Goal: Task Accomplishment & Management: Manage account settings

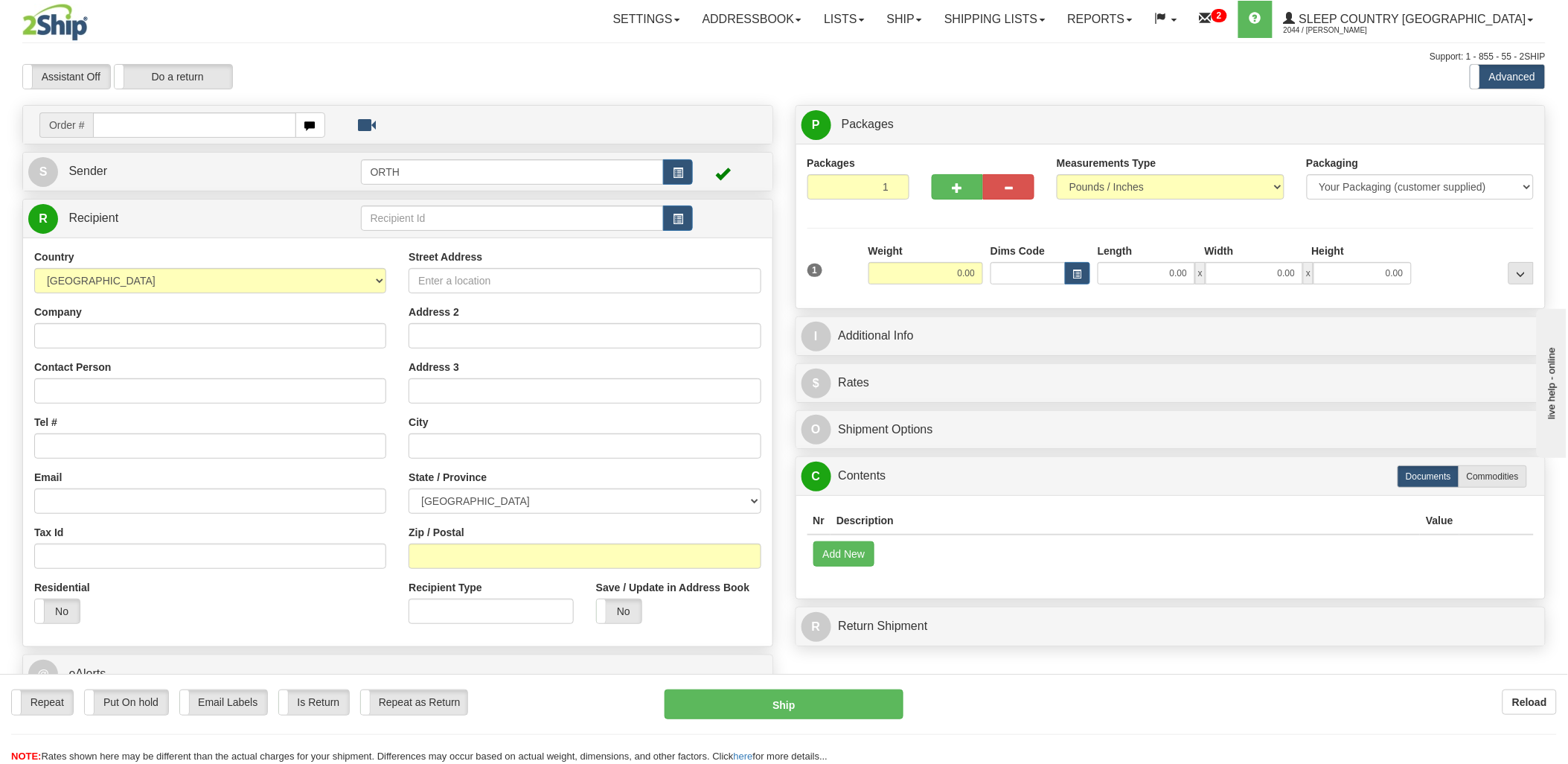
click at [227, 121] on input "text" at bounding box center [194, 125] width 202 height 26
click at [140, 125] on input "text" at bounding box center [194, 125] width 202 height 26
type input "9000i058564"
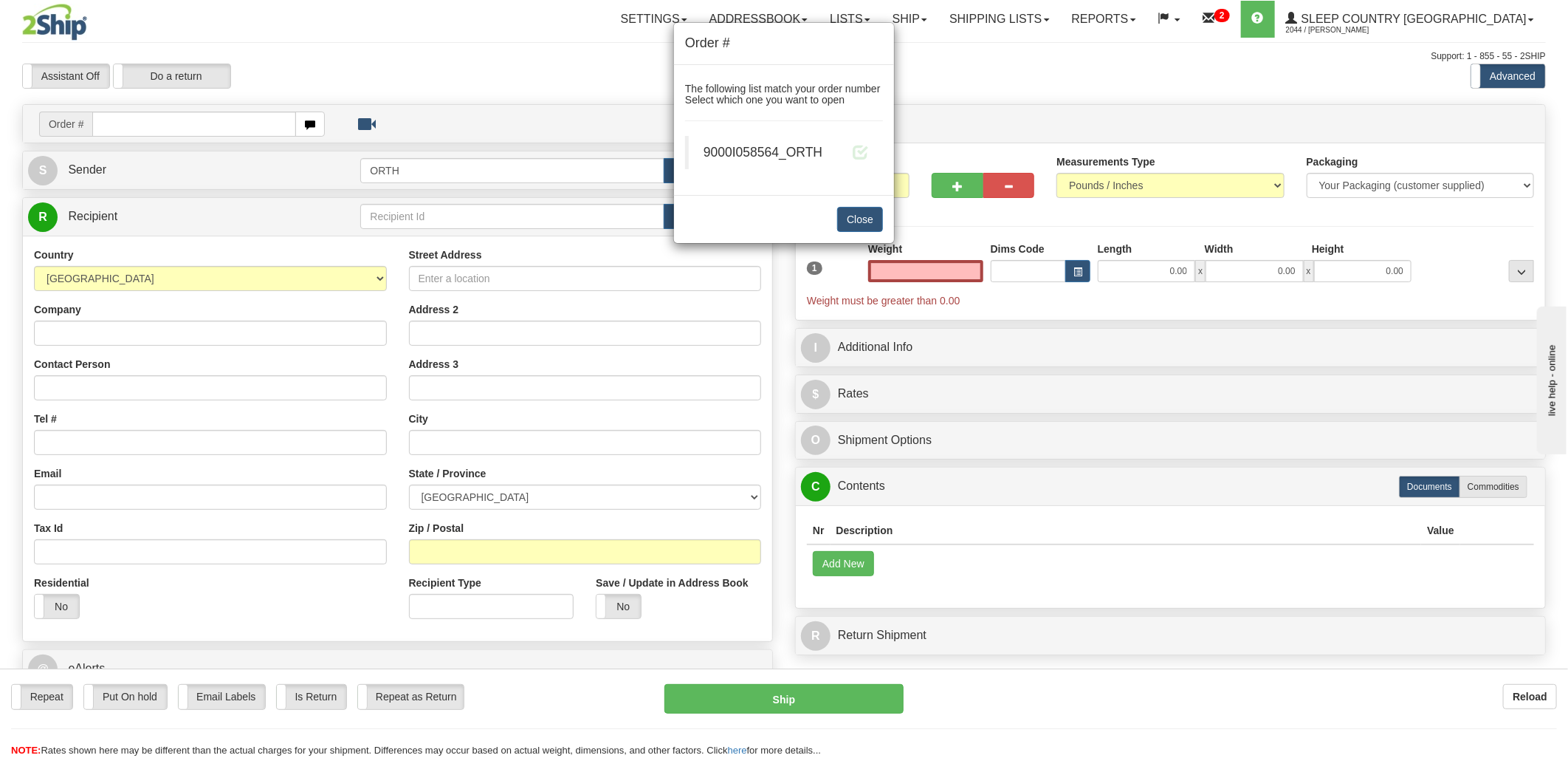
type input "0.00"
click at [859, 148] on span at bounding box center [860, 152] width 15 height 15
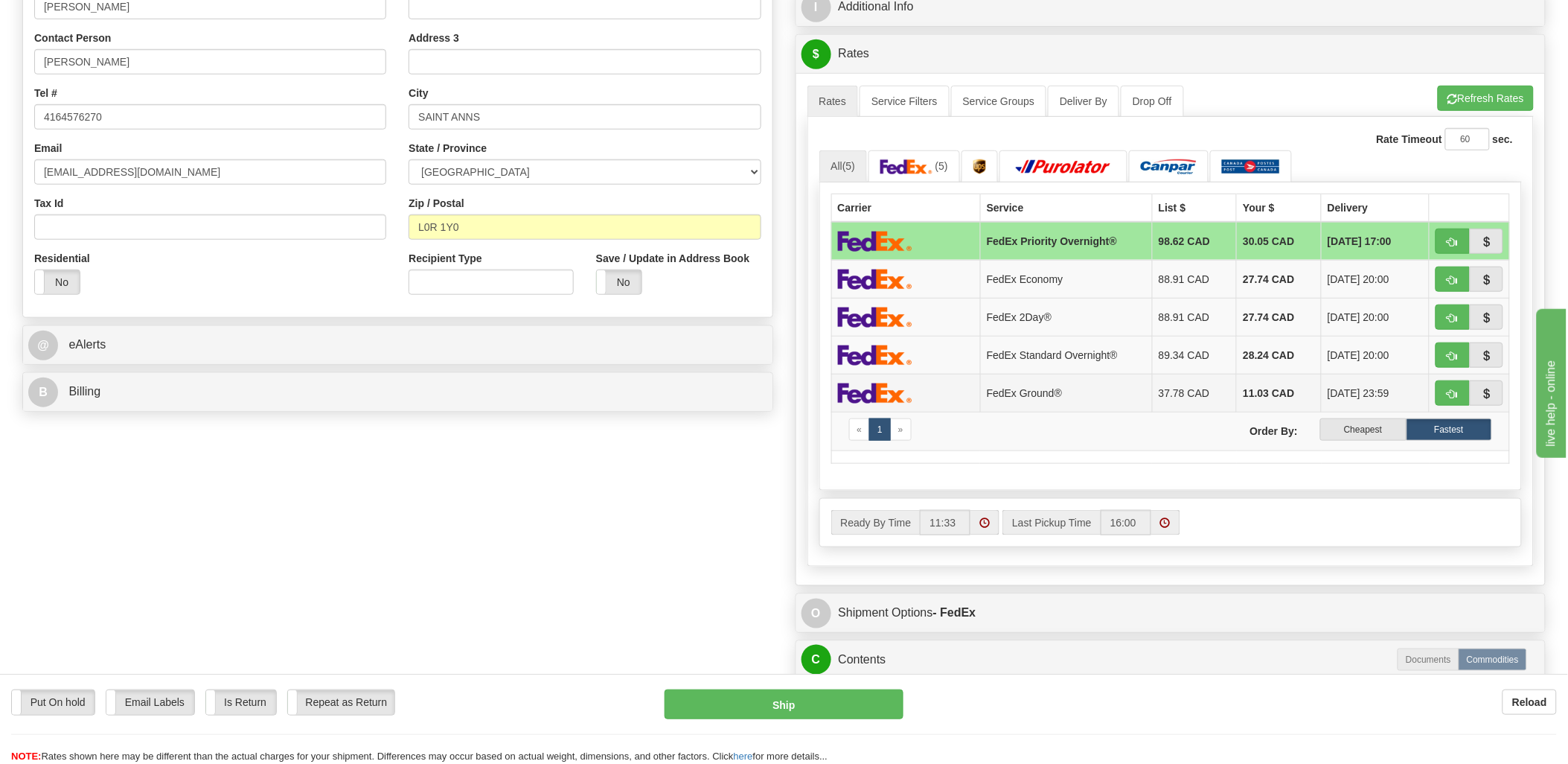
scroll to position [330, 0]
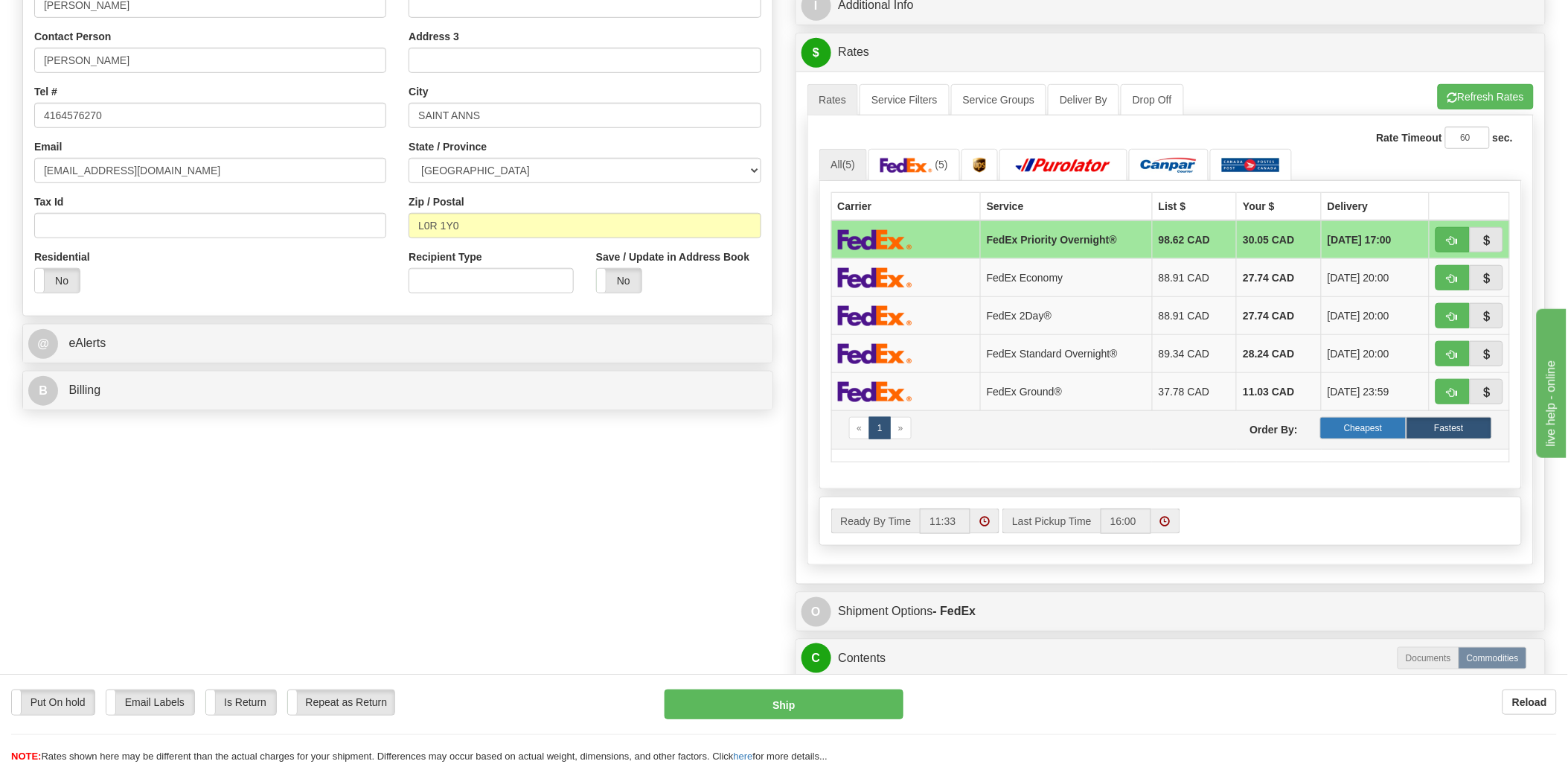
click at [1342, 431] on label "Cheapest" at bounding box center [1363, 427] width 85 height 23
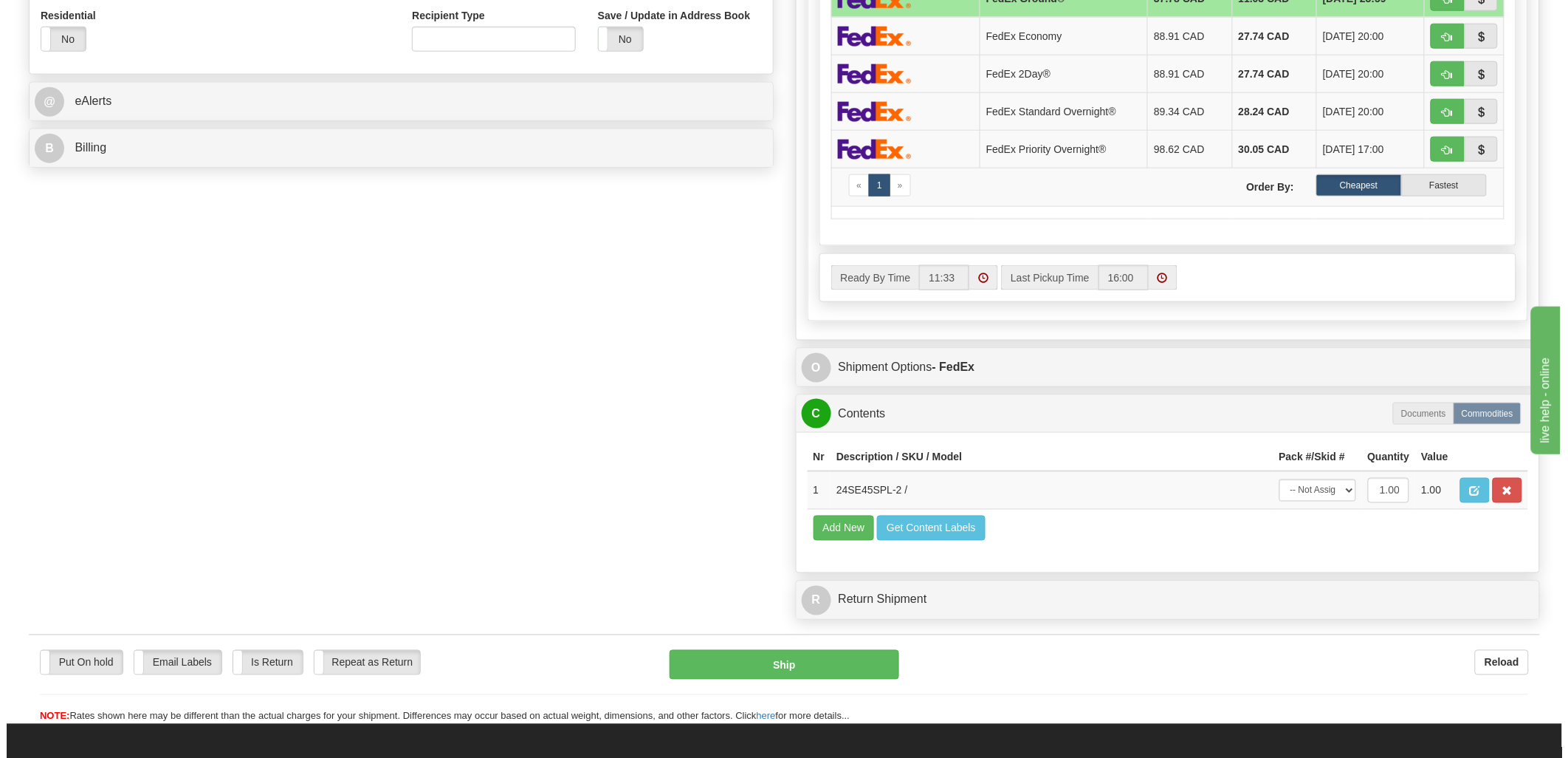
scroll to position [574, 0]
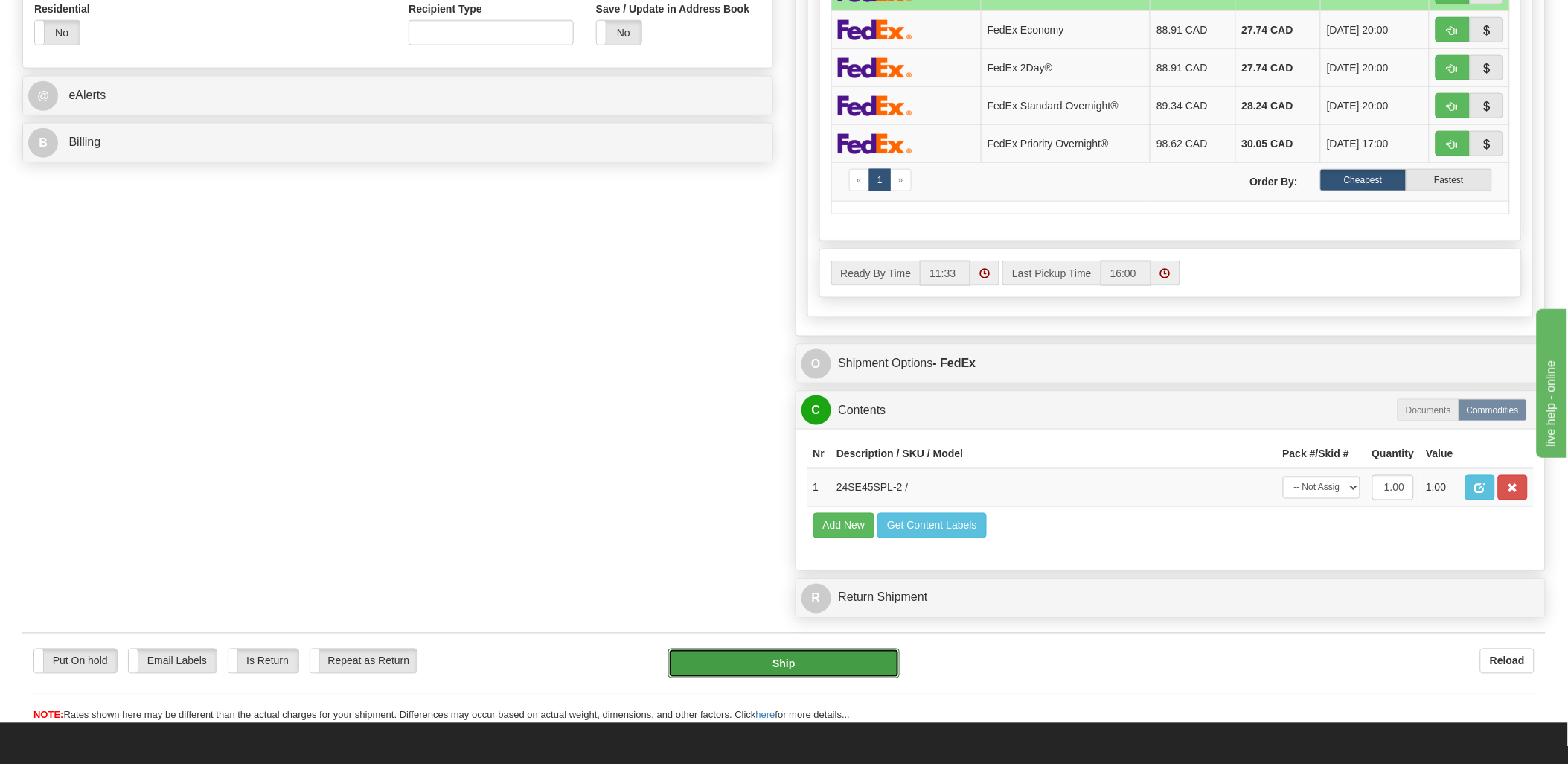
click at [810, 678] on button "Ship" at bounding box center [784, 663] width 232 height 30
type input "92"
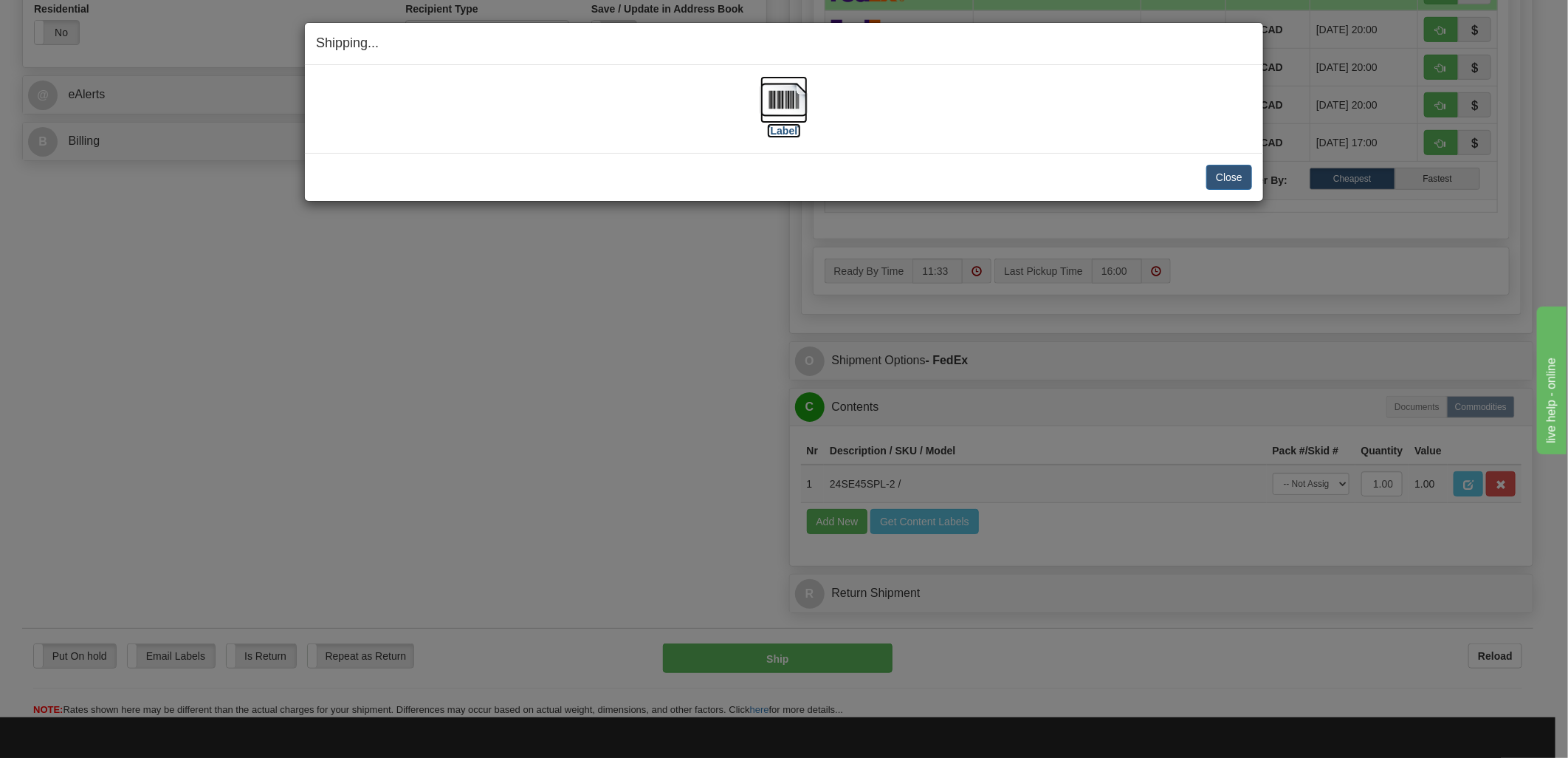
click at [793, 109] on img at bounding box center [783, 99] width 47 height 47
click at [1233, 176] on button "Close" at bounding box center [1229, 177] width 45 height 25
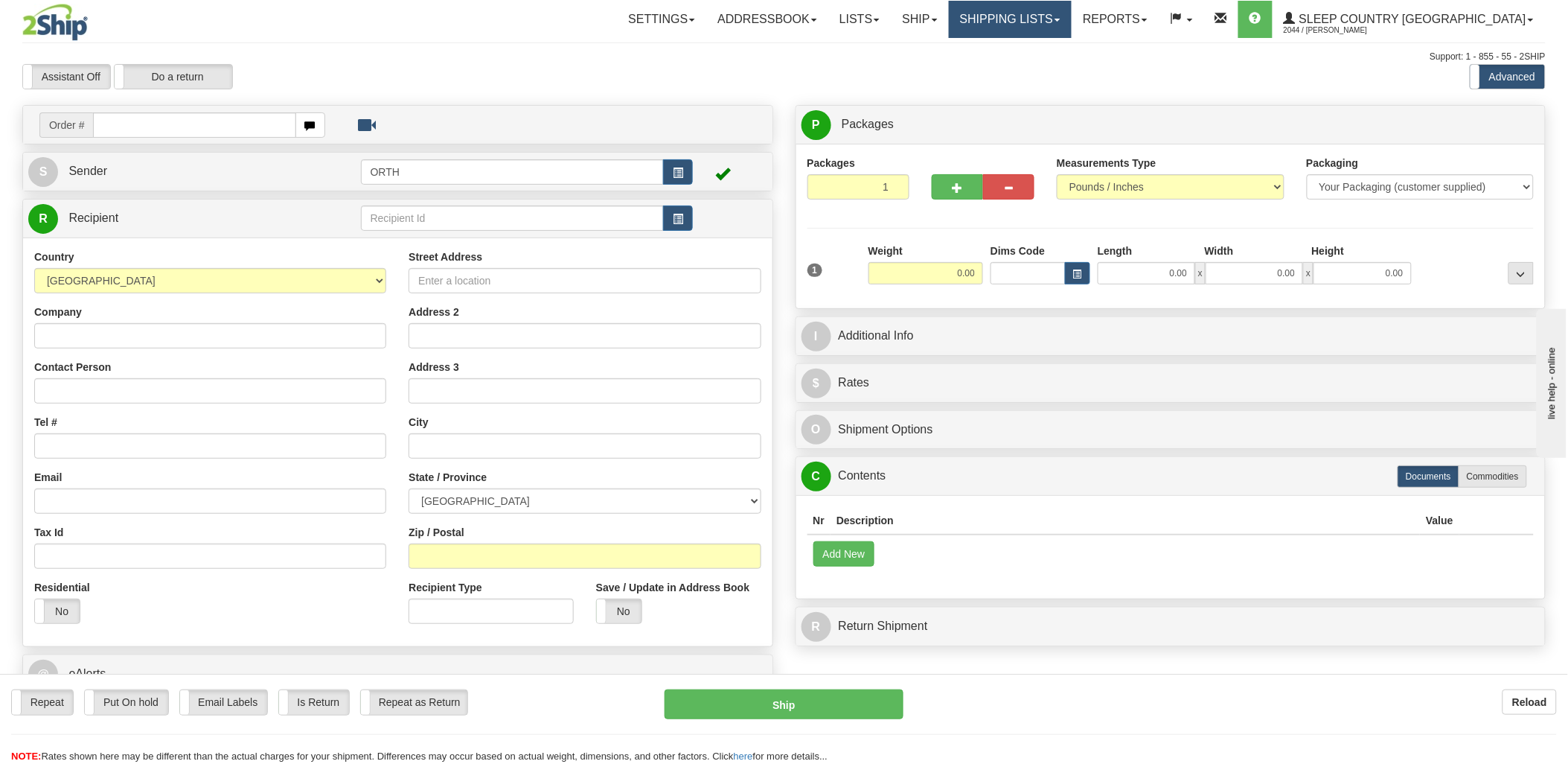
click at [1071, 23] on link "Shipping lists" at bounding box center [1010, 19] width 123 height 37
click at [948, 27] on link "Ship" at bounding box center [919, 19] width 57 height 37
click at [948, 57] on link "Ship Screen" at bounding box center [880, 52] width 134 height 19
click at [948, 16] on link "Ship" at bounding box center [919, 19] width 57 height 37
click at [1068, 20] on link "Shipping lists" at bounding box center [1010, 19] width 123 height 37
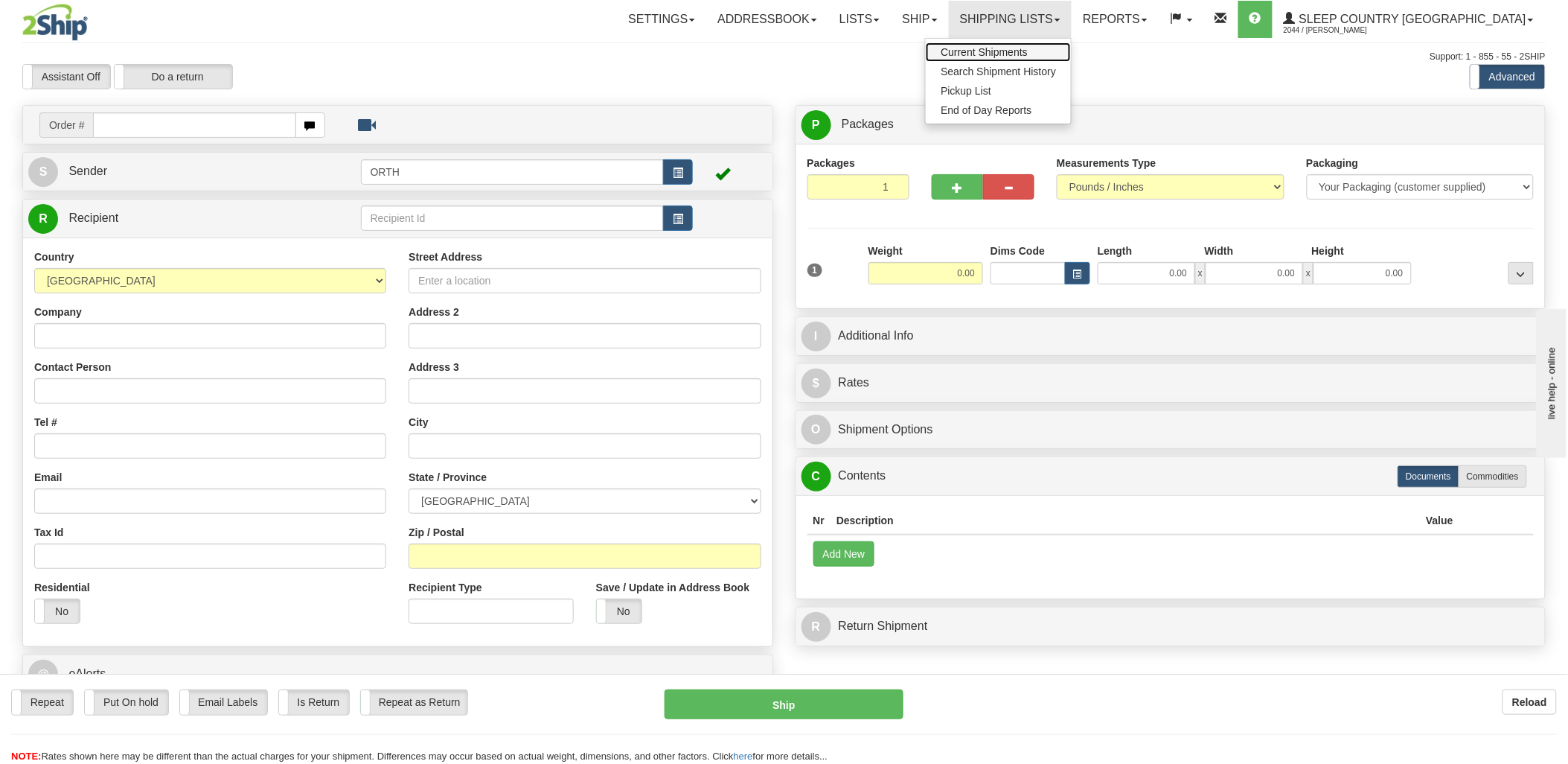
click at [1028, 49] on span "Current Shipments" at bounding box center [984, 51] width 87 height 12
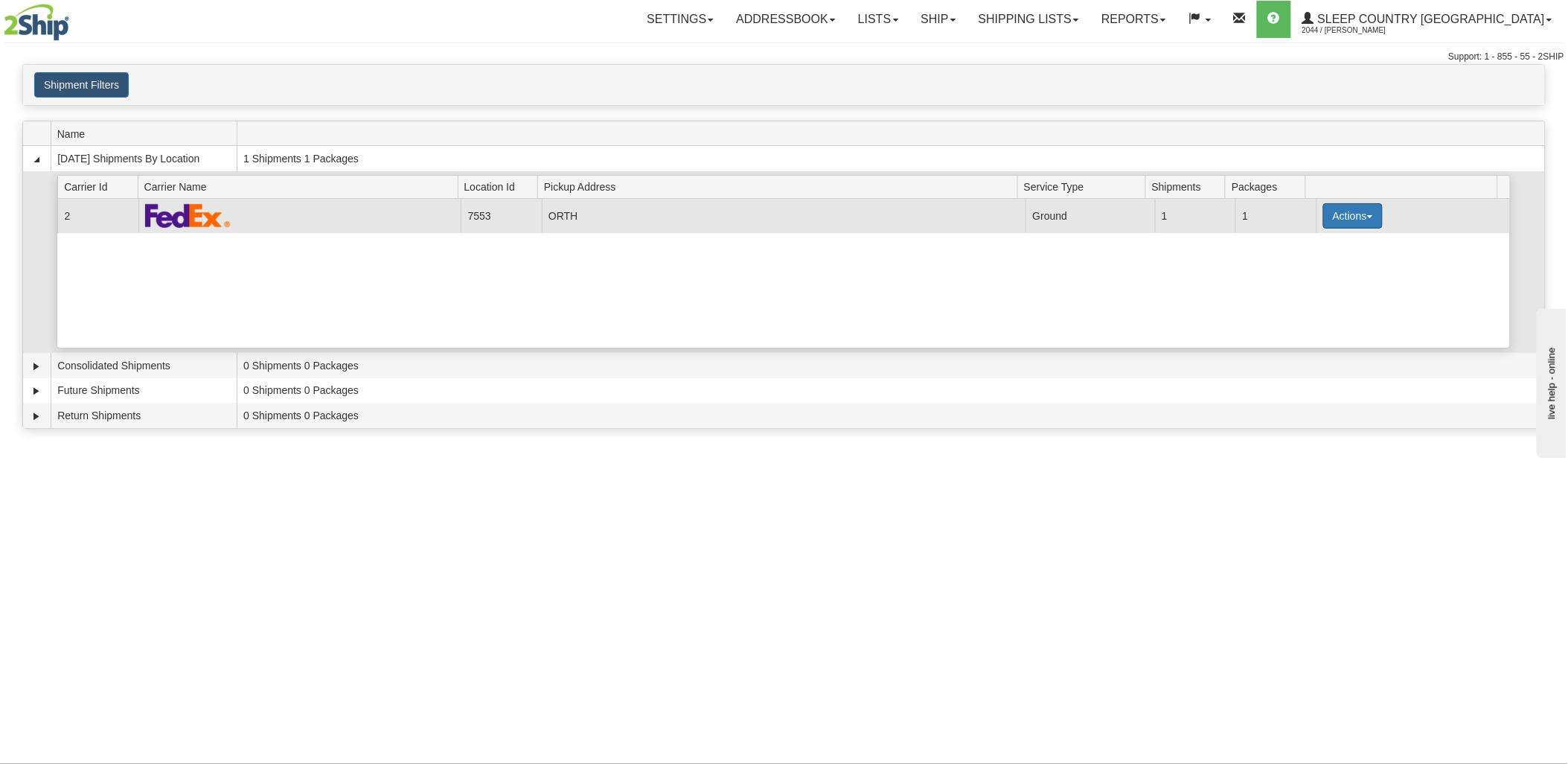
click at [1345, 217] on button "Actions" at bounding box center [1353, 215] width 60 height 26
click at [1334, 249] on link "Details" at bounding box center [1322, 244] width 119 height 19
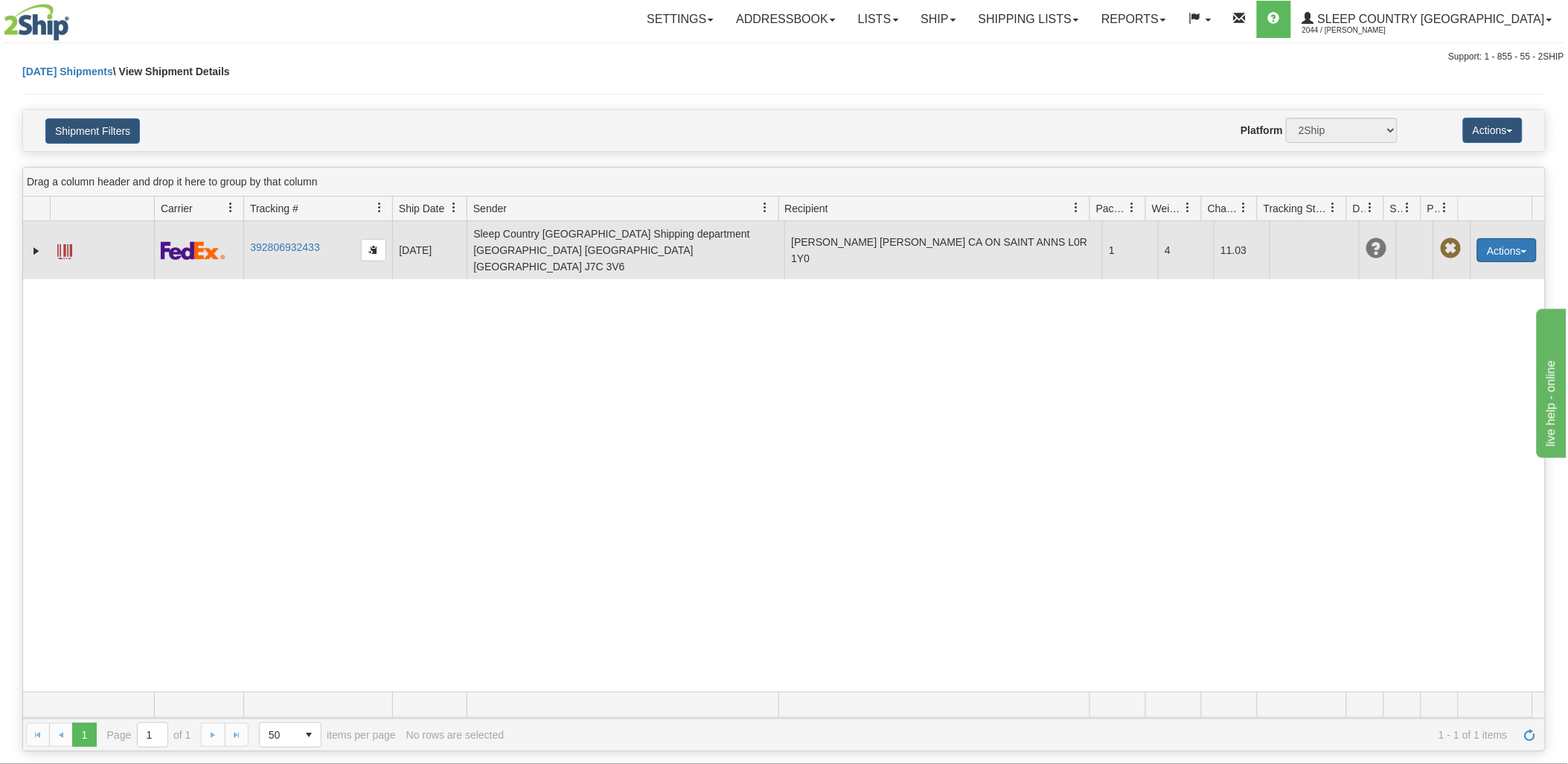
click at [1483, 238] on button "Actions" at bounding box center [1507, 249] width 60 height 24
click at [1472, 274] on link "Edit" at bounding box center [1476, 277] width 119 height 19
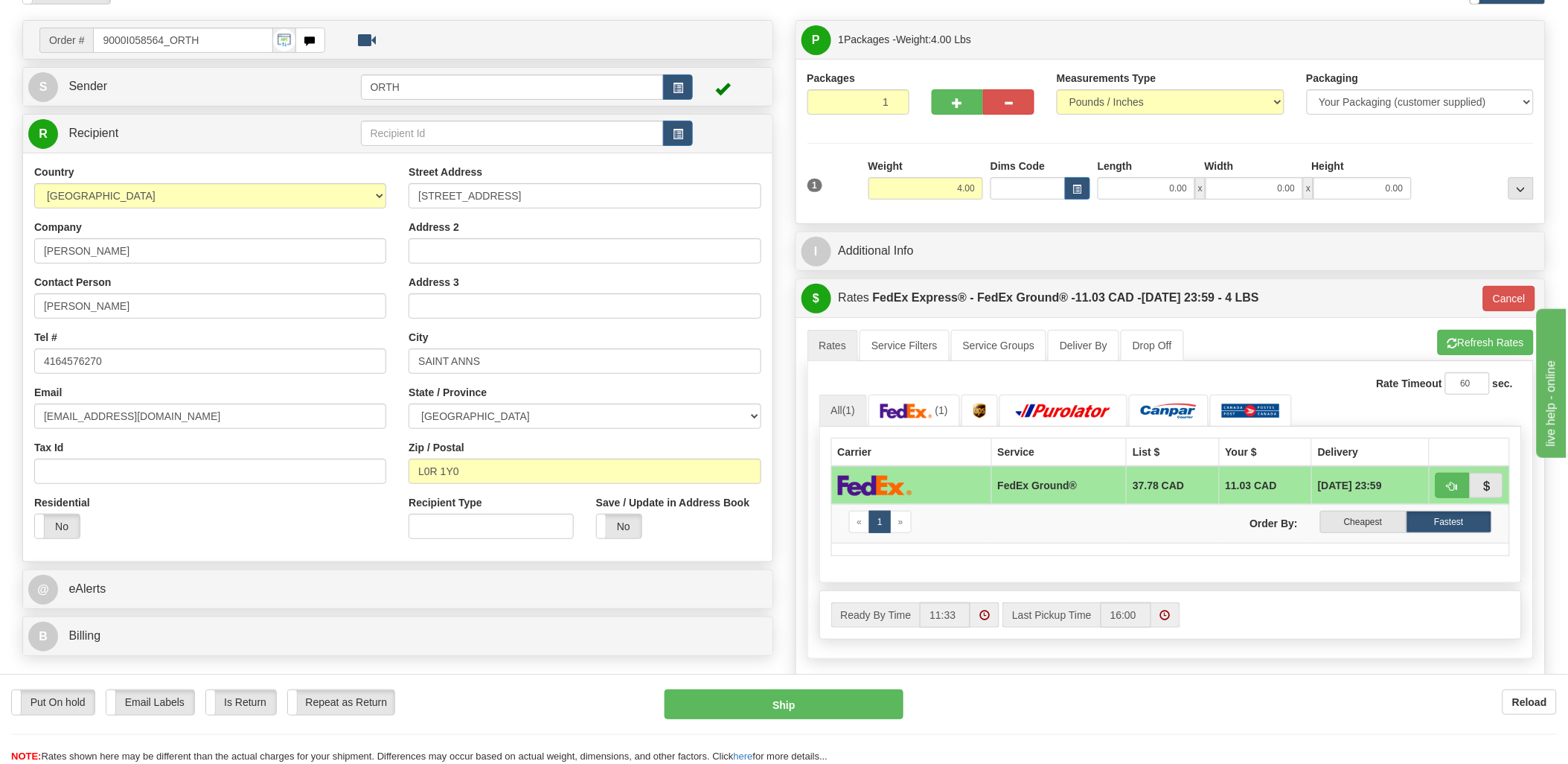
scroll to position [166, 0]
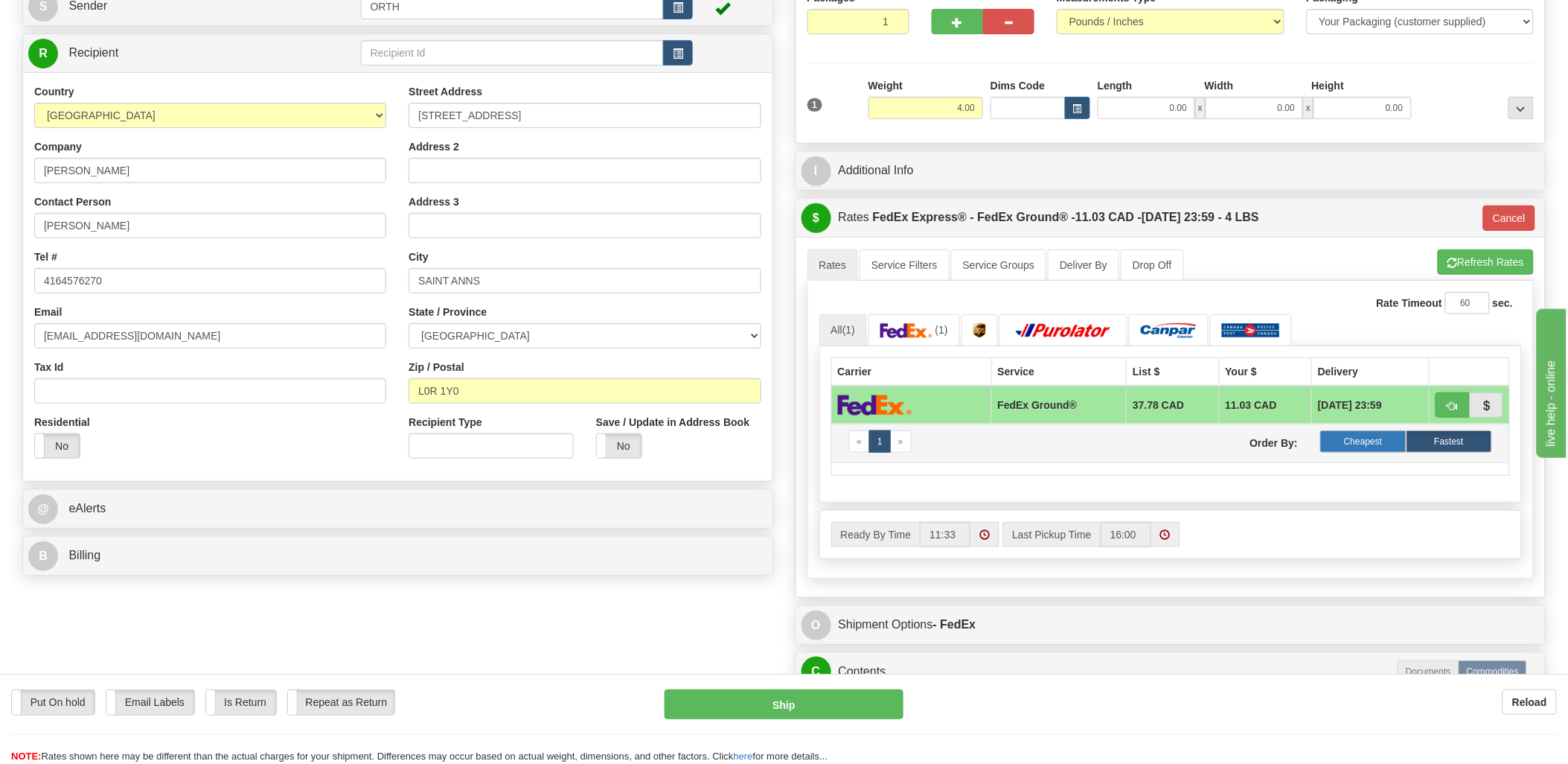
click at [1393, 440] on label "Cheapest" at bounding box center [1363, 441] width 85 height 23
click at [1517, 221] on button "Cancel" at bounding box center [1509, 218] width 52 height 26
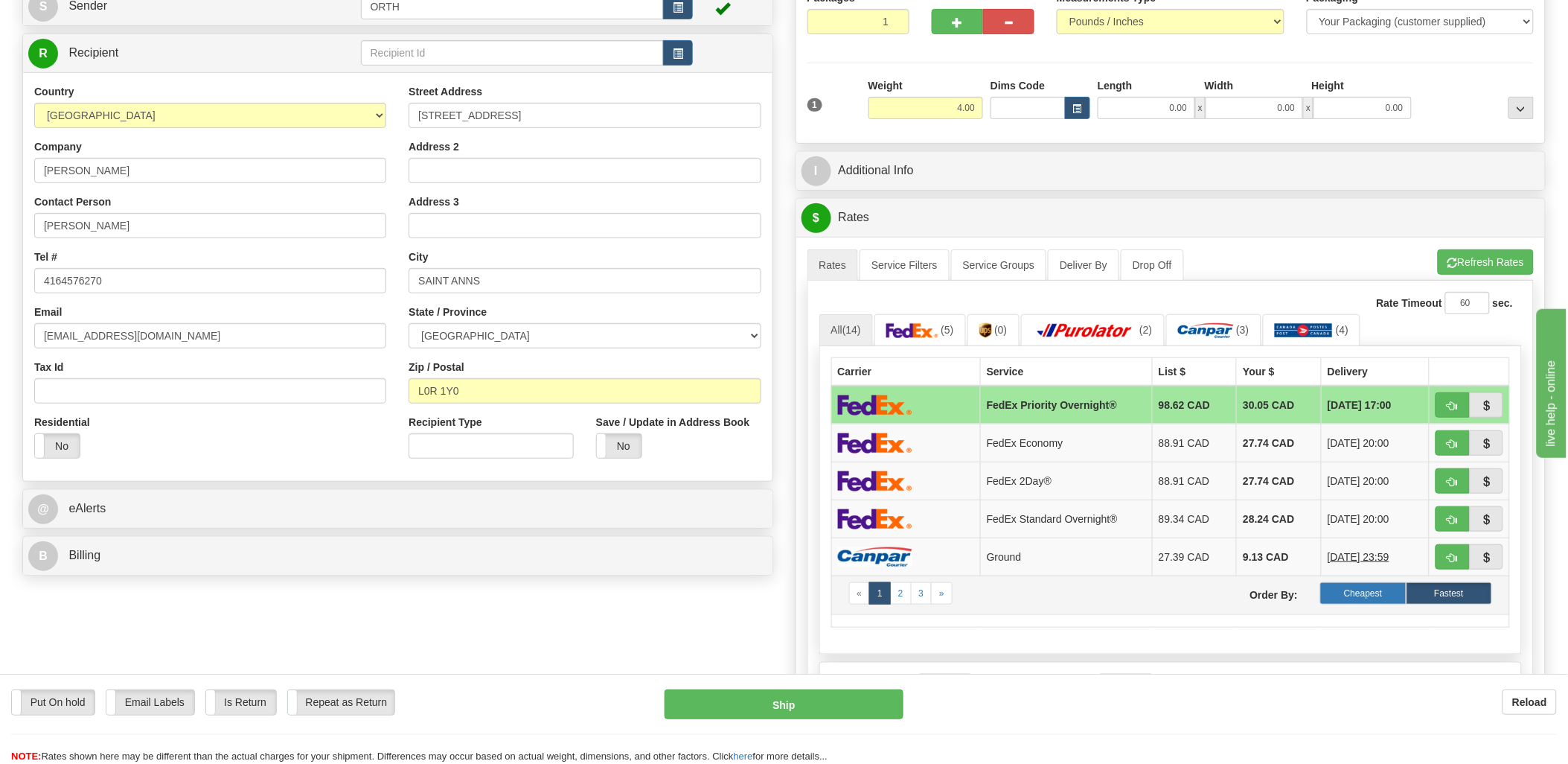
click at [1364, 598] on label "Cheapest" at bounding box center [1363, 593] width 85 height 23
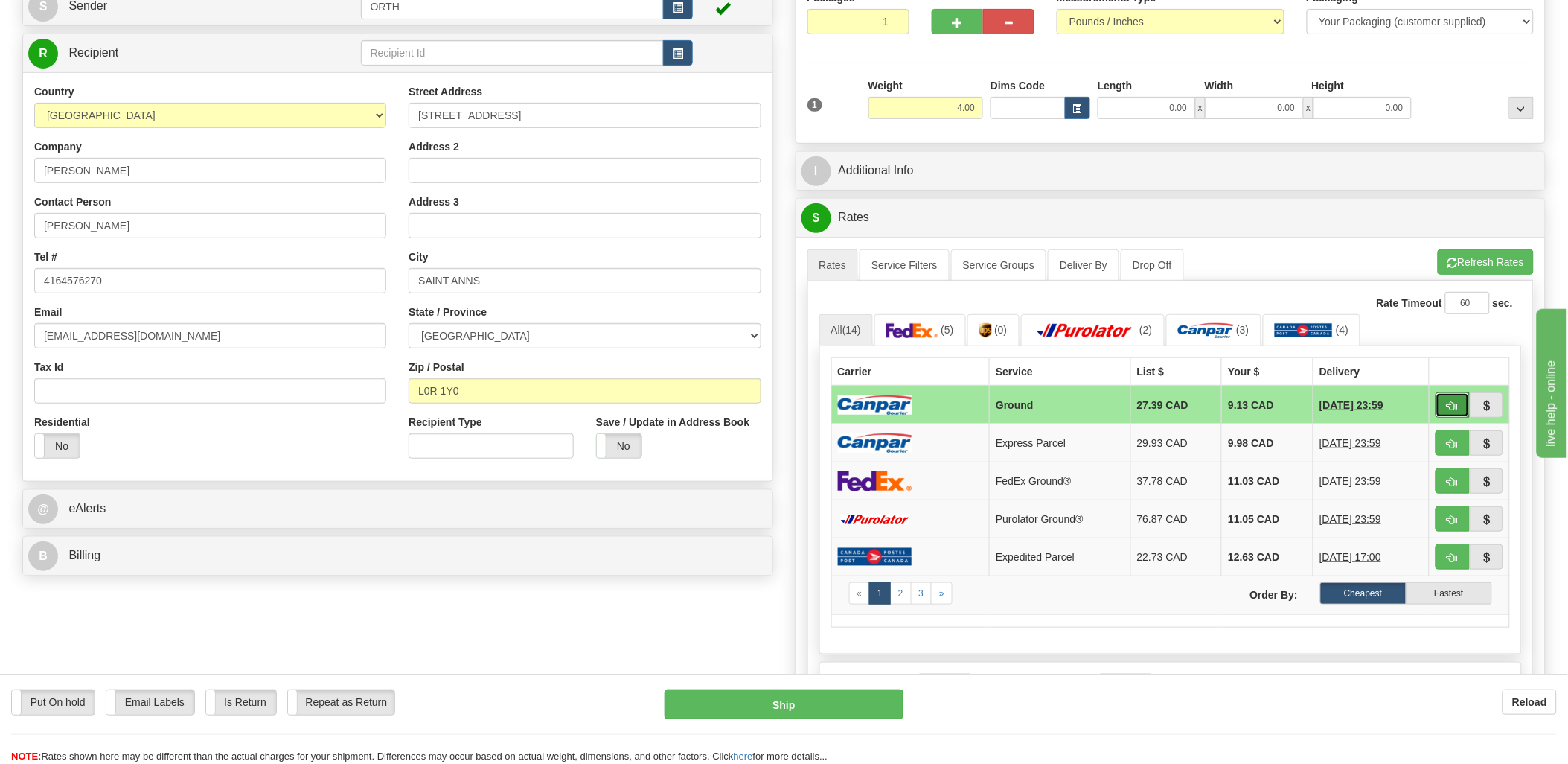
click at [1450, 403] on span "button" at bounding box center [1452, 406] width 10 height 9
type input "1"
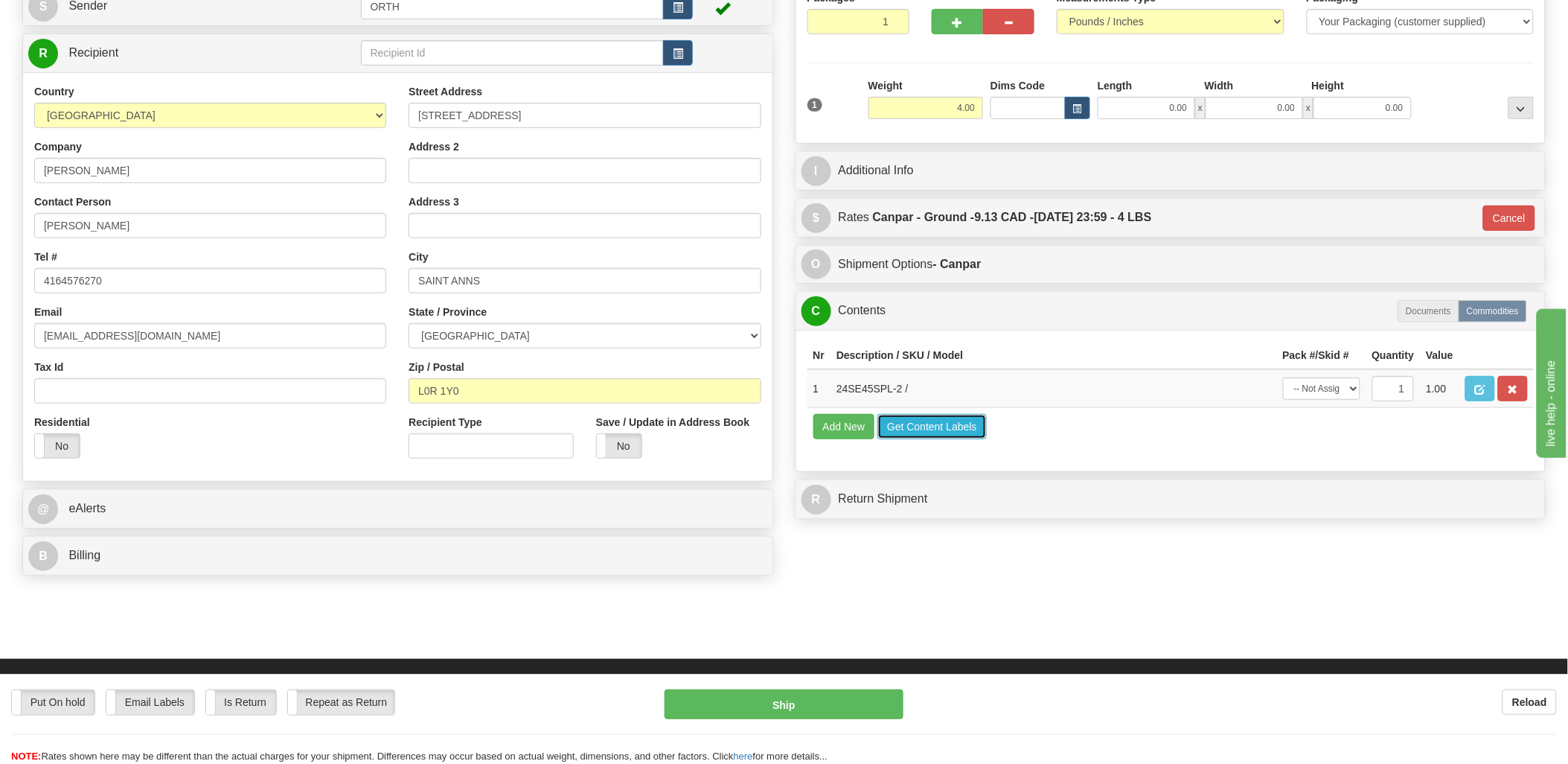
click at [925, 439] on button "Get Content Labels" at bounding box center [932, 426] width 110 height 26
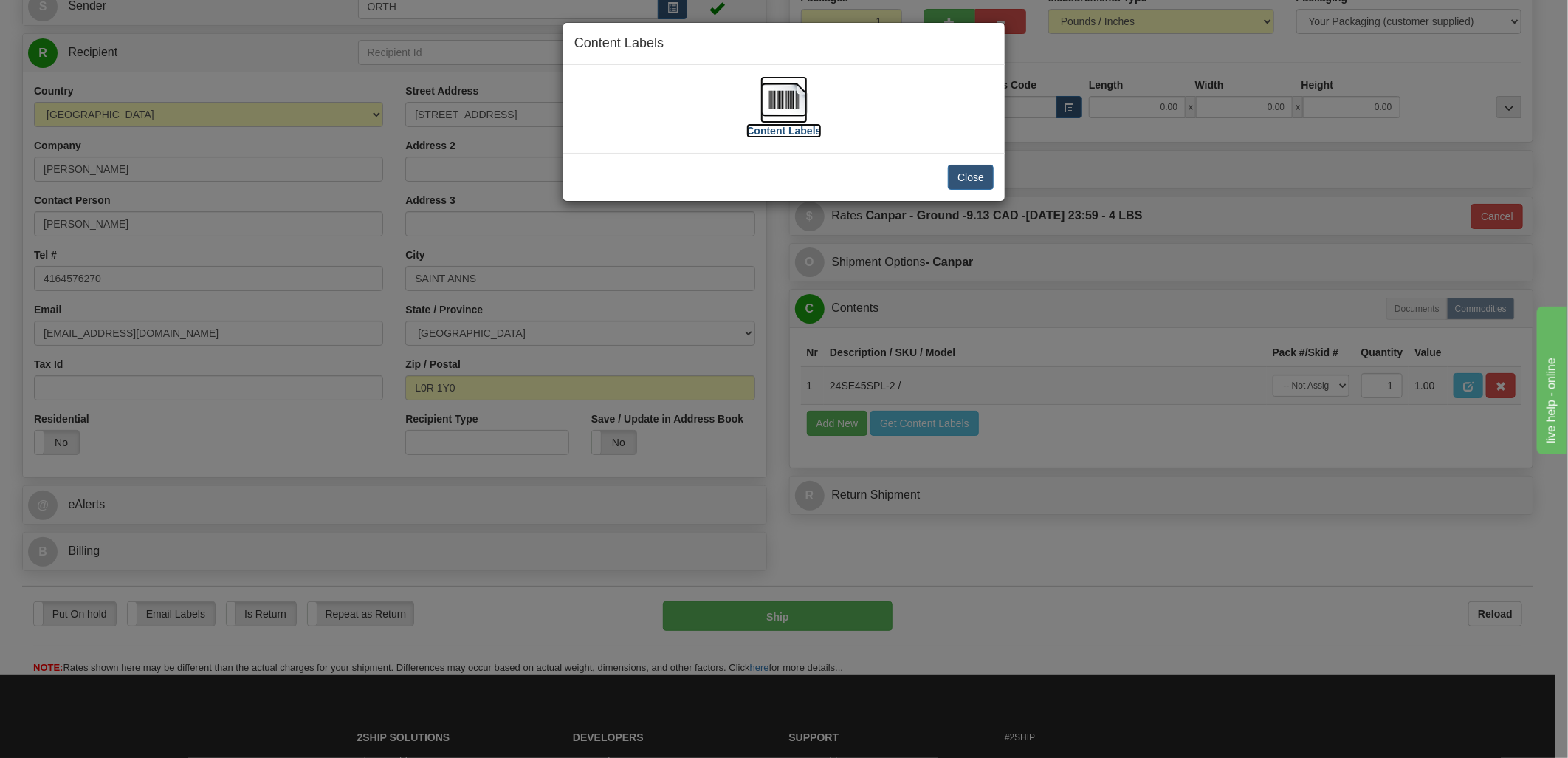
click at [783, 103] on img at bounding box center [783, 99] width 47 height 47
click at [978, 183] on button "Close" at bounding box center [971, 177] width 45 height 25
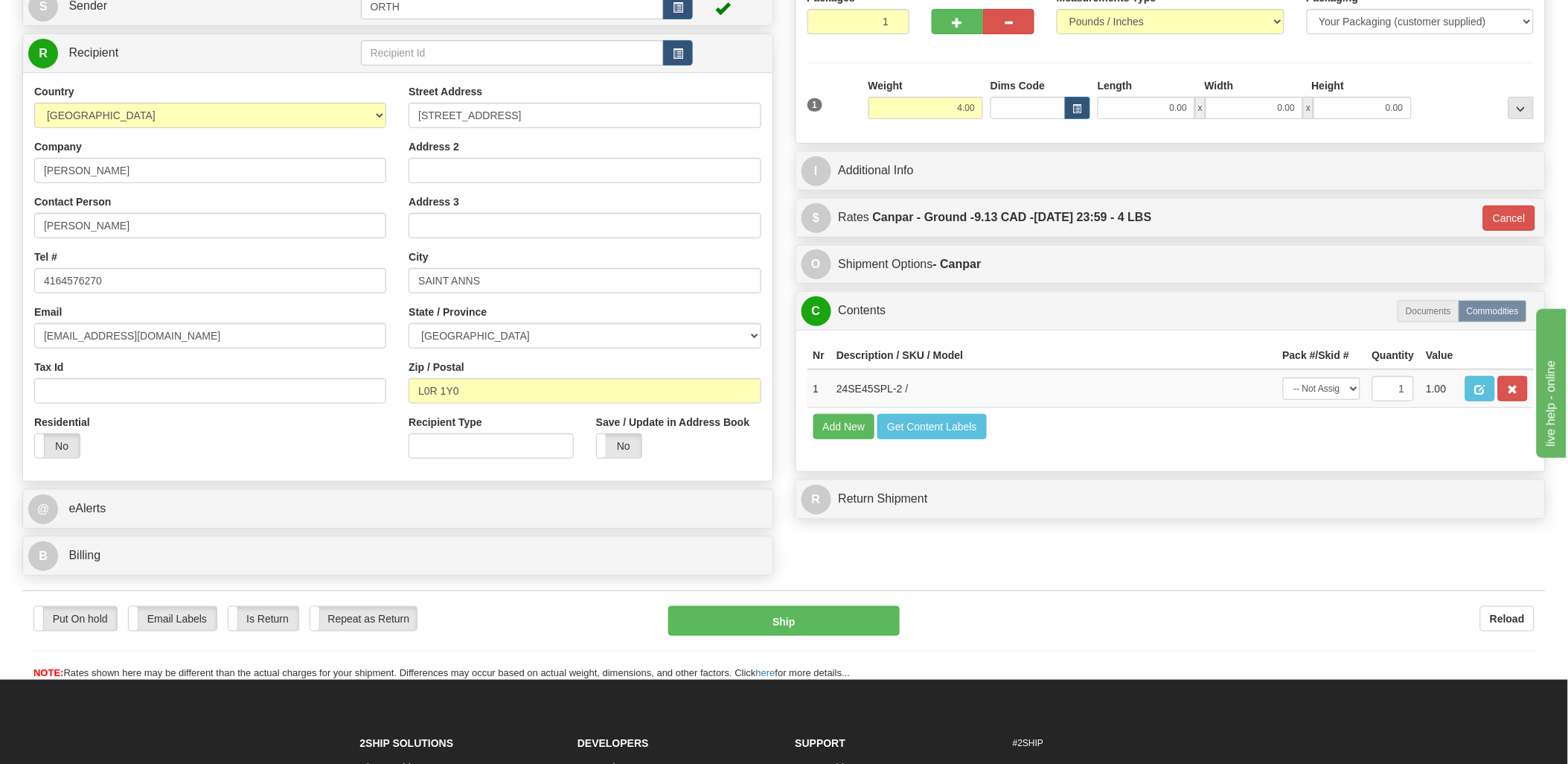
click at [775, 606] on div "Put On hold Put On hold Print Order Slip Print Order Slip Email Labels Email La…" at bounding box center [784, 635] width 1523 height 90
click at [770, 615] on button "Ship" at bounding box center [784, 621] width 232 height 30
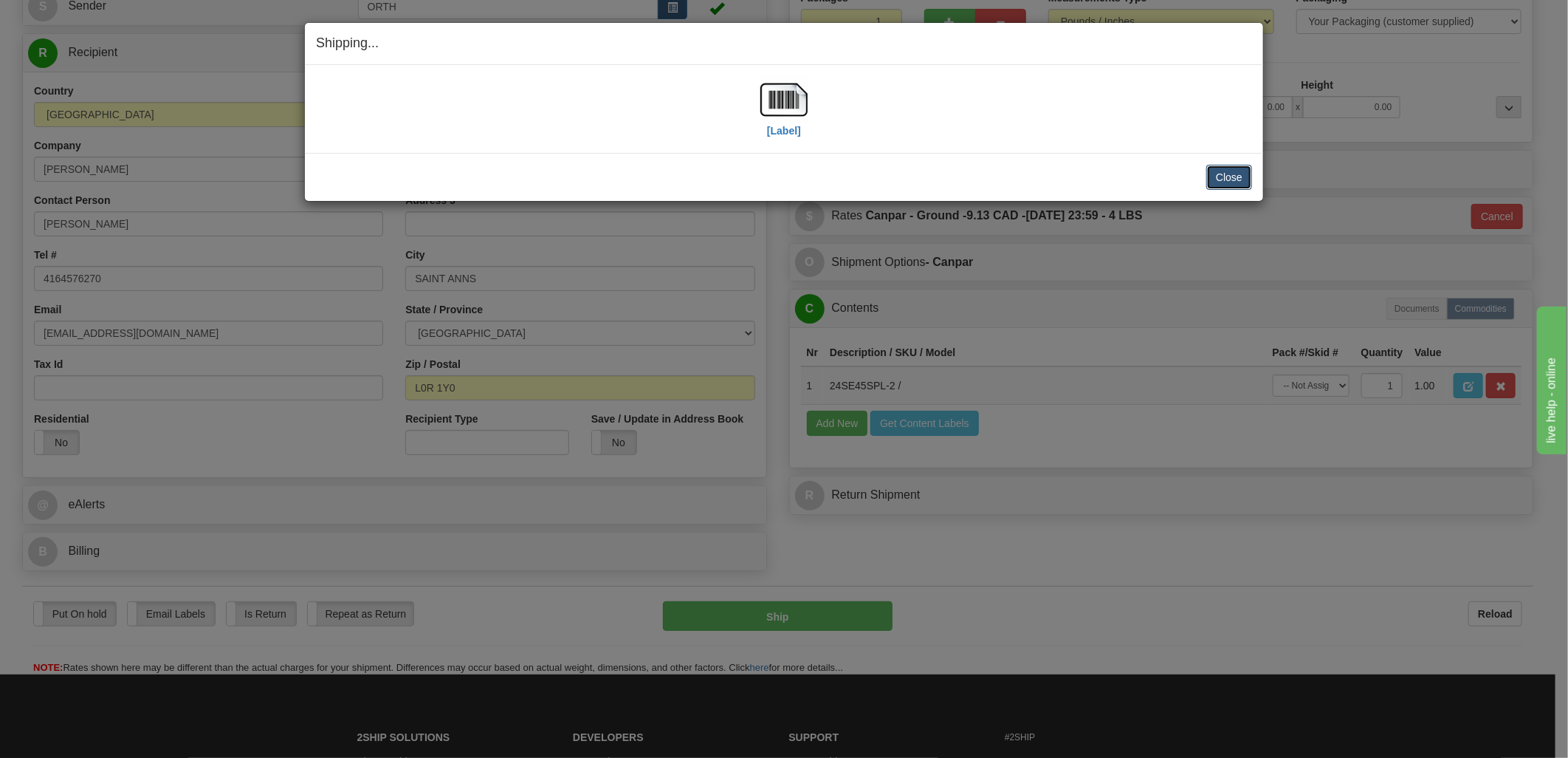
click at [1227, 174] on button "Close" at bounding box center [1229, 177] width 45 height 25
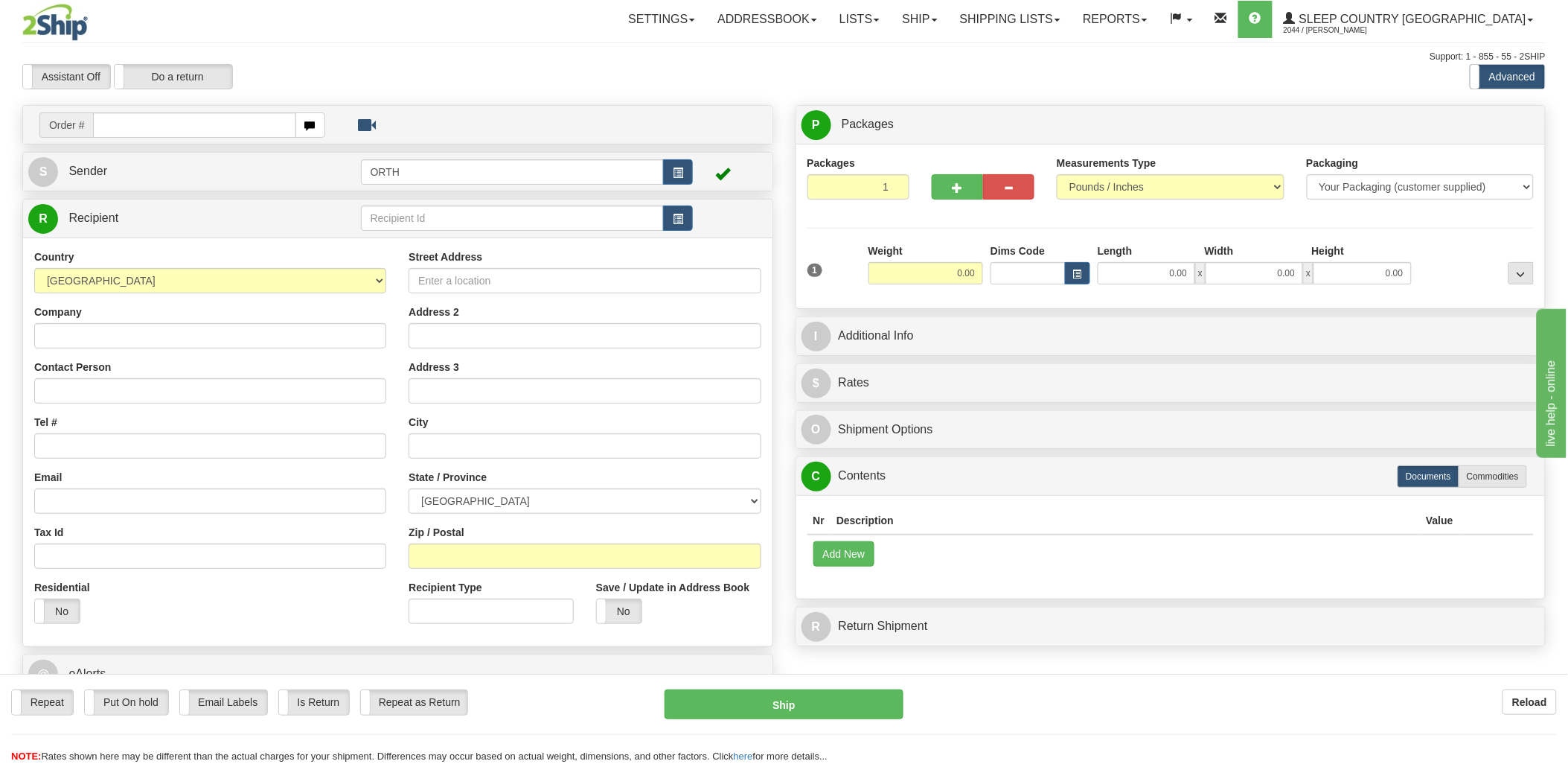
click at [175, 119] on input "text" at bounding box center [194, 125] width 202 height 26
click at [191, 125] on input "text" at bounding box center [194, 125] width 202 height 26
type input "9000i058589"
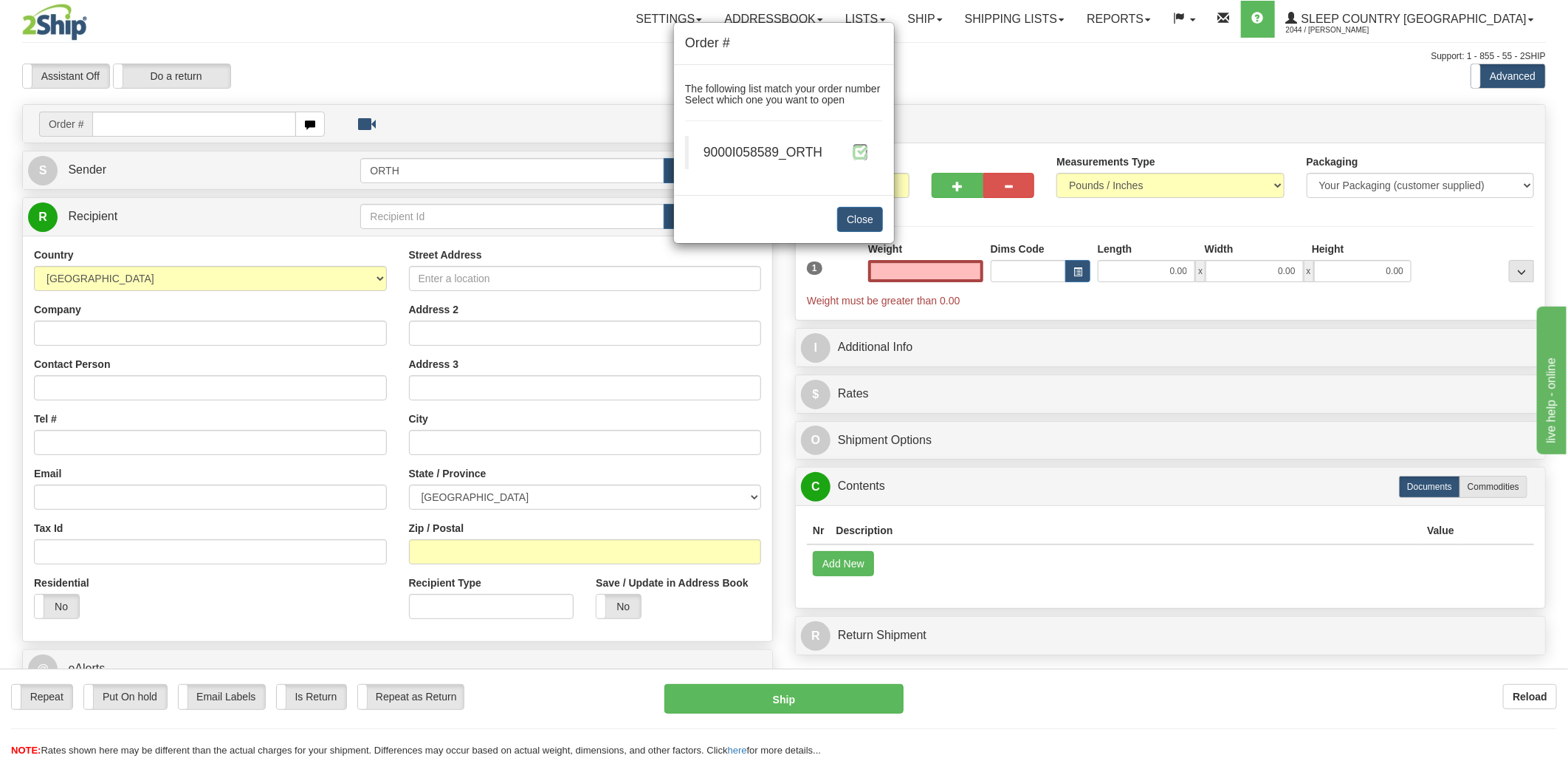
type input "0.00"
click at [855, 150] on span at bounding box center [860, 152] width 15 height 15
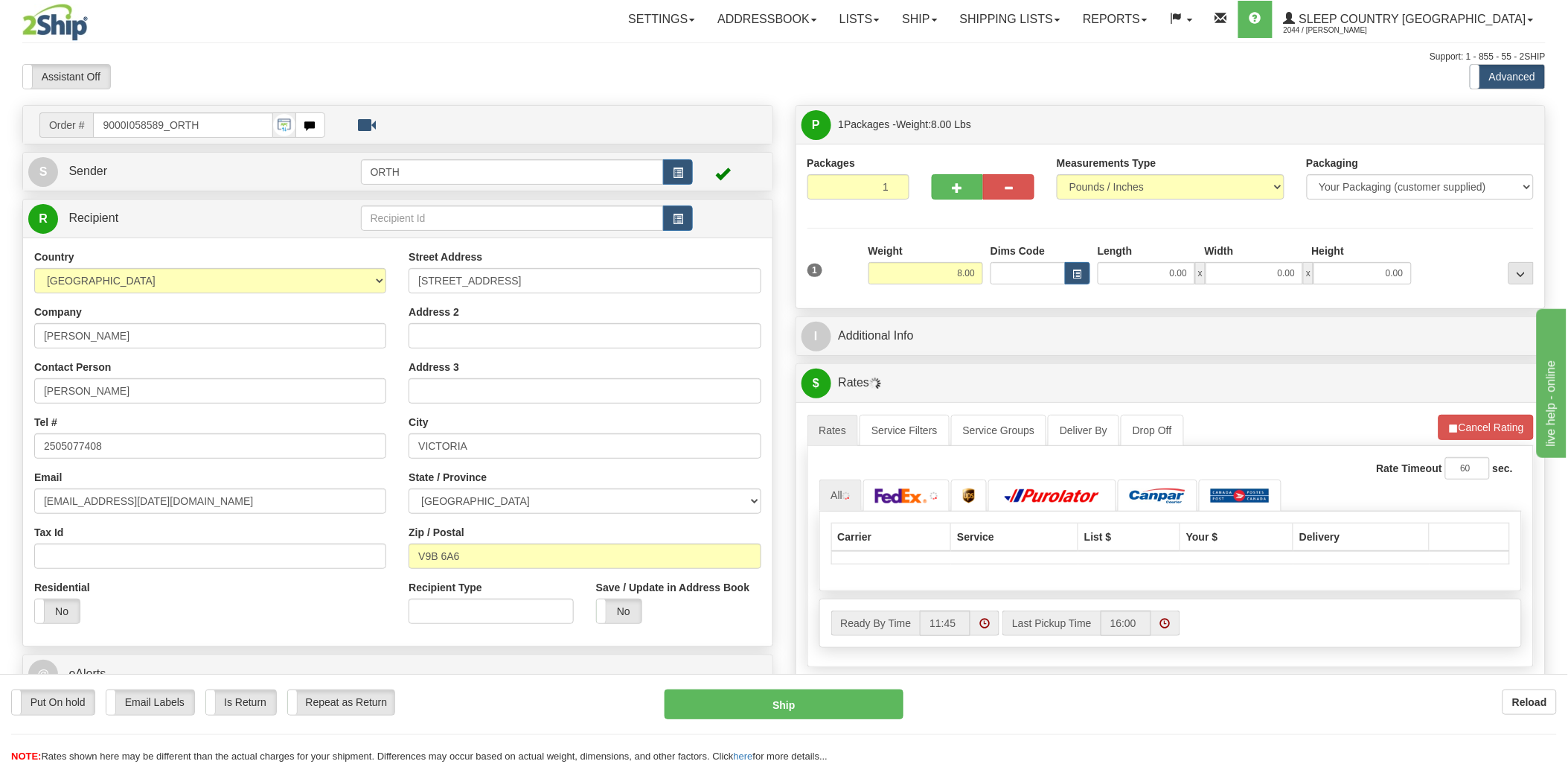
click at [1022, 273] on div "Toggle navigation Settings Shipping Preferences Fields Preferences New" at bounding box center [784, 525] width 1568 height 1051
click at [1022, 273] on input "Dims Code" at bounding box center [1028, 273] width 75 height 23
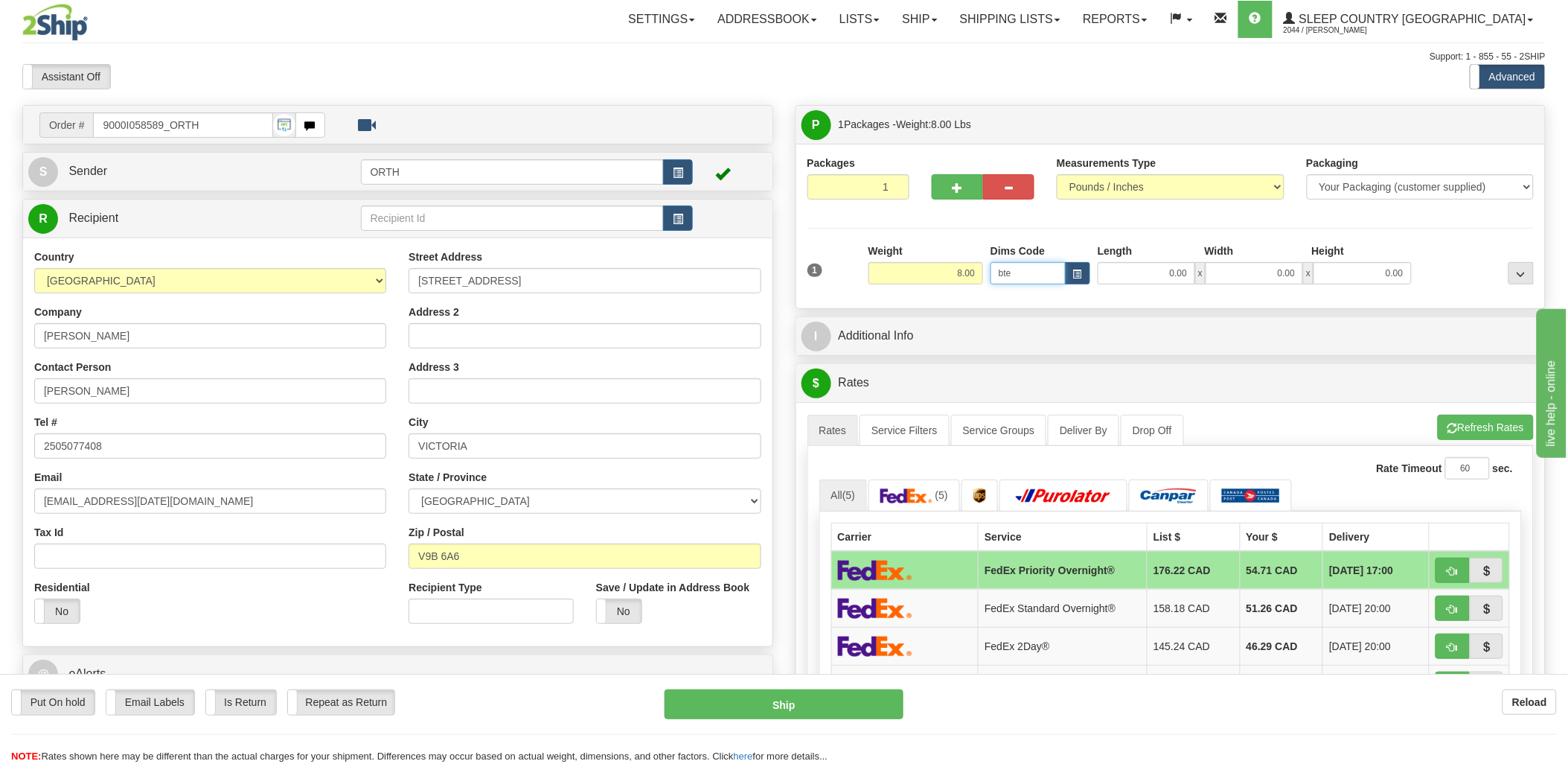
type input "bte"
click button "Delete" at bounding box center [0, 0] width 0 height 0
type input "15.00"
type input "5.00"
type input "25.00"
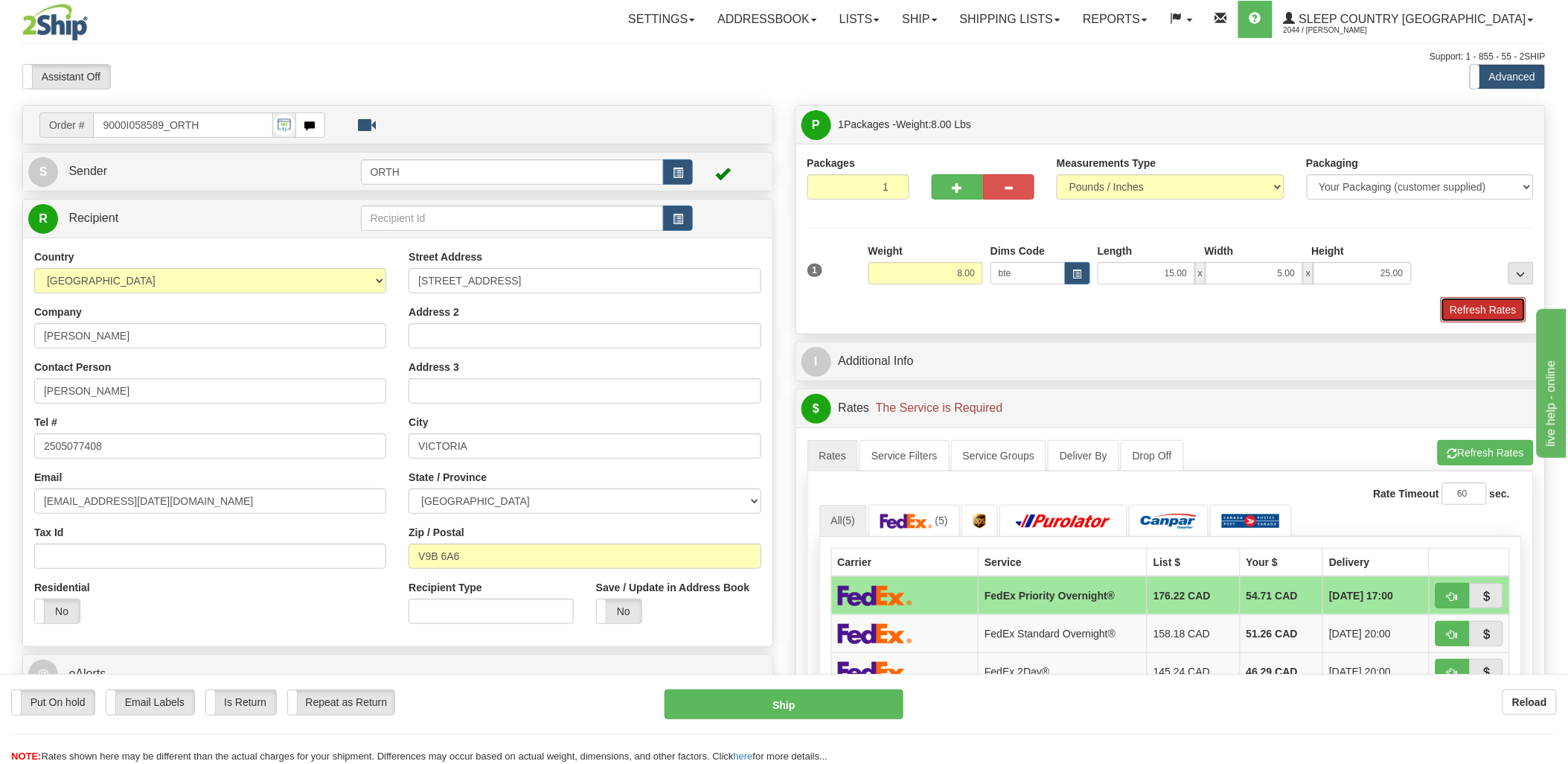
click at [1500, 302] on button "Refresh Rates" at bounding box center [1483, 309] width 85 height 26
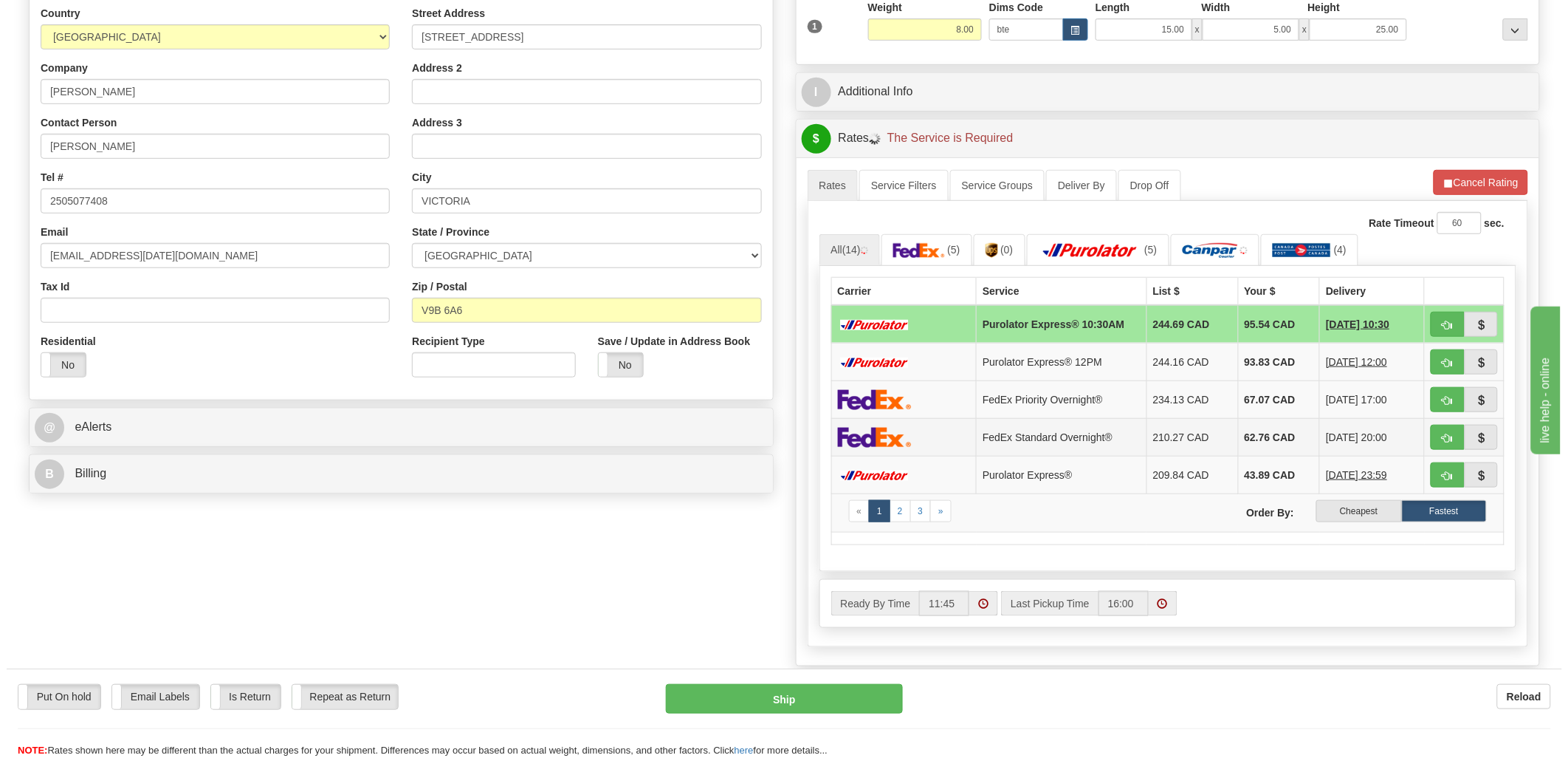
scroll to position [246, 0]
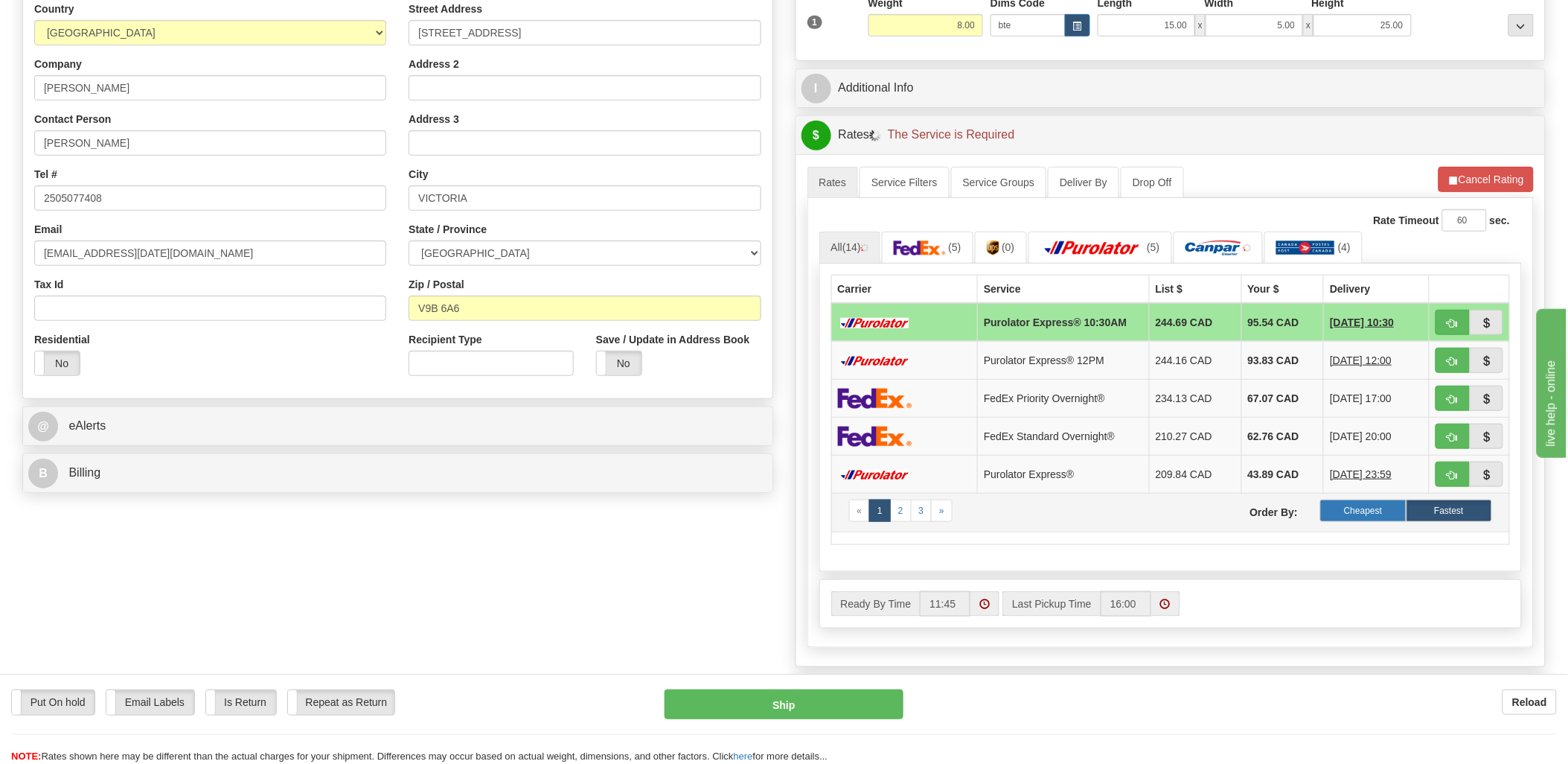
click at [1379, 518] on label "Cheapest" at bounding box center [1363, 511] width 85 height 23
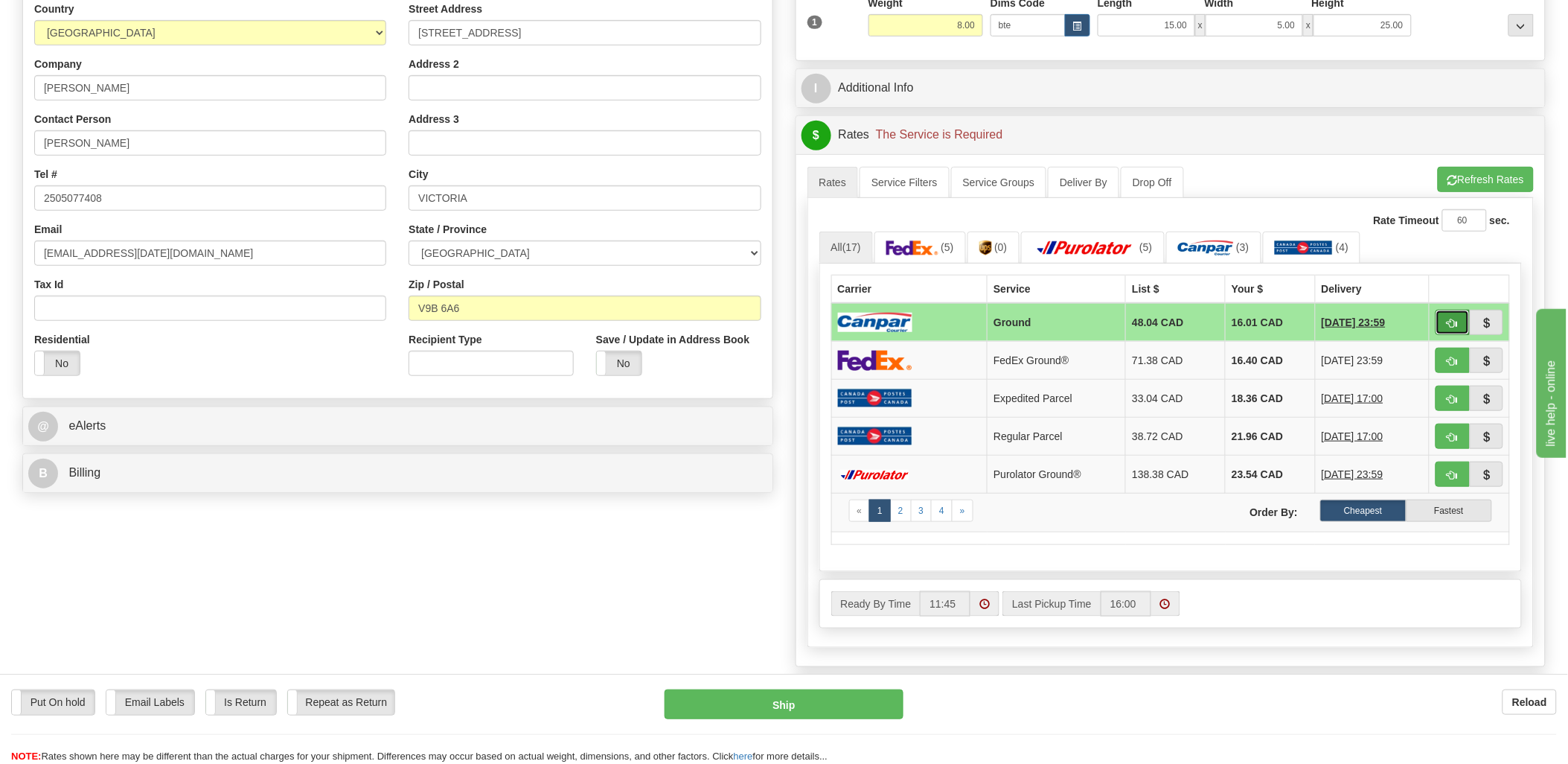
click at [1455, 320] on span "button" at bounding box center [1452, 323] width 10 height 9
type input "1"
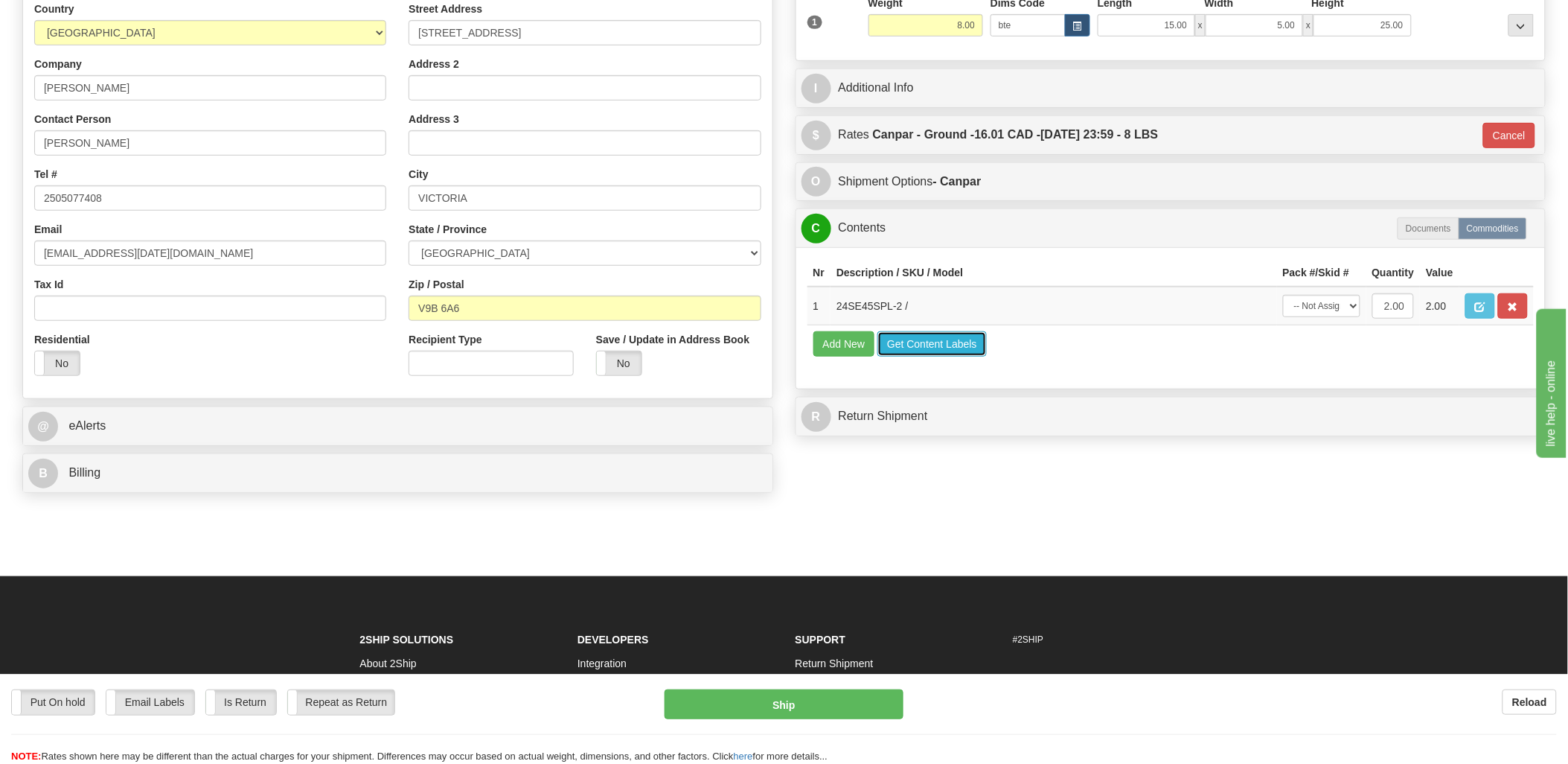
click at [963, 357] on button "Get Content Labels" at bounding box center [932, 344] width 110 height 26
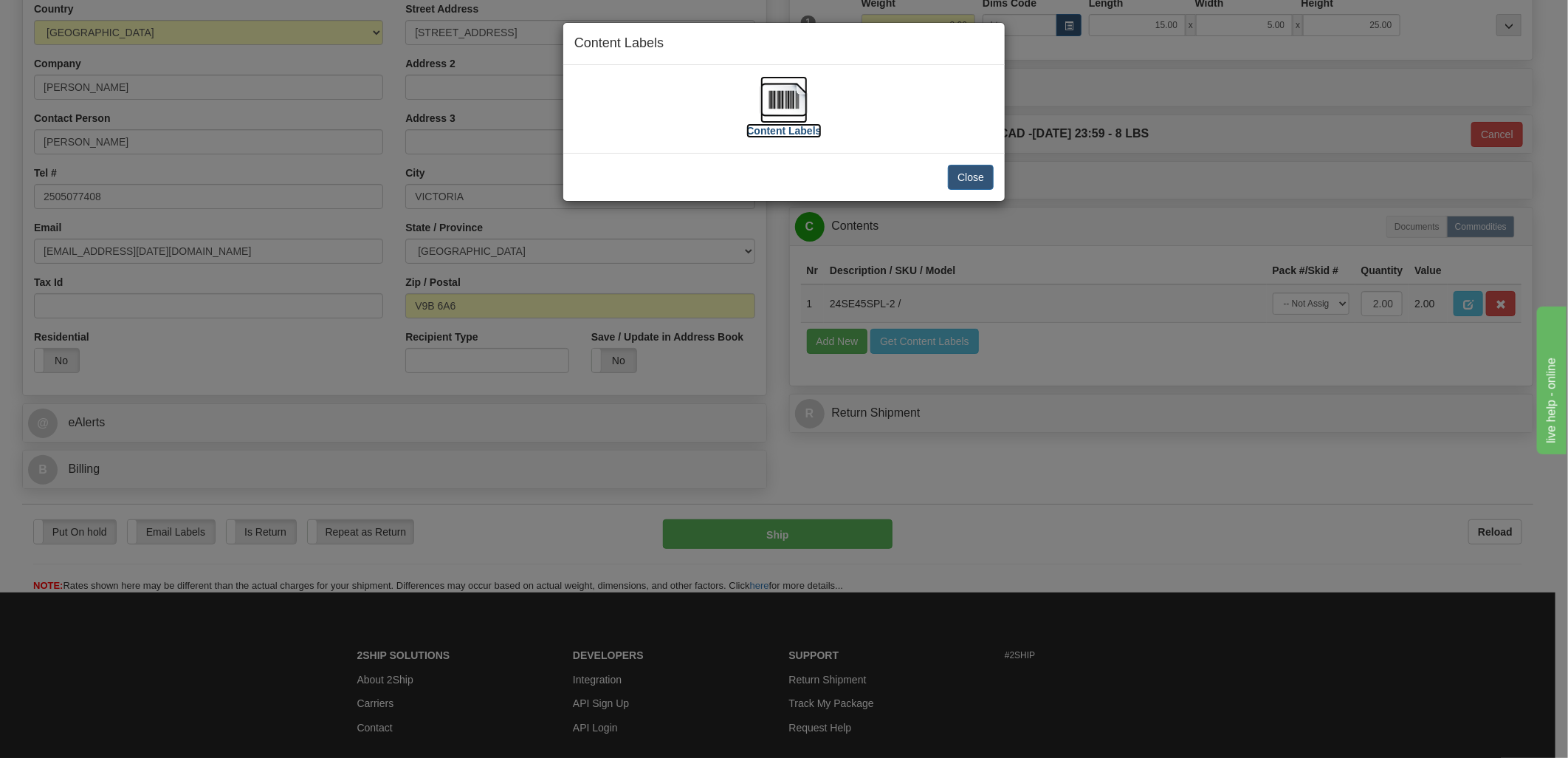
click at [793, 108] on img at bounding box center [783, 99] width 47 height 47
drag, startPoint x: 977, startPoint y: 173, endPoint x: 969, endPoint y: 172, distance: 8.1
click at [977, 173] on button "Close" at bounding box center [971, 177] width 45 height 25
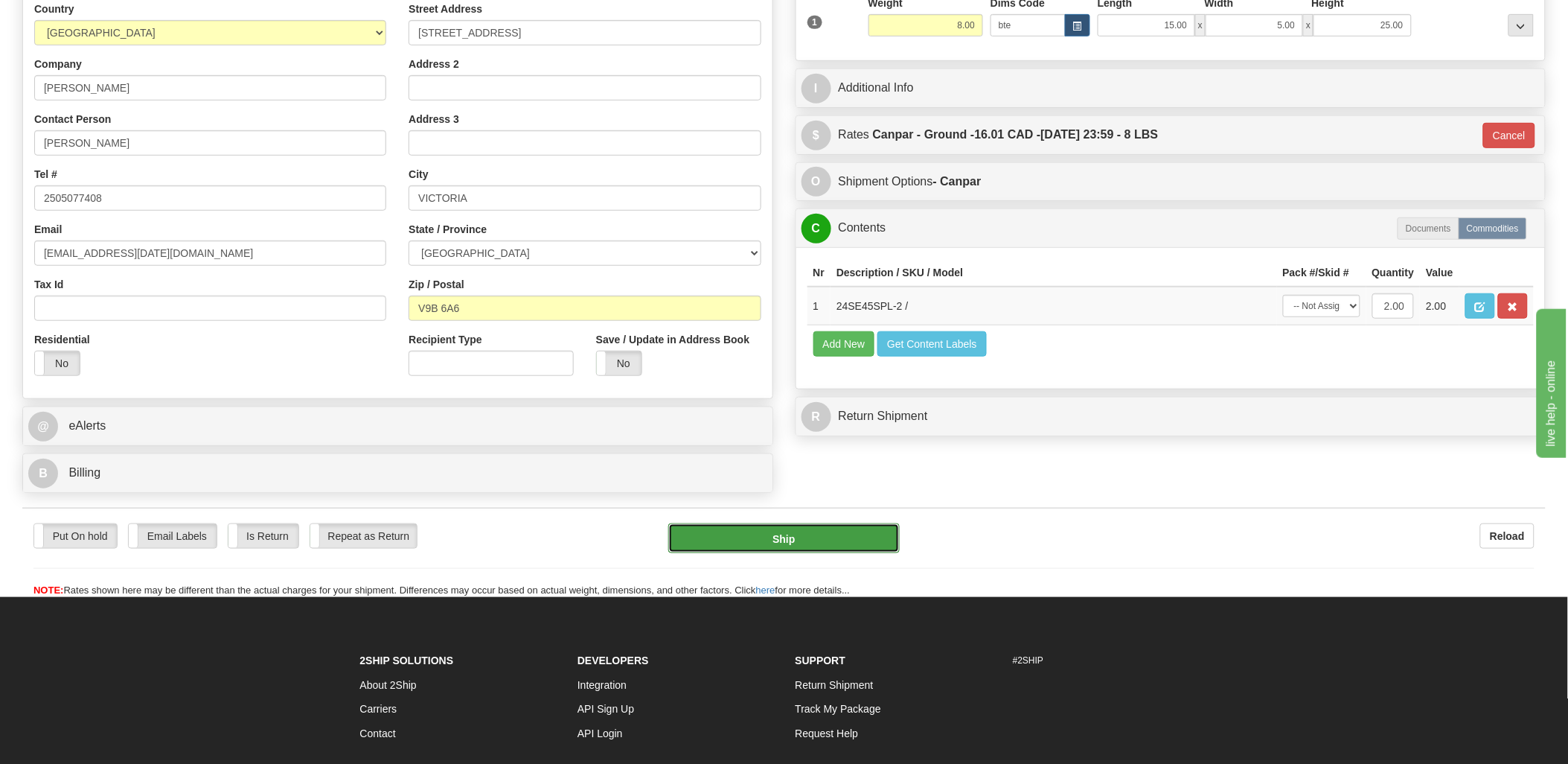
click at [845, 533] on button "Ship" at bounding box center [784, 538] width 232 height 30
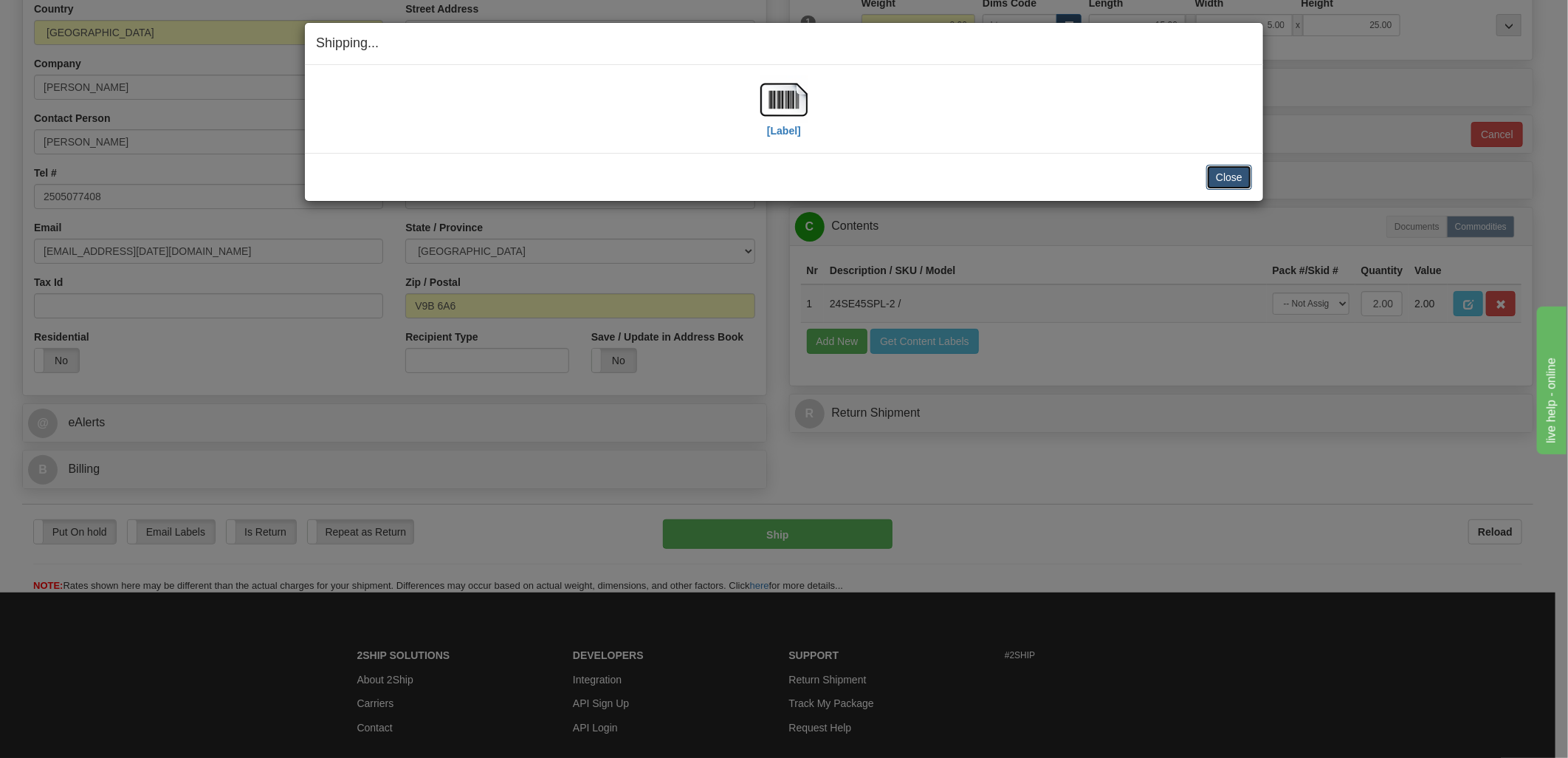
click at [1247, 177] on button "Close" at bounding box center [1229, 177] width 45 height 25
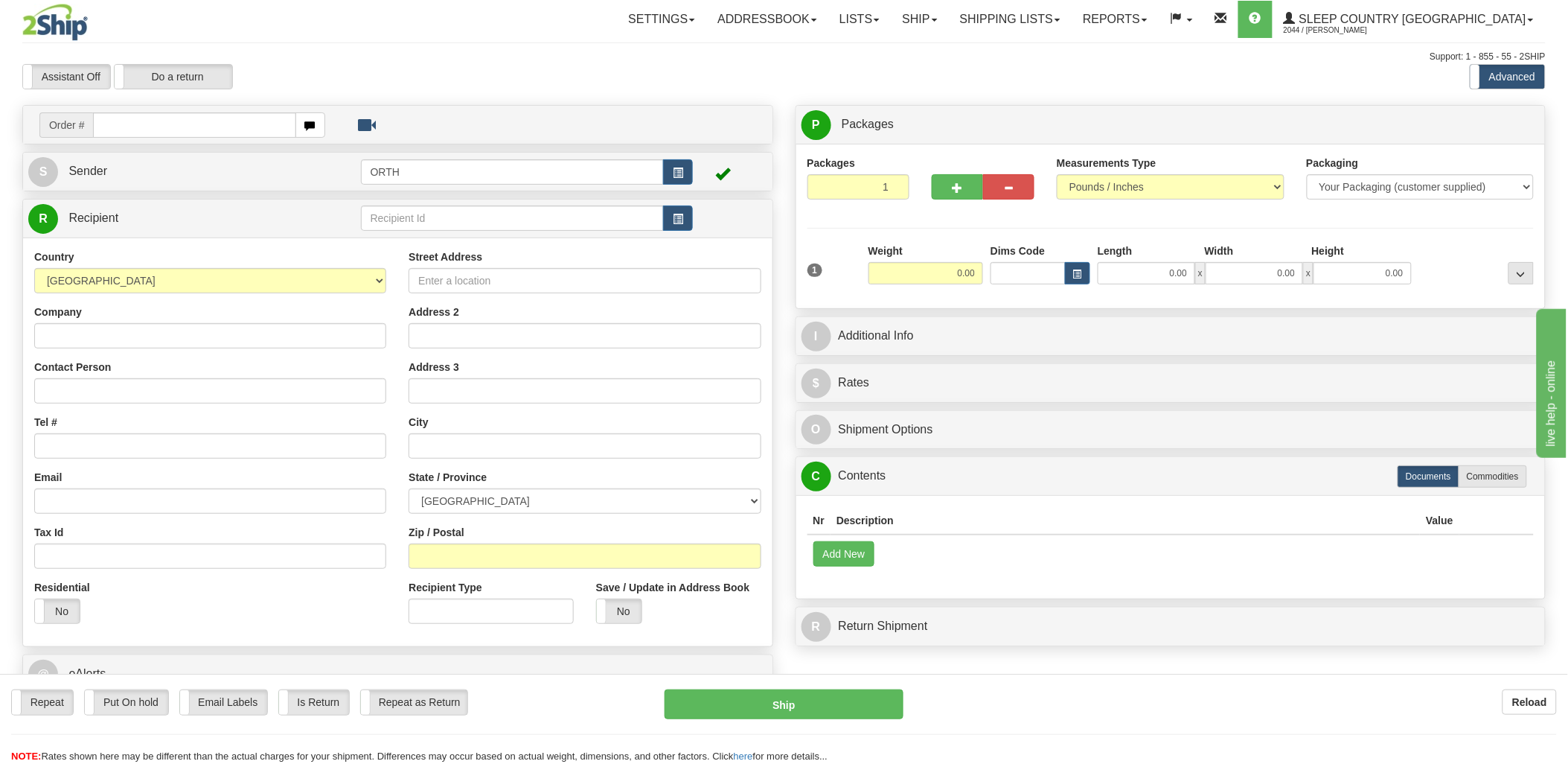
click at [115, 131] on input "text" at bounding box center [194, 125] width 202 height 26
type input "9002i"
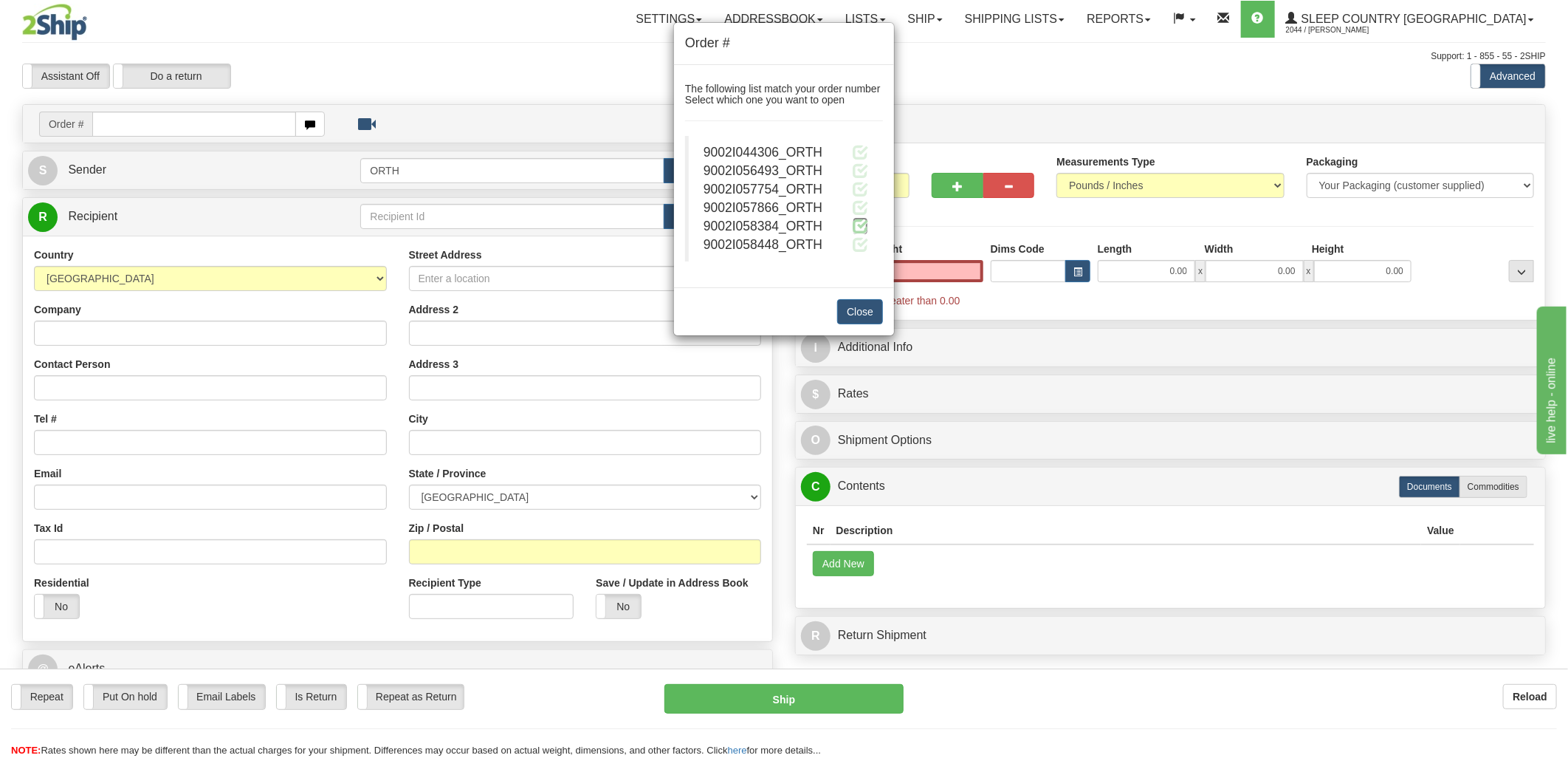
type input "0.00"
click at [863, 222] on span at bounding box center [860, 226] width 15 height 15
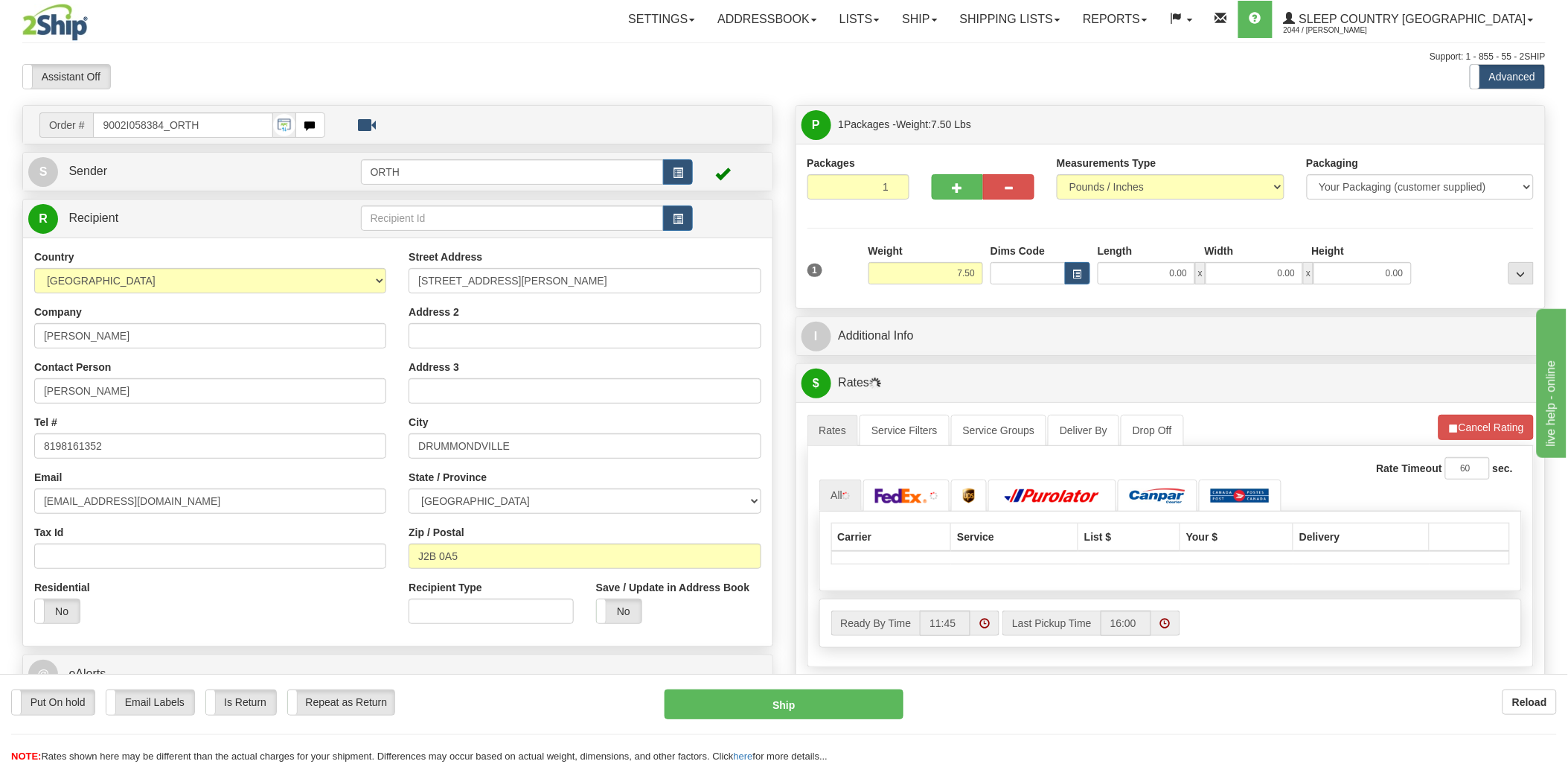
click at [1045, 273] on div "Toggle navigation Settings Shipping Preferences Fields Preferences New" at bounding box center [784, 525] width 1568 height 1051
click at [1042, 273] on input "Dims Code" at bounding box center [1028, 273] width 75 height 23
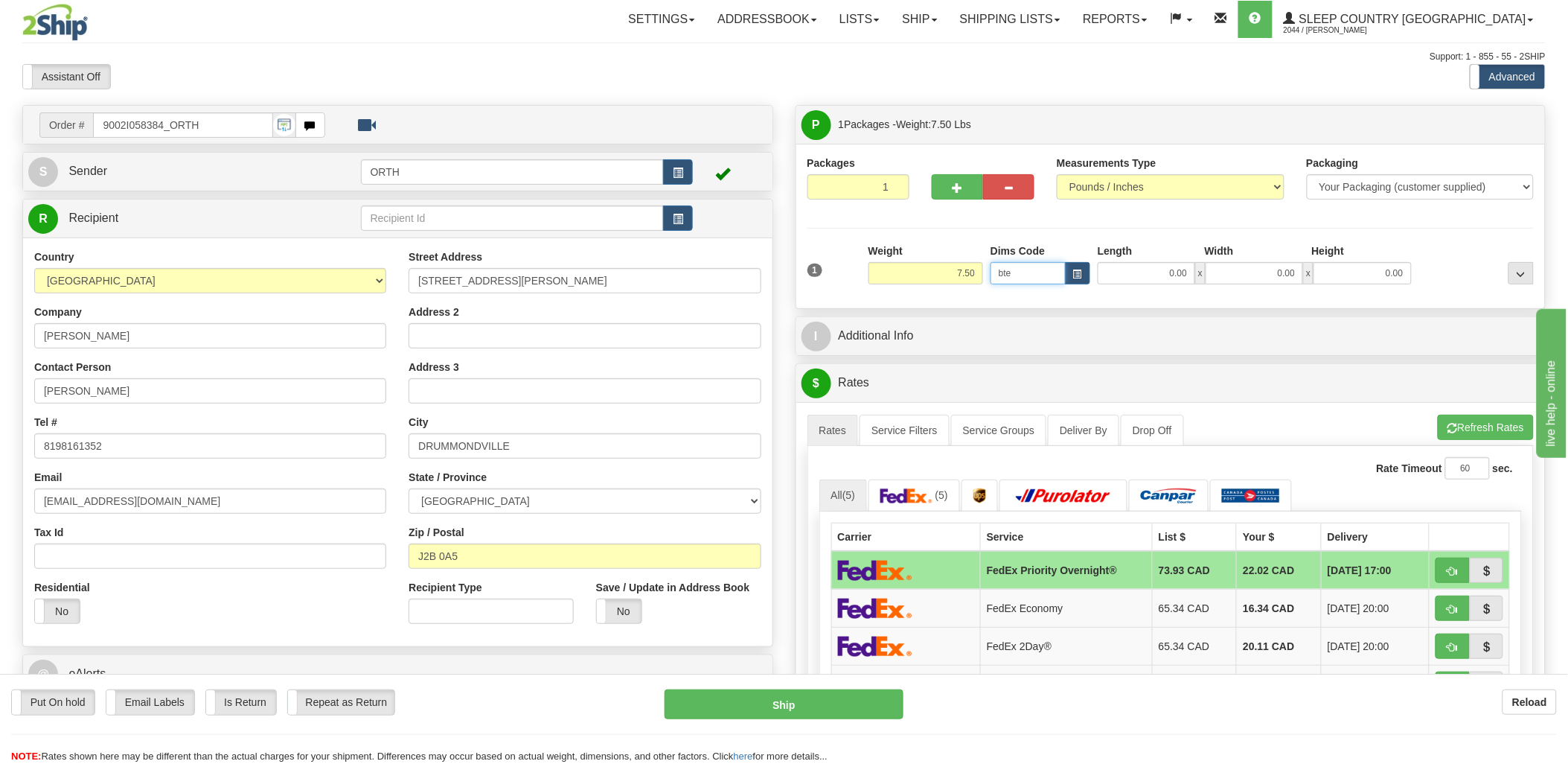
type input "bte"
click button "Delete" at bounding box center [0, 0] width 0 height 0
type input "15.00"
type input "5.00"
type input "25.00"
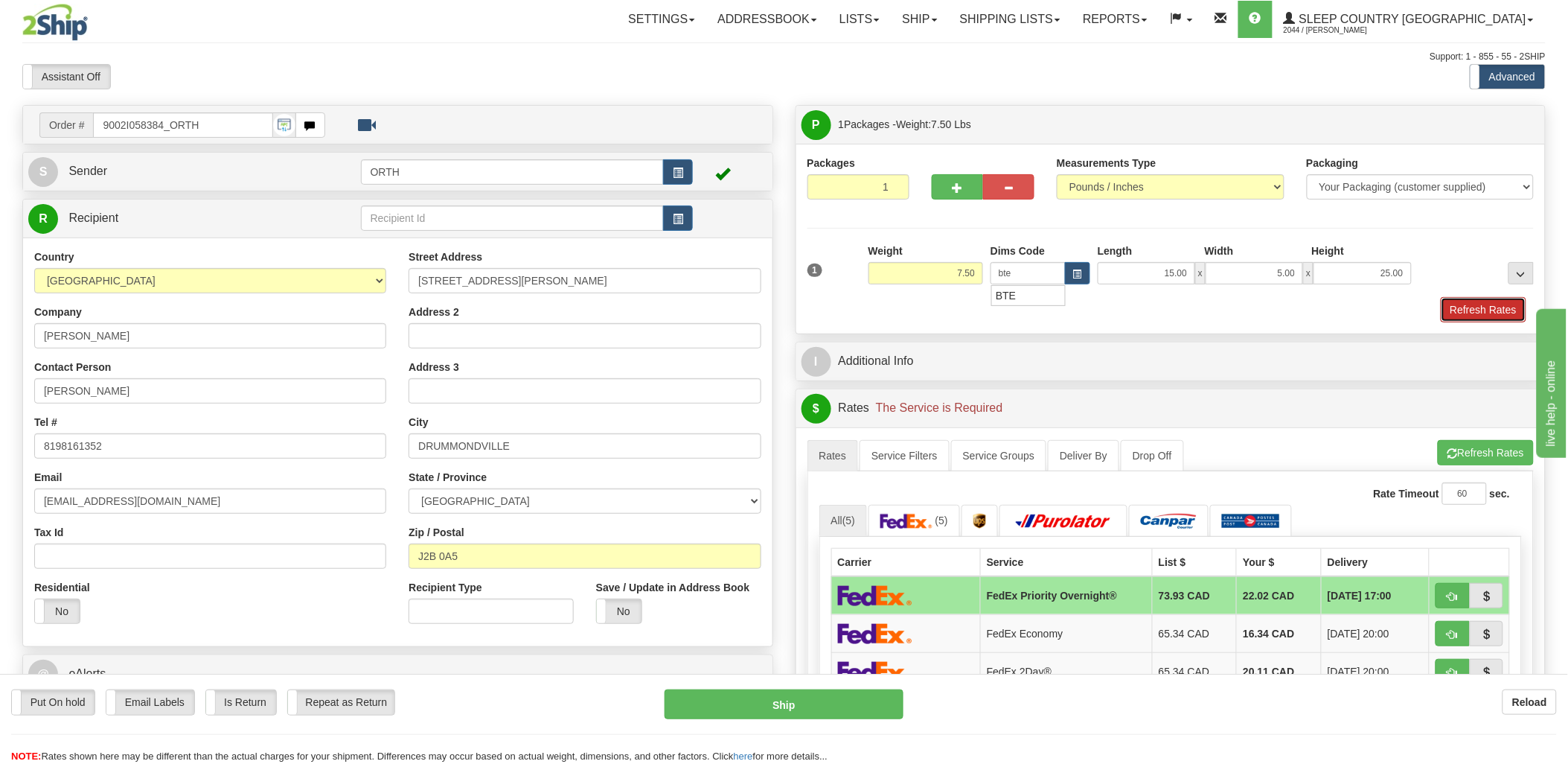
click at [1454, 298] on button "Refresh Rates" at bounding box center [1483, 309] width 85 height 26
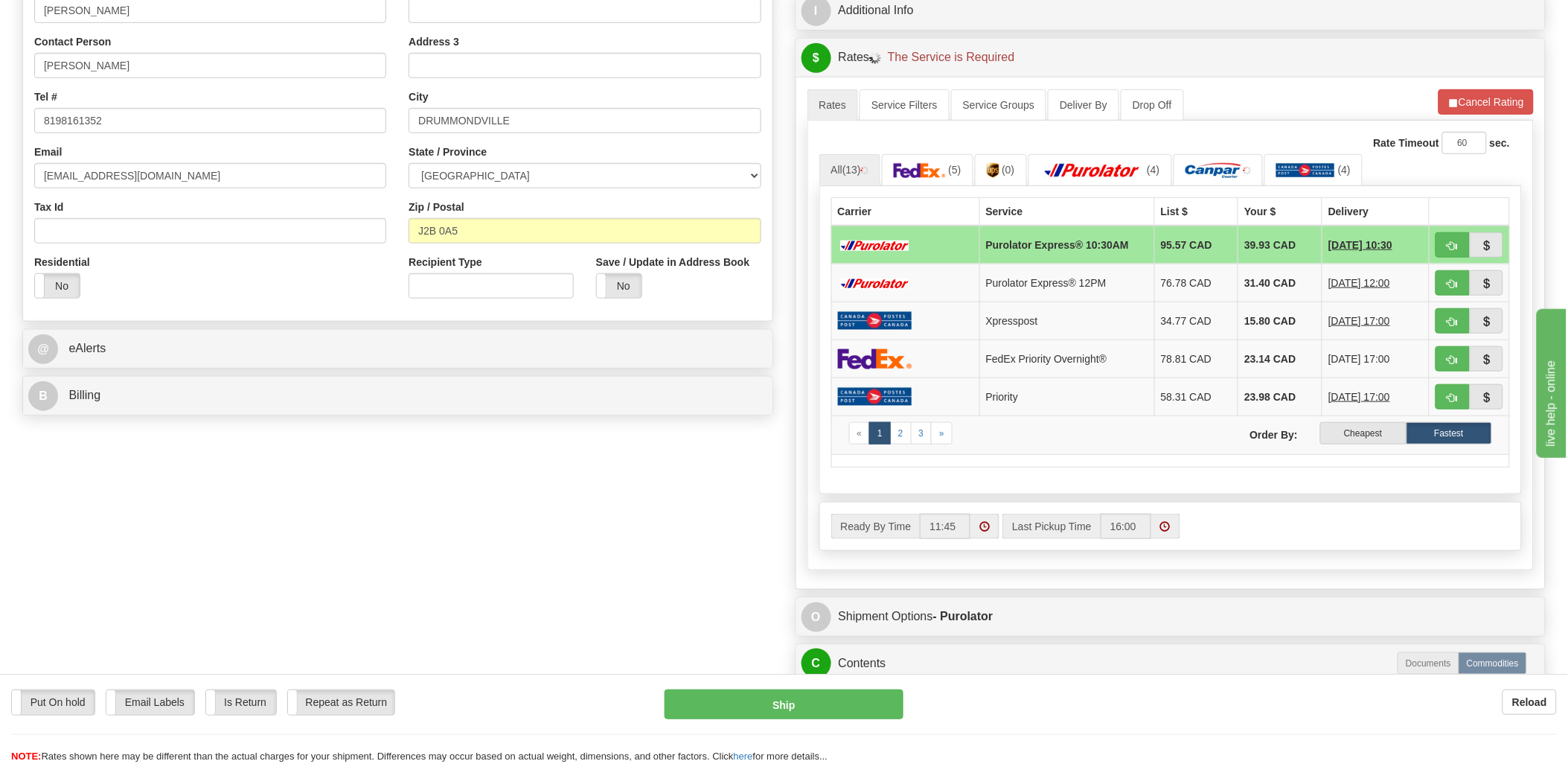
scroll to position [330, 0]
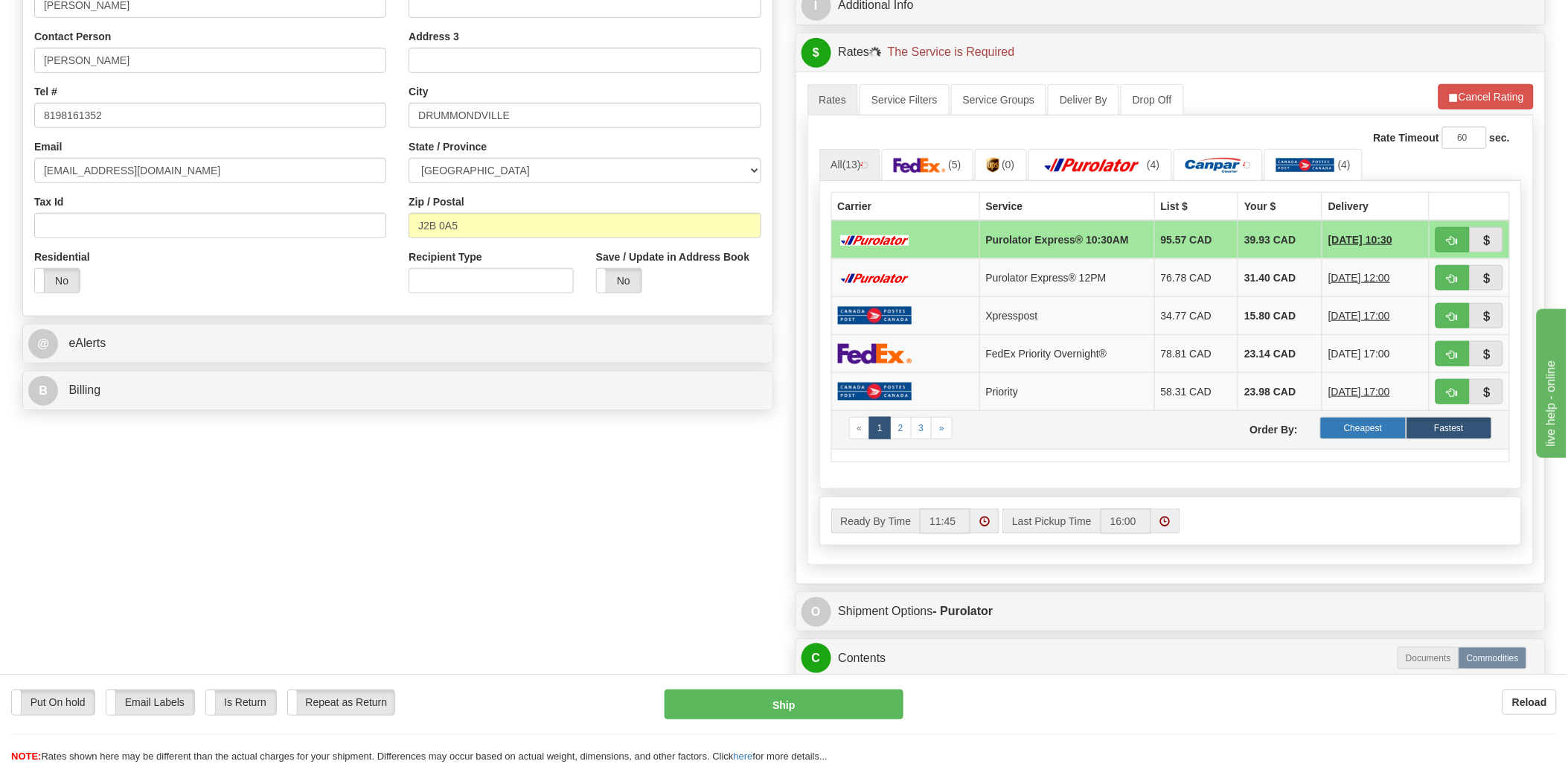
click at [1362, 432] on label "Cheapest" at bounding box center [1363, 427] width 85 height 23
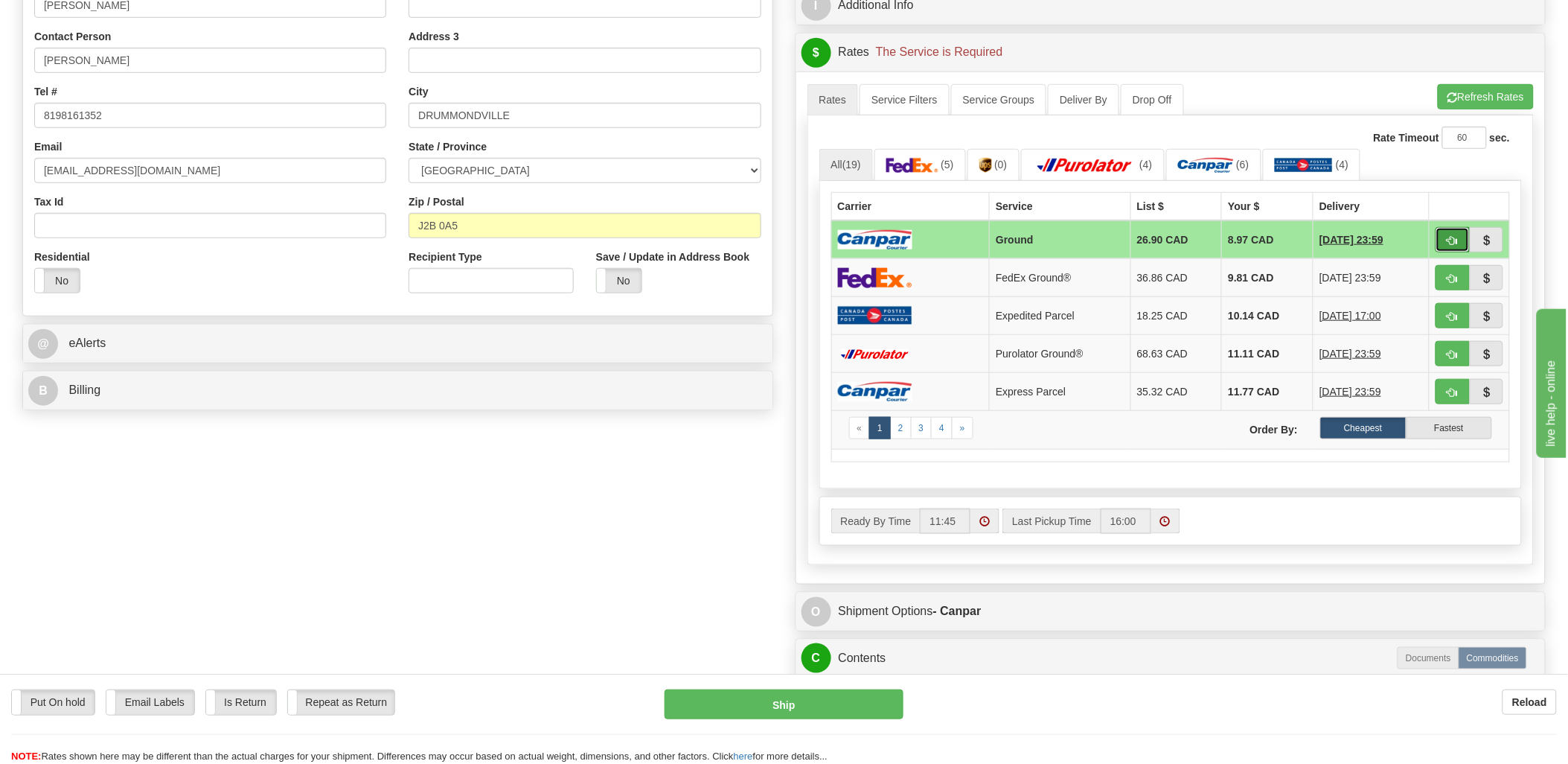
click at [1448, 236] on span "button" at bounding box center [1452, 241] width 10 height 9
type input "1"
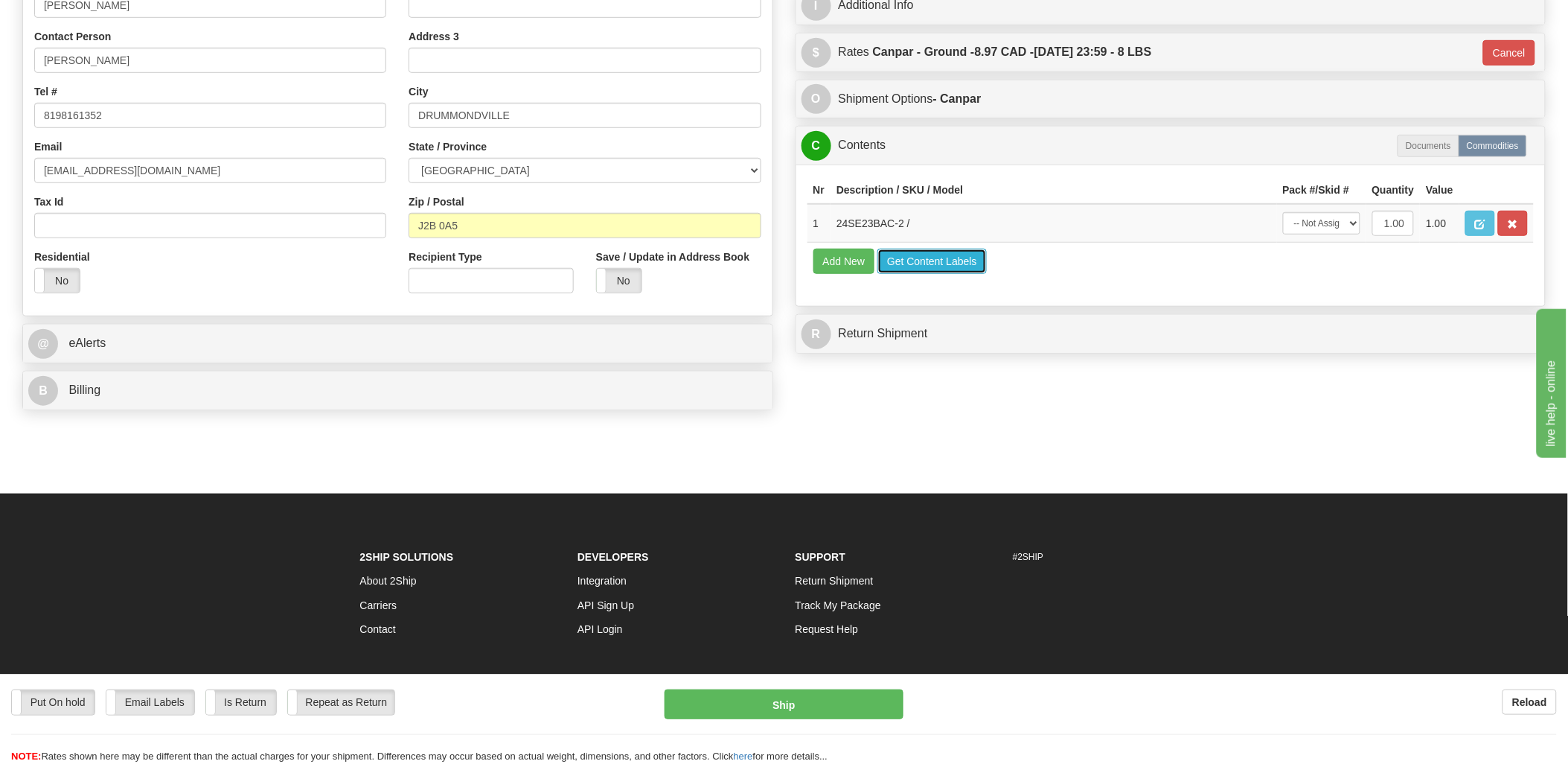
click at [936, 274] on button "Get Content Labels" at bounding box center [932, 261] width 110 height 26
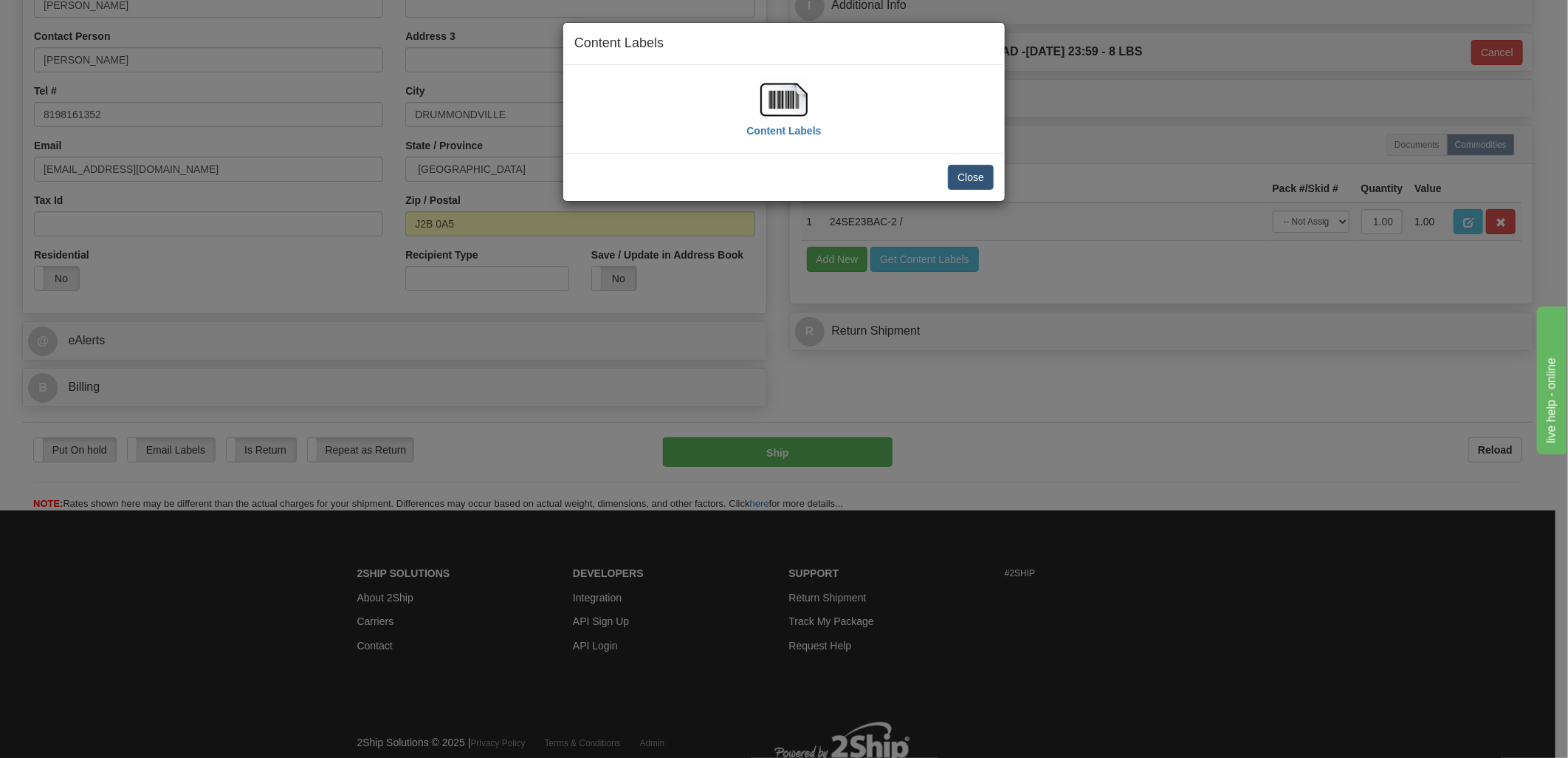
click at [814, 97] on div "Content Labels" at bounding box center [783, 109] width 75 height 66
click at [791, 95] on img at bounding box center [783, 99] width 47 height 47
click at [990, 186] on button "Close" at bounding box center [971, 177] width 45 height 25
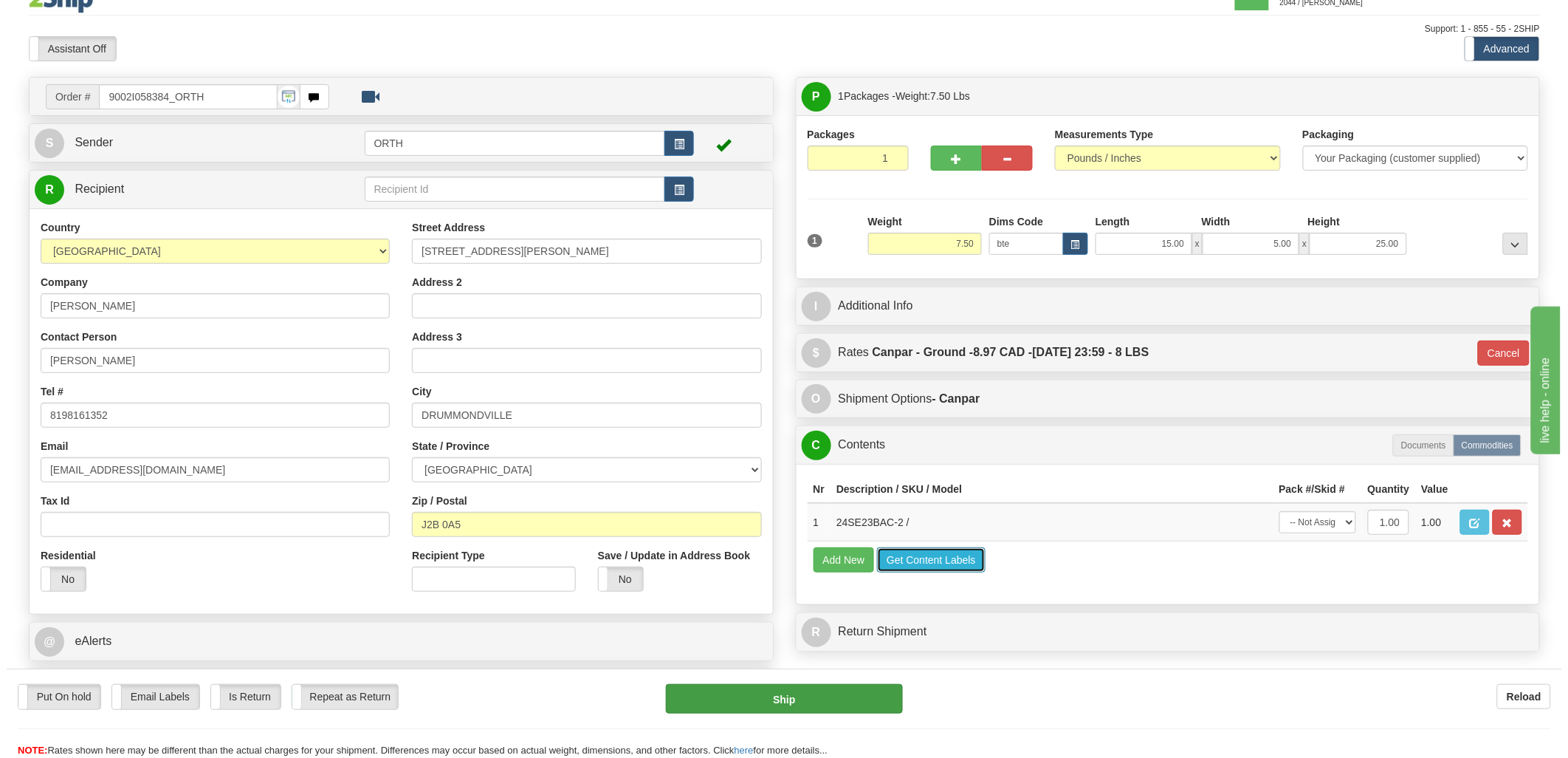
scroll to position [0, 0]
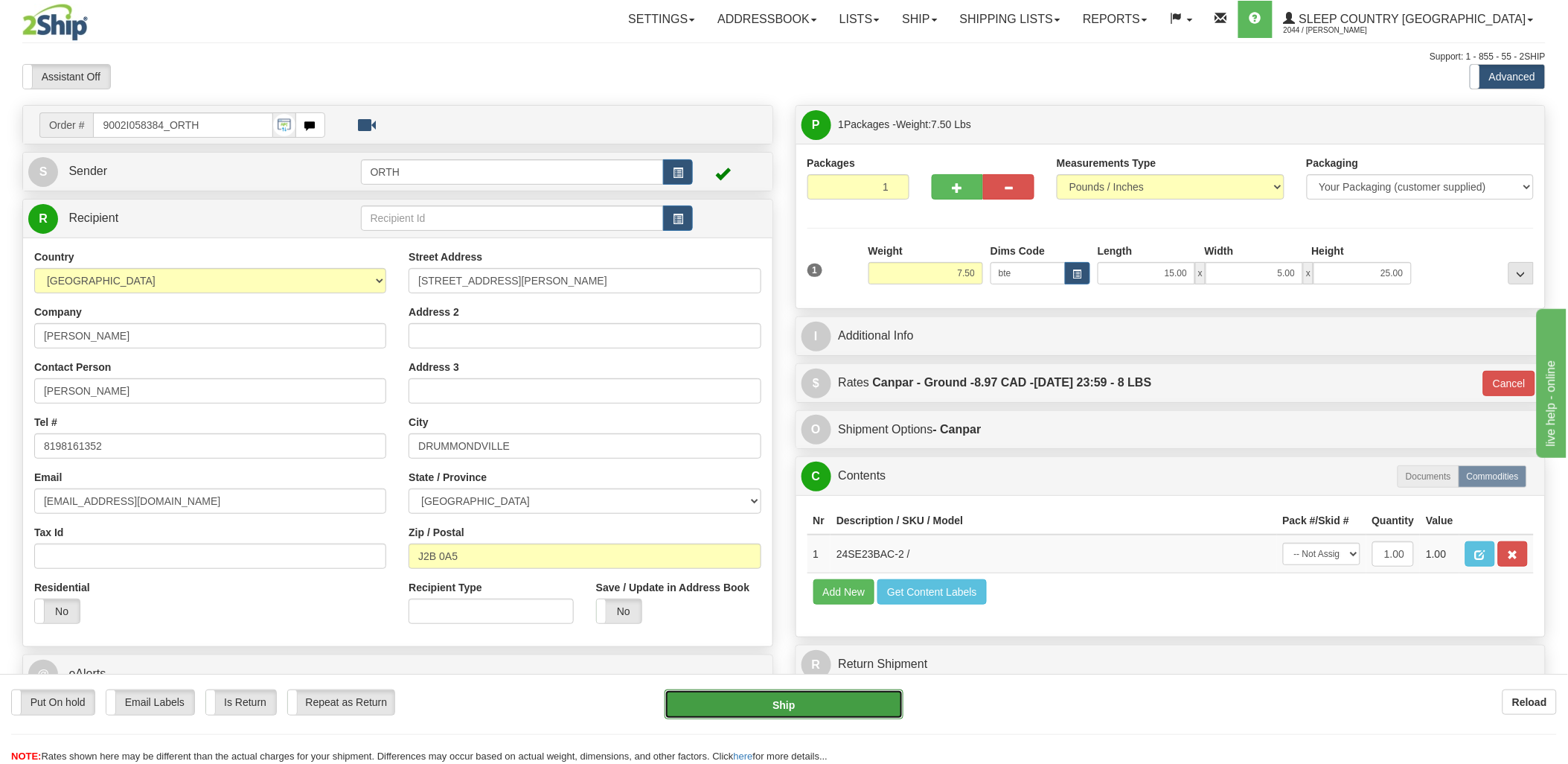
click at [866, 713] on button "Ship" at bounding box center [783, 704] width 239 height 30
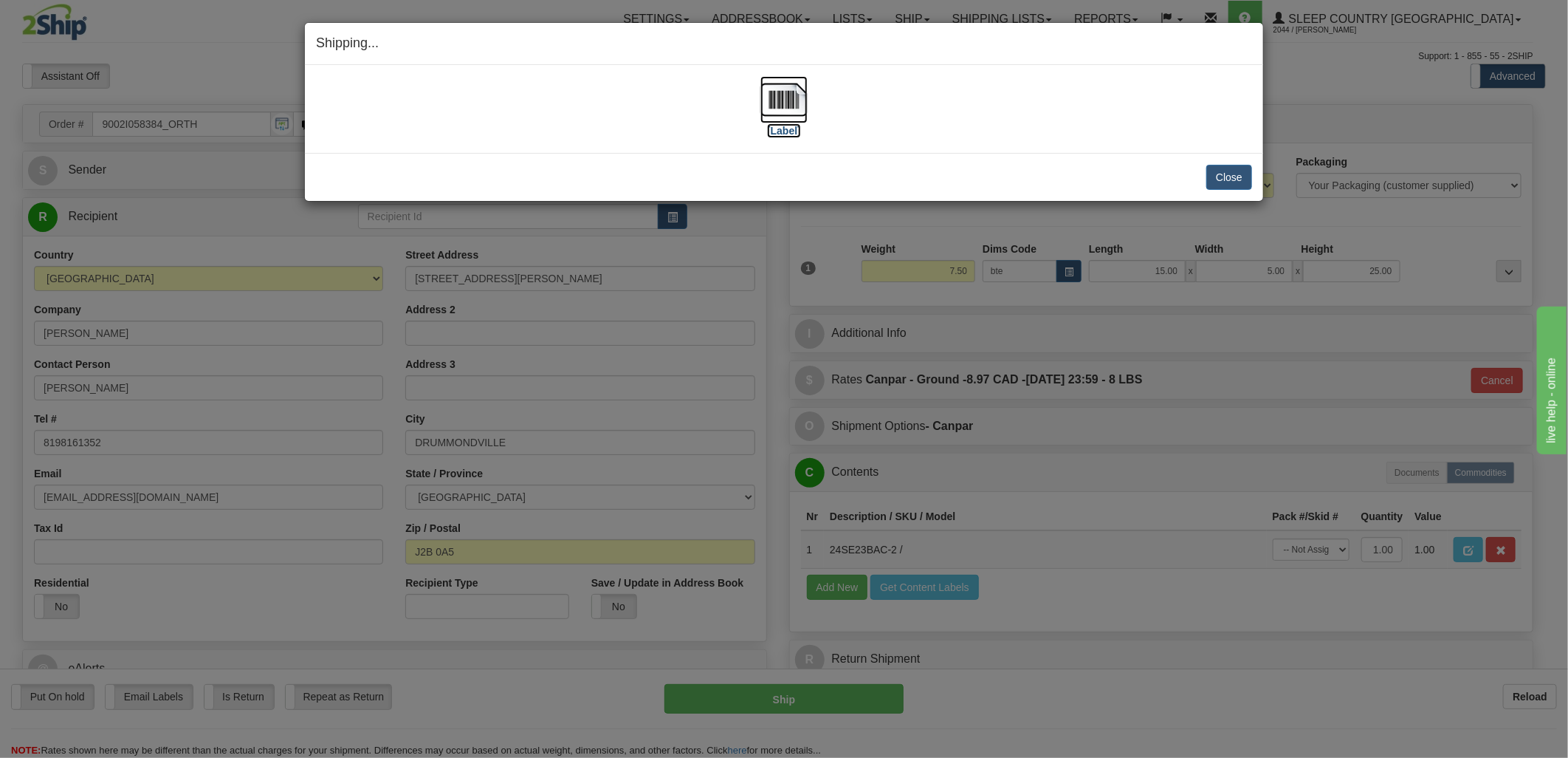
click at [794, 96] on img at bounding box center [783, 99] width 47 height 47
click at [1216, 173] on button "Close" at bounding box center [1229, 177] width 45 height 25
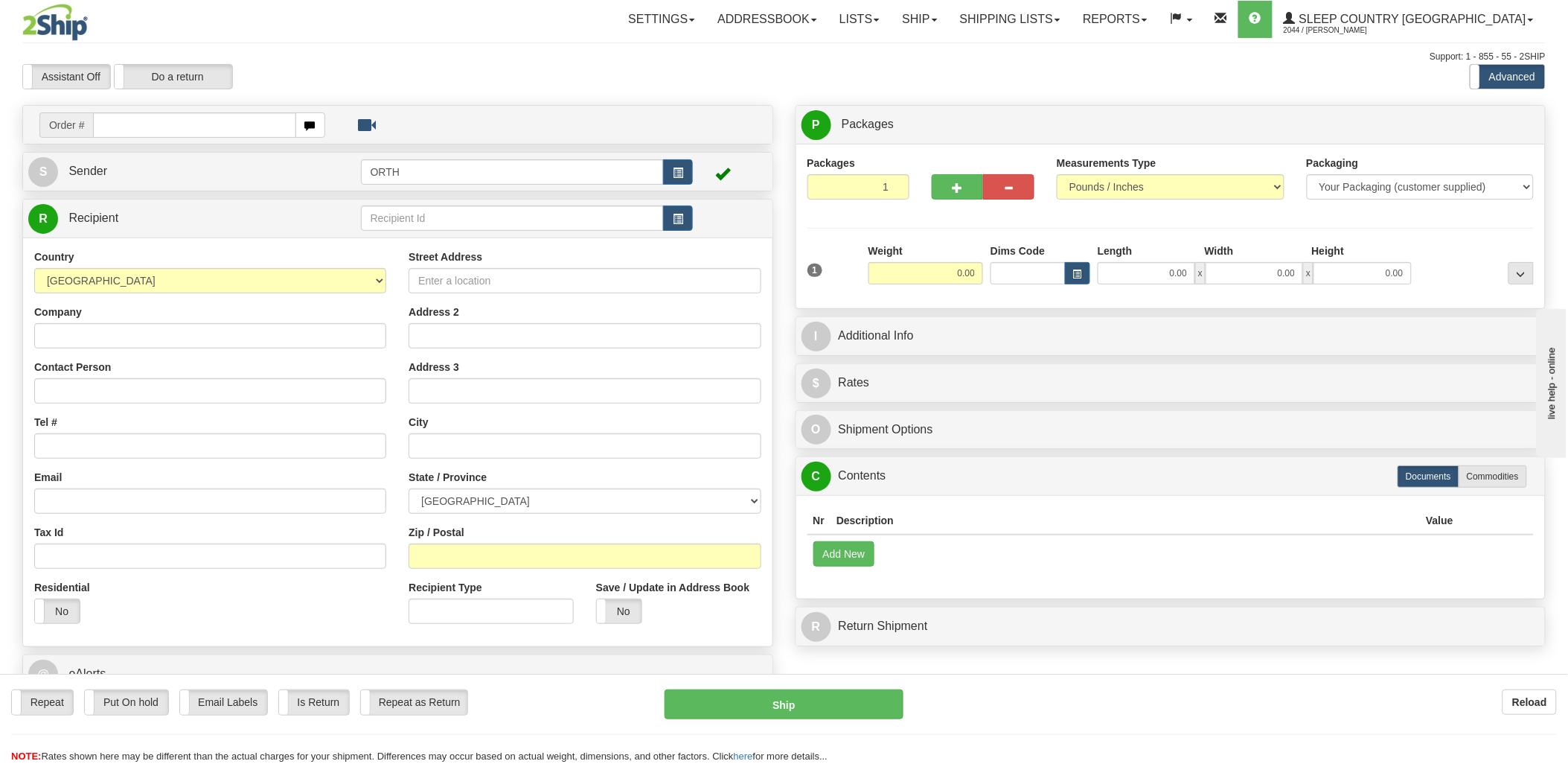
click at [143, 119] on input "text" at bounding box center [194, 125] width 202 height 26
type input "9000i"
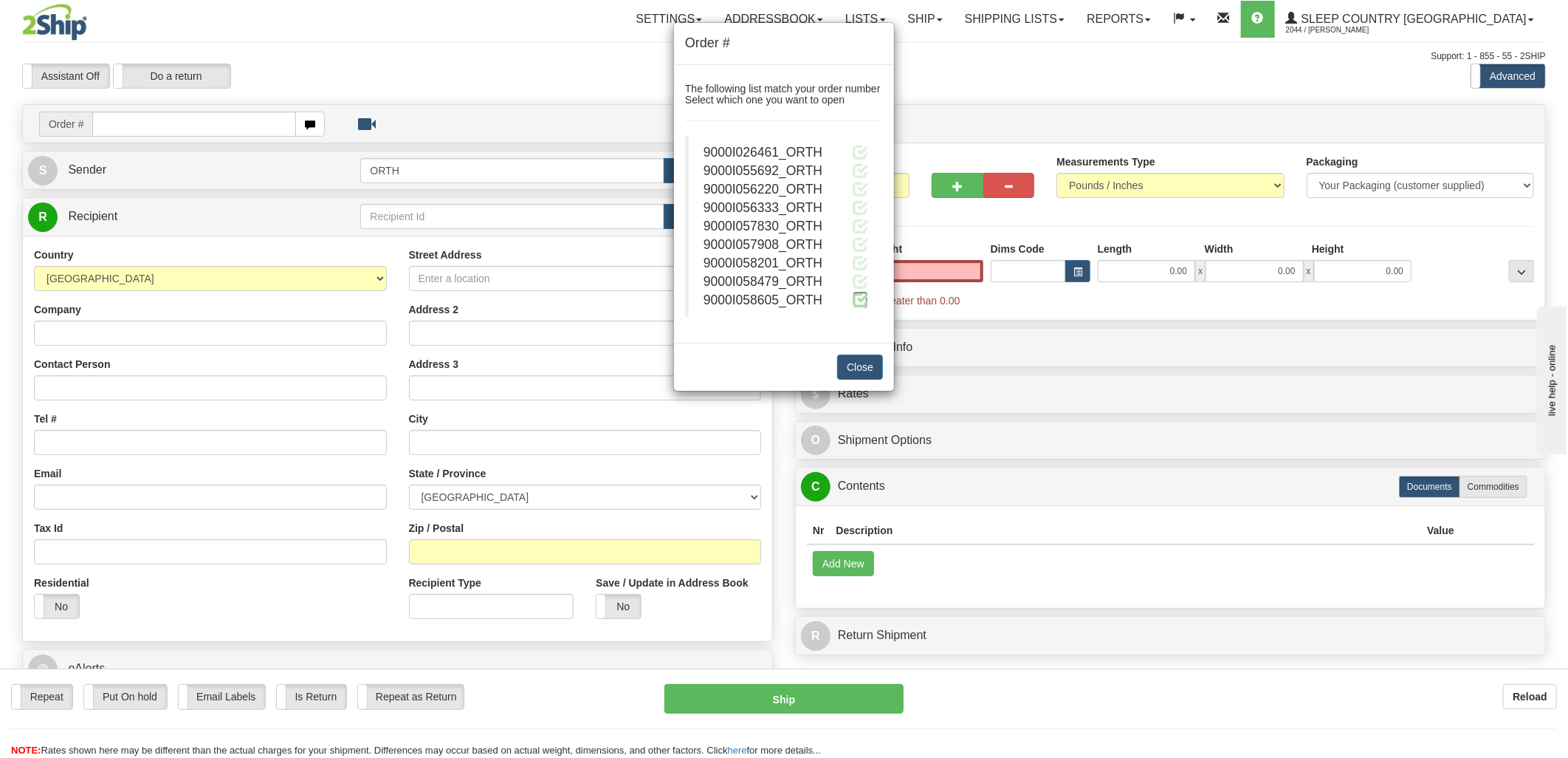
type input "0.00"
click at [854, 296] on span at bounding box center [860, 299] width 15 height 15
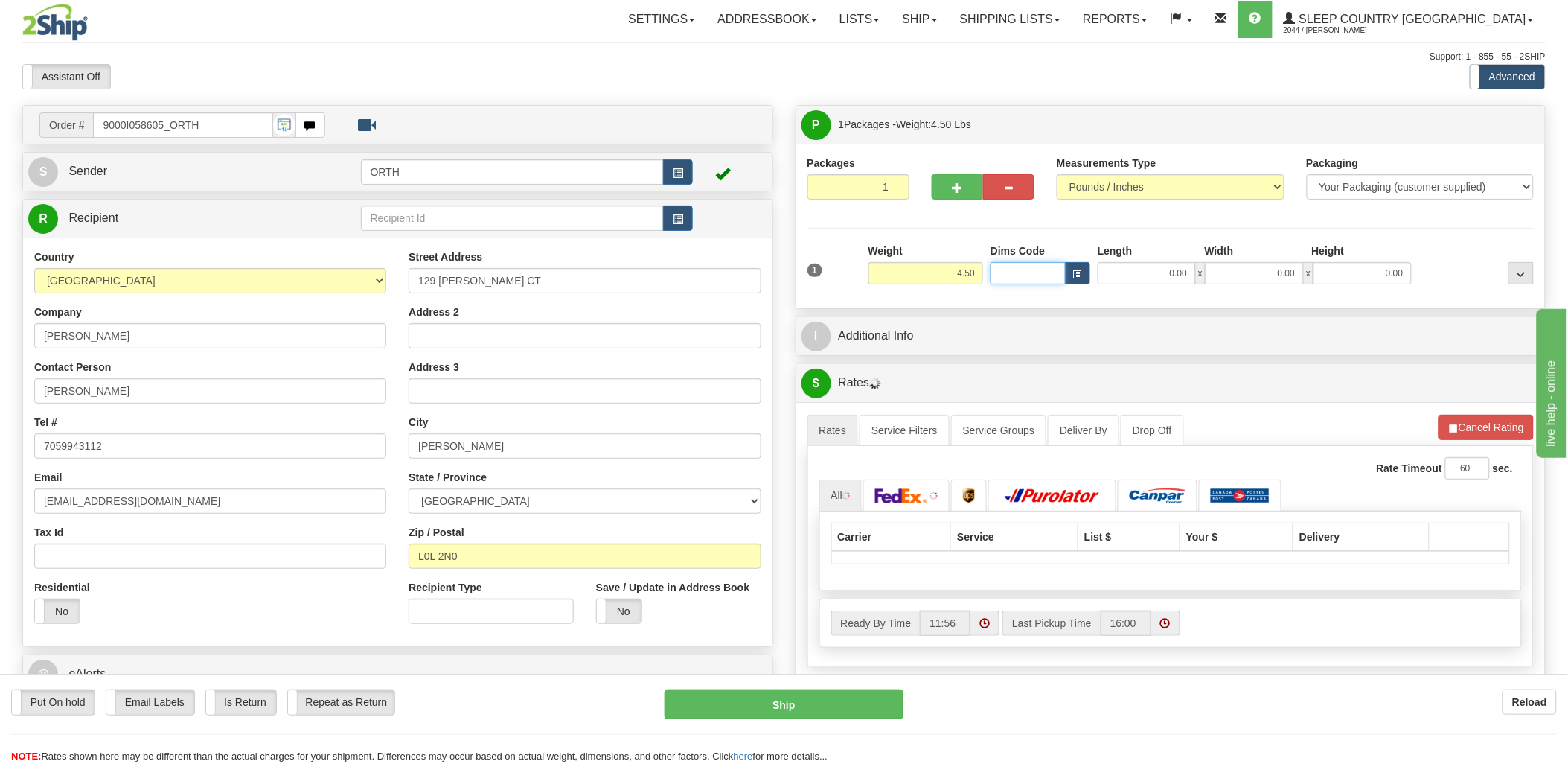
click at [993, 270] on input "Dims Code" at bounding box center [1028, 273] width 75 height 23
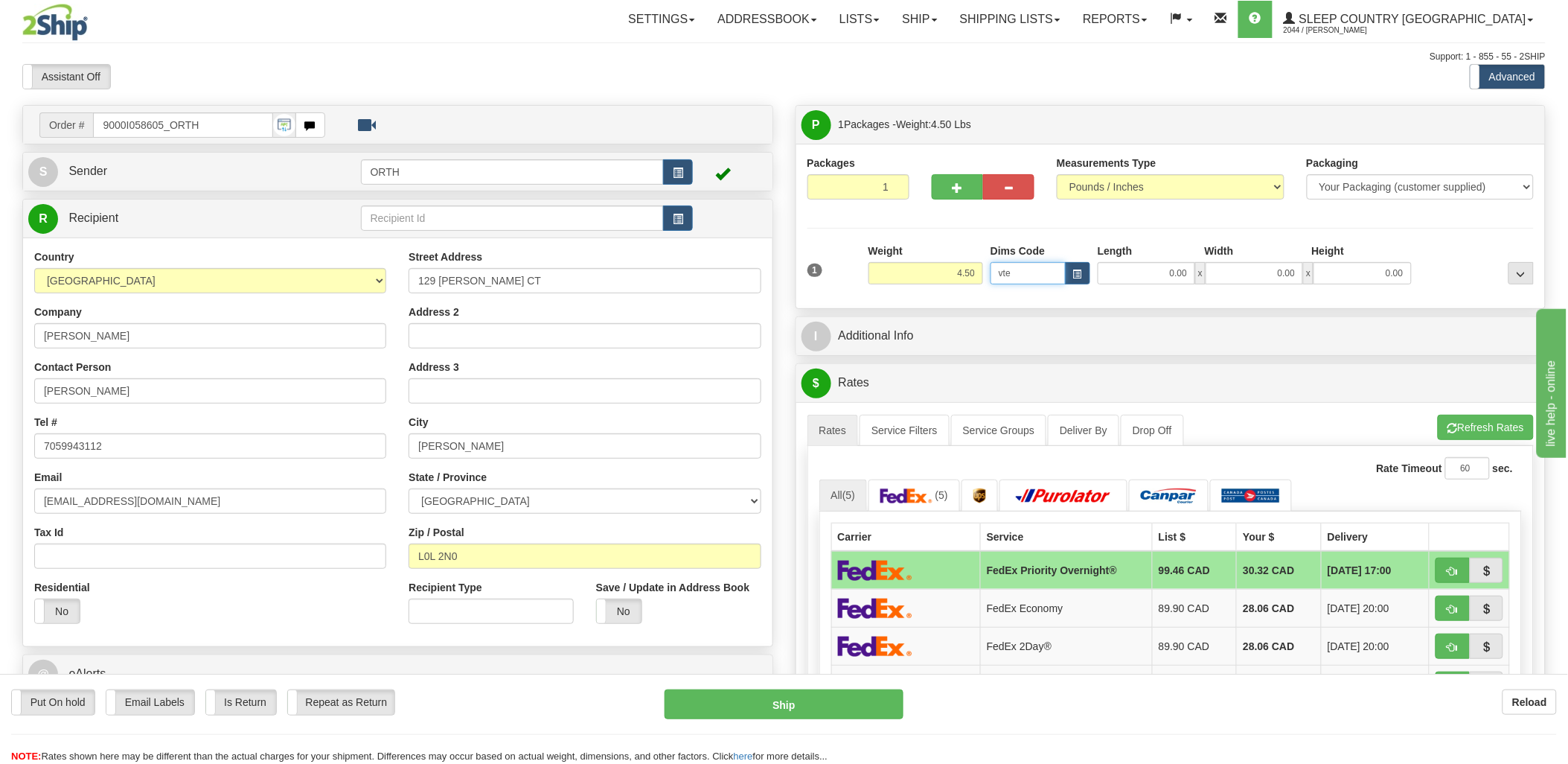
click button "Delete" at bounding box center [0, 0] width 0 height 0
type input "v"
type input "bte"
click button "Delete" at bounding box center [0, 0] width 0 height 0
type input "15.00"
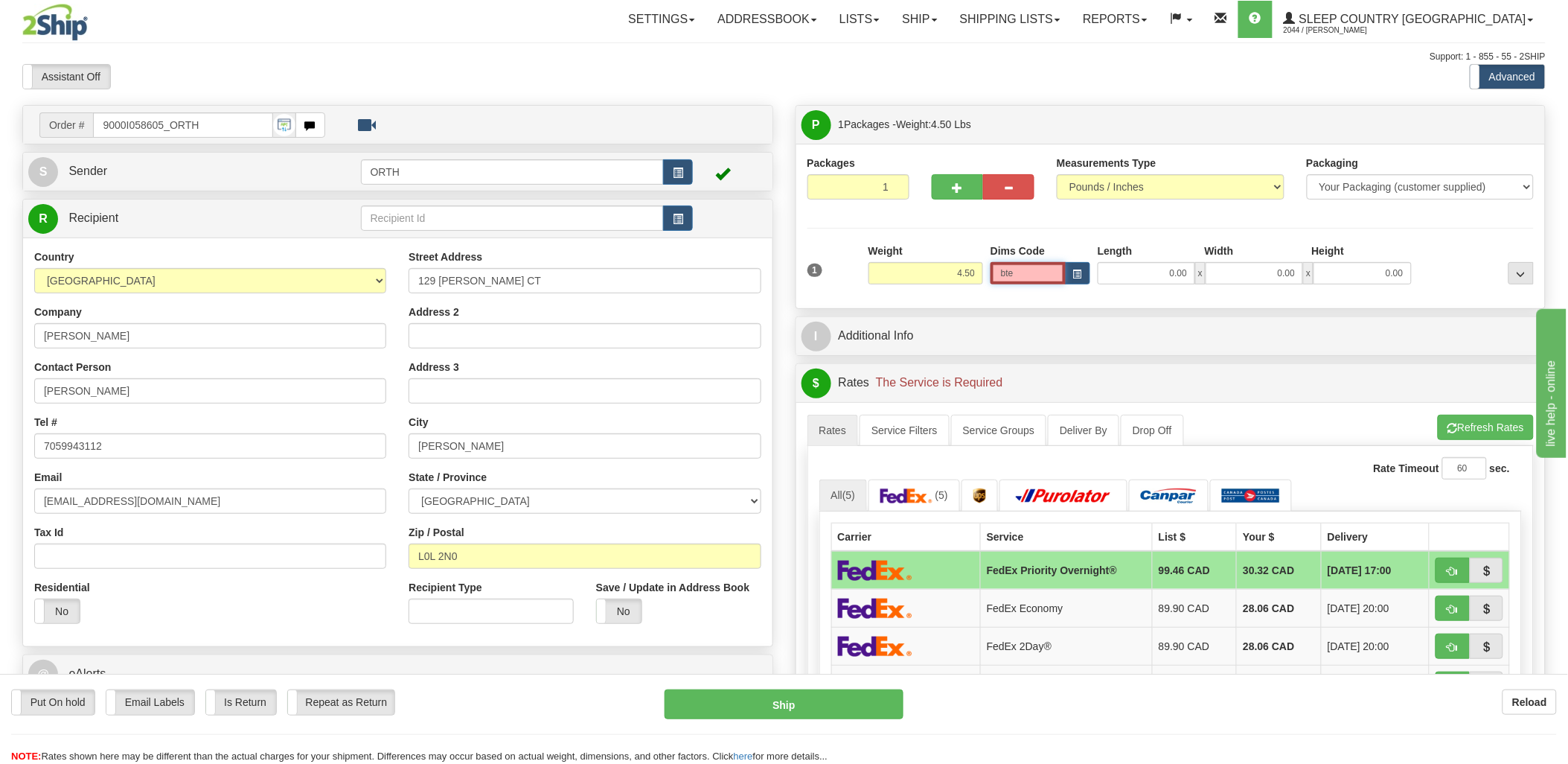
type input "5.00"
type input "25.00"
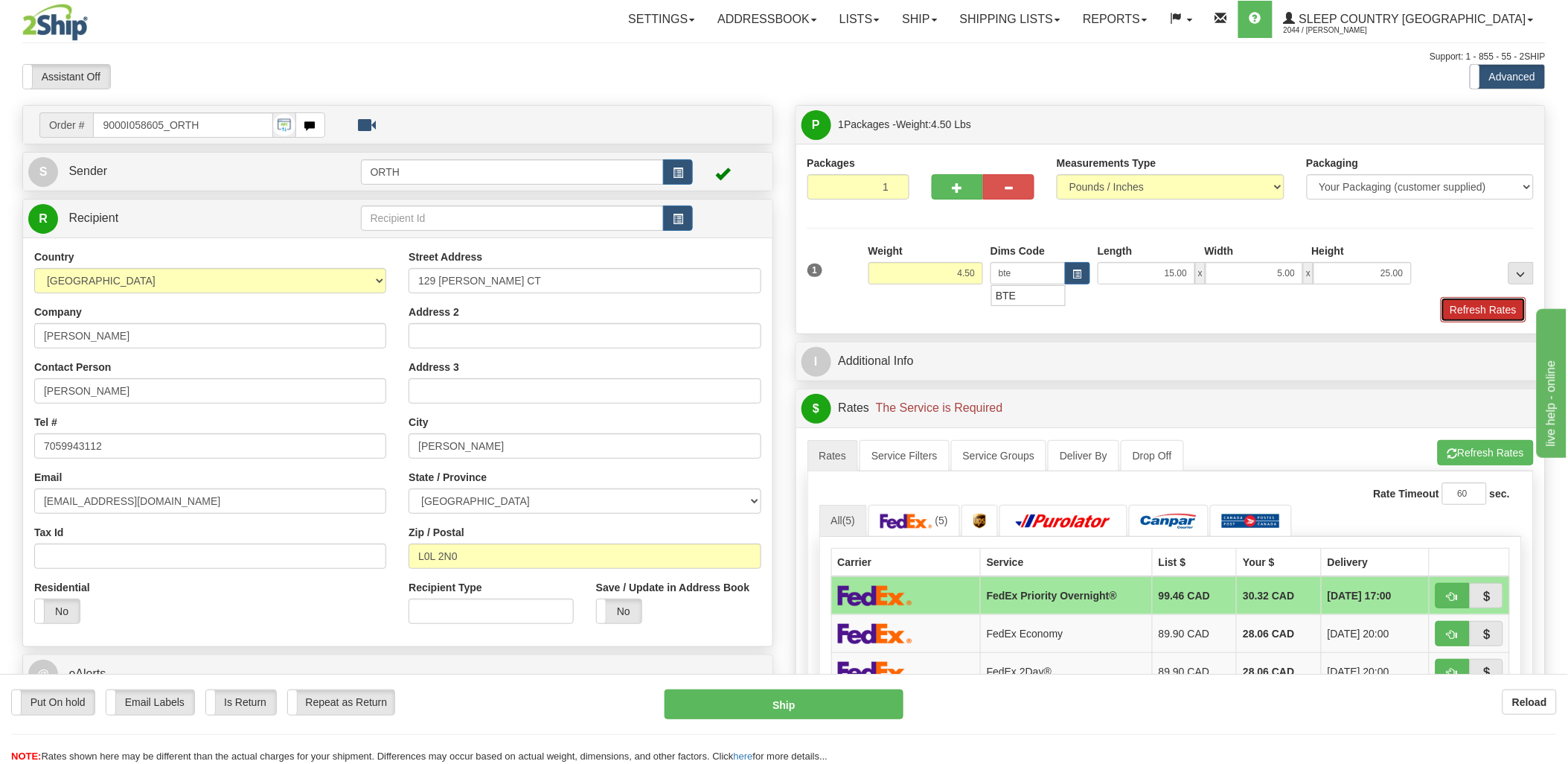
click at [1504, 323] on button "Refresh Rates" at bounding box center [1483, 309] width 85 height 26
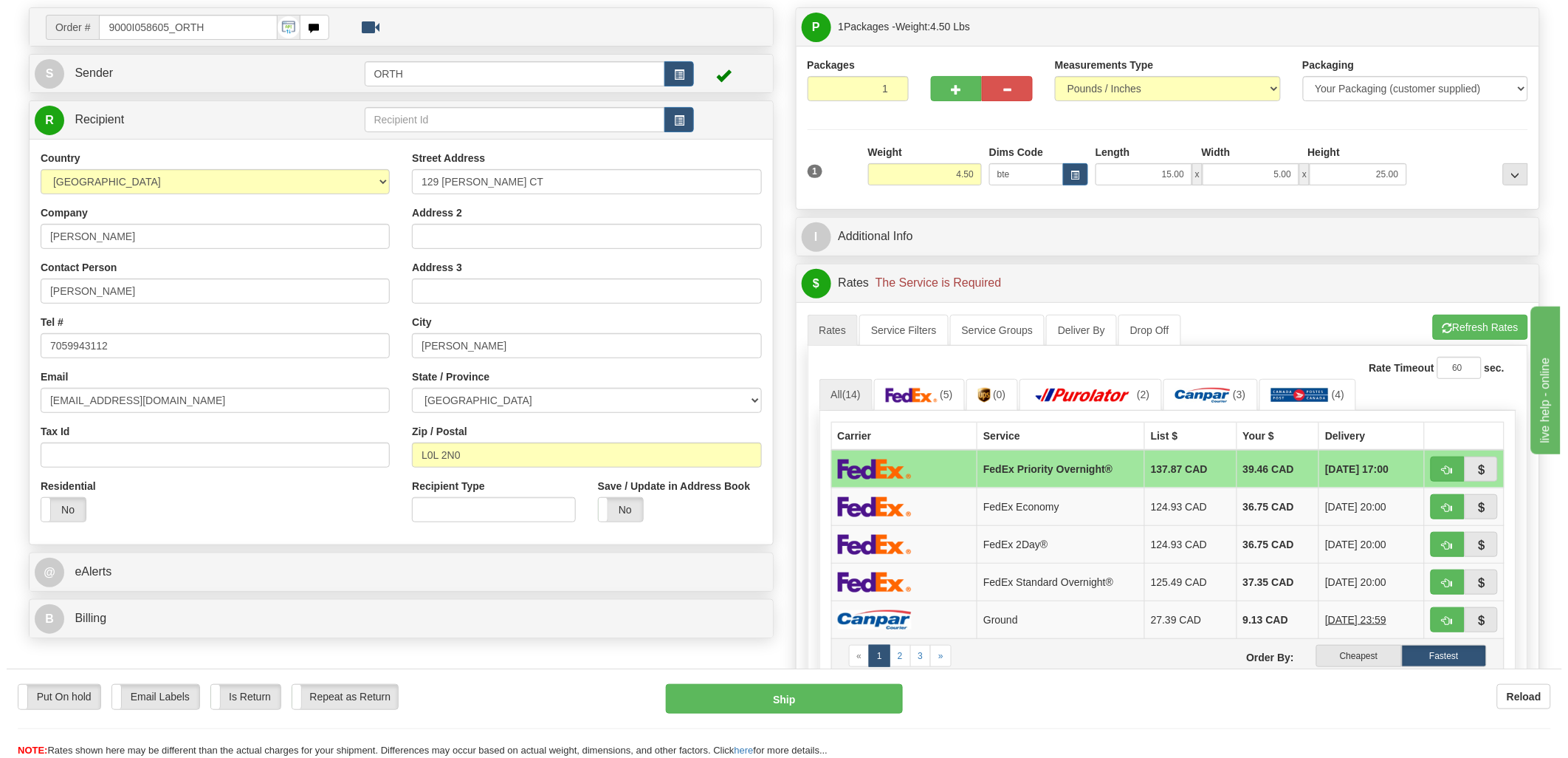
scroll to position [246, 0]
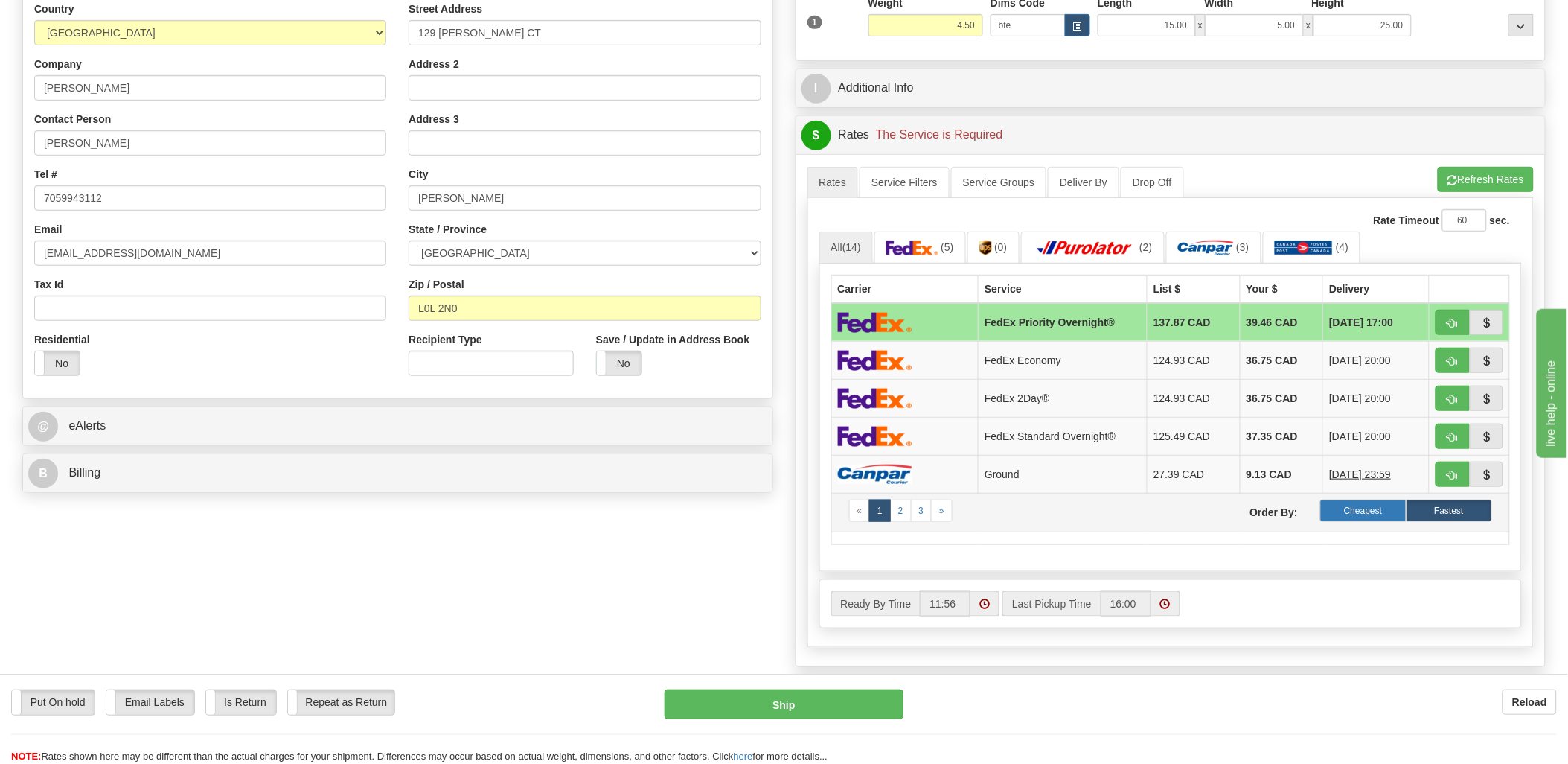
click at [1347, 506] on label "Cheapest" at bounding box center [1363, 511] width 85 height 23
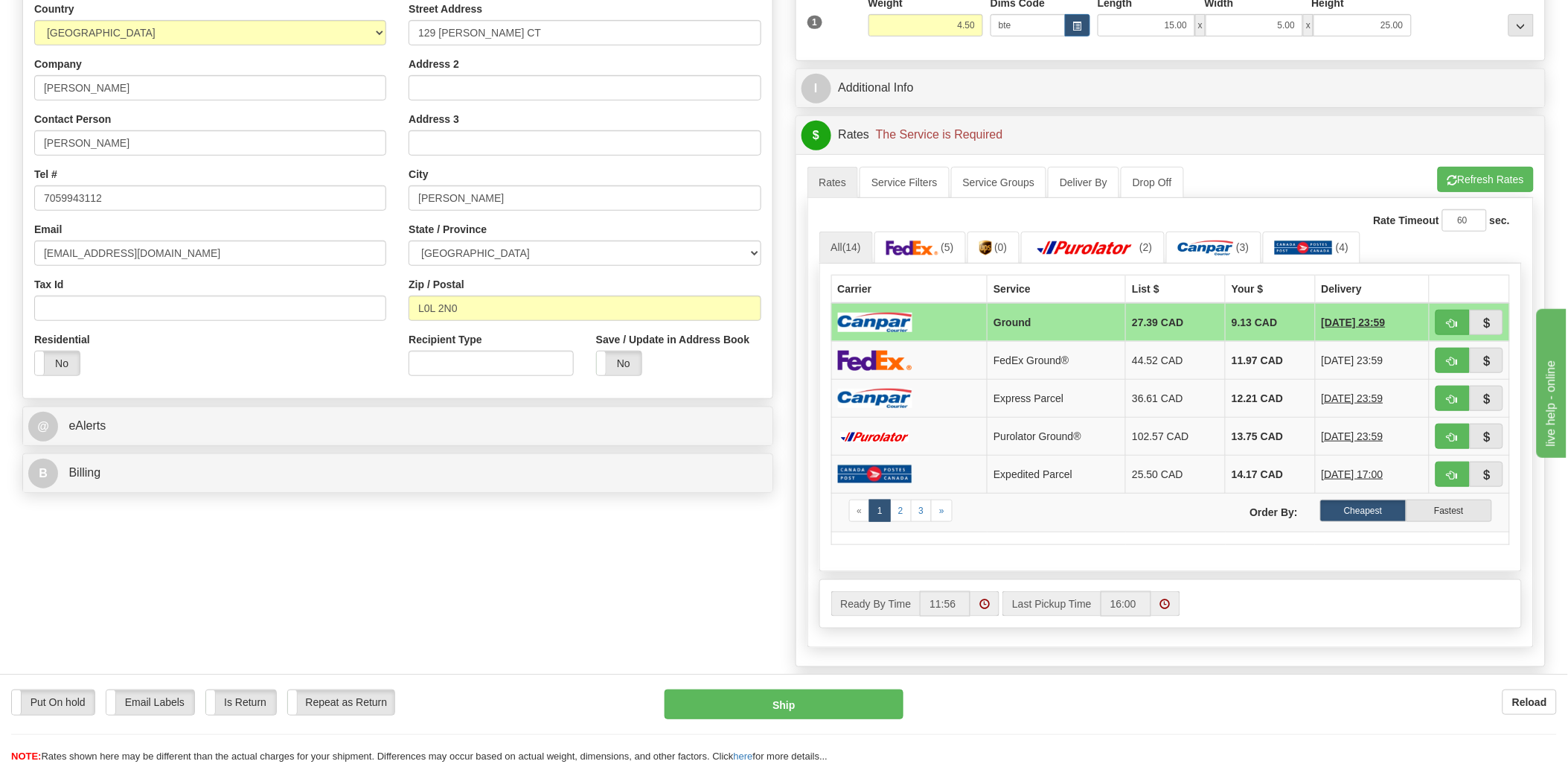
click at [1430, 329] on td at bounding box center [1469, 323] width 80 height 39
click at [1454, 327] on span "button" at bounding box center [1452, 323] width 10 height 9
type input "1"
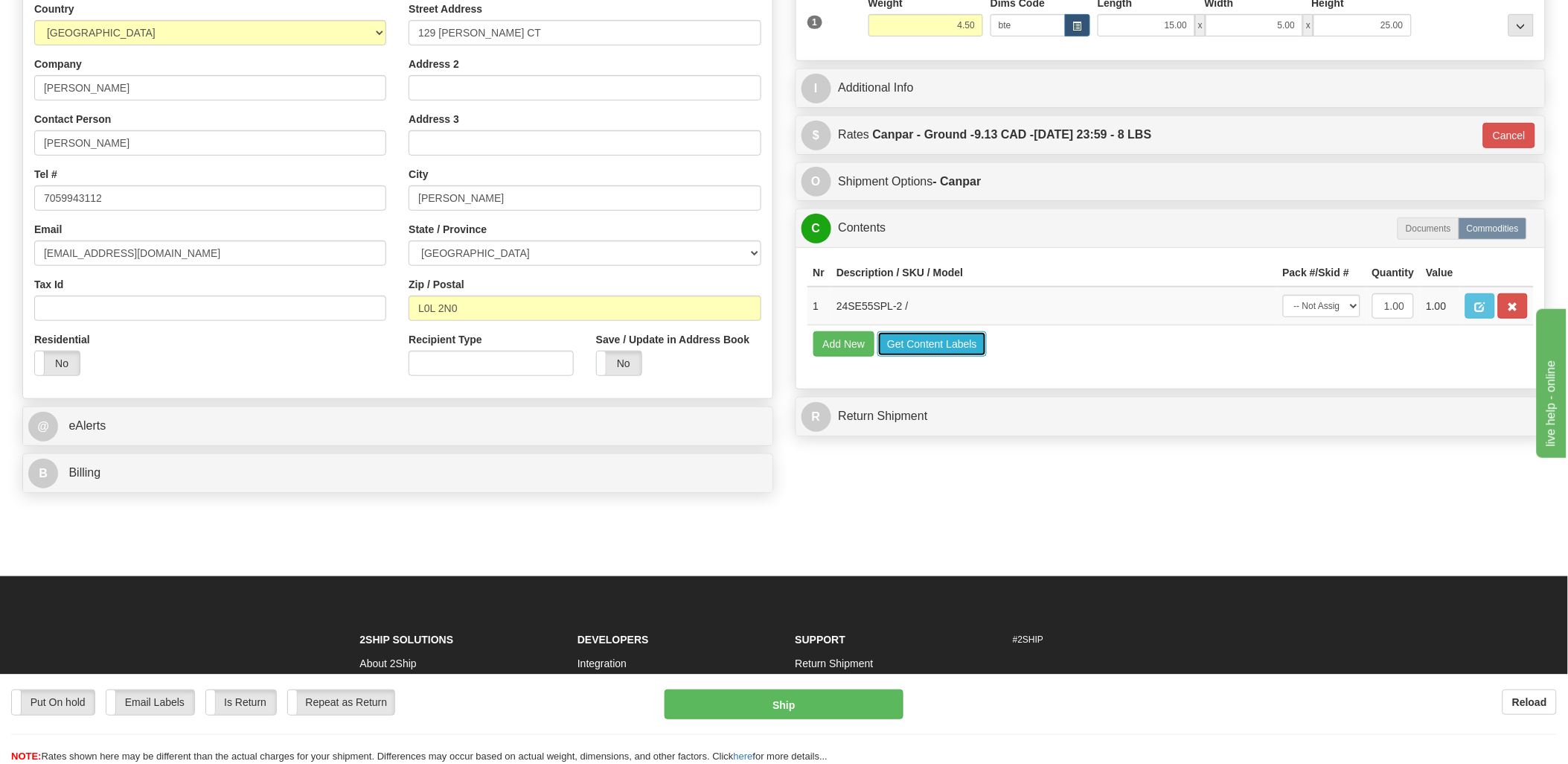
click at [958, 357] on button "Get Content Labels" at bounding box center [932, 344] width 110 height 26
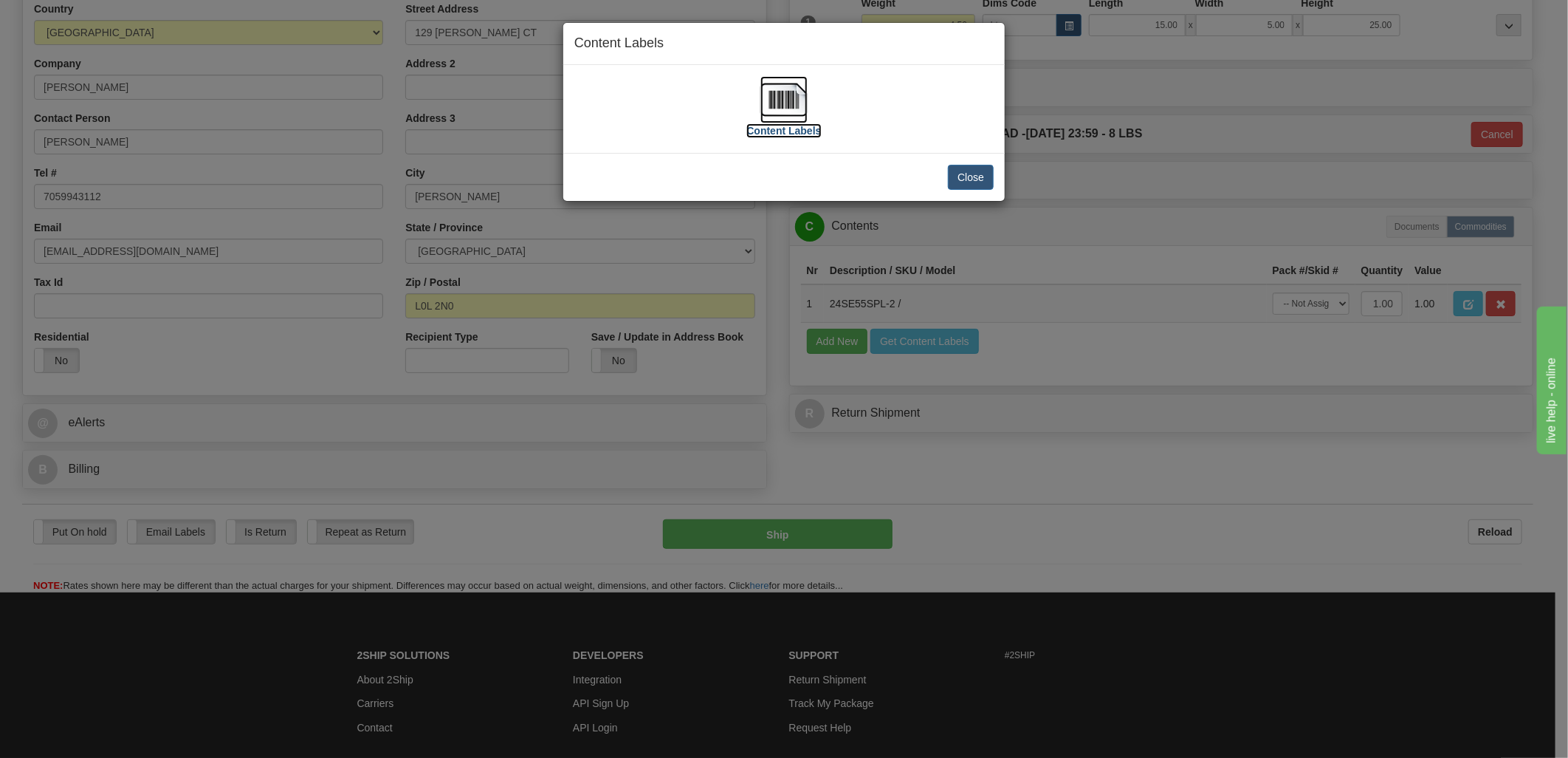
click at [797, 100] on img at bounding box center [783, 99] width 47 height 47
click at [962, 173] on button "Close" at bounding box center [971, 177] width 45 height 25
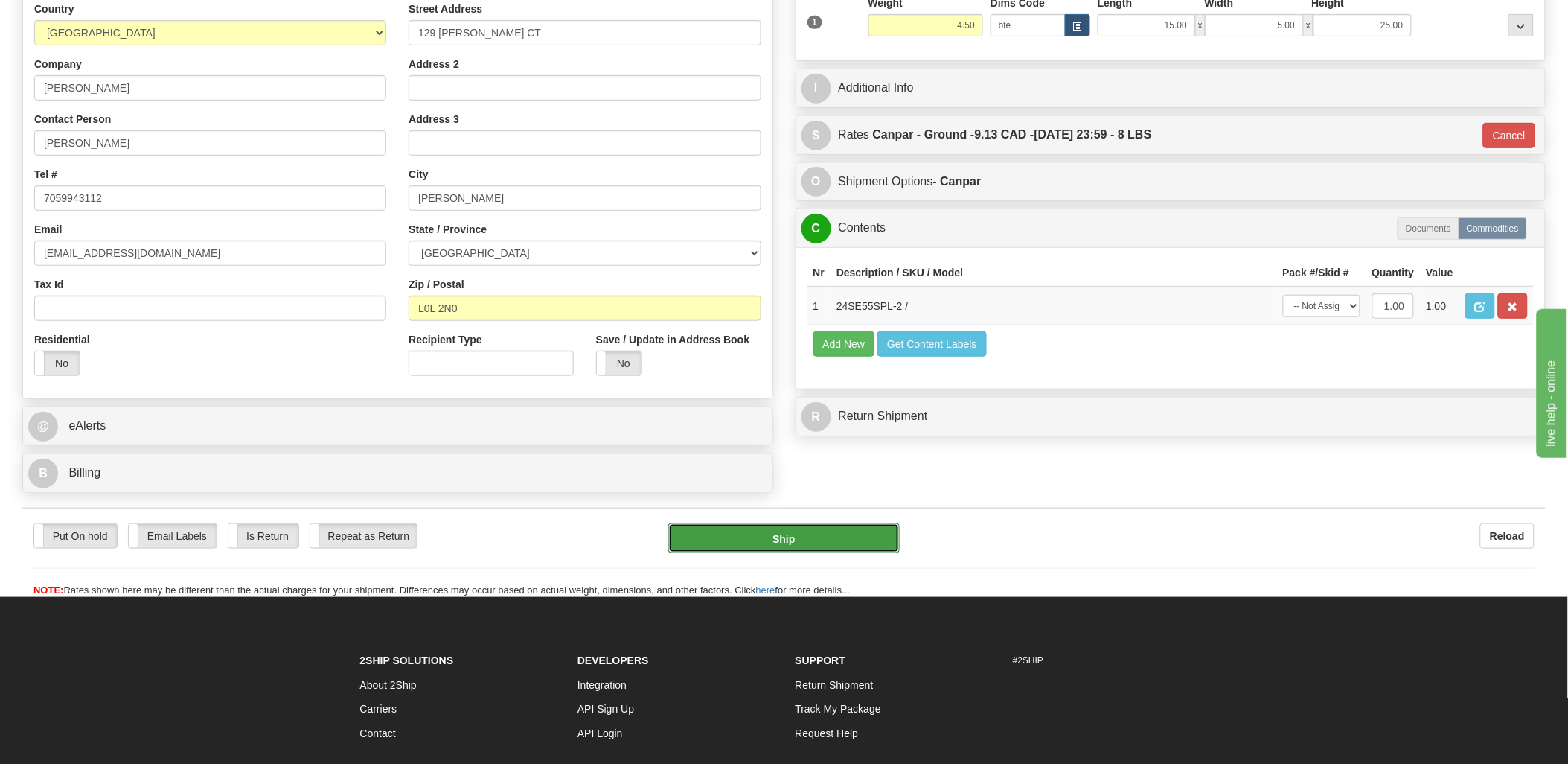
click at [792, 535] on button "Ship" at bounding box center [784, 538] width 232 height 30
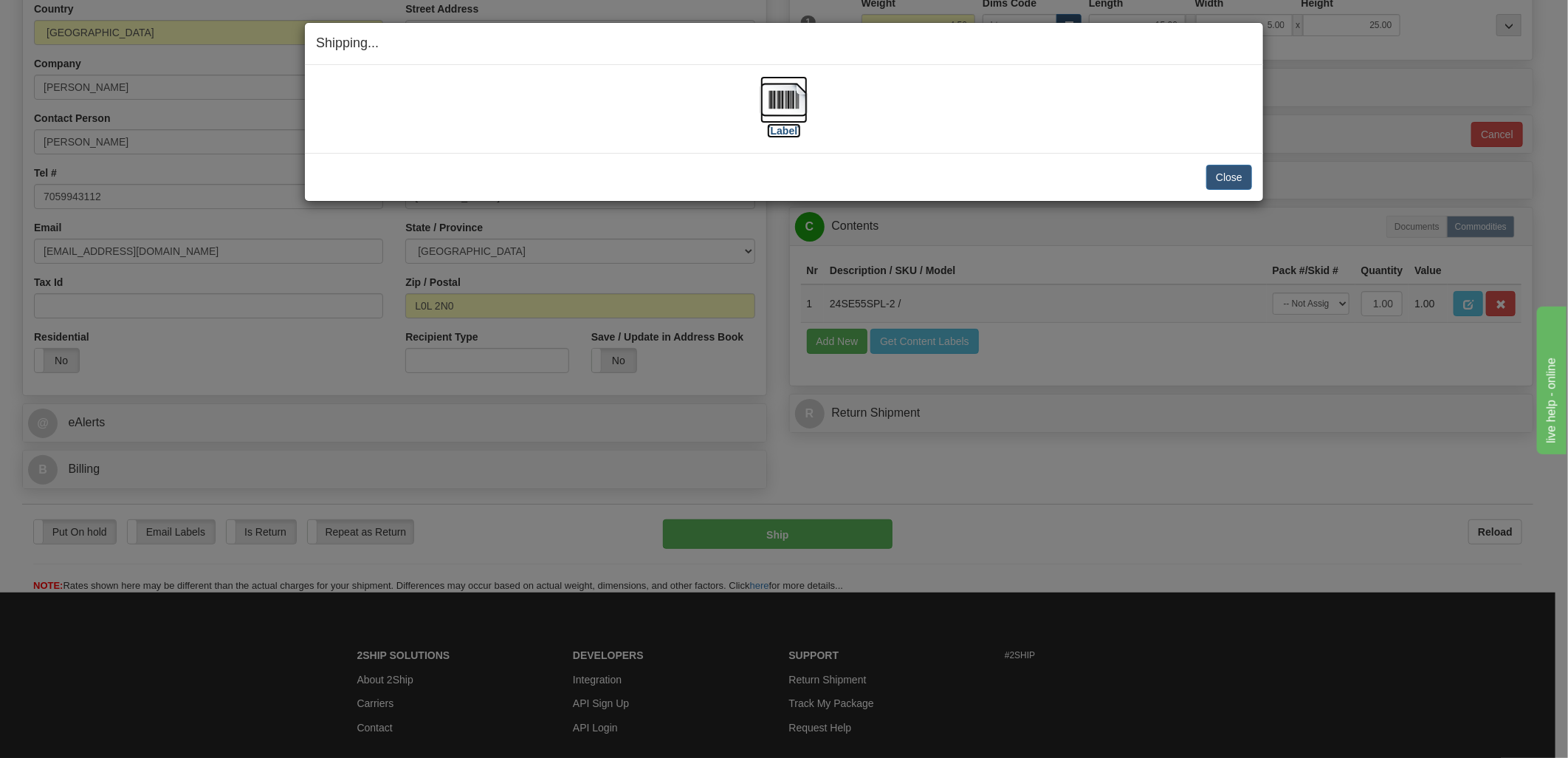
click at [785, 97] on img at bounding box center [783, 99] width 47 height 47
click at [1081, 61] on div "Shipping... Your SHIPMENT will EXPIRE in" at bounding box center [784, 44] width 958 height 42
click at [1239, 176] on button "Close" at bounding box center [1229, 177] width 45 height 25
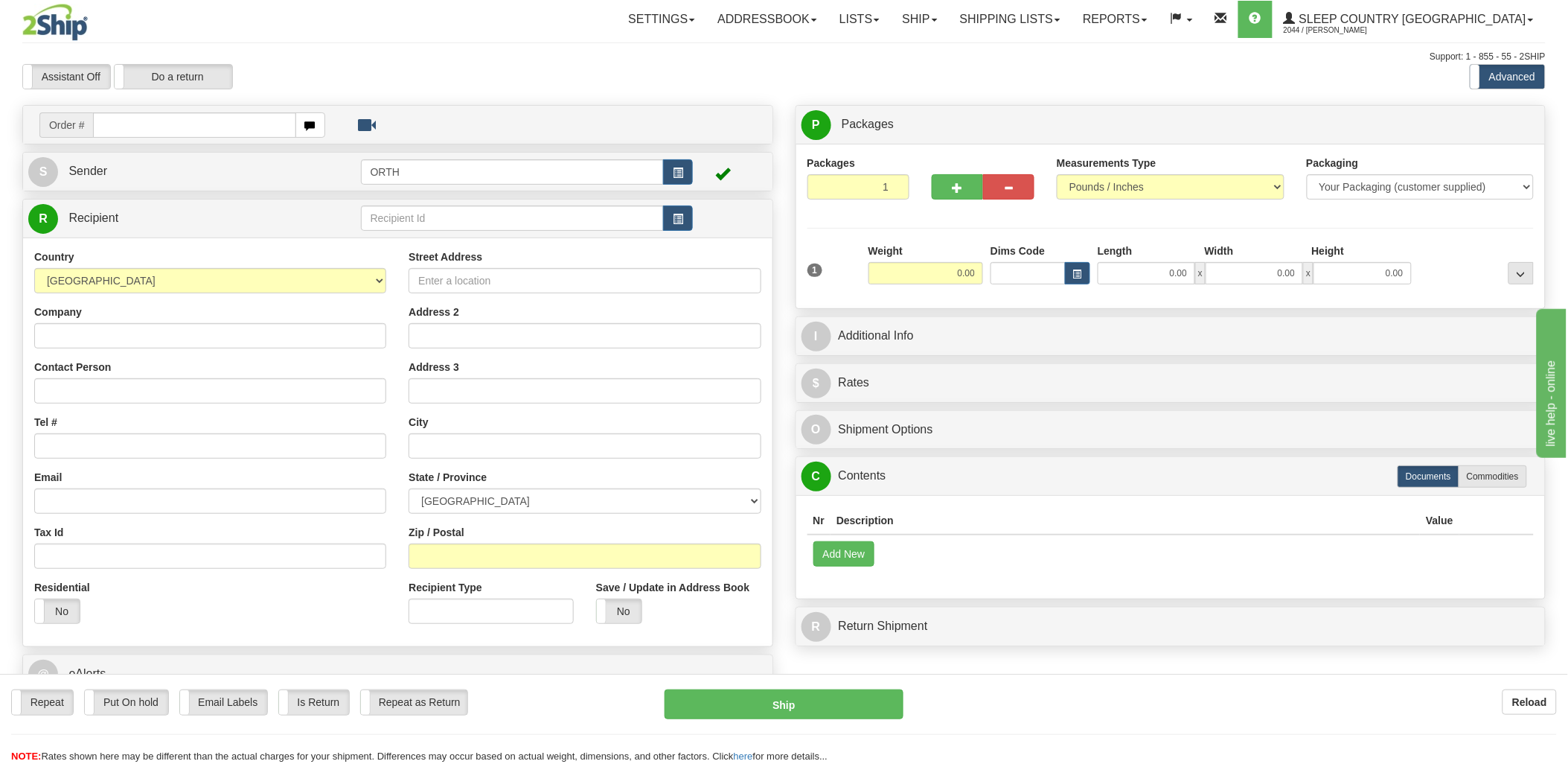
click at [149, 120] on input "text" at bounding box center [194, 125] width 202 height 26
type input "1056284"
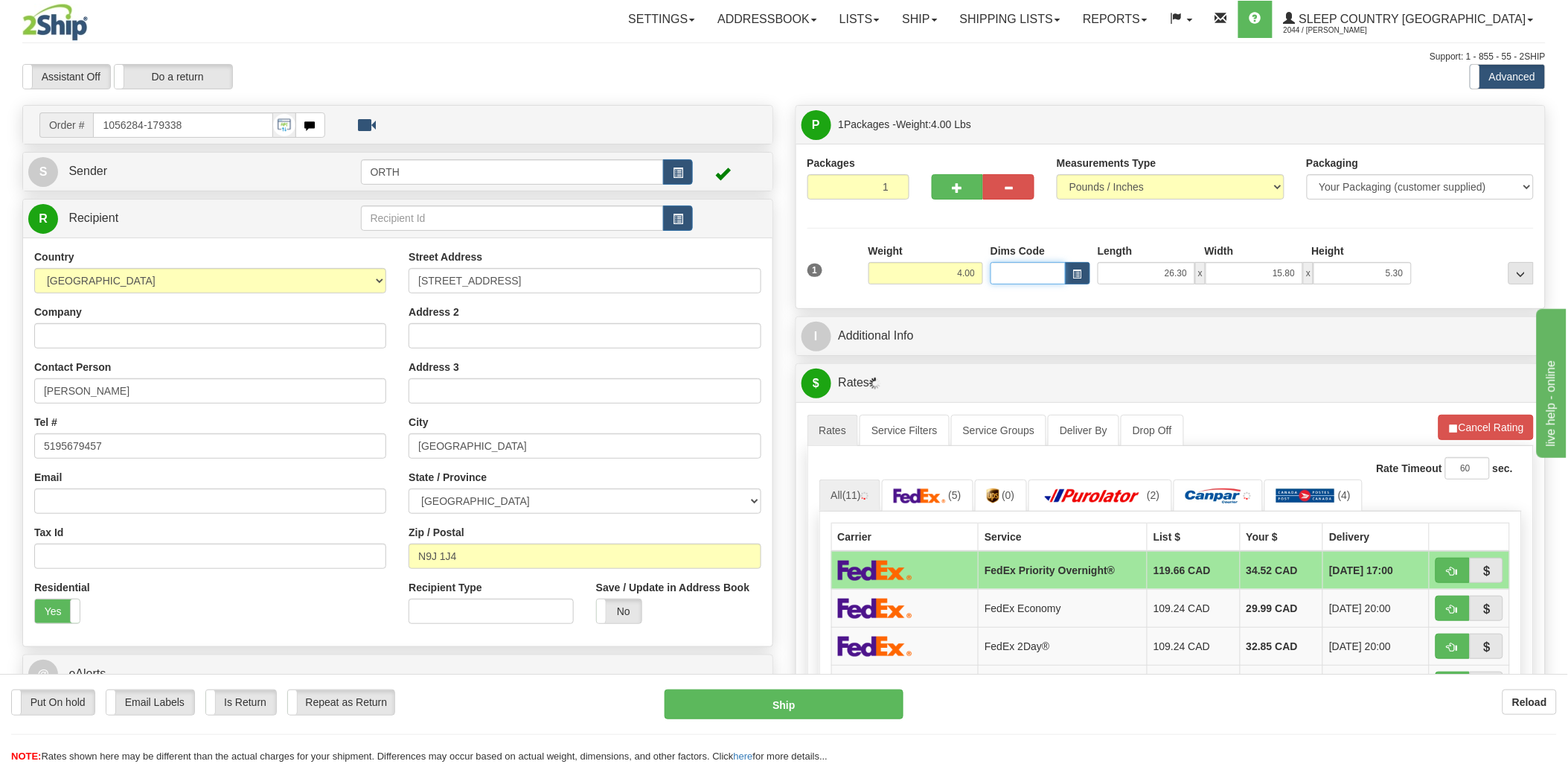
click at [1017, 276] on input "Dims Code" at bounding box center [1028, 273] width 75 height 23
type input "bte"
click button "Delete" at bounding box center [0, 0] width 0 height 0
type input "15.00"
type input "5.00"
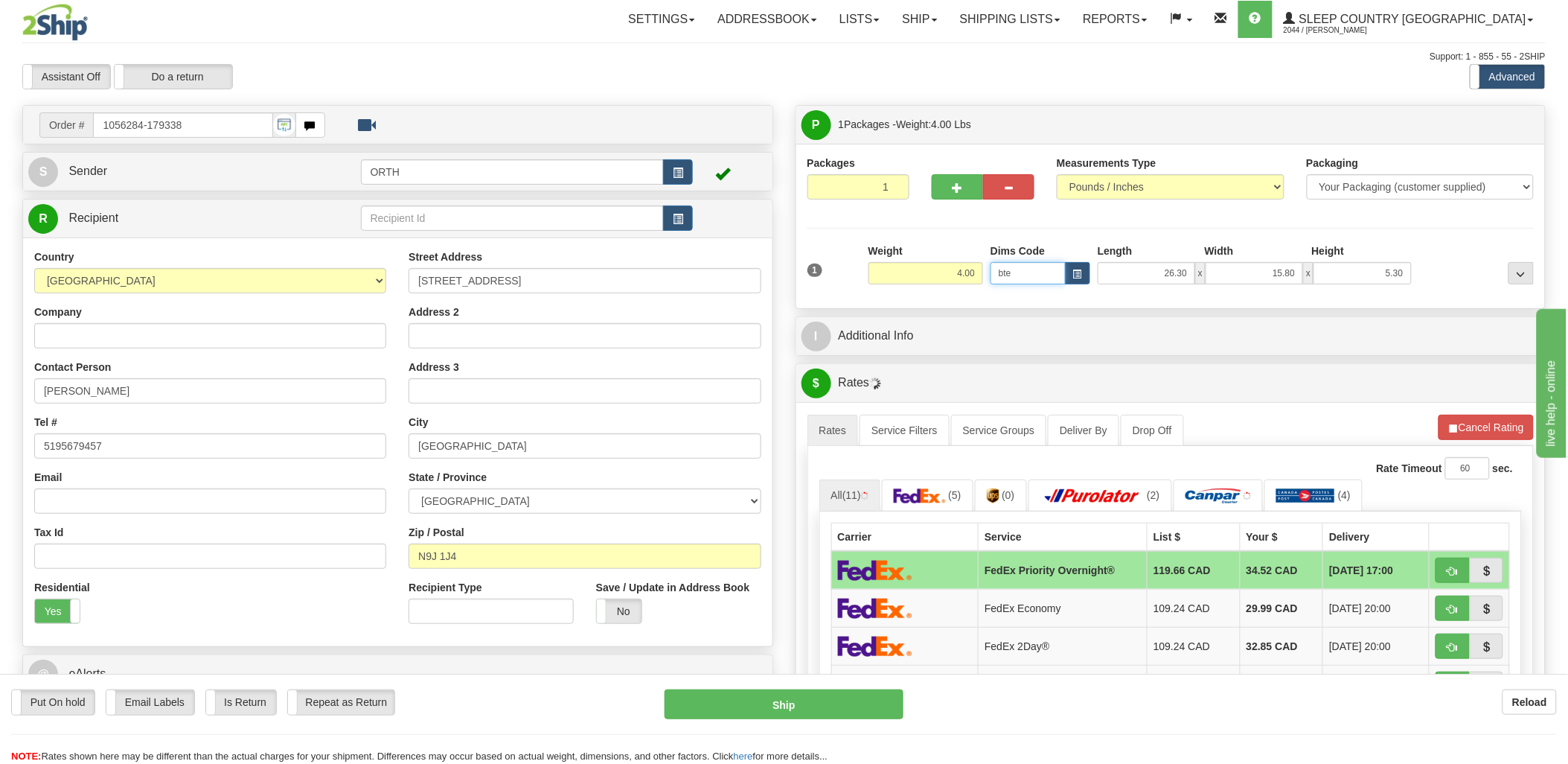
type input "25.00"
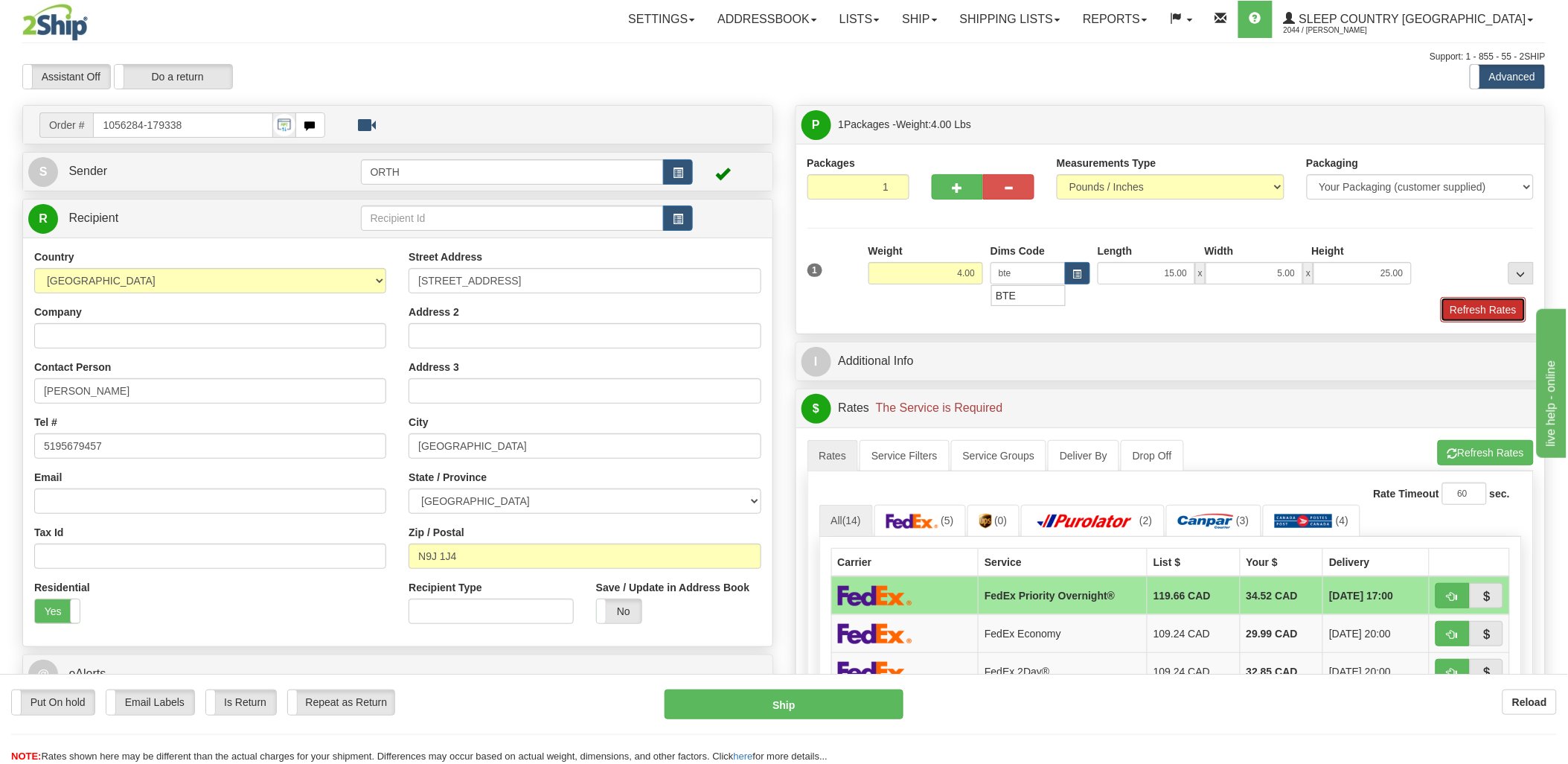
click at [1500, 298] on button "Refresh Rates" at bounding box center [1483, 309] width 85 height 26
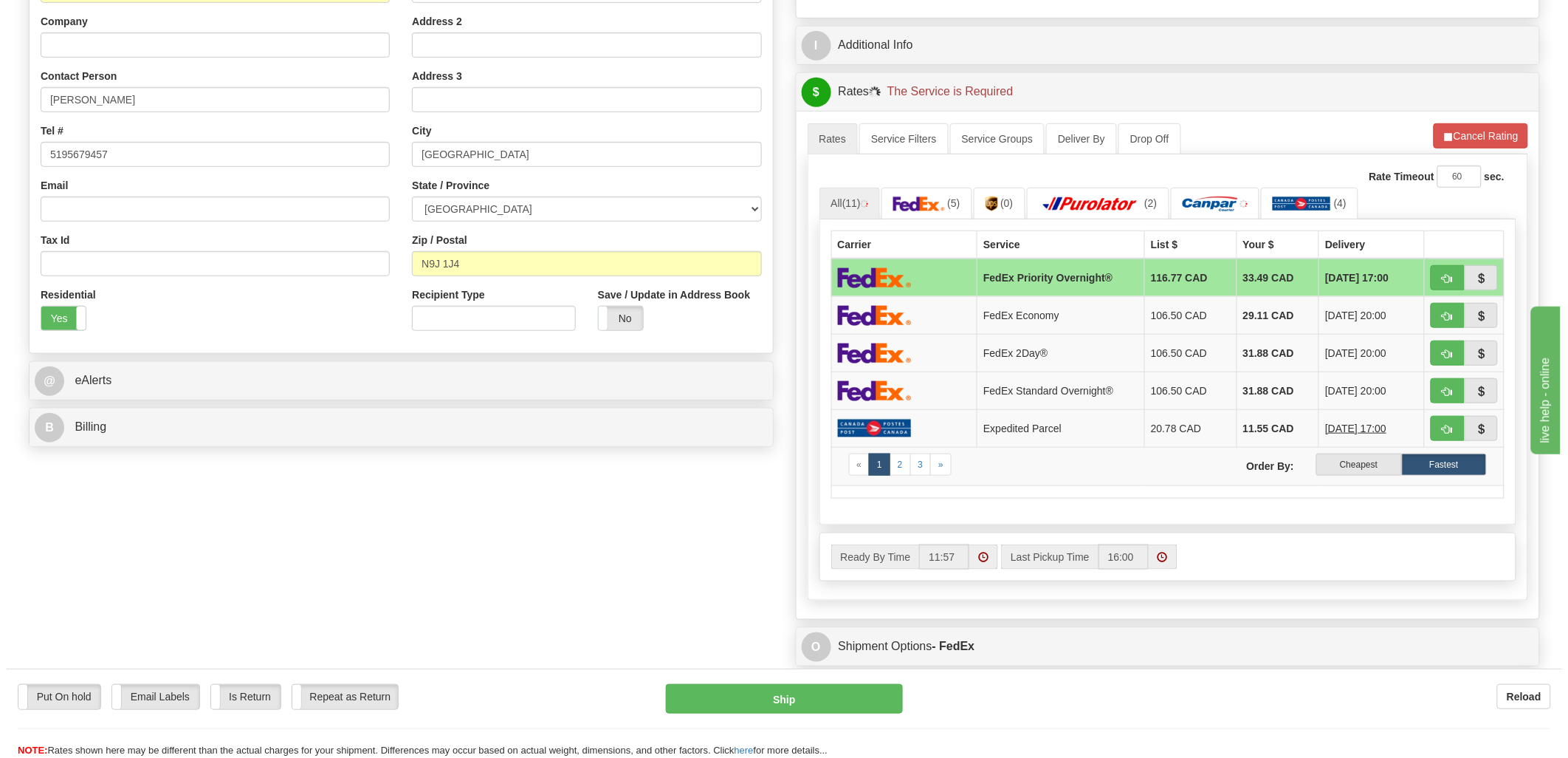
scroll to position [328, 0]
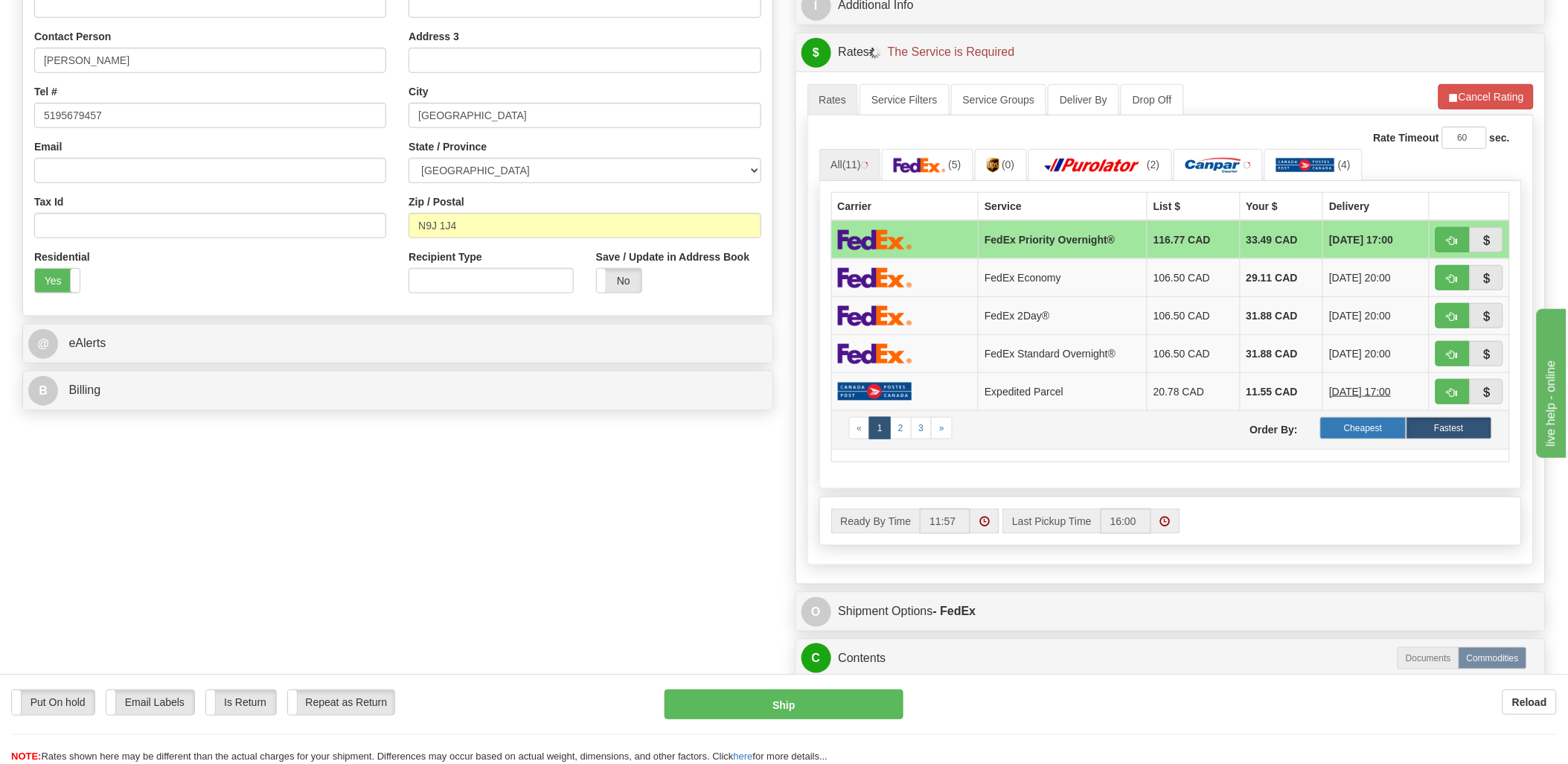
click at [1382, 430] on label "Cheapest" at bounding box center [1363, 427] width 85 height 23
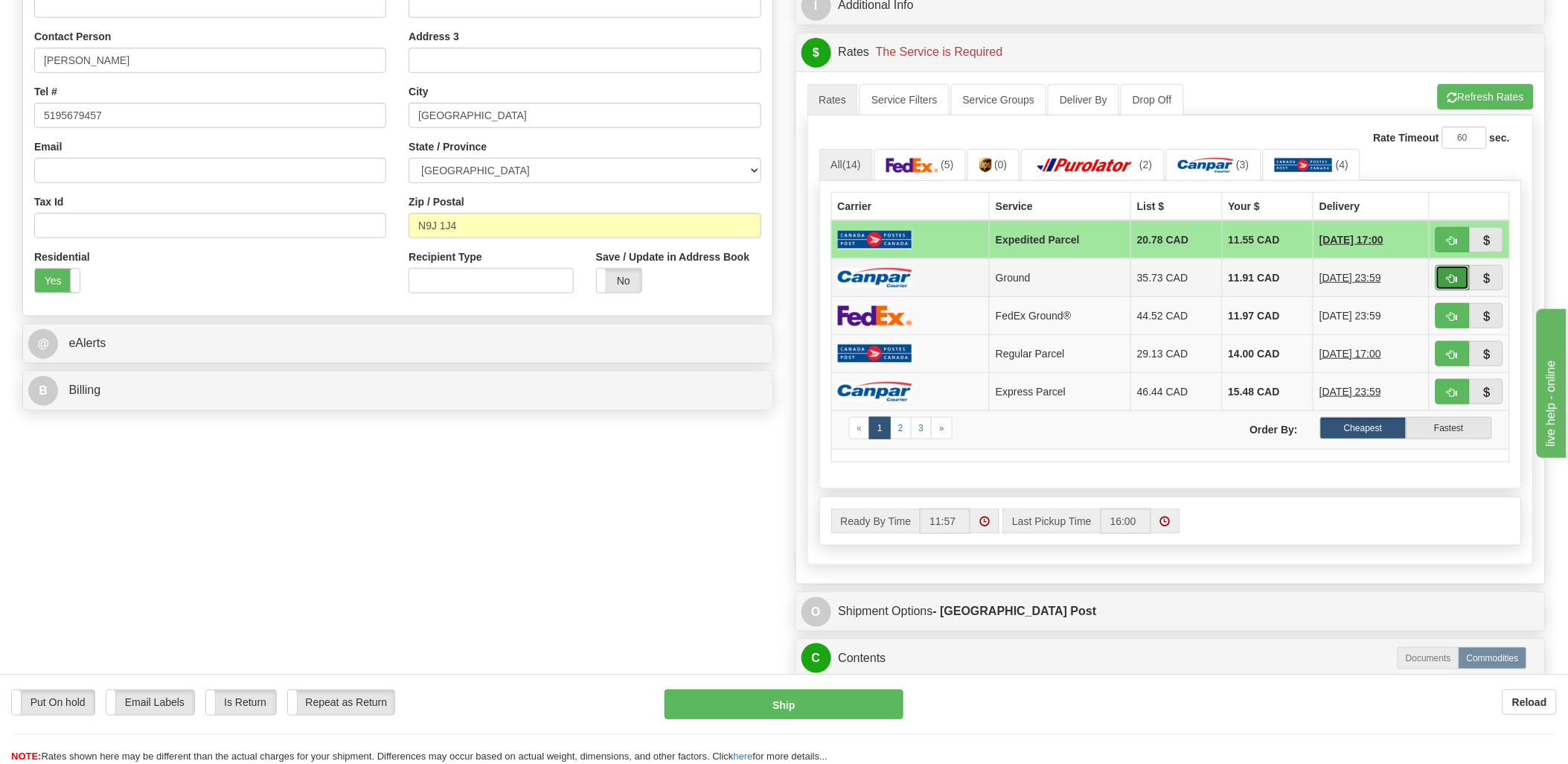
click at [1445, 273] on button "button" at bounding box center [1452, 277] width 34 height 26
type input "1"
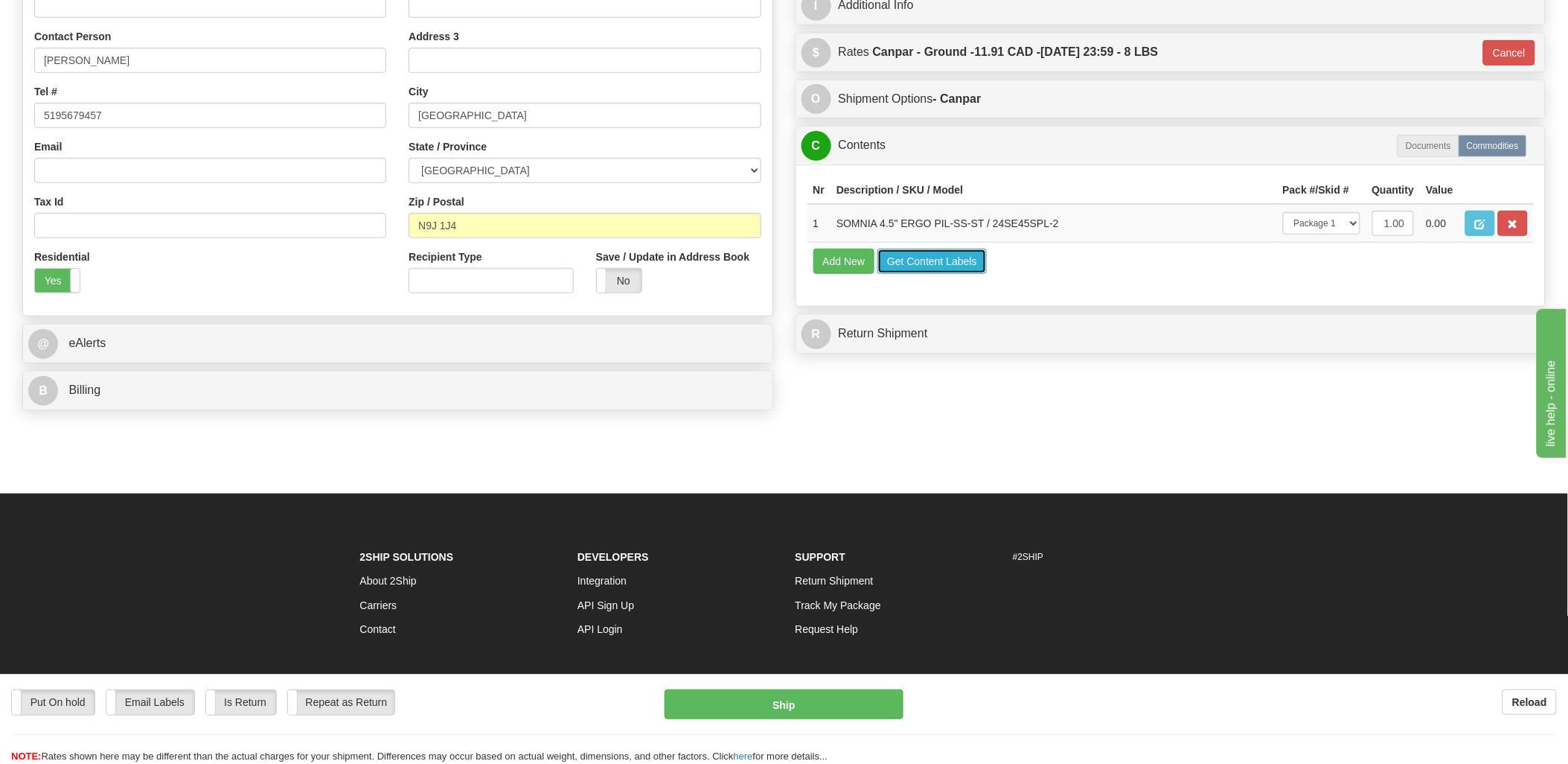
click at [898, 274] on button "Get Content Labels" at bounding box center [932, 261] width 110 height 26
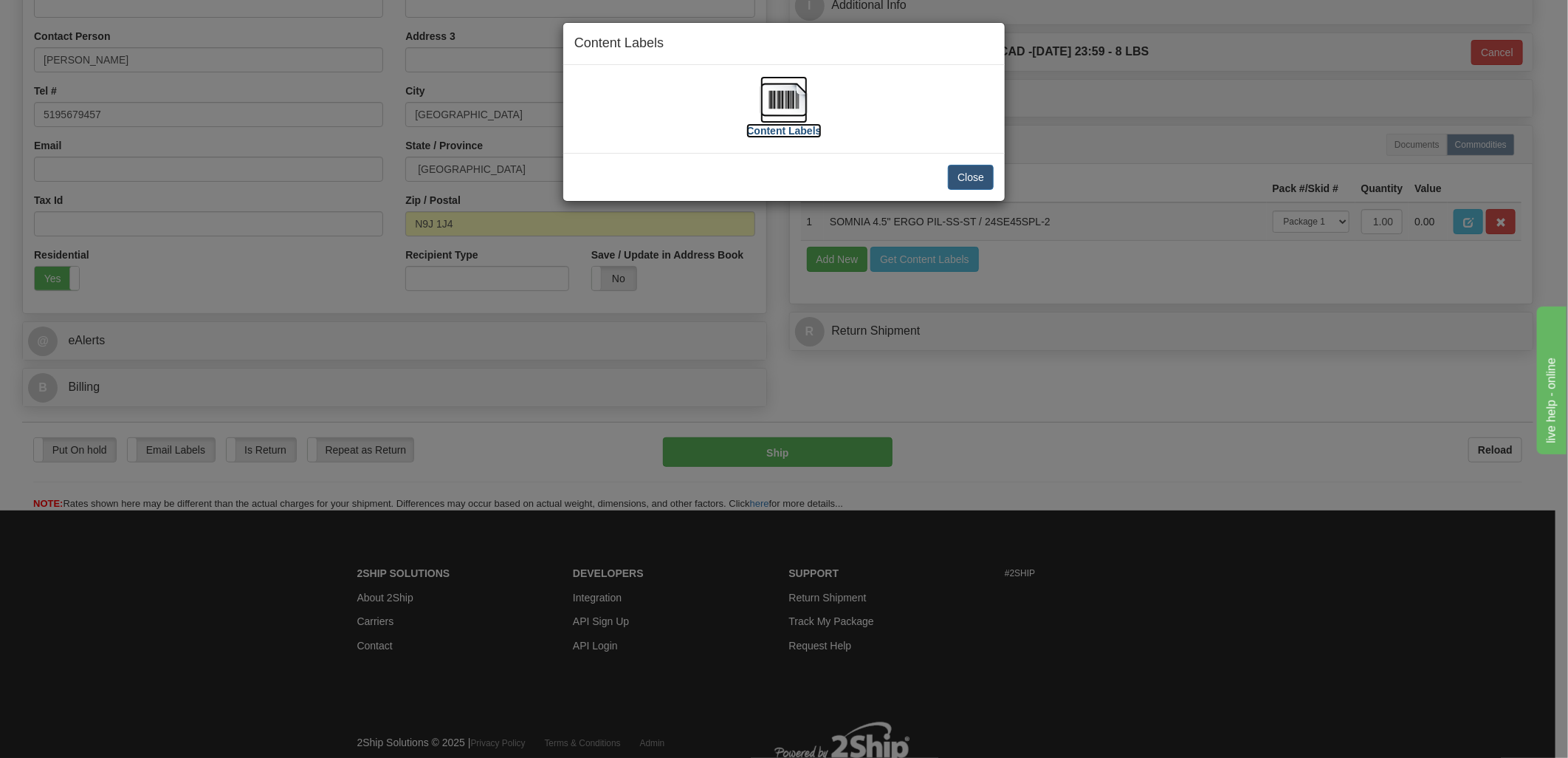
click at [760, 109] on img at bounding box center [783, 99] width 47 height 47
click at [957, 177] on button "Close" at bounding box center [971, 177] width 45 height 25
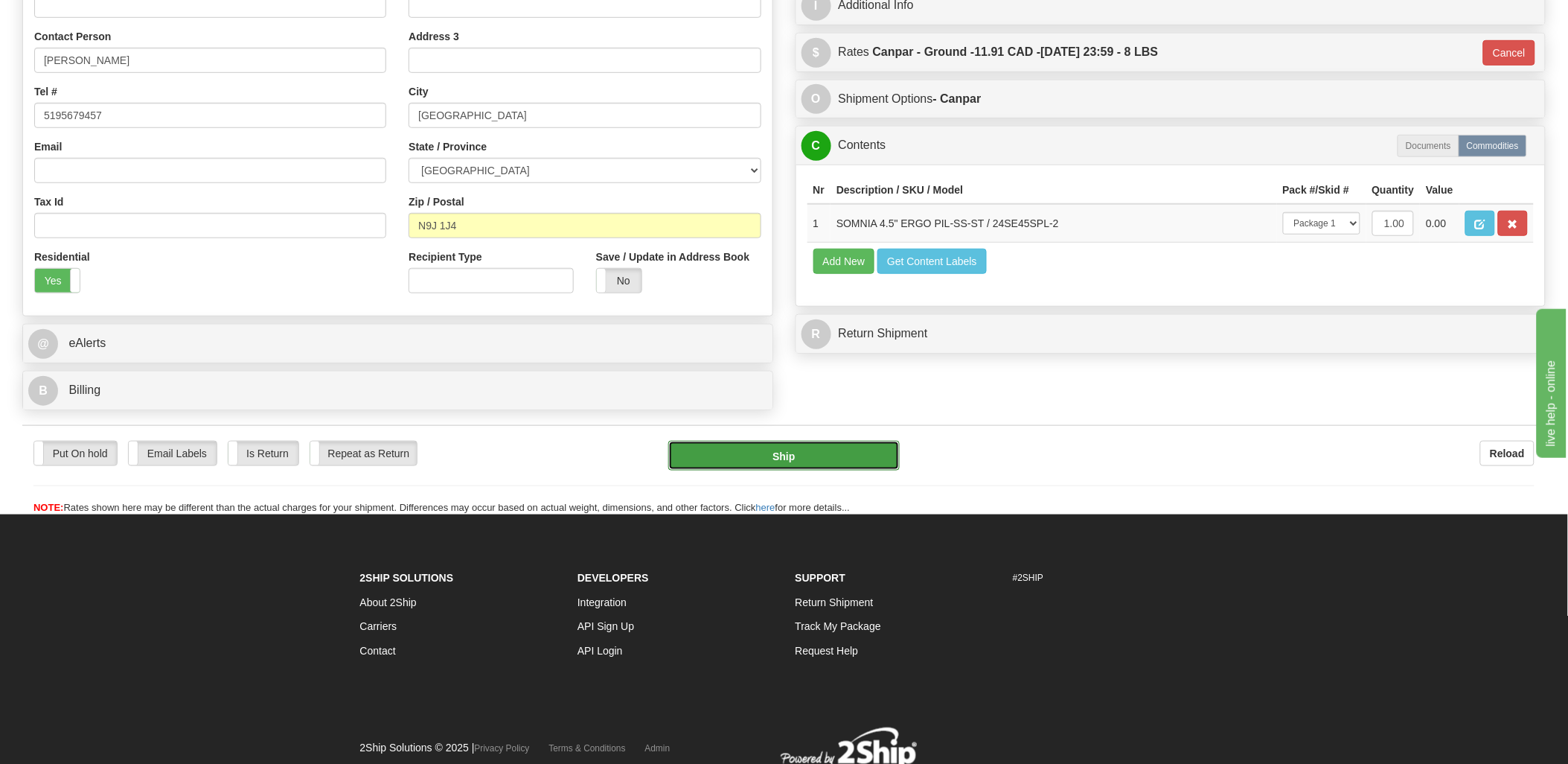
click at [852, 458] on button "Ship" at bounding box center [784, 455] width 232 height 30
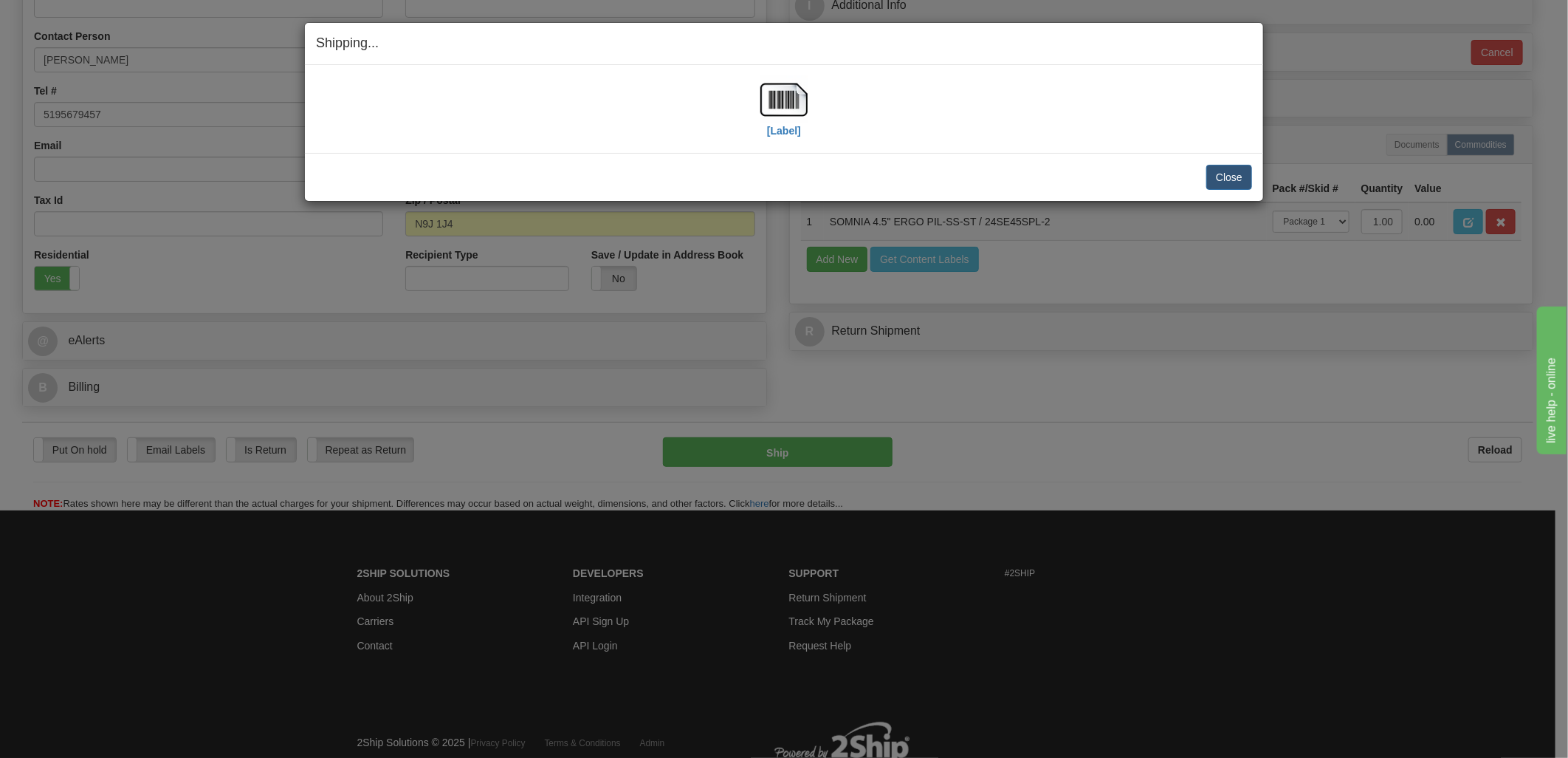
click at [1205, 167] on div "Close Cancel" at bounding box center [784, 177] width 936 height 25
click at [1216, 165] on button "Close" at bounding box center [1229, 177] width 45 height 25
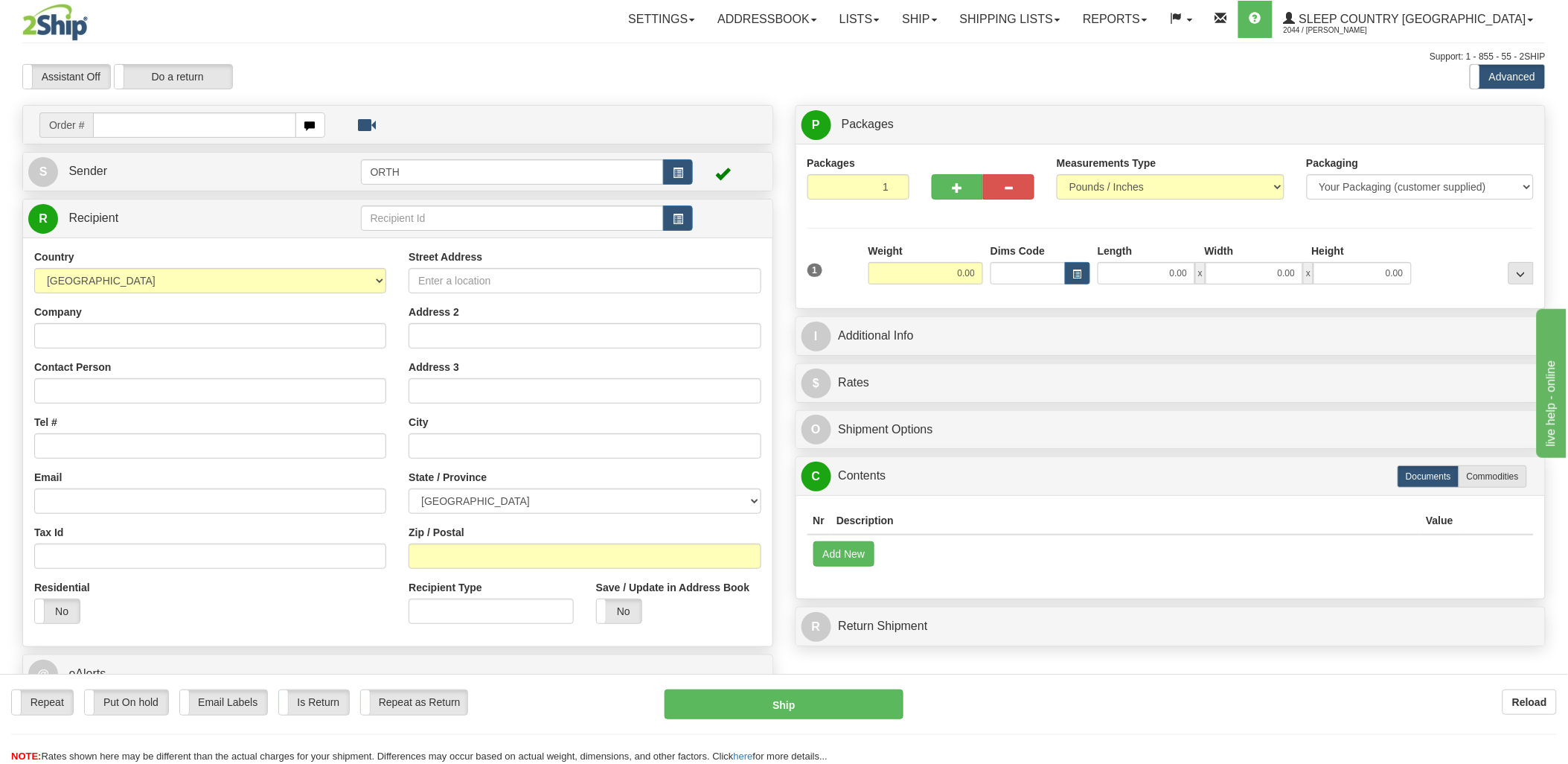
click at [216, 121] on input "text" at bounding box center [194, 125] width 202 height 26
type input "105623"
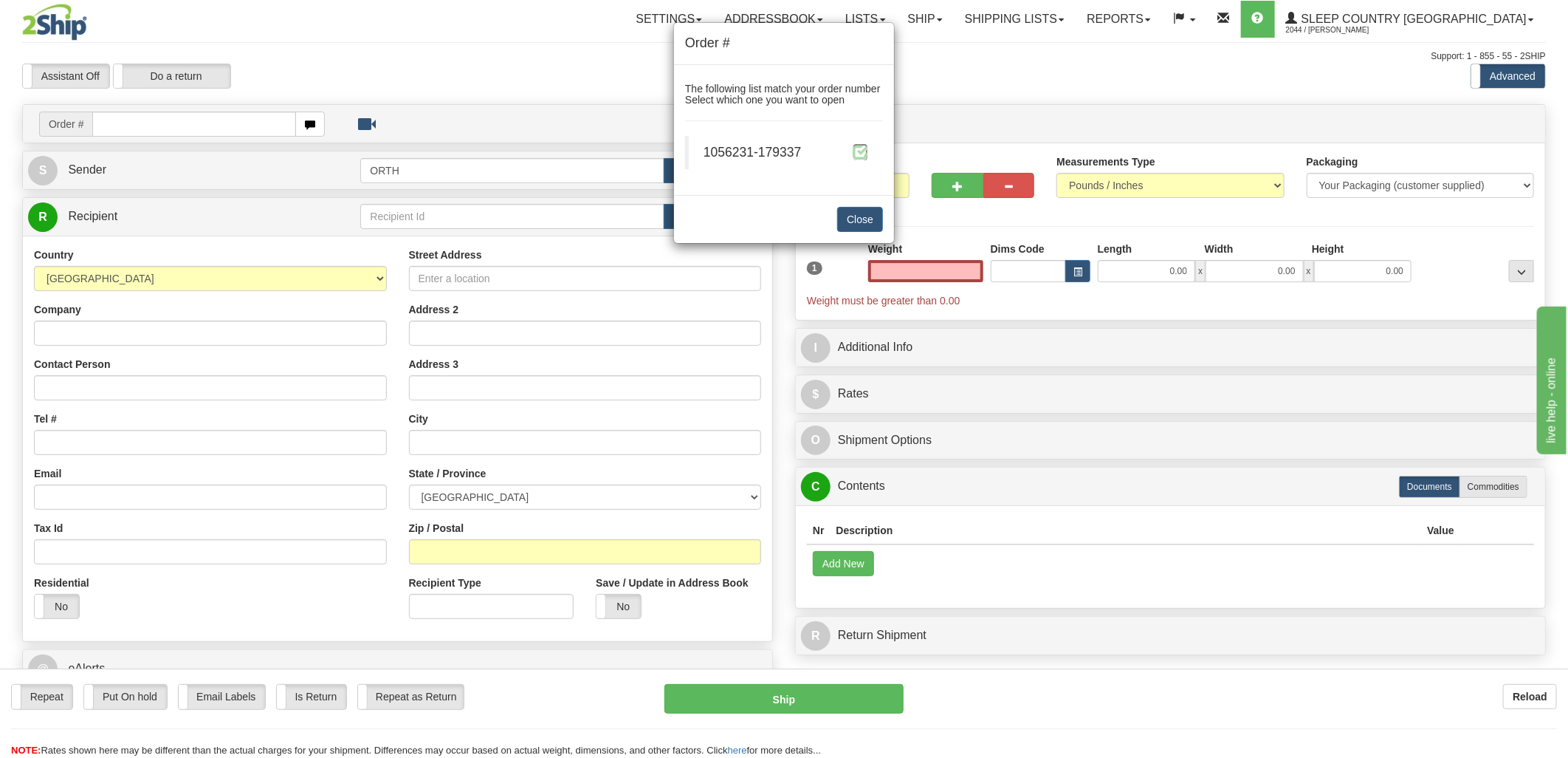
type input "0.00"
click at [866, 147] on span at bounding box center [860, 152] width 15 height 15
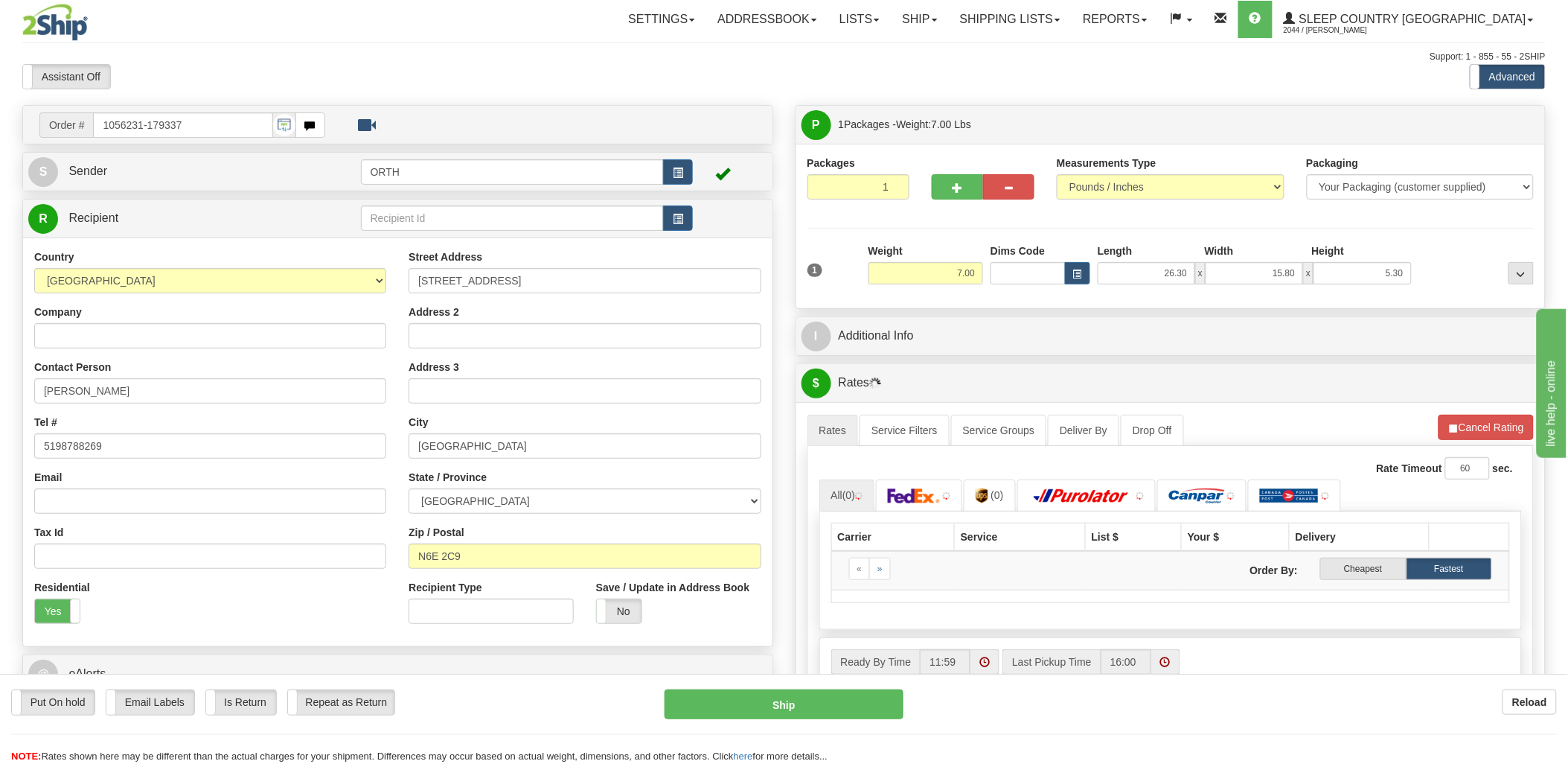
click at [1033, 271] on div at bounding box center [784, 382] width 1568 height 764
click at [1032, 273] on input "Dims Code" at bounding box center [1028, 273] width 75 height 23
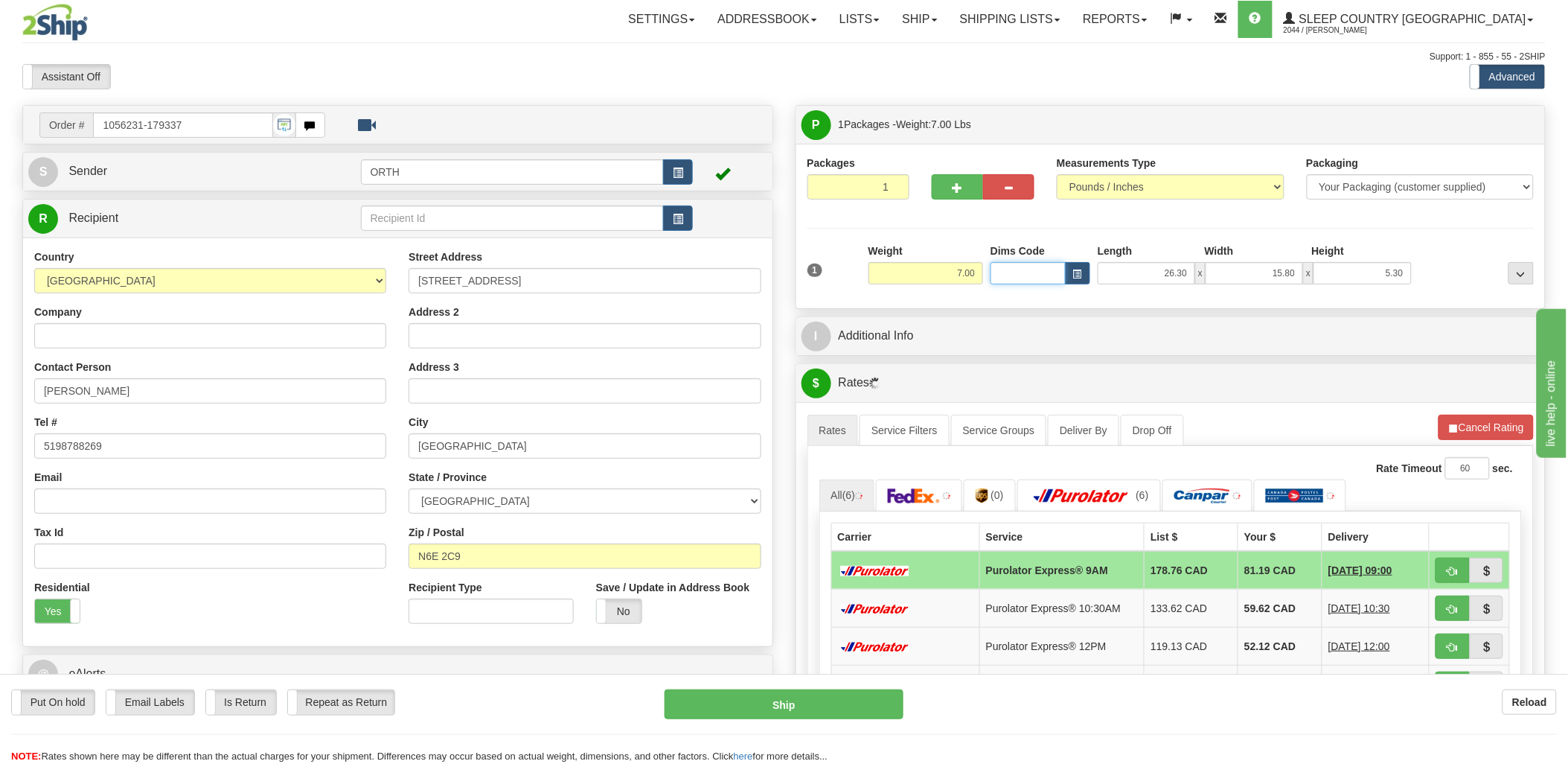
type input "v"
type input "bte"
click button "Delete" at bounding box center [0, 0] width 0 height 0
type input "15.00"
type input "5.00"
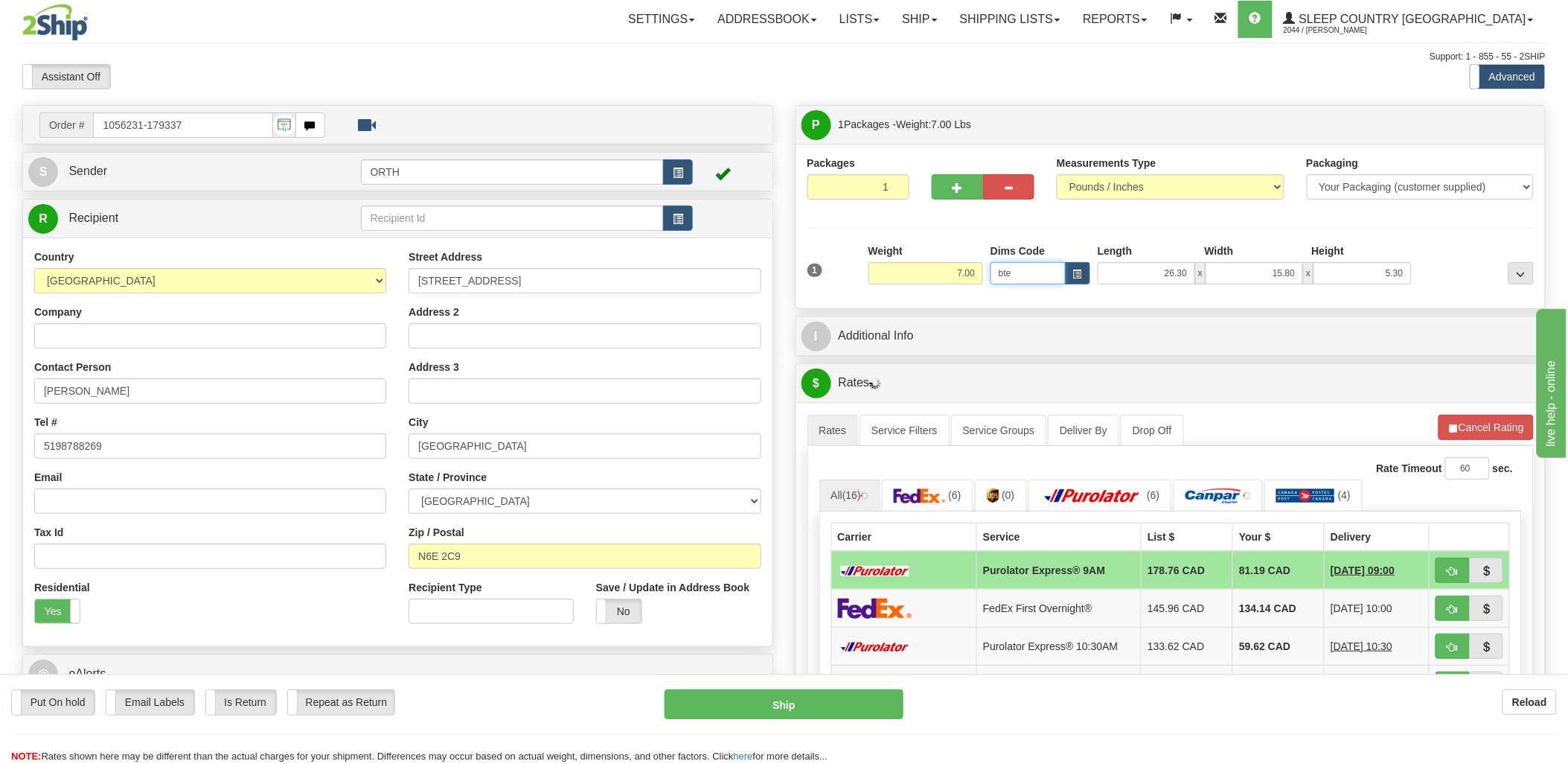
type input "25.00"
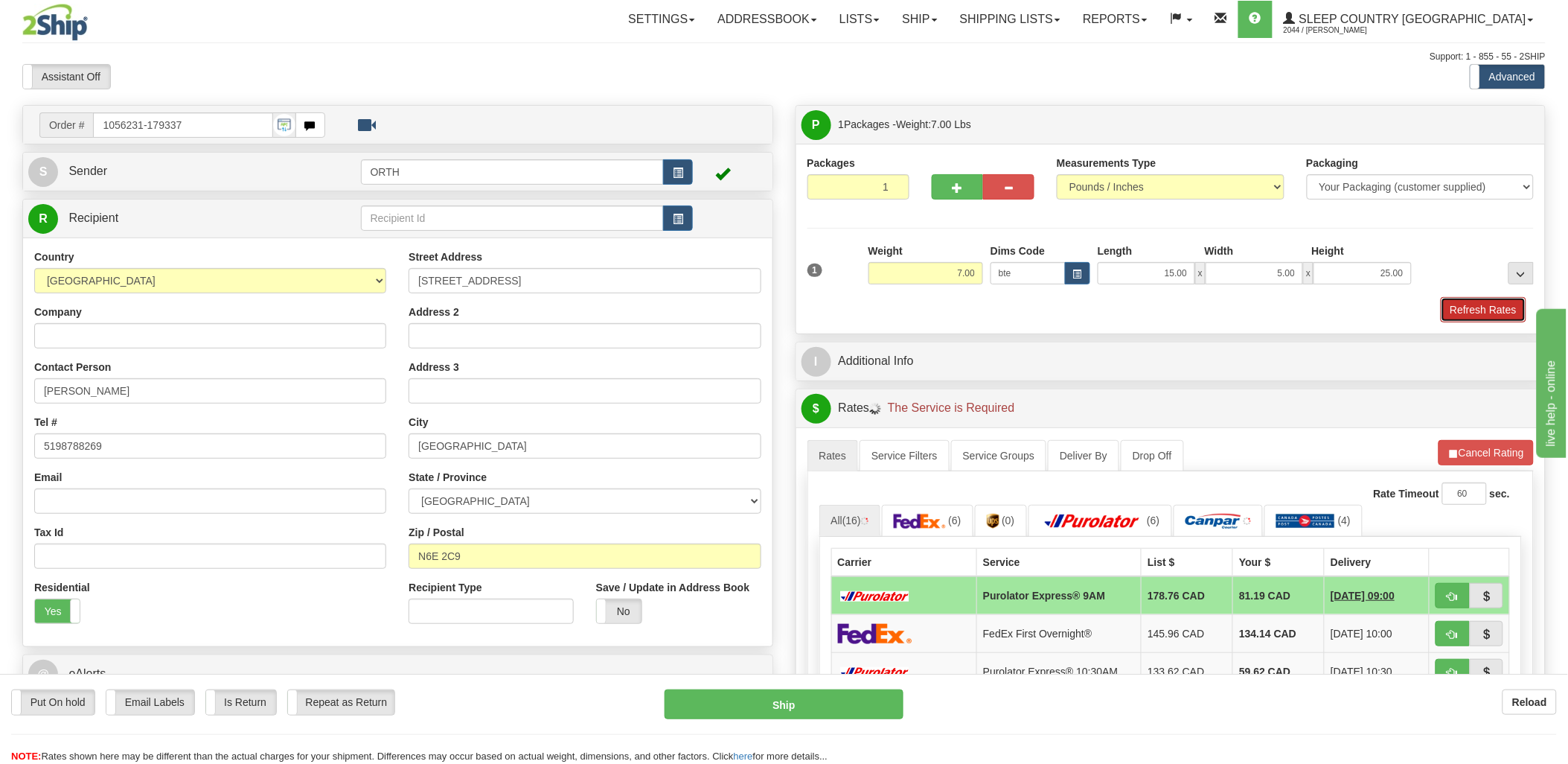
click at [1491, 309] on button "Refresh Rates" at bounding box center [1483, 309] width 85 height 26
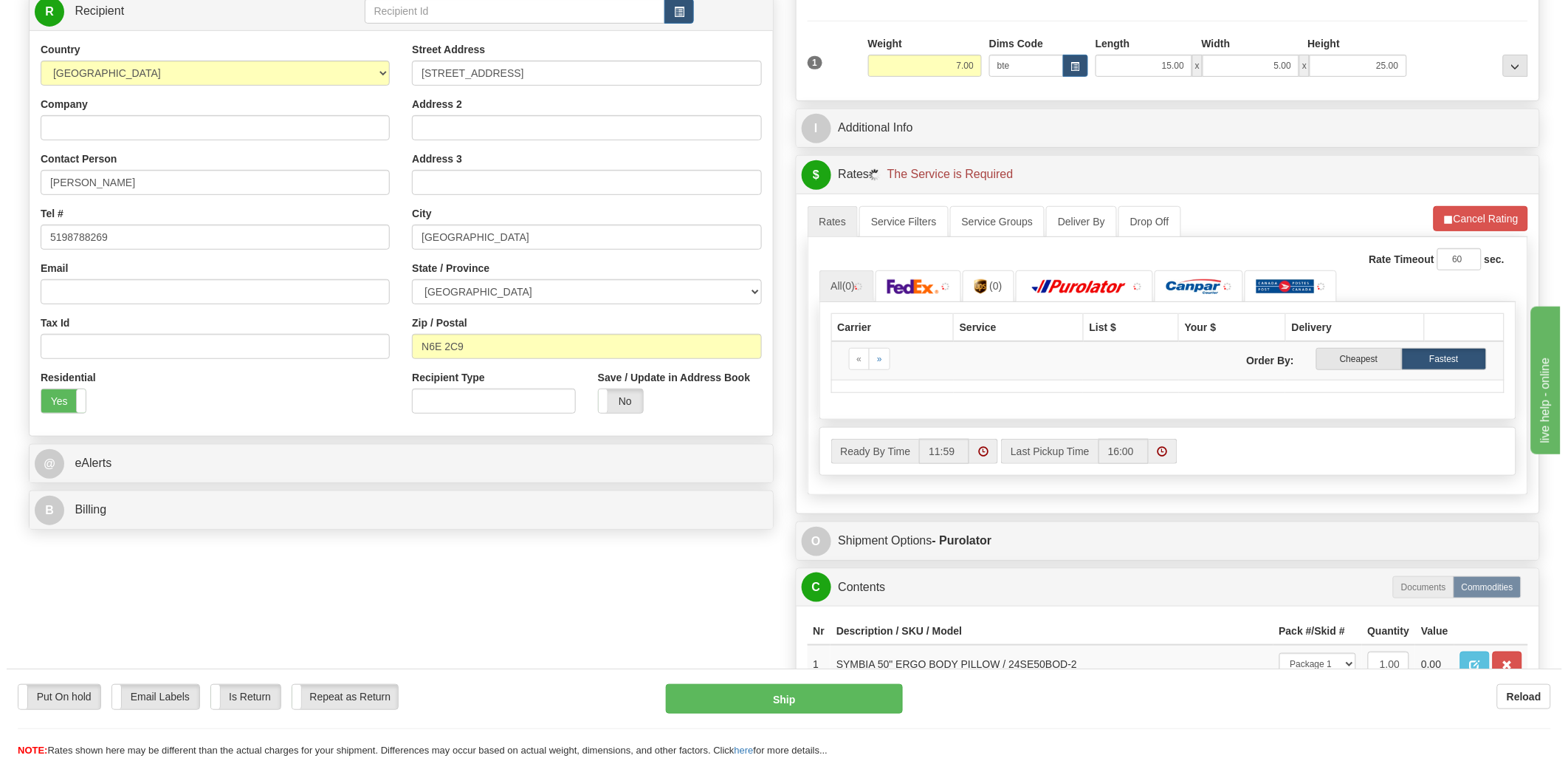
scroll to position [246, 0]
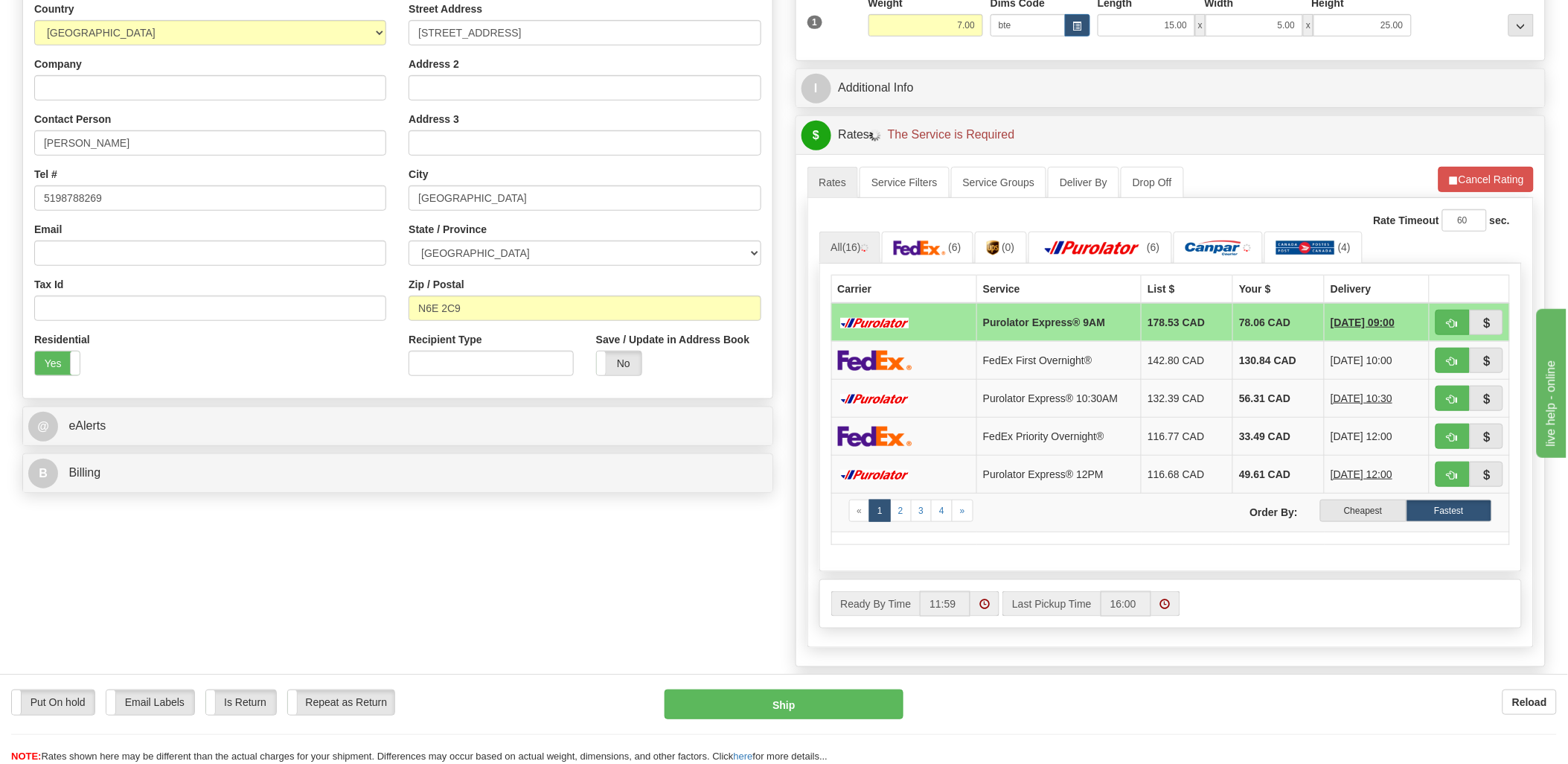
click at [1368, 511] on label "Cheapest" at bounding box center [1363, 511] width 85 height 23
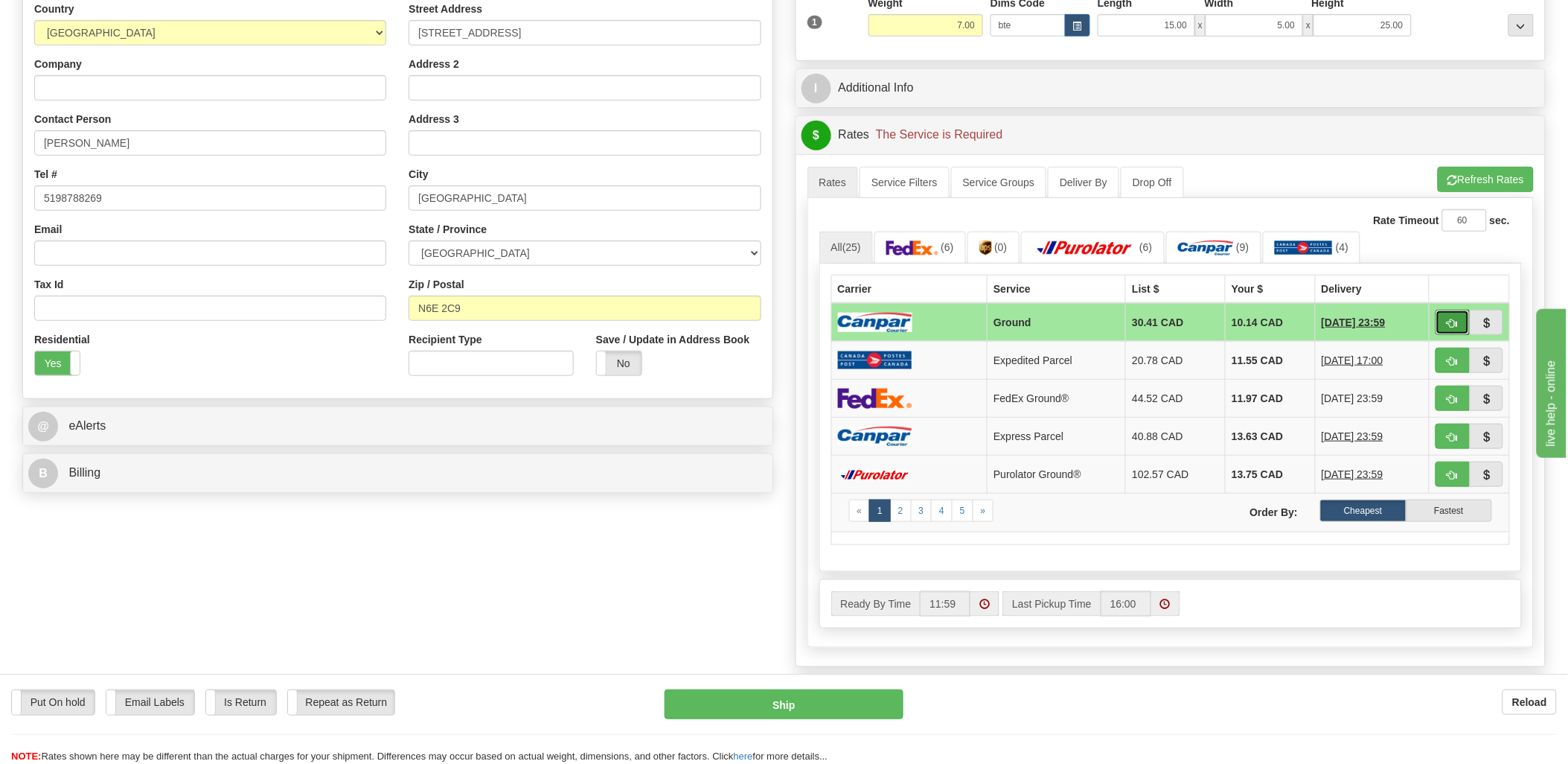
click at [1457, 324] on span "button" at bounding box center [1452, 323] width 10 height 9
type input "1"
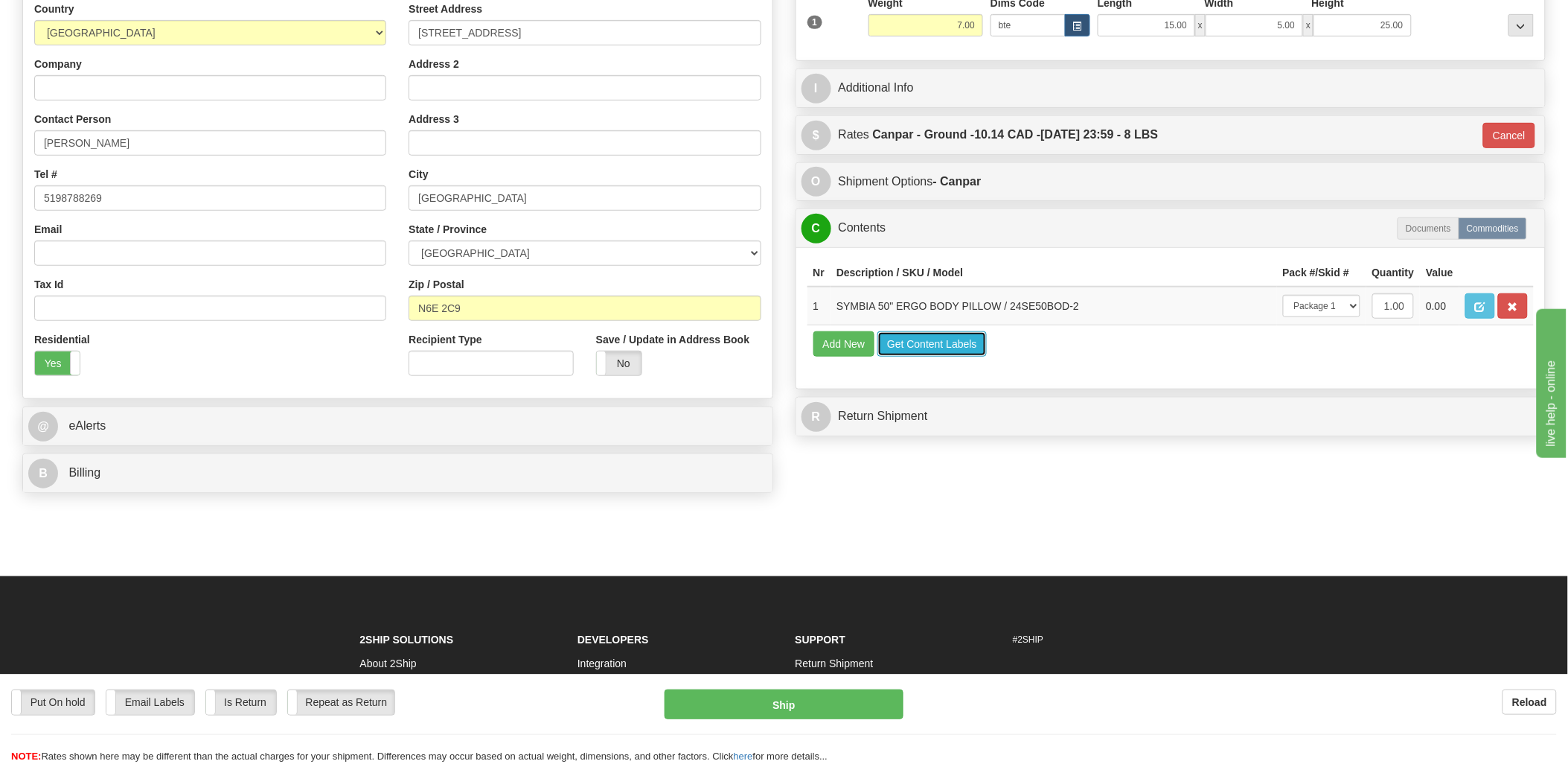
click at [953, 357] on button "Get Content Labels" at bounding box center [932, 344] width 110 height 26
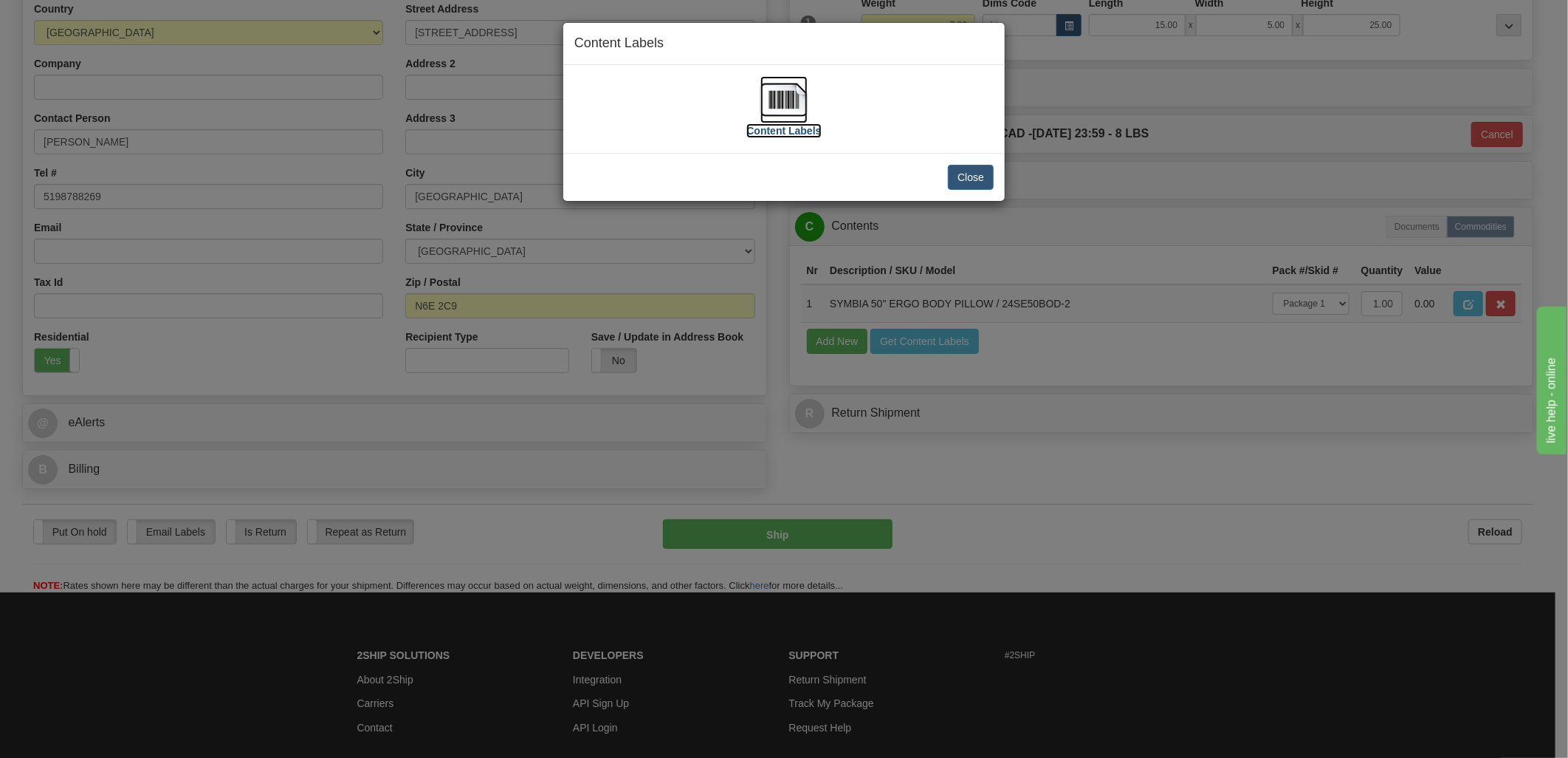
click at [776, 111] on img at bounding box center [783, 99] width 47 height 47
click at [982, 183] on button "Close" at bounding box center [971, 177] width 45 height 25
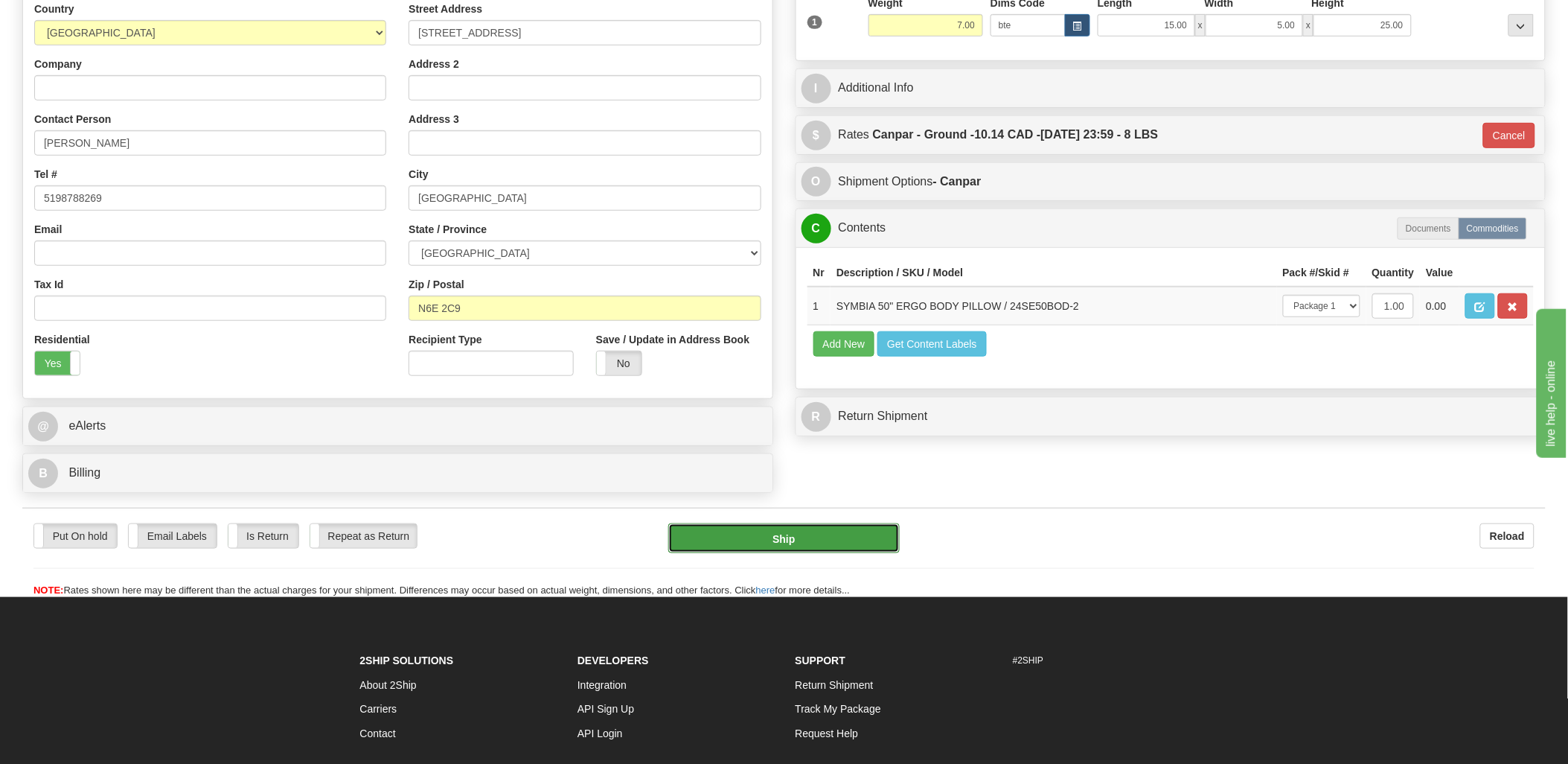
click at [836, 536] on button "Ship" at bounding box center [784, 538] width 232 height 30
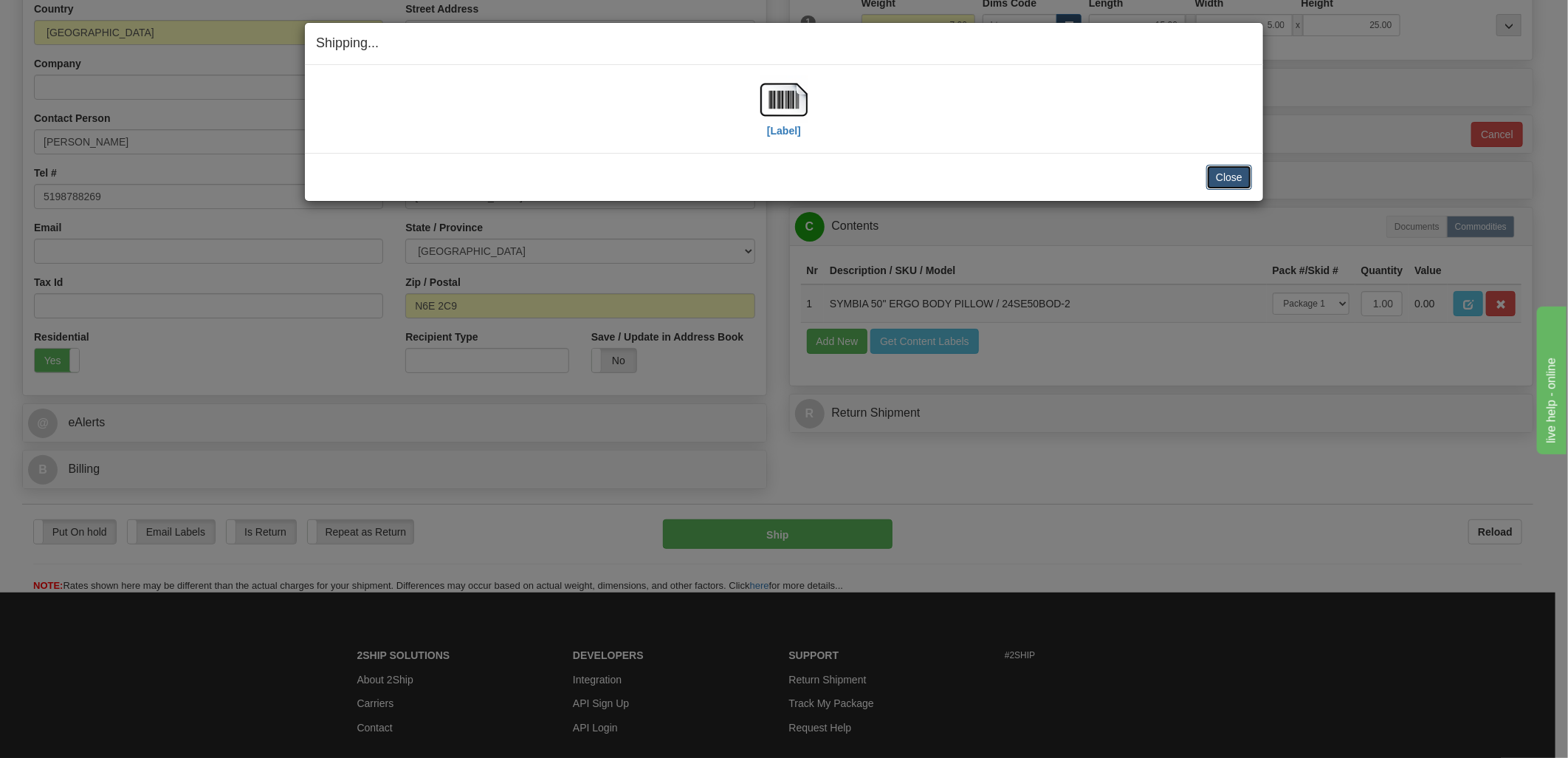
click at [1230, 179] on button "Close" at bounding box center [1229, 177] width 45 height 25
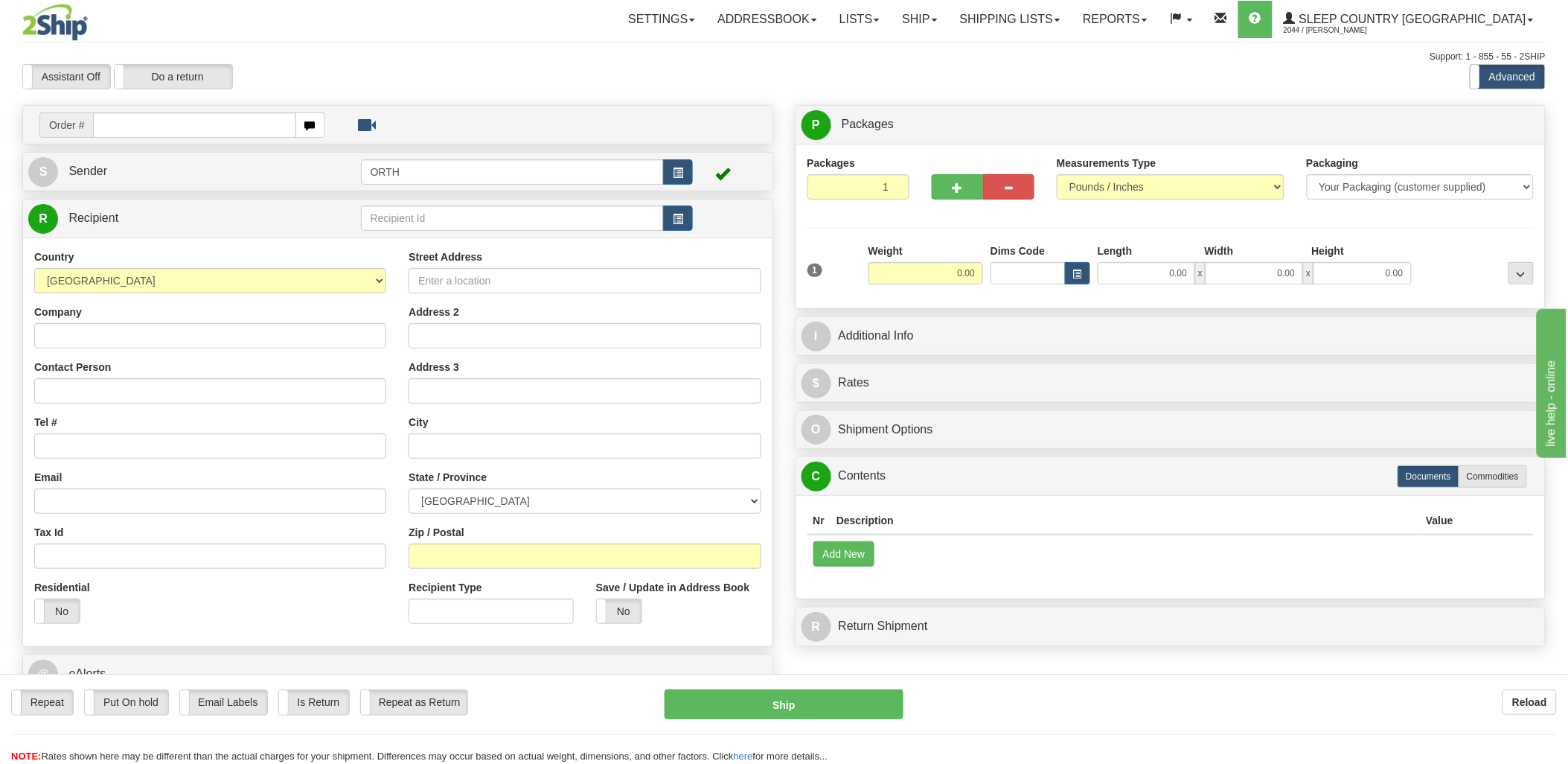
click at [141, 130] on input "text" at bounding box center [194, 125] width 202 height 26
type input "9000i"
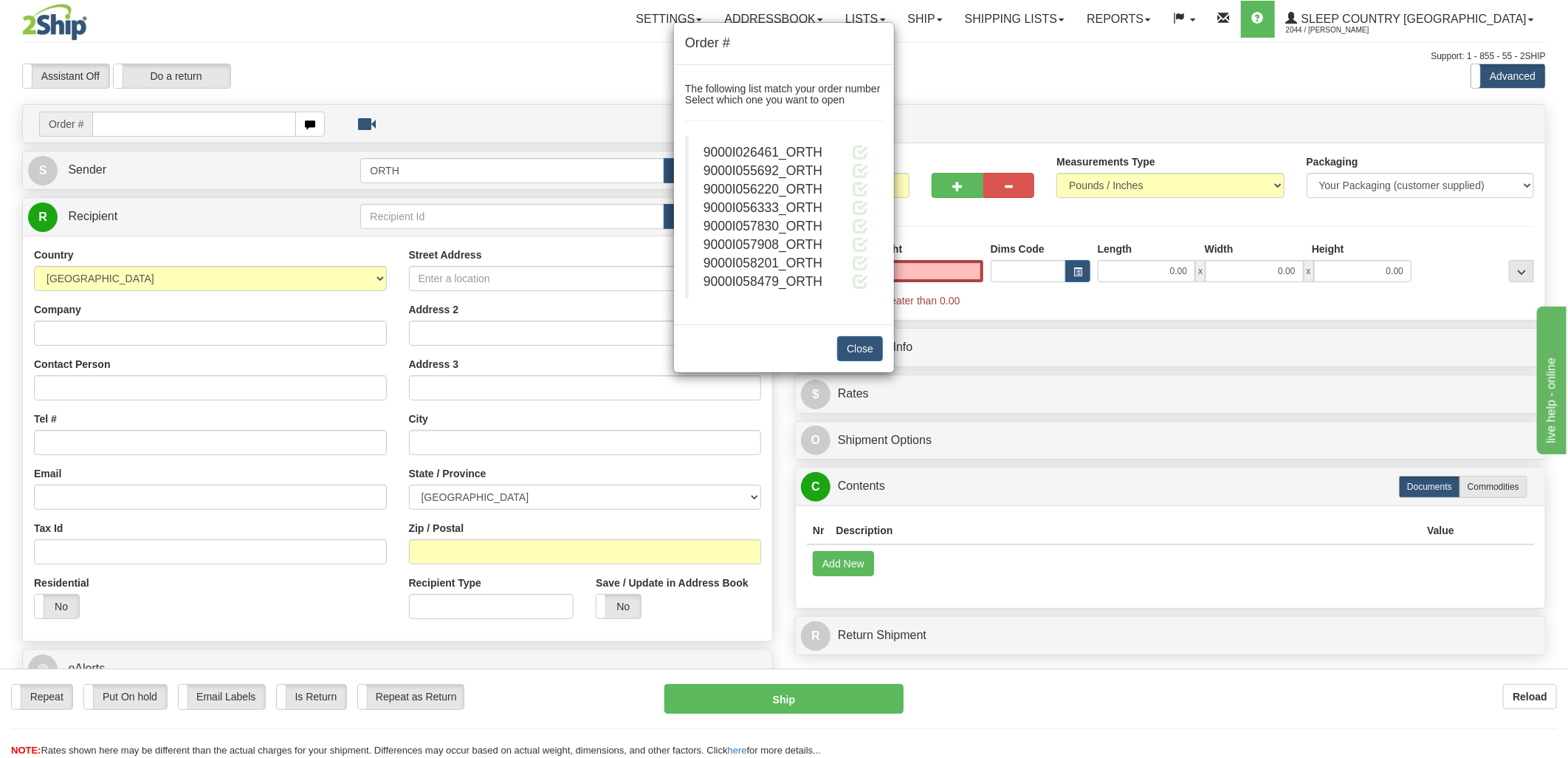
type input "0.00"
click at [868, 163] on blockquote "9000I026461_ORTH 9000I055692_ORTH 9000I056220_ORTH" at bounding box center [784, 217] width 198 height 163
click at [864, 167] on span at bounding box center [860, 170] width 15 height 15
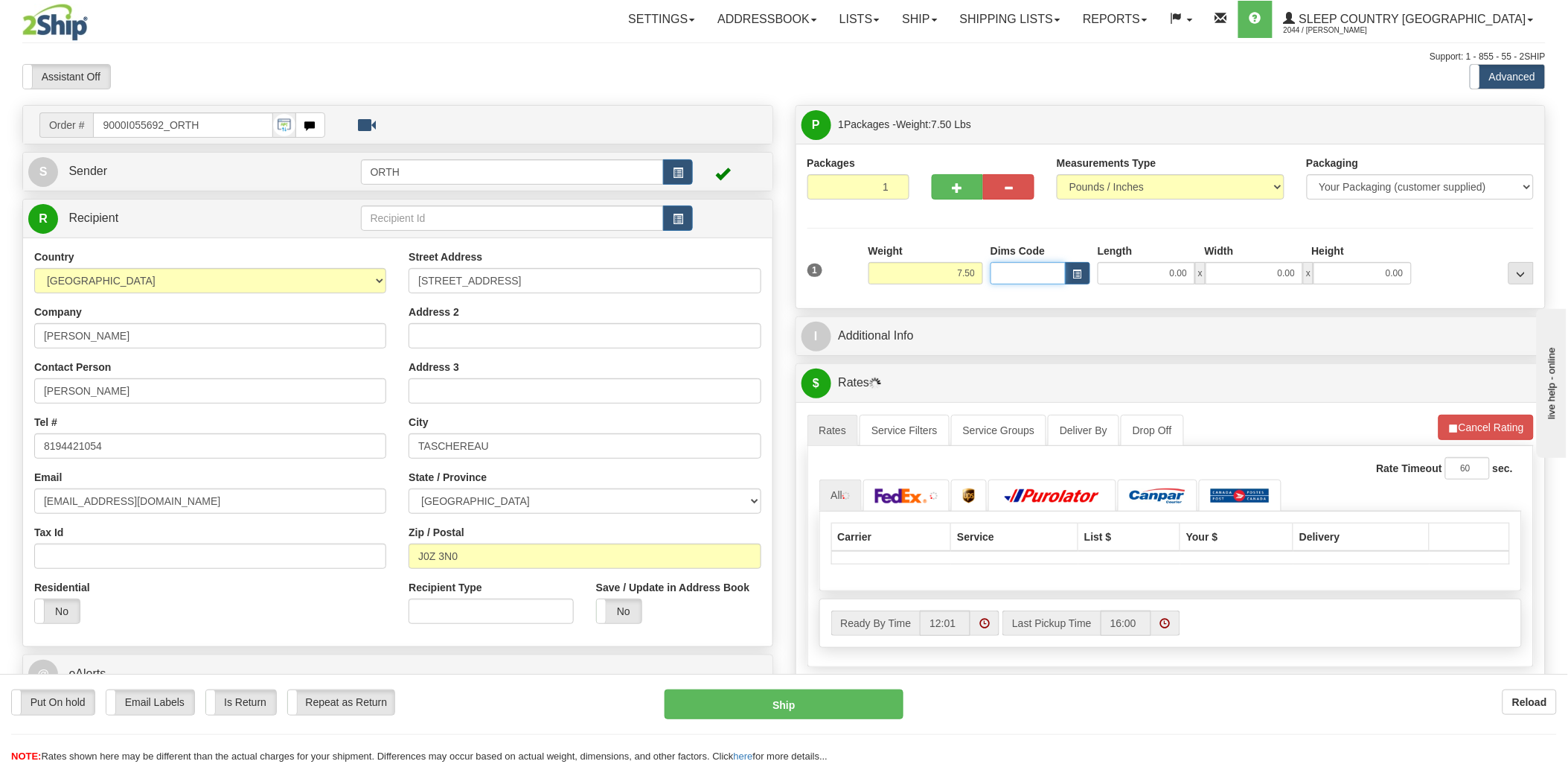
click at [1040, 273] on input "Dims Code" at bounding box center [1028, 273] width 75 height 23
type input "bte"
click button "Delete" at bounding box center [0, 0] width 0 height 0
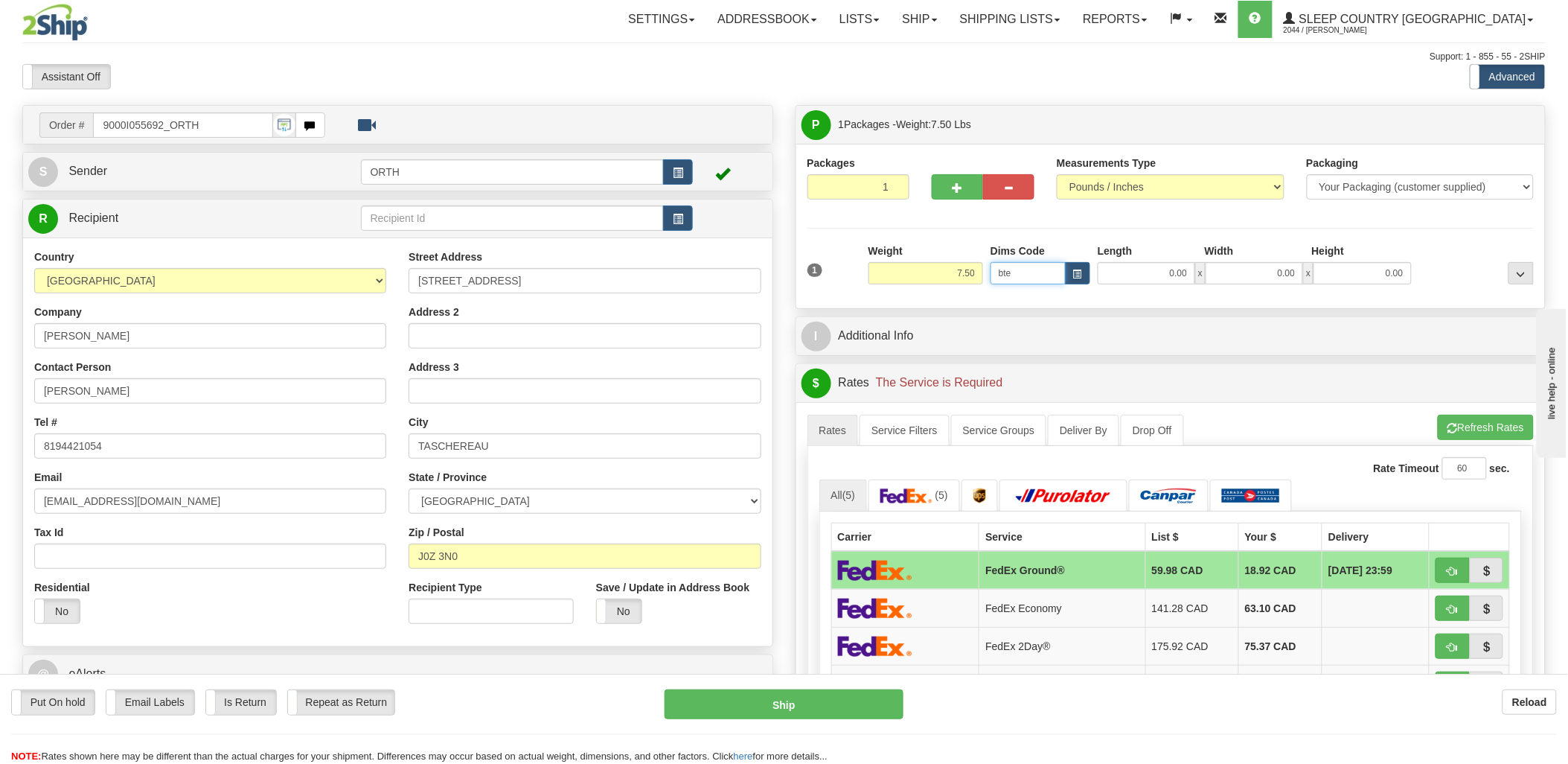
type input "15.00"
type input "5.00"
type input "25.00"
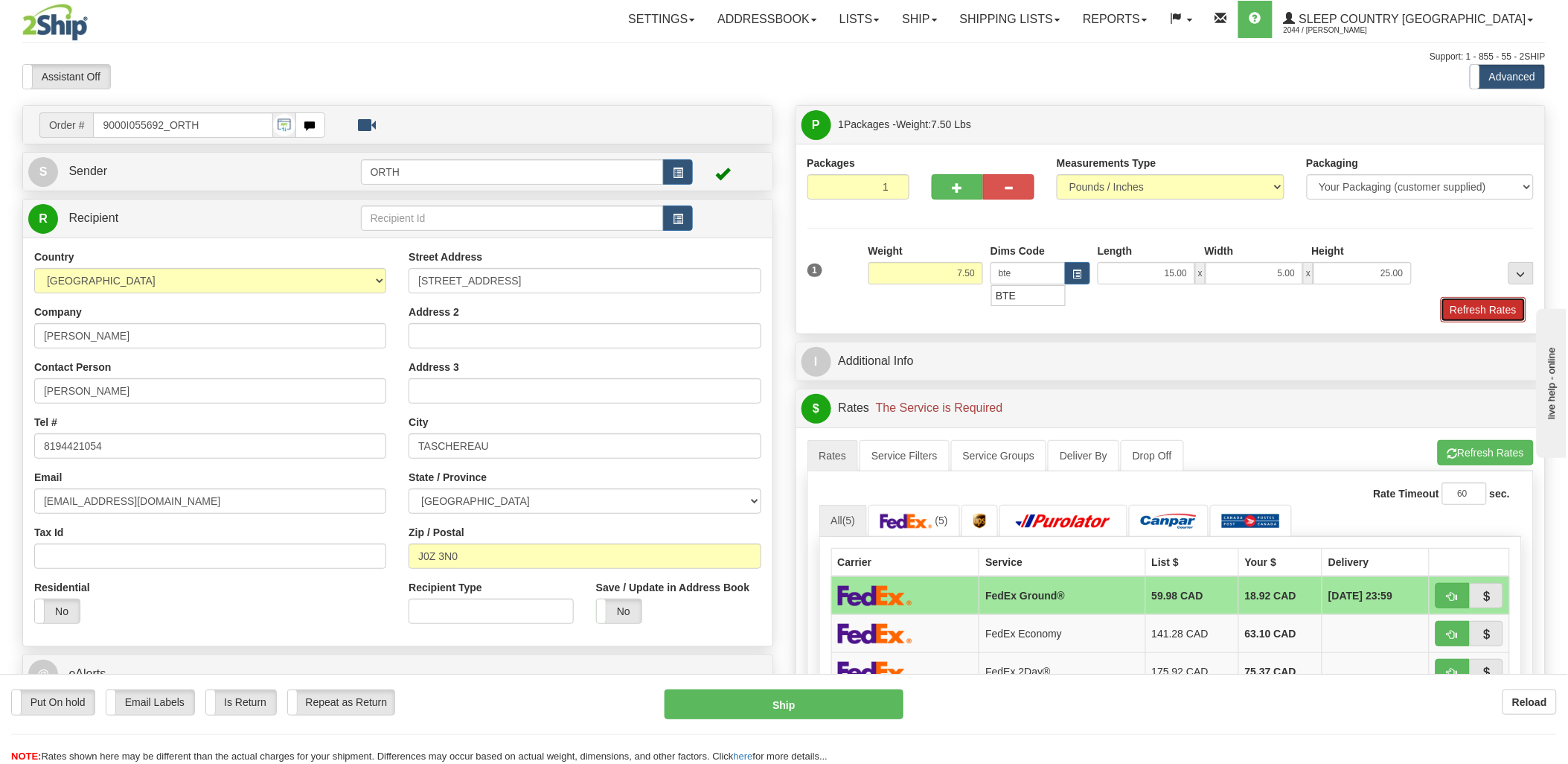
click at [1490, 308] on button "Refresh Rates" at bounding box center [1483, 309] width 85 height 26
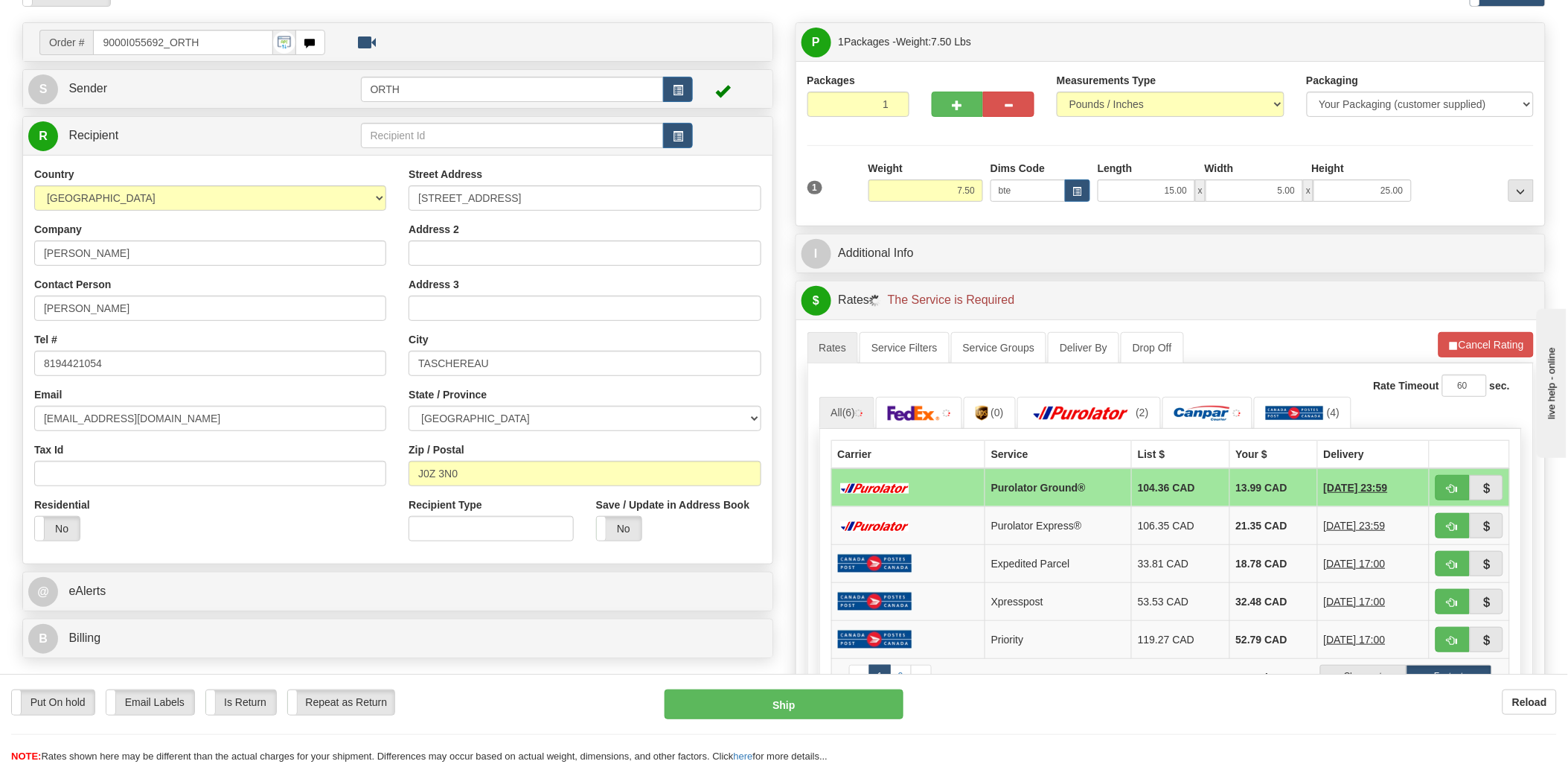
scroll to position [166, 0]
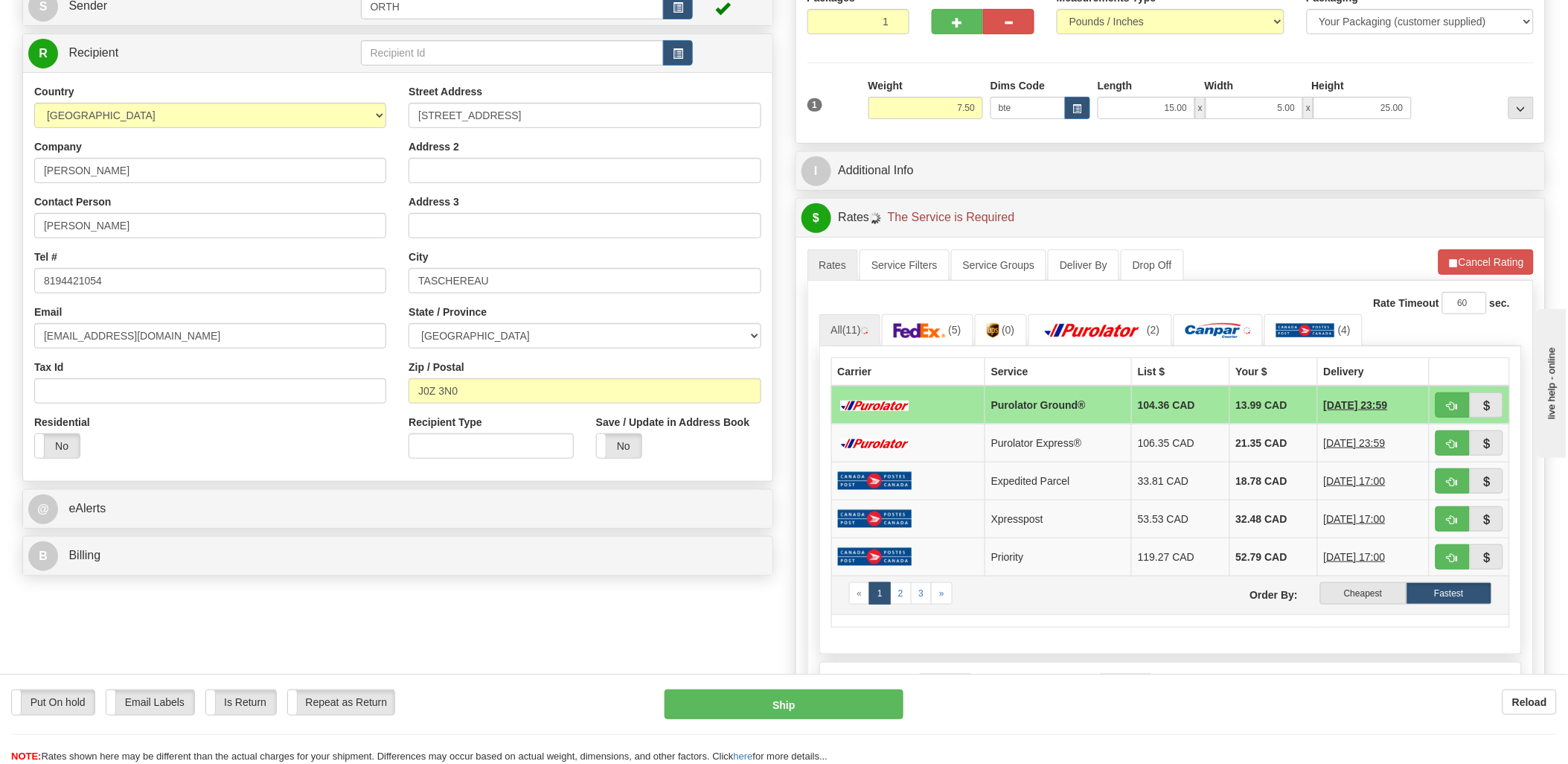
click at [1369, 582] on td "« 1 2 3 » Order By: Cheapest Fastest" at bounding box center [1170, 595] width 678 height 39
click at [1367, 592] on label "Cheapest" at bounding box center [1363, 593] width 85 height 23
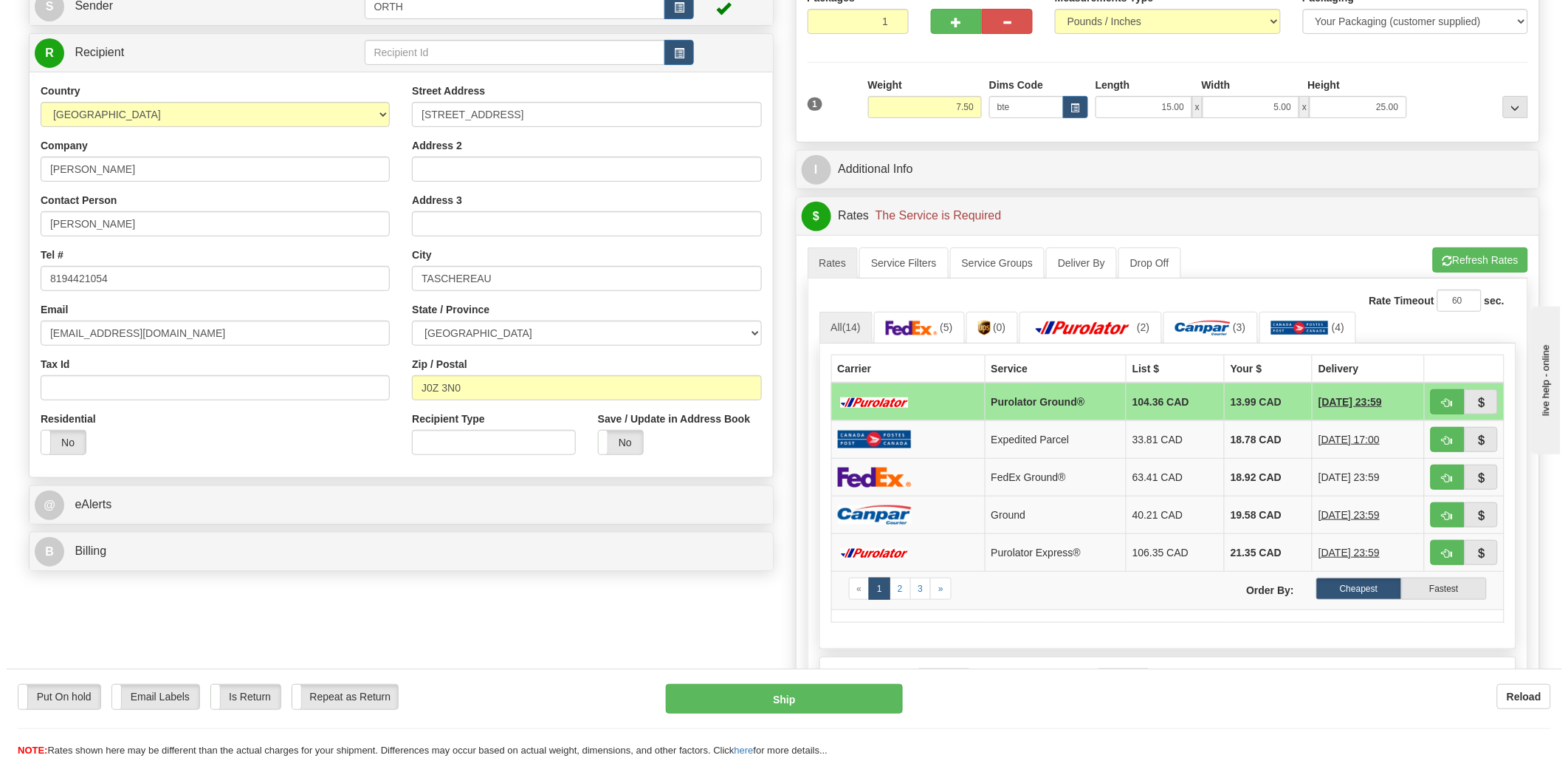
scroll to position [246, 0]
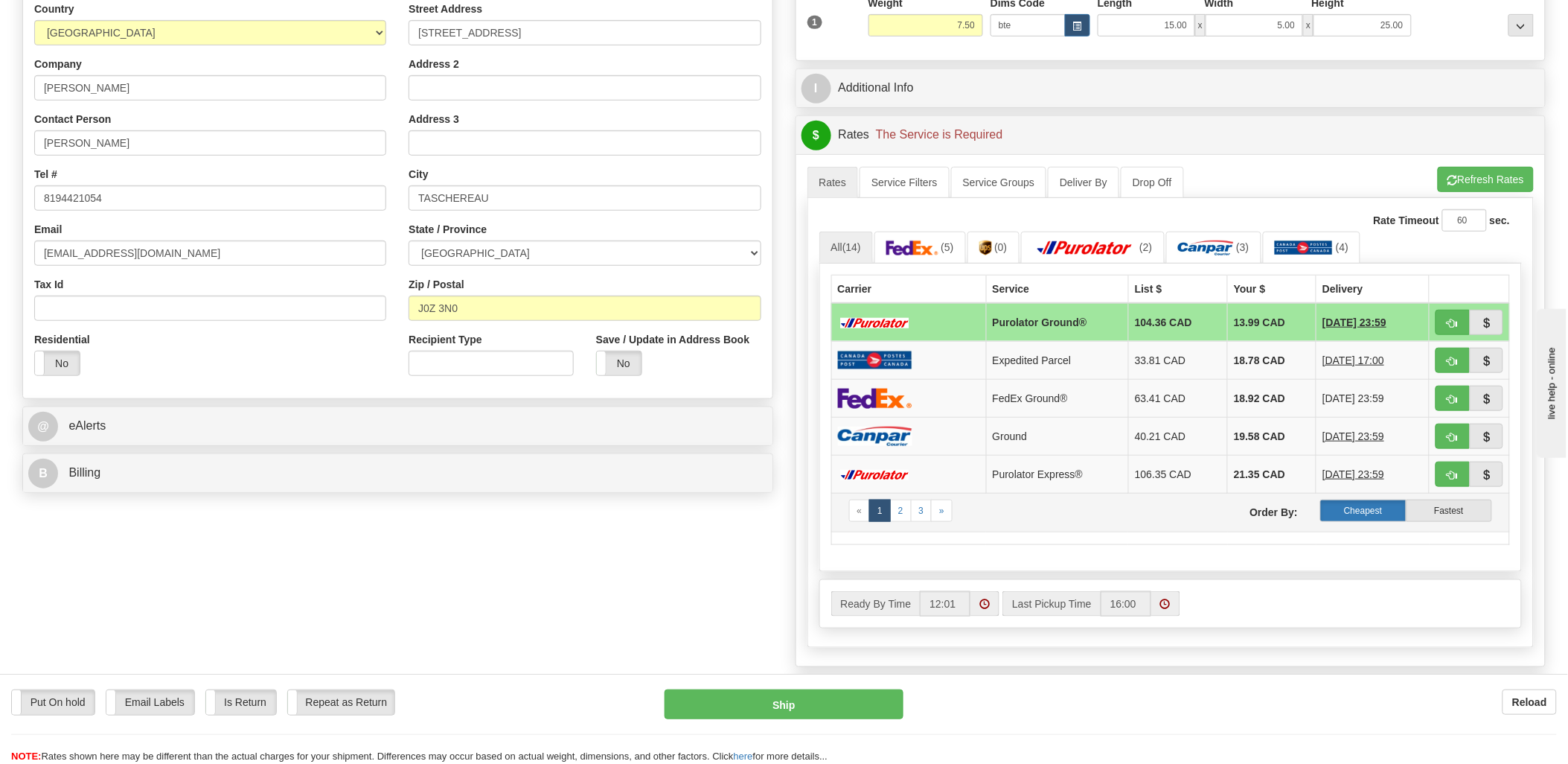
click at [1381, 518] on label "Cheapest" at bounding box center [1363, 511] width 85 height 23
click at [1457, 440] on span "button" at bounding box center [1452, 437] width 10 height 9
type input "1"
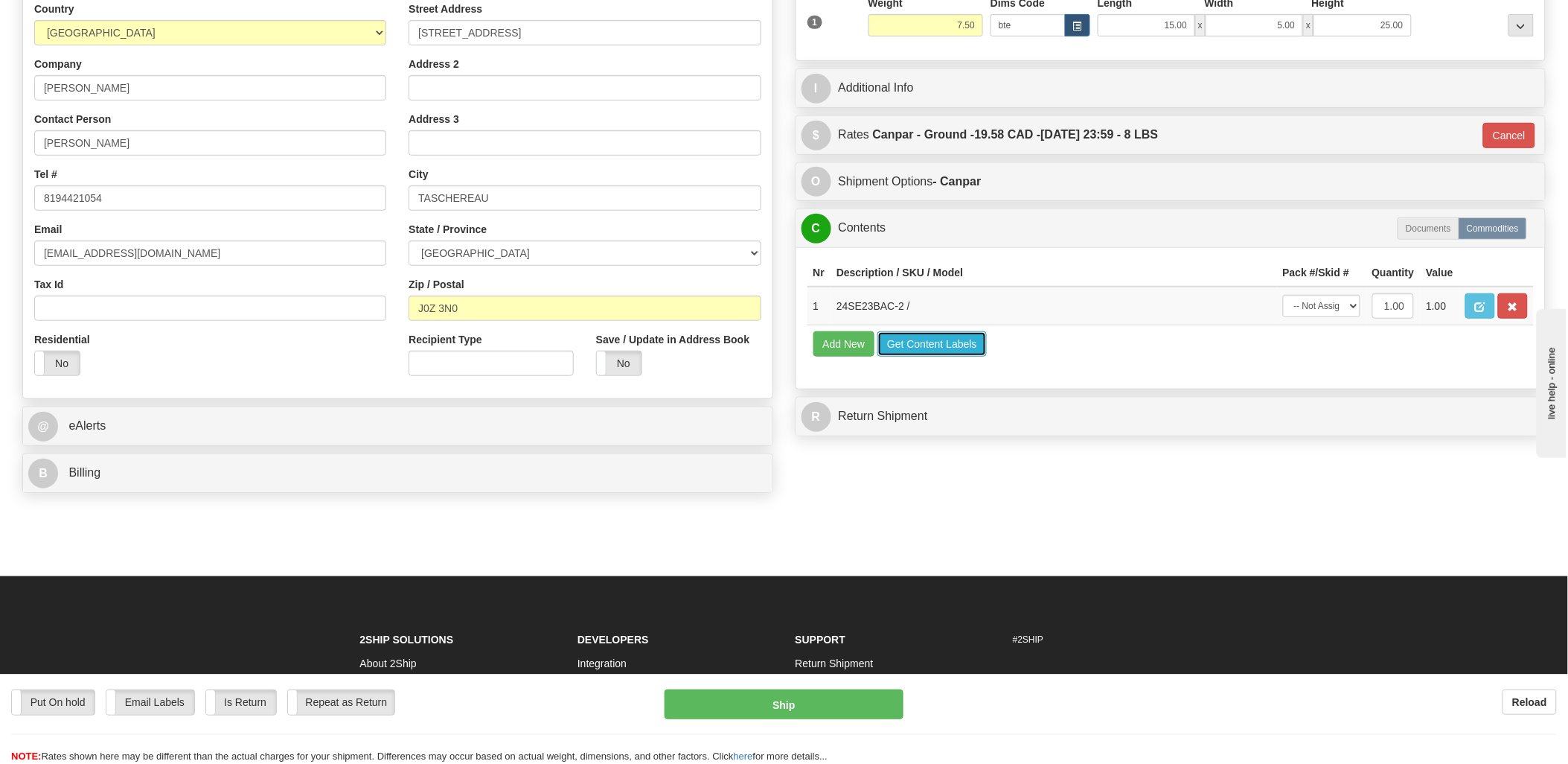
click at [932, 357] on button "Get Content Labels" at bounding box center [932, 344] width 110 height 26
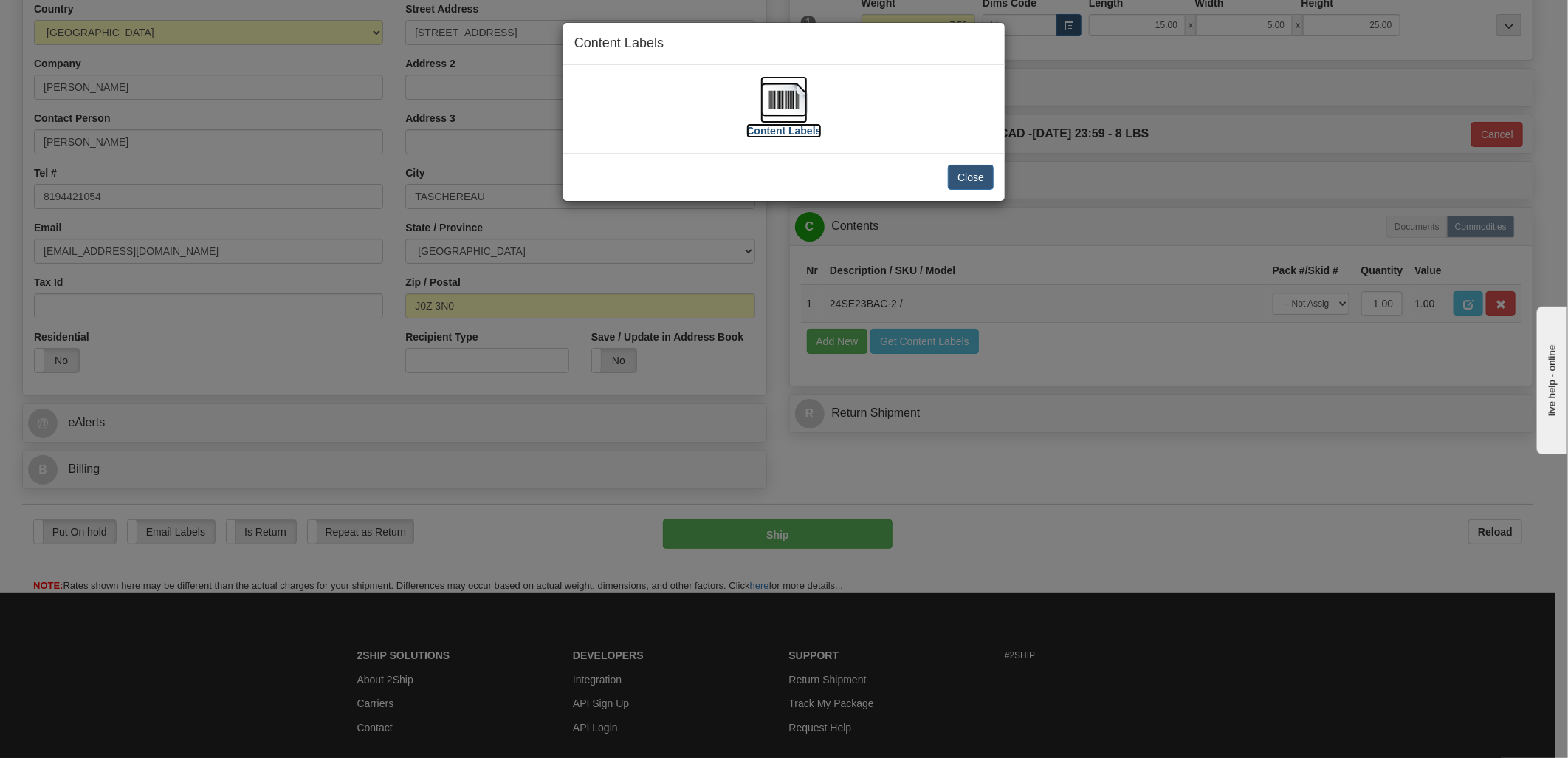
click at [781, 87] on img at bounding box center [783, 99] width 47 height 47
click at [972, 184] on button "Close" at bounding box center [971, 177] width 45 height 25
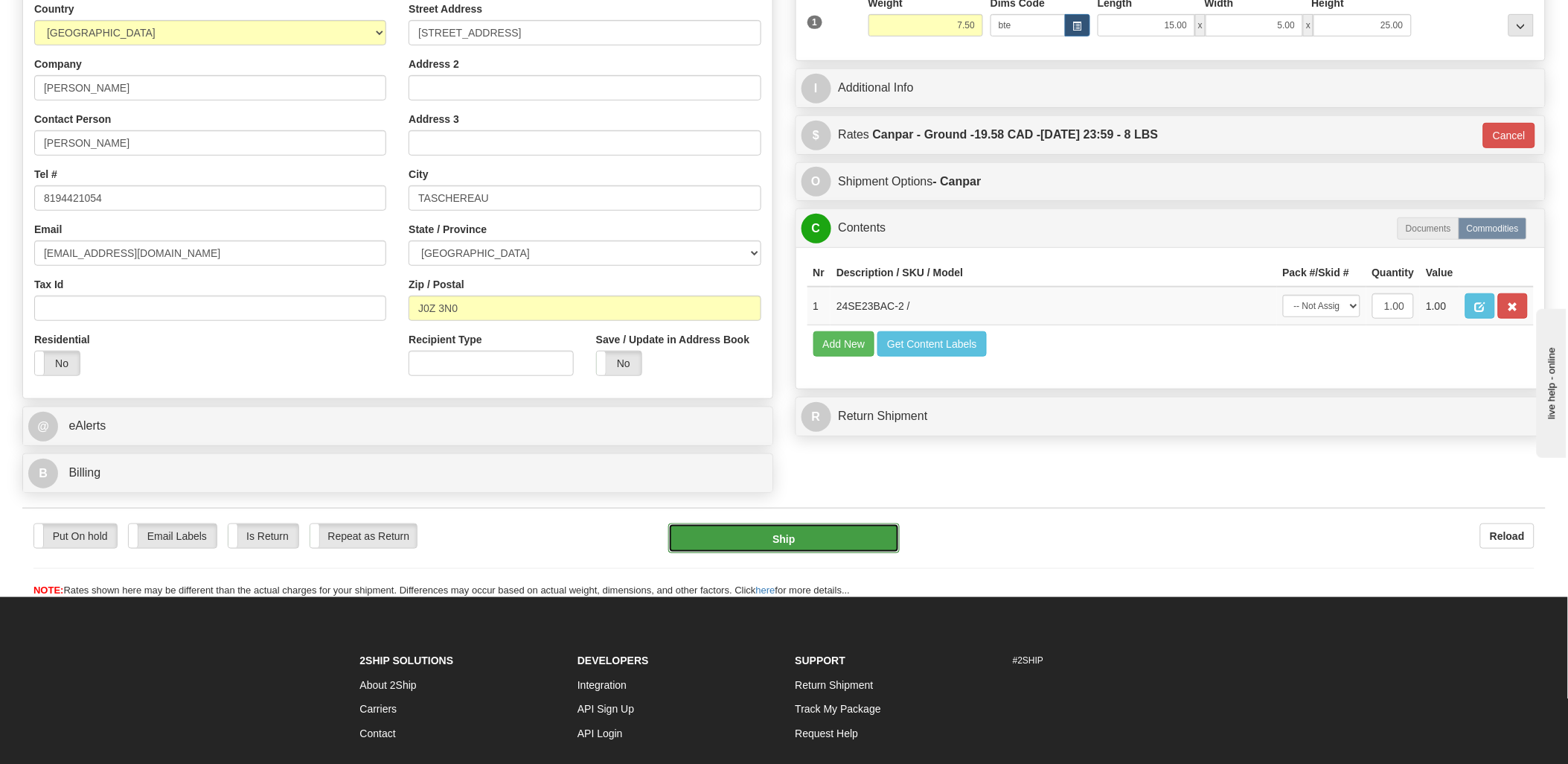
click at [815, 541] on button "Ship" at bounding box center [784, 538] width 232 height 30
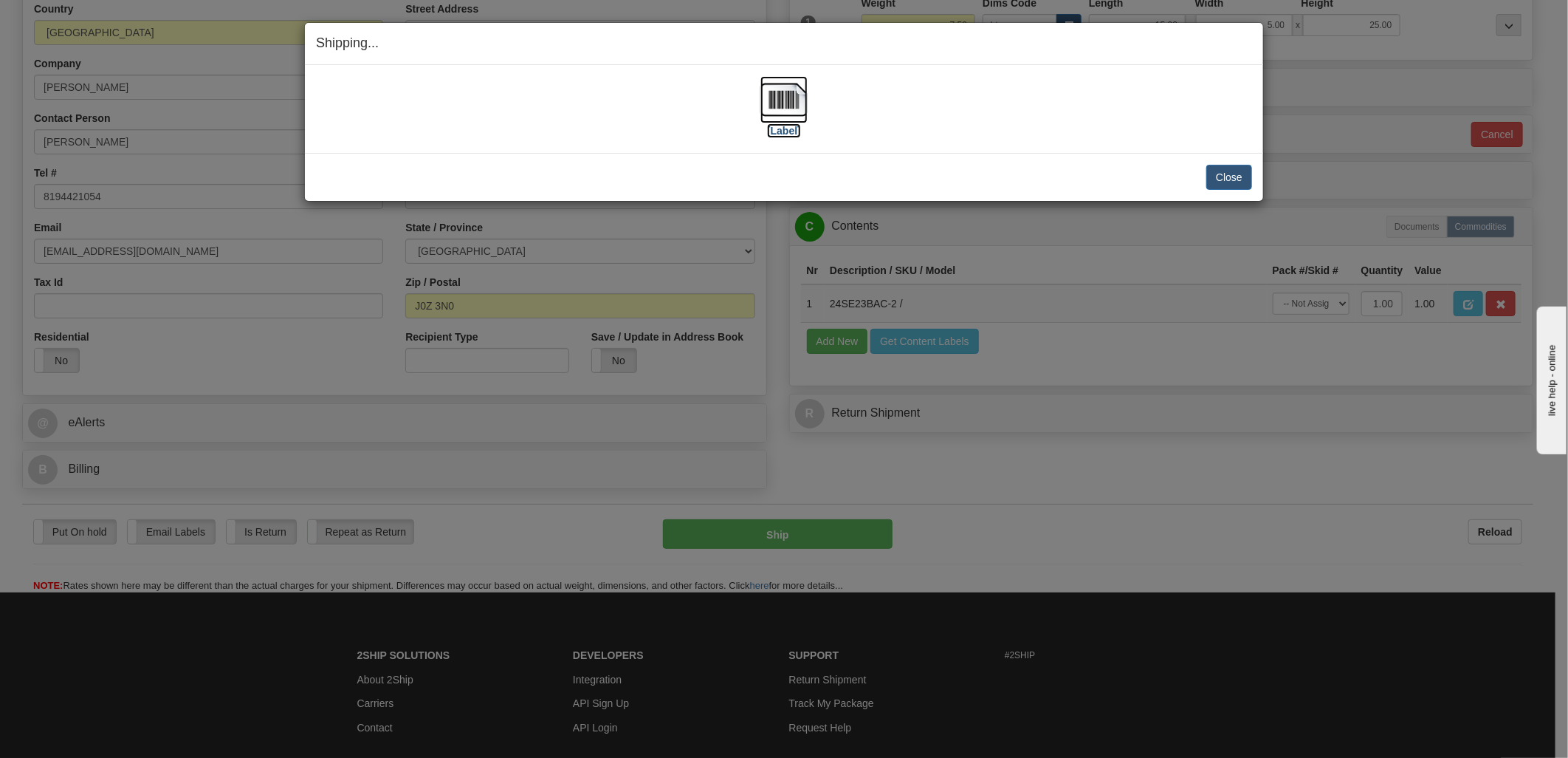
click at [777, 106] on img at bounding box center [783, 99] width 47 height 47
drag, startPoint x: 1094, startPoint y: 109, endPoint x: 1127, endPoint y: 115, distance: 33.5
click at [1094, 109] on div "[Label]" at bounding box center [784, 109] width 936 height 66
click at [1222, 179] on button "Close" at bounding box center [1229, 177] width 45 height 25
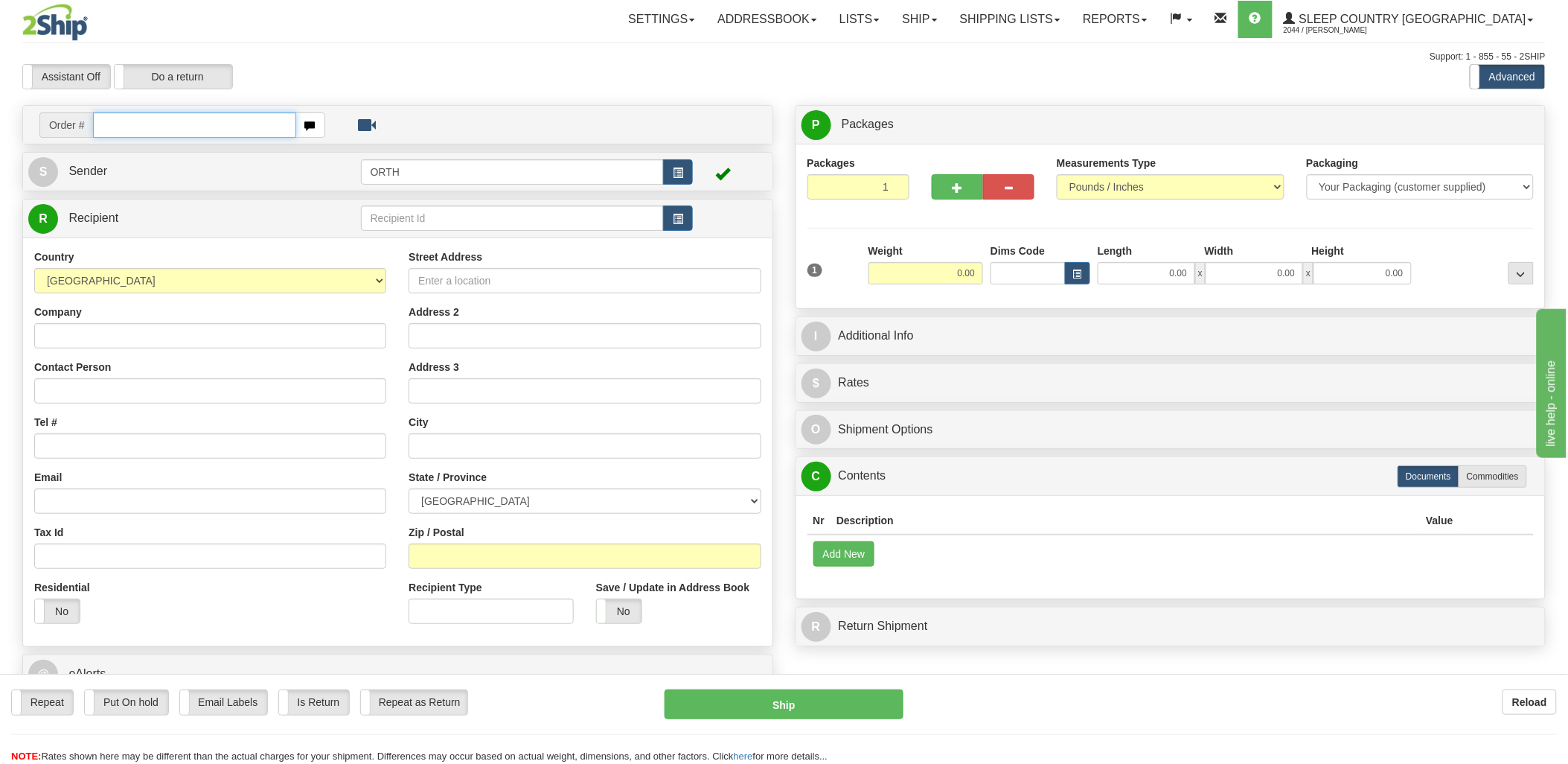
click at [220, 120] on input "text" at bounding box center [194, 125] width 202 height 26
type input "9000i056220"
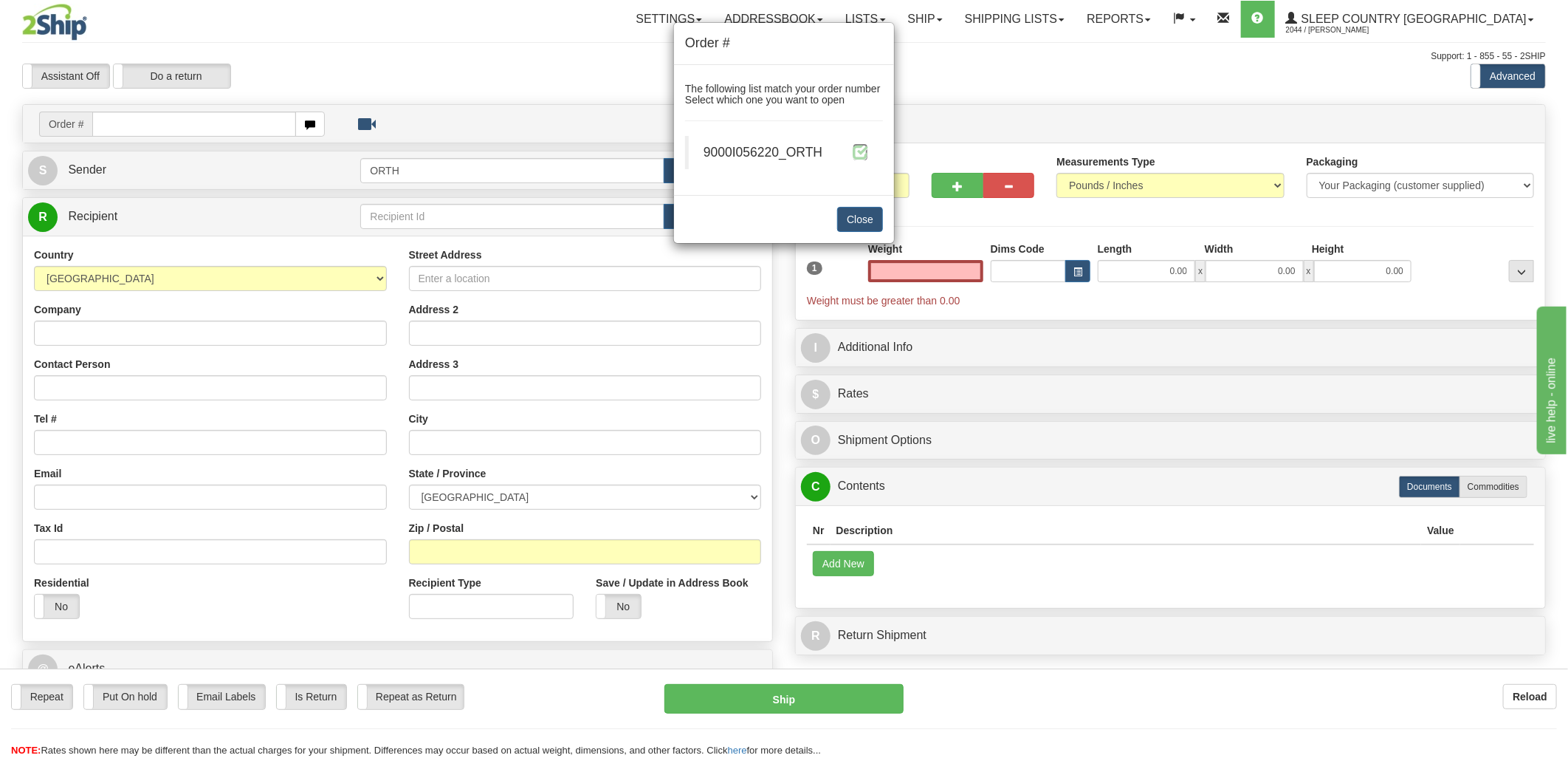
type input "0.00"
click at [860, 148] on span at bounding box center [860, 152] width 15 height 15
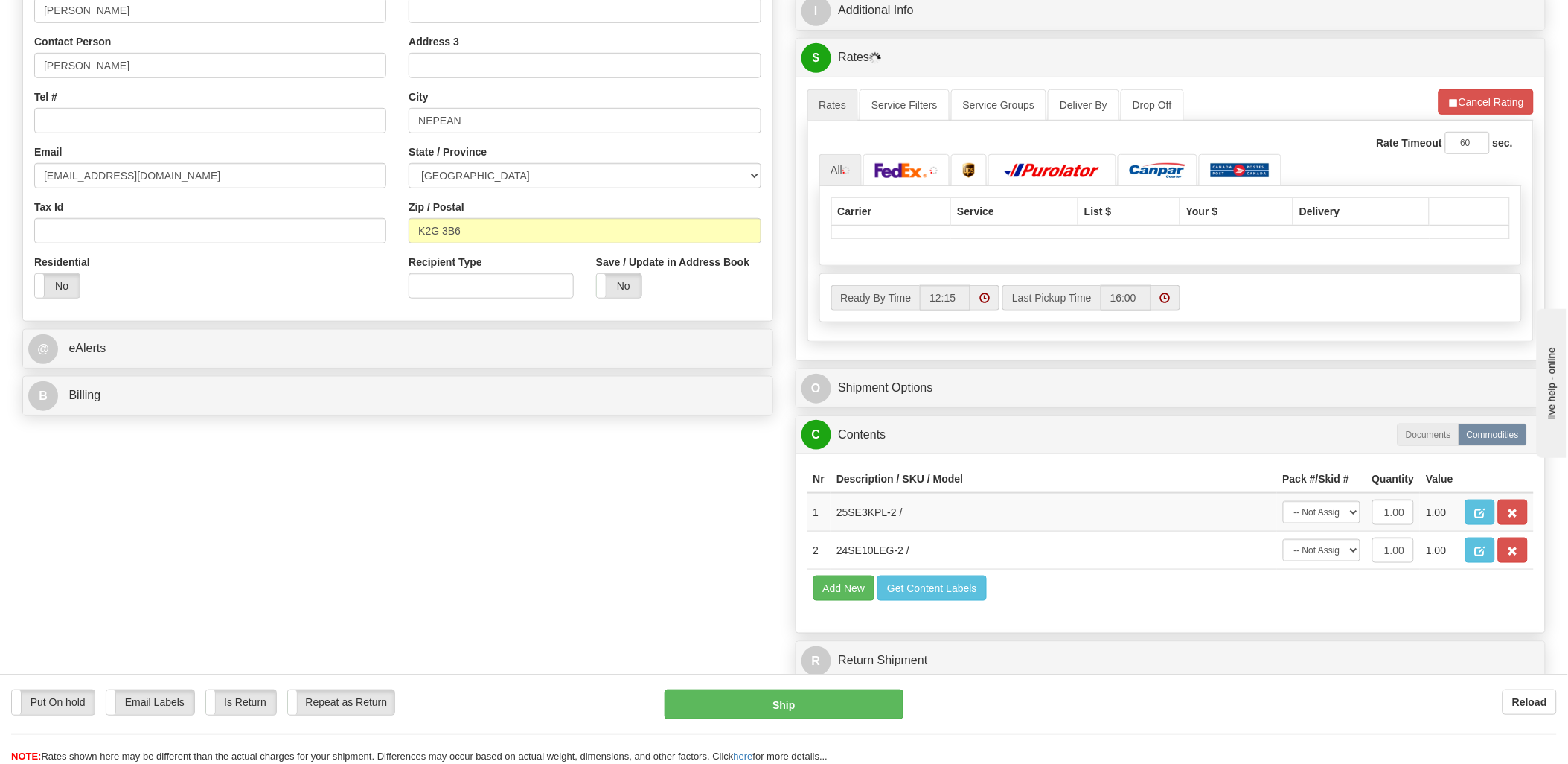
scroll to position [166, 0]
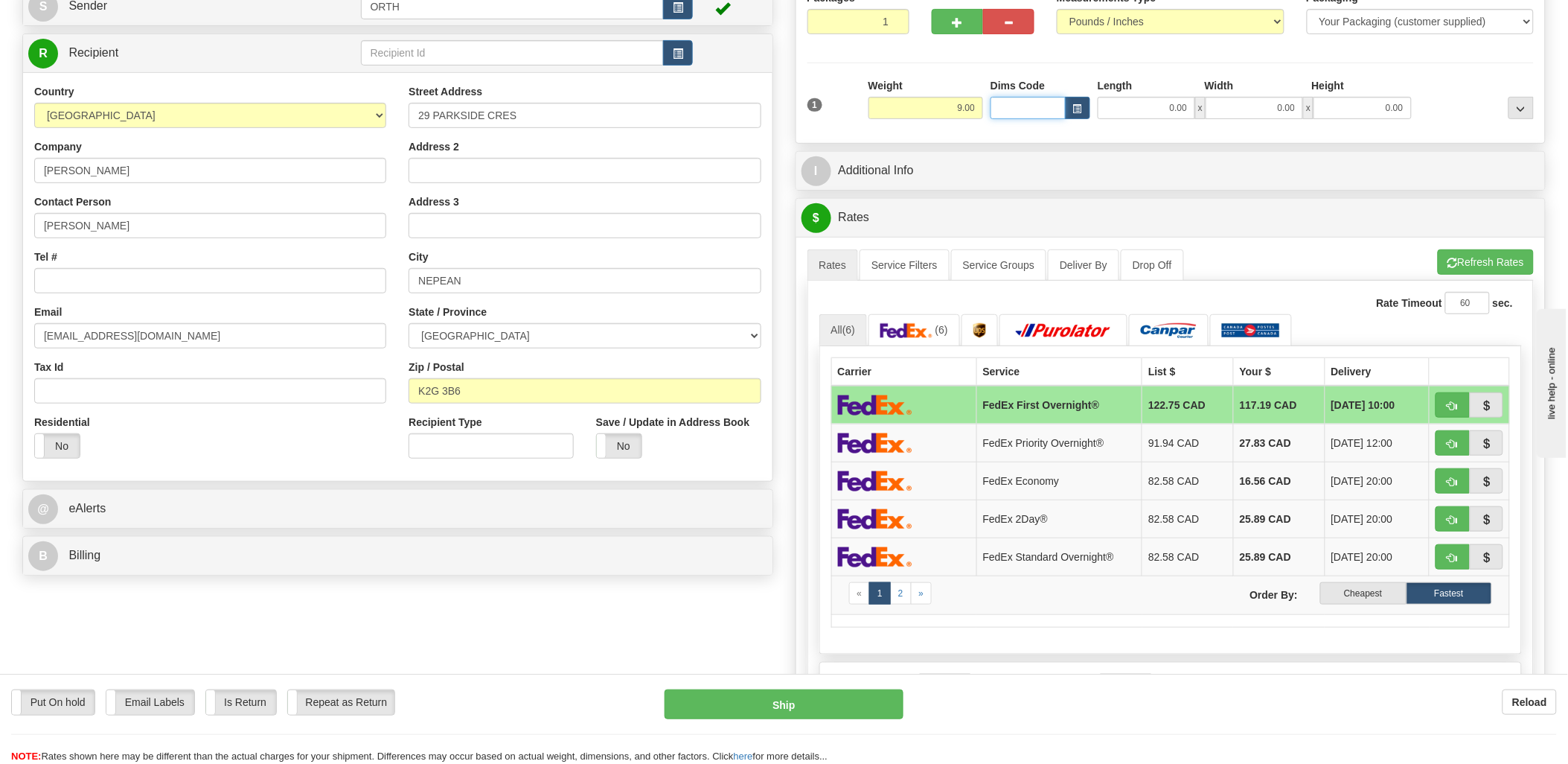
click at [1047, 109] on input "Dims Code" at bounding box center [1028, 107] width 75 height 23
type input "bte"
click button "Delete" at bounding box center [0, 0] width 0 height 0
type input "15.00"
type input "5.00"
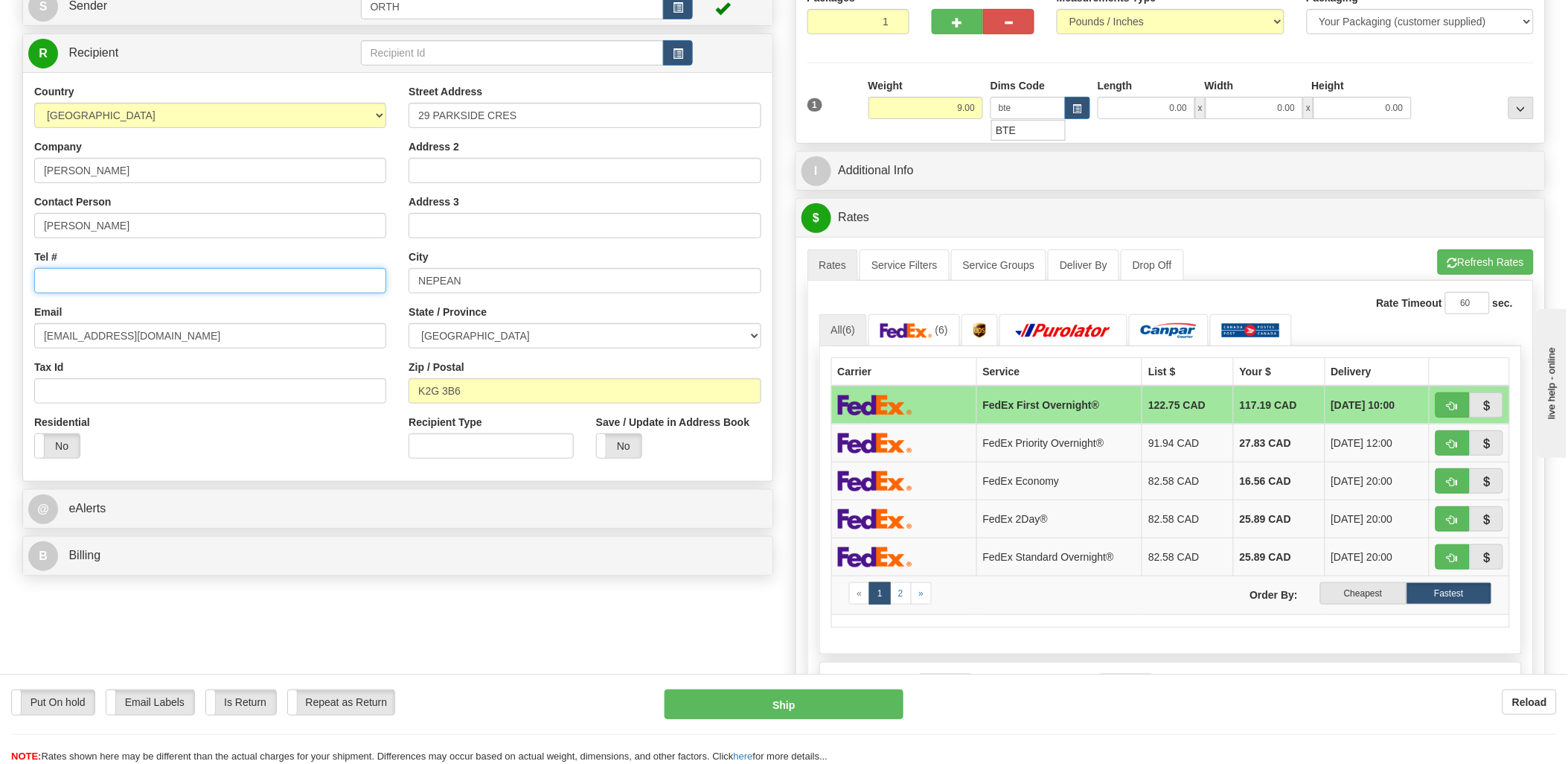
type input "25.00"
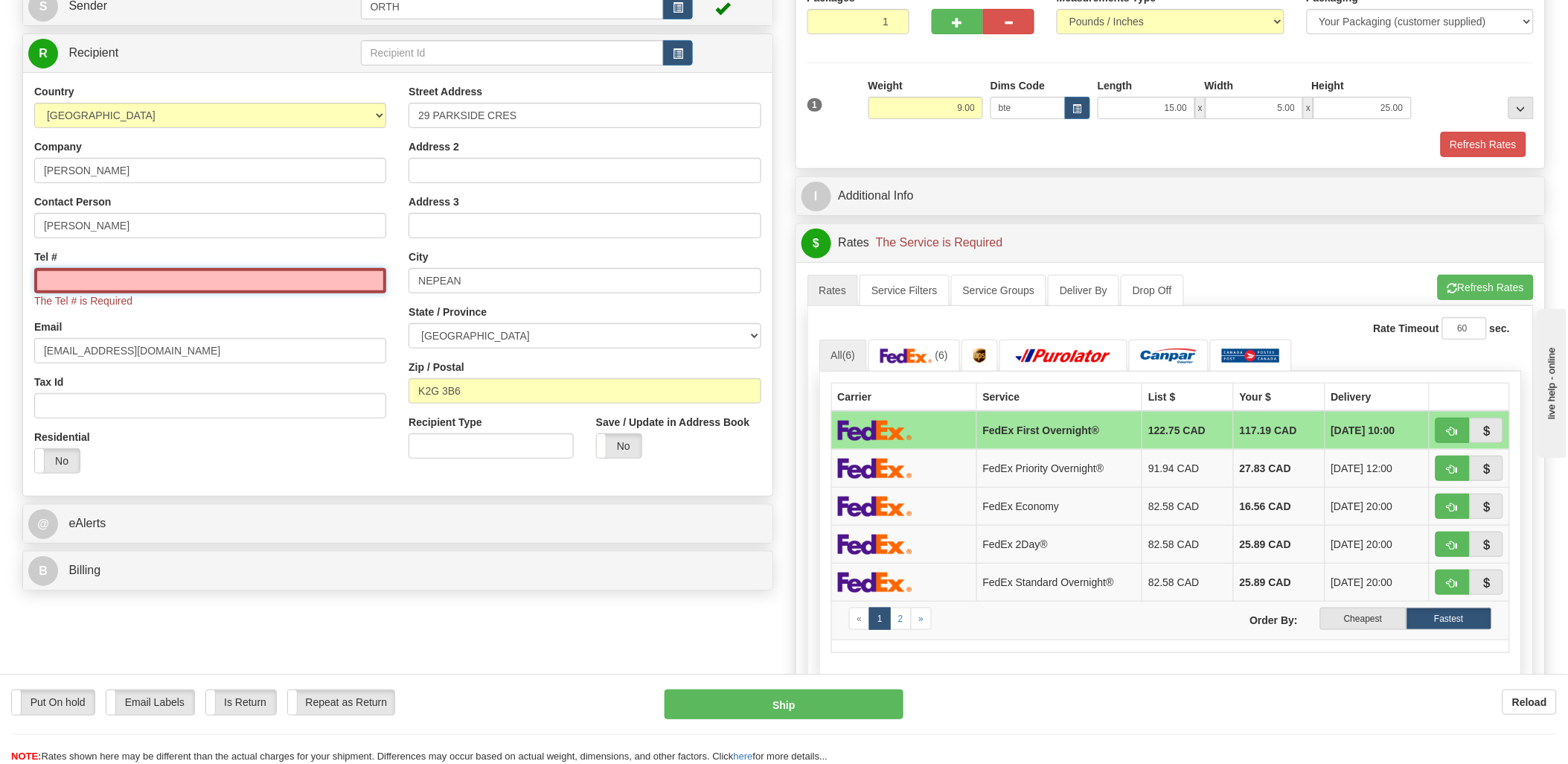
click at [192, 284] on input "Tel #" at bounding box center [210, 281] width 352 height 26
type input "2897480206"
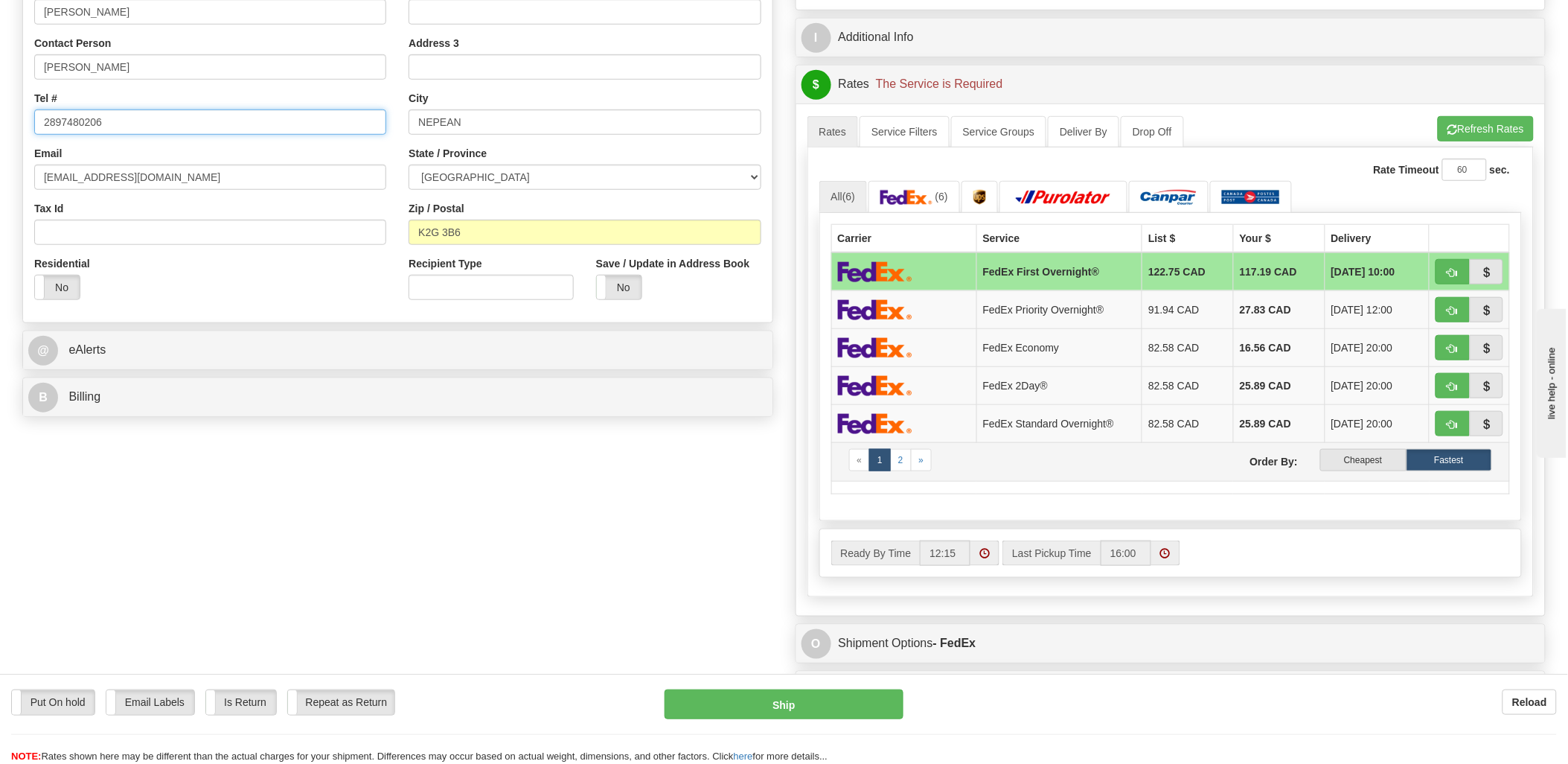
scroll to position [330, 0]
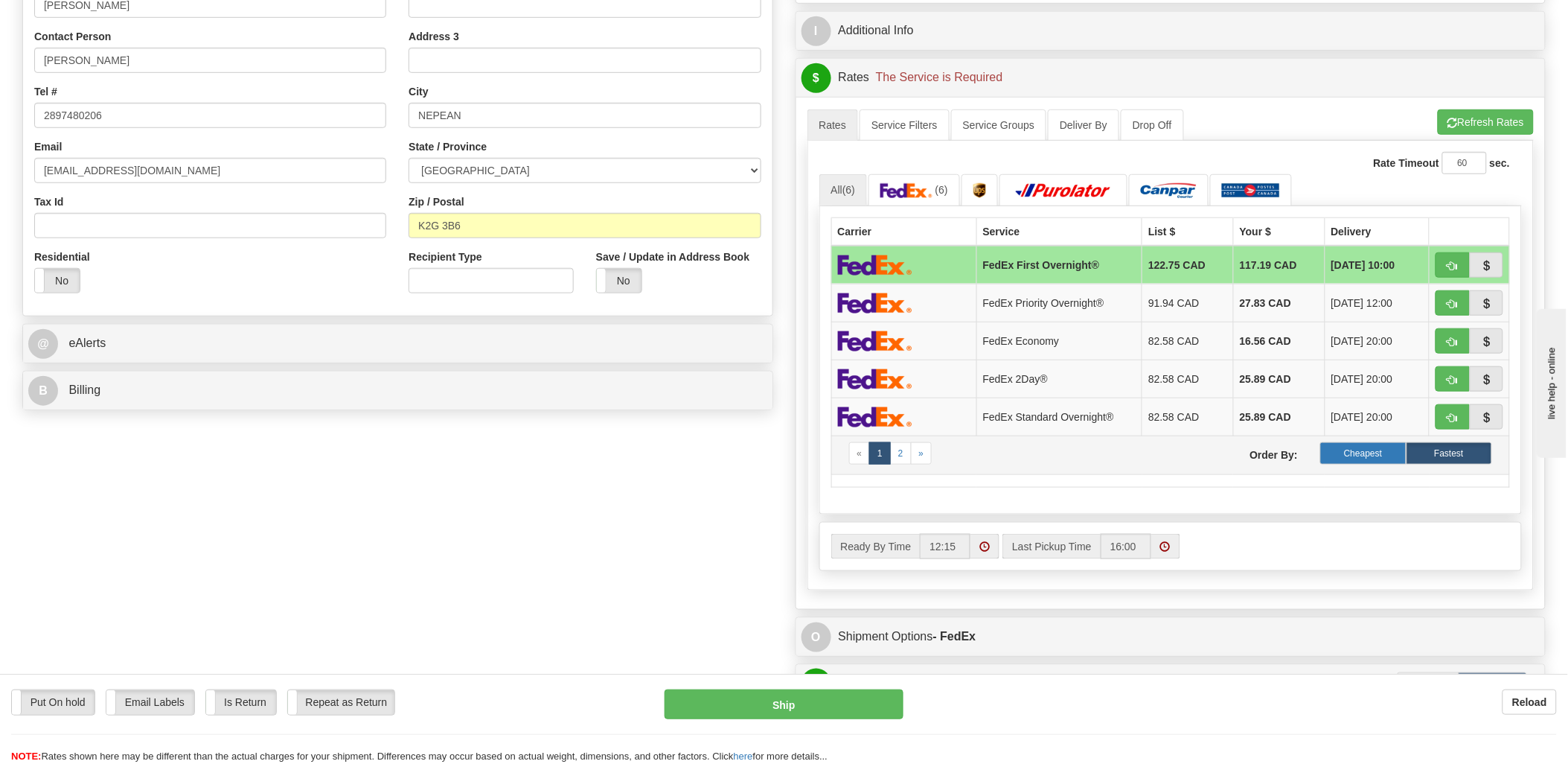
click at [1349, 464] on label "Cheapest" at bounding box center [1363, 453] width 85 height 23
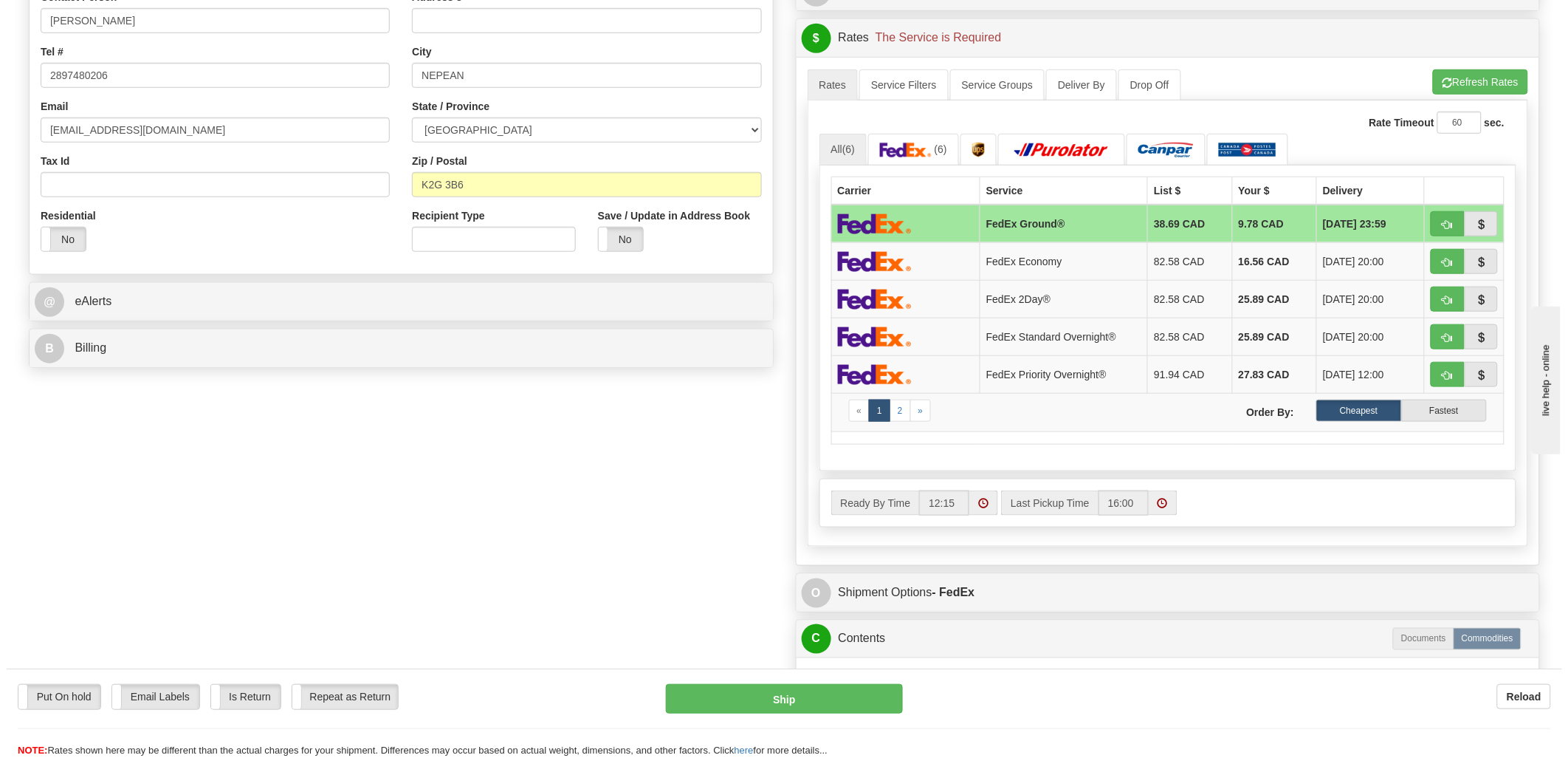
scroll to position [246, 0]
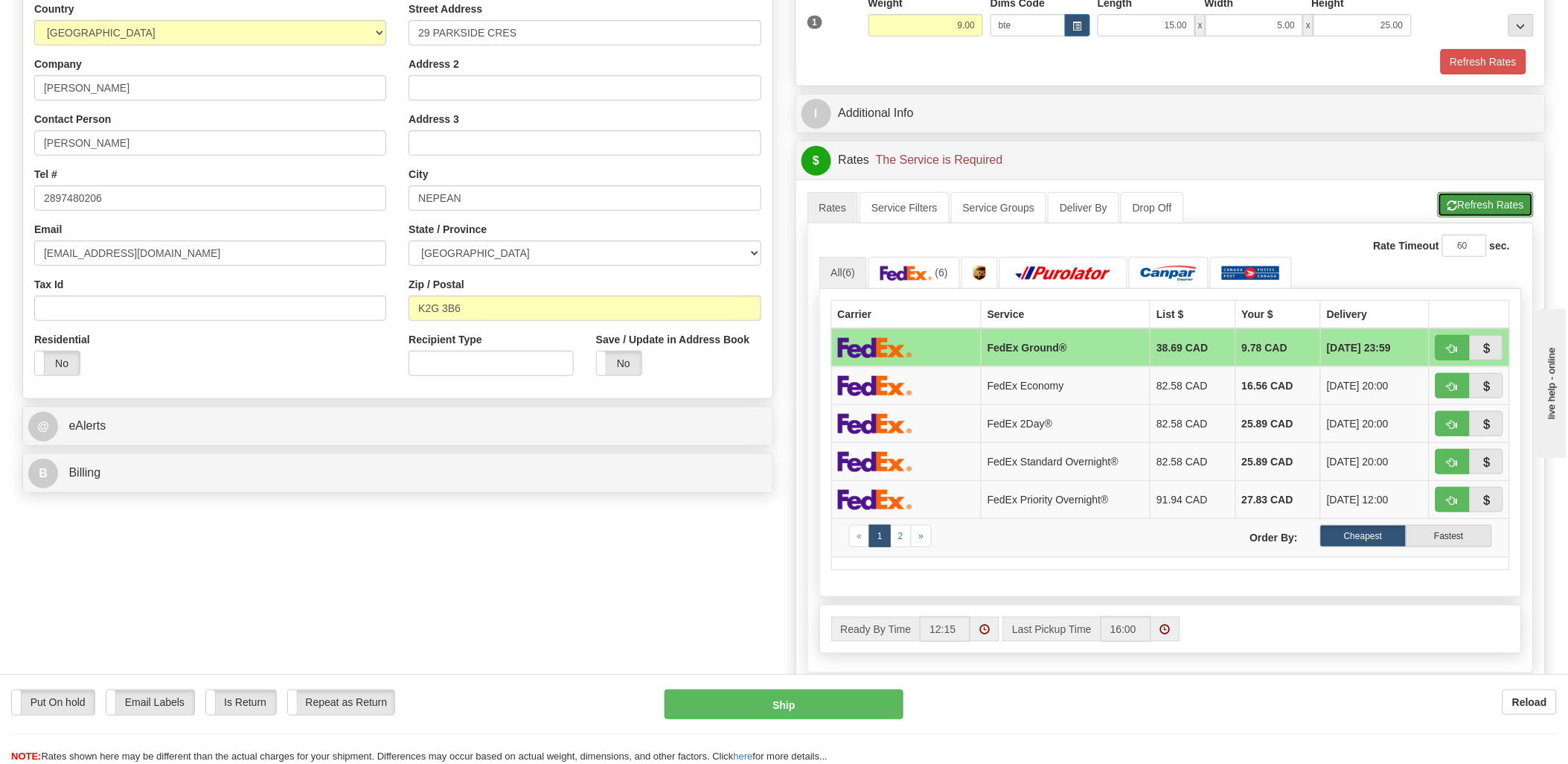
click at [1508, 204] on button "Refresh Rates" at bounding box center [1486, 204] width 96 height 26
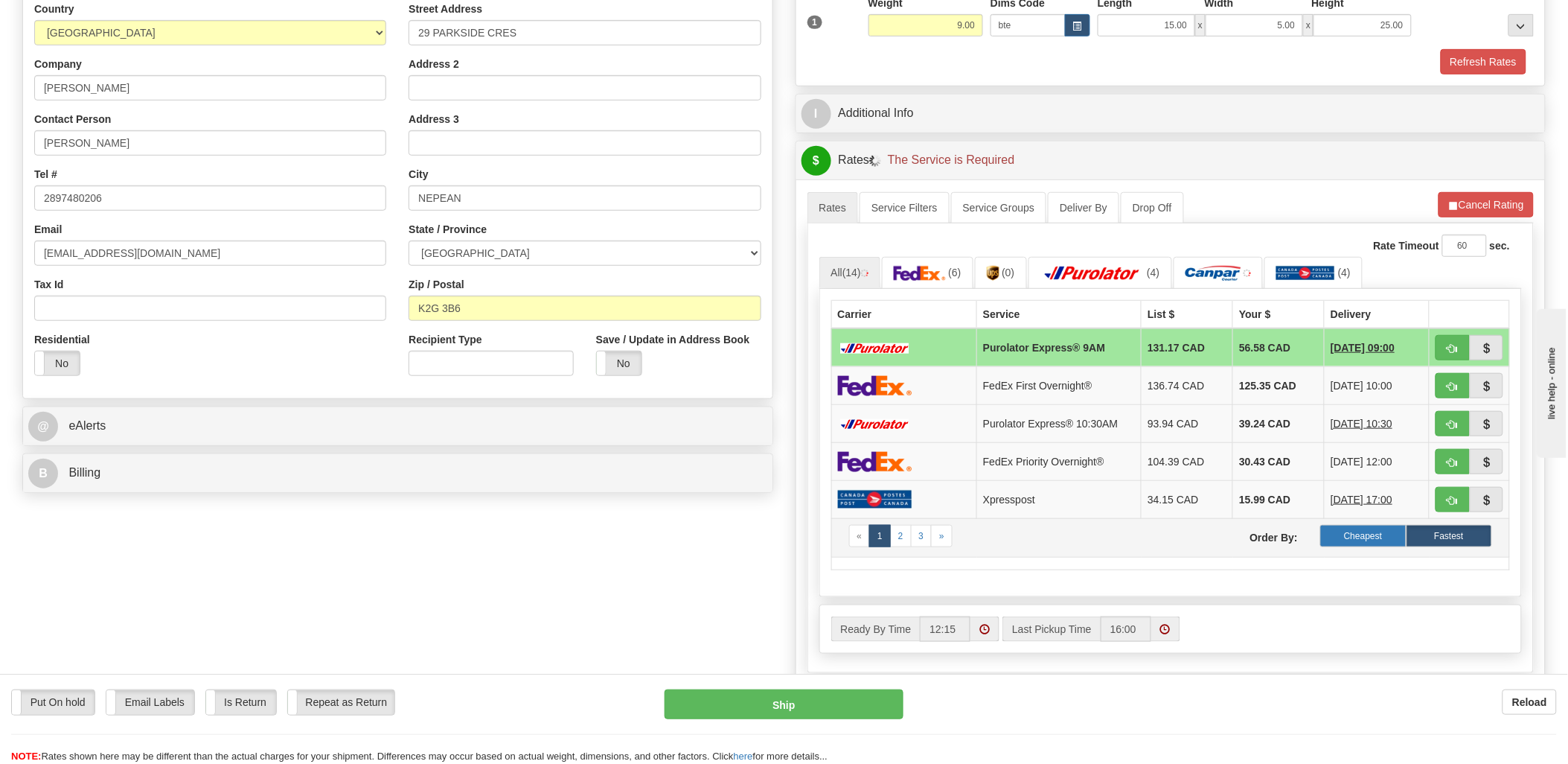
click at [1365, 535] on label "Cheapest" at bounding box center [1363, 535] width 85 height 23
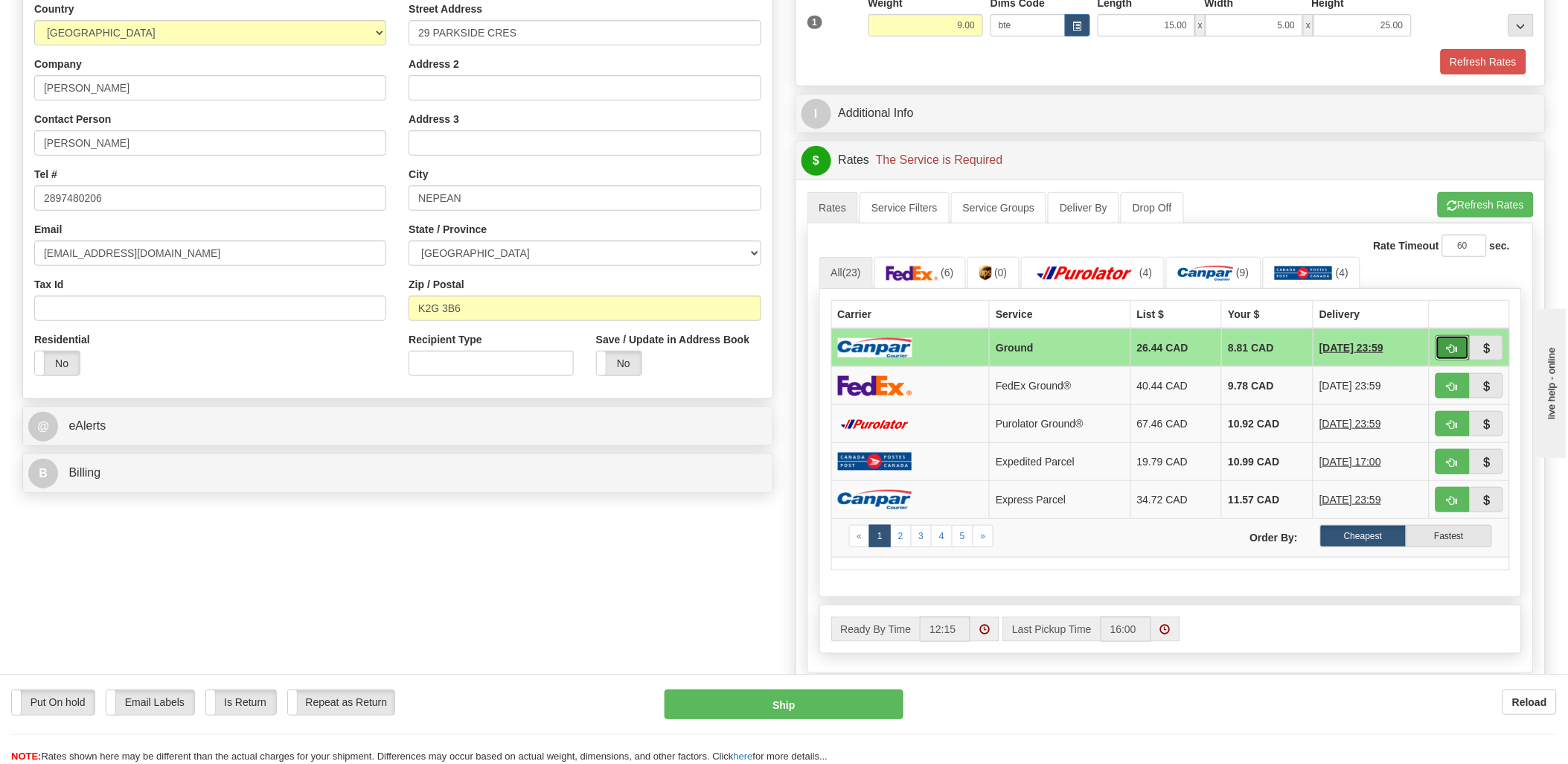
click at [1455, 344] on span "button" at bounding box center [1452, 348] width 10 height 9
type input "1"
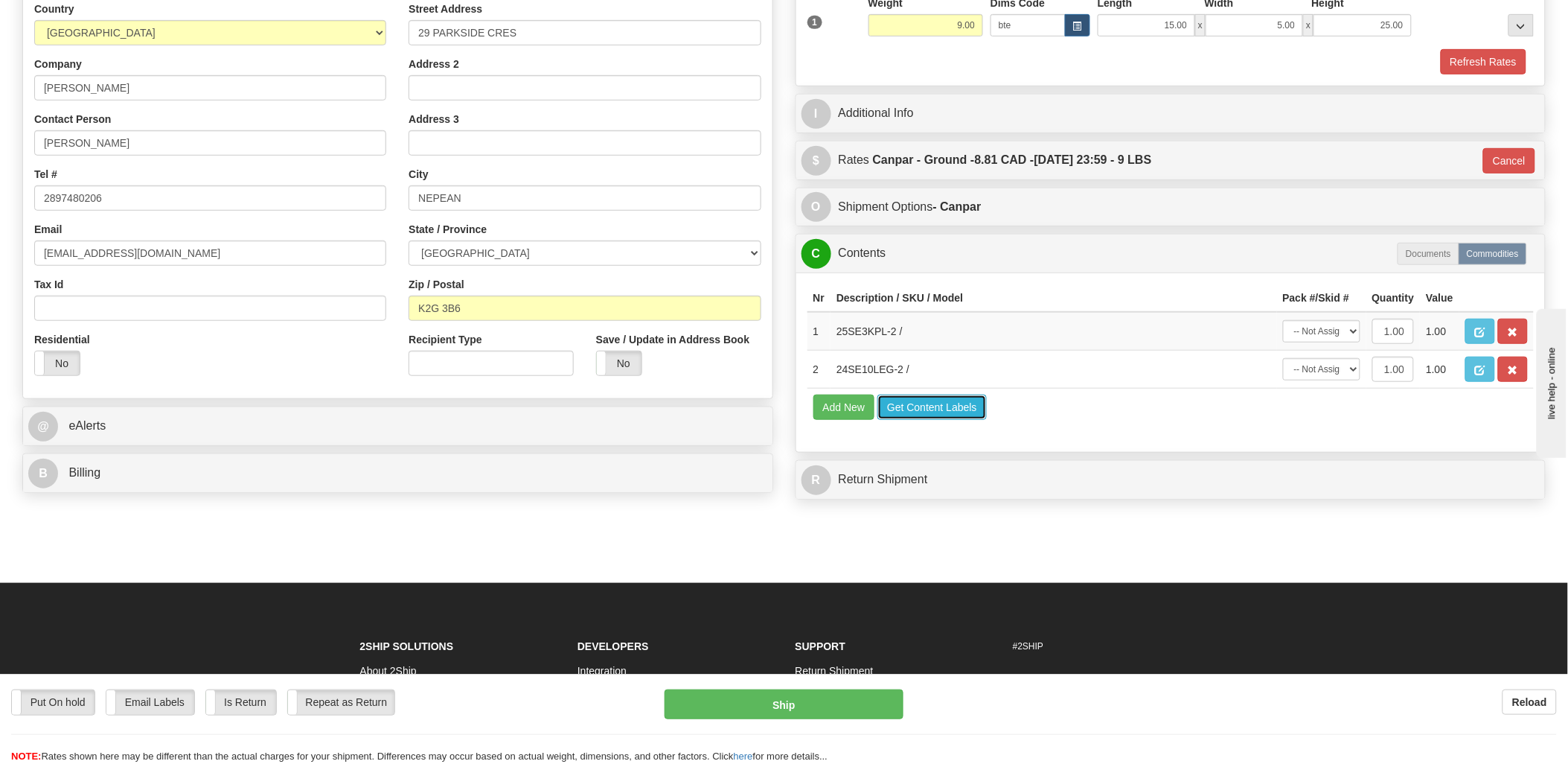
click at [914, 420] on button "Get Content Labels" at bounding box center [932, 407] width 110 height 26
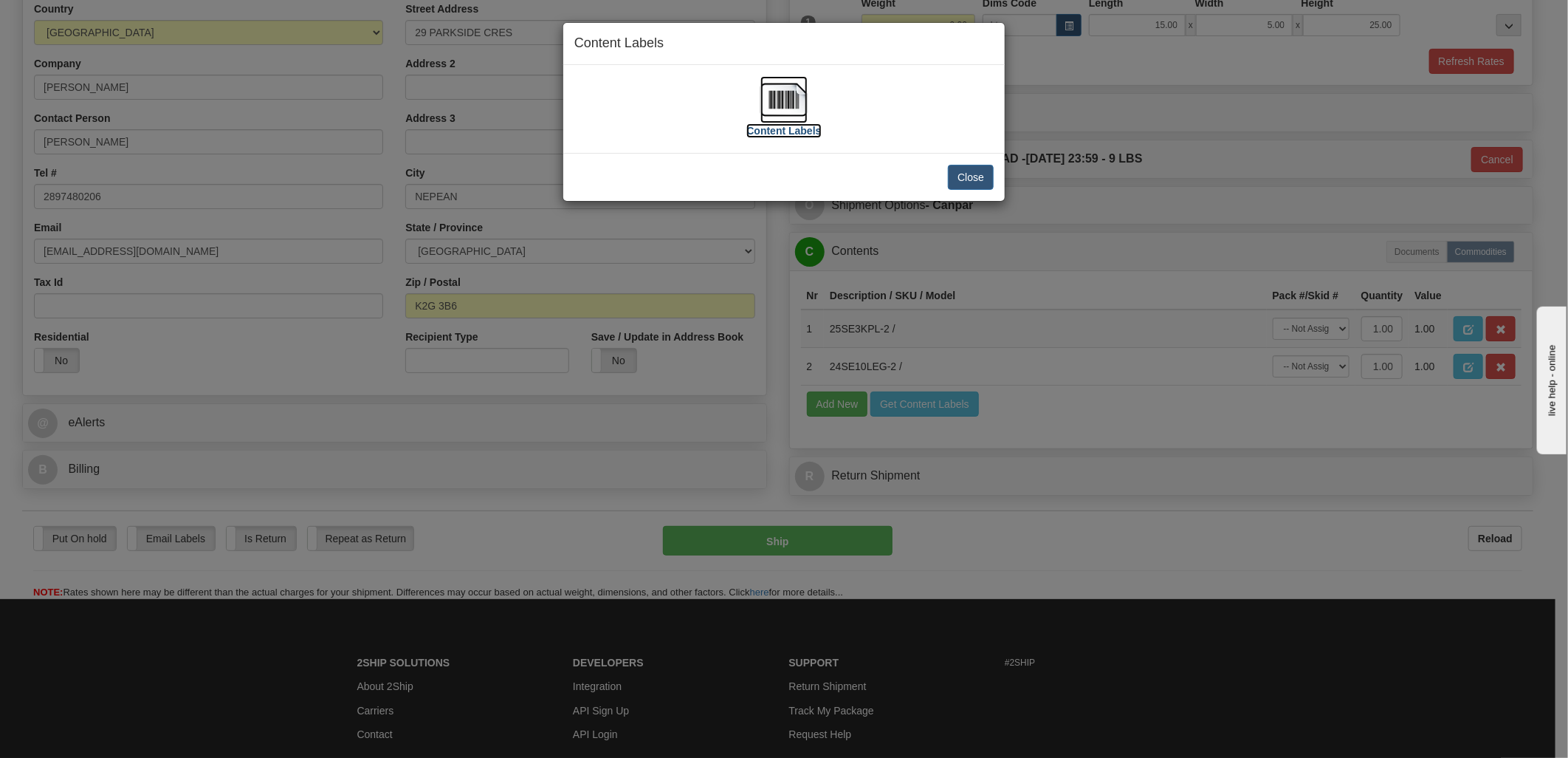
click at [777, 93] on img at bounding box center [783, 99] width 47 height 47
click at [977, 173] on button "Close" at bounding box center [971, 177] width 45 height 25
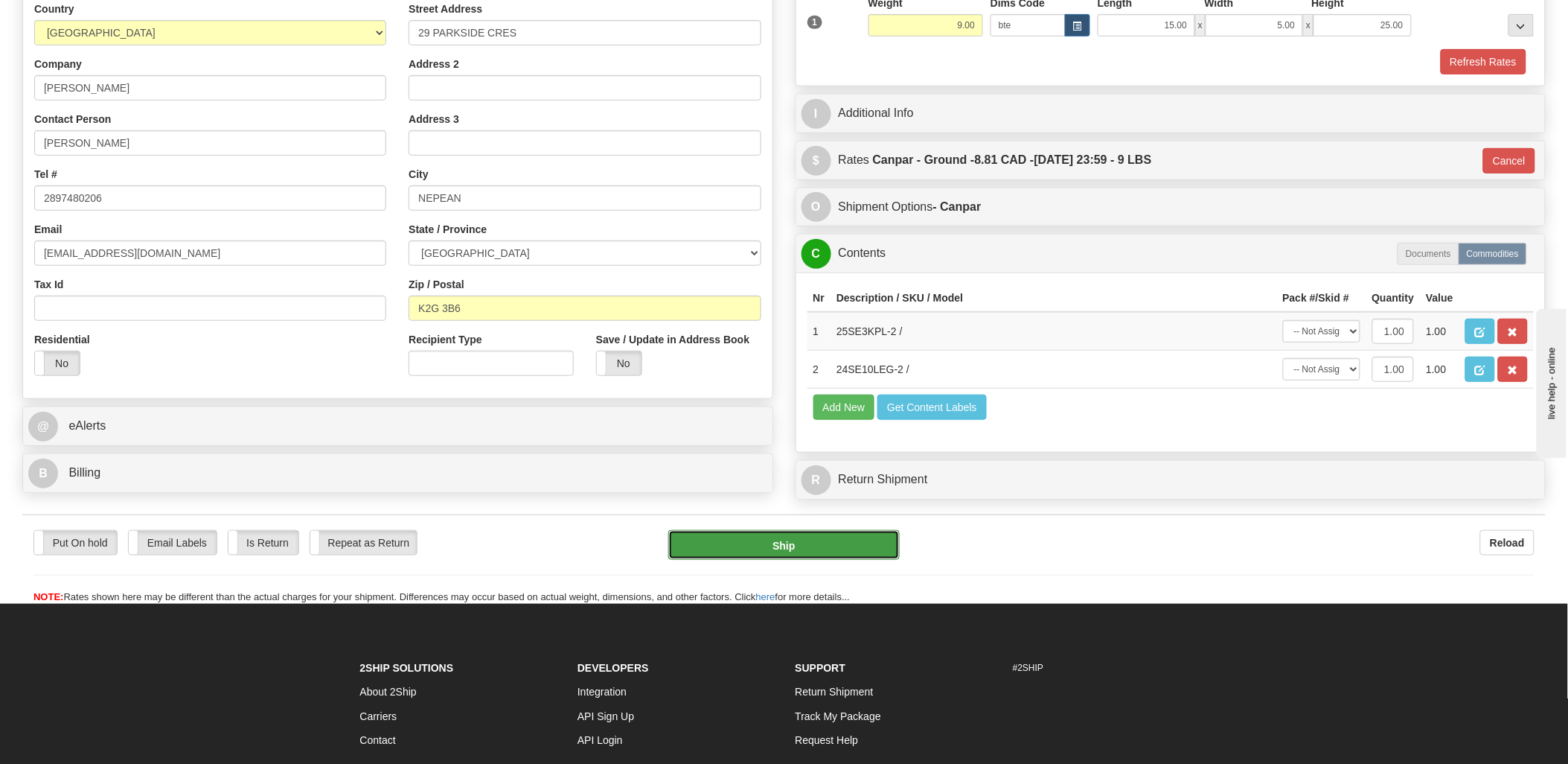
click at [795, 560] on button "Ship" at bounding box center [784, 545] width 232 height 30
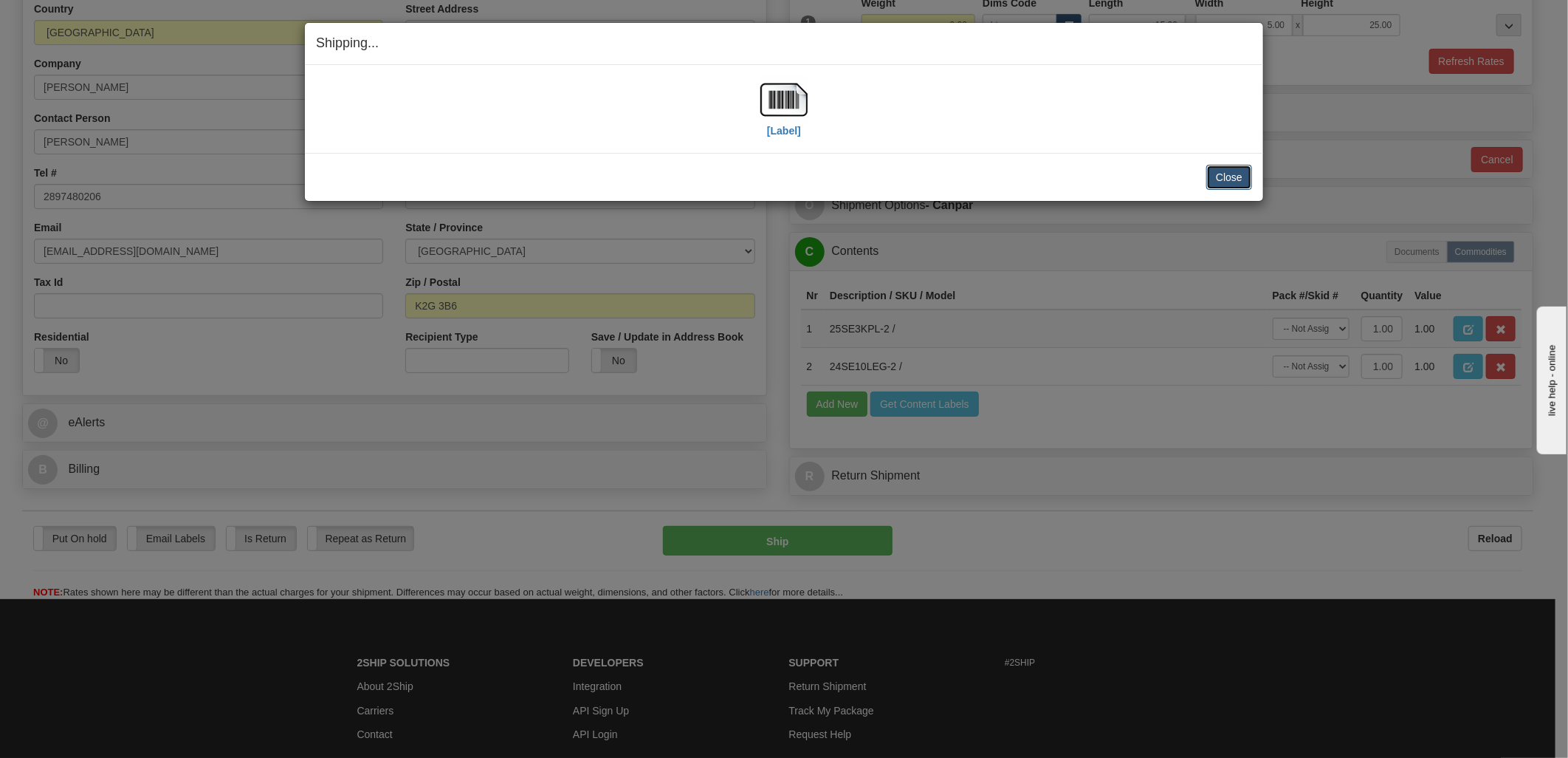
click at [1228, 183] on button "Close" at bounding box center [1229, 177] width 45 height 25
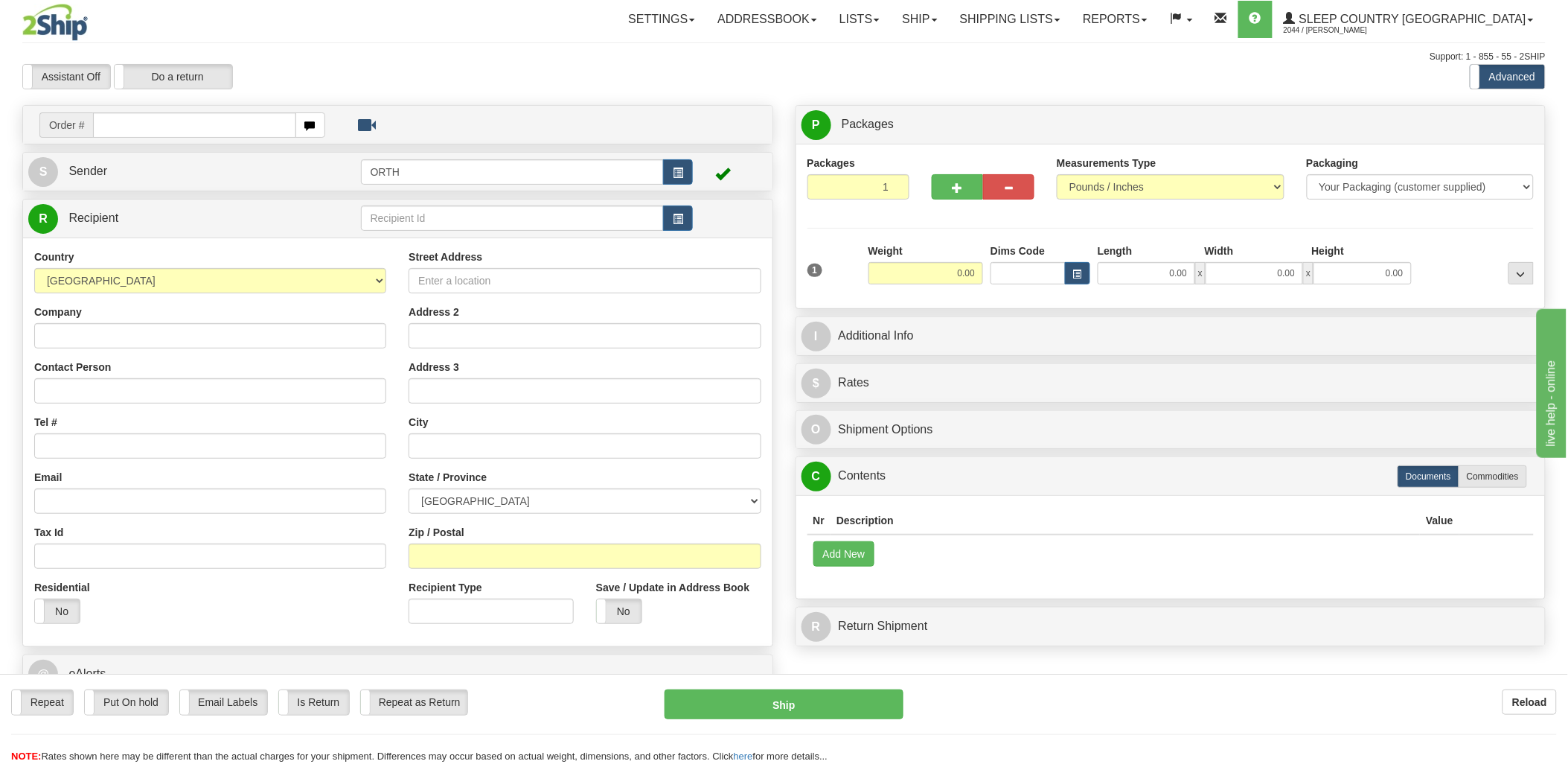
click at [192, 129] on input "text" at bounding box center [194, 125] width 202 height 26
type input "9000i"
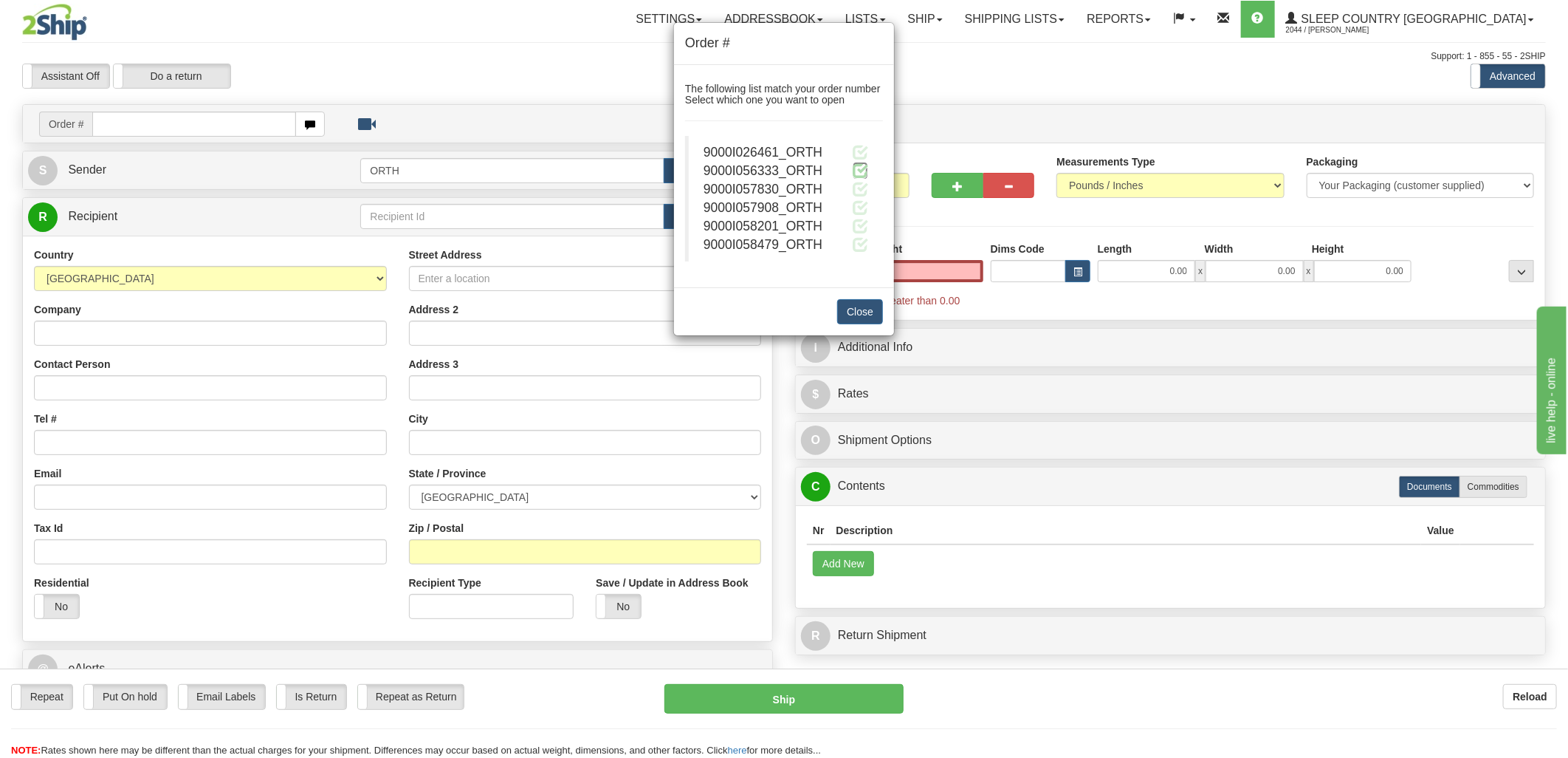
type input "0.00"
click at [853, 167] on span at bounding box center [860, 170] width 15 height 15
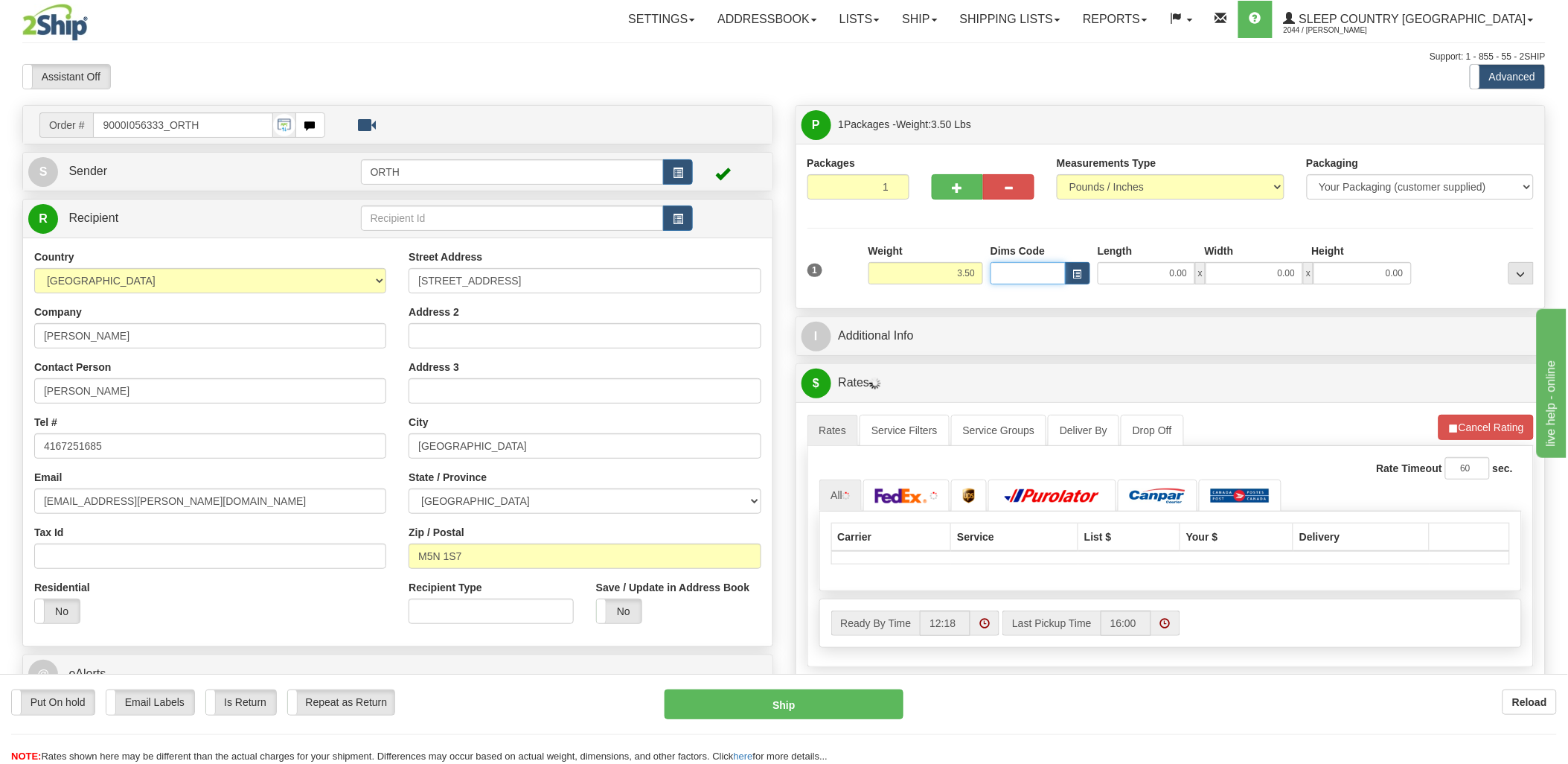
click at [1021, 276] on input "Dims Code" at bounding box center [1028, 273] width 75 height 23
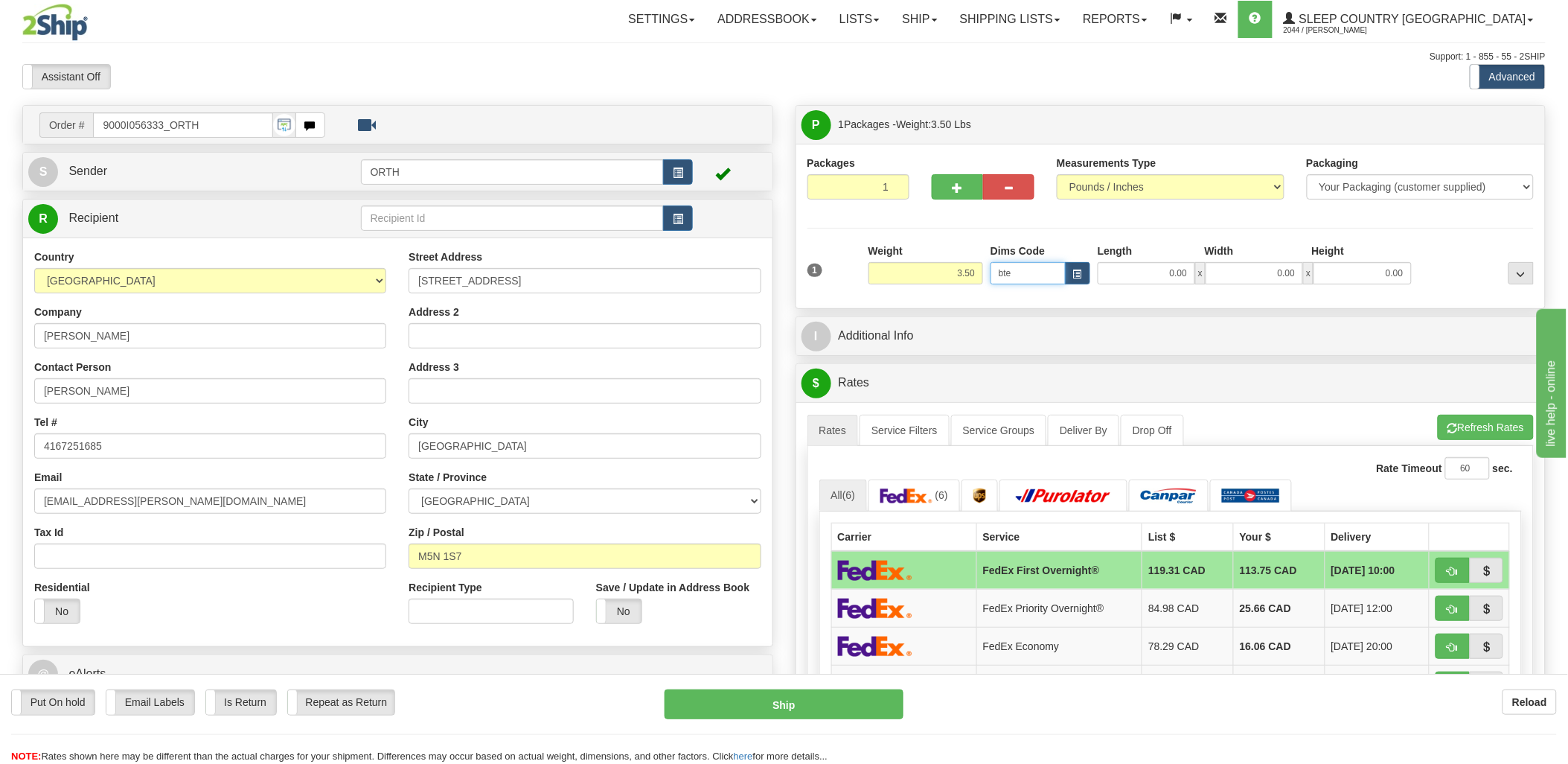
type input "bte"
click button "Delete" at bounding box center [0, 0] width 0 height 0
type input "15.00"
type input "5.00"
type input "25.00"
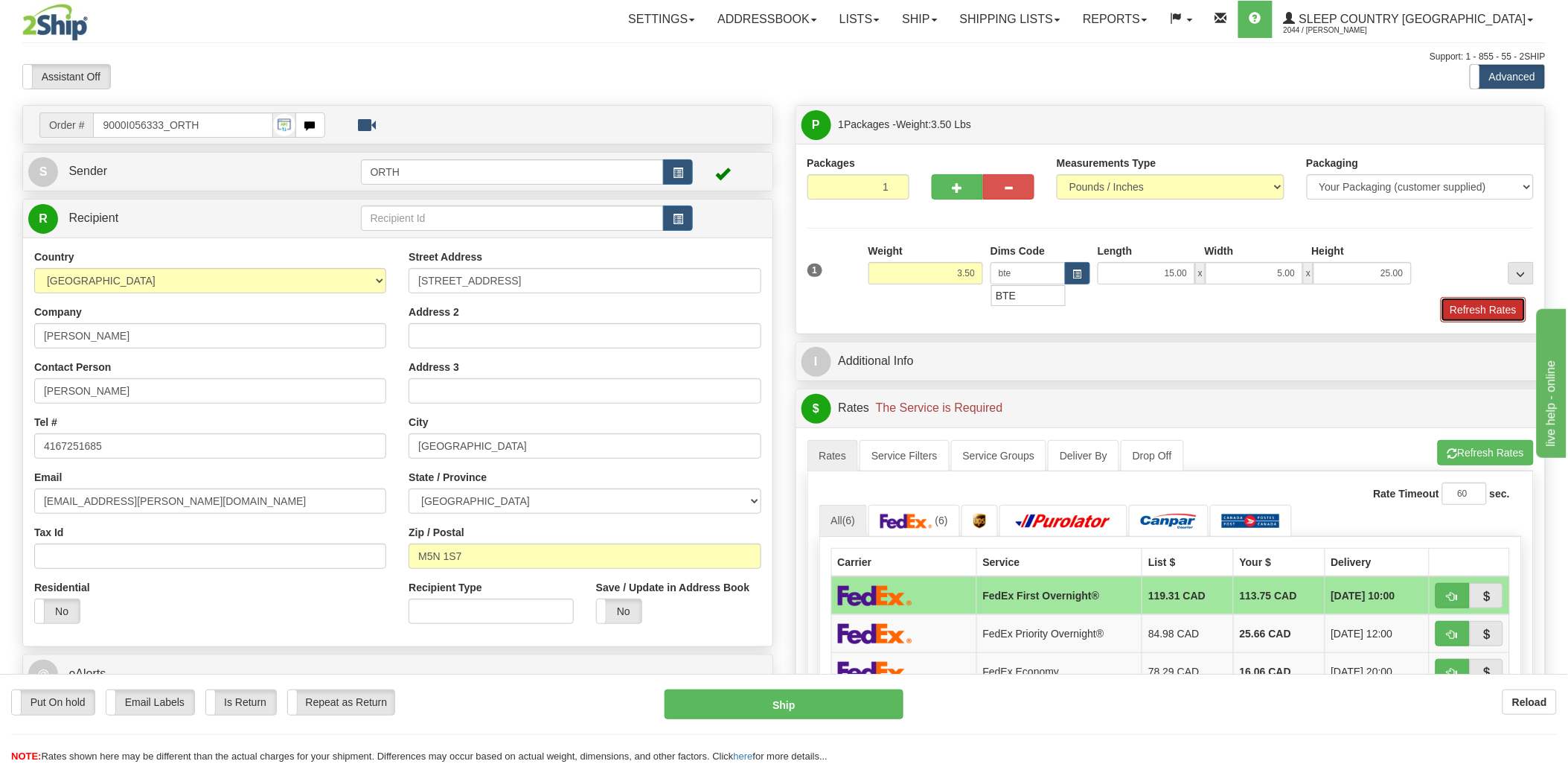
click at [1521, 305] on button "Refresh Rates" at bounding box center [1483, 309] width 85 height 26
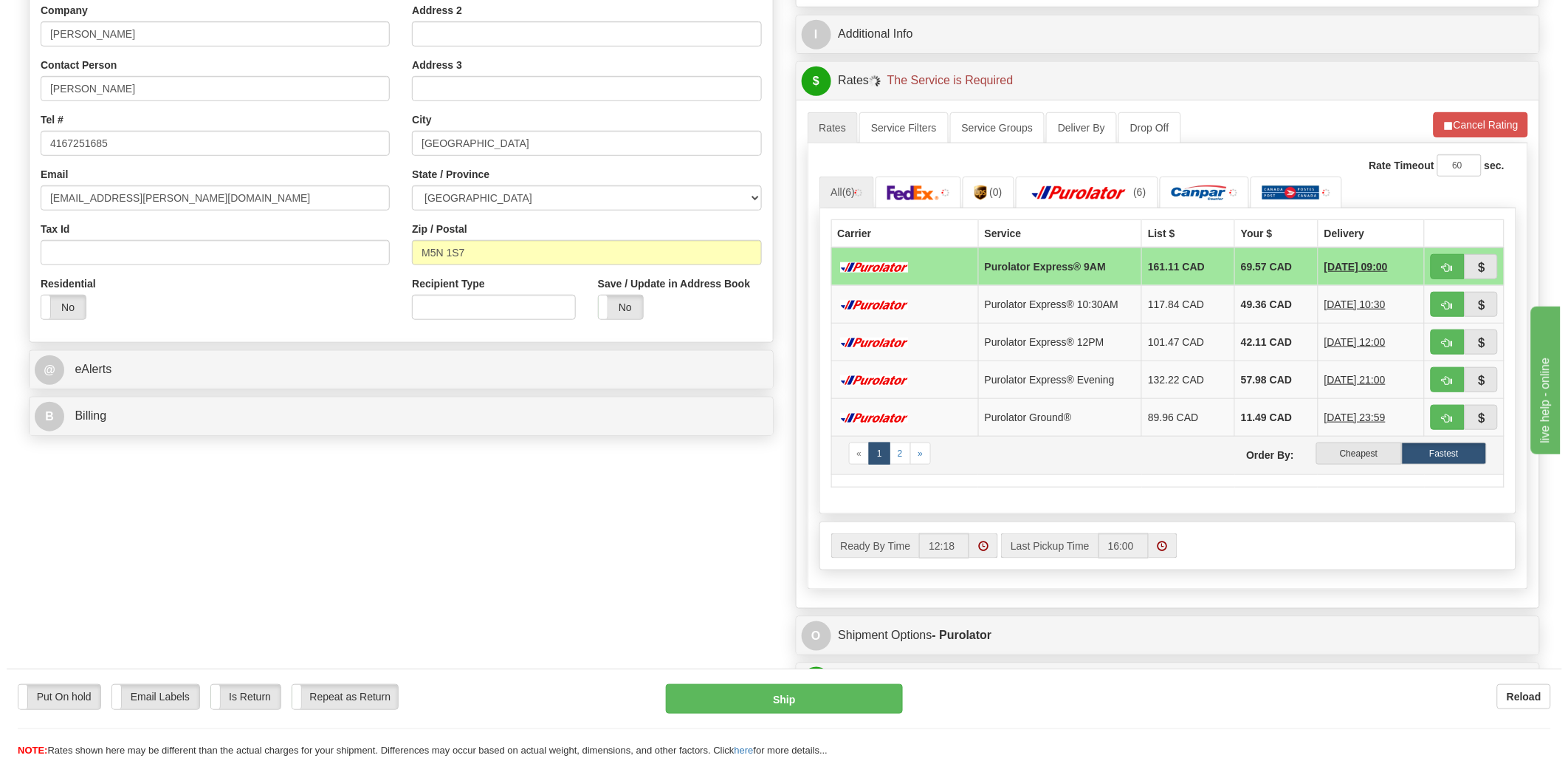
scroll to position [328, 0]
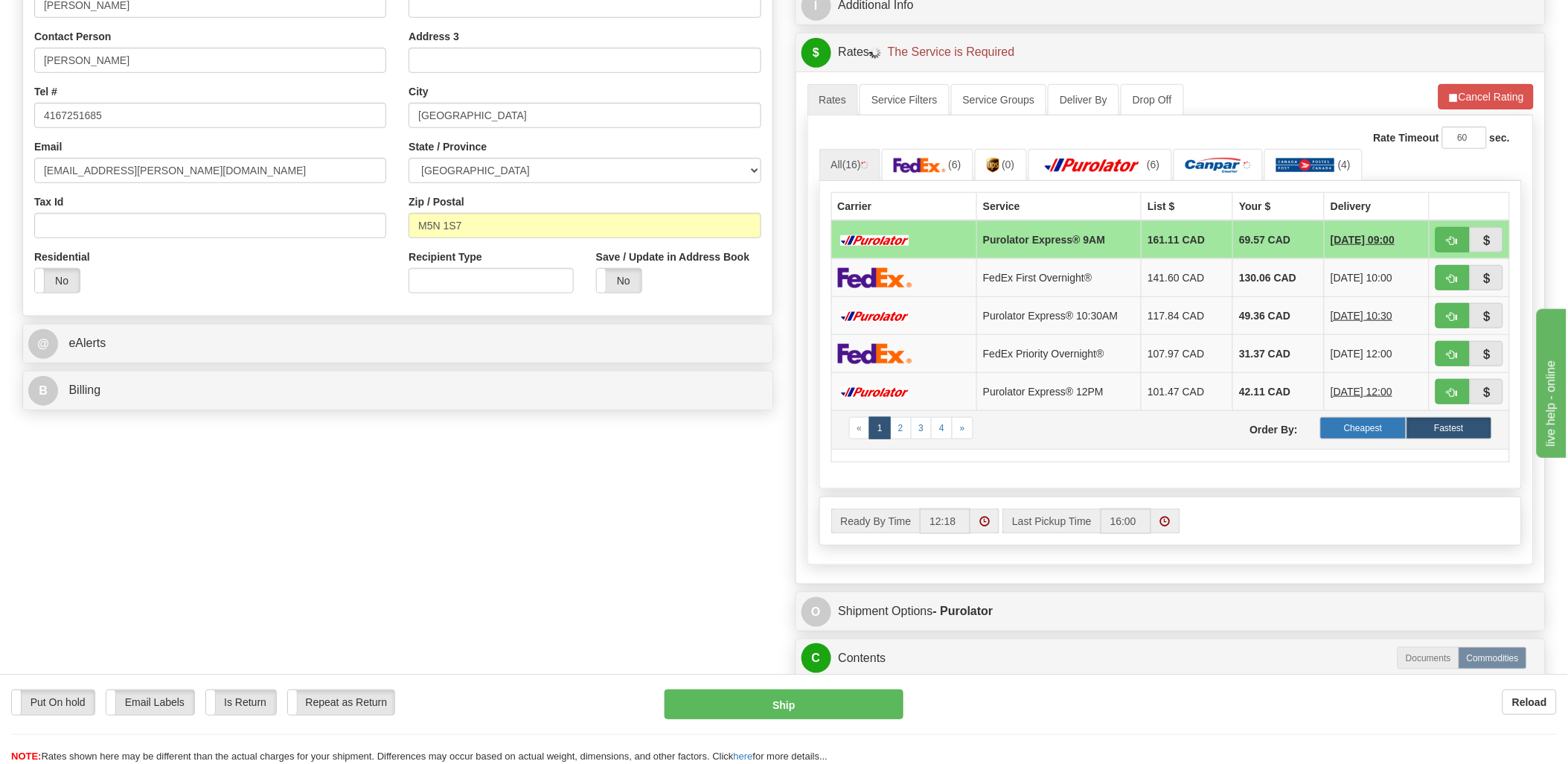
click at [1392, 435] on label "Cheapest" at bounding box center [1363, 427] width 85 height 23
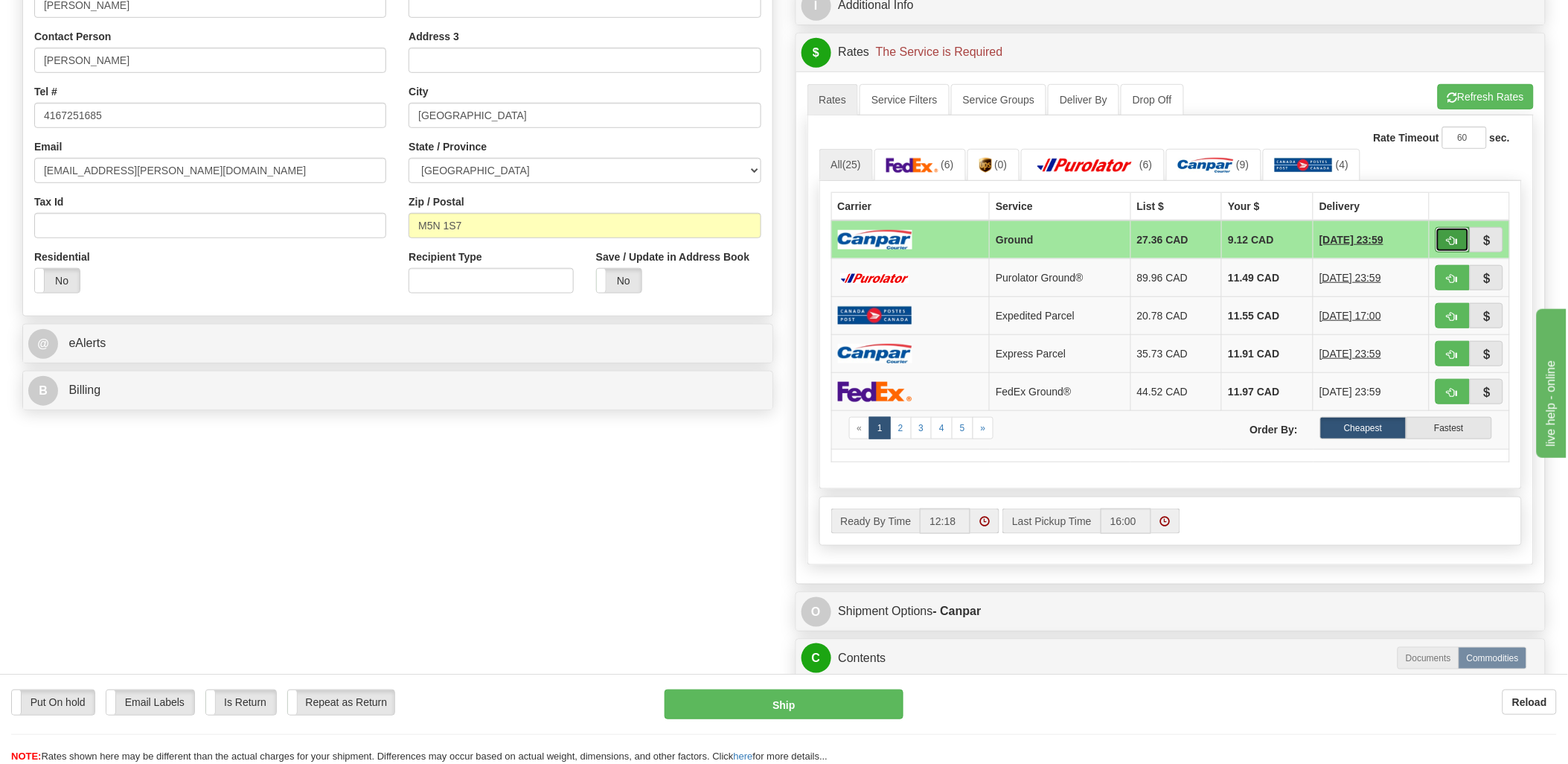
click at [1459, 237] on button "button" at bounding box center [1452, 239] width 34 height 26
type input "1"
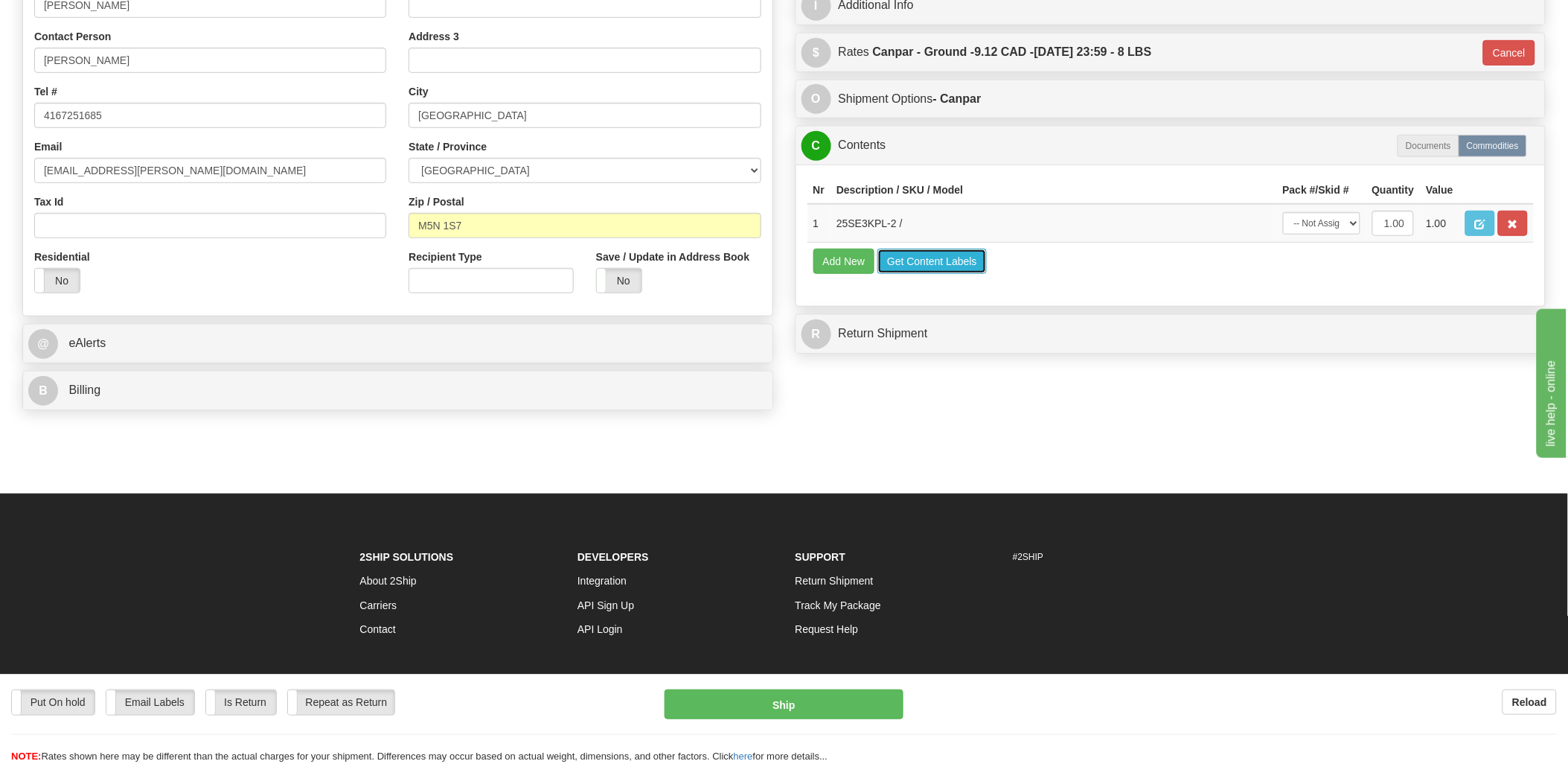
click at [925, 274] on button "Get Content Labels" at bounding box center [932, 261] width 110 height 26
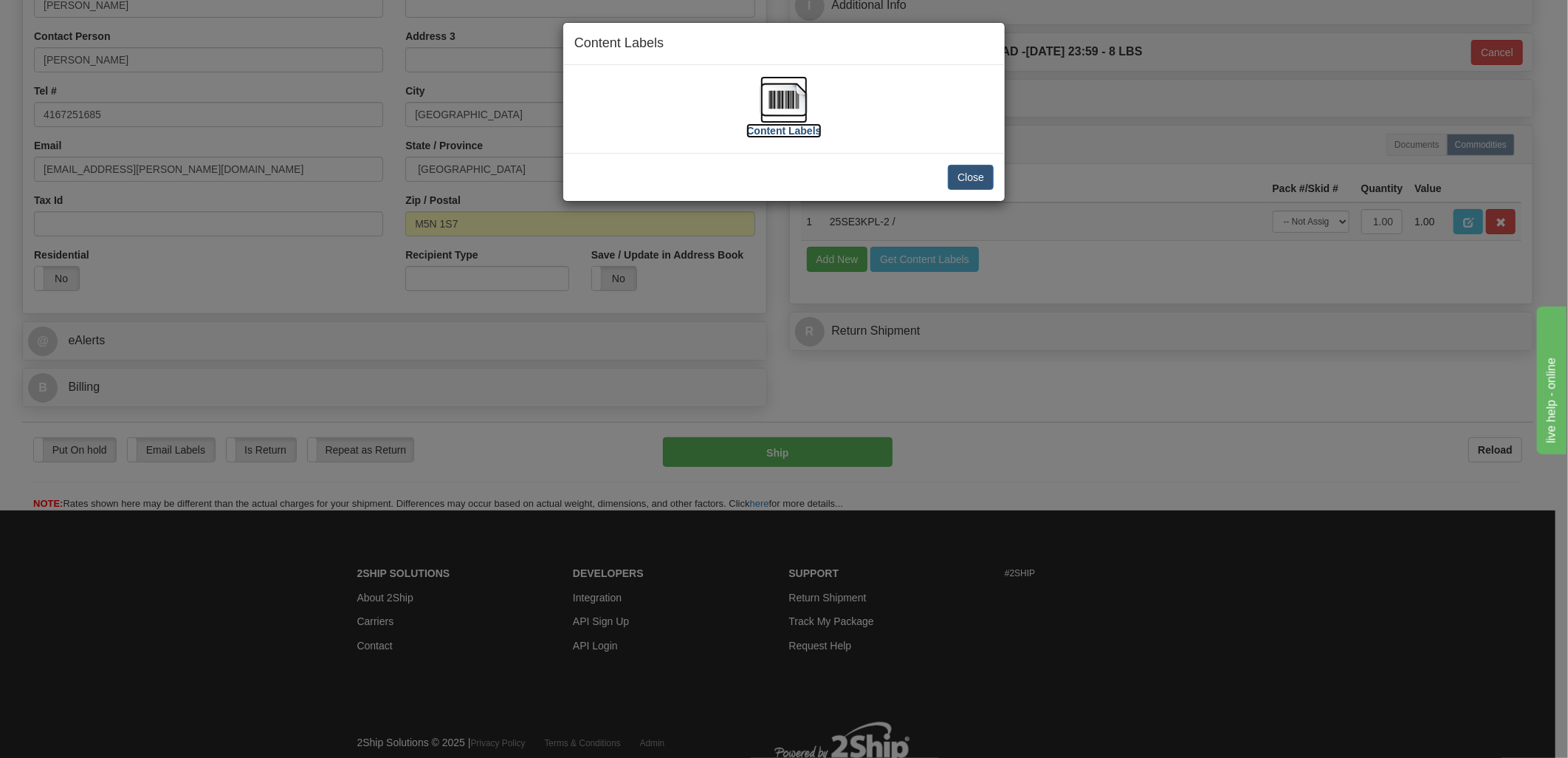
click at [780, 103] on img at bounding box center [783, 99] width 47 height 47
click at [981, 183] on button "Close" at bounding box center [971, 177] width 45 height 25
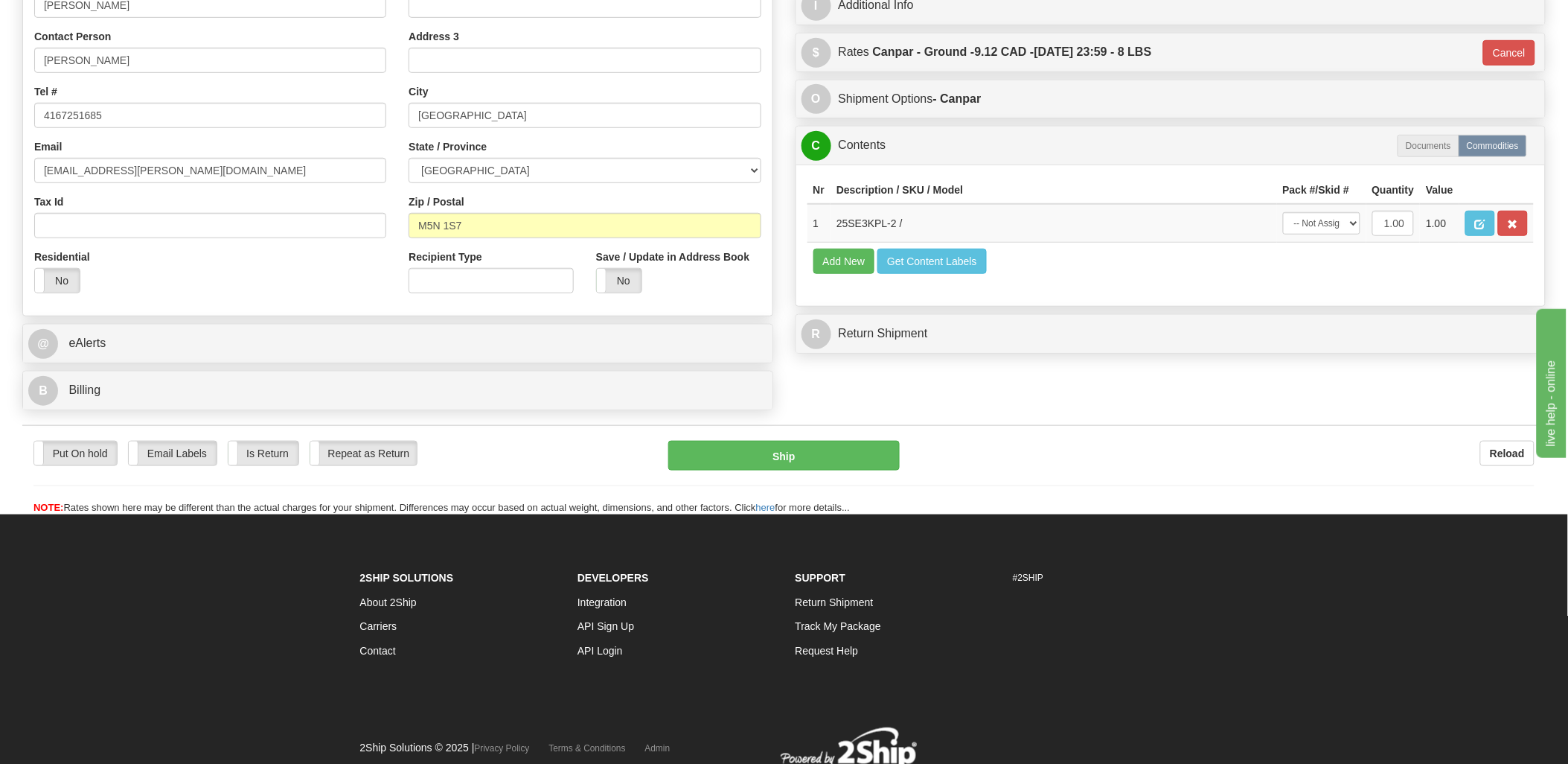
click at [742, 451] on button "Ship" at bounding box center [784, 455] width 232 height 30
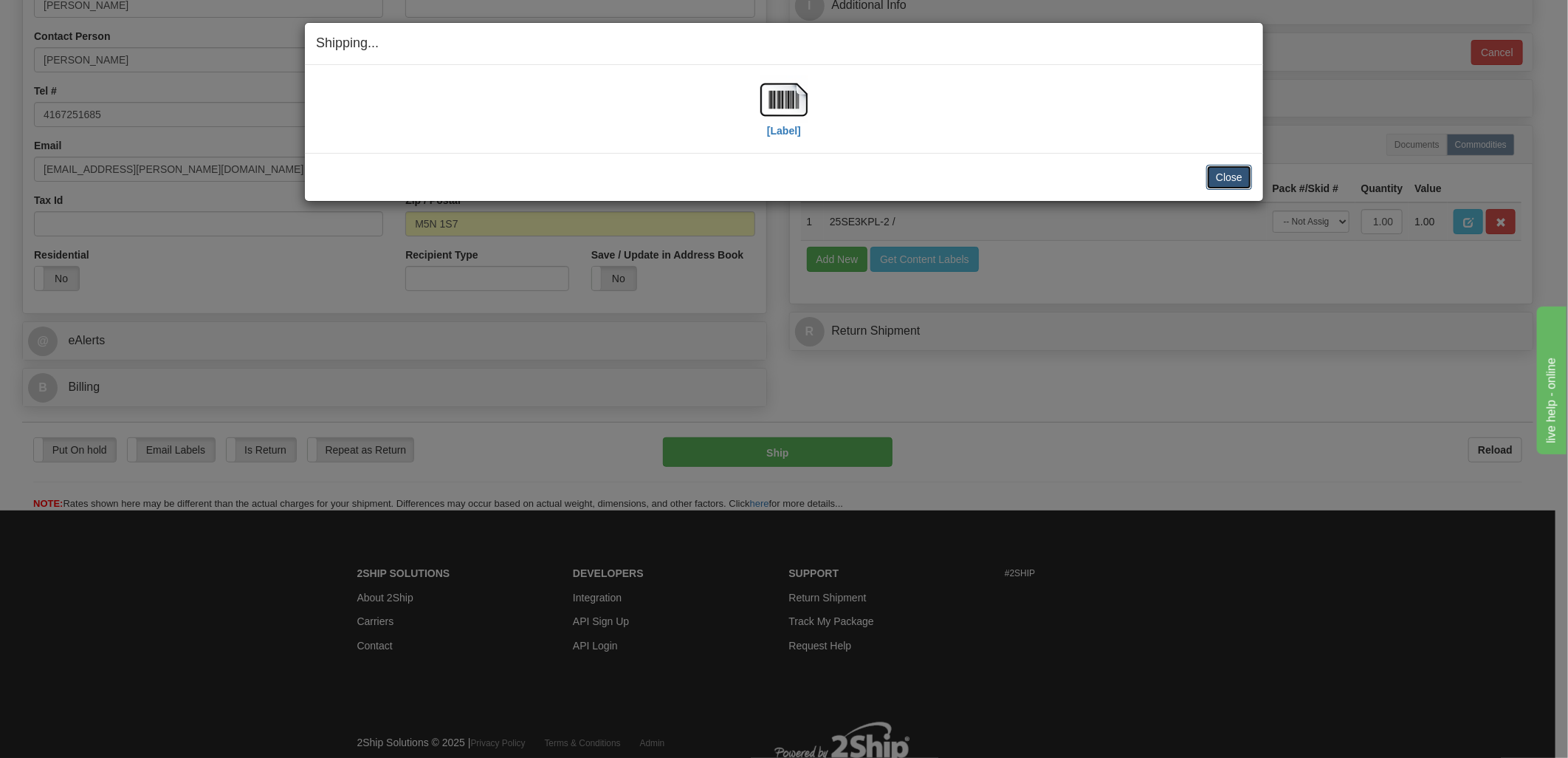
click at [1233, 168] on button "Close" at bounding box center [1229, 177] width 45 height 25
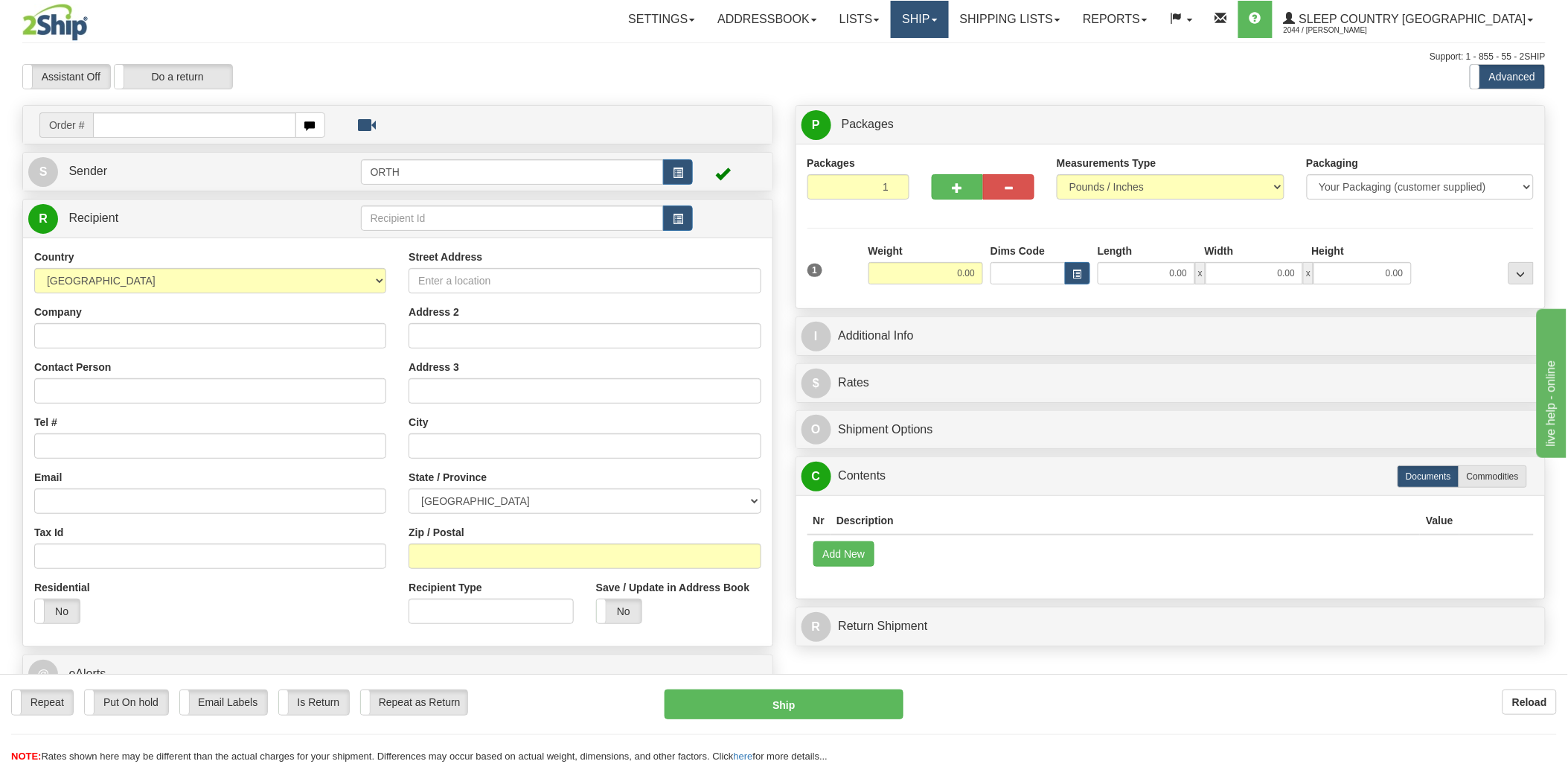
click at [948, 16] on link "Ship" at bounding box center [919, 19] width 57 height 37
click at [1058, 24] on link "Shipping lists" at bounding box center [1010, 19] width 123 height 37
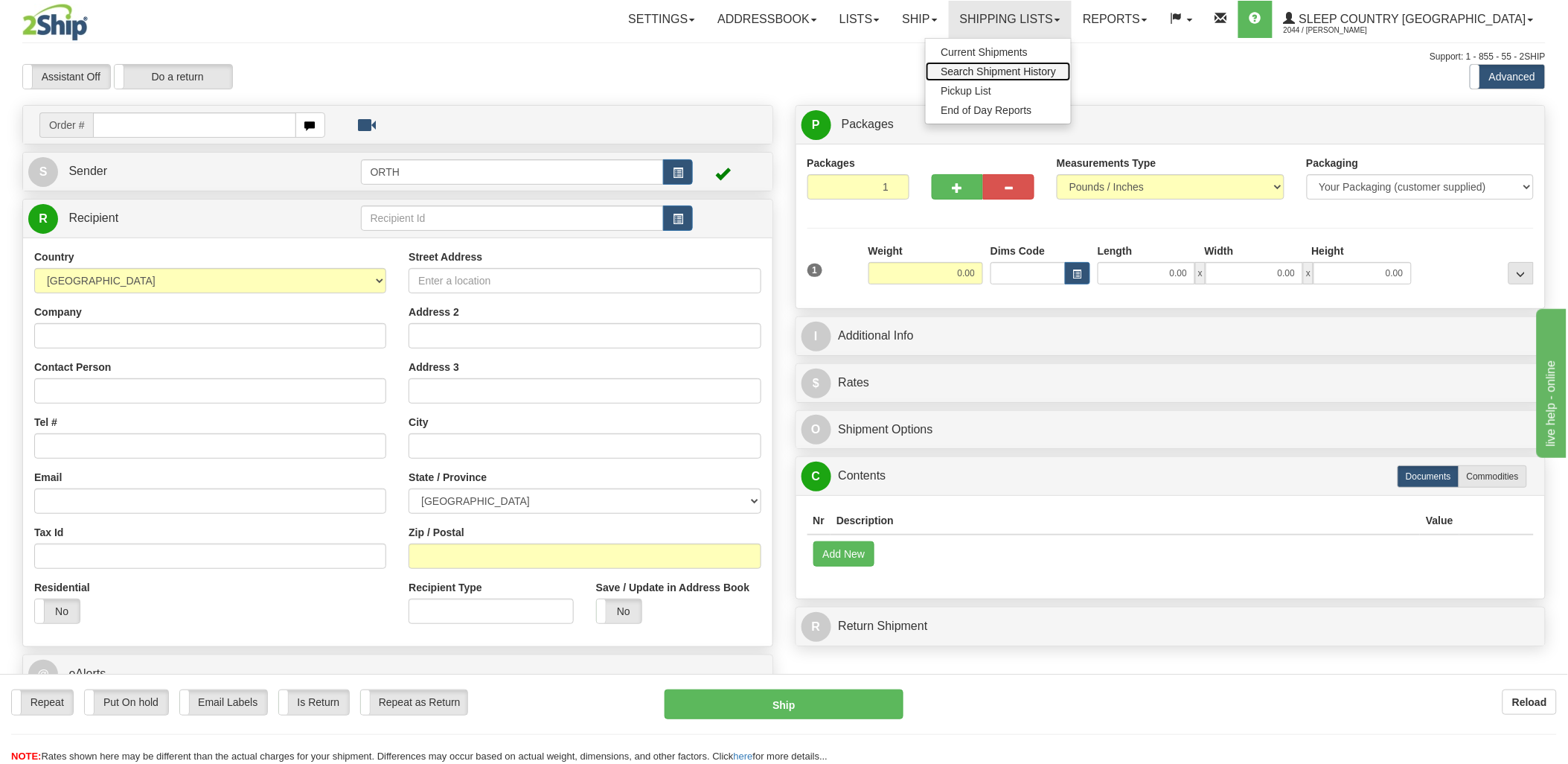
click at [1056, 68] on span "Search Shipment History" at bounding box center [998, 71] width 115 height 12
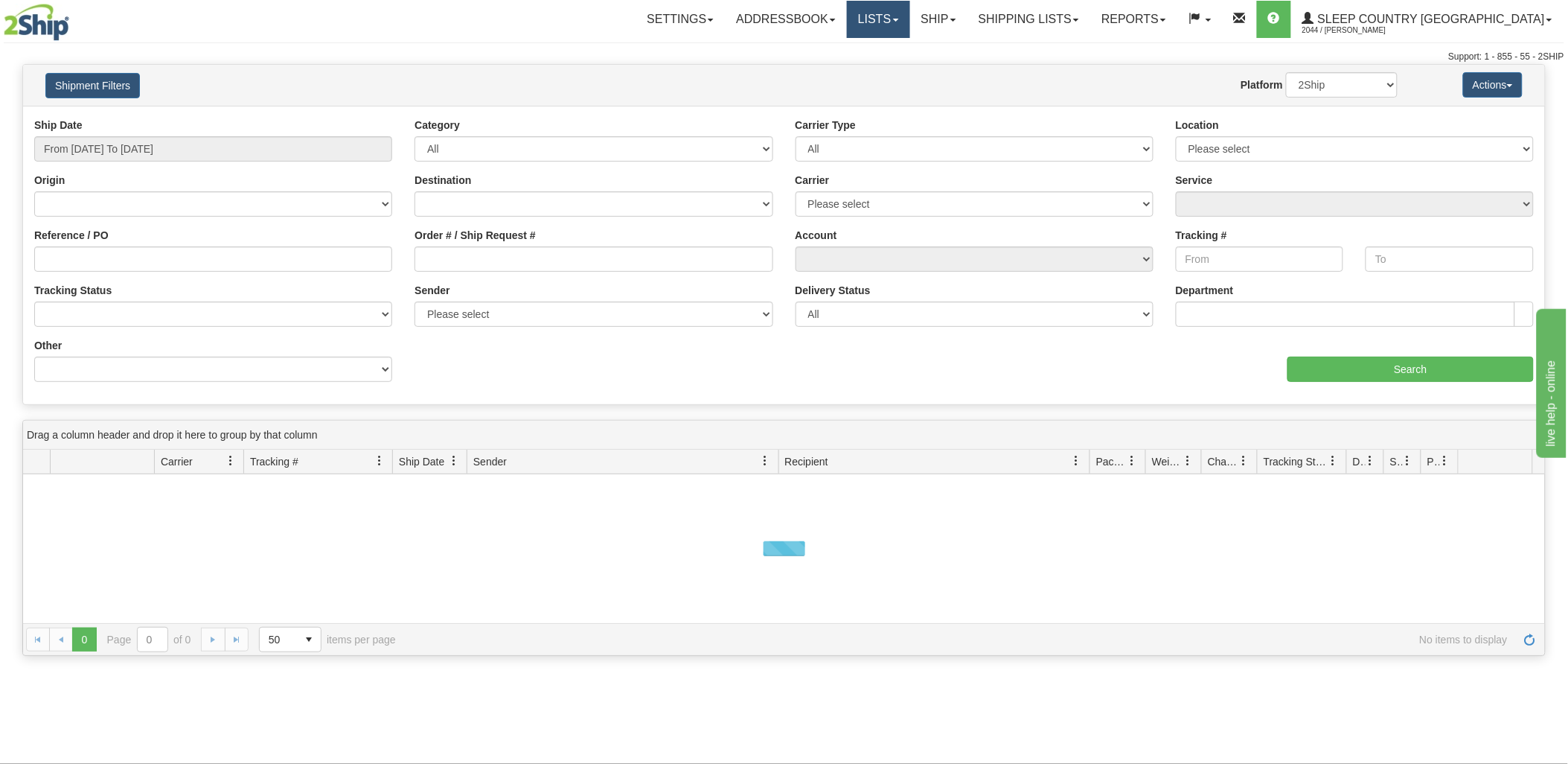
click at [909, 13] on link "Lists" at bounding box center [878, 19] width 62 height 37
click at [967, 5] on link "Ship" at bounding box center [939, 19] width 57 height 37
click at [967, 62] on link "OnHold / Order Queue" at bounding box center [899, 71] width 134 height 19
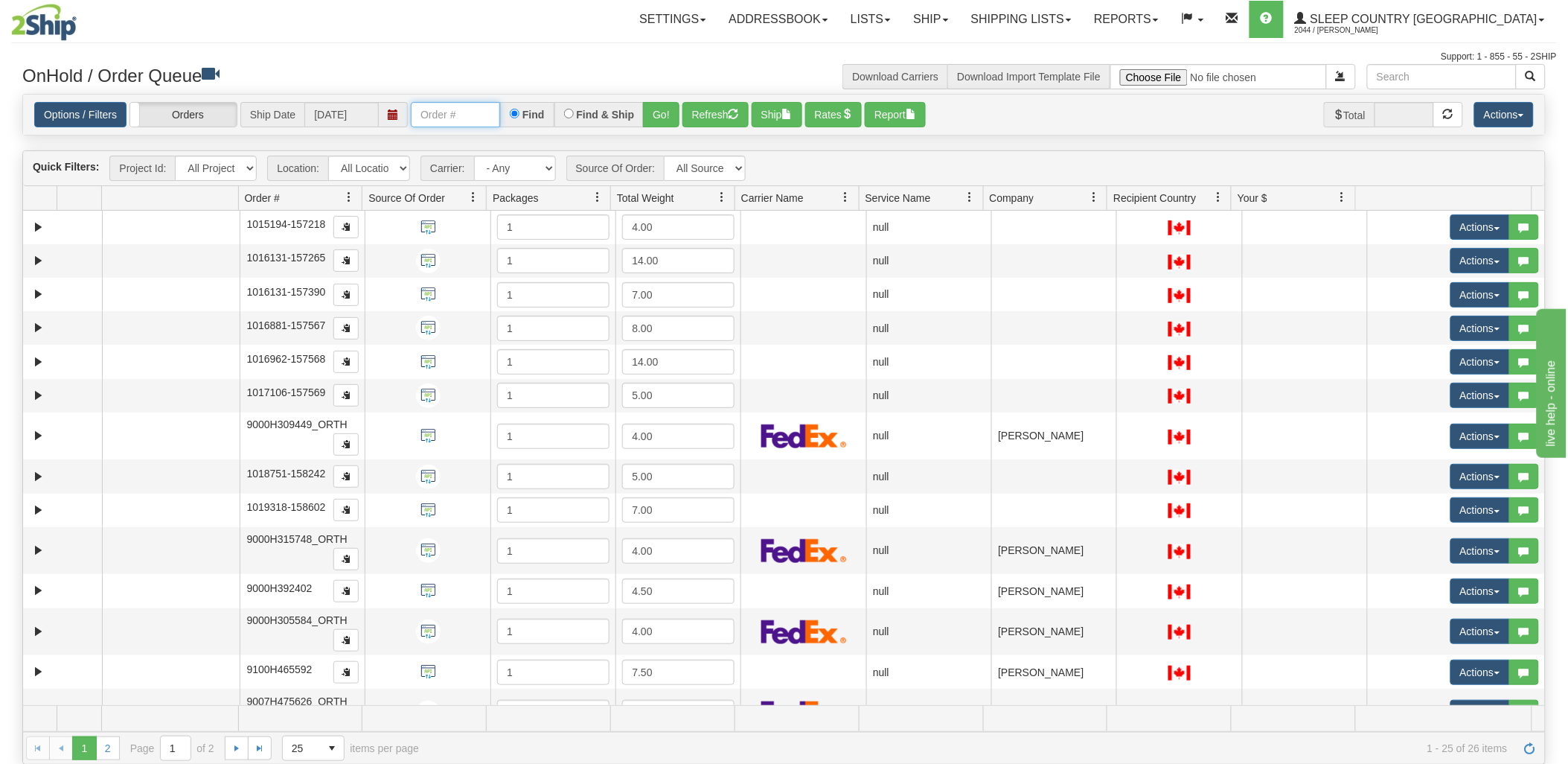
click at [459, 110] on input "text" at bounding box center [455, 114] width 89 height 26
type input "9000i04652"
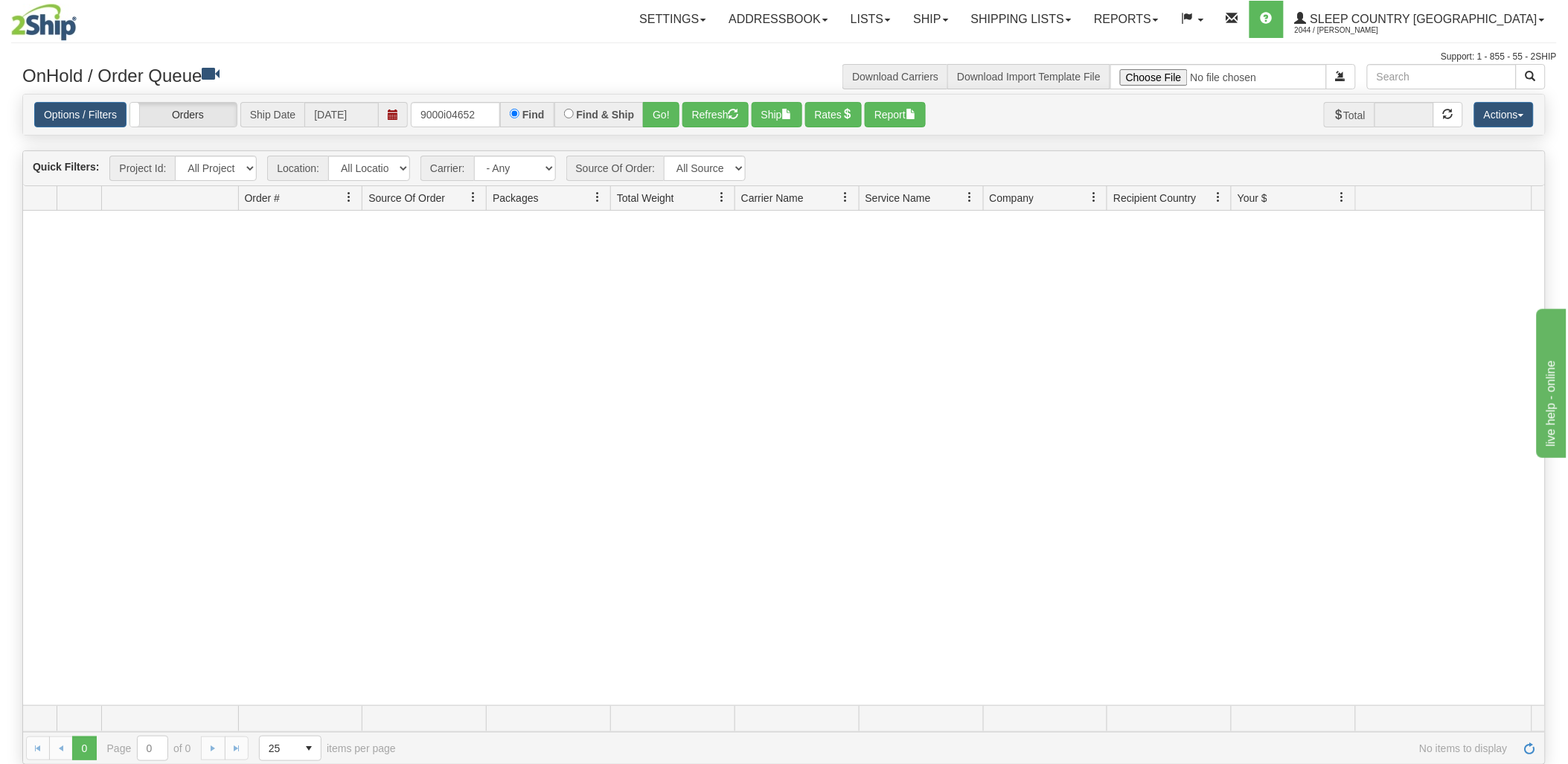
drag, startPoint x: 1103, startPoint y: 382, endPoint x: 1057, endPoint y: 358, distance: 51.9
click at [1103, 382] on div at bounding box center [784, 458] width 1521 height 495
click at [959, 25] on link "Ship" at bounding box center [931, 19] width 57 height 37
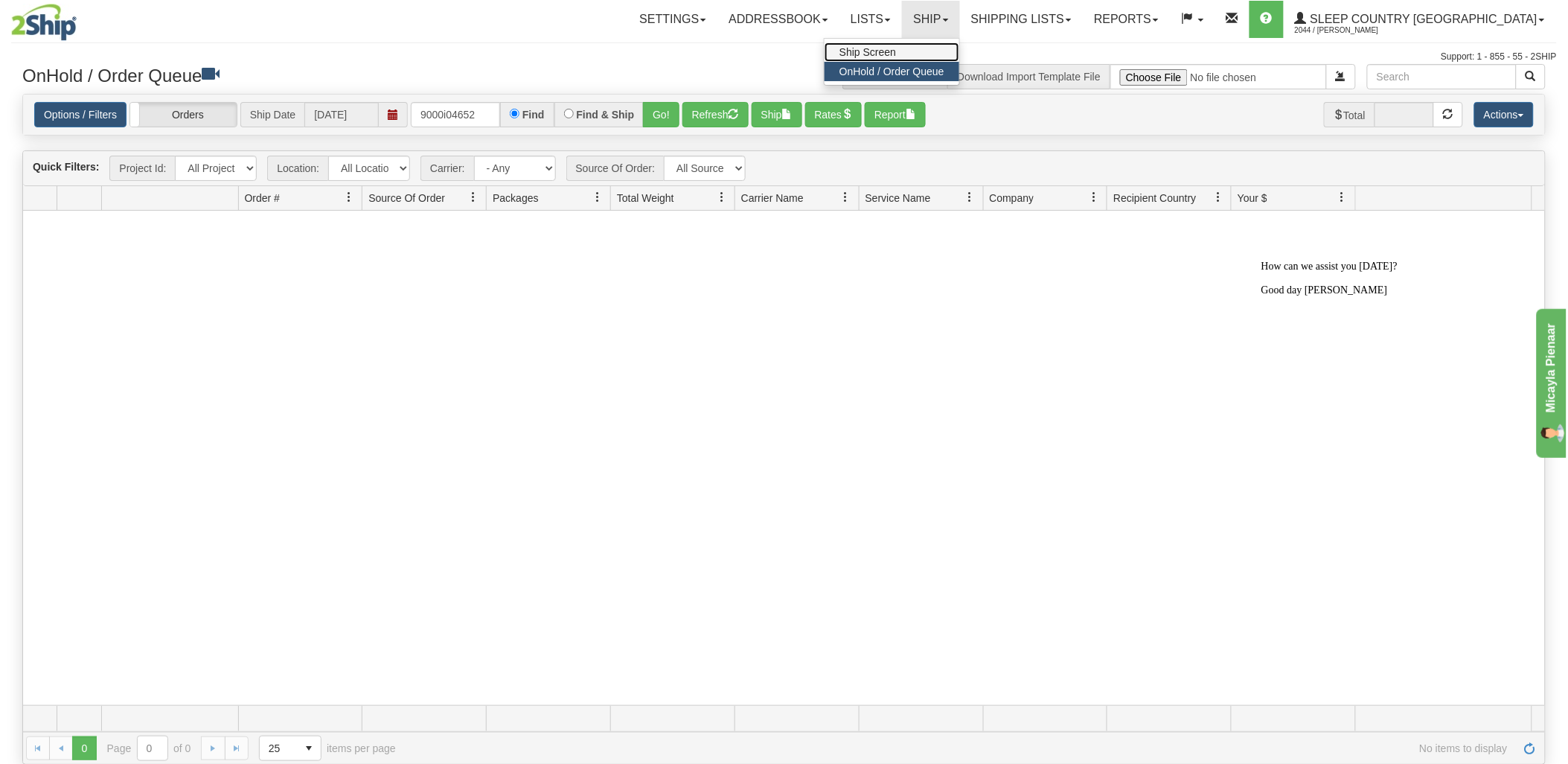
click at [959, 54] on link "Ship Screen" at bounding box center [891, 52] width 134 height 19
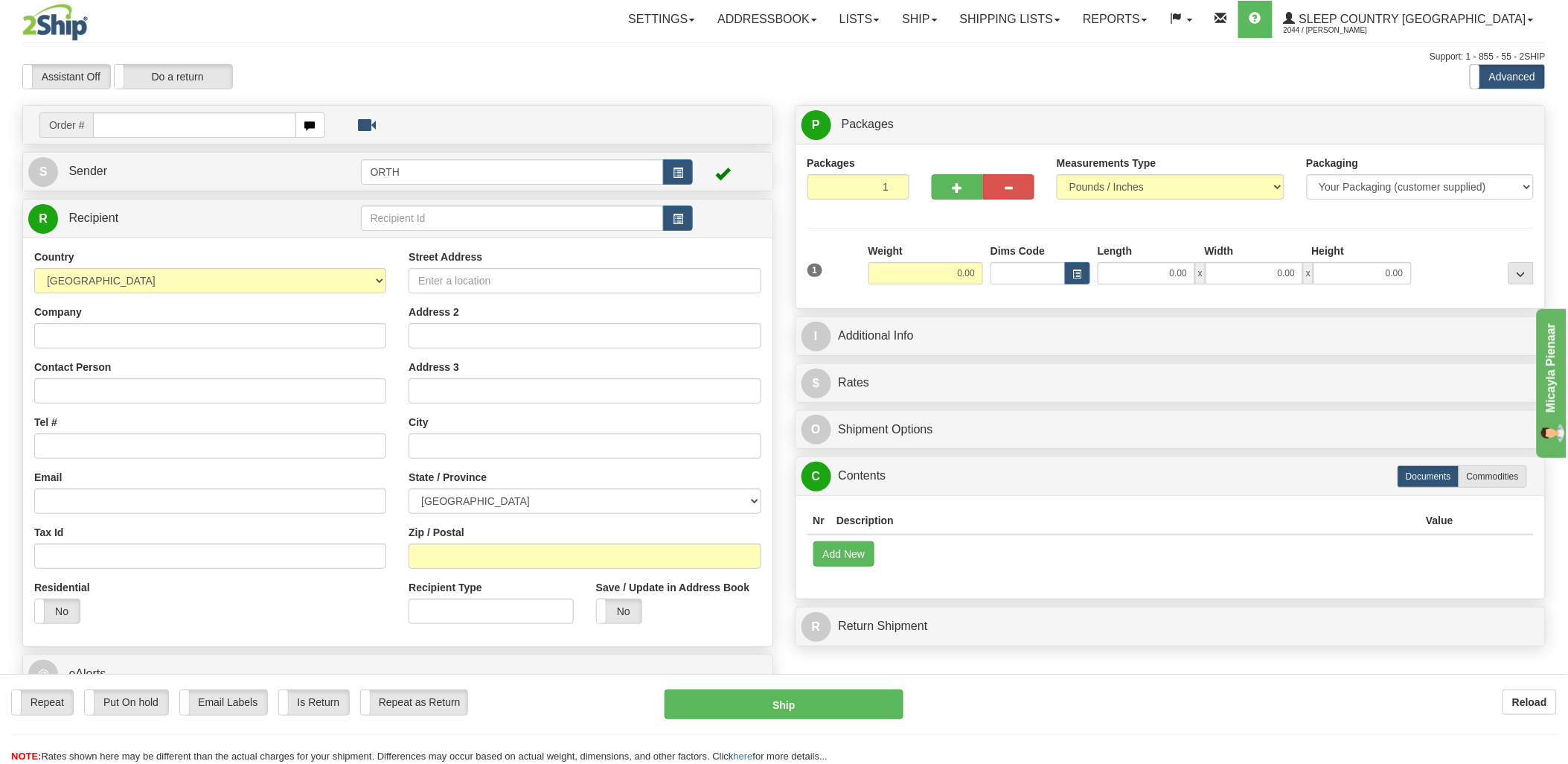
click at [188, 121] on input "text" at bounding box center [194, 125] width 202 height 26
type input "+"
type input "9002i0"
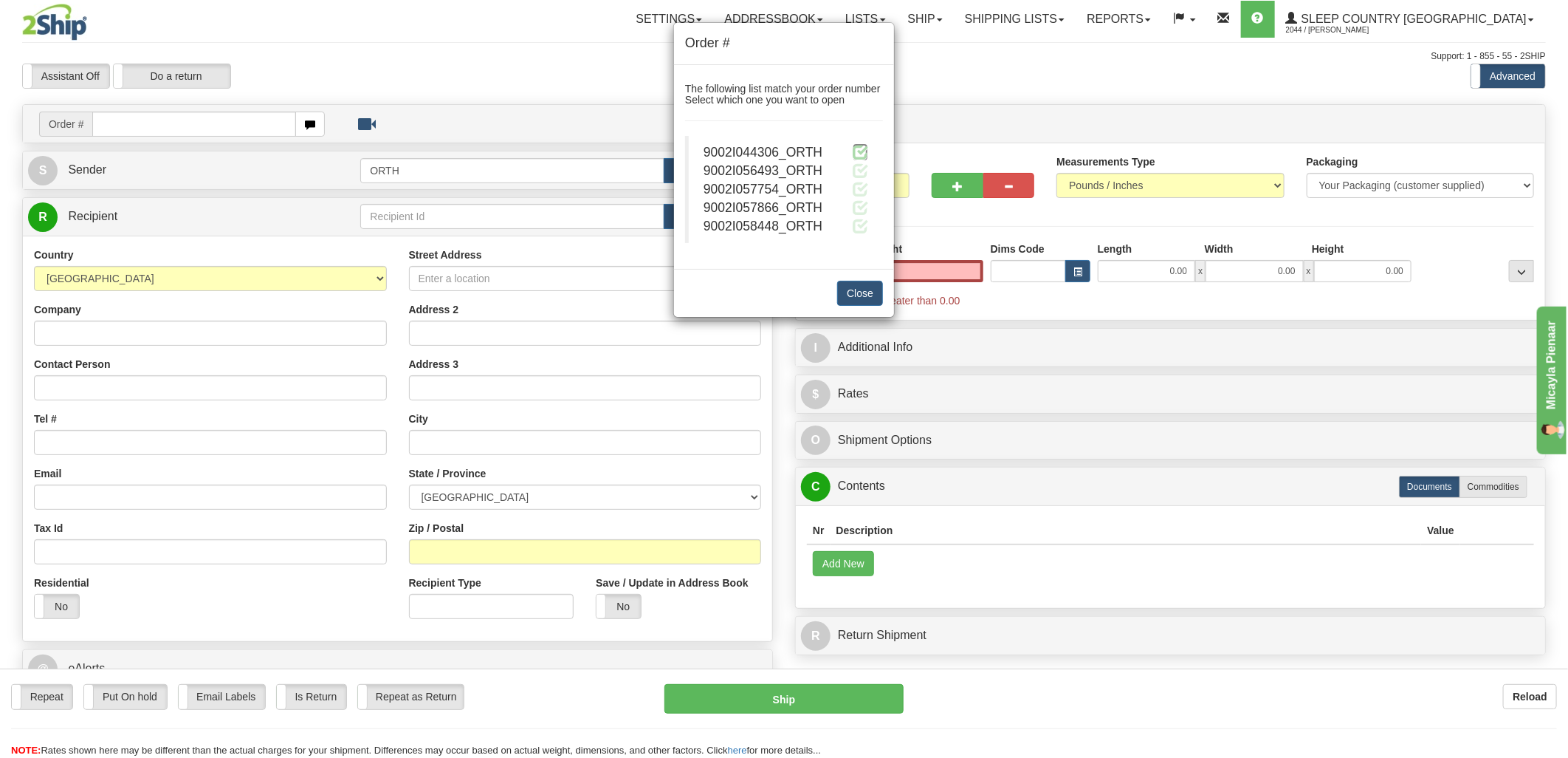
type input "0.00"
click at [853, 150] on span at bounding box center [860, 152] width 15 height 15
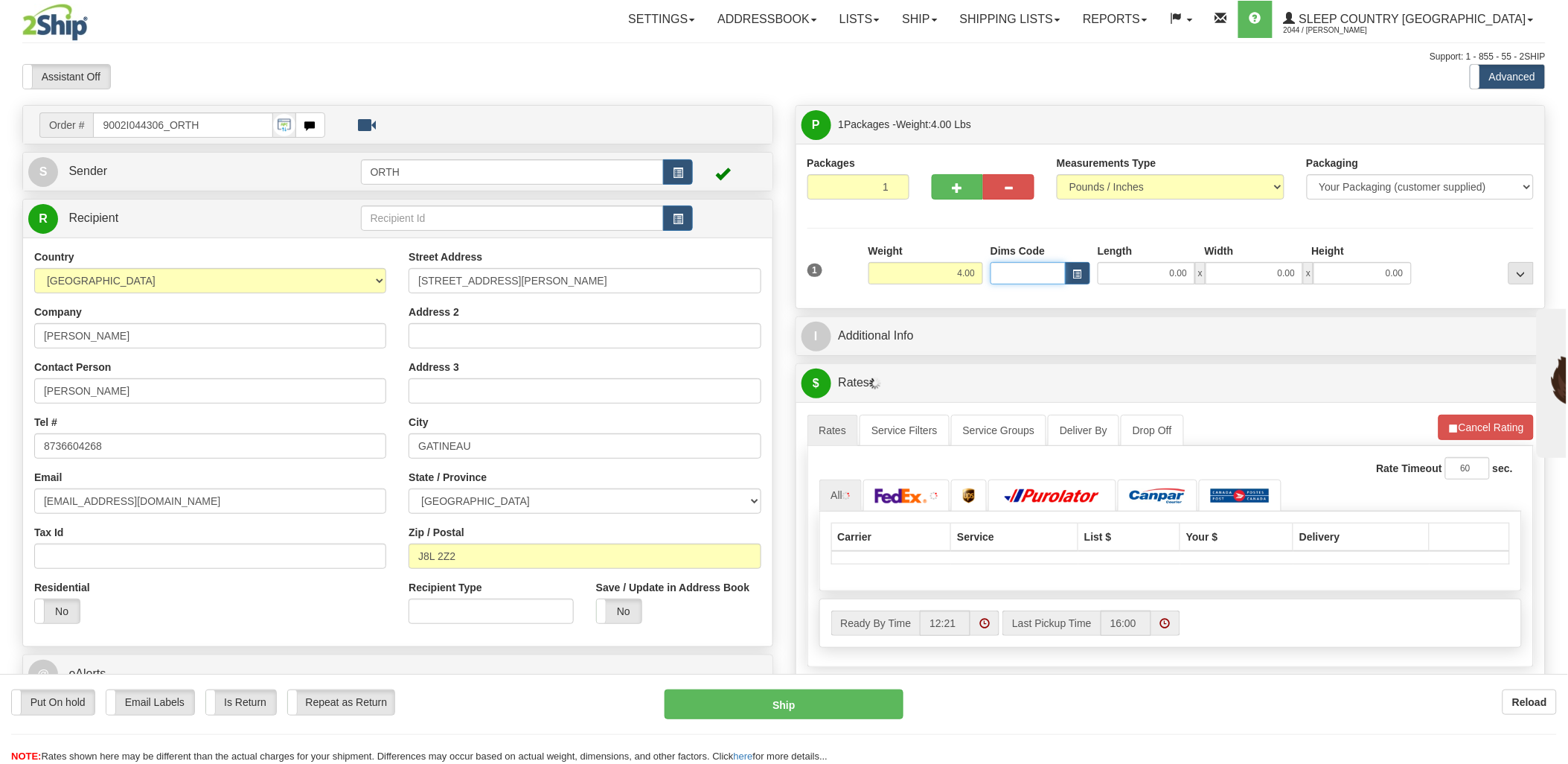
click at [1030, 274] on input "Dims Code" at bounding box center [1028, 273] width 75 height 23
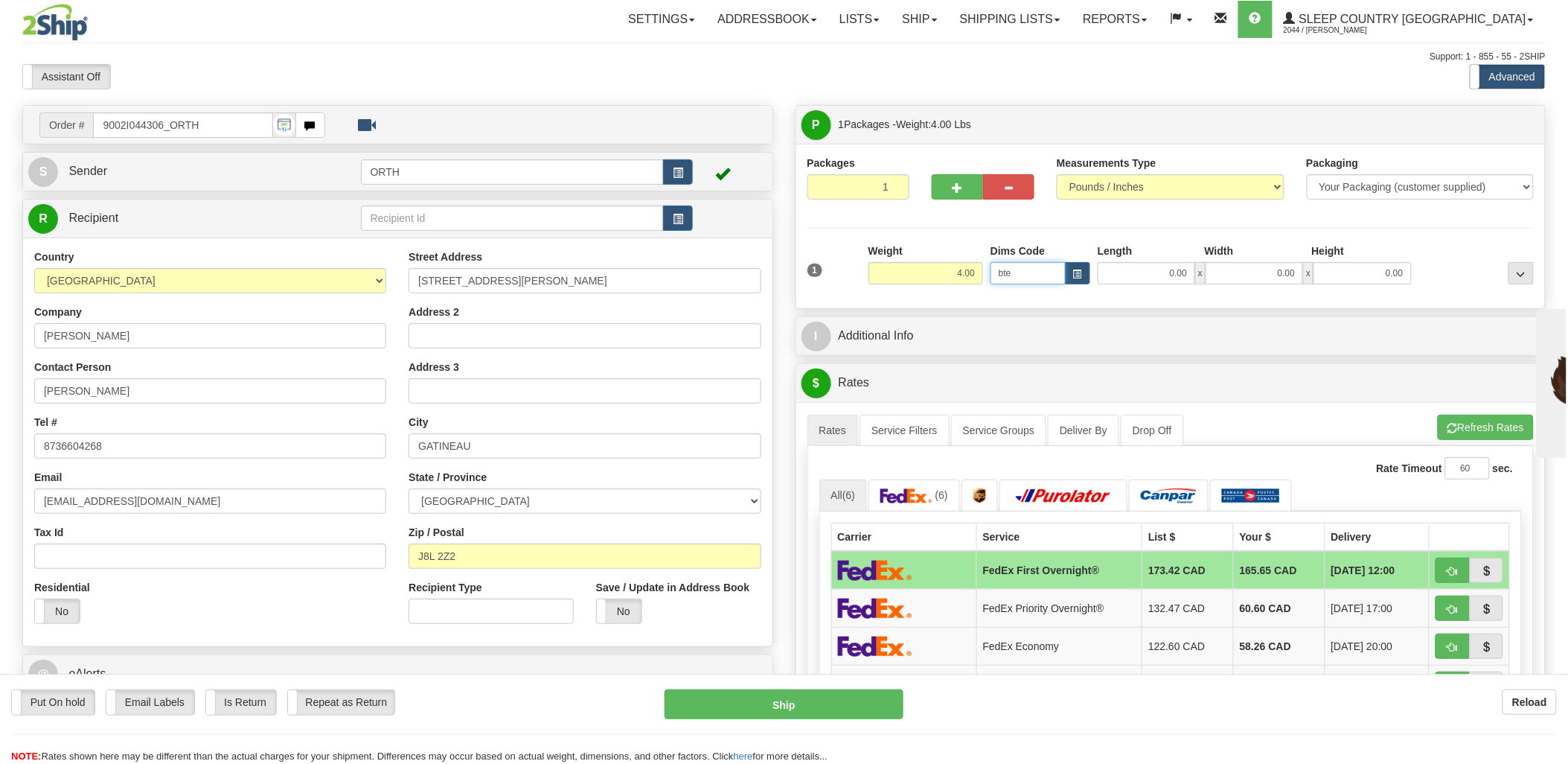
type input "bte"
click button "Delete" at bounding box center [0, 0] width 0 height 0
type input "15.00"
type input "5.00"
type input "25.00"
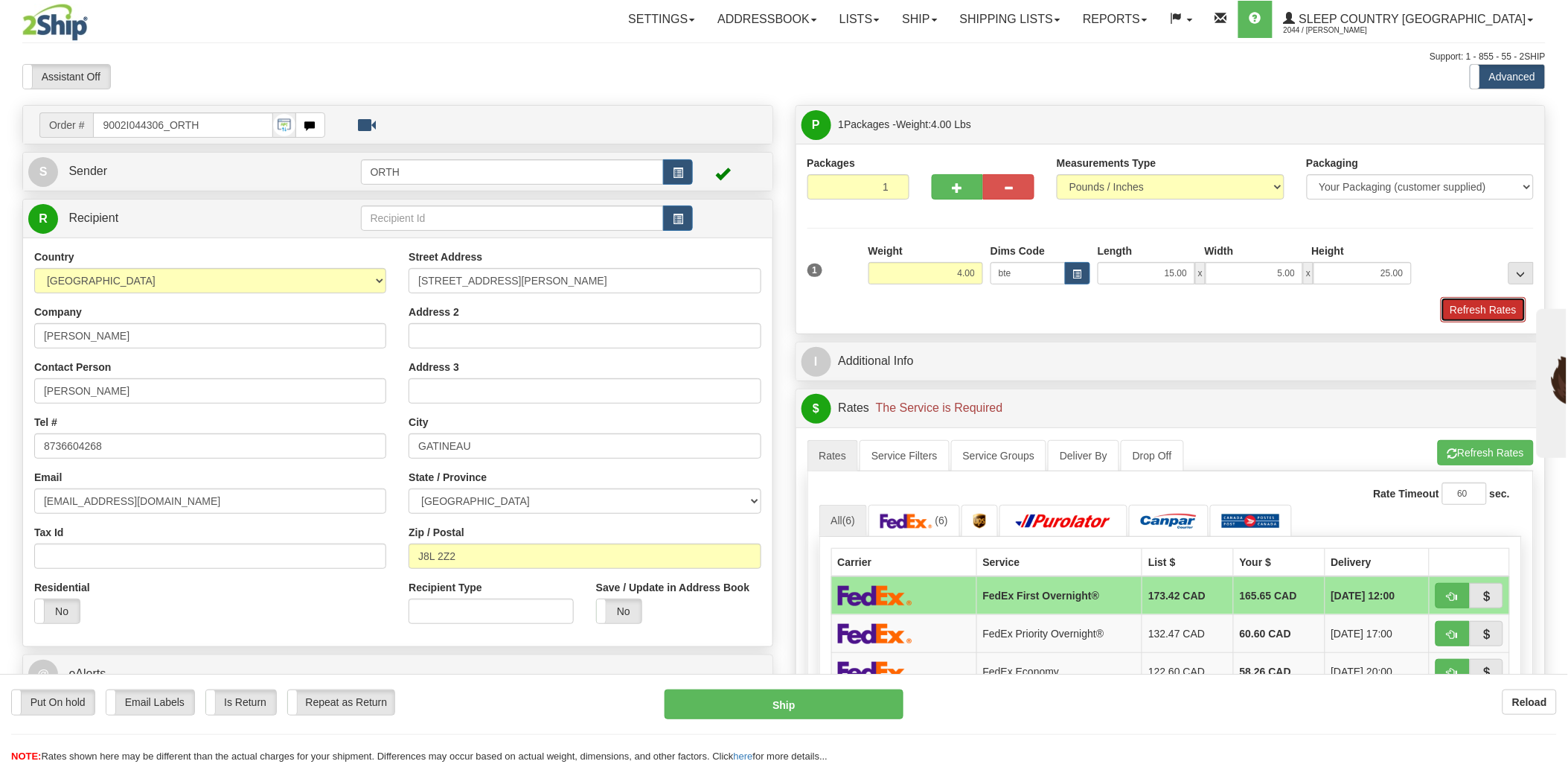
click at [1497, 307] on button "Refresh Rates" at bounding box center [1483, 309] width 85 height 26
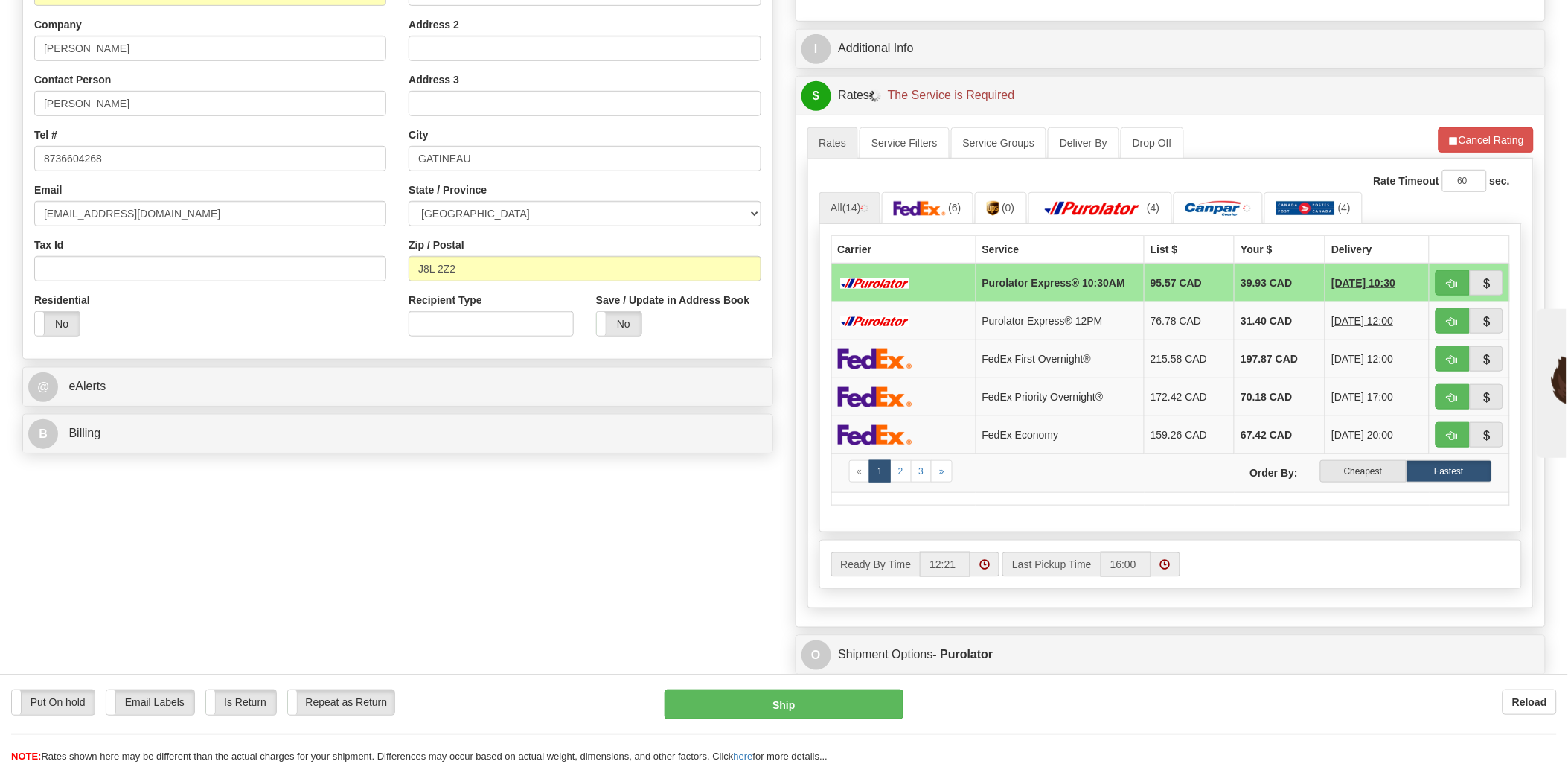
scroll to position [330, 0]
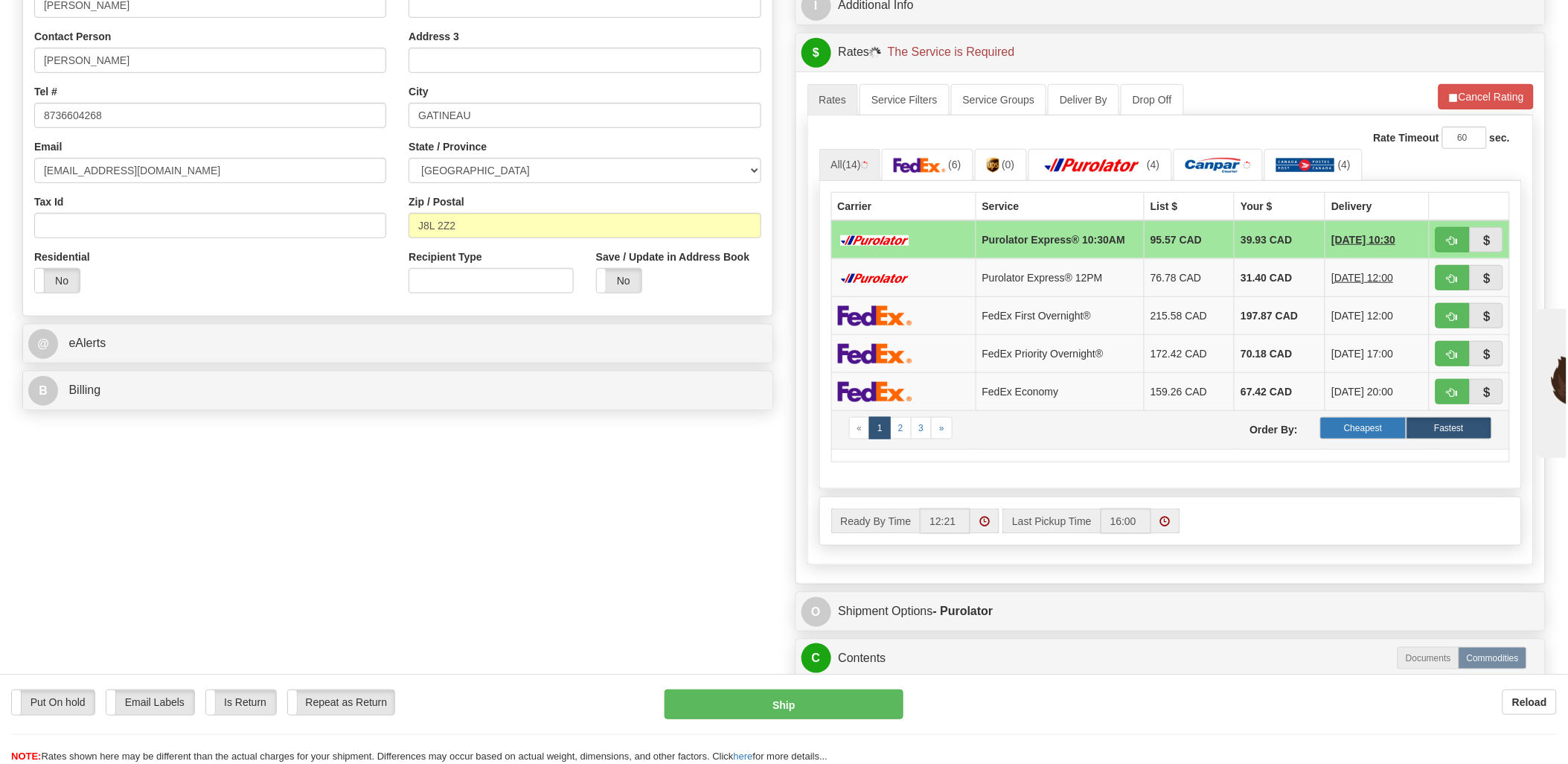
click at [1372, 434] on label "Cheapest" at bounding box center [1363, 427] width 85 height 23
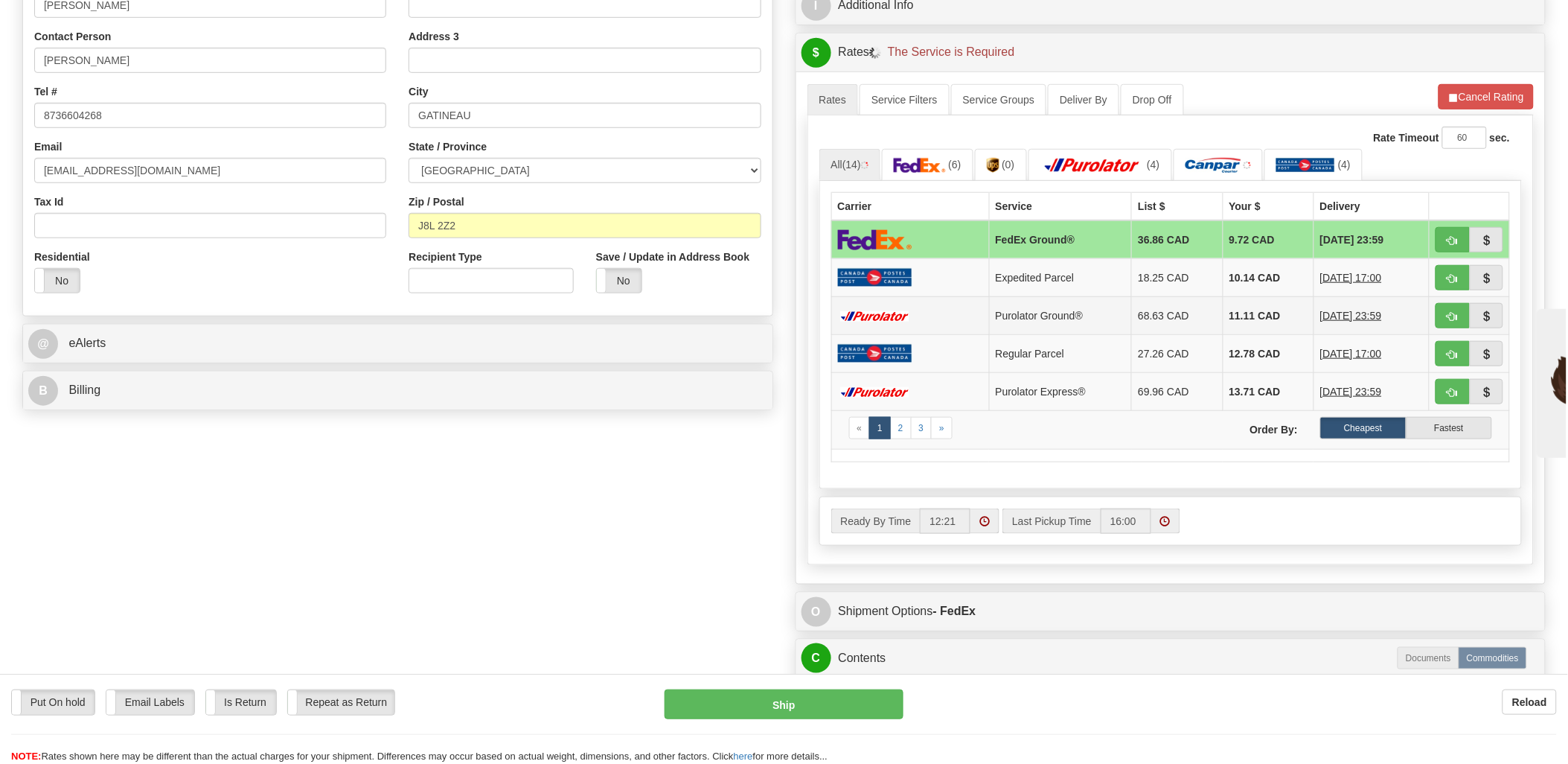
scroll to position [413, 0]
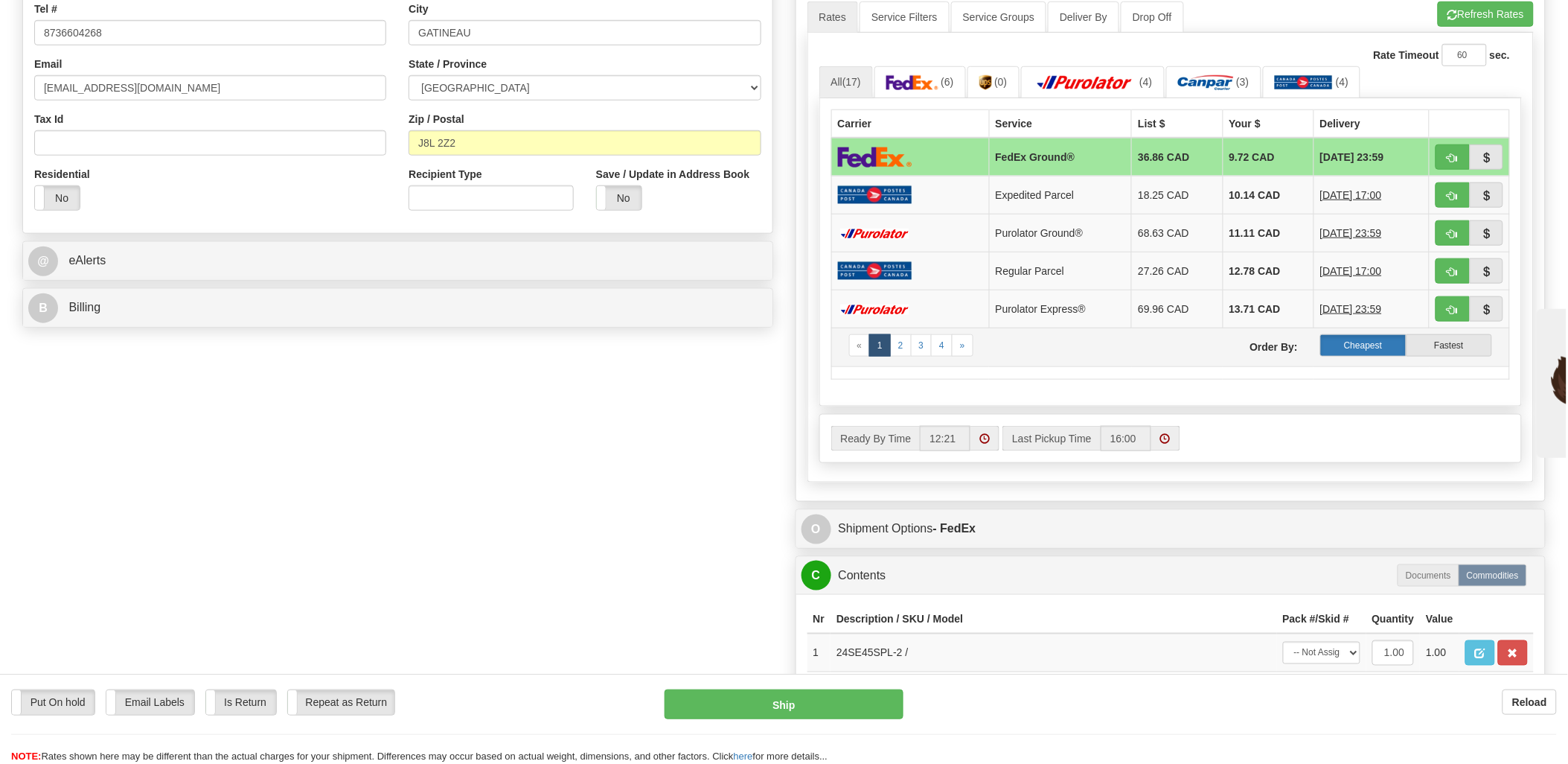
click at [1397, 354] on label "Cheapest" at bounding box center [1363, 345] width 85 height 23
click at [1350, 340] on label "Cheapest" at bounding box center [1363, 345] width 85 height 23
click at [1217, 84] on img at bounding box center [1206, 82] width 56 height 15
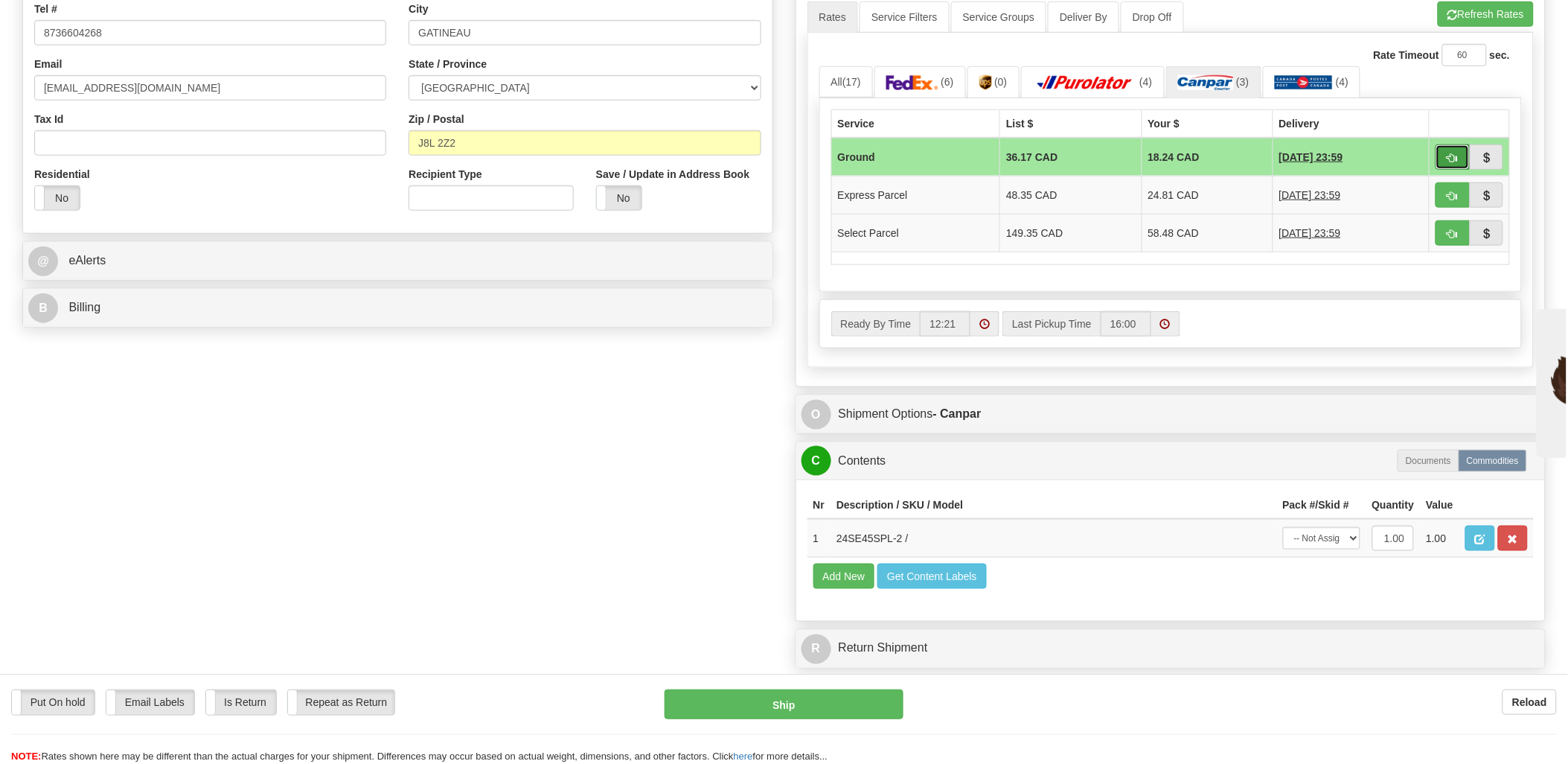
click at [1450, 159] on span "button" at bounding box center [1452, 158] width 10 height 9
type input "1"
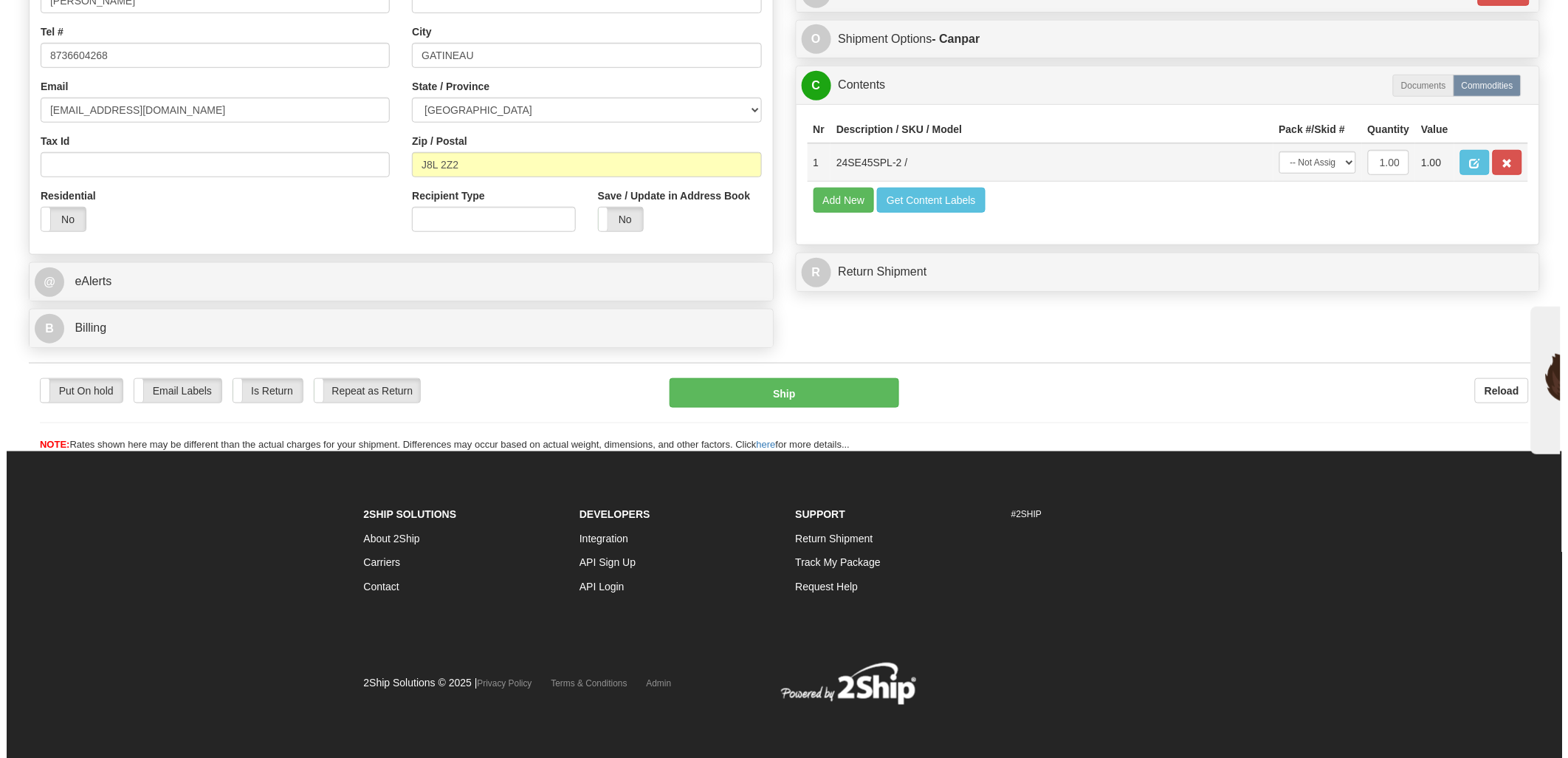
scroll to position [389, 0]
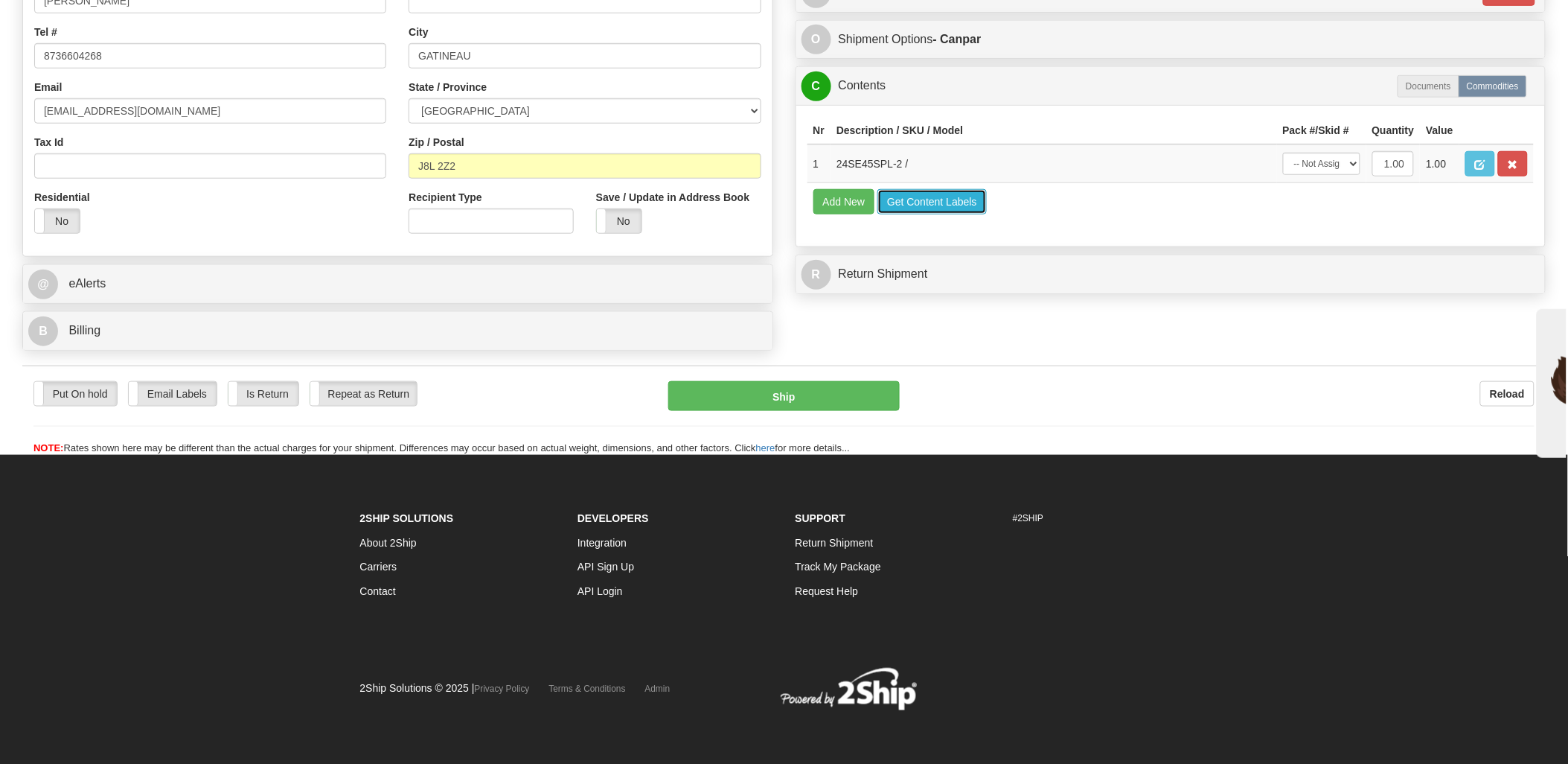
click at [923, 215] on button "Get Content Labels" at bounding box center [932, 201] width 110 height 26
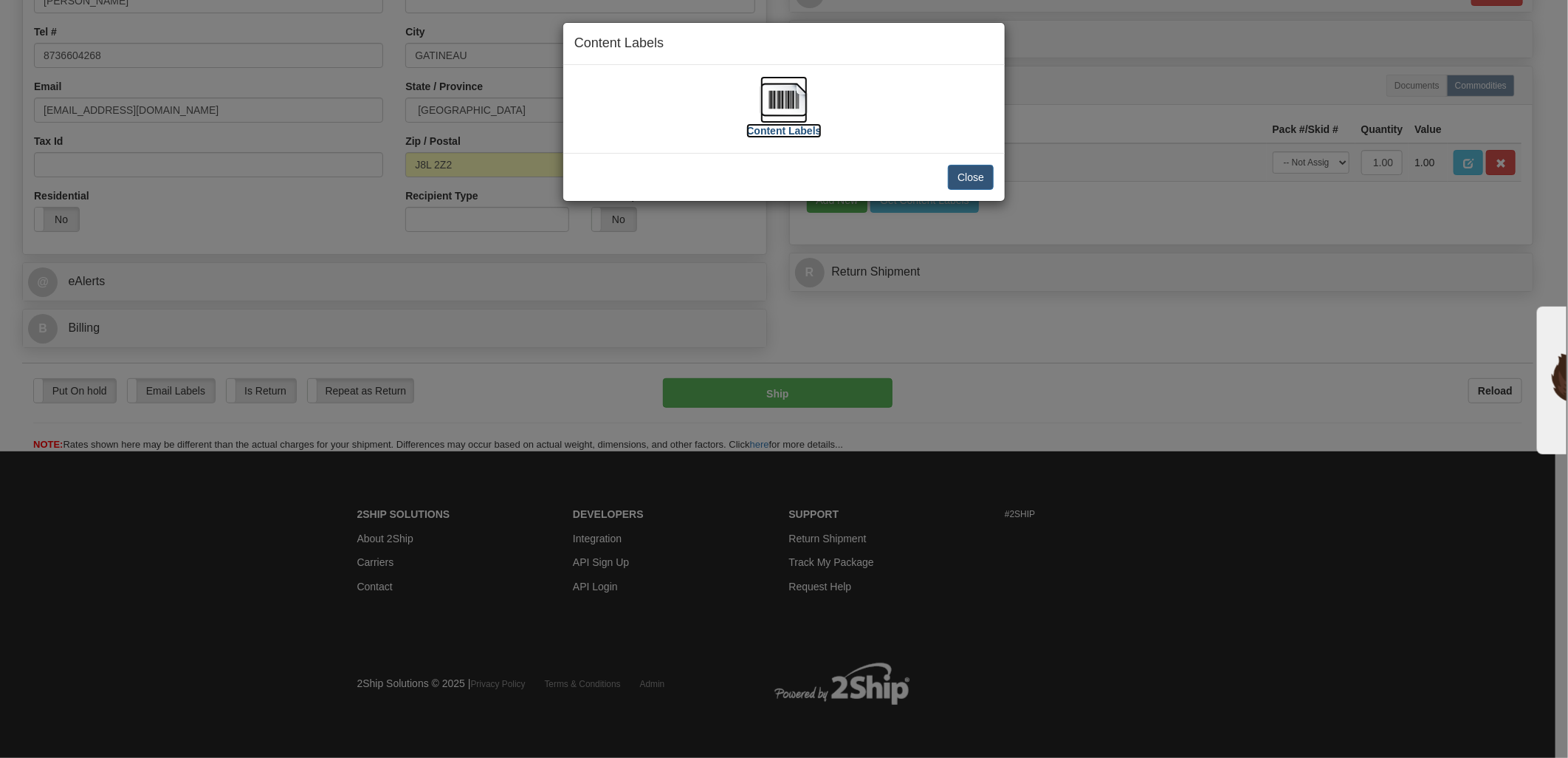
click at [793, 92] on img at bounding box center [783, 99] width 47 height 47
click at [785, 106] on img at bounding box center [783, 99] width 47 height 47
click at [985, 177] on button "Close" at bounding box center [971, 177] width 45 height 25
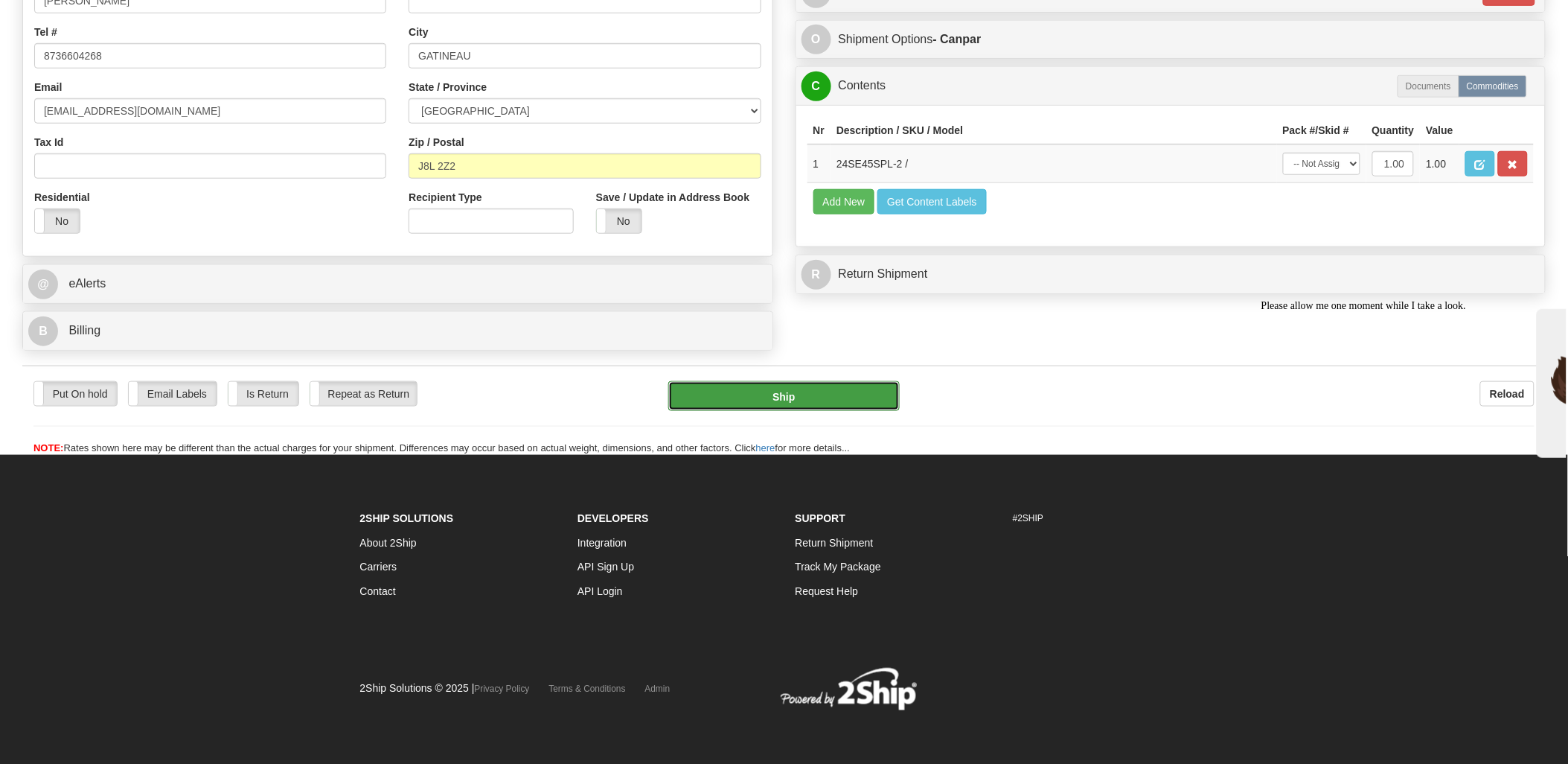
click at [852, 399] on button "Ship" at bounding box center [784, 396] width 232 height 30
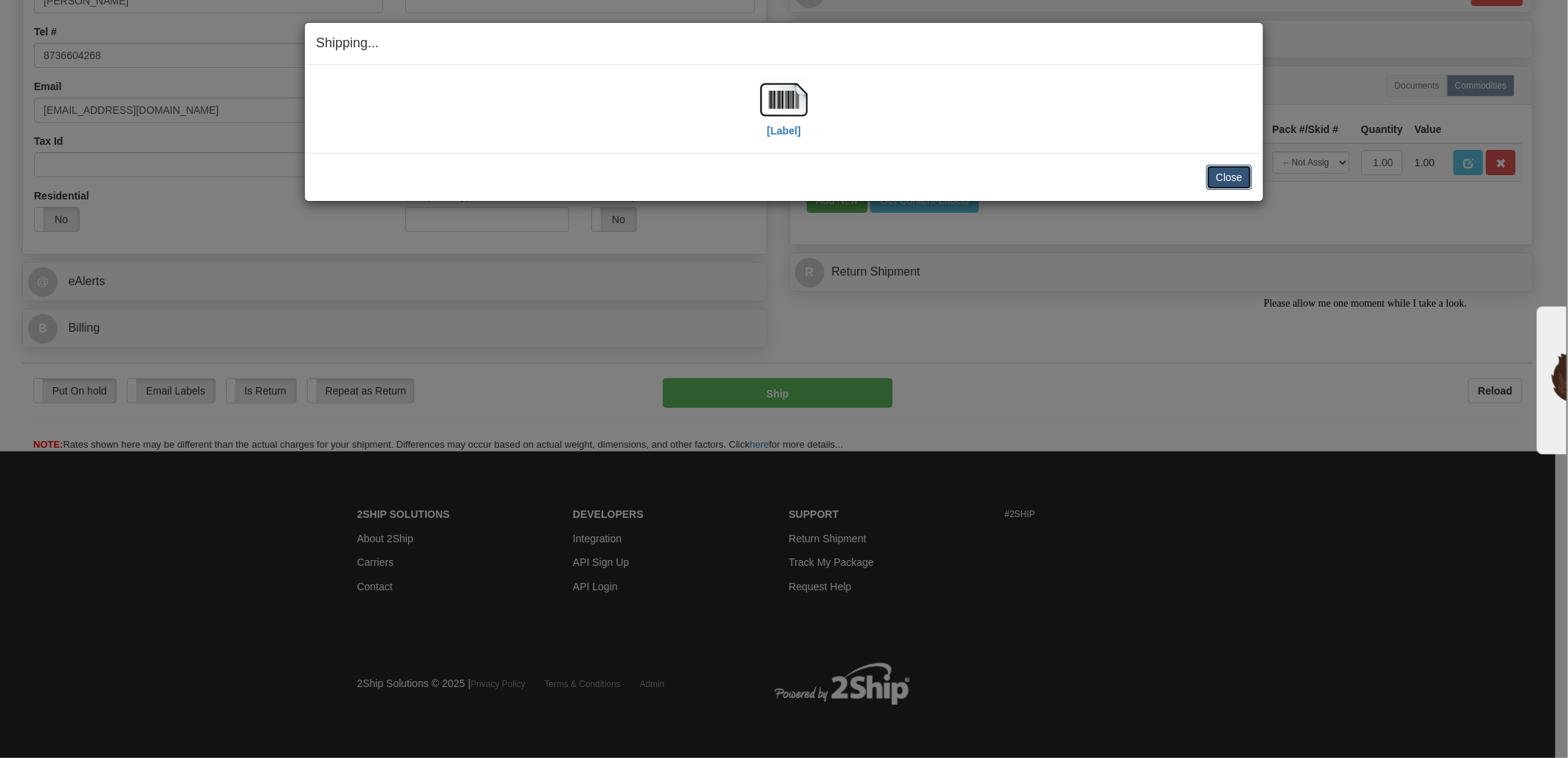
click at [1234, 170] on button "Close" at bounding box center [1229, 177] width 45 height 25
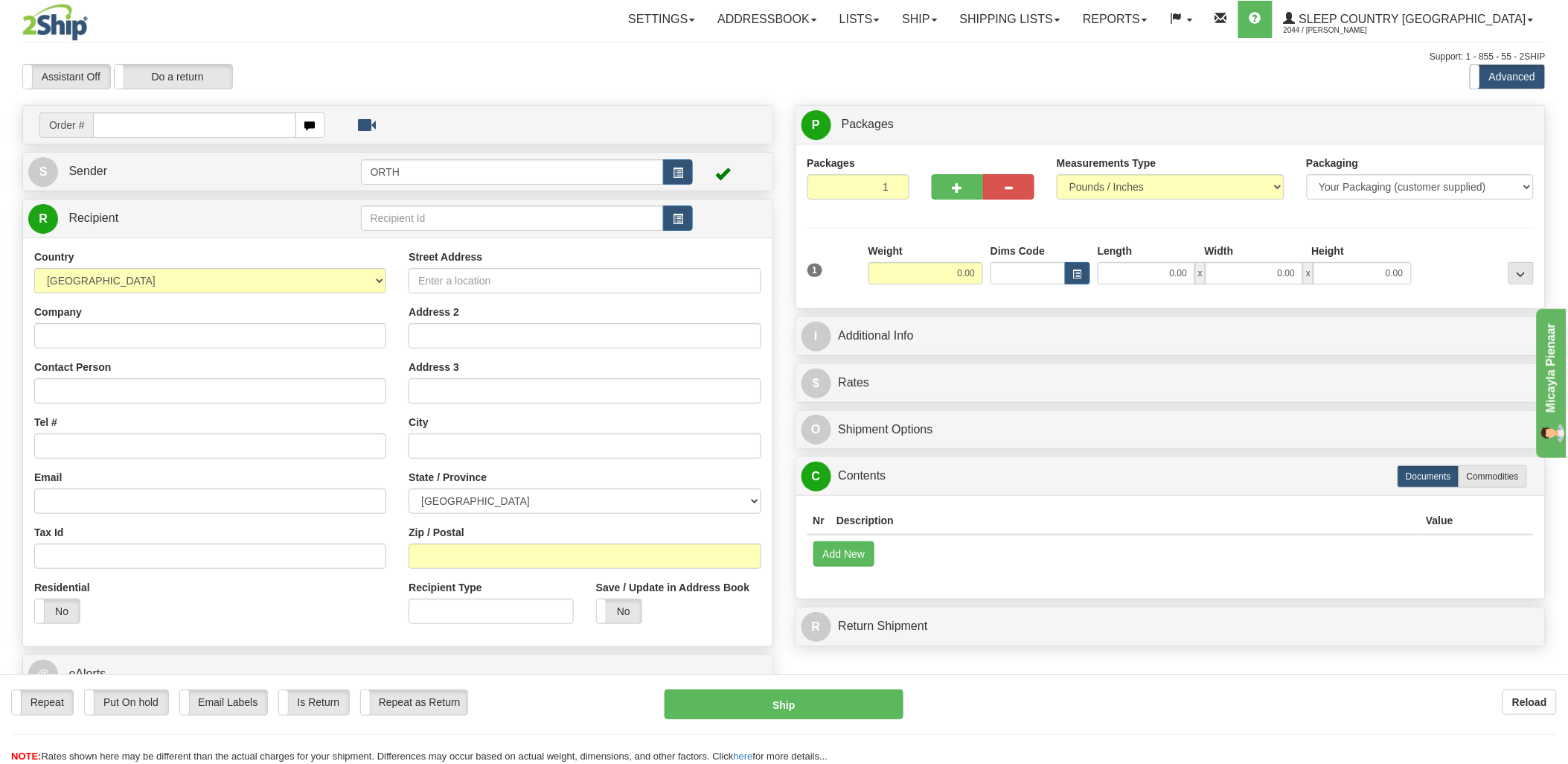
click at [140, 120] on input "text" at bounding box center [194, 125] width 202 height 26
type input "9002i056493"
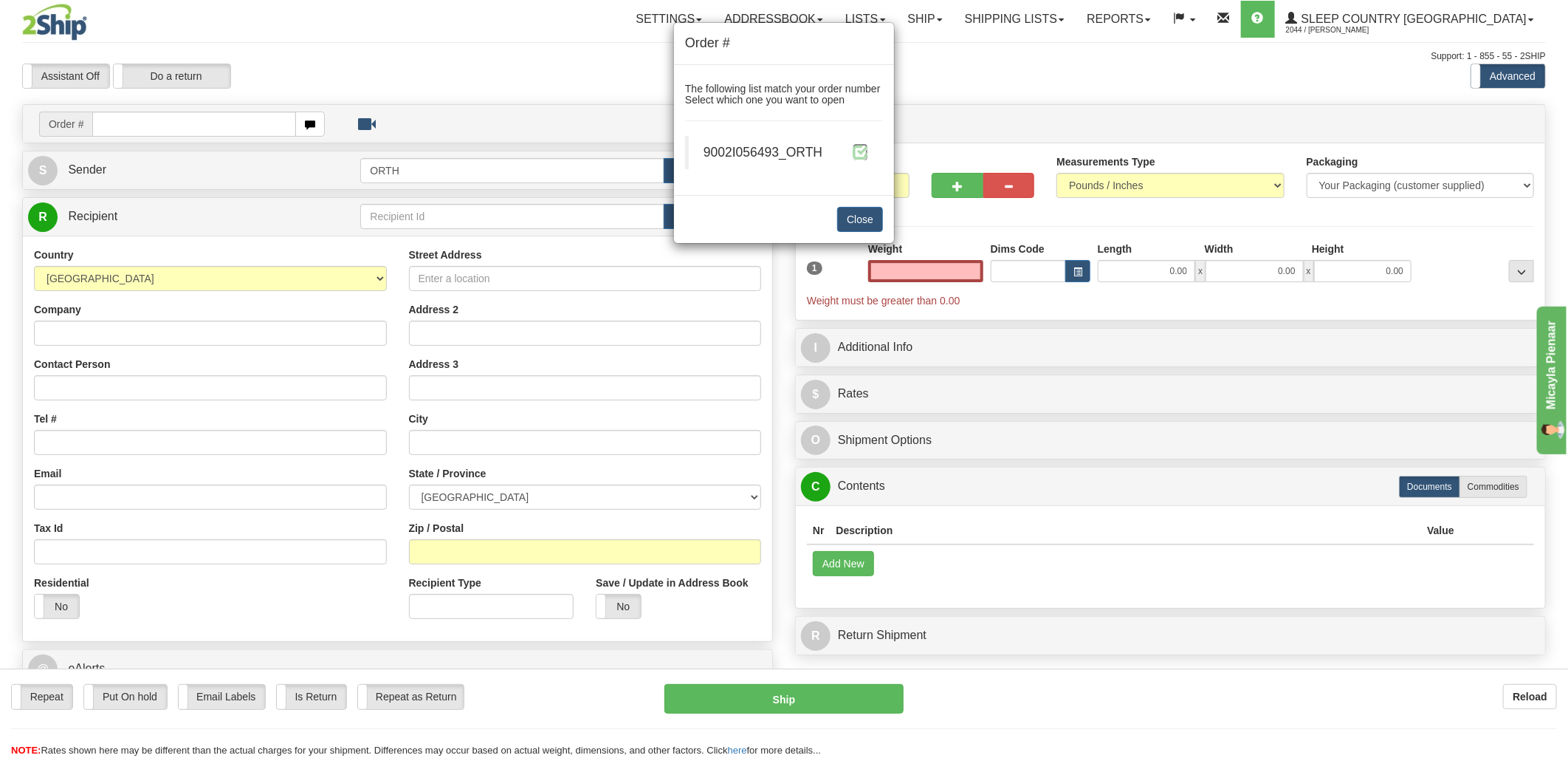
type input "0.00"
click at [853, 160] on span at bounding box center [860, 152] width 15 height 15
click at [858, 149] on span at bounding box center [860, 152] width 15 height 15
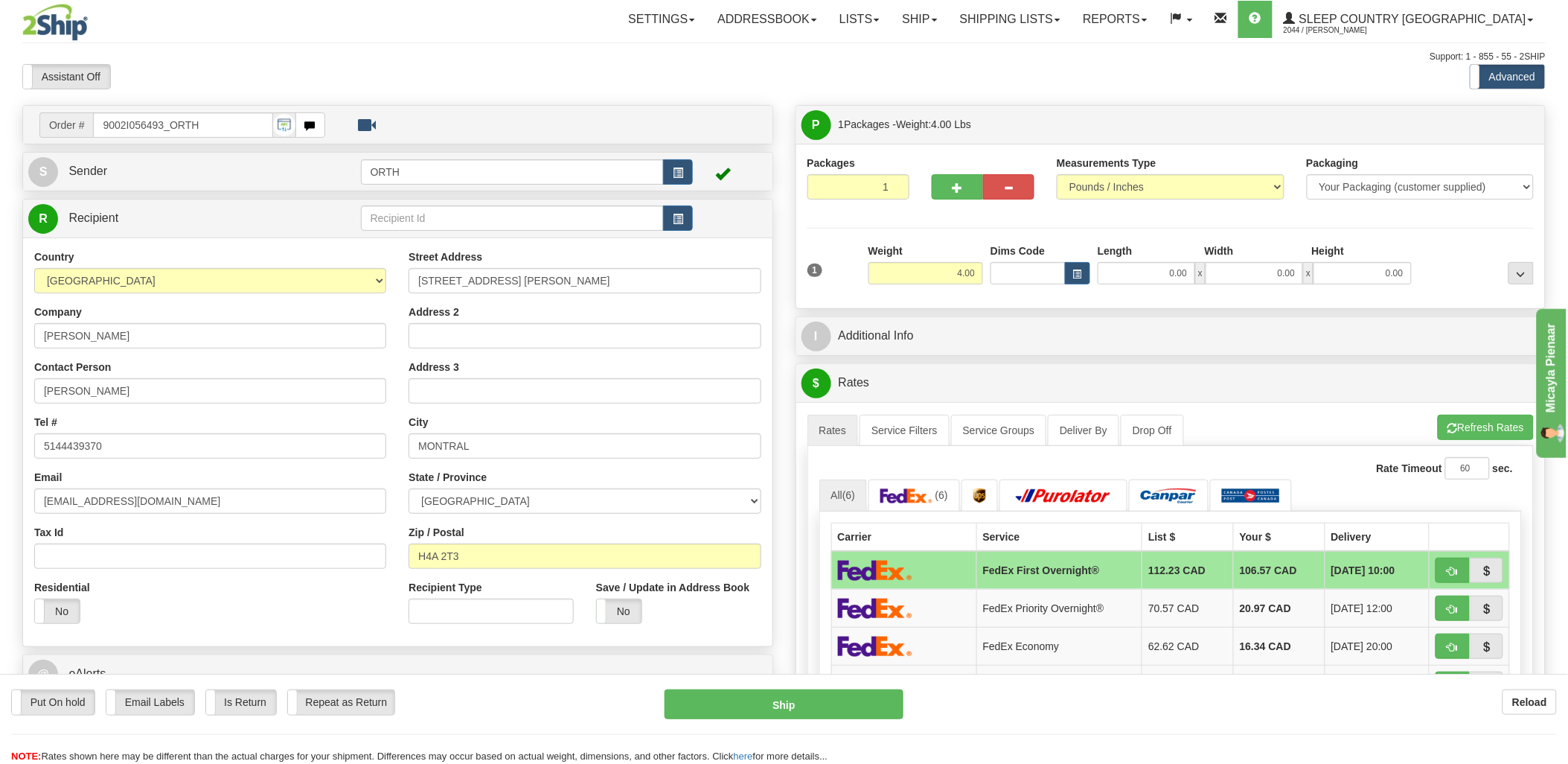
click at [573, 117] on div at bounding box center [552, 121] width 430 height 18
click at [1016, 273] on input "Dims Code" at bounding box center [1028, 273] width 75 height 23
type input "bte"
click button "Delete" at bounding box center [0, 0] width 0 height 0
type input "15.00"
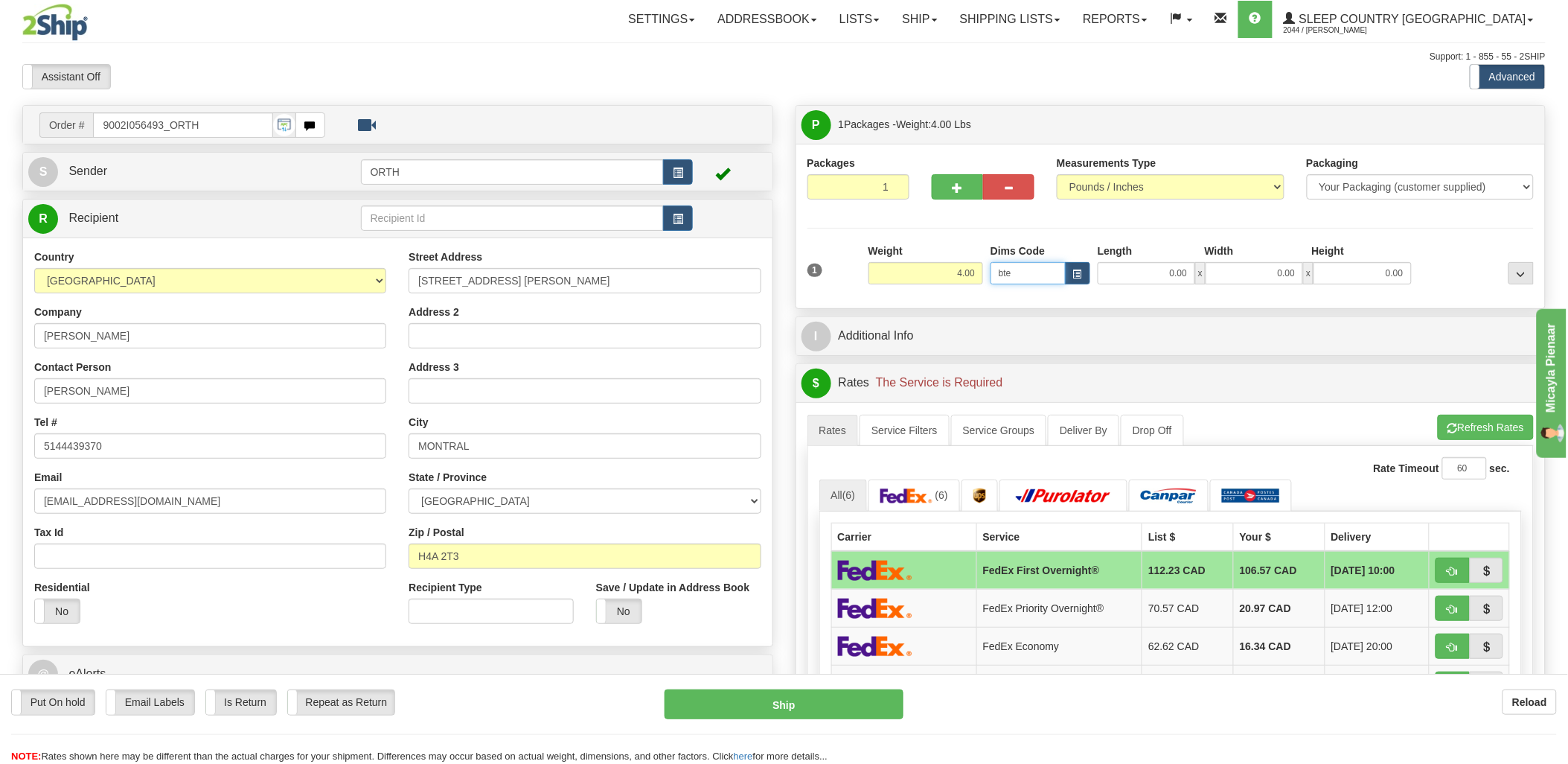
type input "5.00"
type input "25.00"
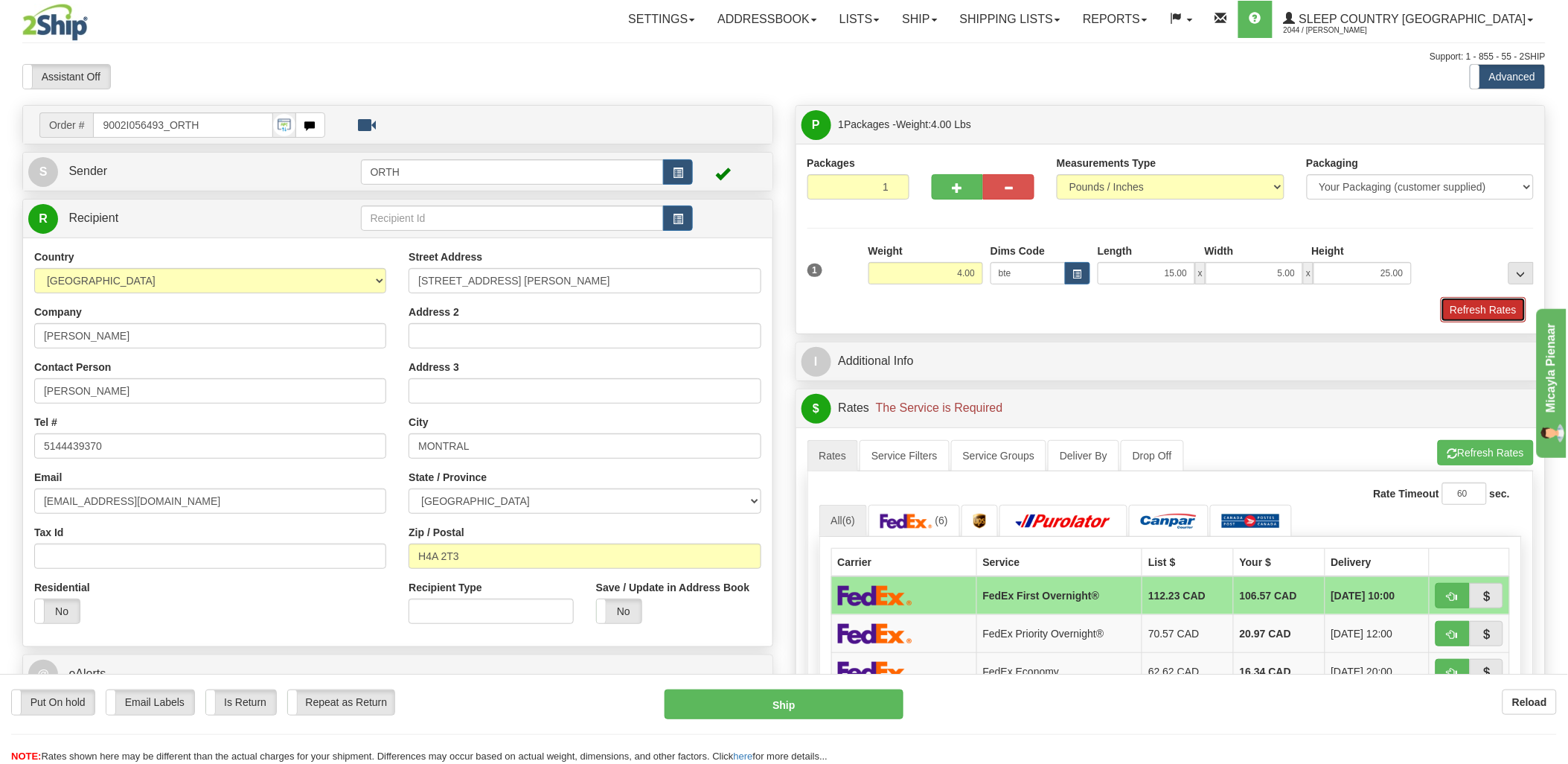
click at [1462, 307] on button "Refresh Rates" at bounding box center [1483, 309] width 85 height 26
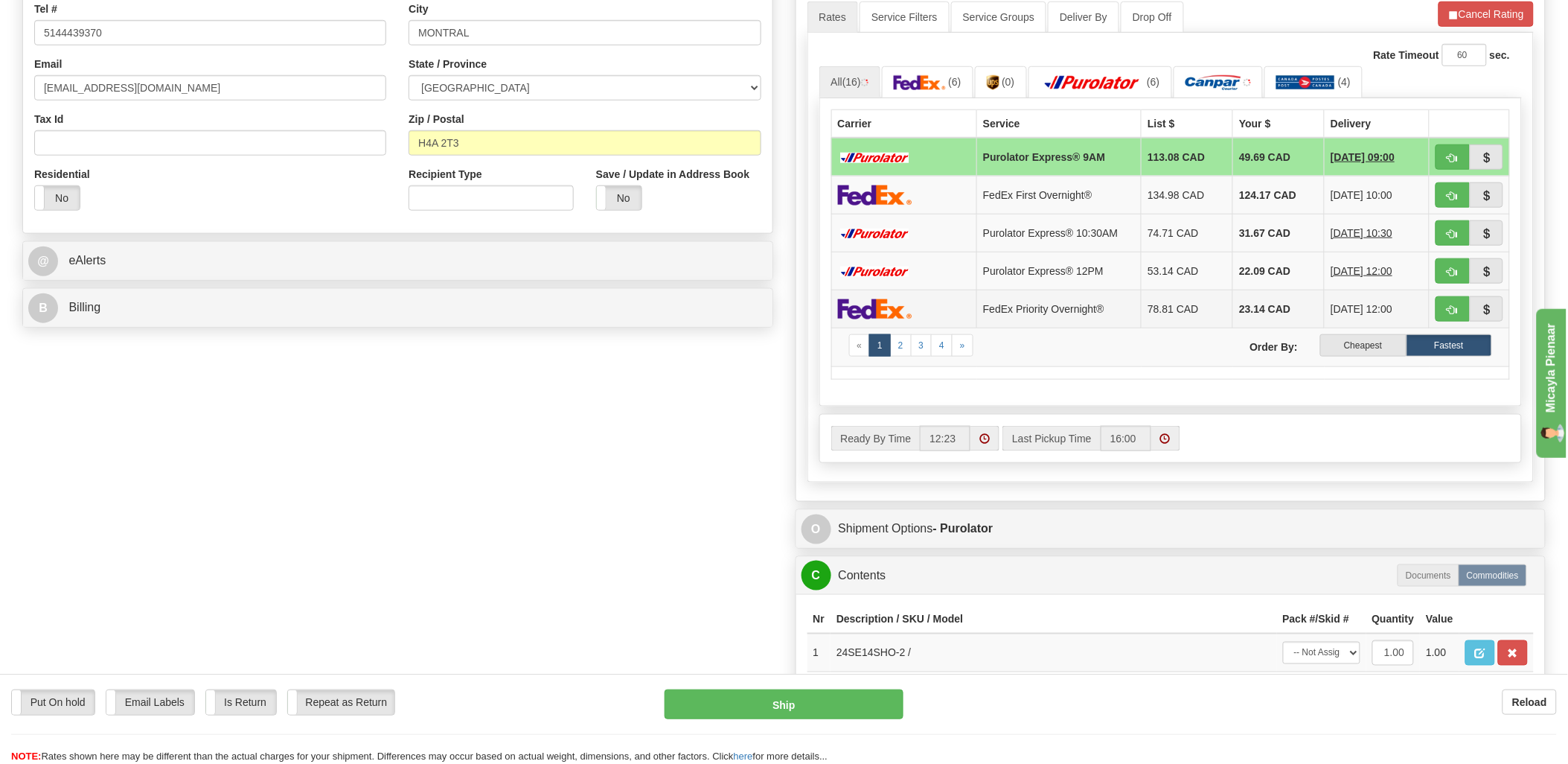
scroll to position [496, 0]
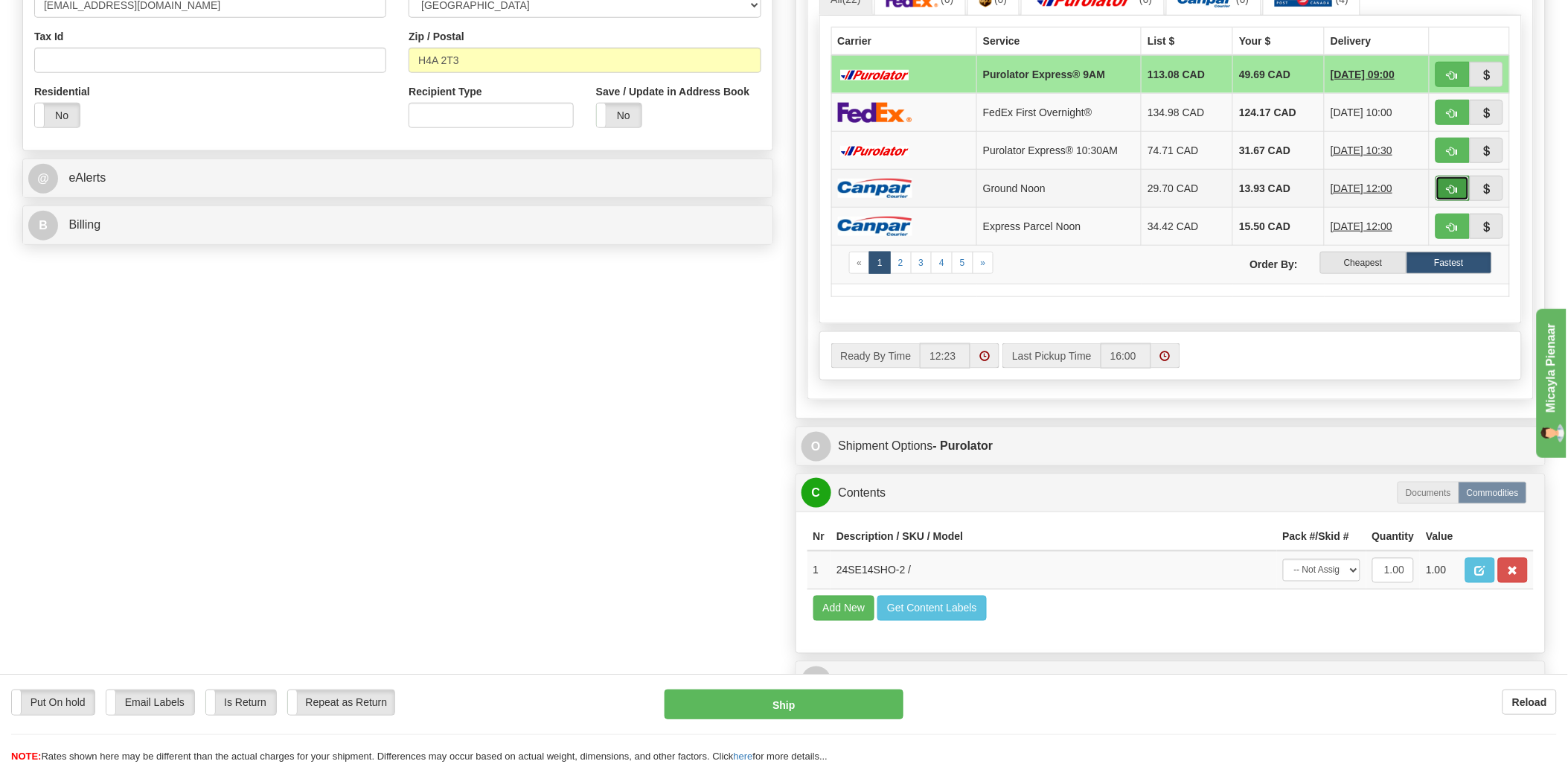
click at [1458, 191] on button "button" at bounding box center [1452, 188] width 34 height 26
type input "11"
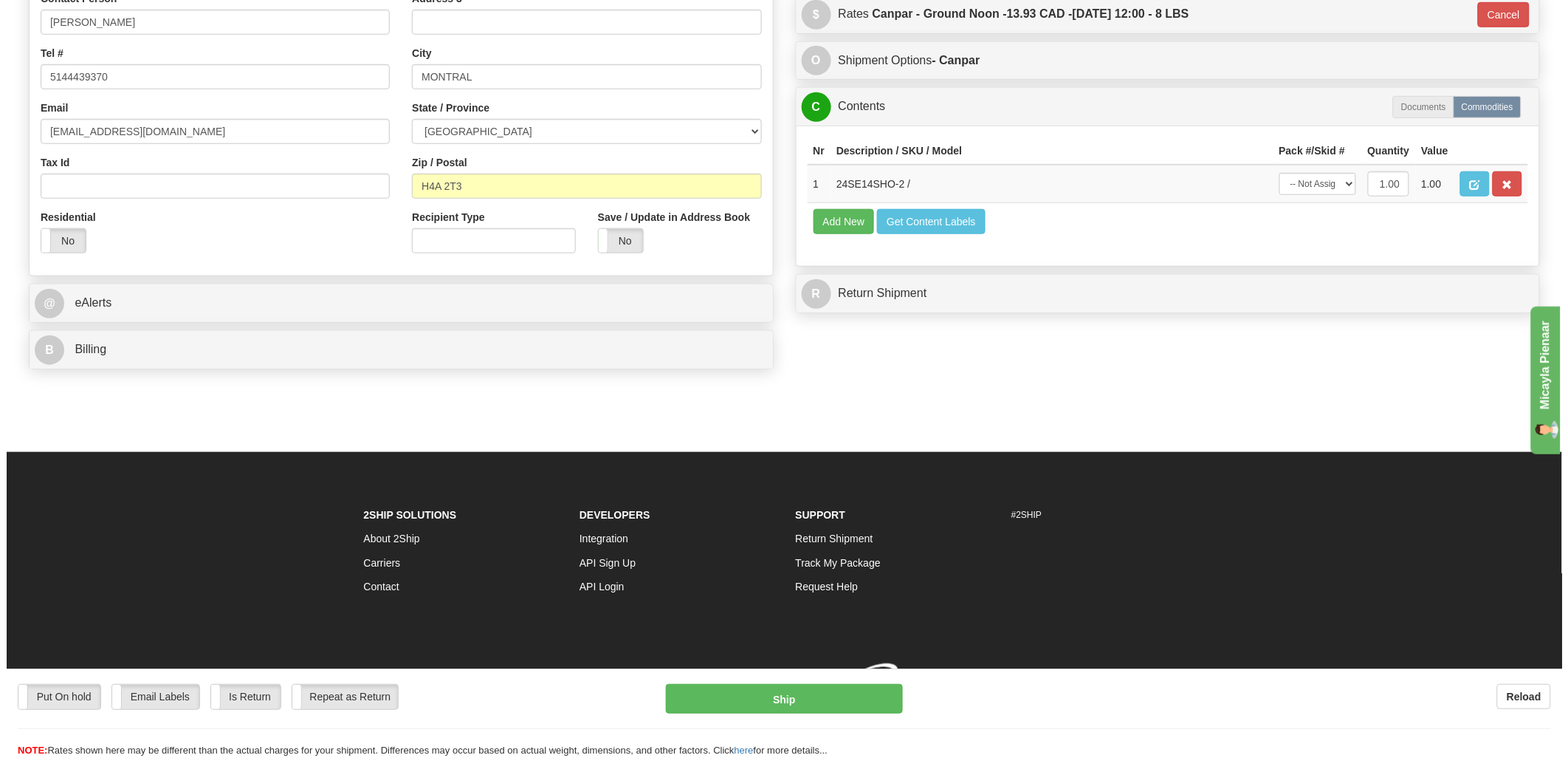
scroll to position [389, 0]
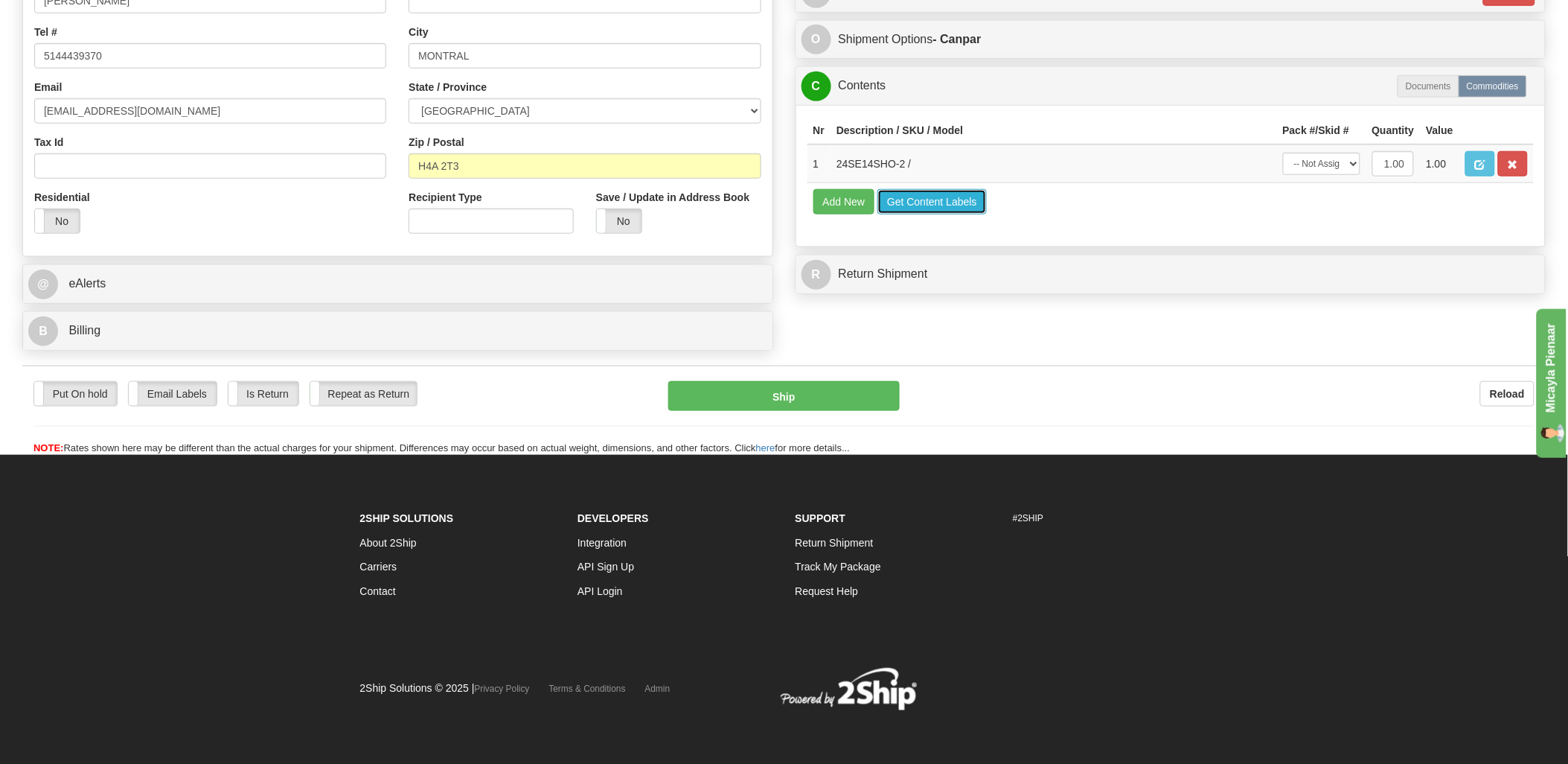
click at [935, 215] on button "Get Content Labels" at bounding box center [932, 201] width 110 height 26
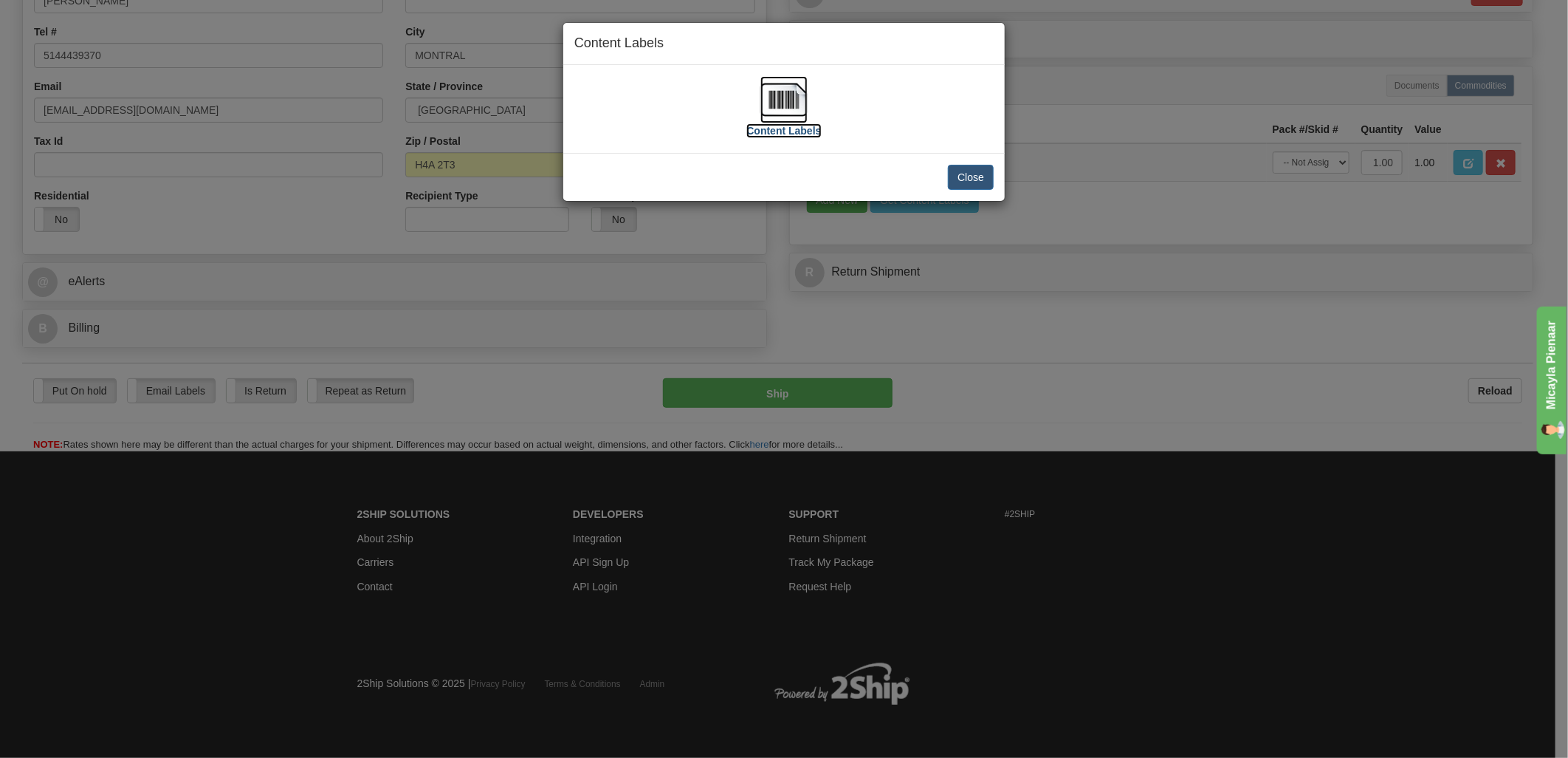
click at [794, 101] on img at bounding box center [783, 99] width 47 height 47
click at [976, 170] on button "Close" at bounding box center [971, 177] width 45 height 25
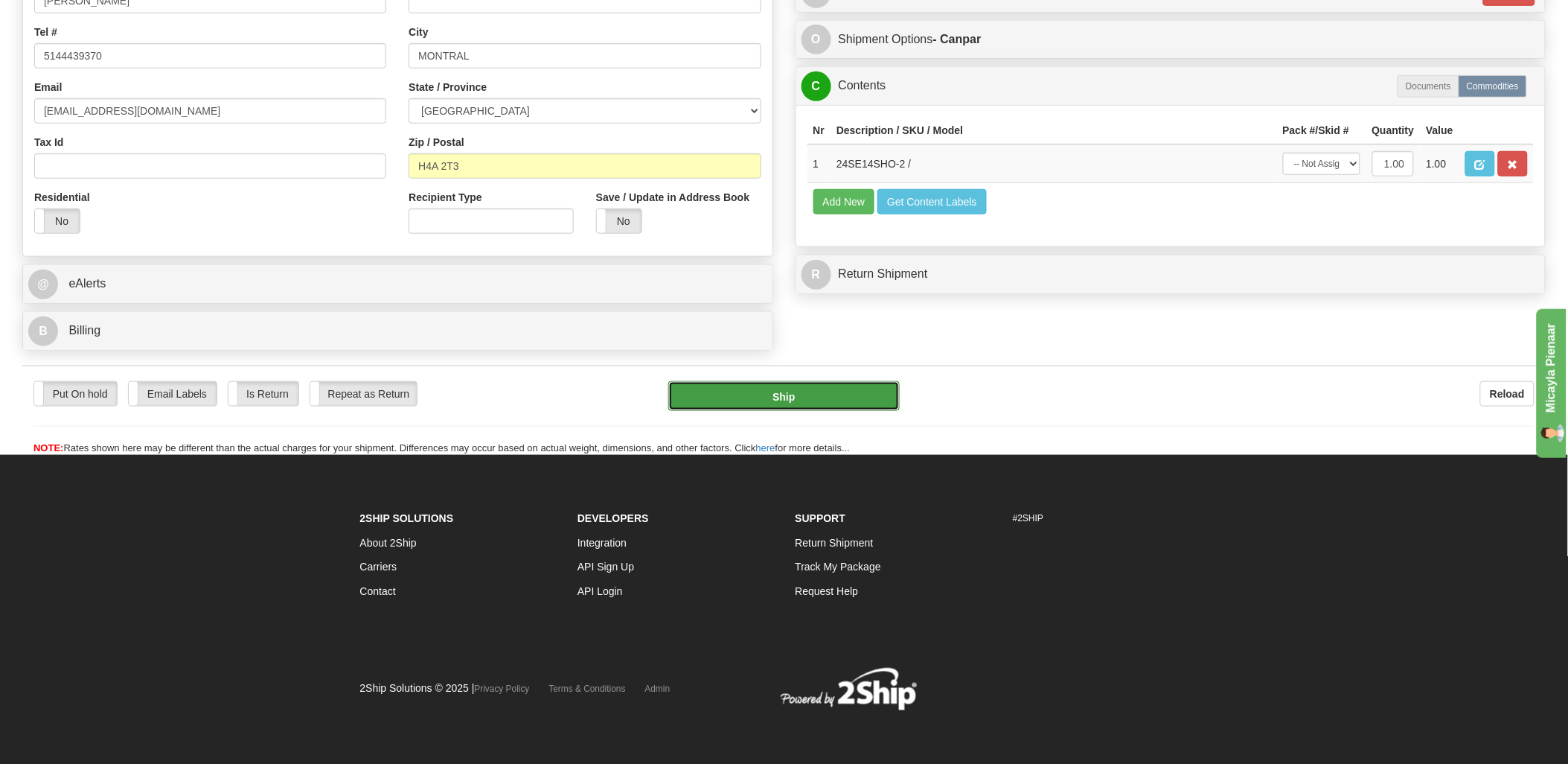
click at [812, 396] on button "Ship" at bounding box center [784, 396] width 232 height 30
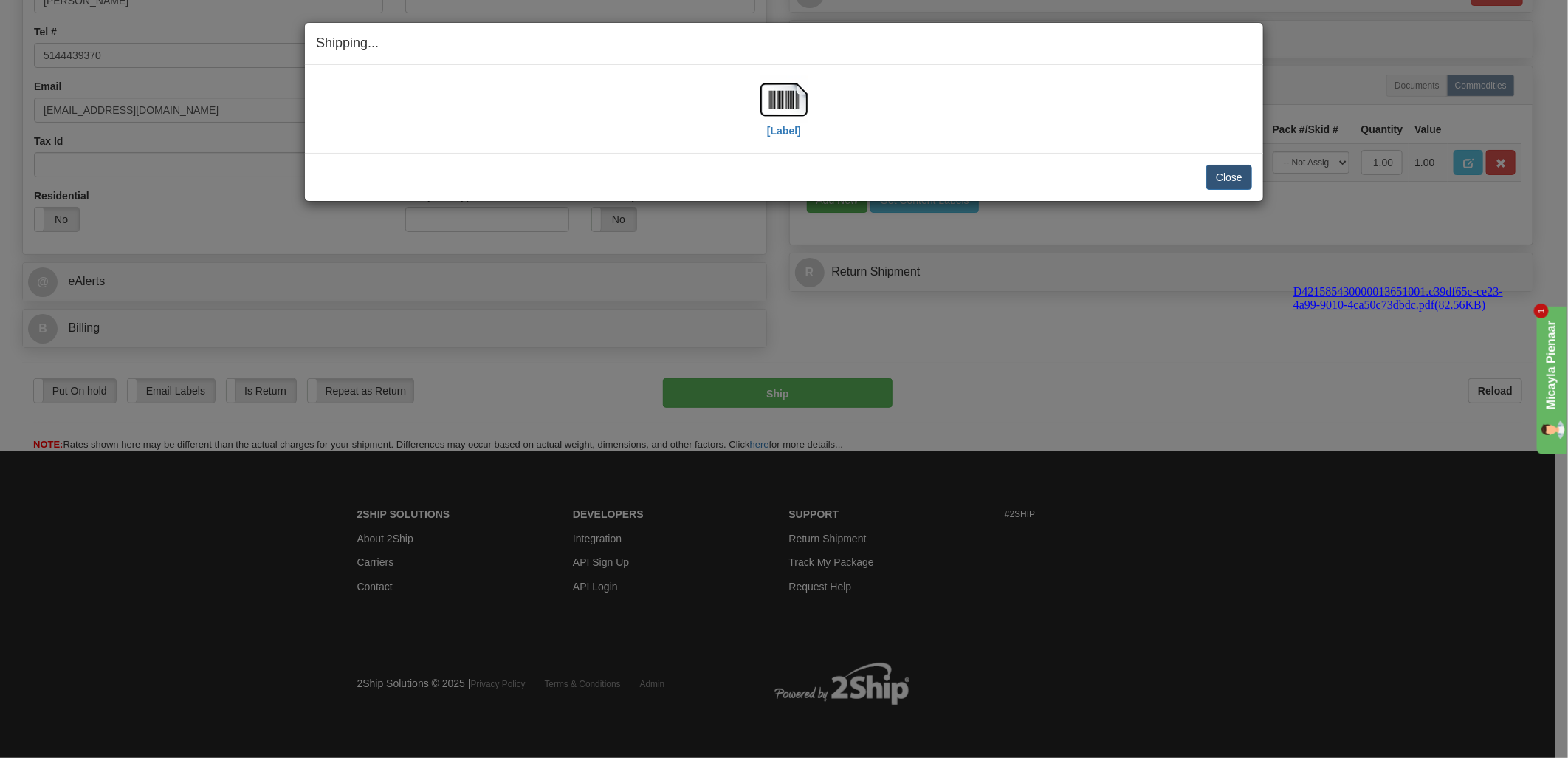
click at [1203, 183] on div "Close Cancel" at bounding box center [784, 177] width 936 height 25
click at [1212, 183] on button "Close" at bounding box center [1229, 177] width 45 height 25
click at [1246, 167] on button "Close" at bounding box center [1229, 177] width 45 height 25
click at [1240, 170] on button "Close" at bounding box center [1229, 177] width 45 height 25
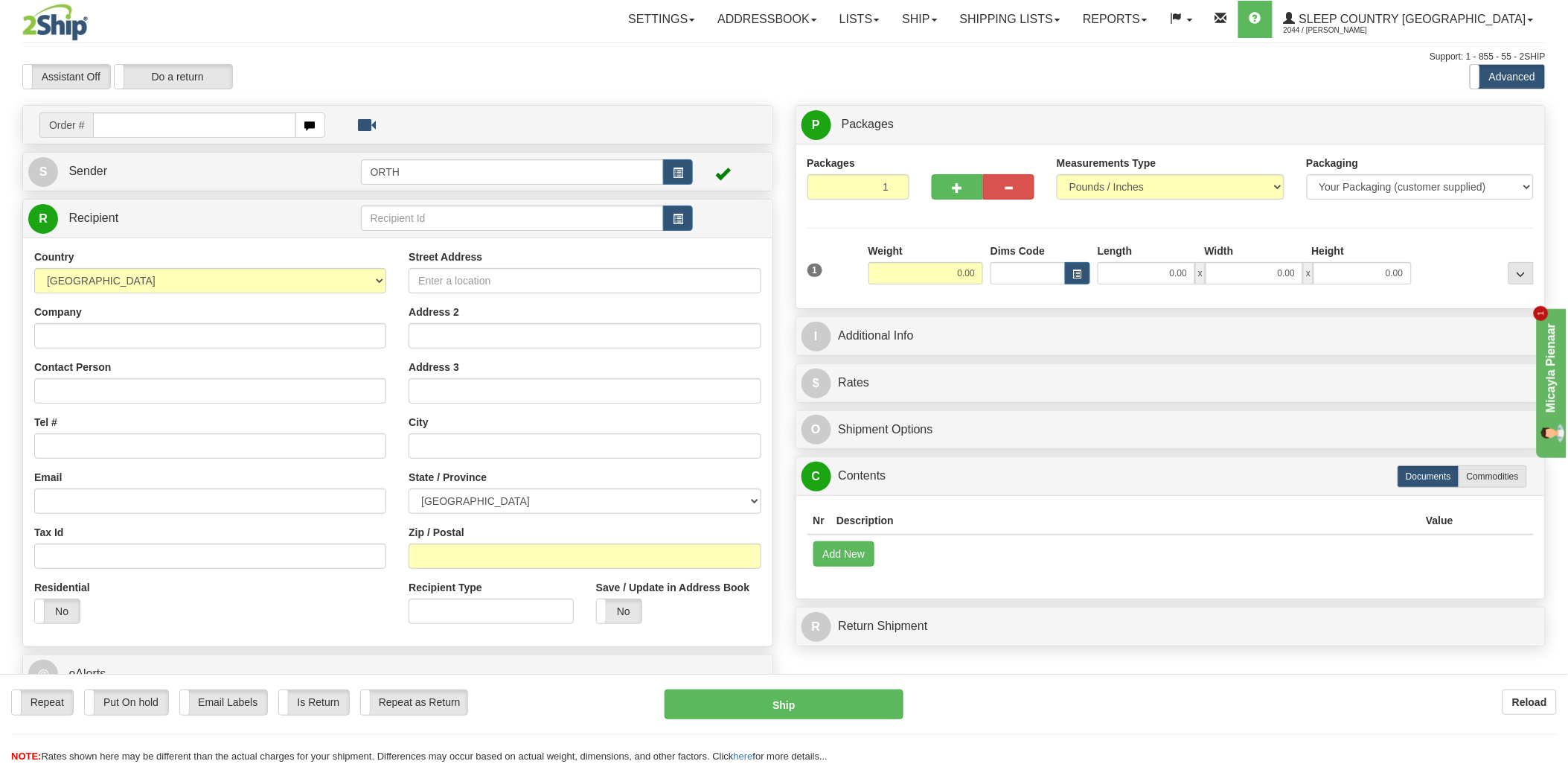
click at [657, 64] on div "Previous Next" at bounding box center [783, 64] width 257 height 1
drag, startPoint x: 619, startPoint y: 78, endPoint x: 611, endPoint y: 69, distance: 12.0
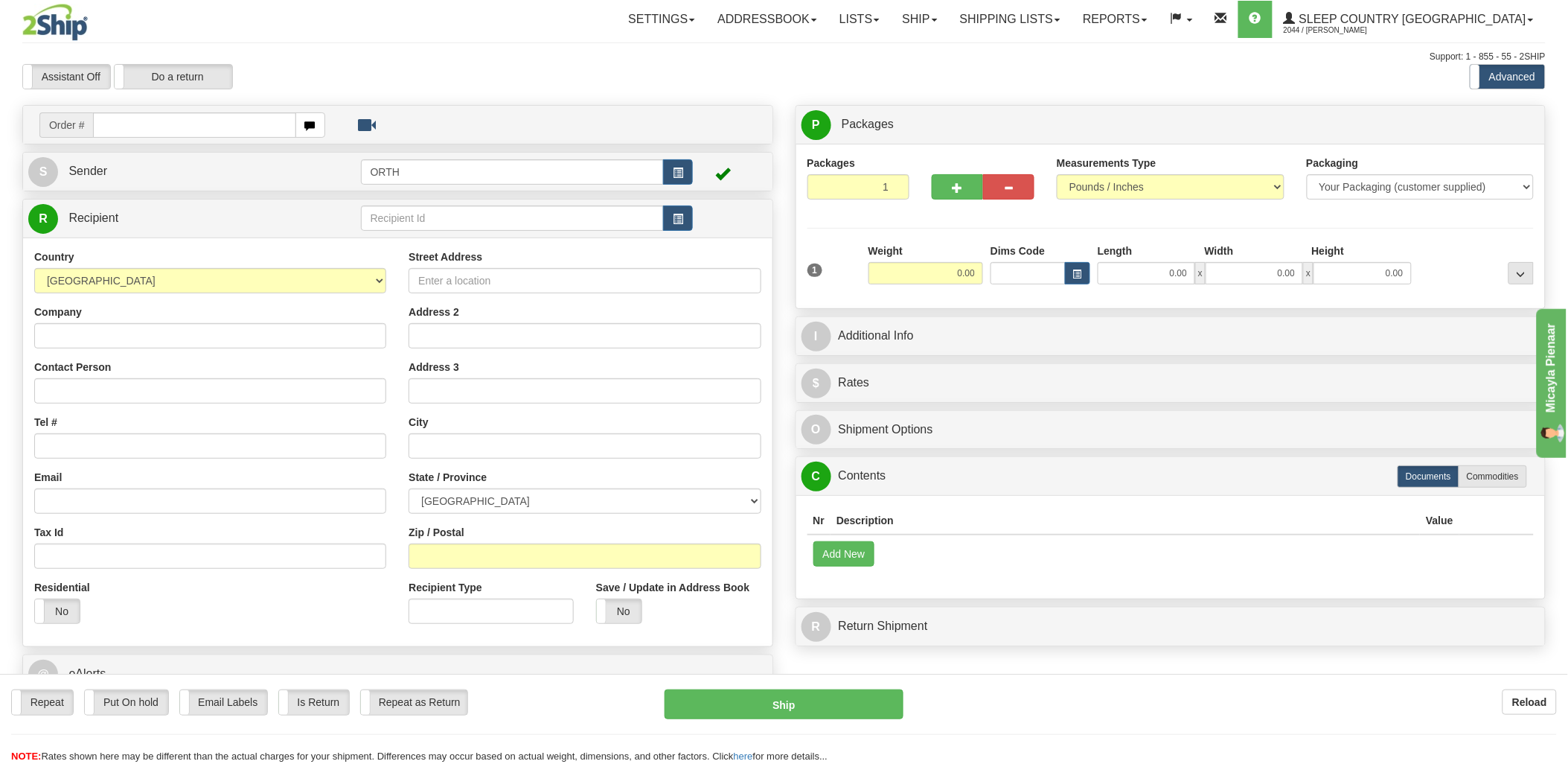
click at [613, 69] on div "Assistant On Assistant Off Do a return Do a return" at bounding box center [333, 76] width 643 height 26
click at [149, 124] on input "text" at bounding box center [194, 125] width 202 height 26
type input "9002i"
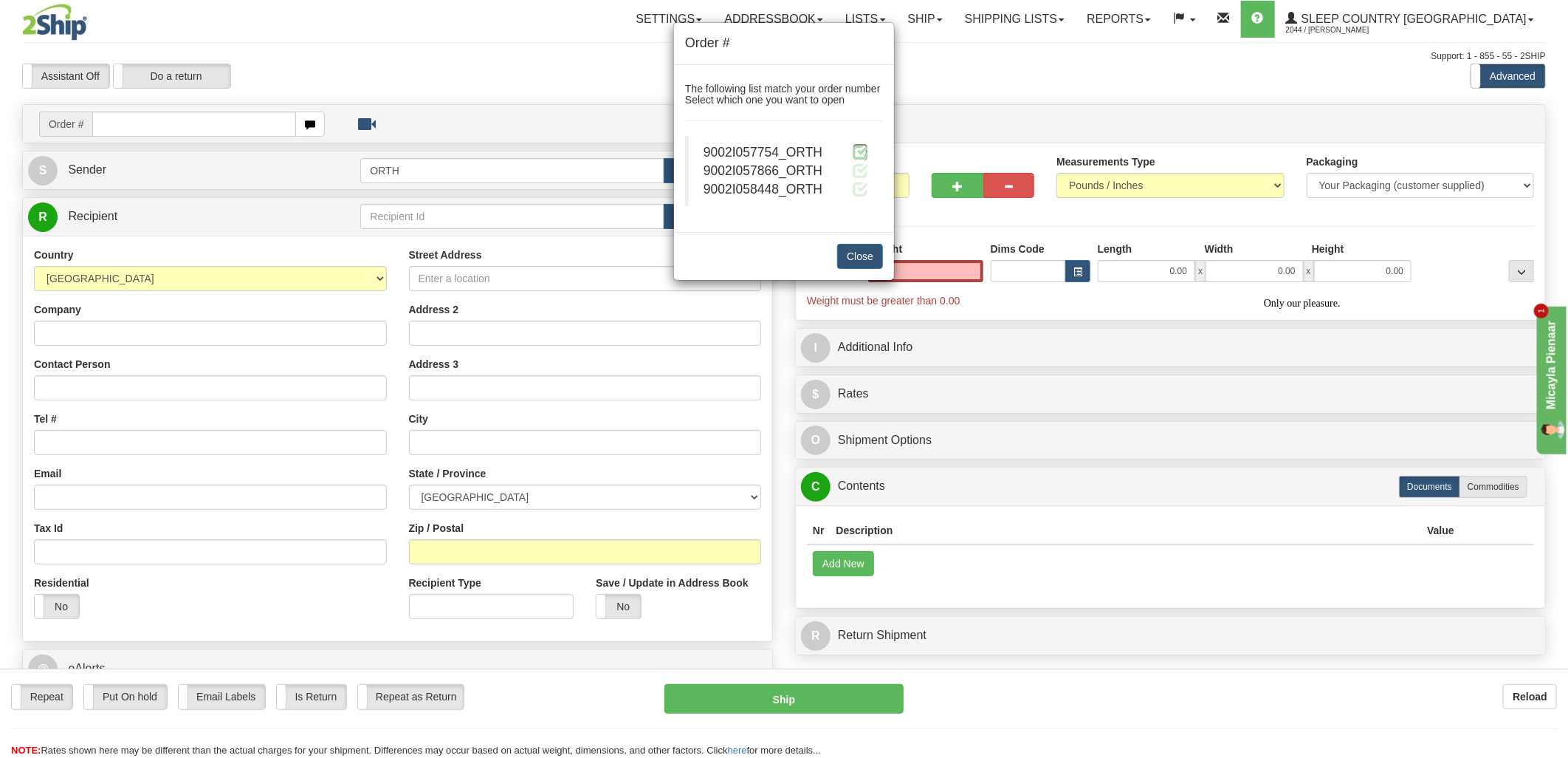
type input "0.00"
click at [861, 146] on span at bounding box center [860, 152] width 15 height 15
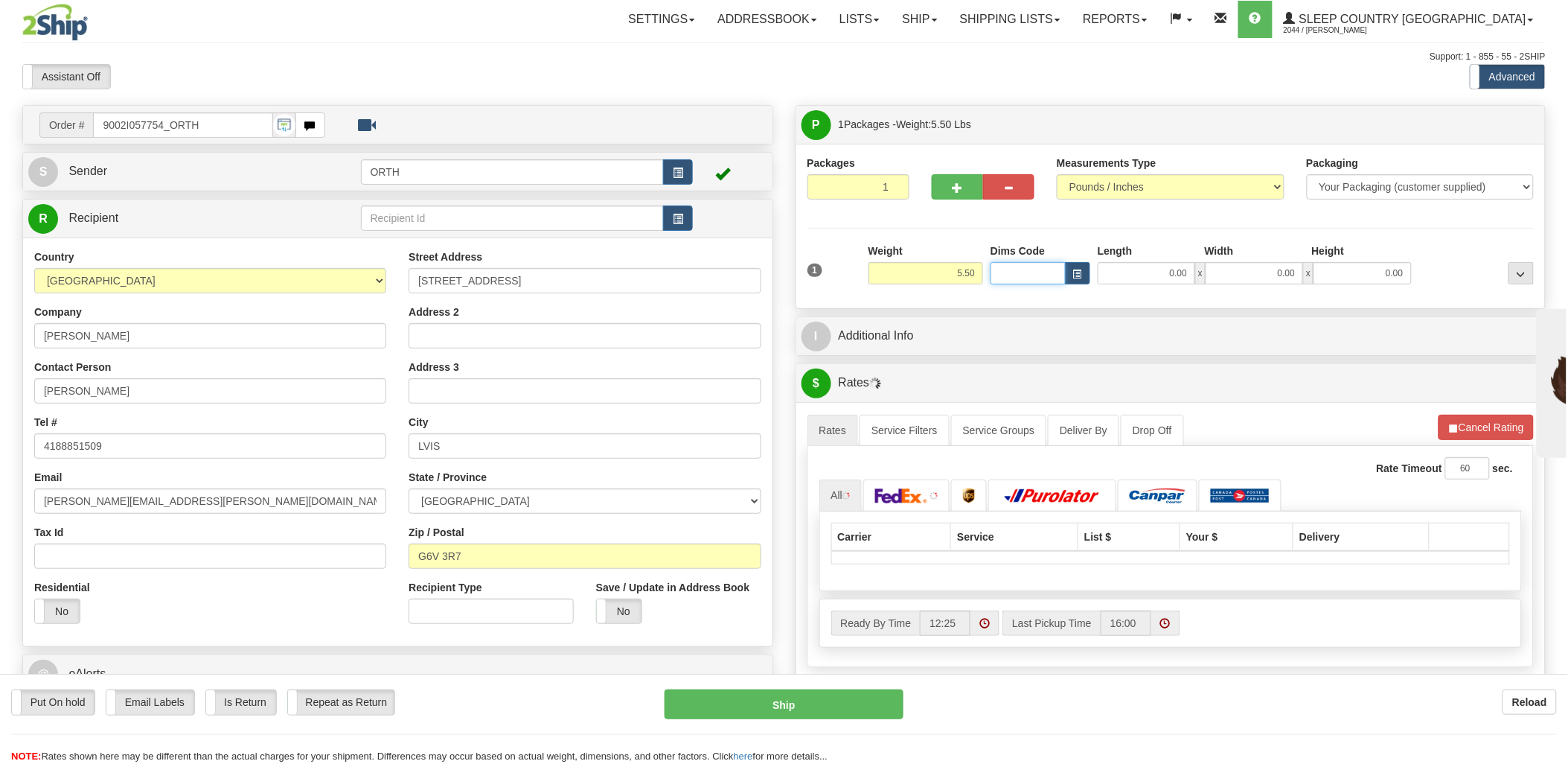
click at [1028, 274] on input "Dims Code" at bounding box center [1028, 273] width 75 height 23
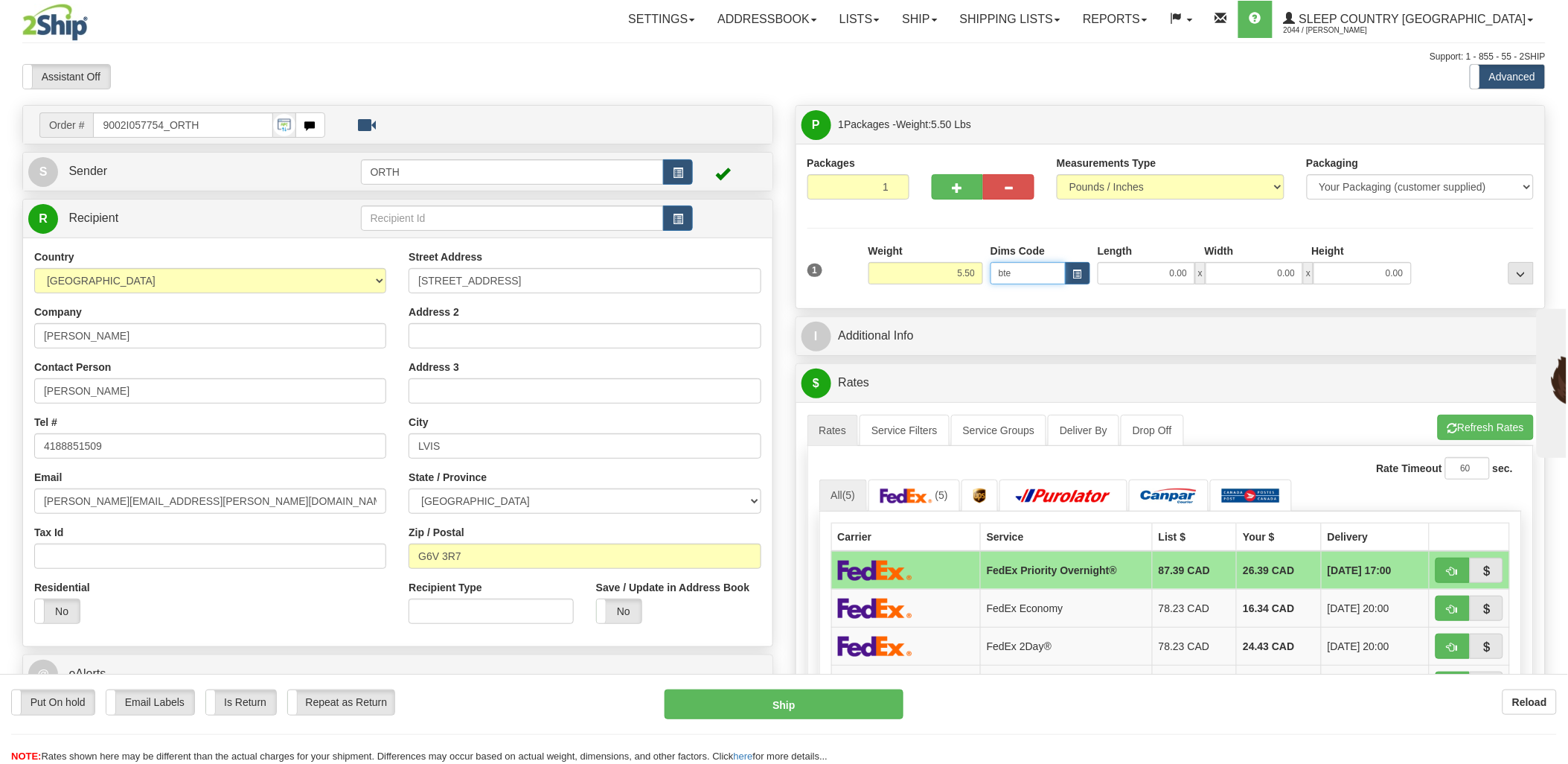
type input "bte"
click button "Delete" at bounding box center [0, 0] width 0 height 0
type input "15.00"
type input "5.00"
type input "25.00"
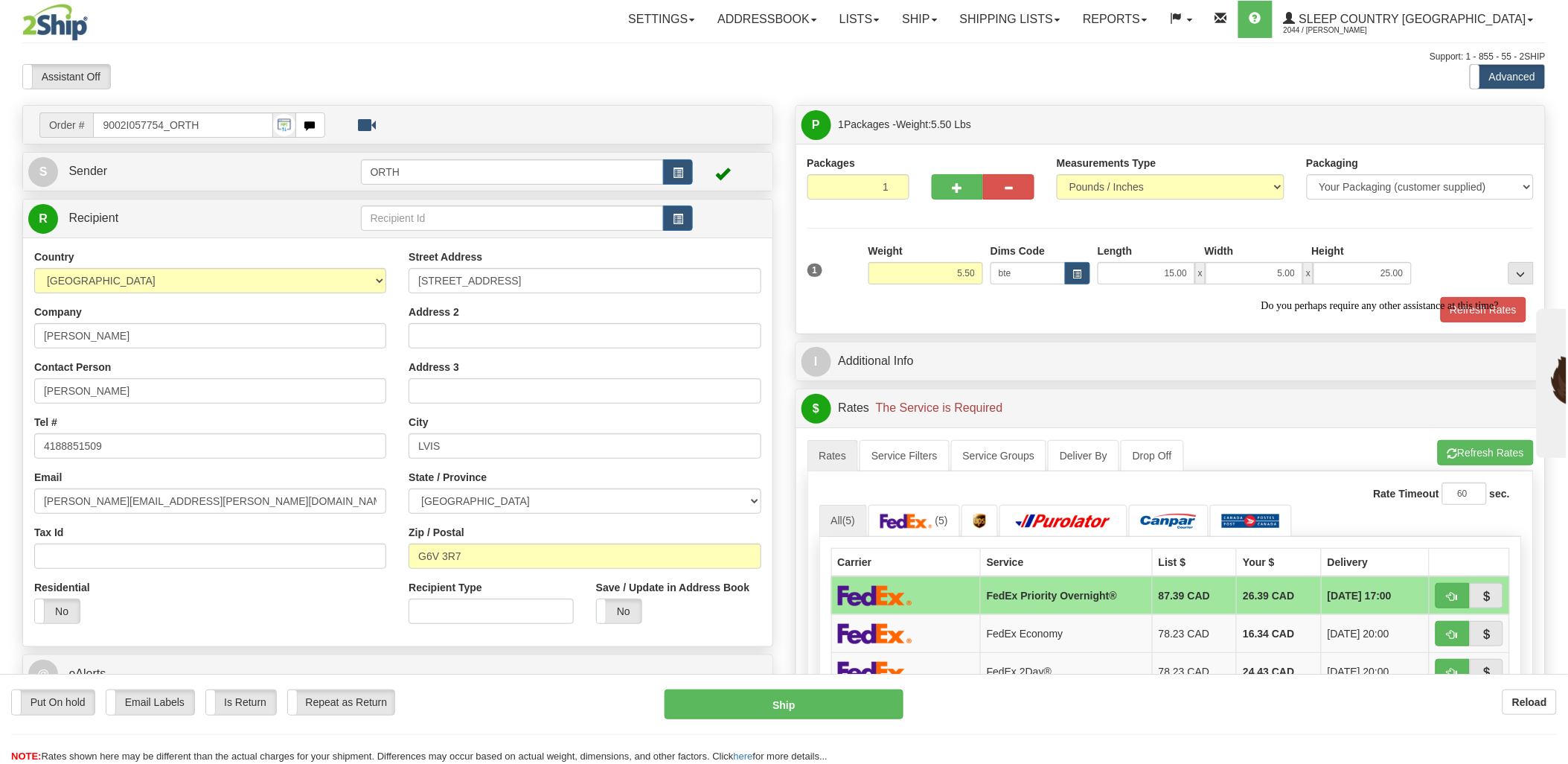
click at [1113, 302] on div "Refresh Rates" at bounding box center [1170, 309] width 734 height 26
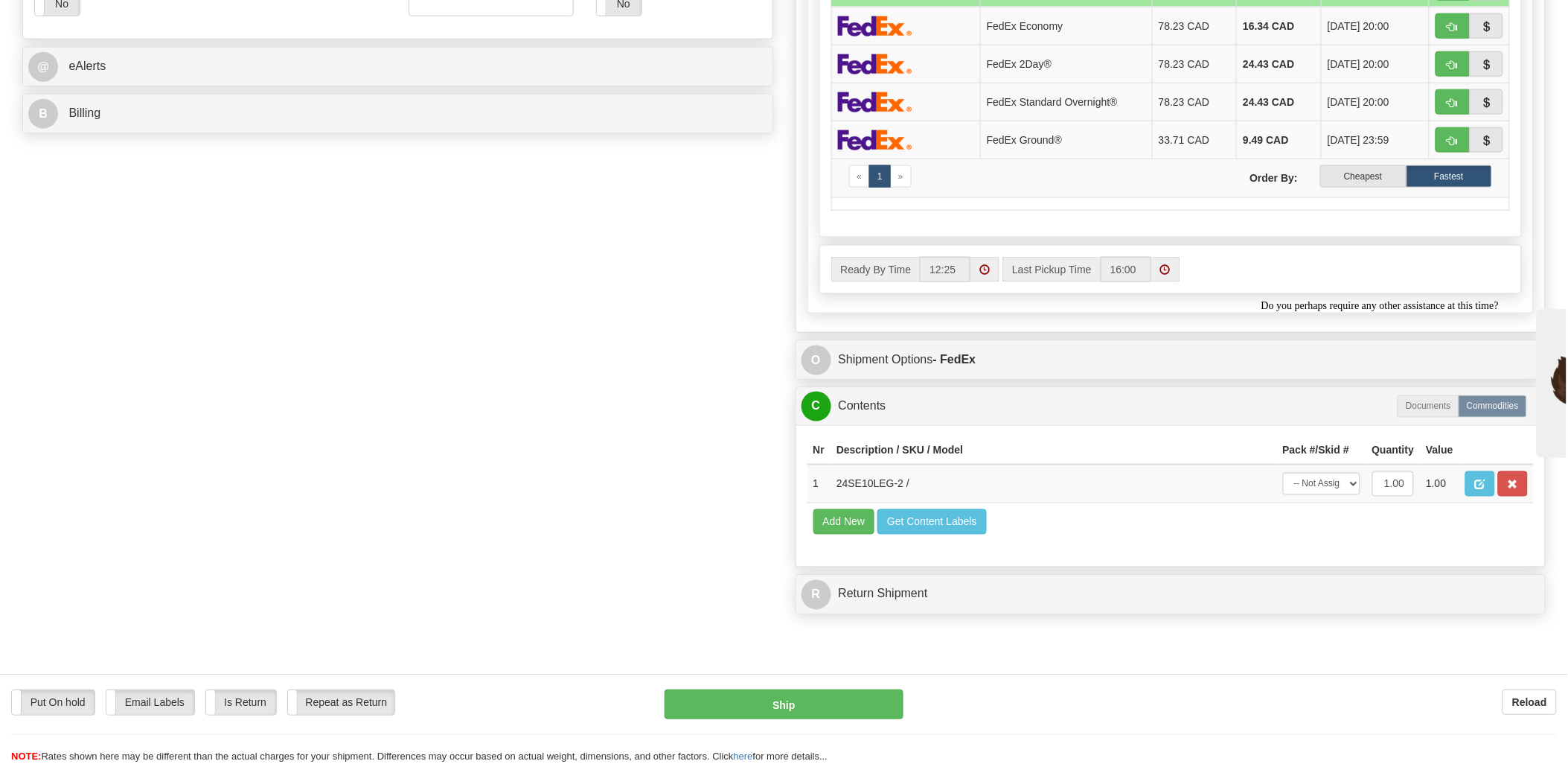
scroll to position [661, 0]
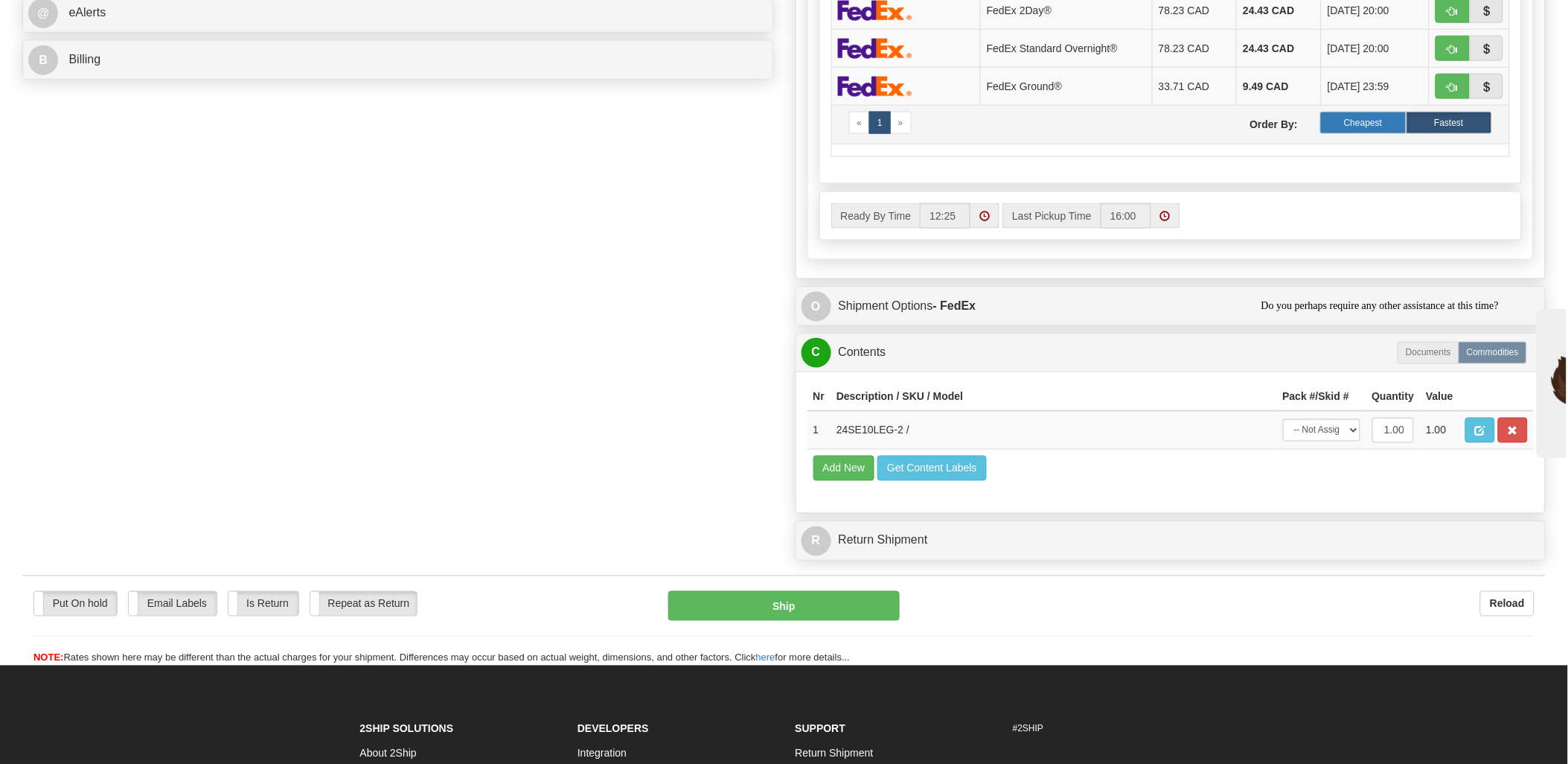
click at [1336, 121] on label "Cheapest" at bounding box center [1363, 123] width 85 height 23
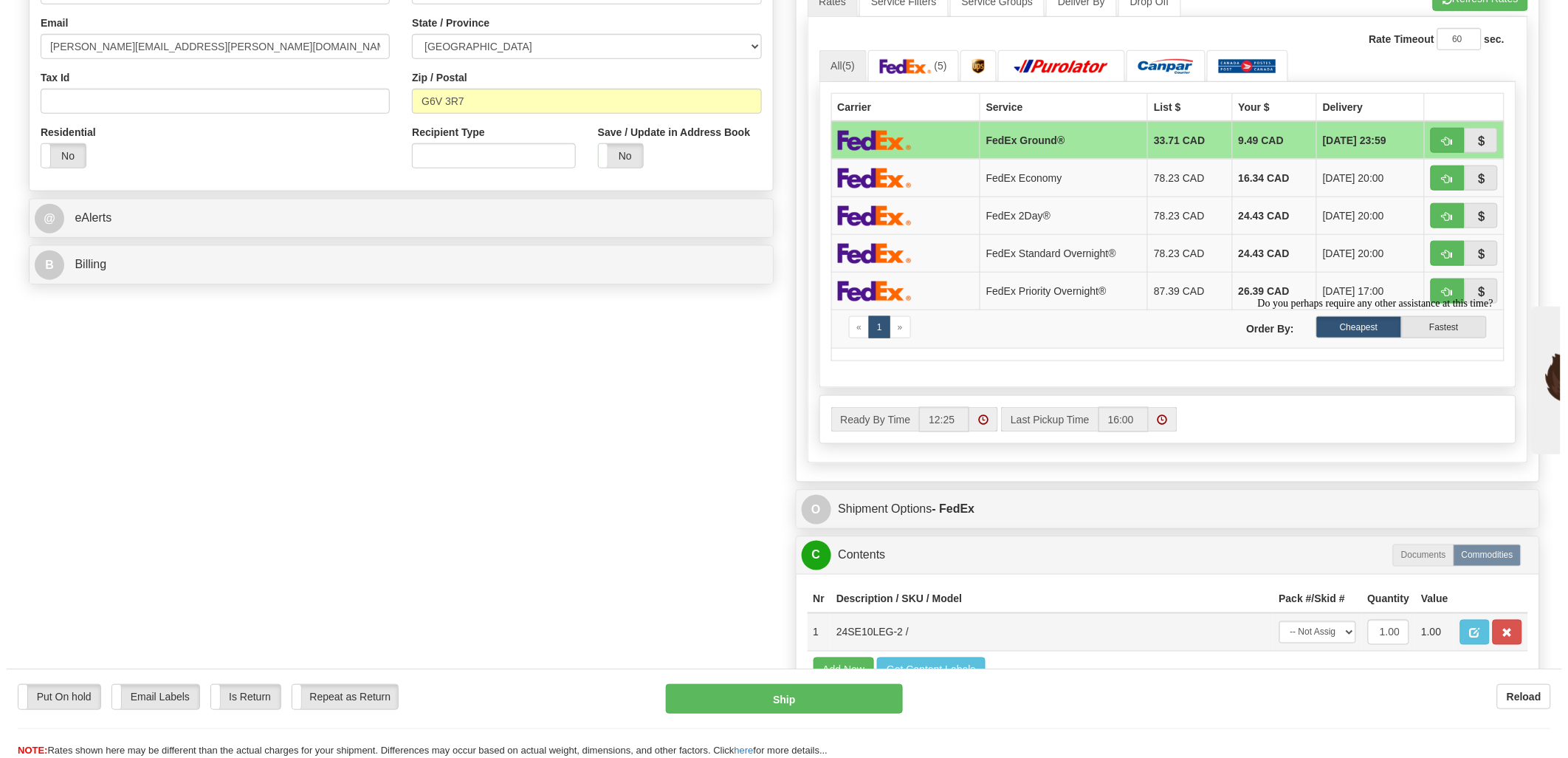
scroll to position [492, 0]
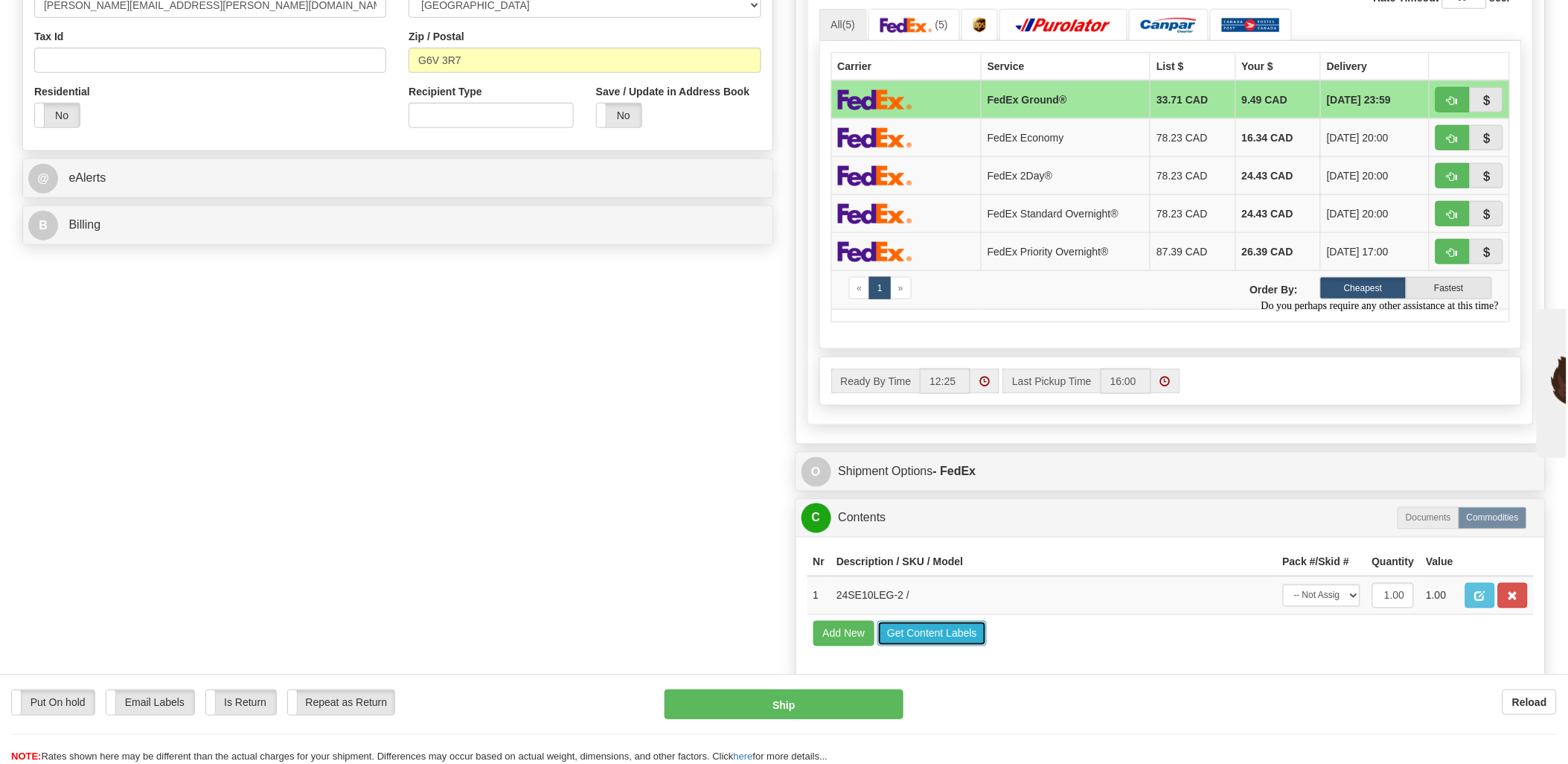
click at [936, 646] on button "Get Content Labels" at bounding box center [932, 633] width 110 height 26
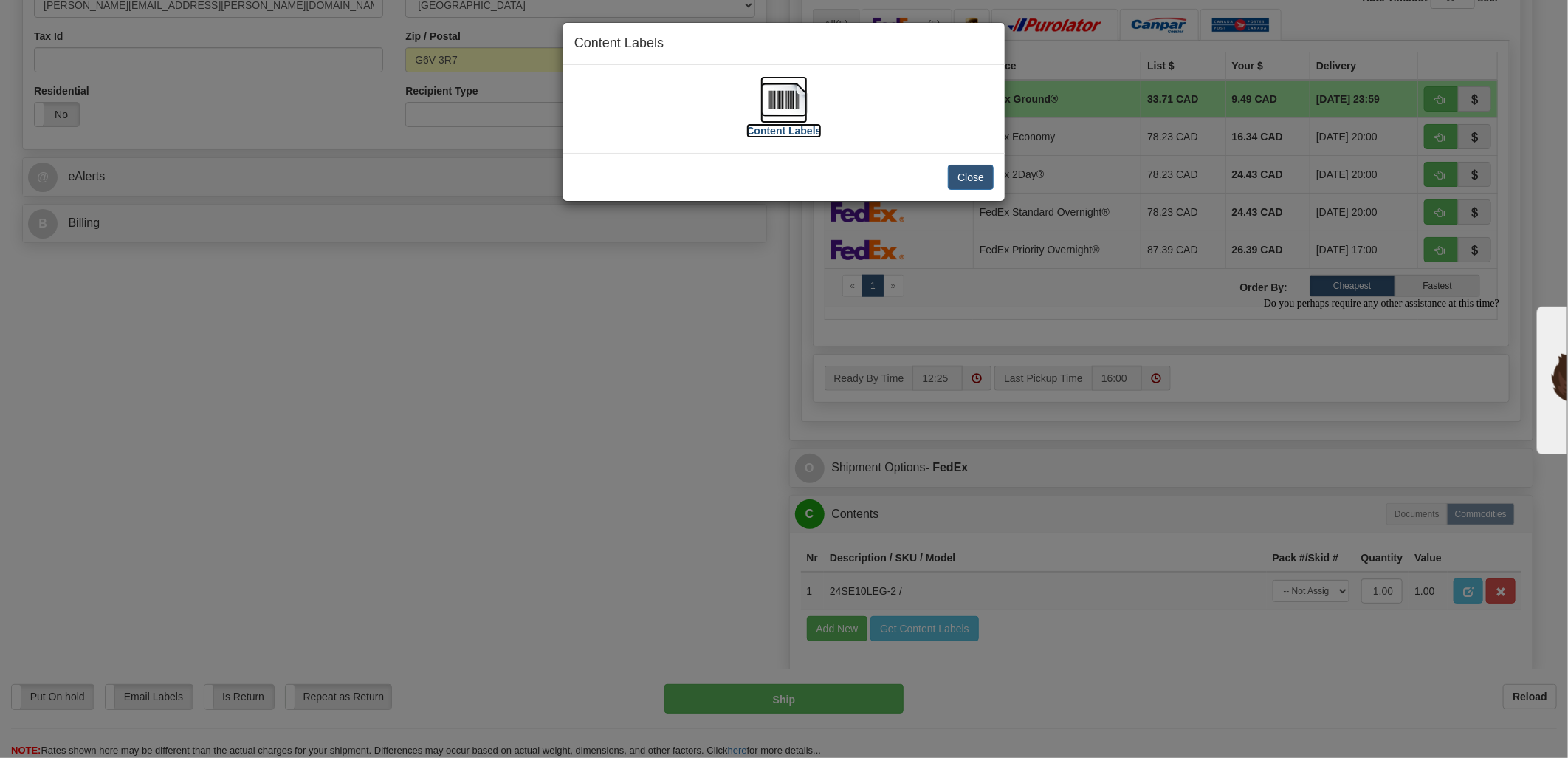
click at [772, 106] on img at bounding box center [783, 99] width 47 height 47
click at [973, 173] on button "Close" at bounding box center [971, 177] width 45 height 25
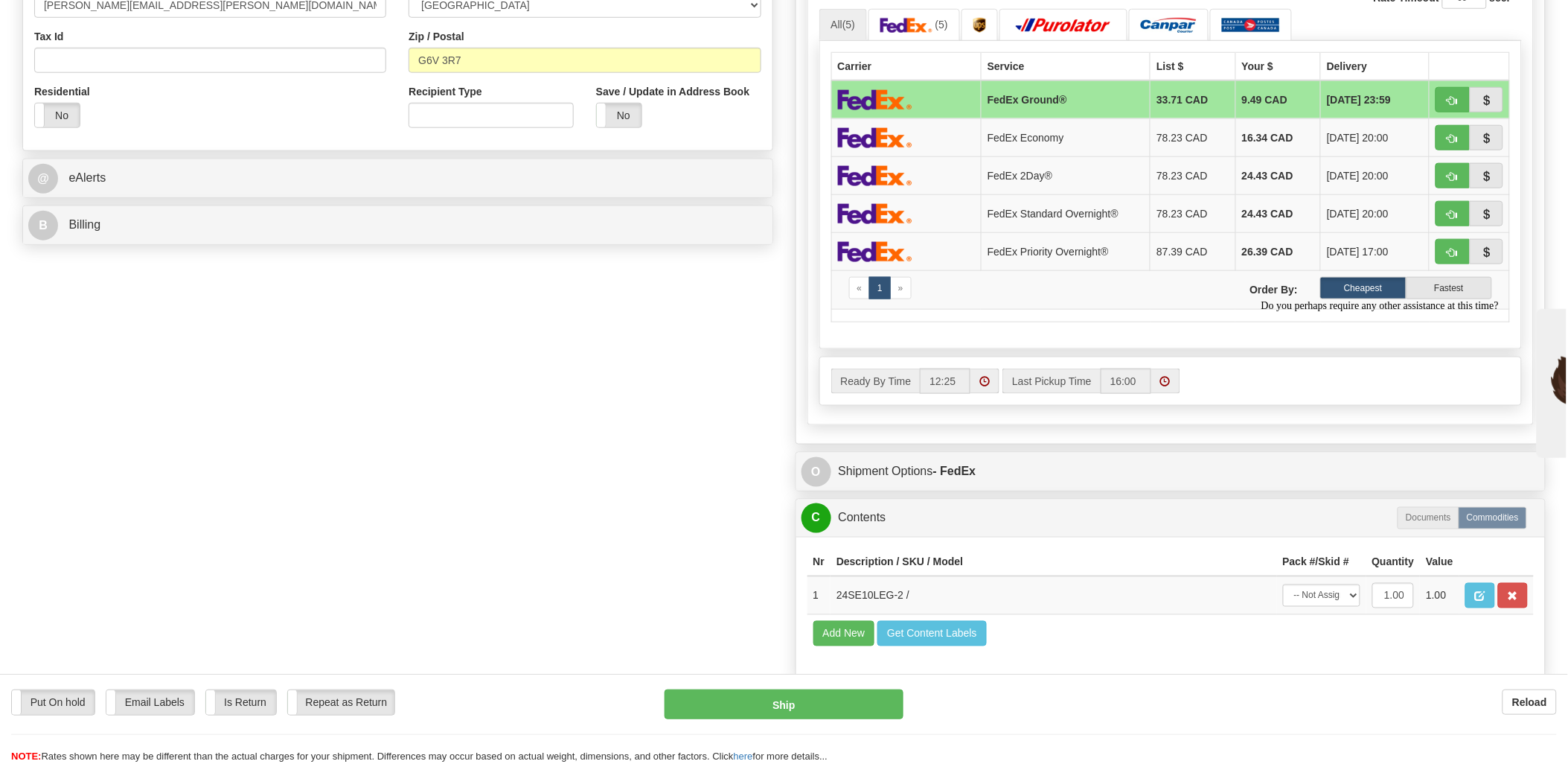
drag, startPoint x: 595, startPoint y: 535, endPoint x: 605, endPoint y: 537, distance: 10.2
click at [601, 537] on div "Order # 9002I057754_ORTH S ORTH" at bounding box center [783, 171] width 1545 height 1124
click at [835, 717] on button "Ship" at bounding box center [783, 704] width 239 height 30
type input "92"
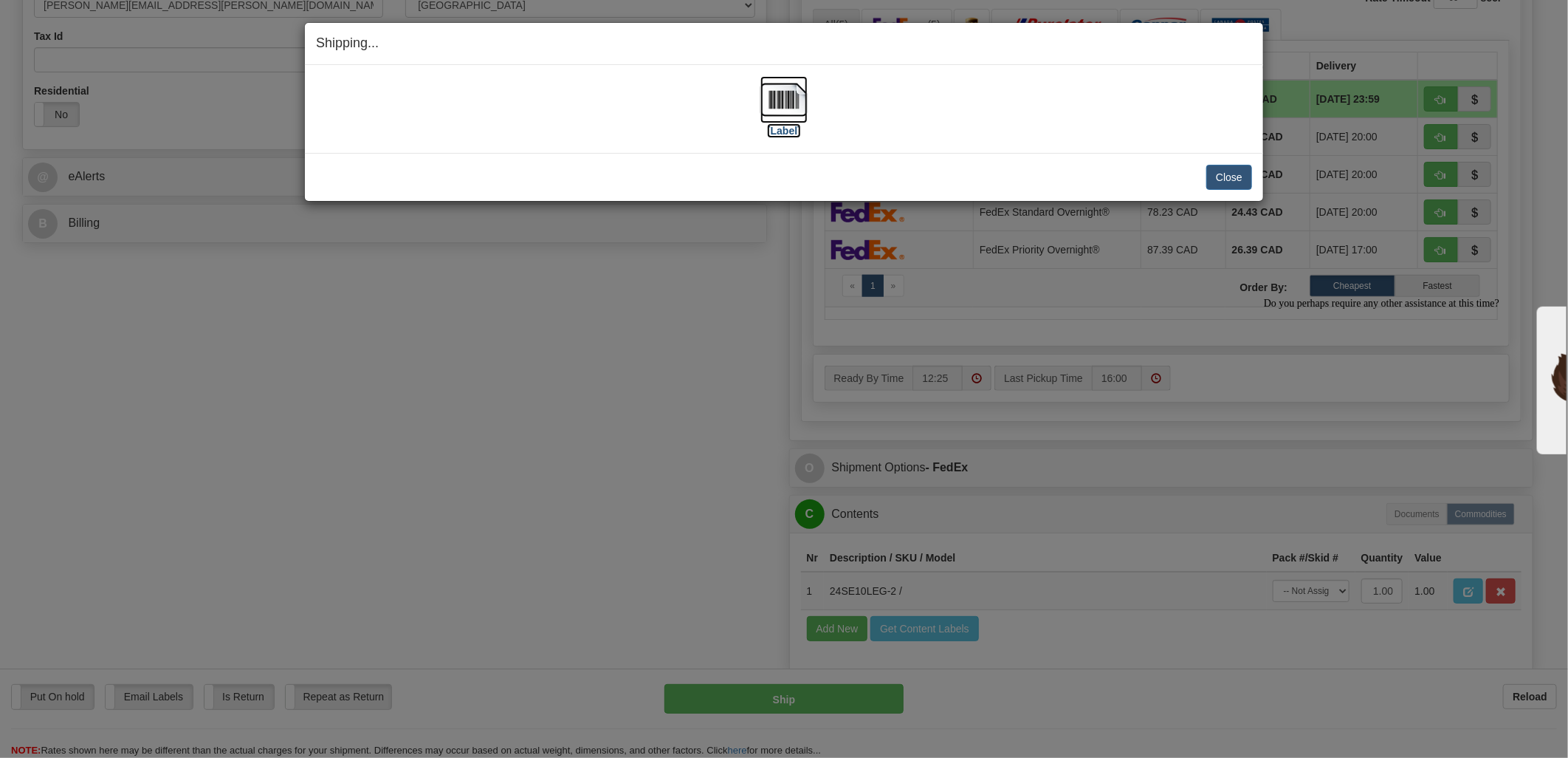
click at [786, 109] on img at bounding box center [783, 99] width 47 height 47
click at [1220, 173] on button "Close" at bounding box center [1229, 177] width 45 height 25
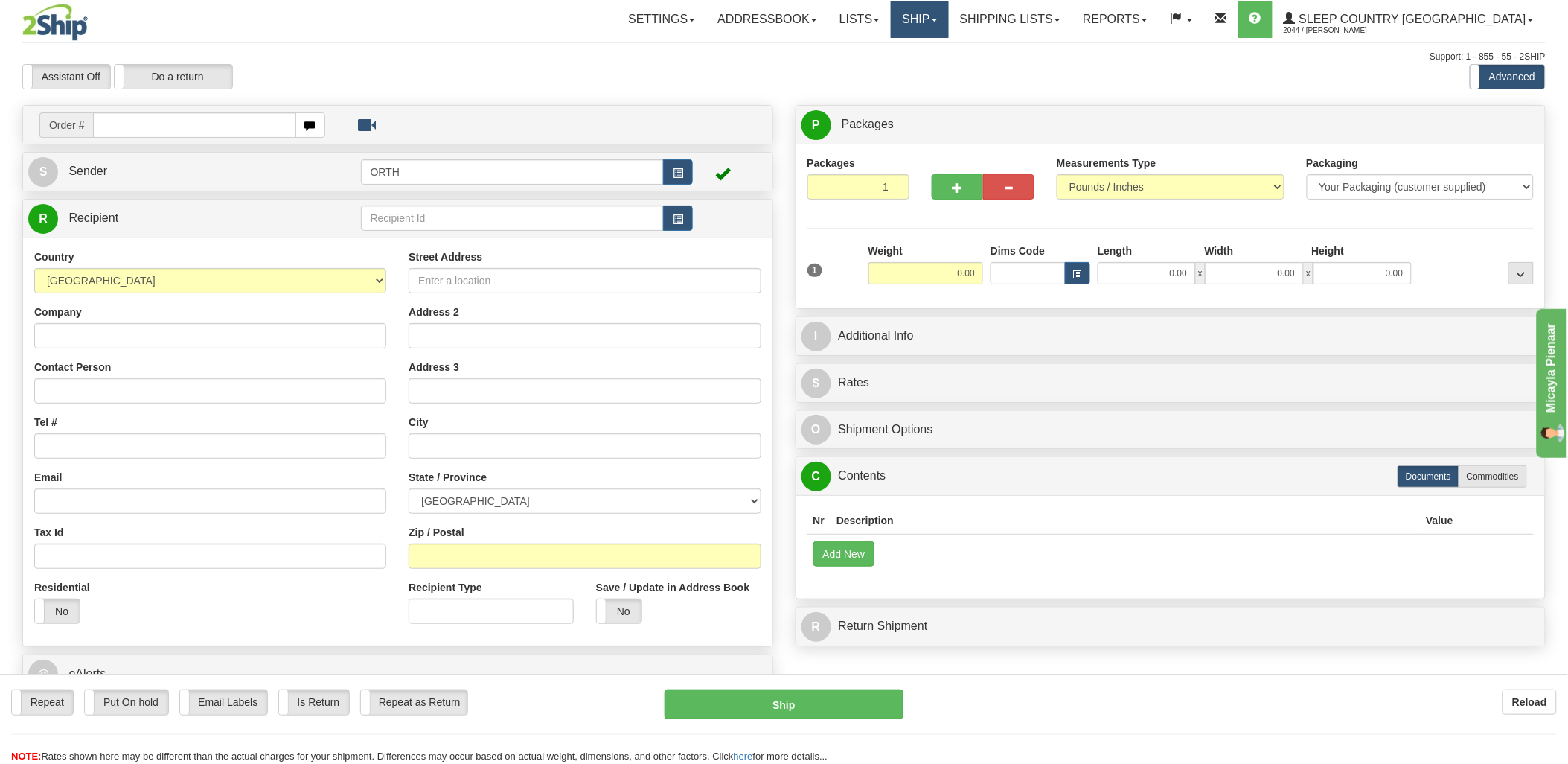
click at [948, 23] on link "Ship" at bounding box center [919, 19] width 57 height 37
click at [1050, 27] on link "Shipping lists" at bounding box center [1010, 19] width 123 height 37
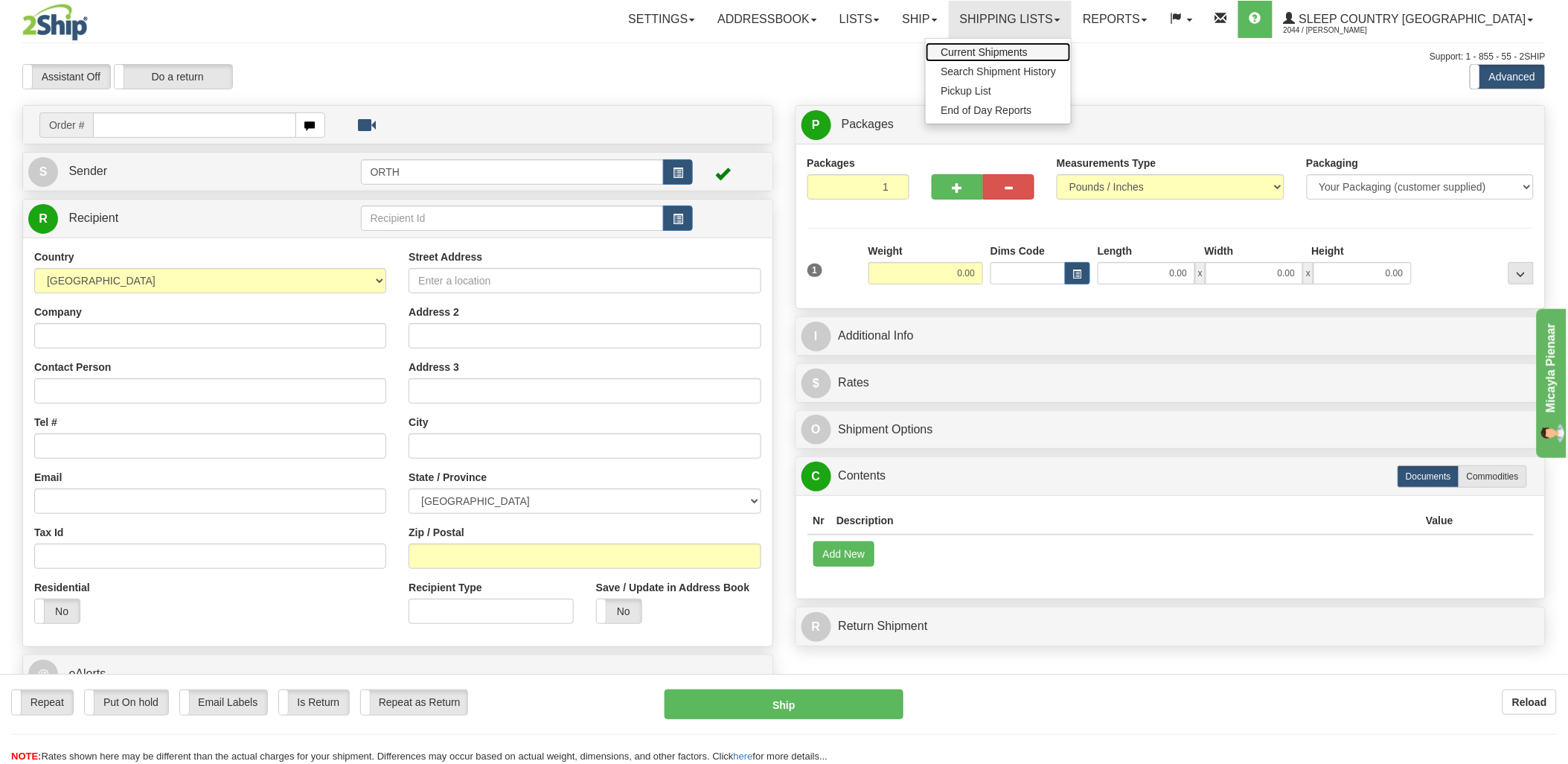
click at [1028, 50] on span "Current Shipments" at bounding box center [984, 51] width 87 height 12
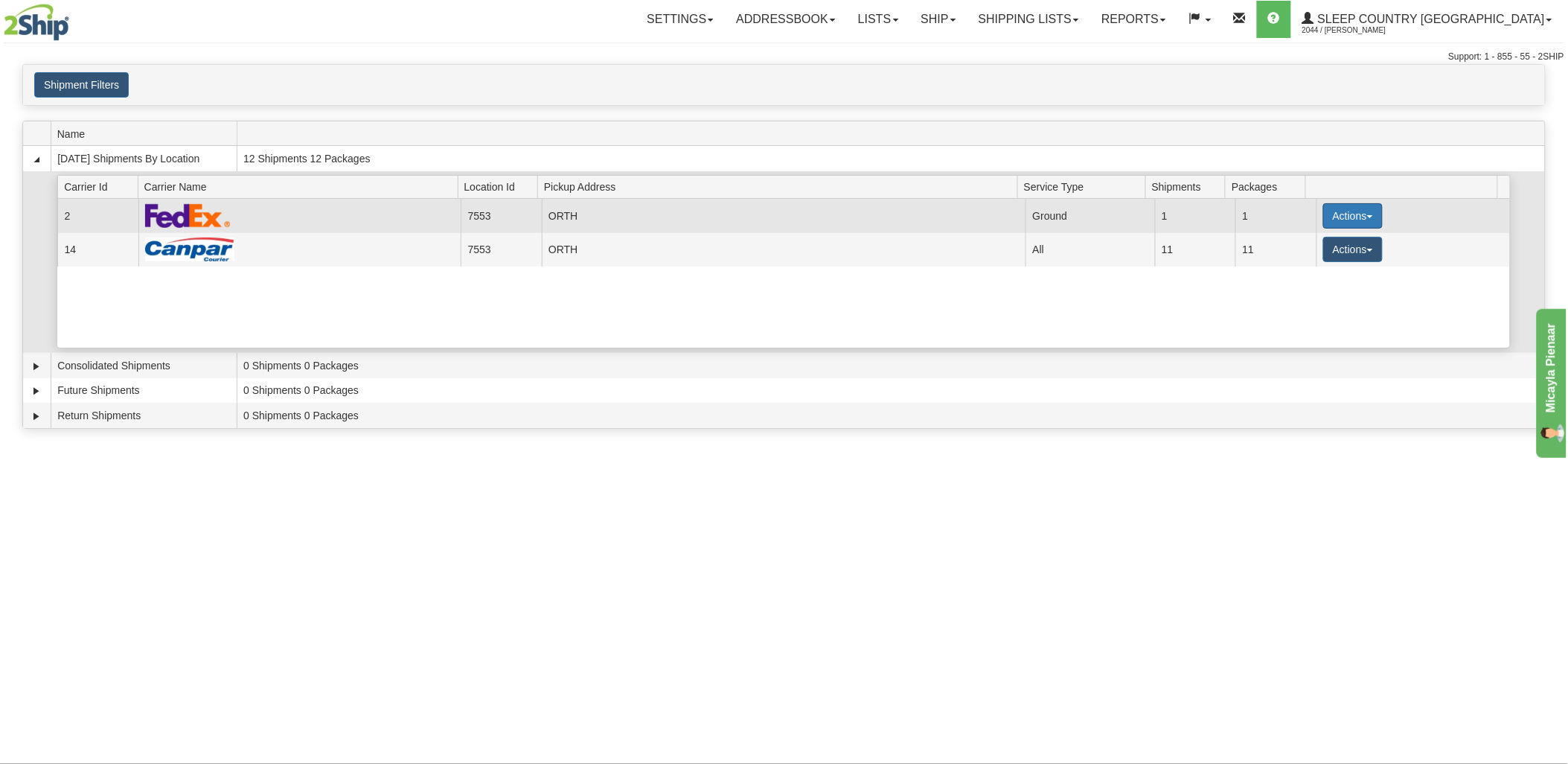
click at [1340, 207] on button "Actions" at bounding box center [1353, 215] width 60 height 26
click at [1333, 238] on link "Details" at bounding box center [1322, 244] width 119 height 19
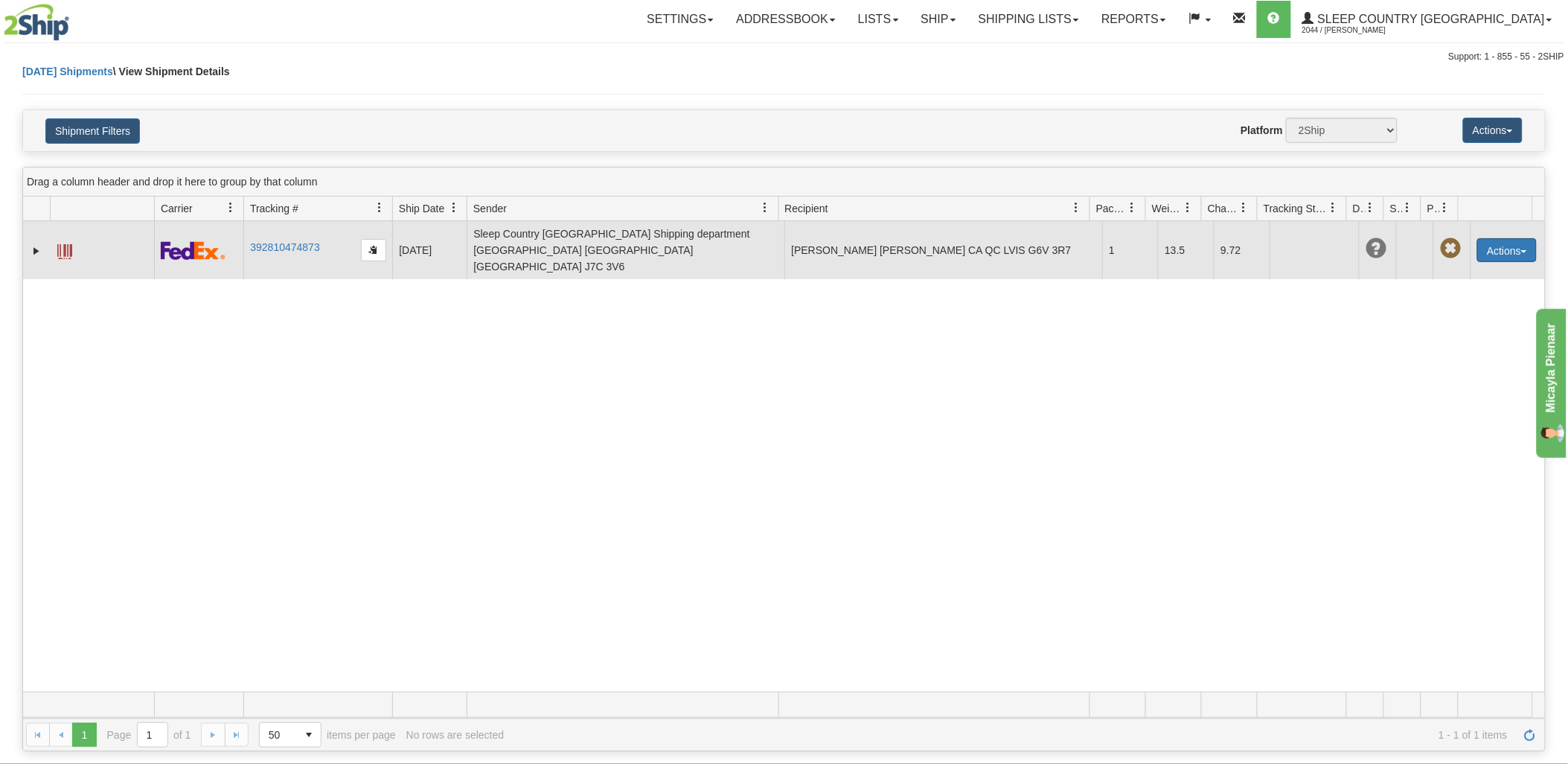
click at [1485, 238] on button "Actions" at bounding box center [1507, 249] width 60 height 24
click at [1466, 268] on link "Edit" at bounding box center [1476, 277] width 119 height 19
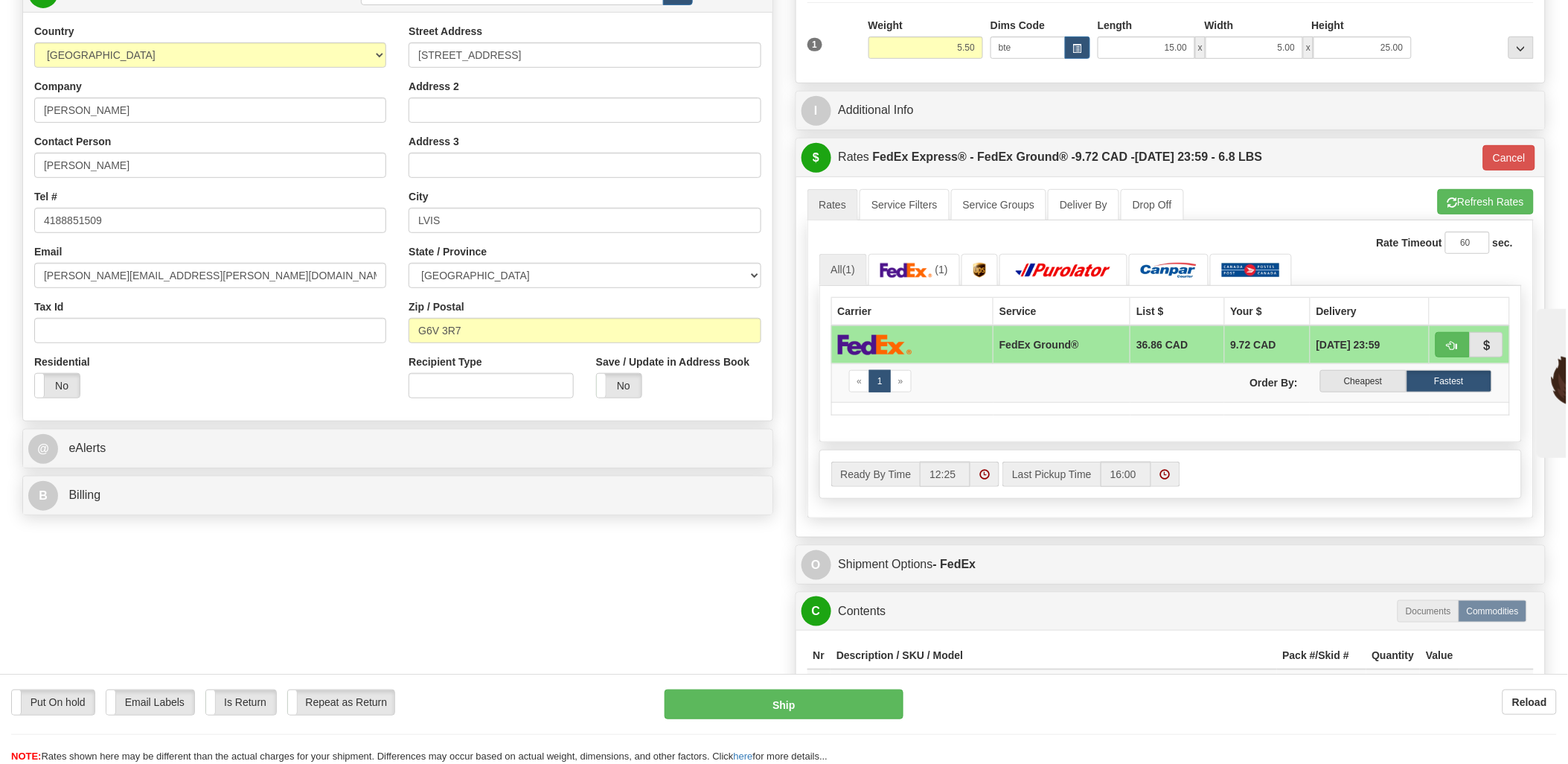
scroll to position [248, 0]
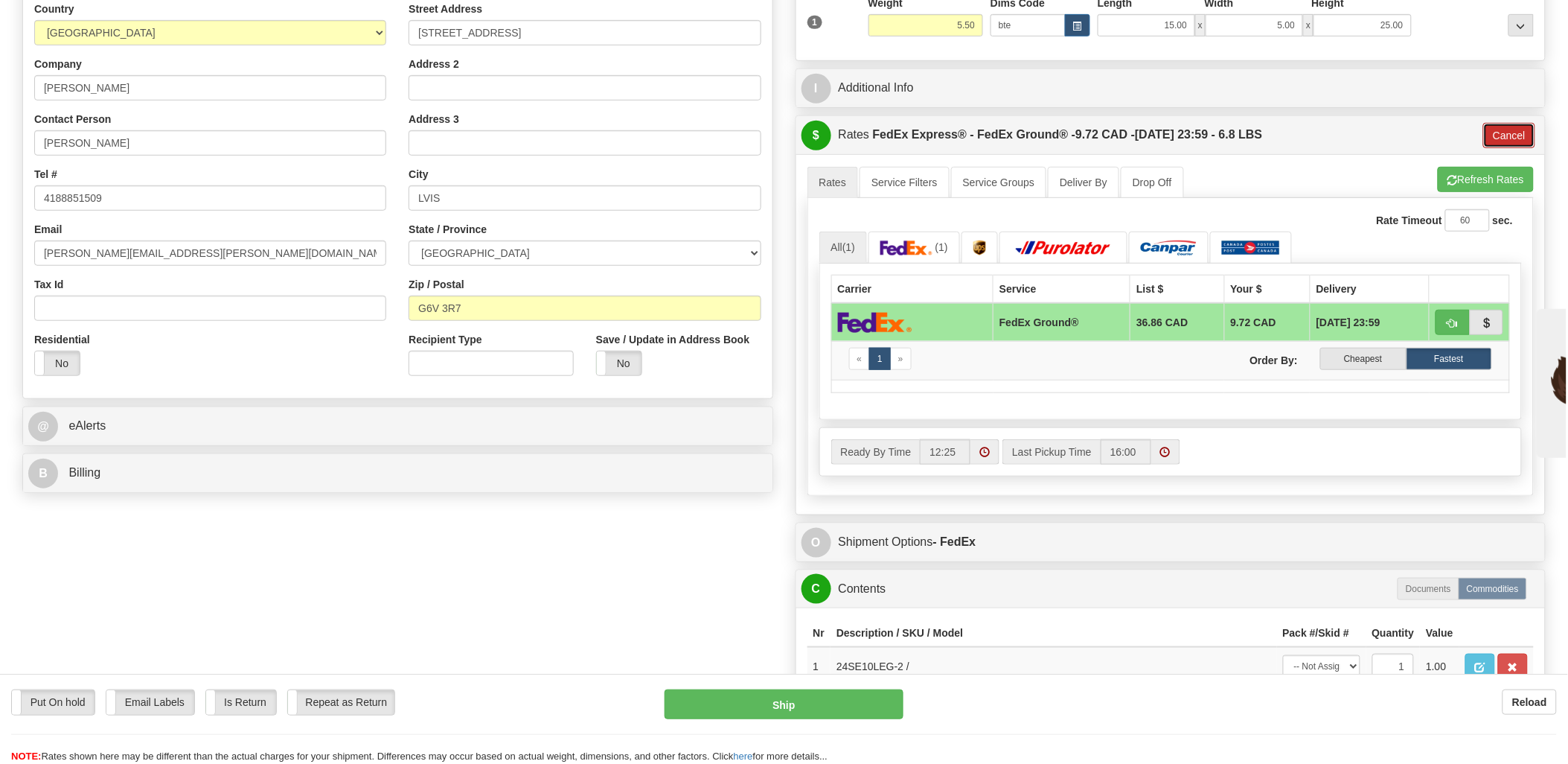
click at [1502, 132] on button "Cancel" at bounding box center [1509, 135] width 52 height 26
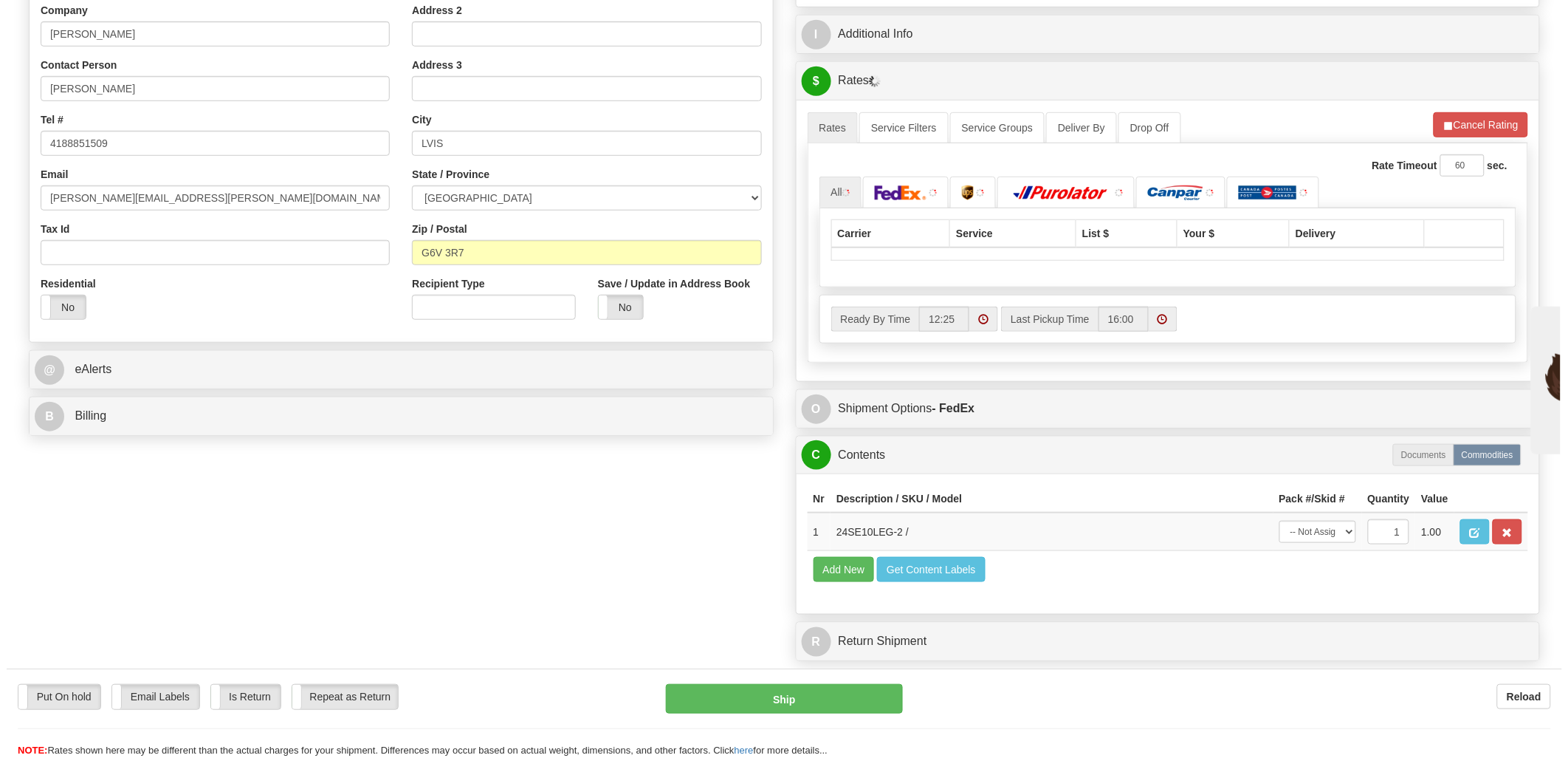
scroll to position [328, 0]
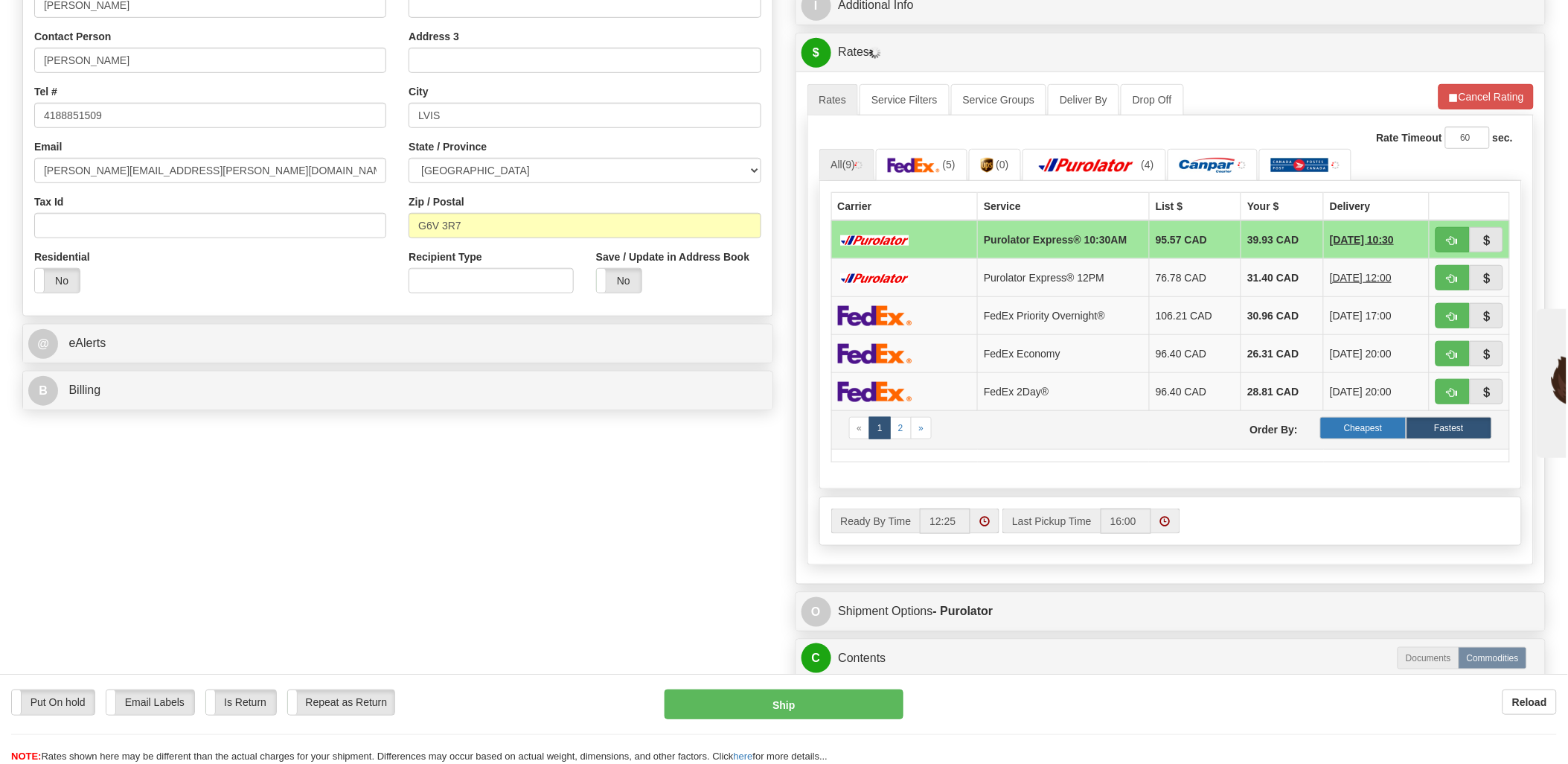
click at [1378, 433] on label "Cheapest" at bounding box center [1363, 427] width 85 height 23
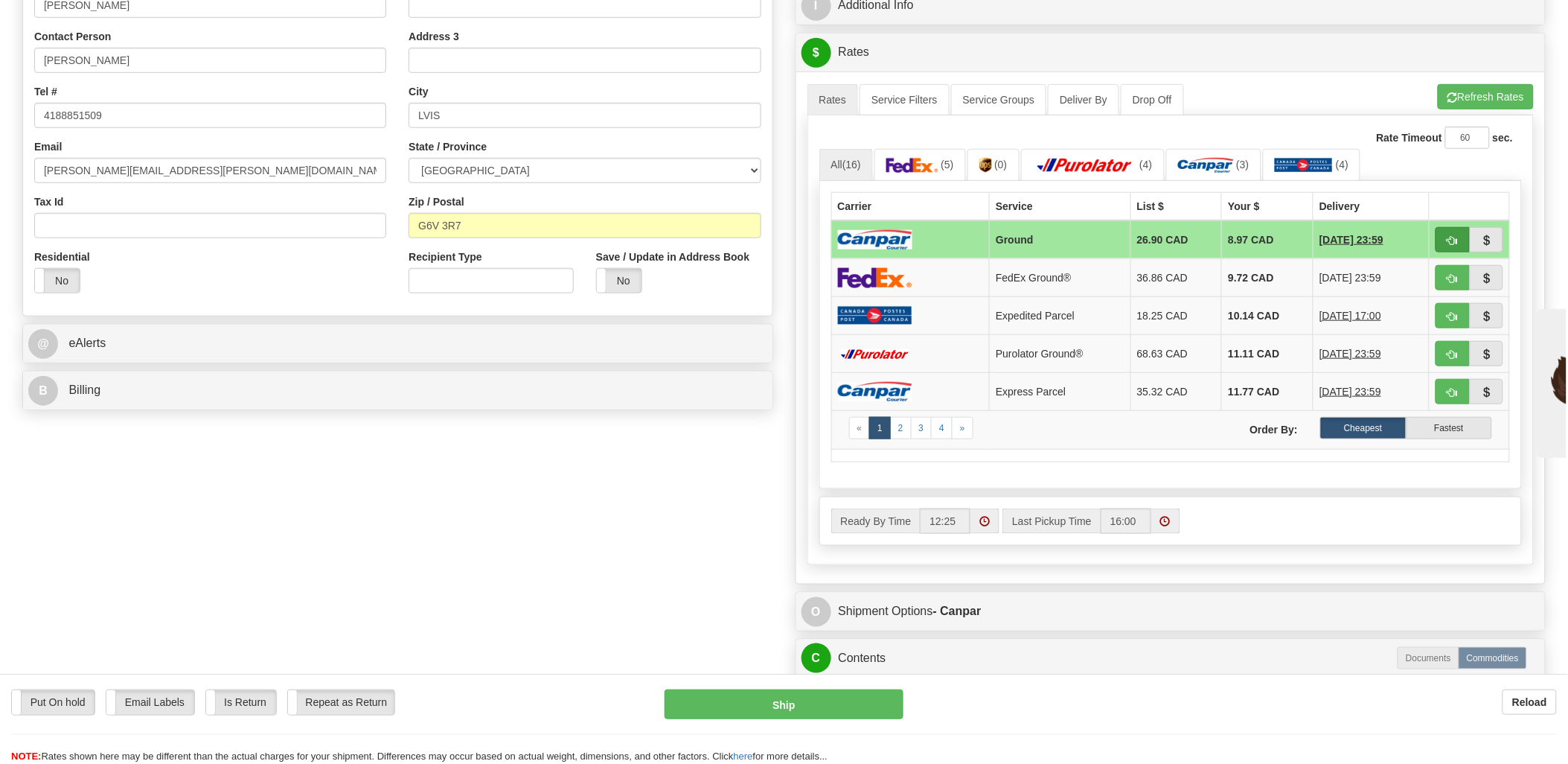
click at [1444, 239] on button "button" at bounding box center [1452, 239] width 34 height 26
type input "1"
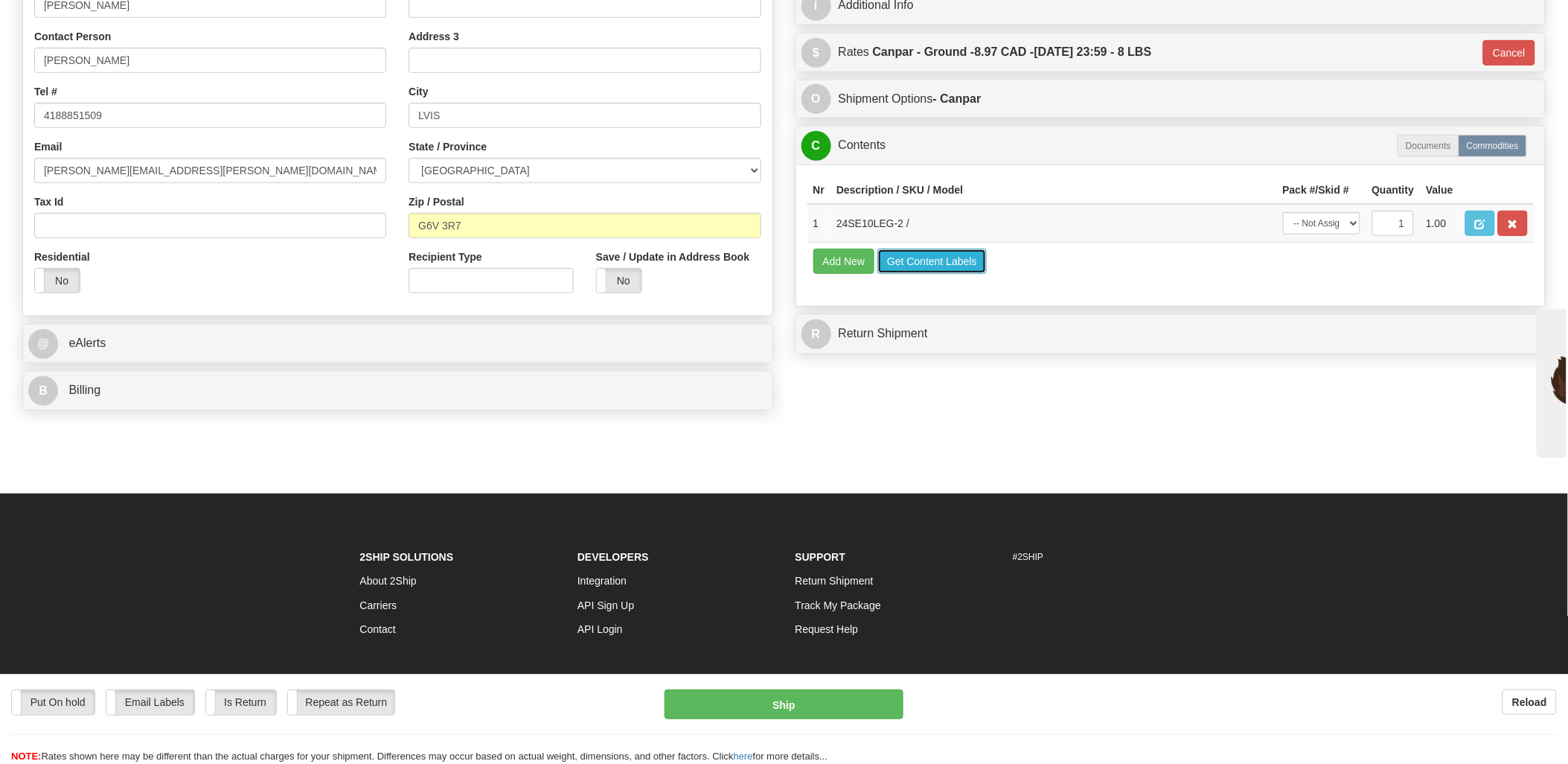
click at [942, 274] on button "Get Content Labels" at bounding box center [932, 261] width 110 height 26
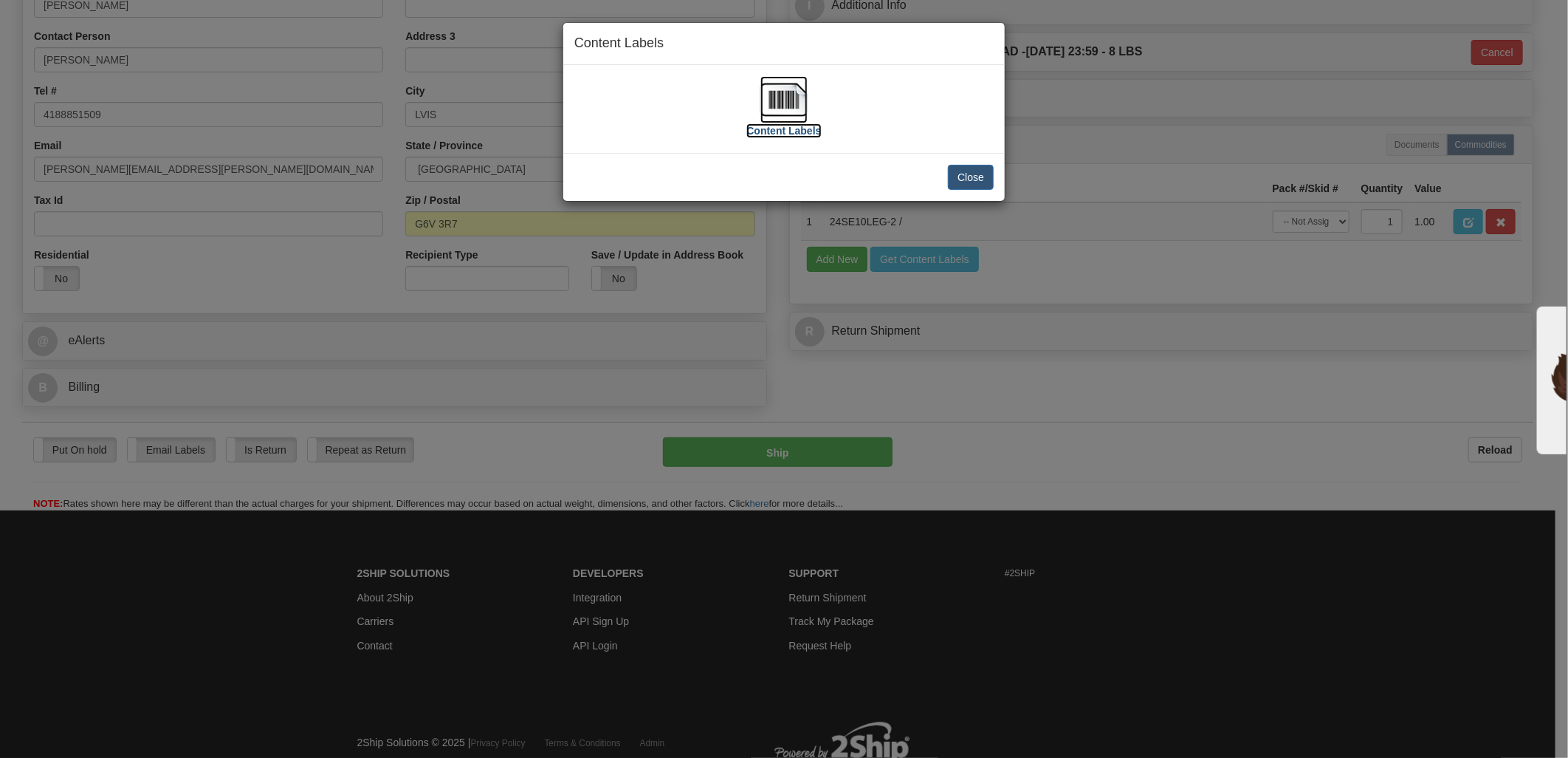
click at [792, 106] on img at bounding box center [783, 99] width 47 height 47
click at [973, 178] on button "Close" at bounding box center [971, 177] width 45 height 25
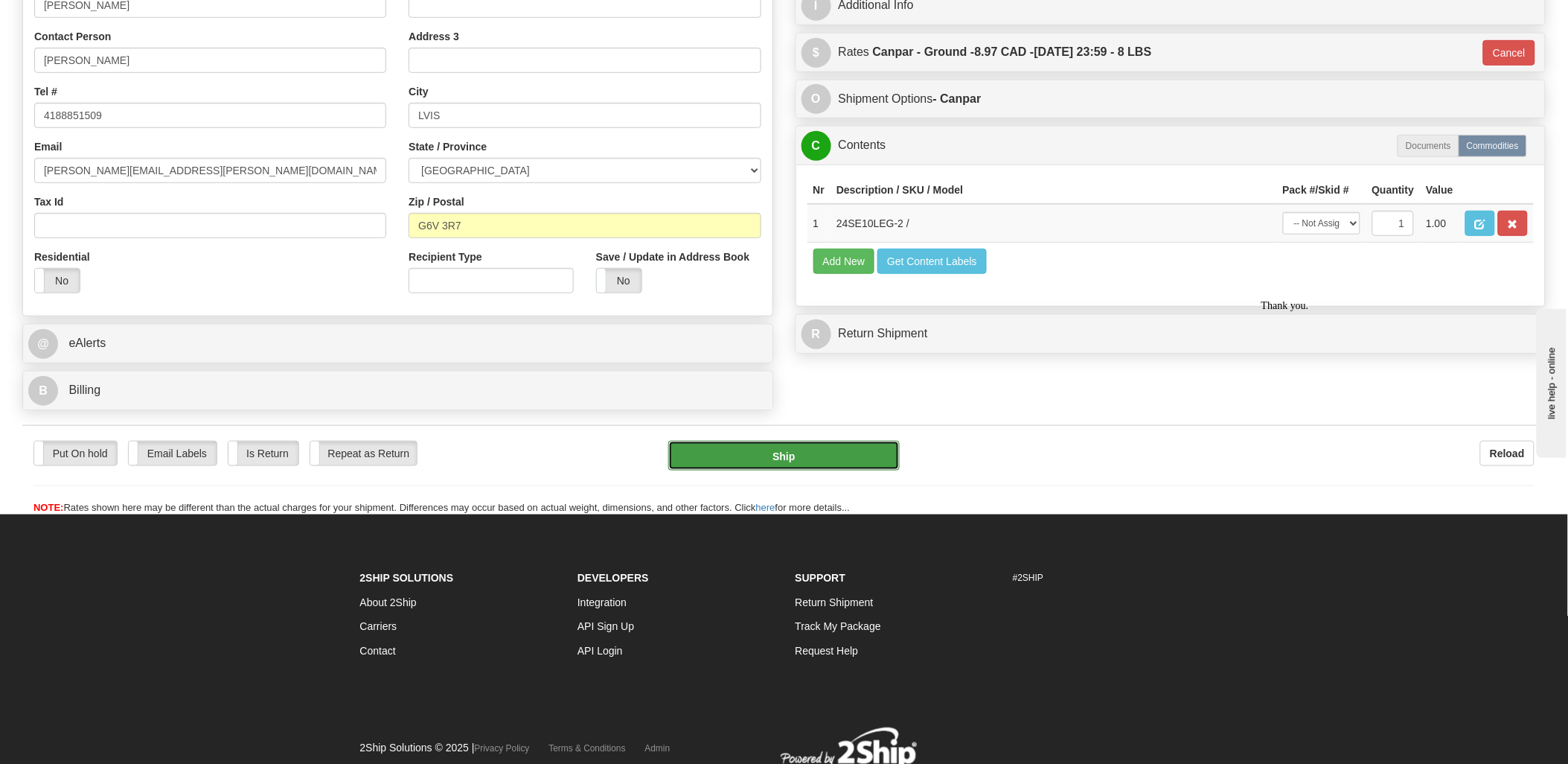
click at [824, 456] on button "Ship" at bounding box center [784, 455] width 232 height 30
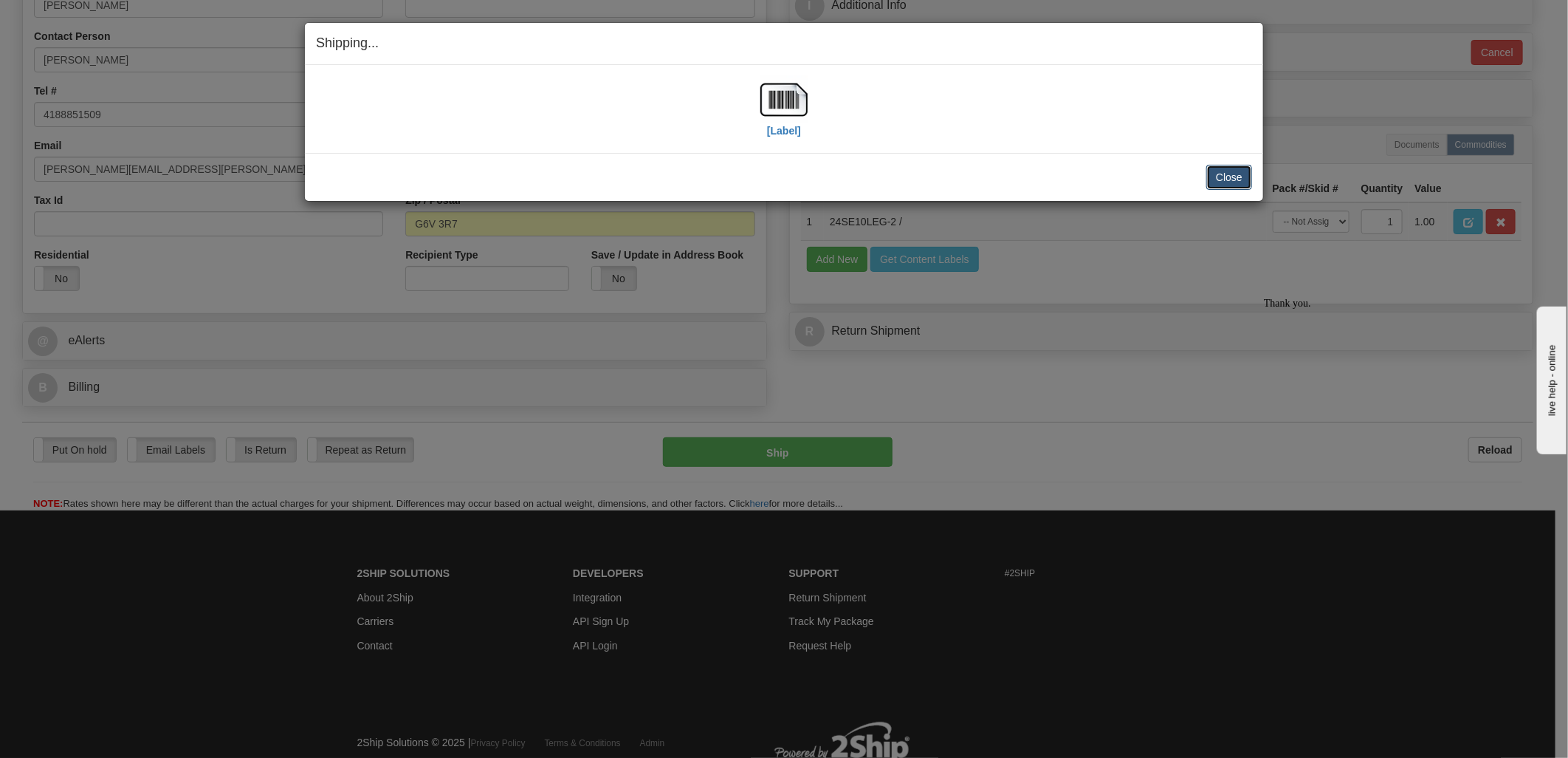
click at [1221, 172] on button "Close" at bounding box center [1229, 177] width 45 height 25
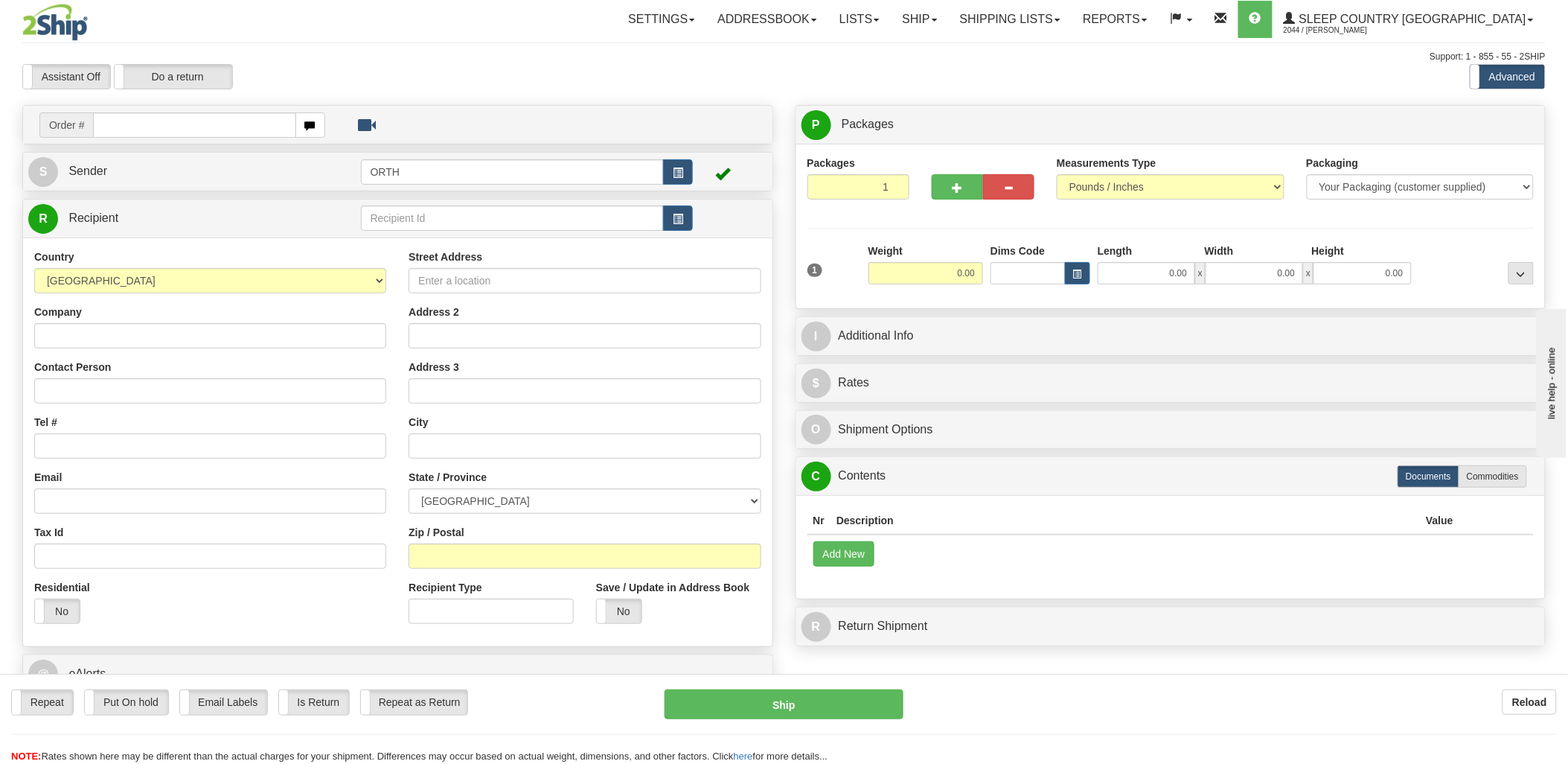
click at [192, 116] on input "text" at bounding box center [194, 125] width 202 height 26
click at [192, 117] on input "text" at bounding box center [194, 125] width 202 height 26
type input "9000i"
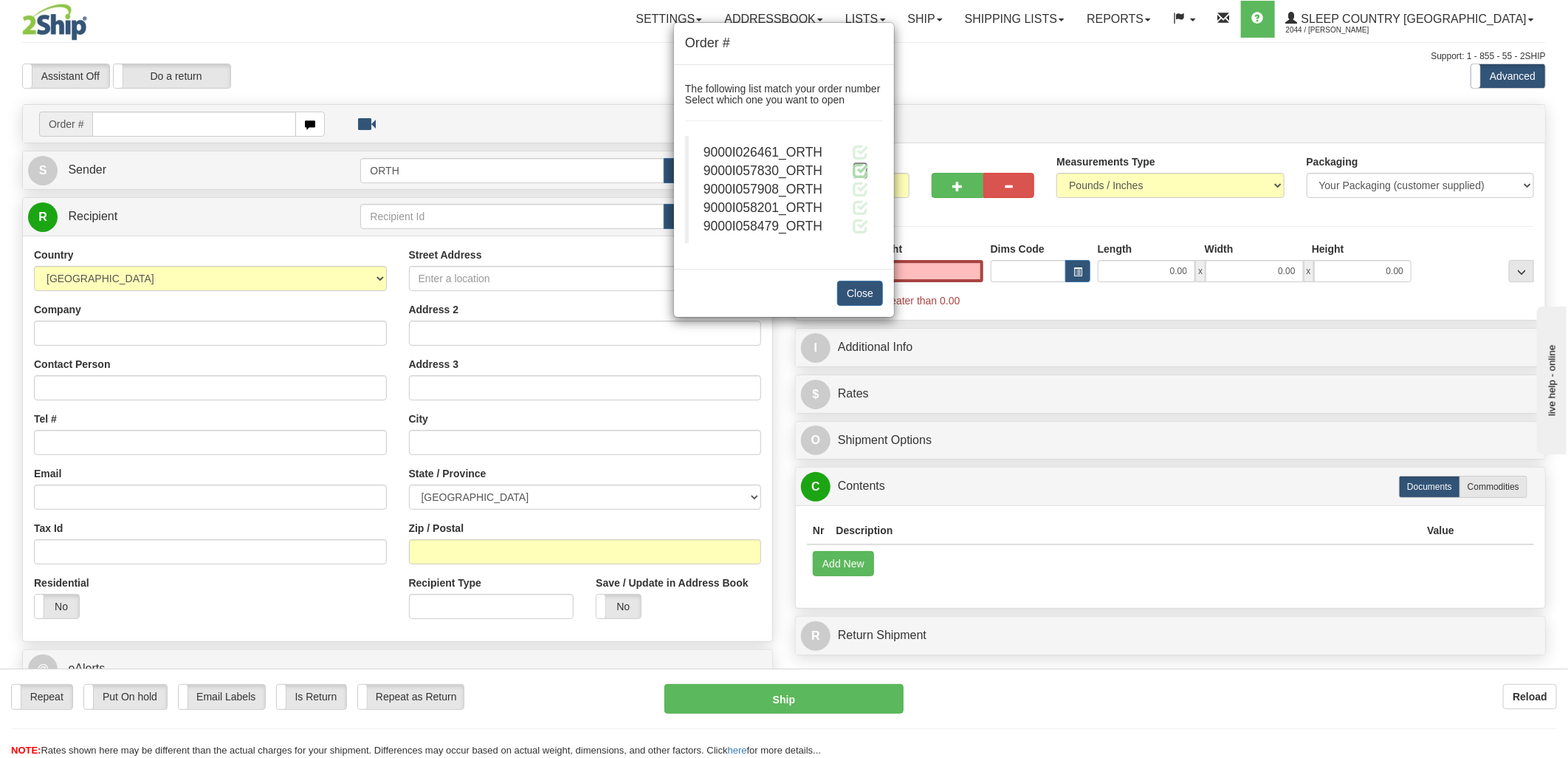
type input "0.00"
click at [856, 168] on span at bounding box center [860, 170] width 15 height 15
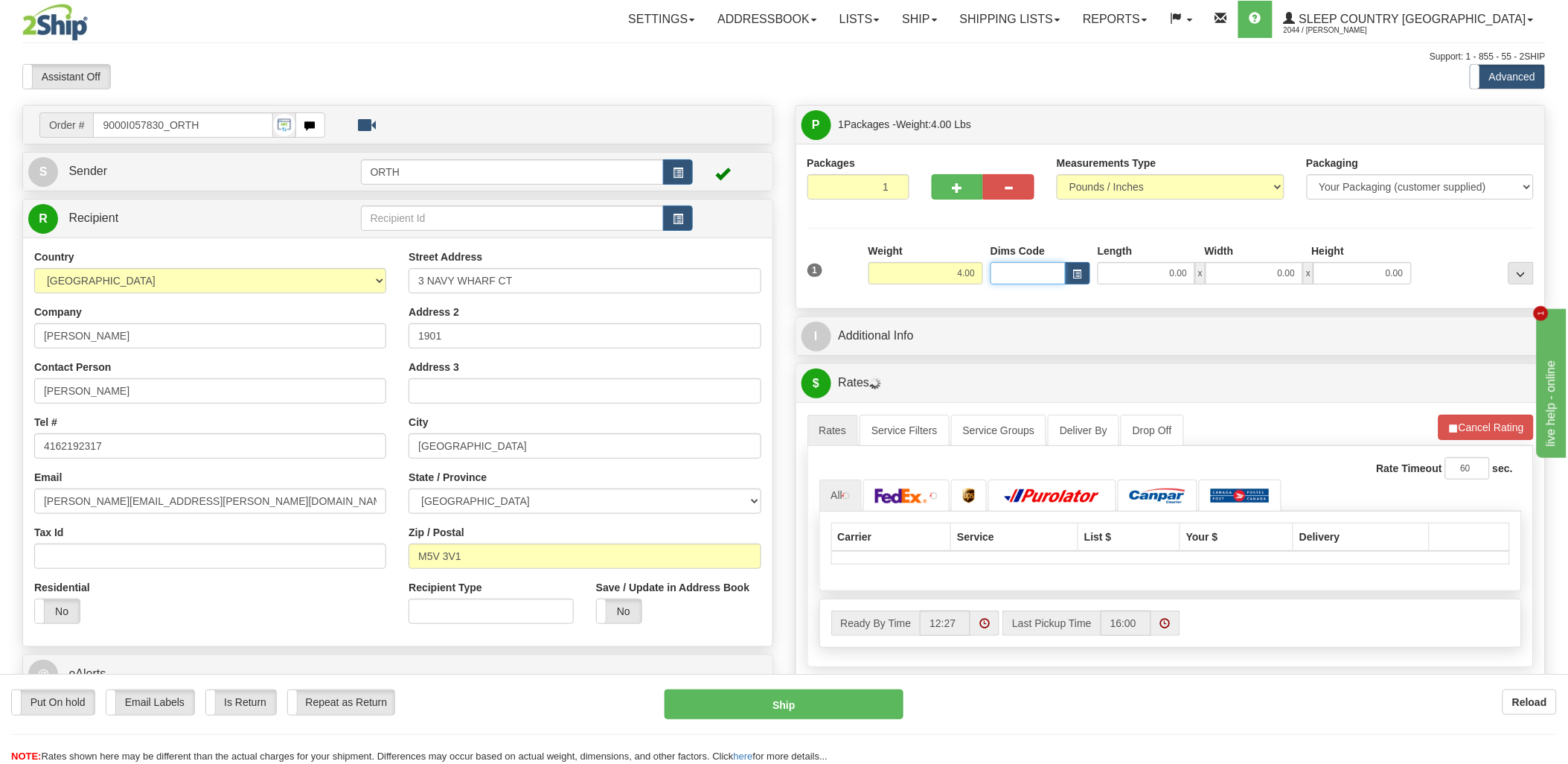
click at [1008, 270] on input "Dims Code" at bounding box center [1028, 273] width 75 height 23
click at [1009, 270] on input "Dims Code" at bounding box center [1028, 273] width 75 height 23
type input "bte"
click button "Delete" at bounding box center [0, 0] width 0 height 0
type input "15.00"
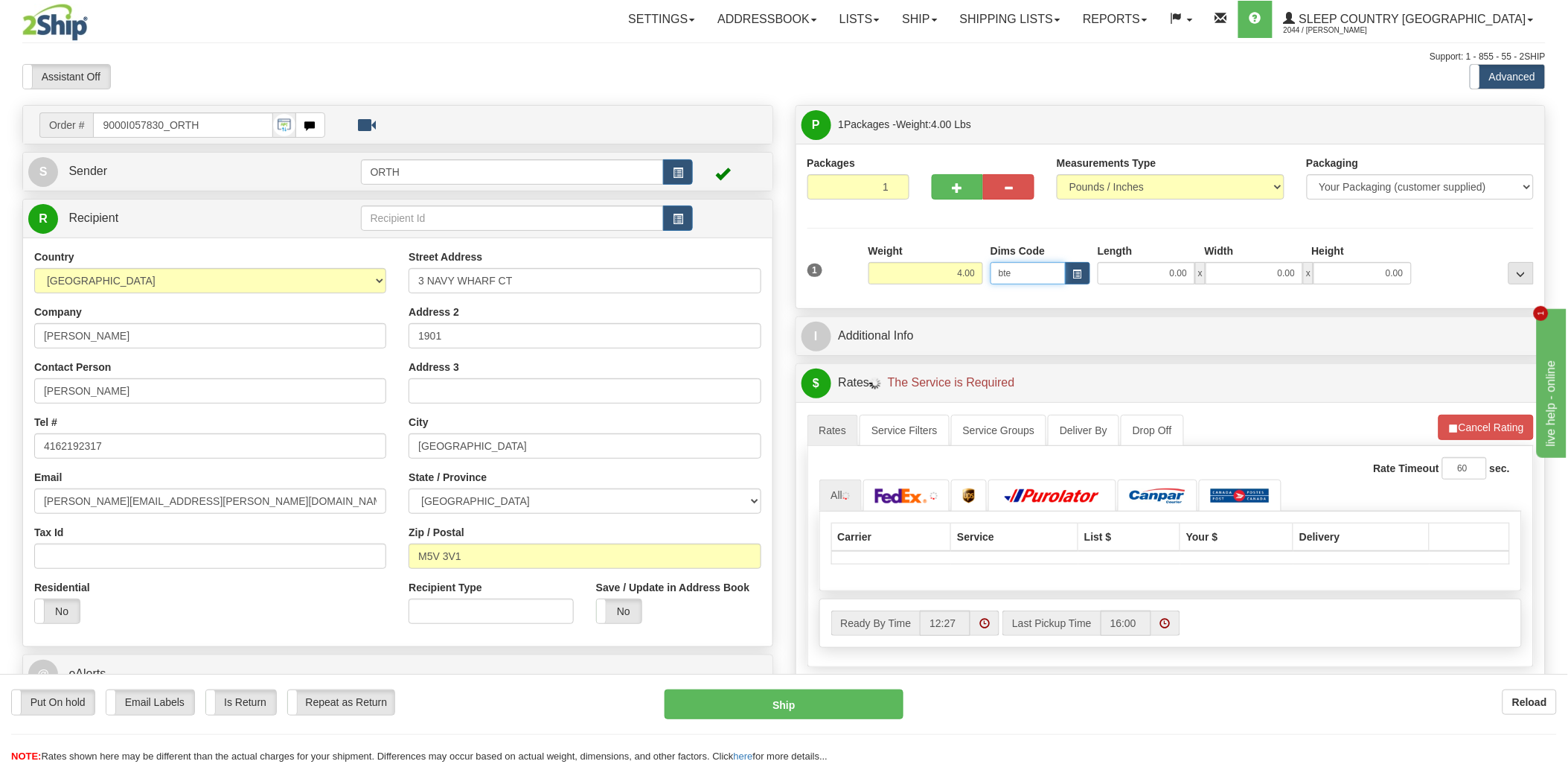
type input "5.00"
type input "25.00"
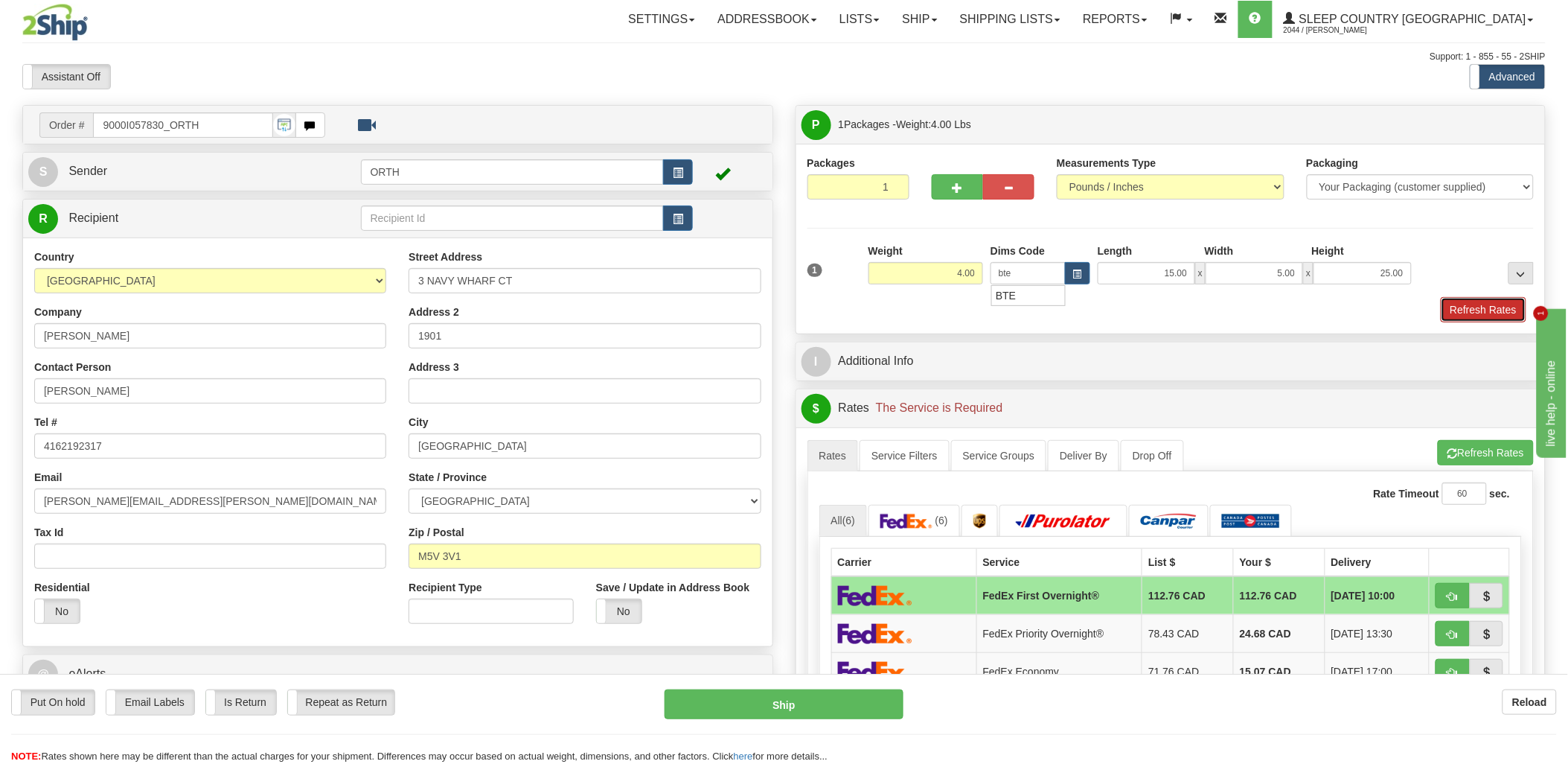
click at [1494, 307] on button "Refresh Rates" at bounding box center [1483, 309] width 85 height 26
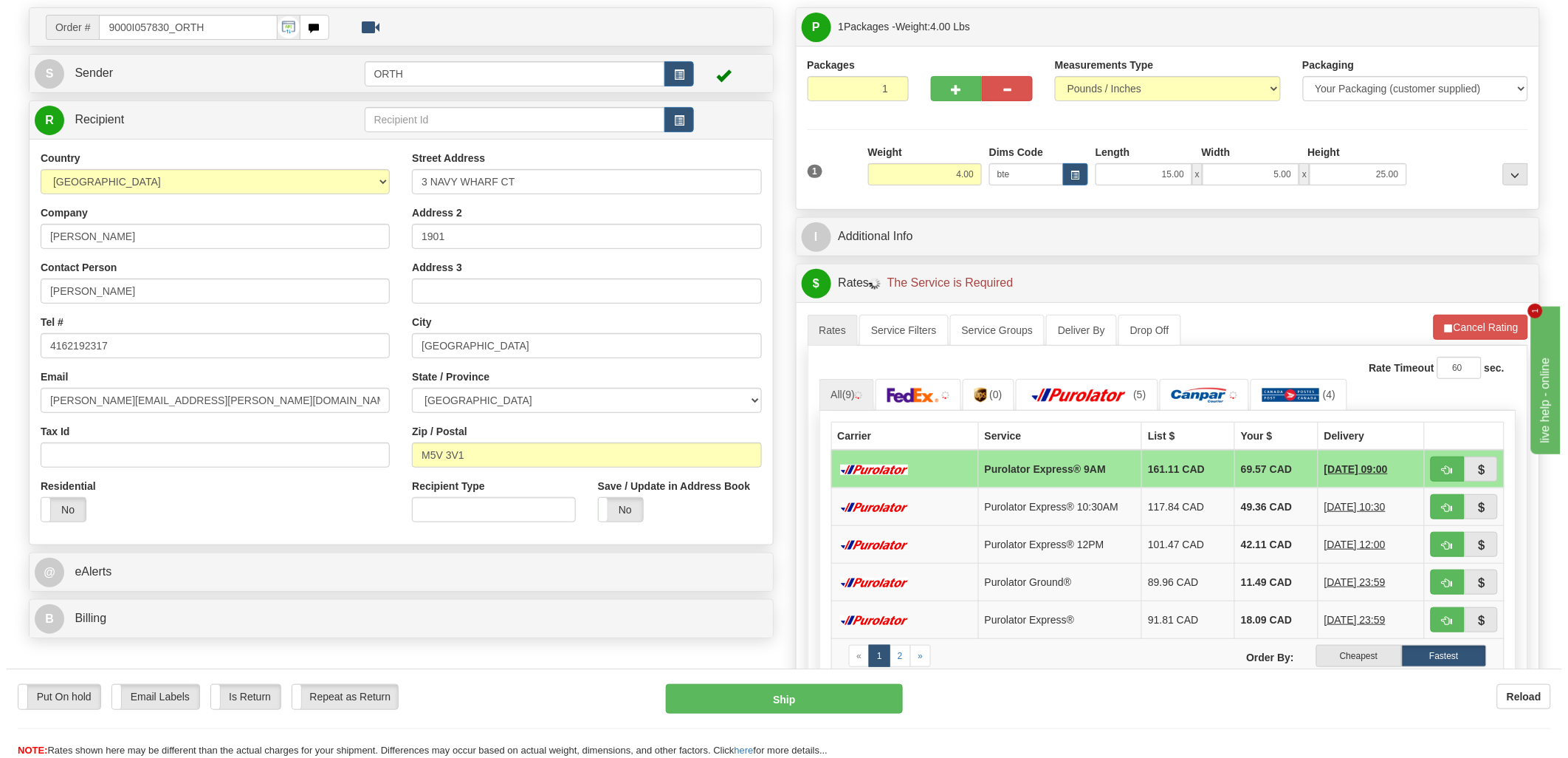
scroll to position [328, 0]
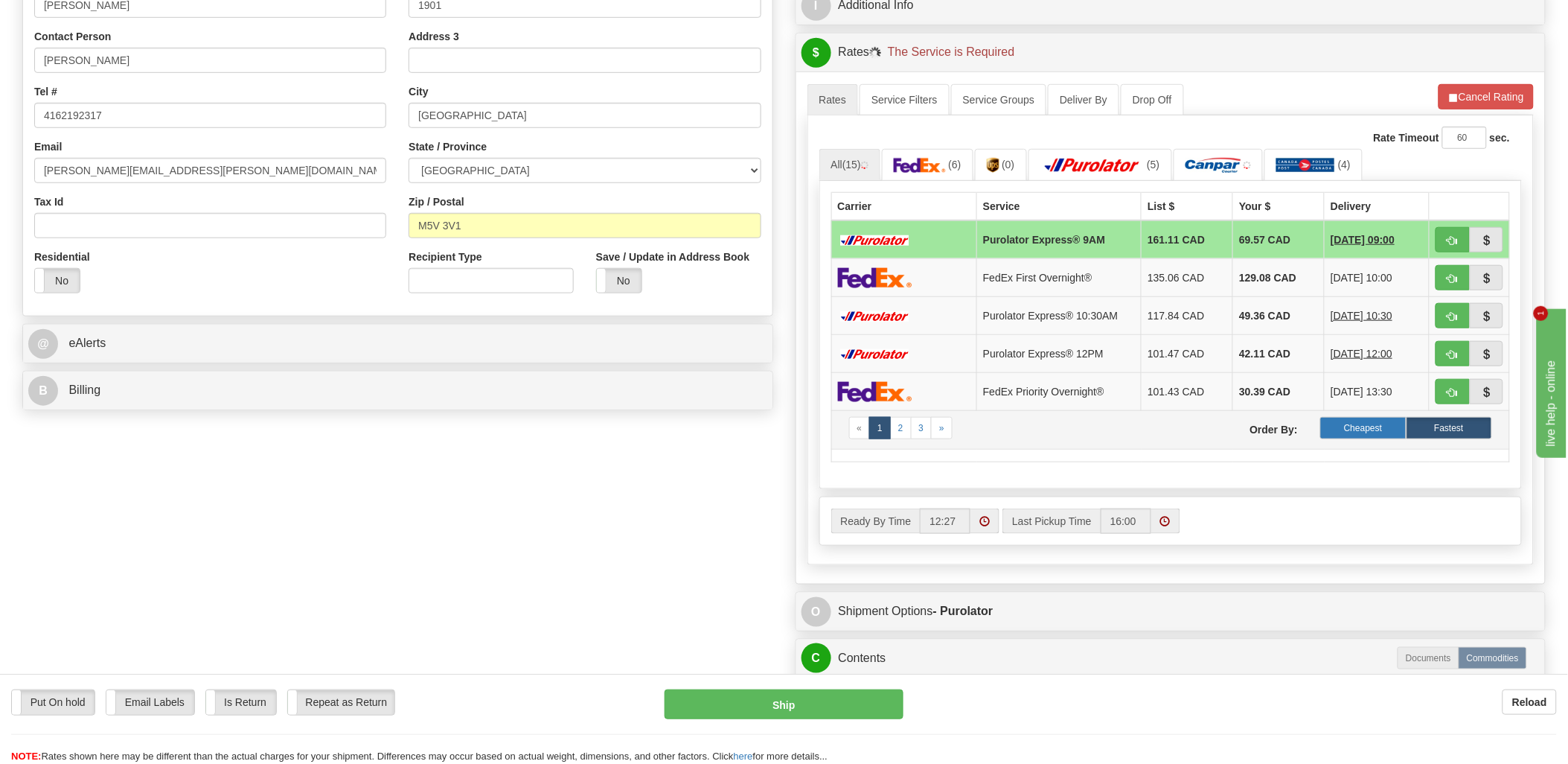
click at [1393, 427] on label "Cheapest" at bounding box center [1363, 427] width 85 height 23
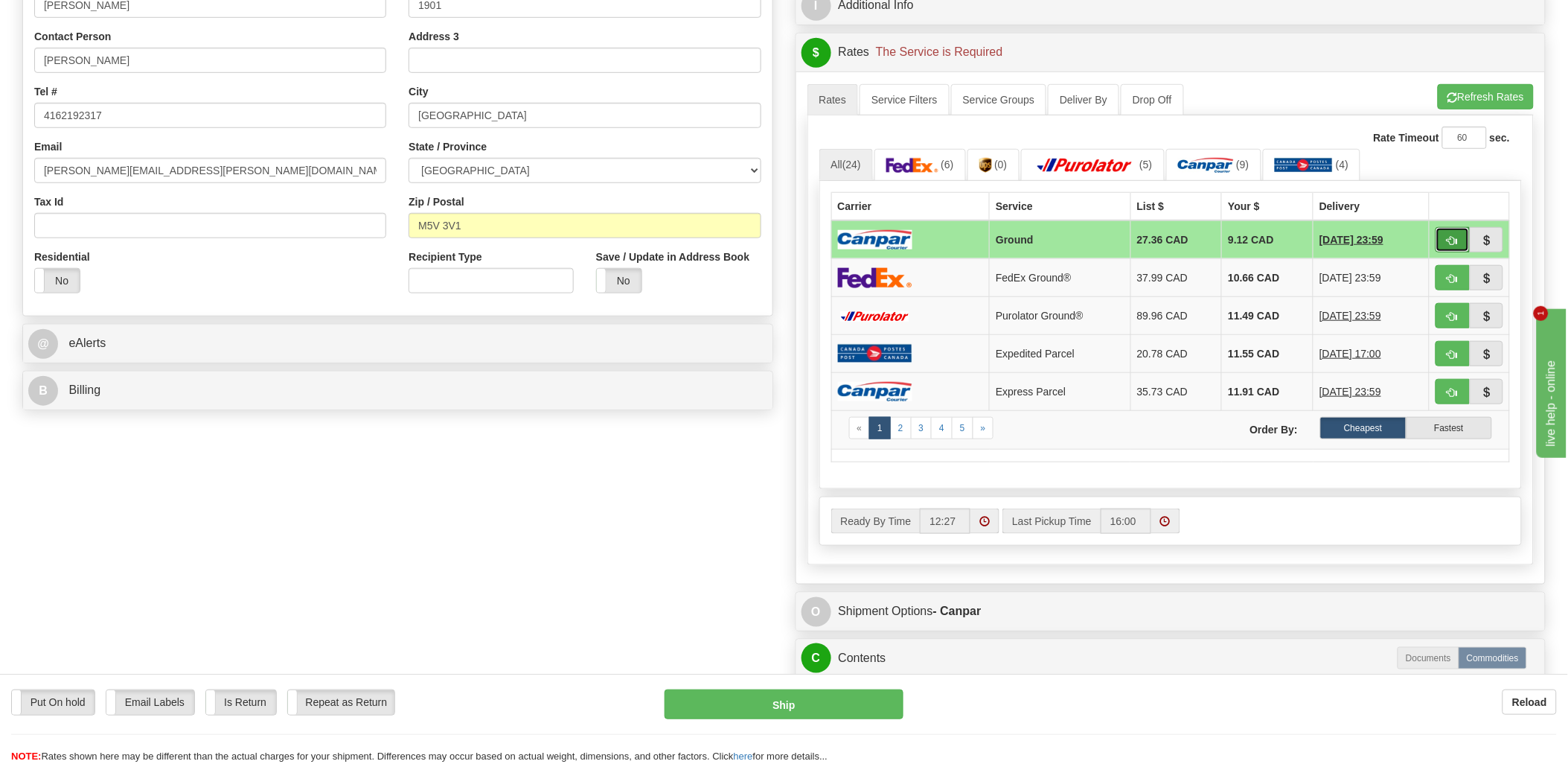
click at [1448, 236] on span "button" at bounding box center [1452, 241] width 10 height 9
type input "1"
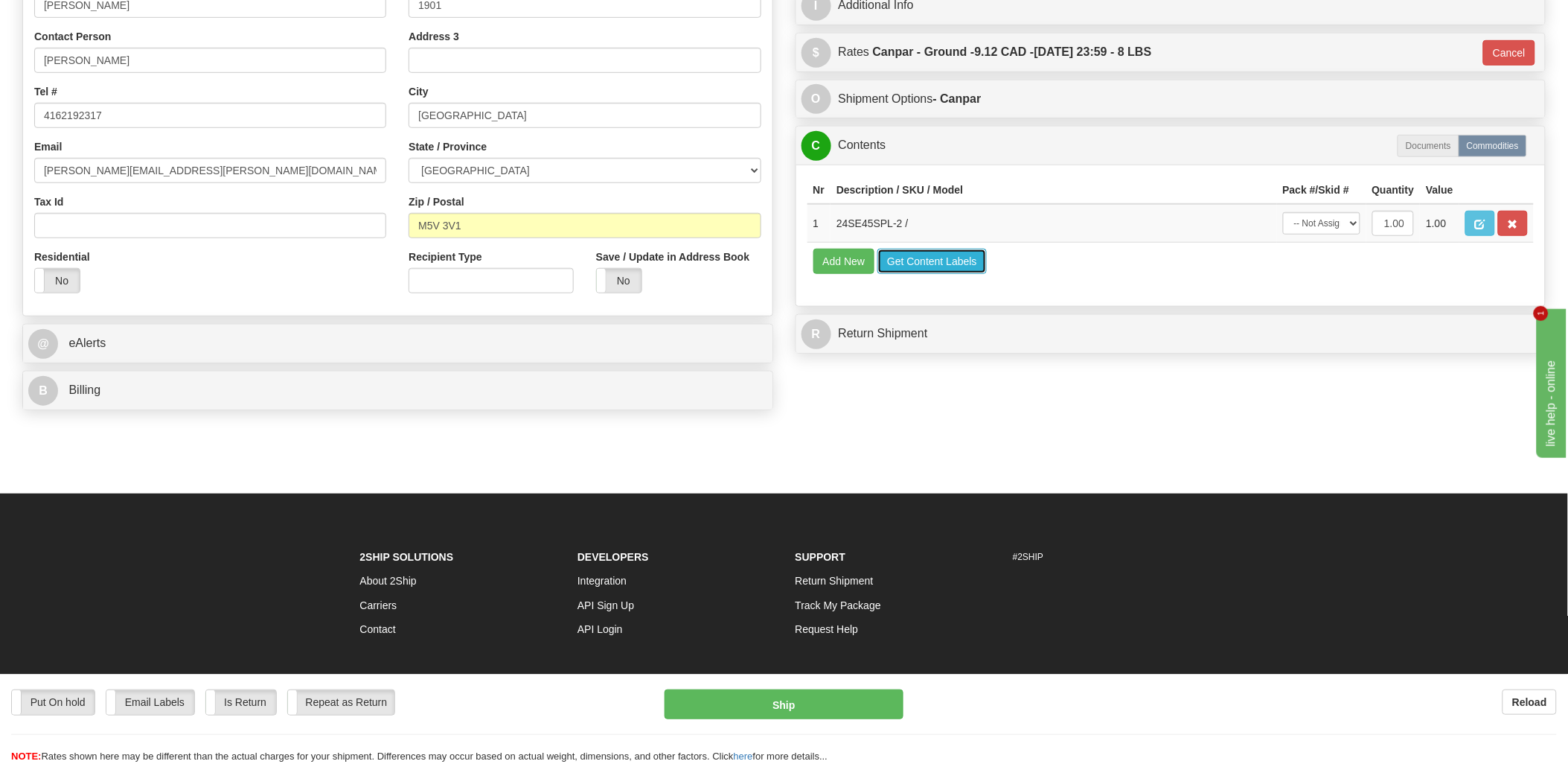
click at [936, 274] on button "Get Content Labels" at bounding box center [932, 261] width 110 height 26
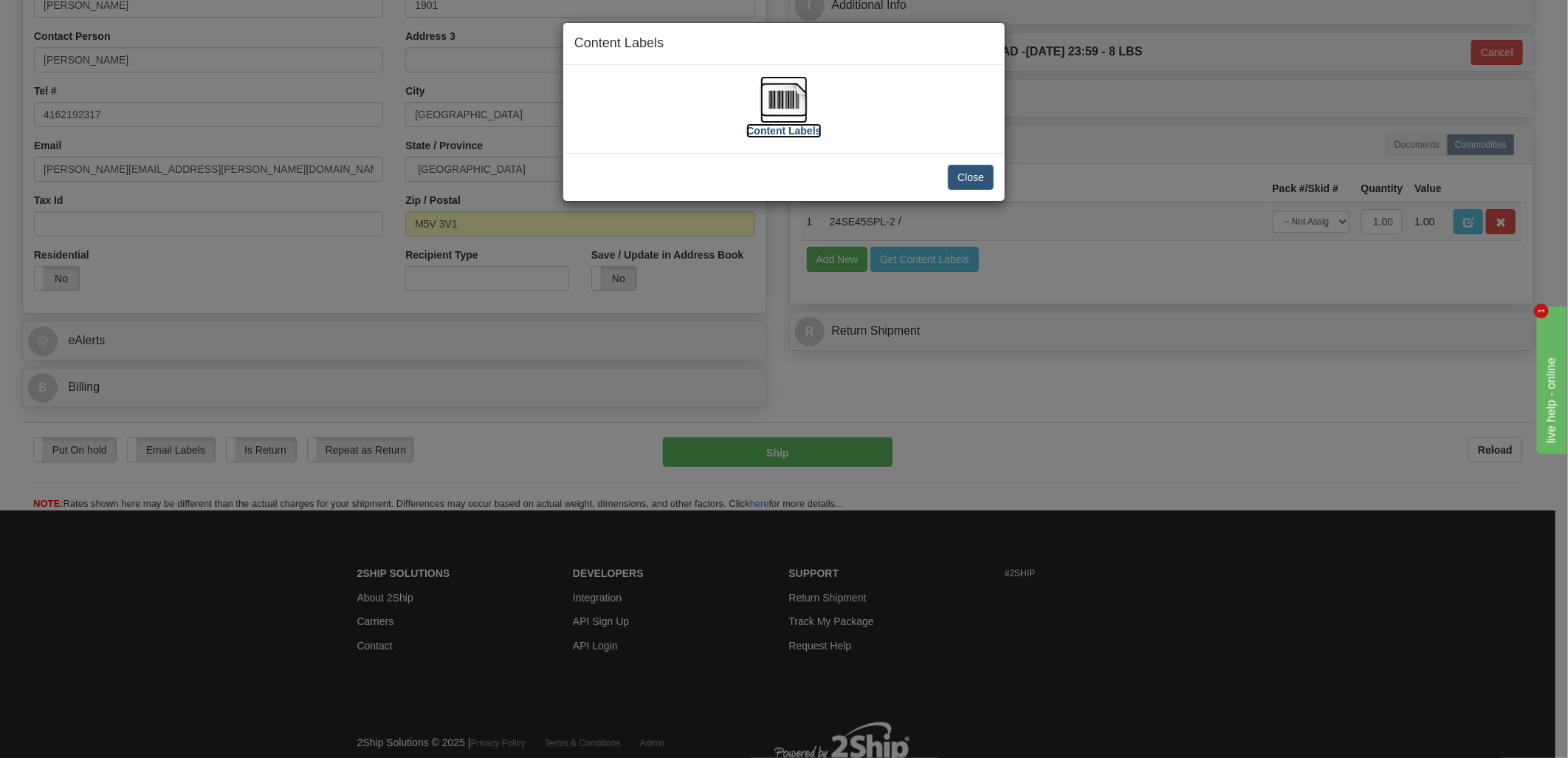
click at [764, 99] on img at bounding box center [783, 99] width 47 height 47
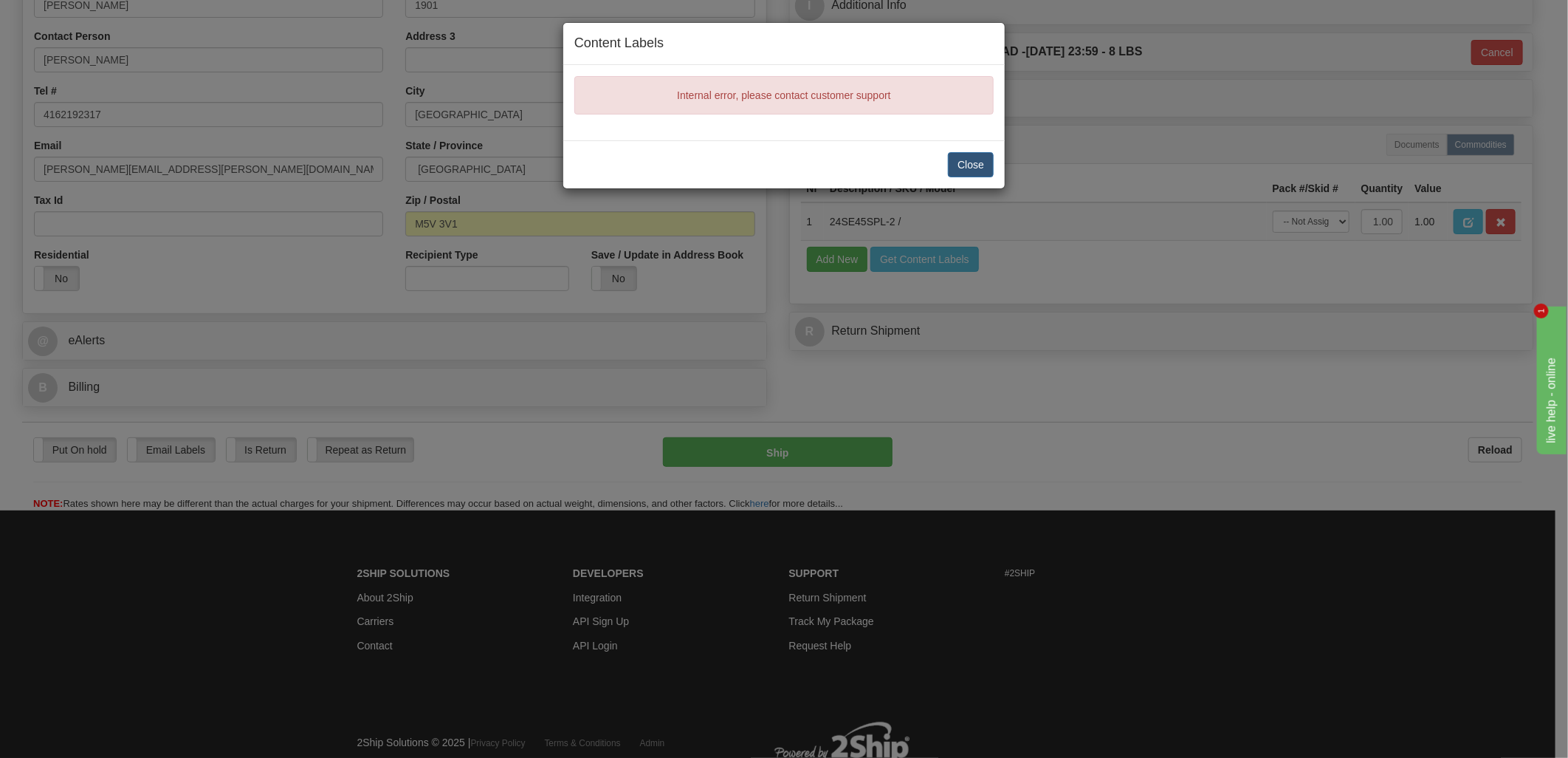
click at [881, 81] on div "Internal error, please contact customer support" at bounding box center [784, 96] width 419 height 39
click at [961, 166] on button "Close" at bounding box center [971, 164] width 45 height 25
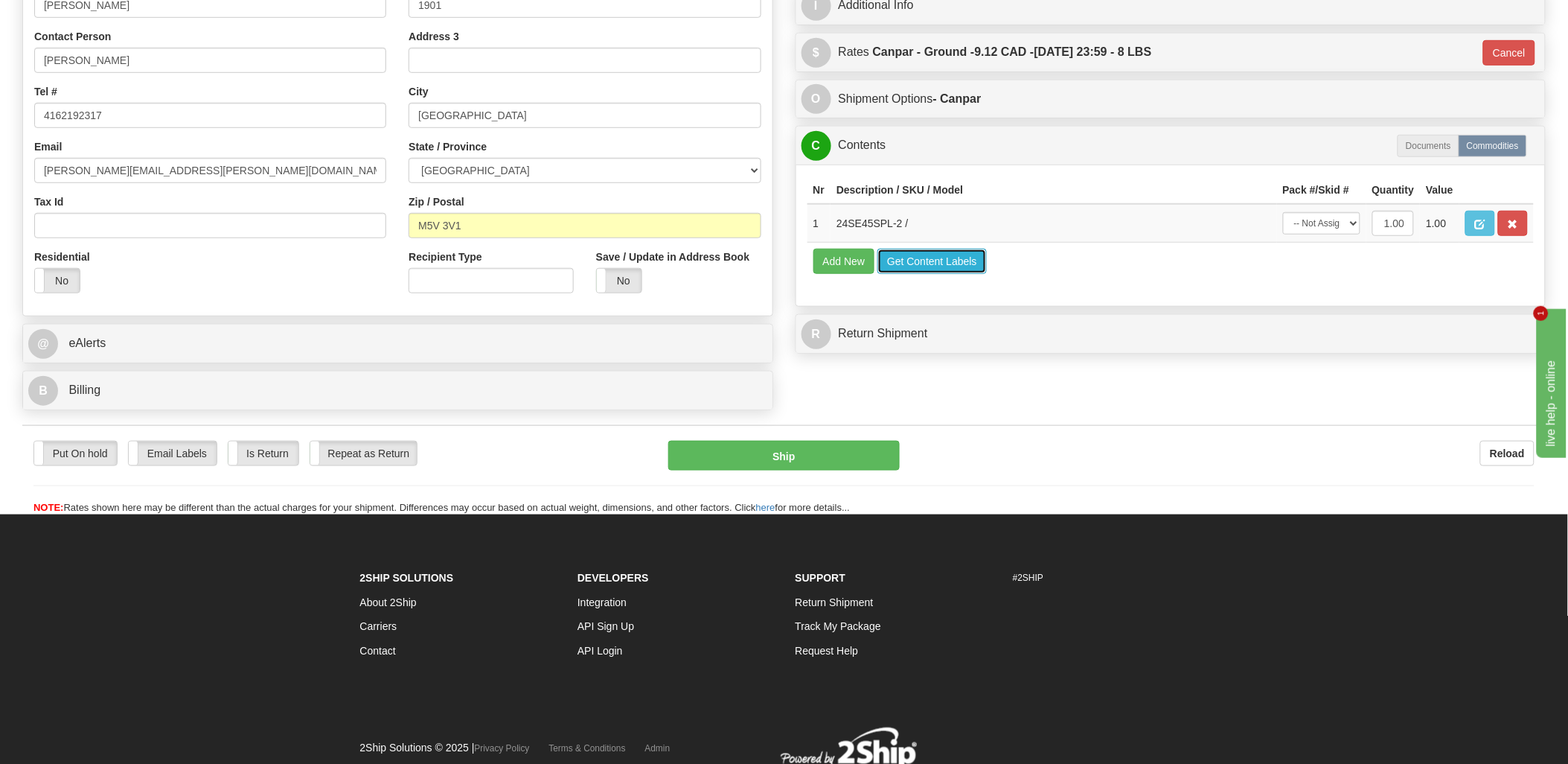
click at [953, 274] on button "Get Content Labels" at bounding box center [932, 261] width 110 height 26
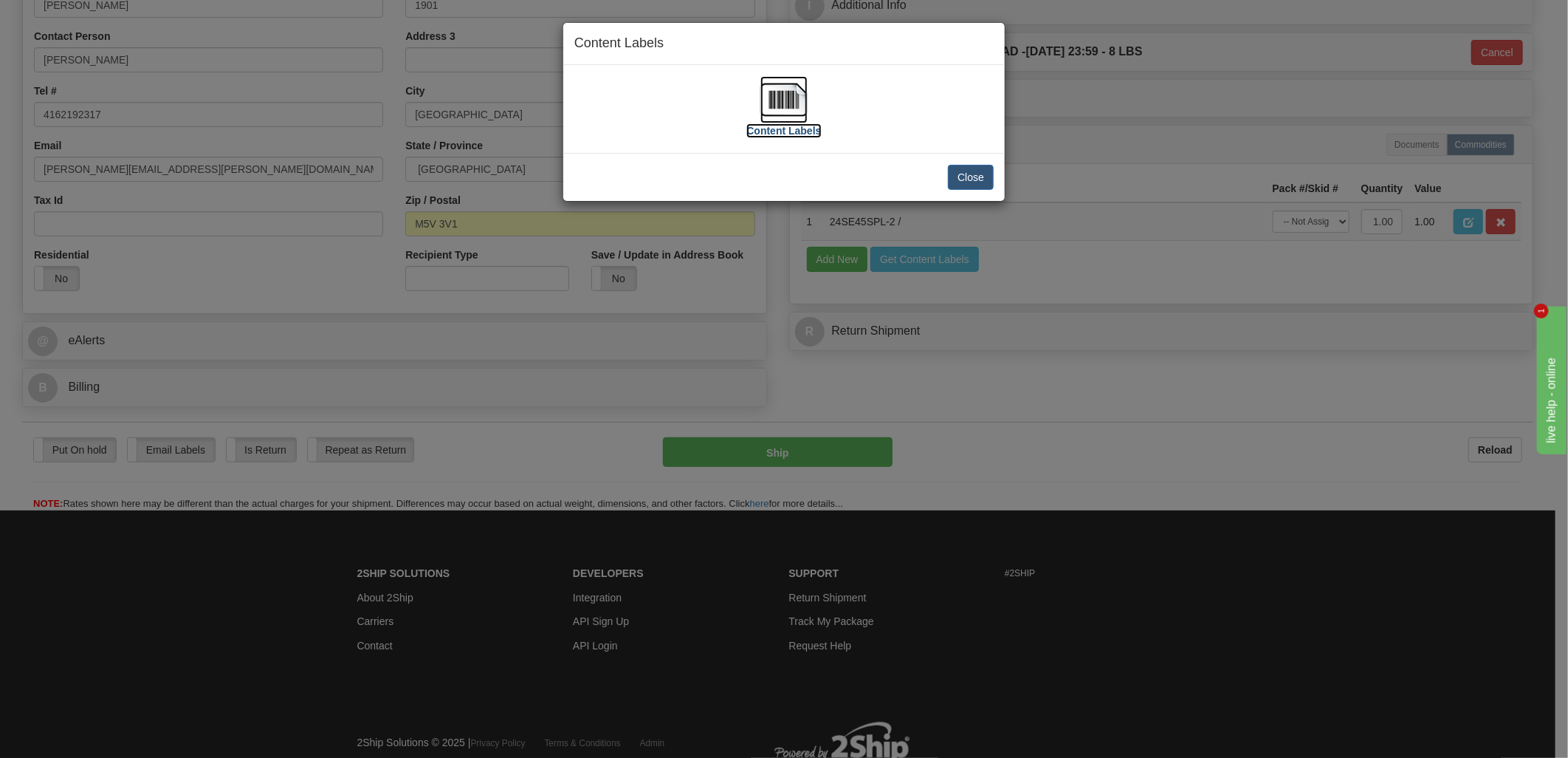
click at [795, 93] on img at bounding box center [783, 99] width 47 height 47
click at [788, 91] on img at bounding box center [783, 99] width 47 height 47
click at [961, 180] on button "Close" at bounding box center [971, 177] width 45 height 25
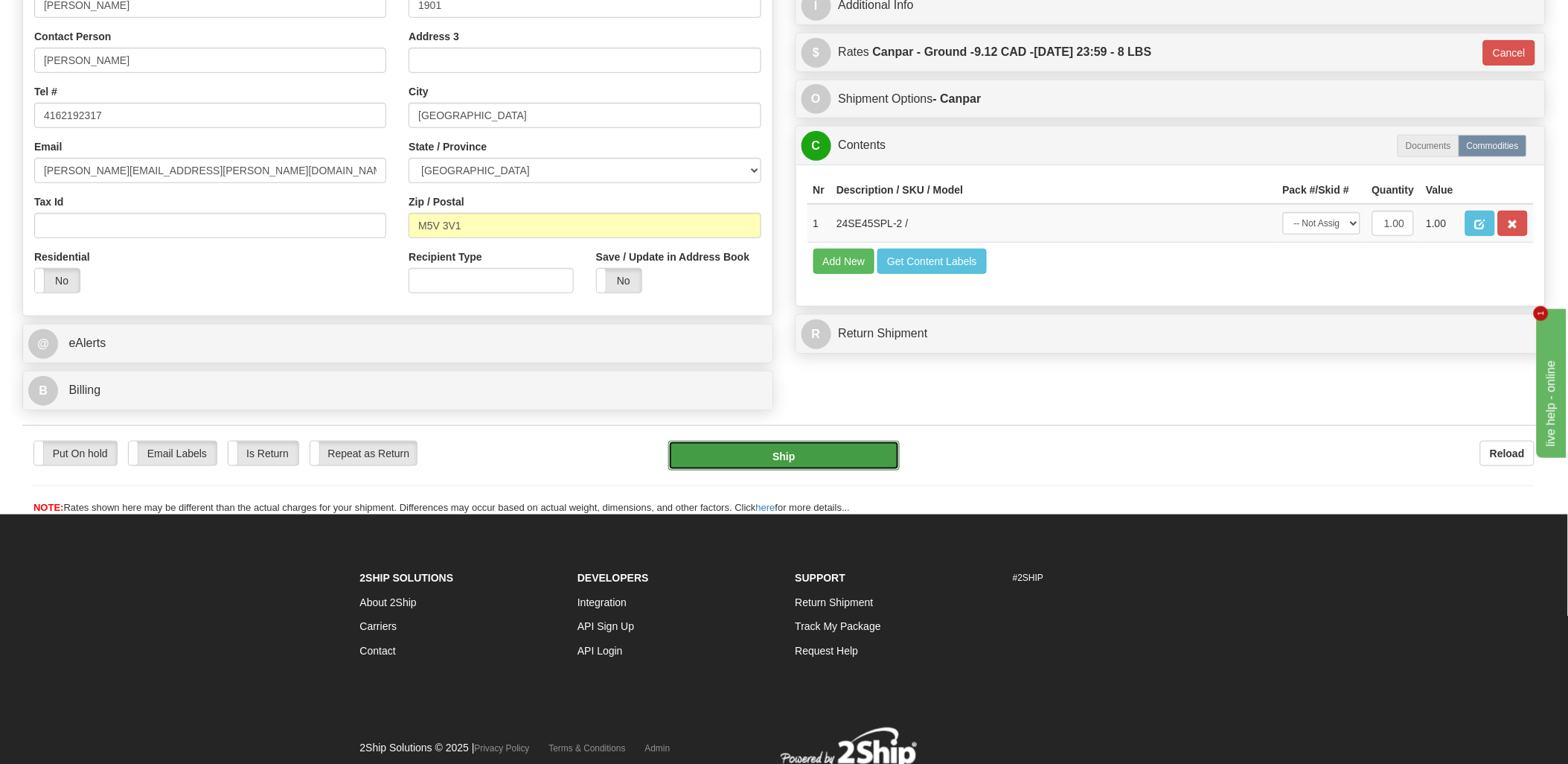
click at [860, 448] on button "Ship" at bounding box center [784, 455] width 232 height 30
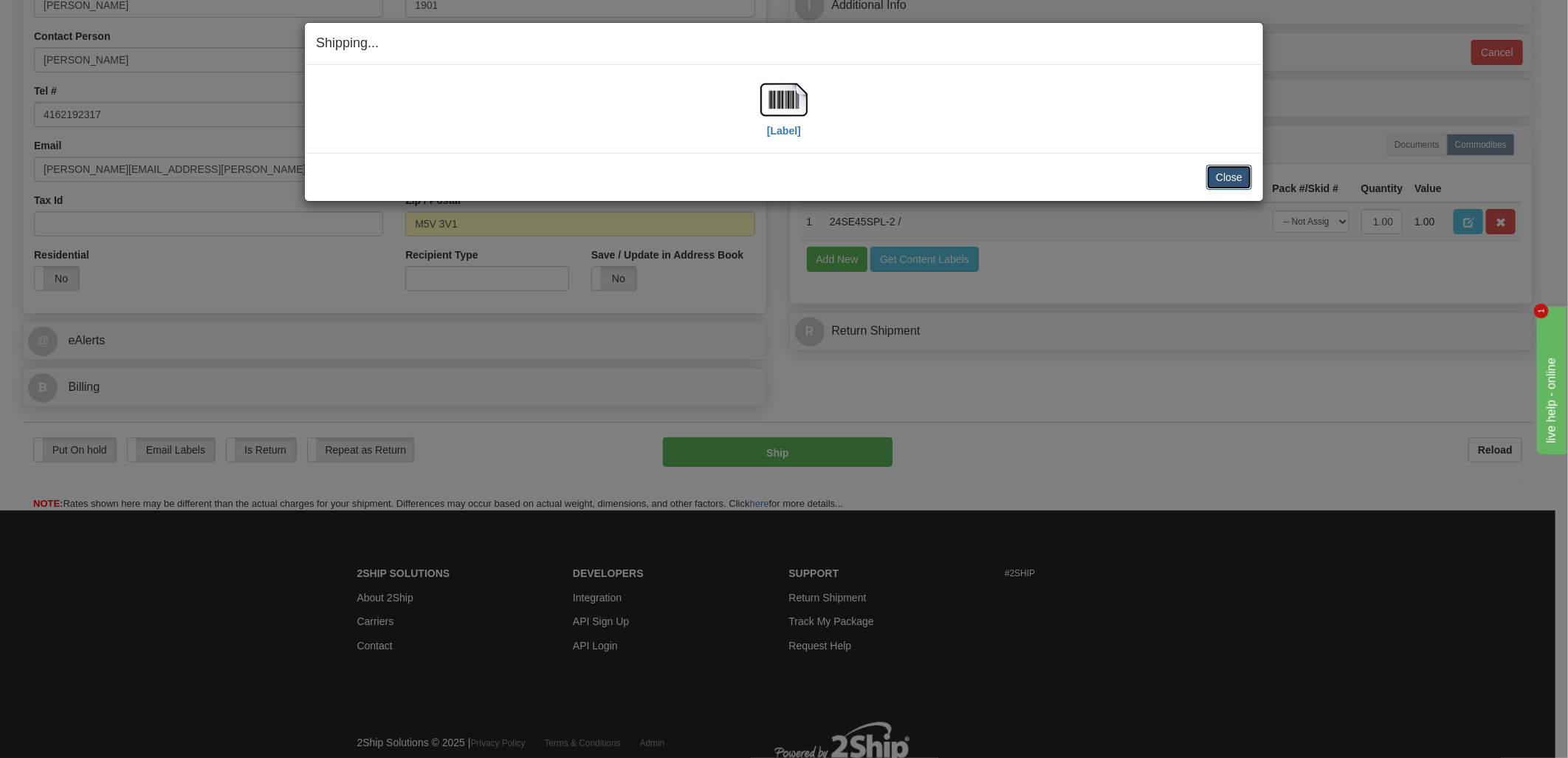
click at [1231, 179] on button "Close" at bounding box center [1229, 177] width 45 height 25
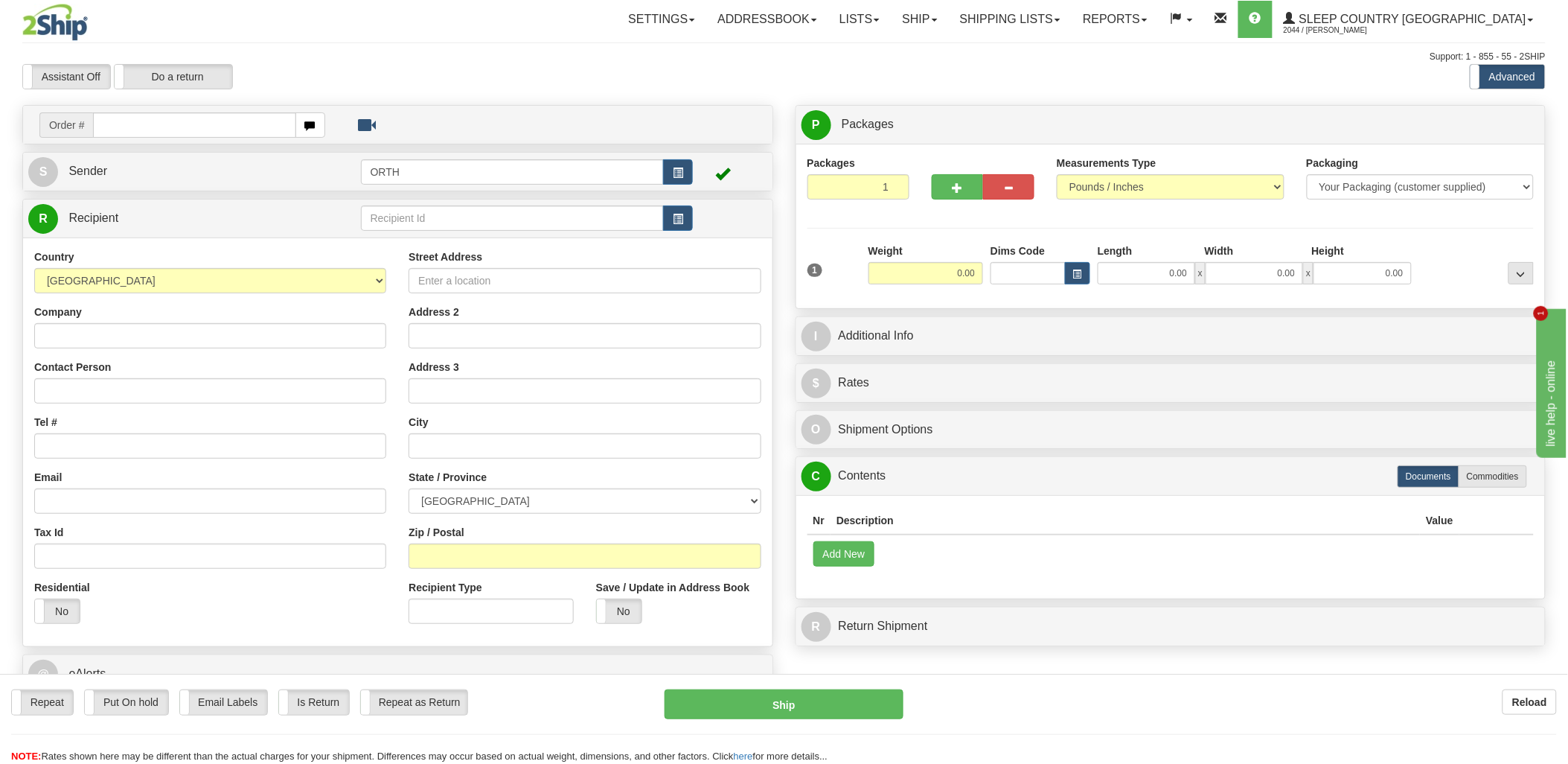
click at [160, 124] on input "text" at bounding box center [194, 125] width 202 height 26
type input "9002i"
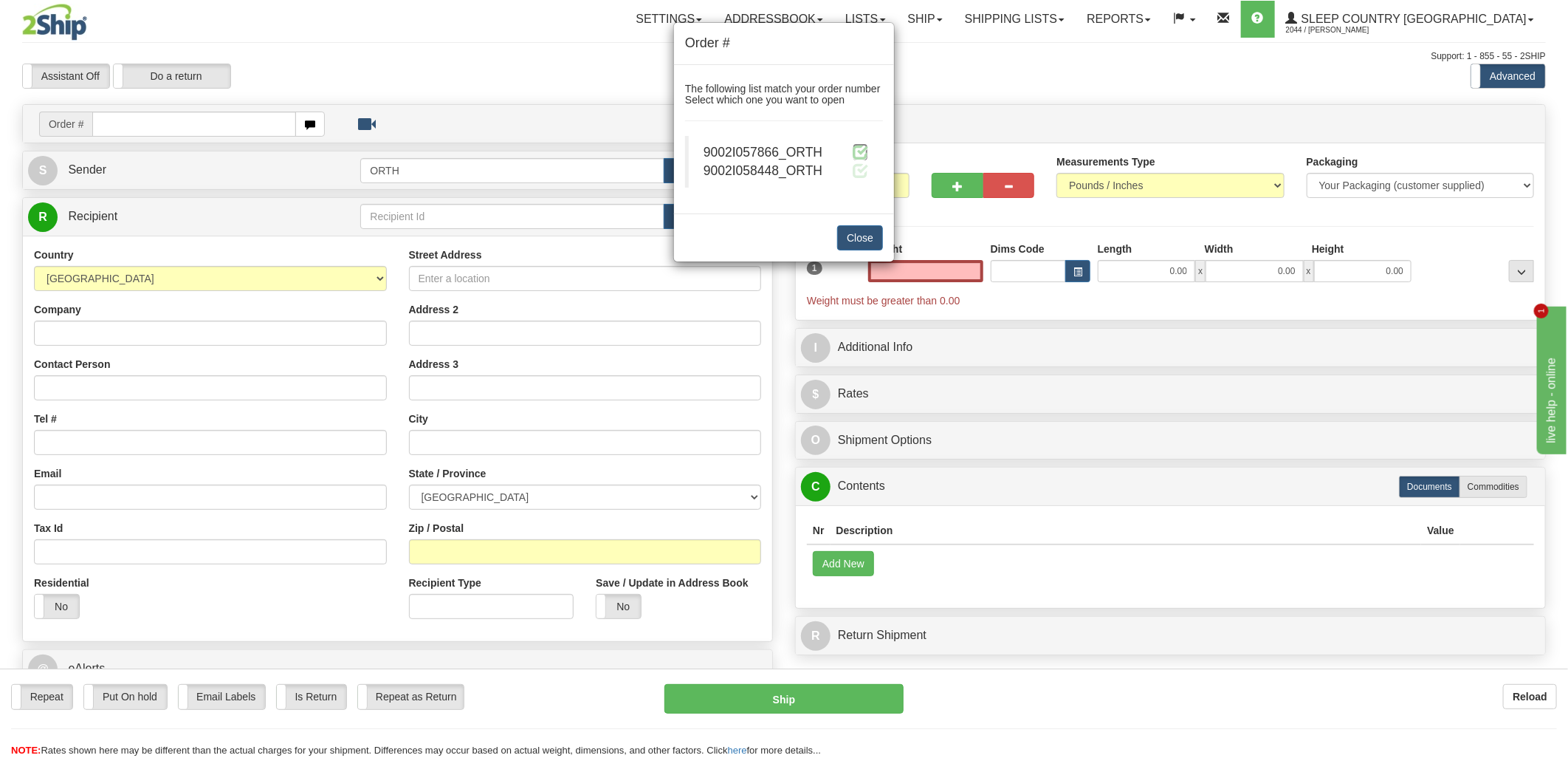
type input "0.00"
click at [859, 152] on span at bounding box center [860, 152] width 15 height 15
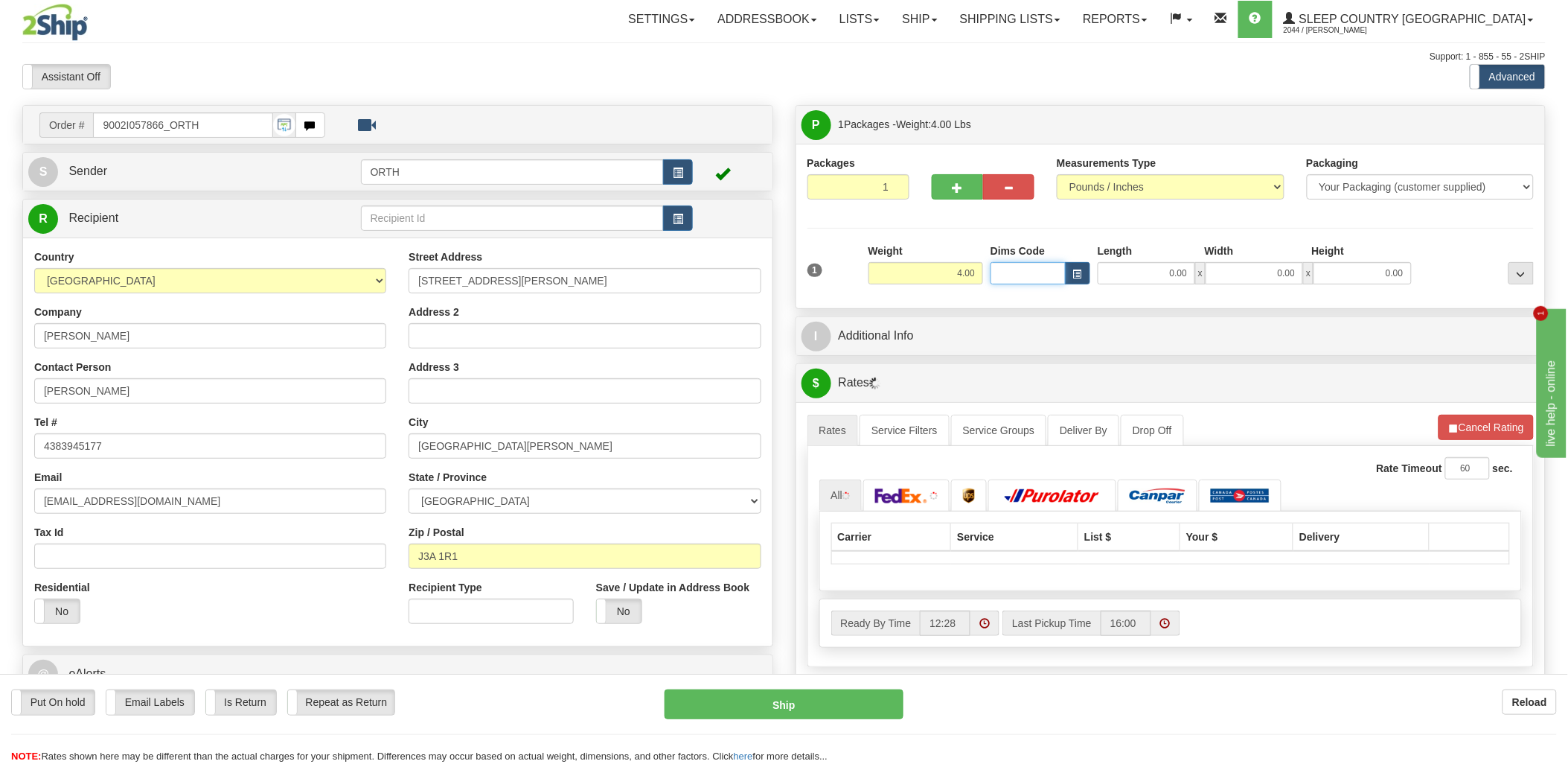
click at [1038, 277] on input "Dims Code" at bounding box center [1028, 273] width 75 height 23
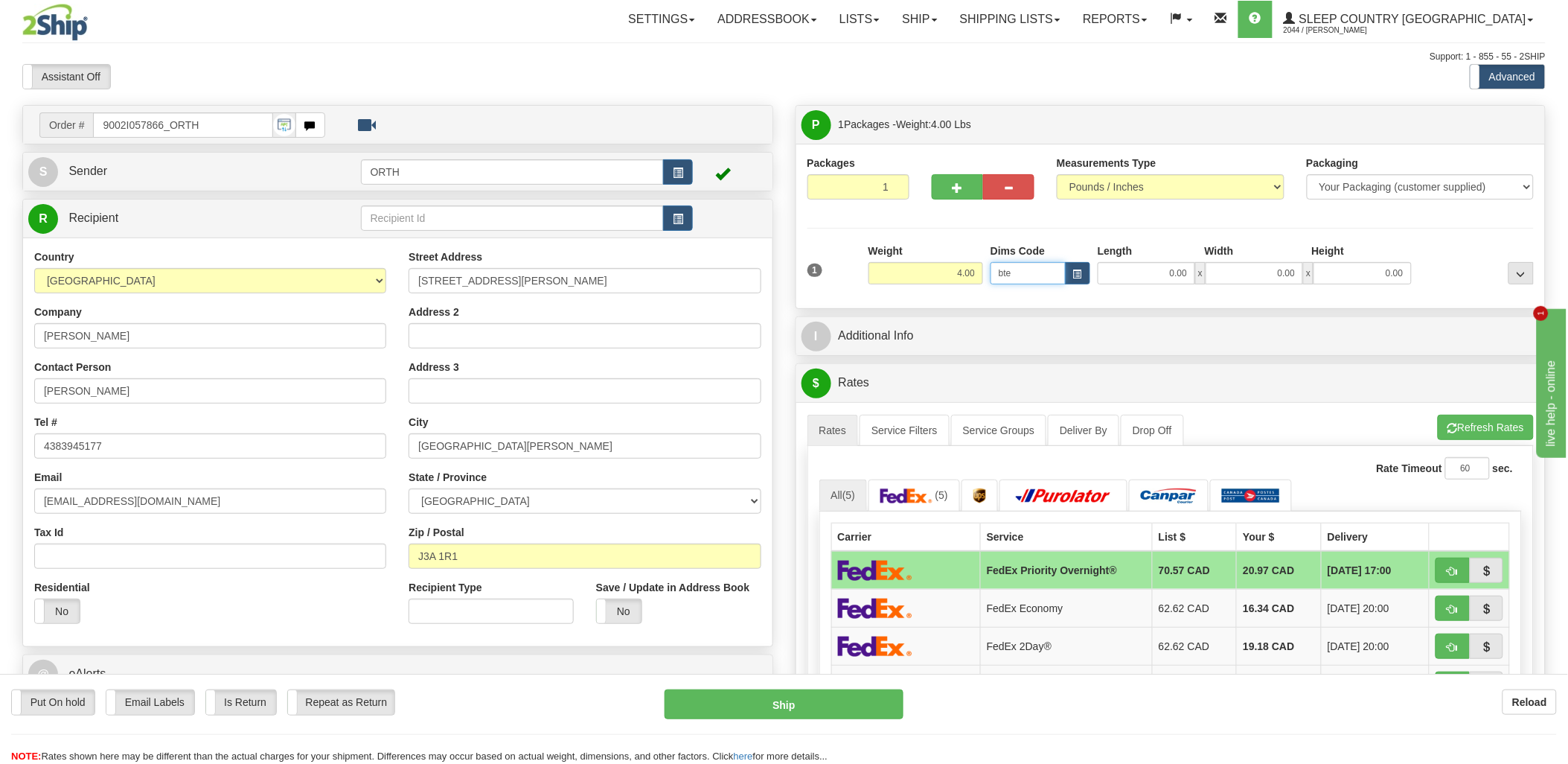
type input "bte"
click button "Delete" at bounding box center [0, 0] width 0 height 0
type input "15.00"
type input "5.00"
type input "25.00"
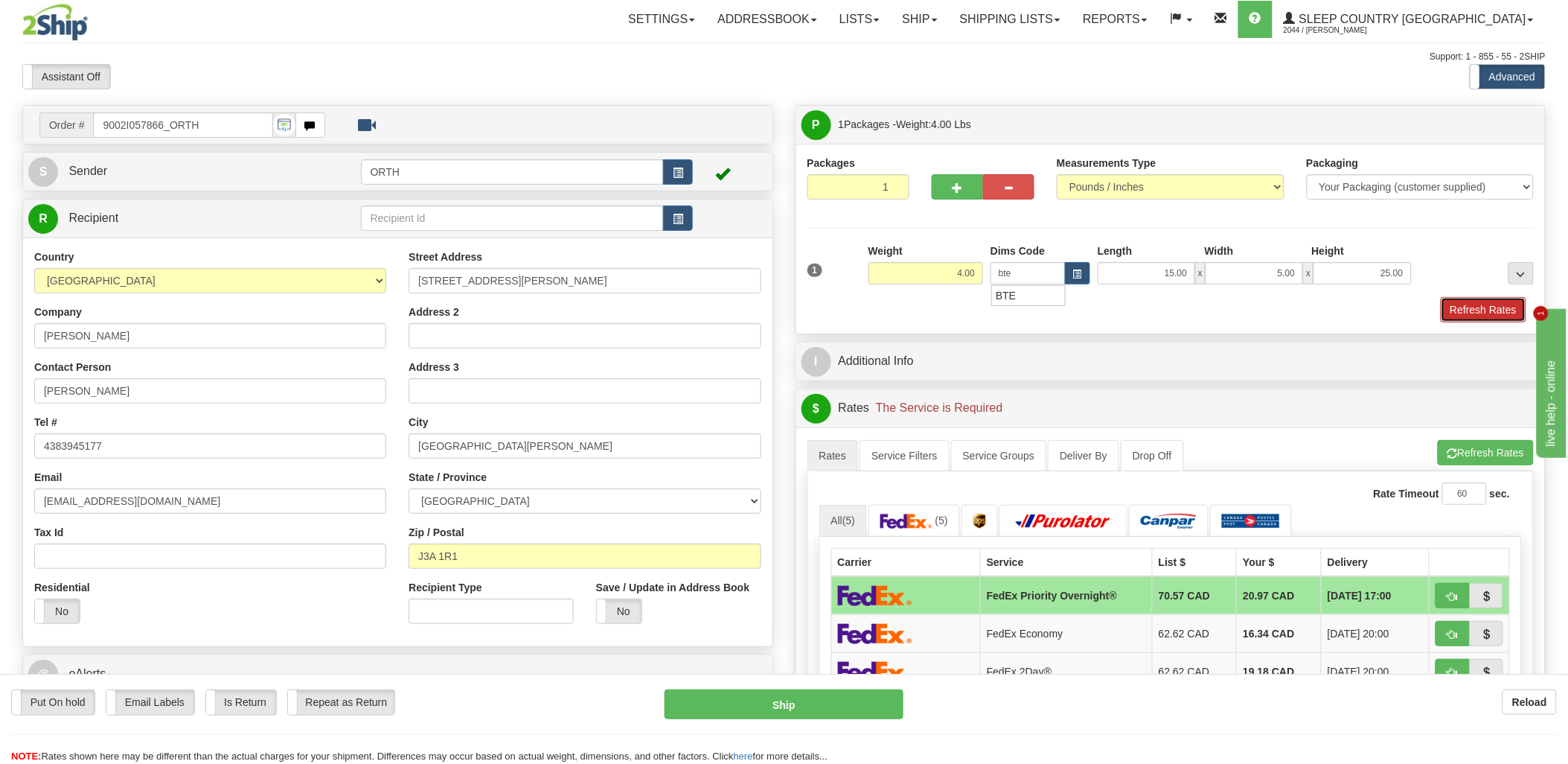
click at [1488, 309] on button "Refresh Rates" at bounding box center [1483, 309] width 85 height 26
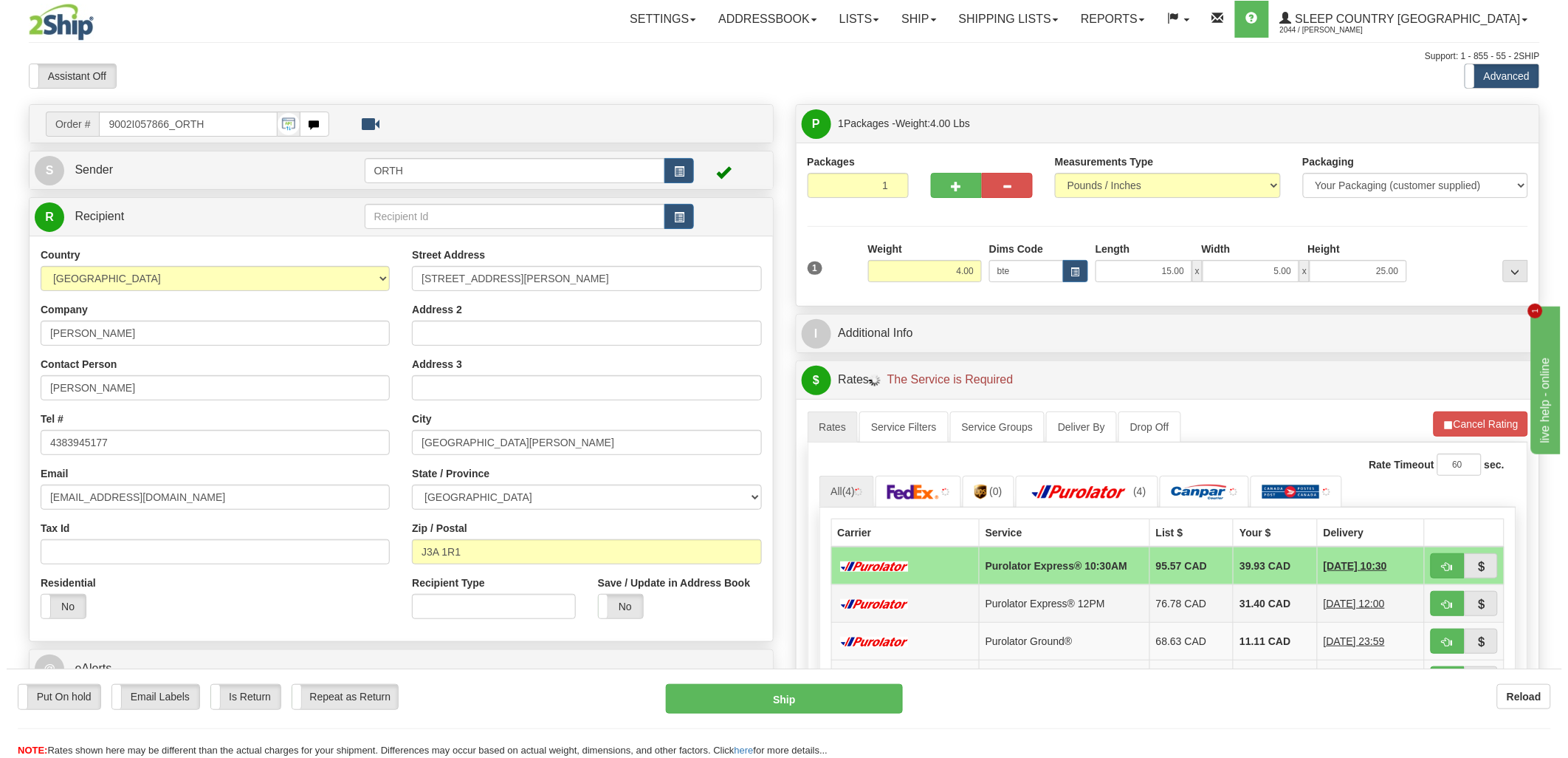
scroll to position [246, 0]
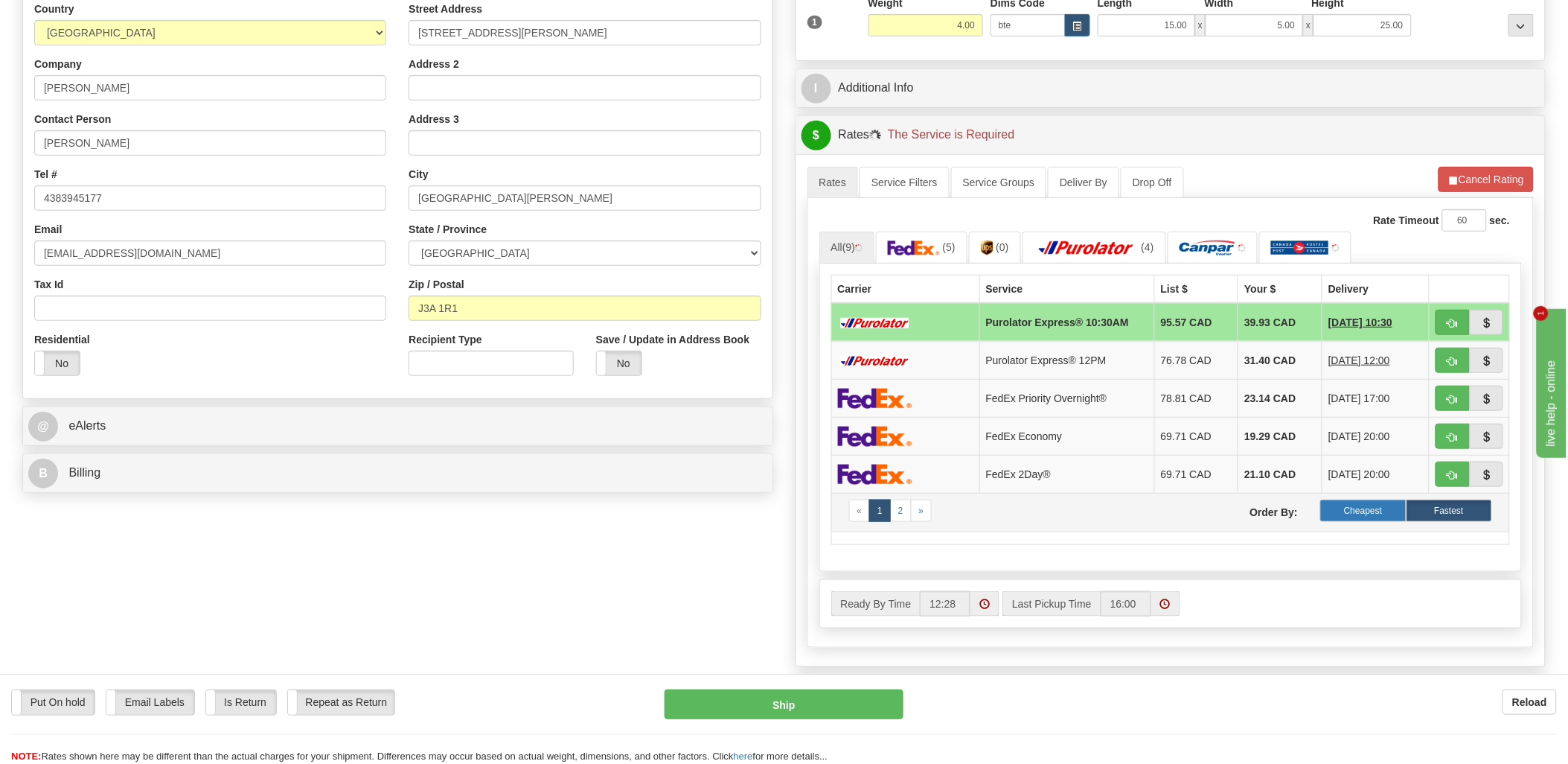
click at [1380, 514] on label "Cheapest" at bounding box center [1363, 511] width 85 height 23
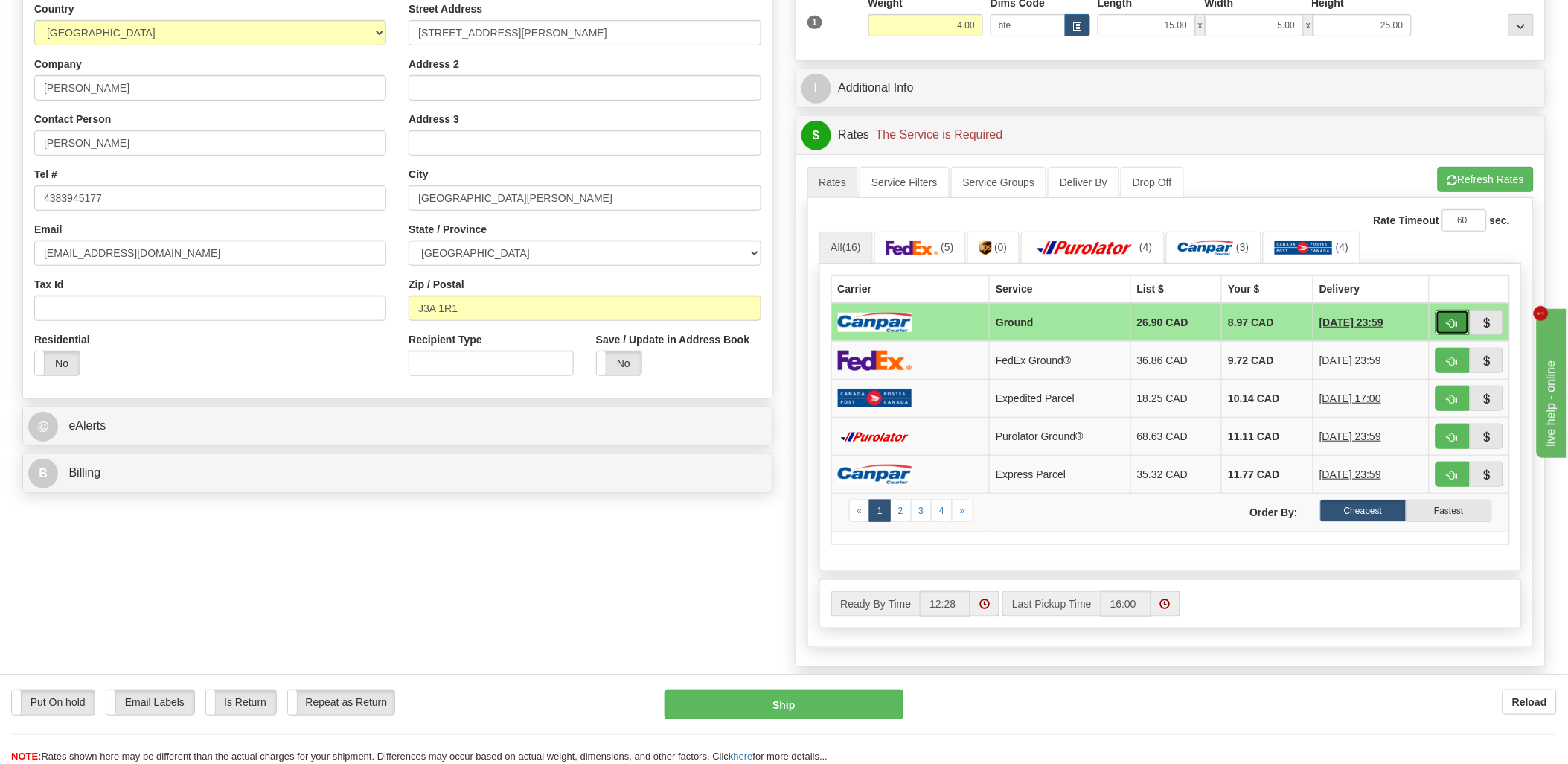
click at [1466, 313] on button "button" at bounding box center [1452, 322] width 34 height 26
type input "1"
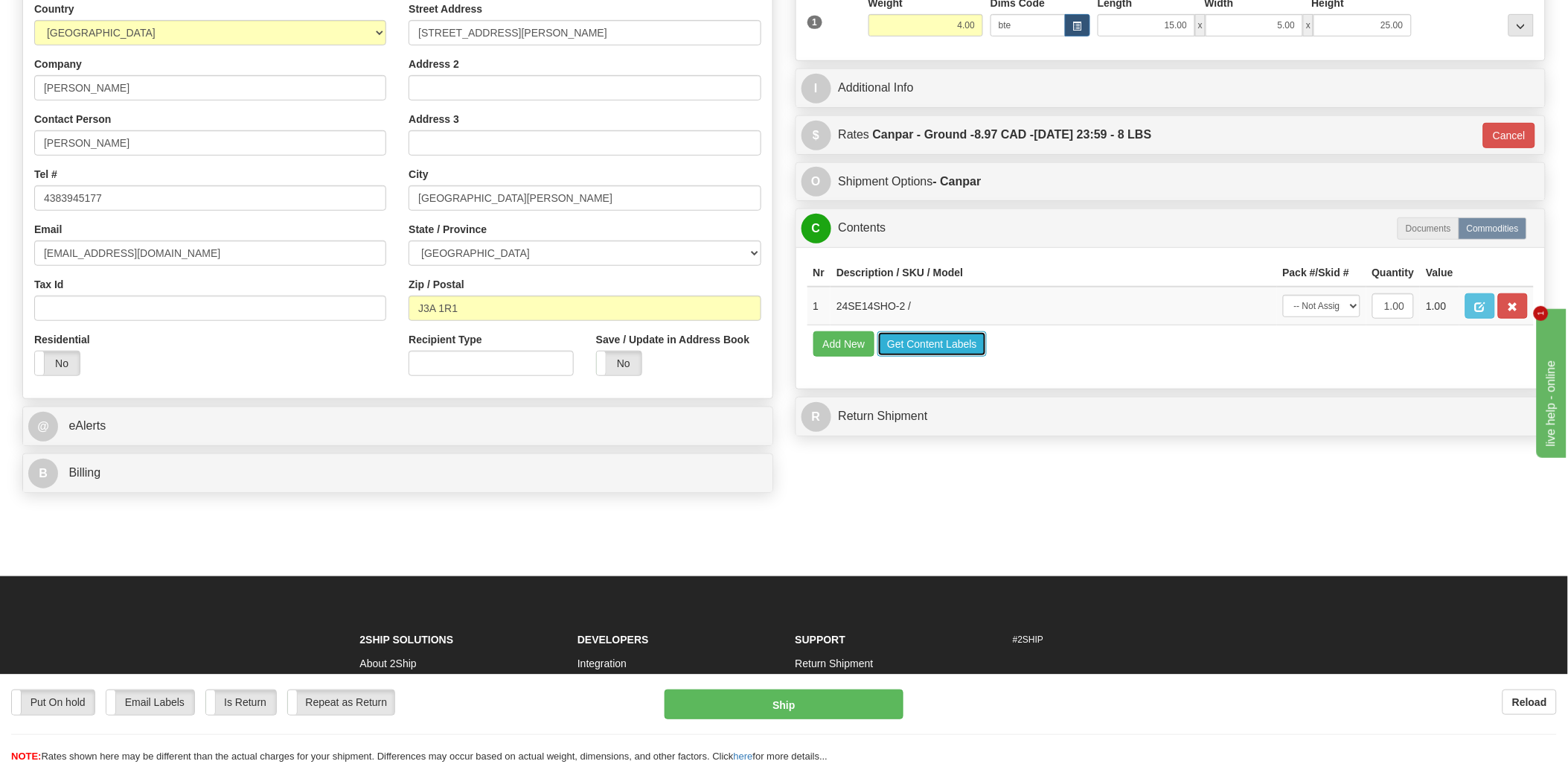
click at [931, 357] on button "Get Content Labels" at bounding box center [932, 344] width 110 height 26
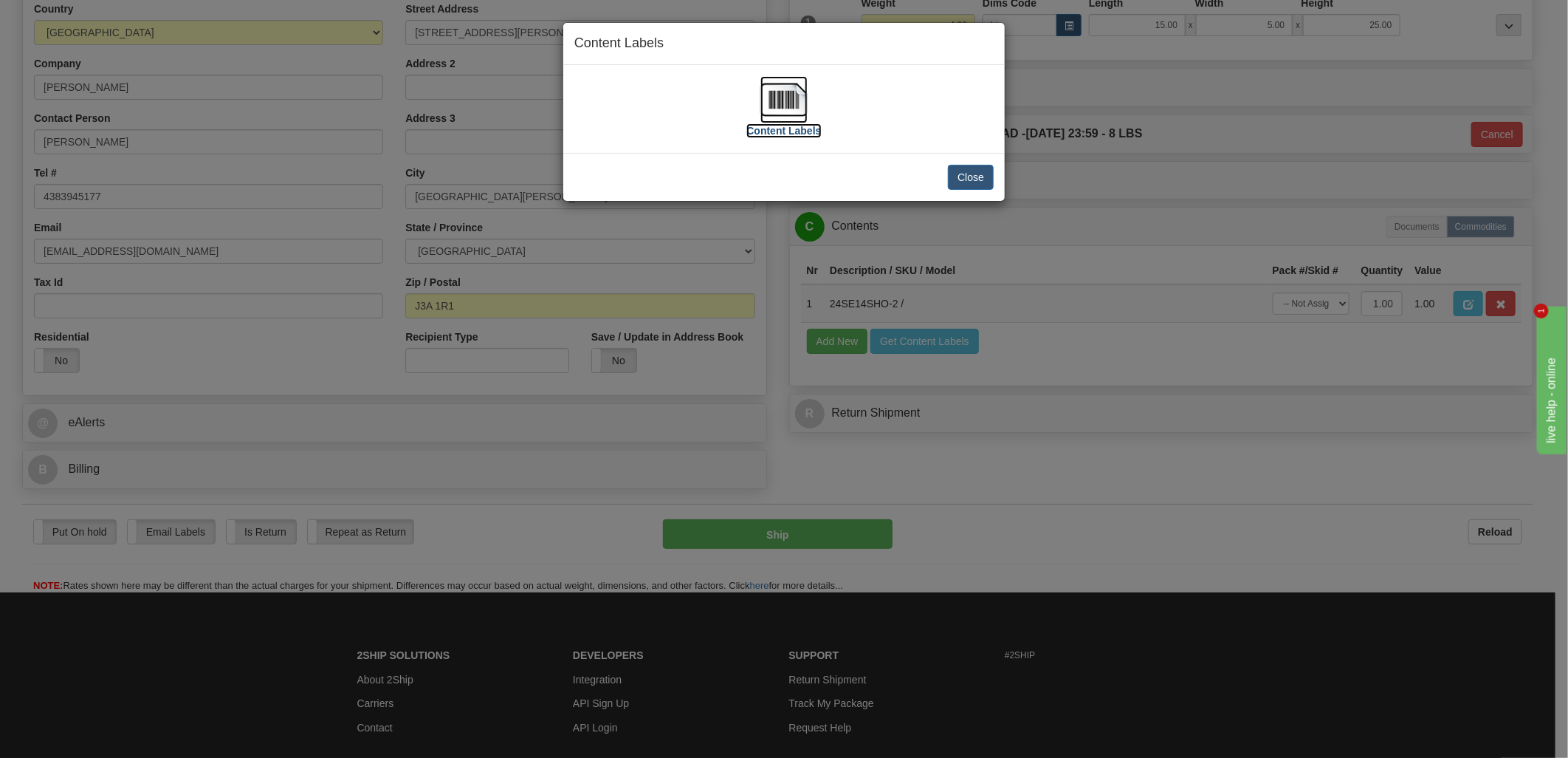
click at [786, 93] on img at bounding box center [783, 99] width 47 height 47
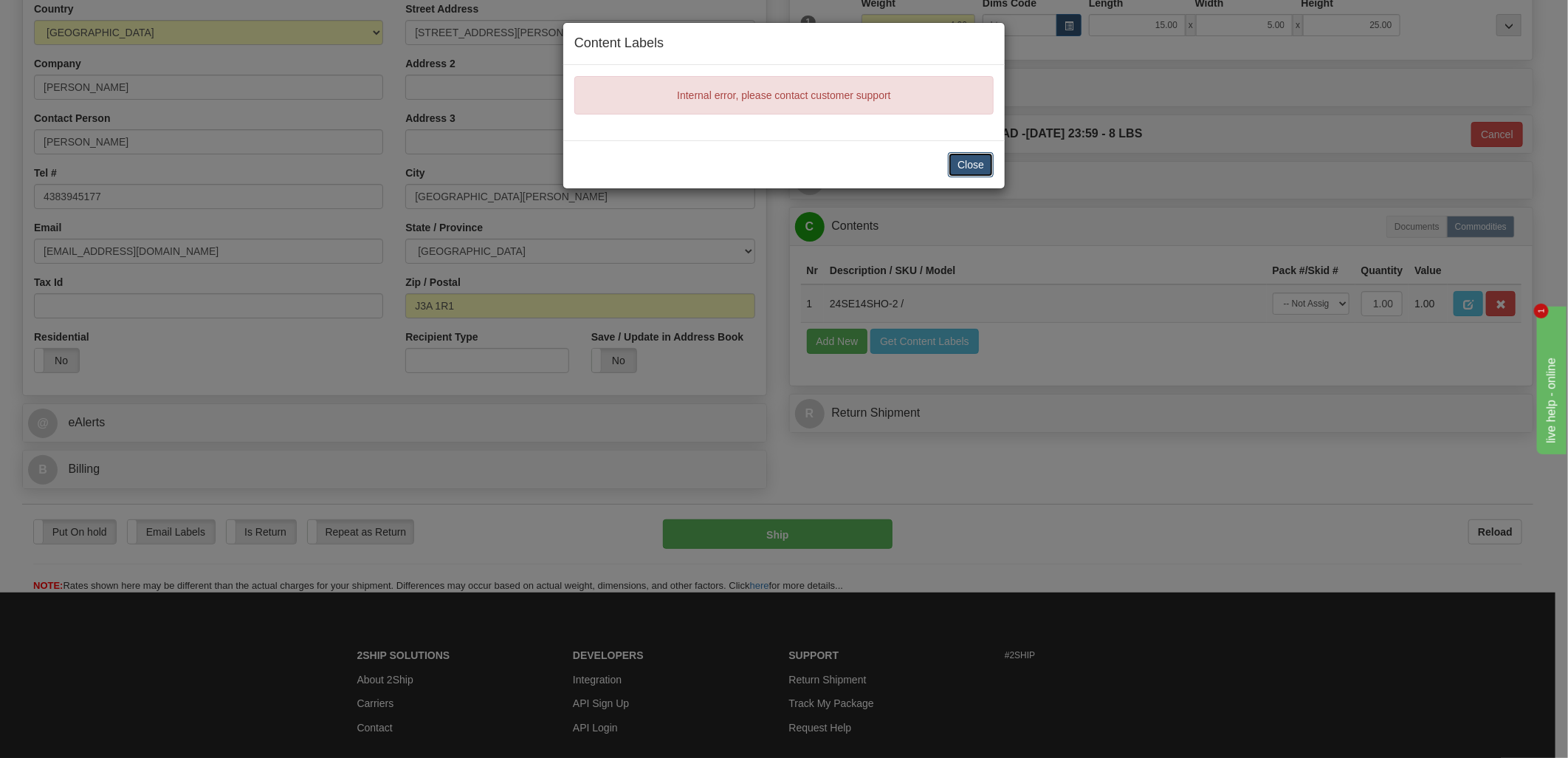
click at [974, 166] on button "Close" at bounding box center [971, 164] width 45 height 25
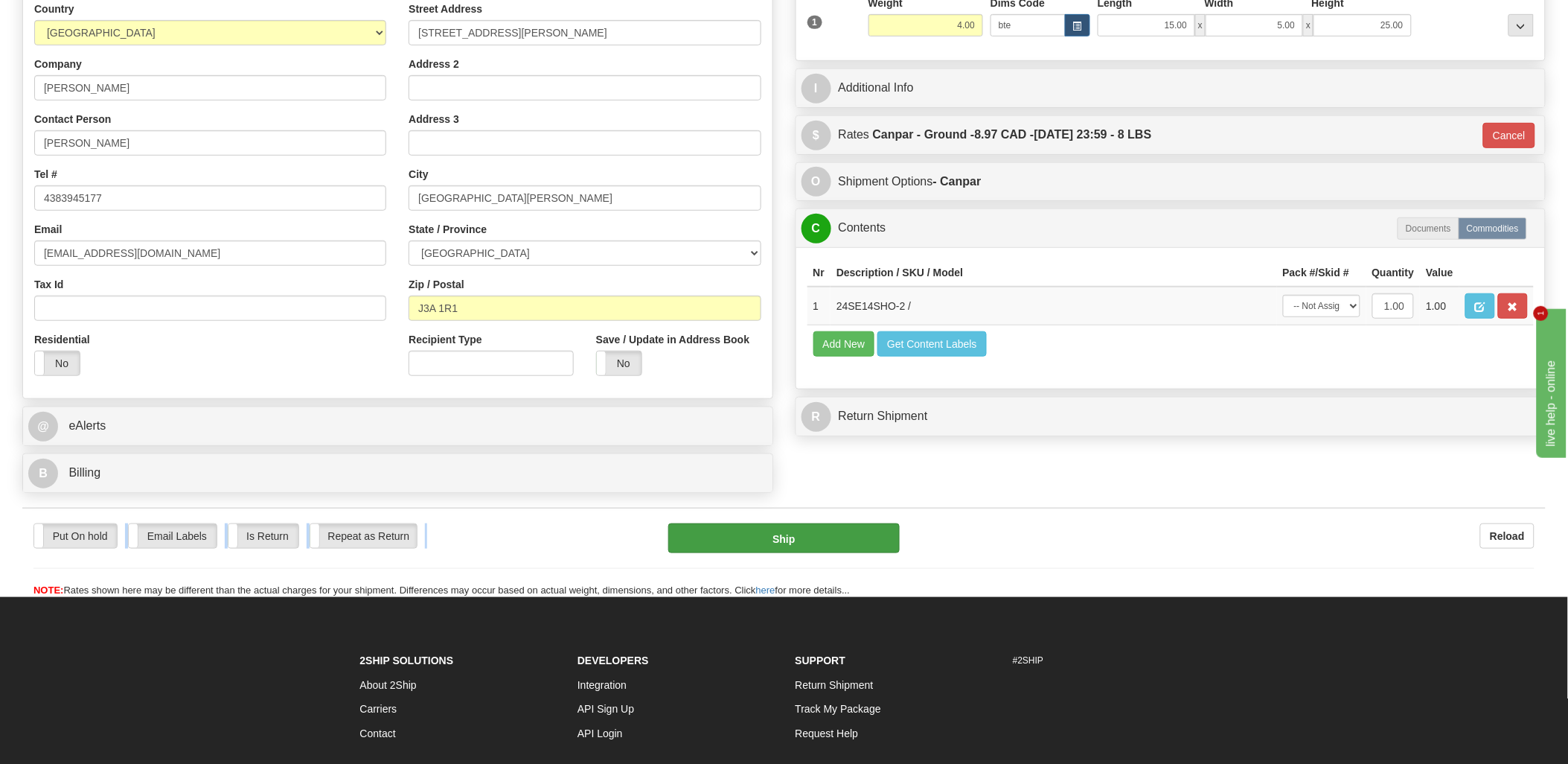
click at [774, 527] on div "Put On hold Put On hold Email Labels Email Labels Edit Is Return Is Return Repe…" at bounding box center [784, 553] width 1523 height 90
drag, startPoint x: 774, startPoint y: 527, endPoint x: 776, endPoint y: 539, distance: 12.2
click at [776, 539] on button "Ship" at bounding box center [784, 538] width 232 height 30
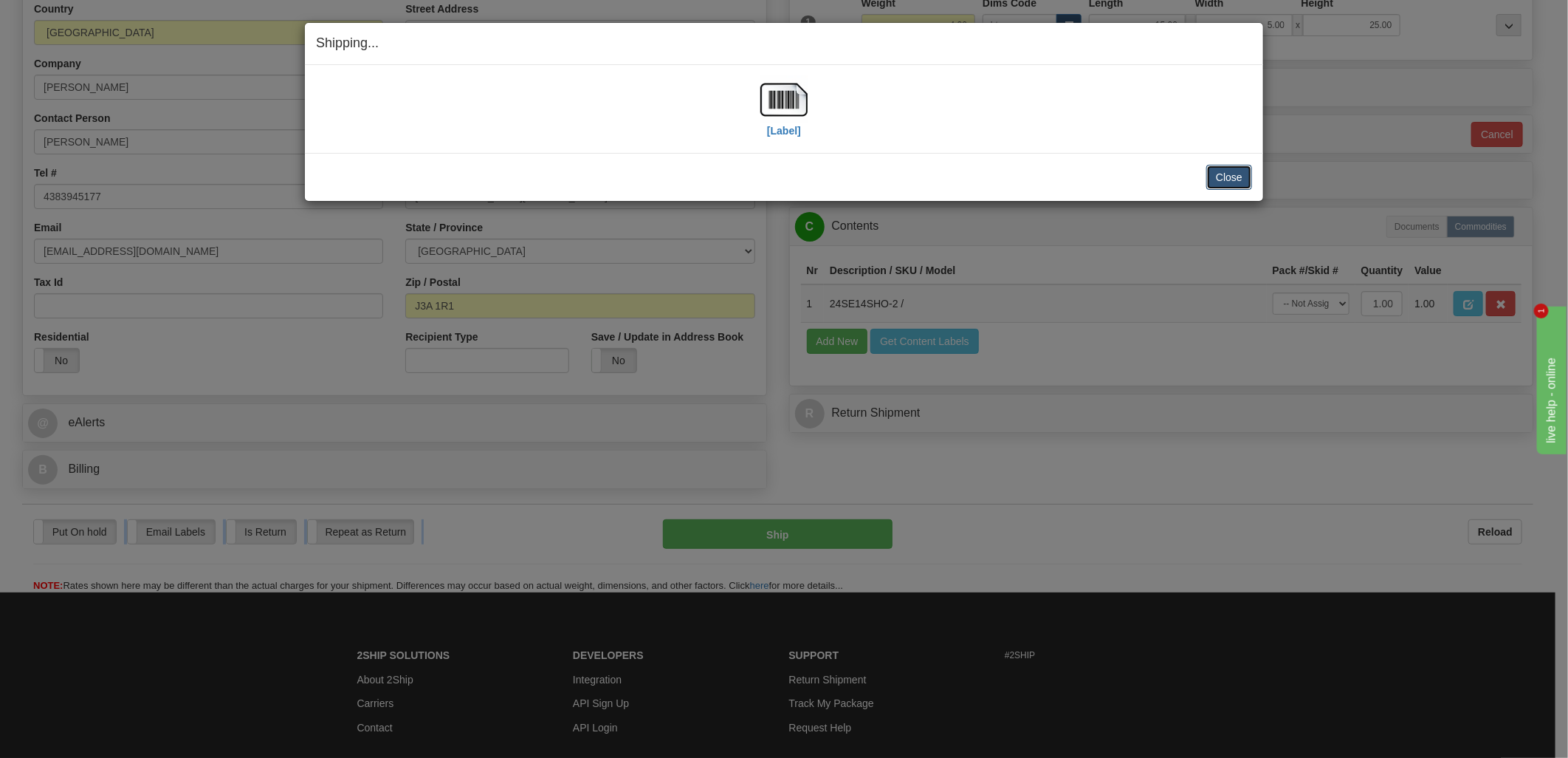
click at [1242, 177] on button "Close" at bounding box center [1229, 177] width 45 height 25
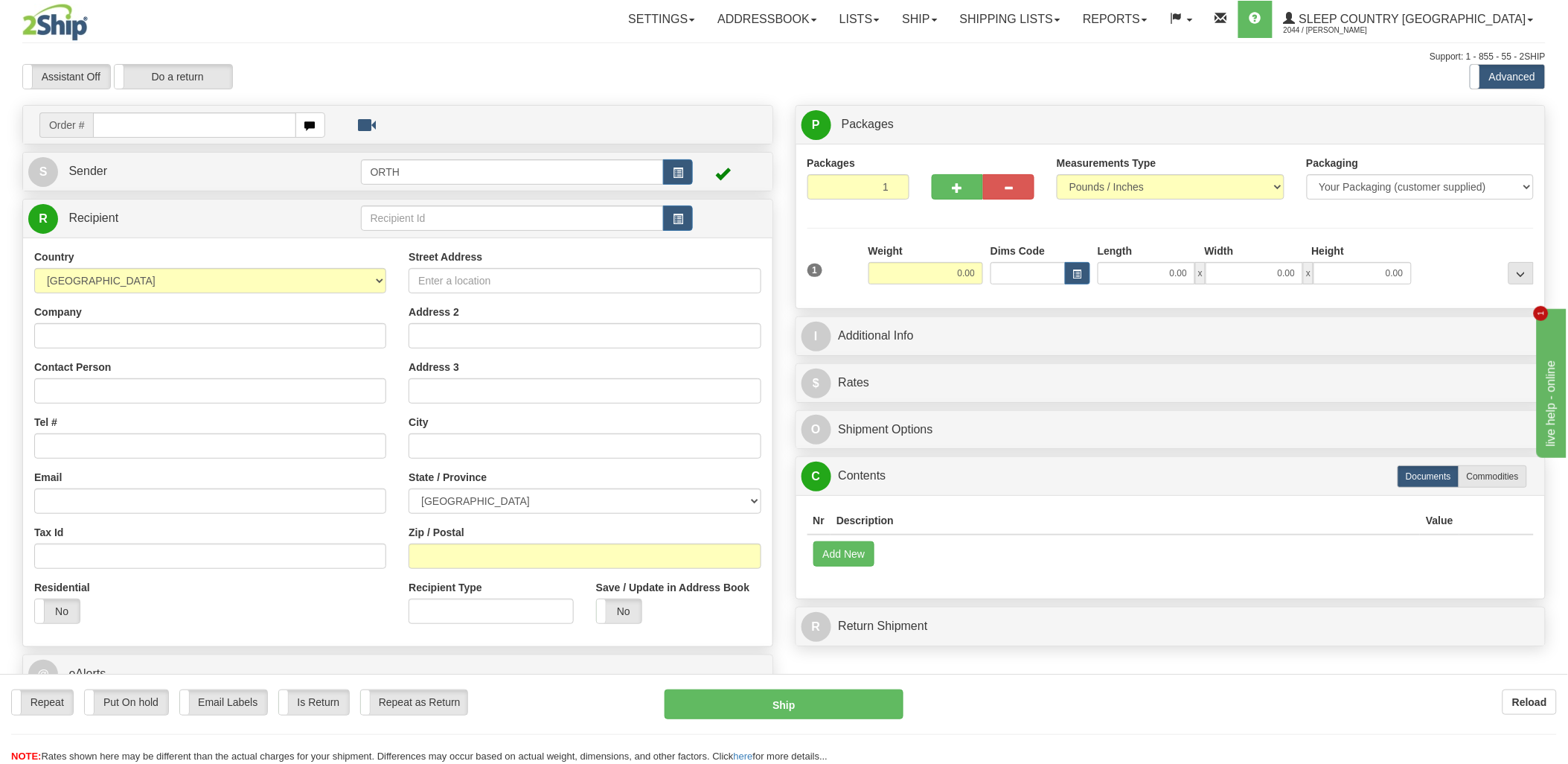
click at [172, 110] on div "Toggle navigation Settings Shipping Preferences Fields Preferences New" at bounding box center [784, 412] width 1568 height 824
click at [172, 119] on input "text" at bounding box center [194, 125] width 202 height 26
type input "9000i"
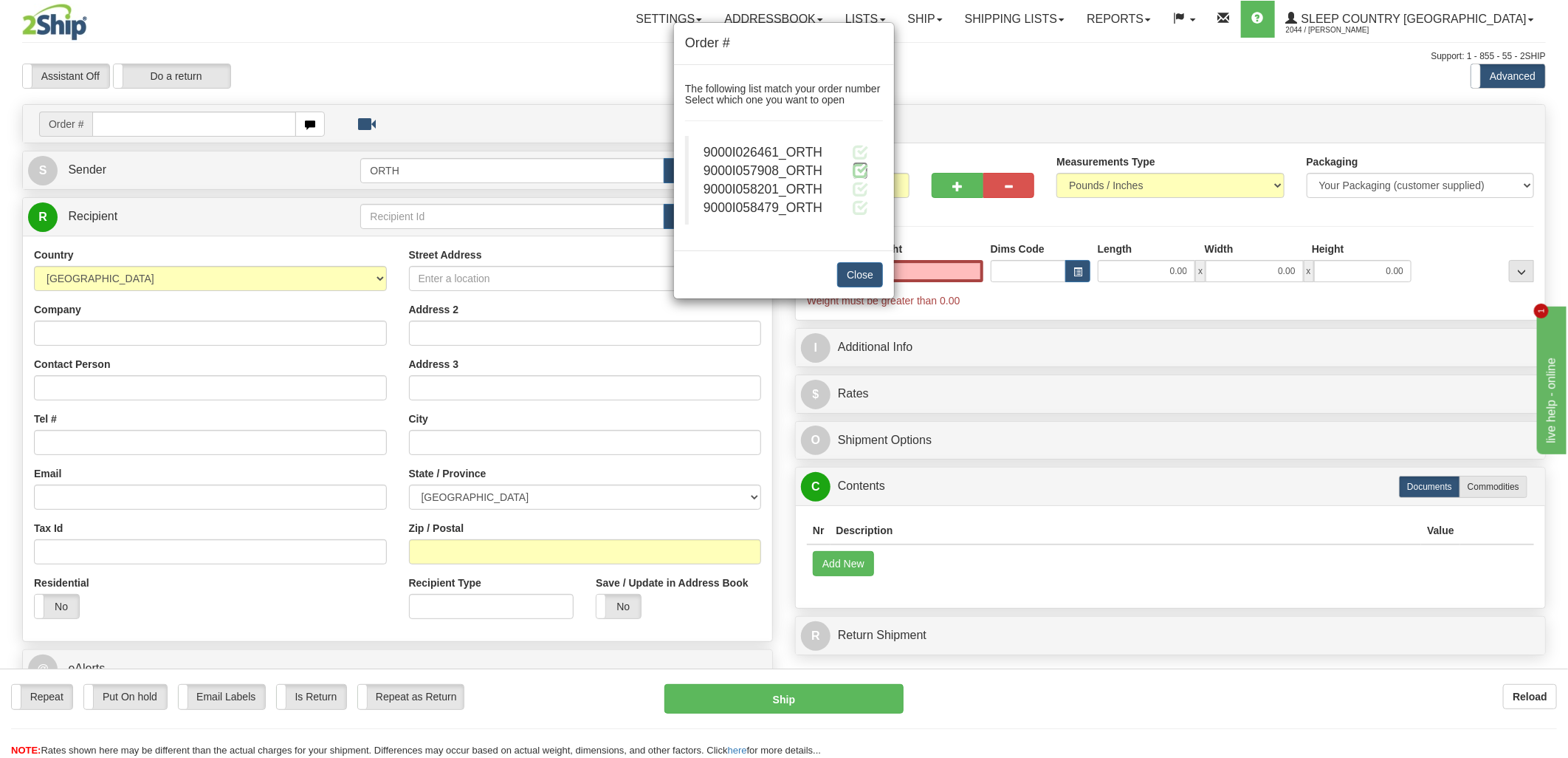
type input "0.00"
click at [859, 167] on span at bounding box center [860, 170] width 15 height 15
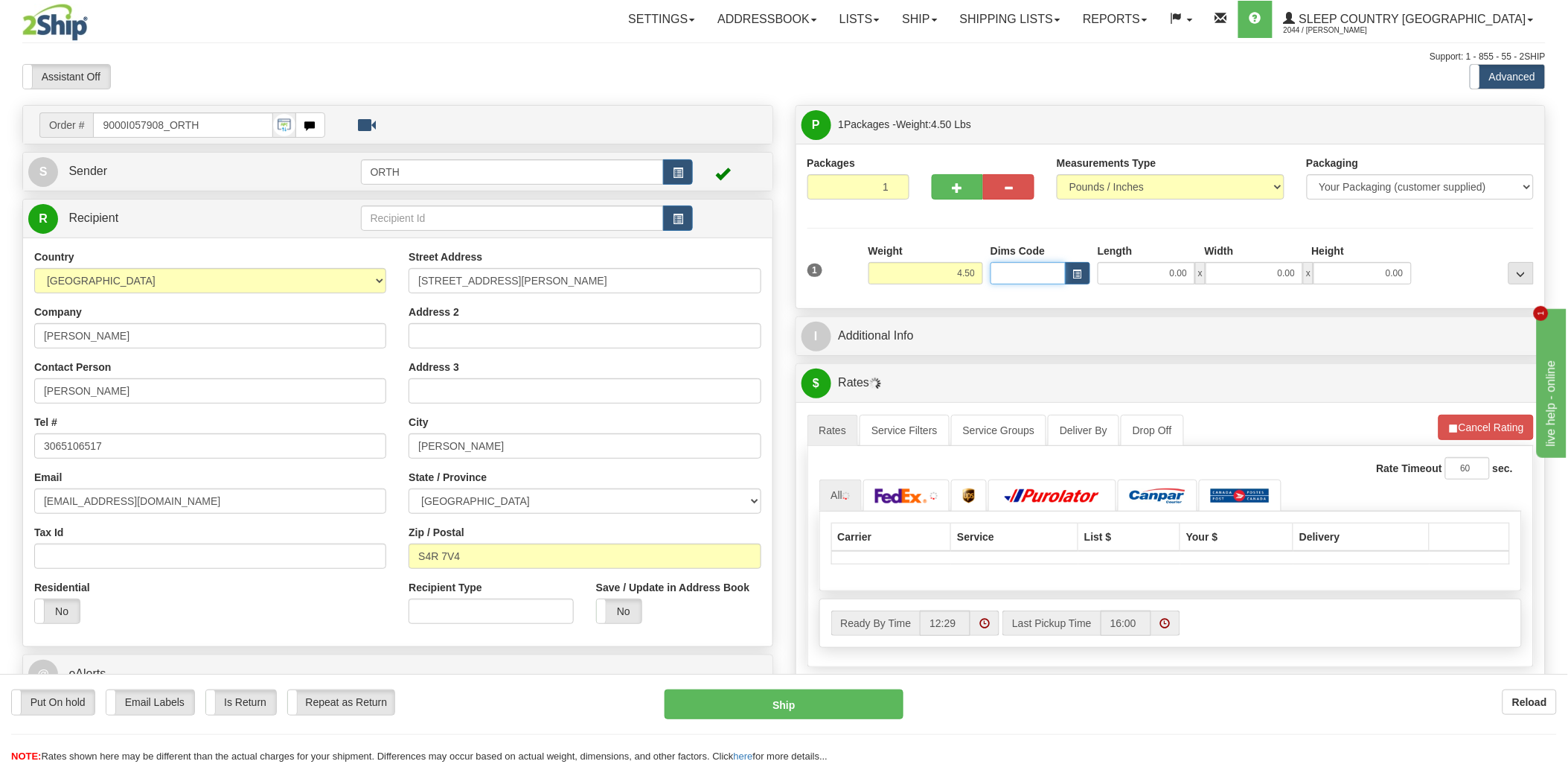
click at [1006, 275] on input "Dims Code" at bounding box center [1028, 273] width 75 height 23
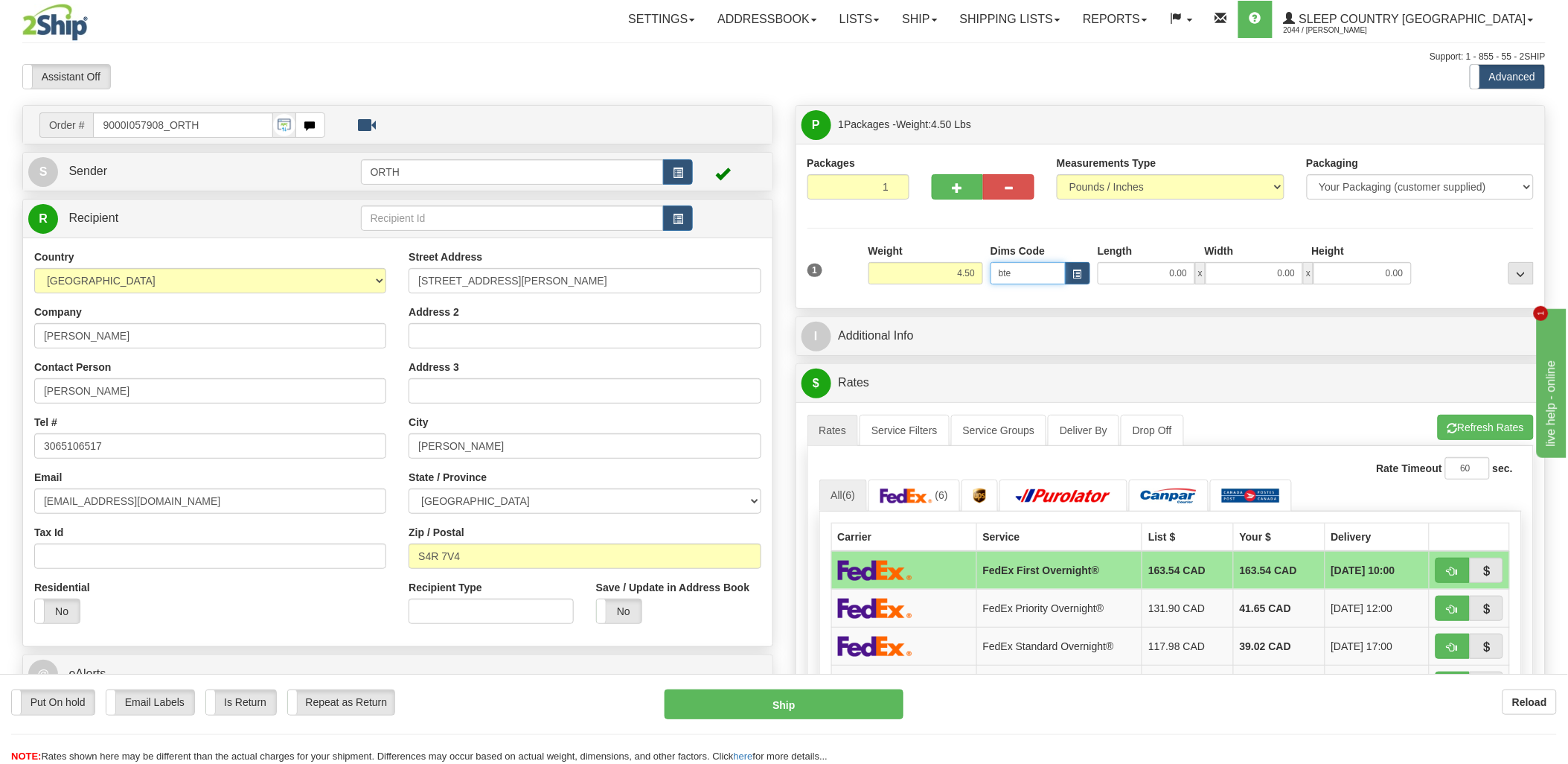
type input "bte"
click button "Delete" at bounding box center [0, 0] width 0 height 0
type input "15.00"
type input "5.00"
type input "25.00"
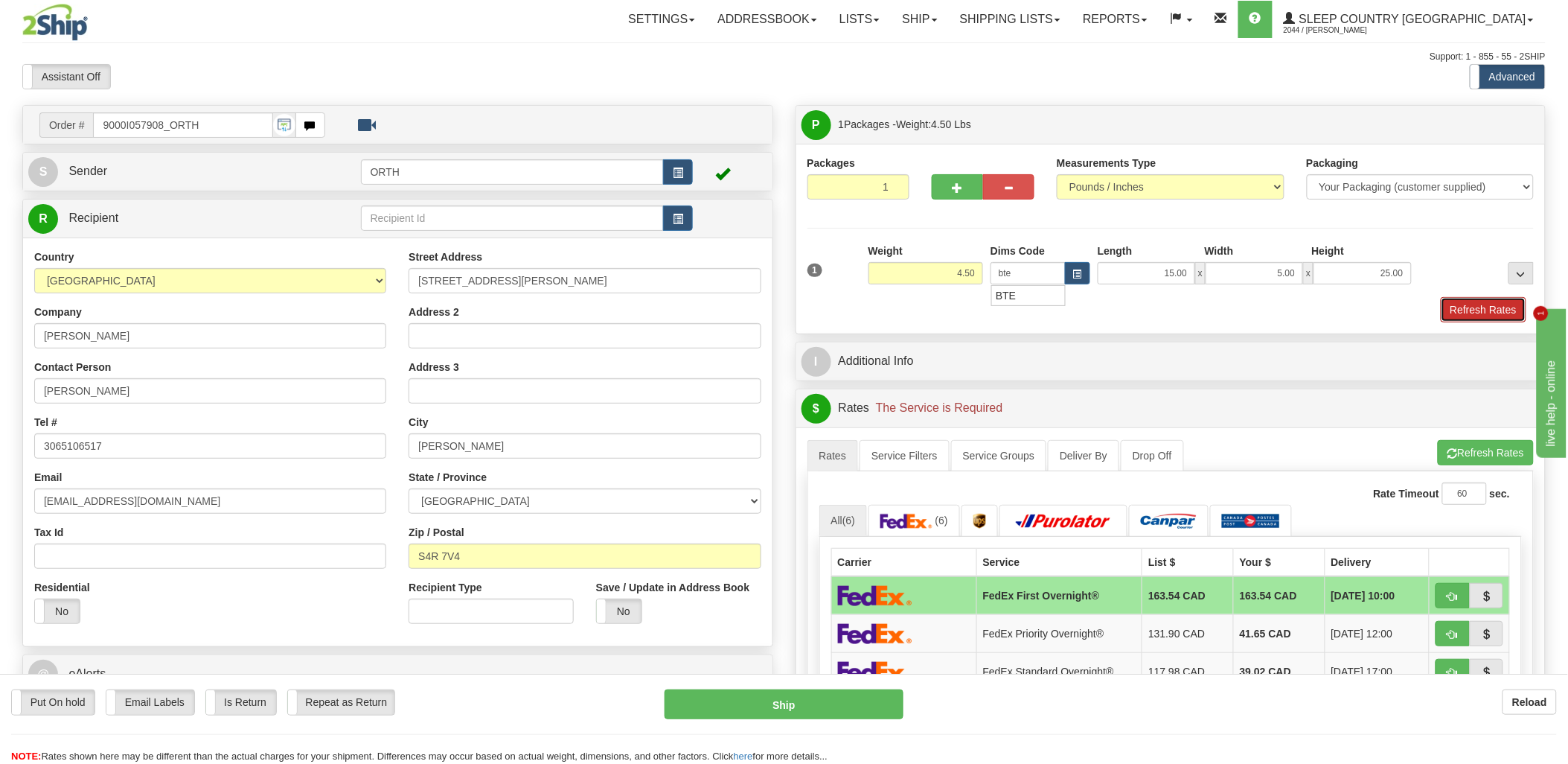
click at [1508, 316] on button "Refresh Rates" at bounding box center [1483, 309] width 85 height 26
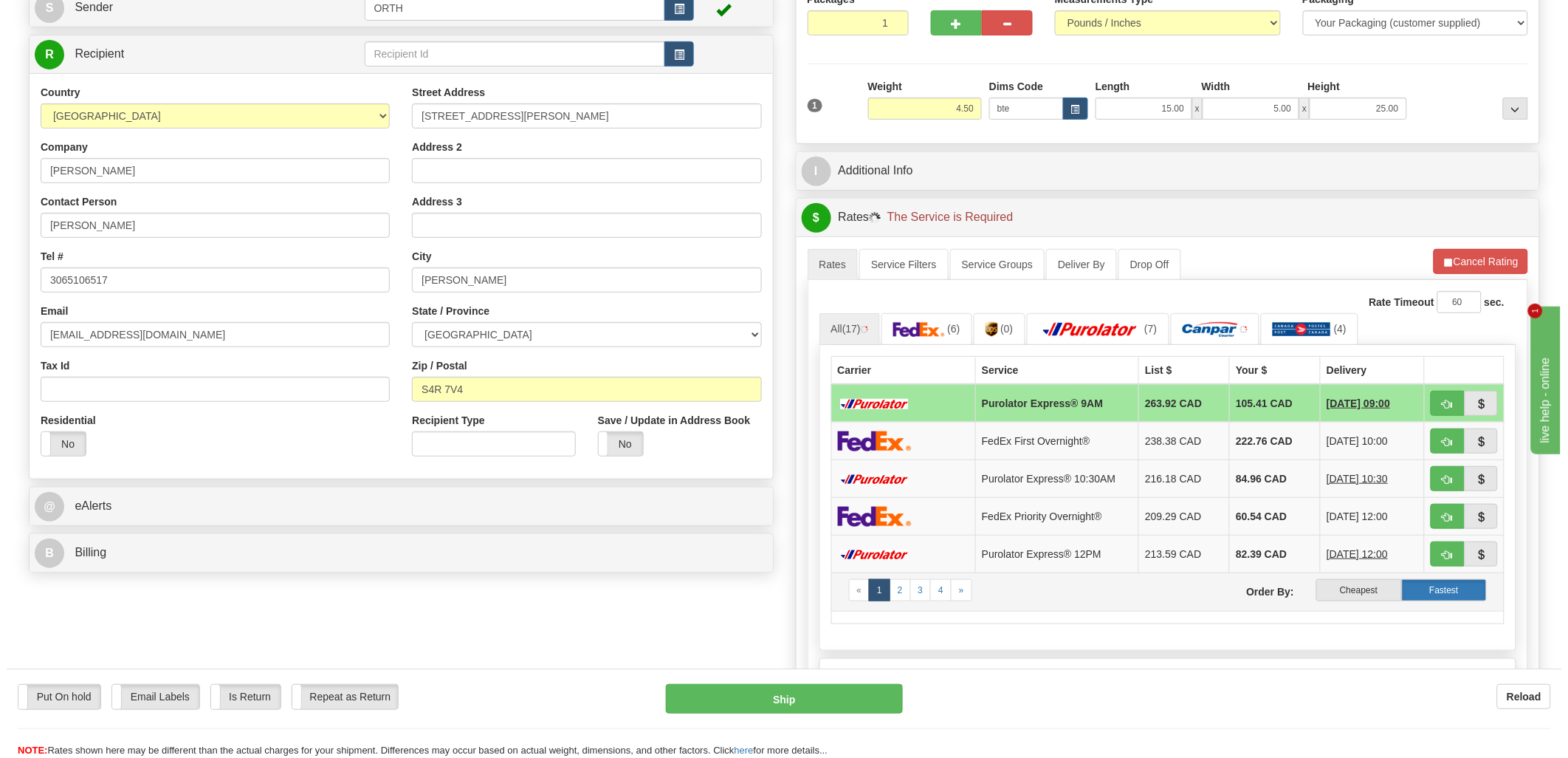
scroll to position [164, 0]
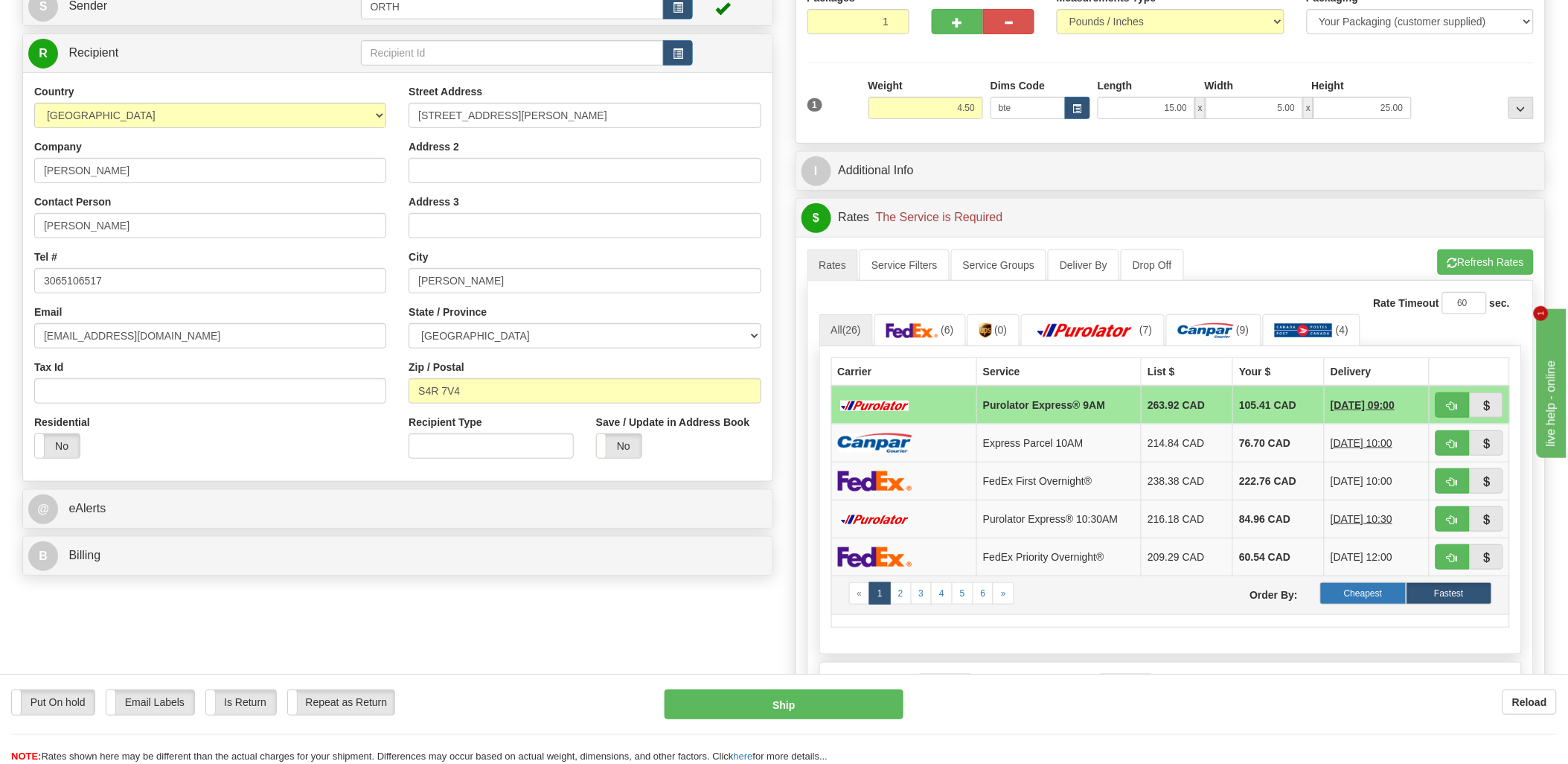
click at [1351, 593] on label "Cheapest" at bounding box center [1363, 593] width 85 height 23
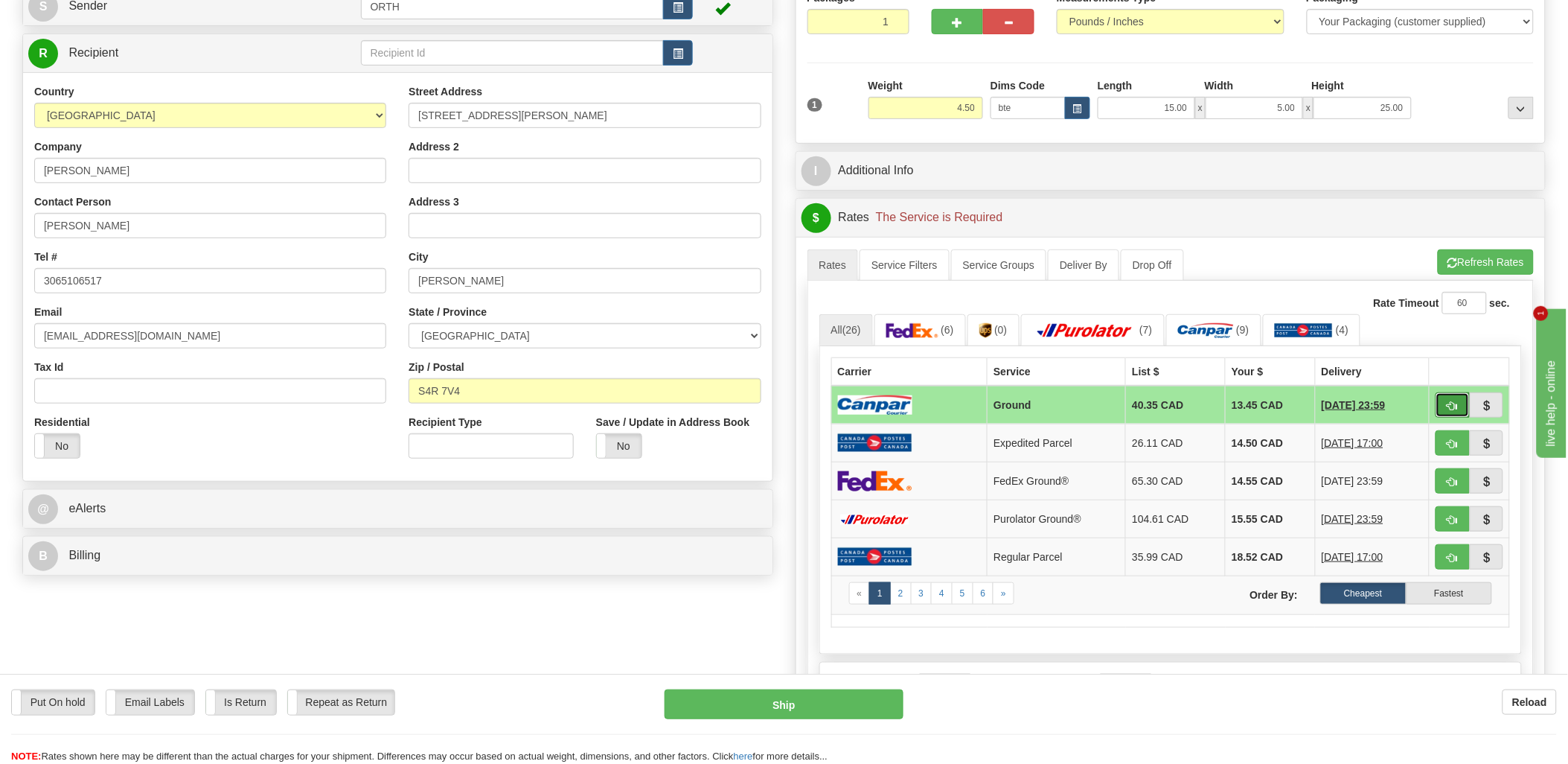
click at [1453, 397] on button "button" at bounding box center [1452, 405] width 34 height 26
type input "1"
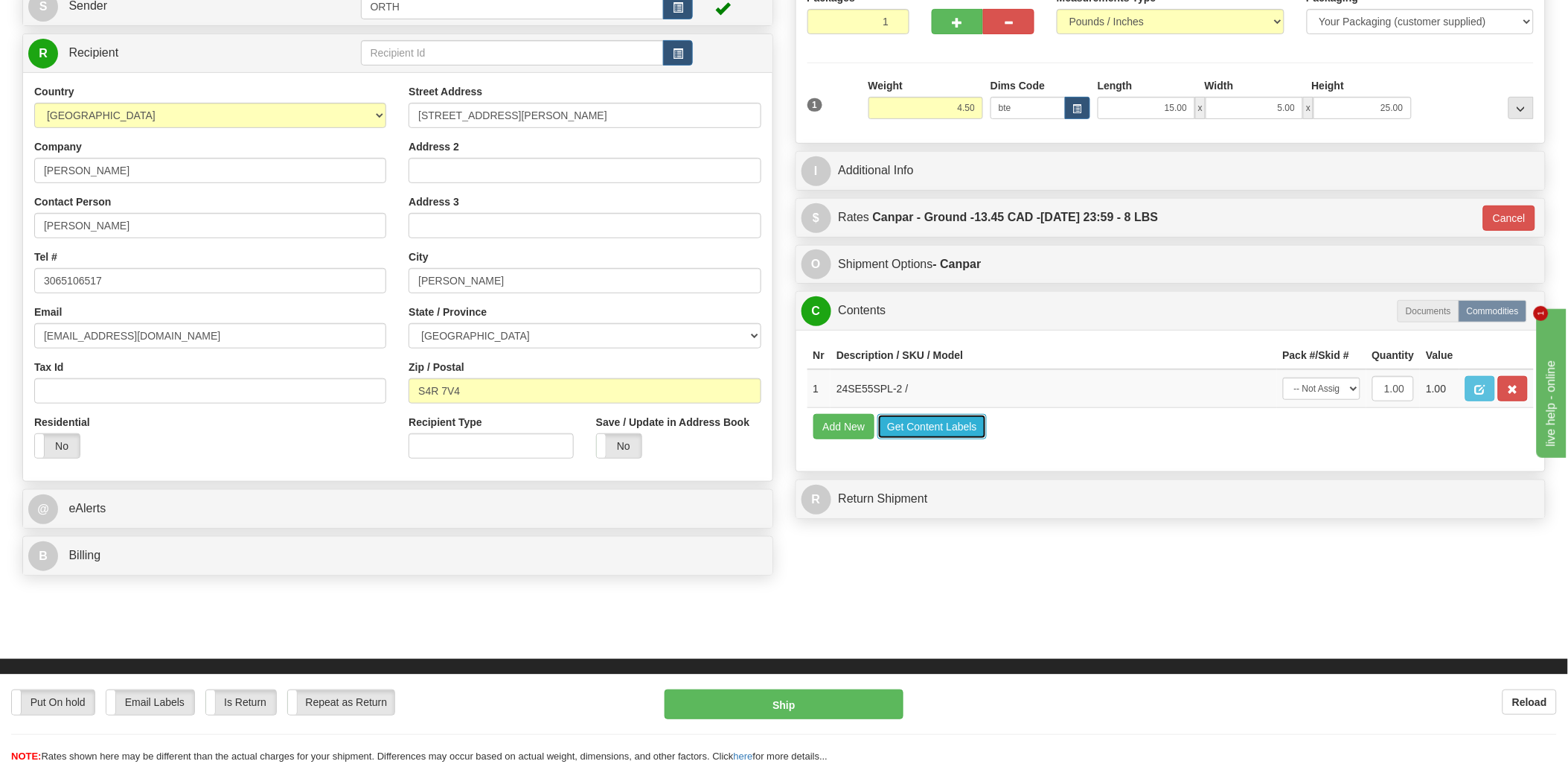
click at [945, 439] on button "Get Content Labels" at bounding box center [932, 426] width 110 height 26
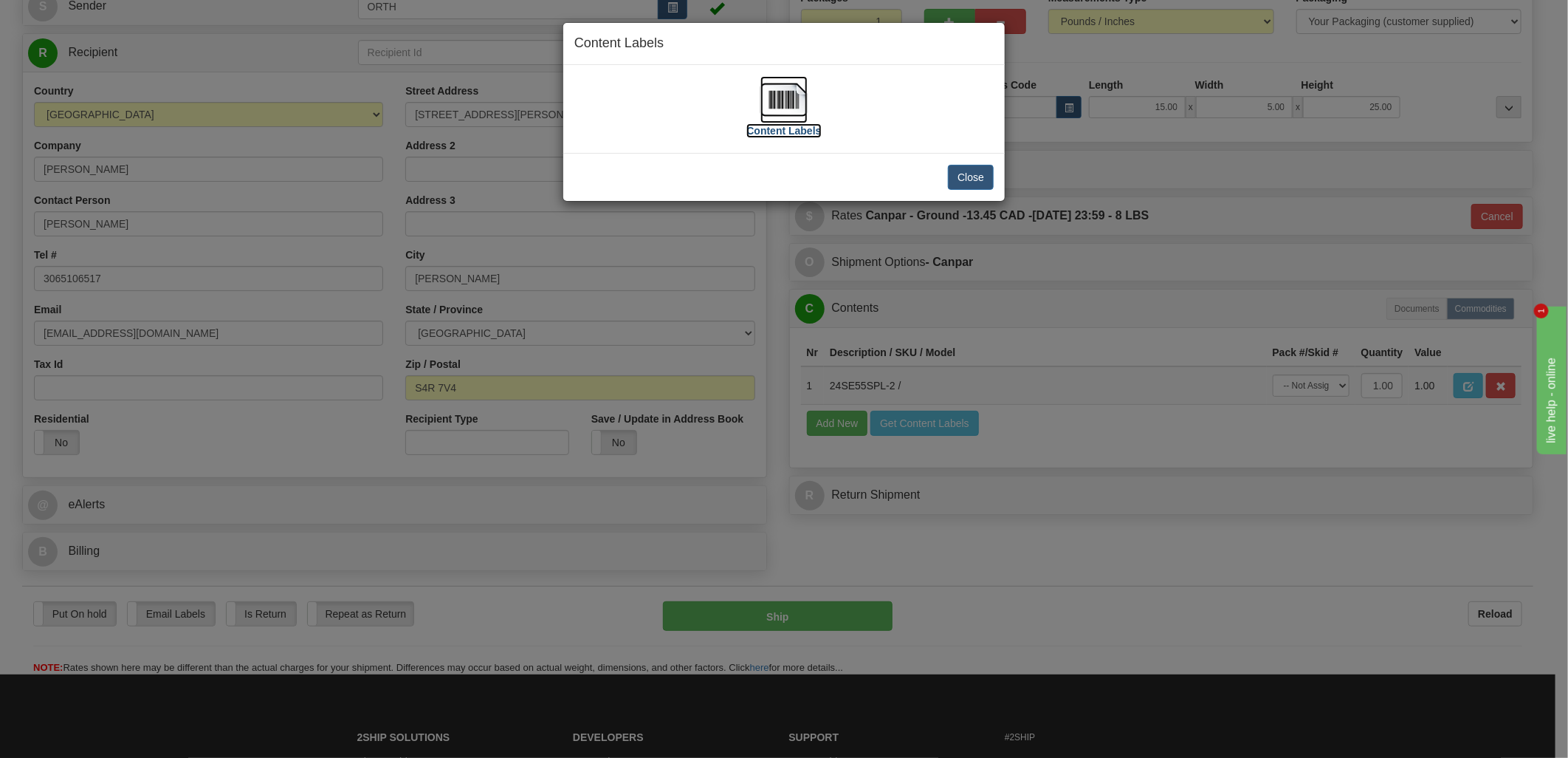
click at [771, 100] on img at bounding box center [783, 99] width 47 height 47
drag, startPoint x: 961, startPoint y: 182, endPoint x: 952, endPoint y: 182, distance: 9.0
click at [961, 182] on button "Close" at bounding box center [971, 177] width 45 height 25
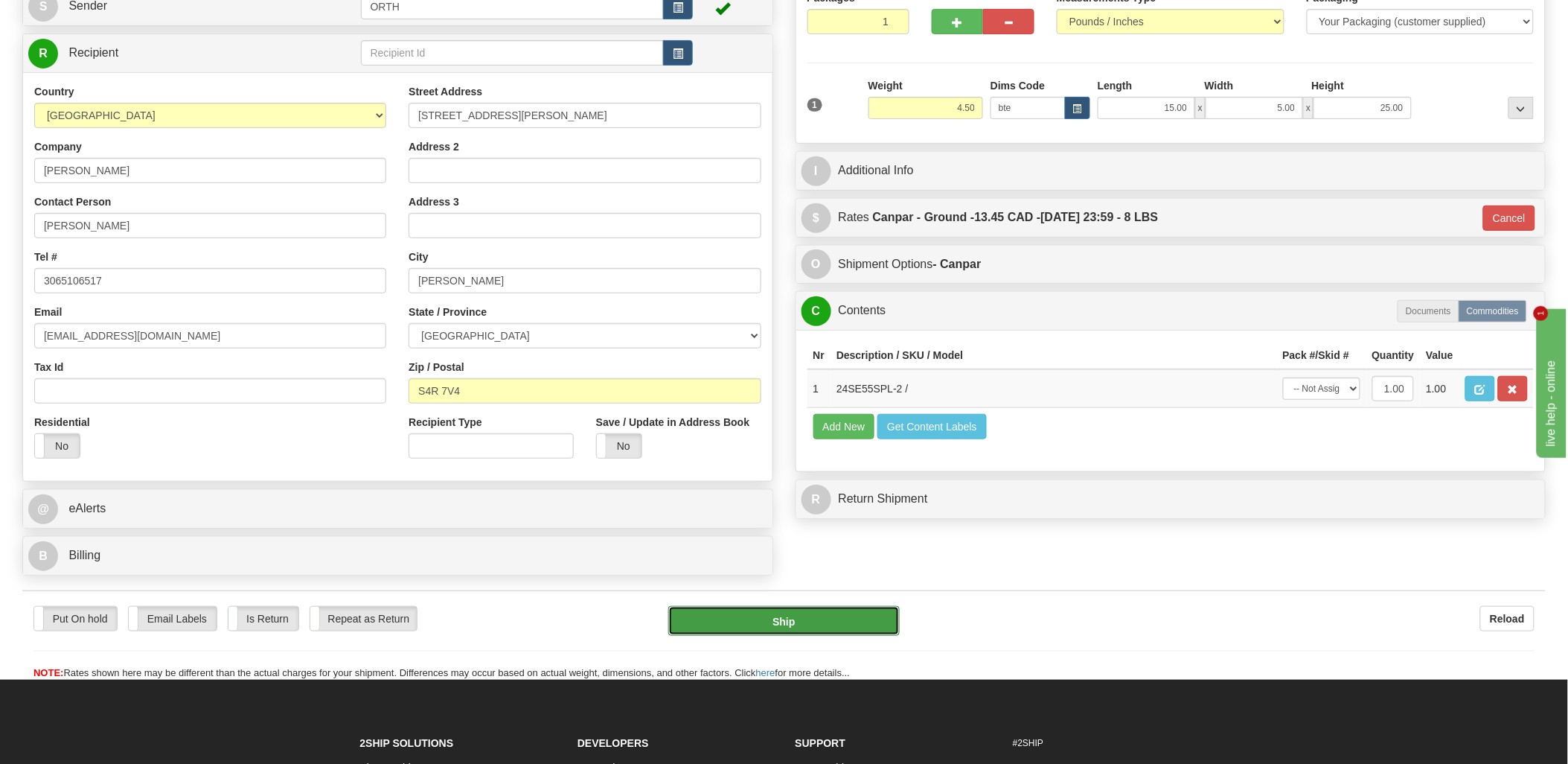
click at [768, 608] on button "Ship" at bounding box center [784, 621] width 232 height 30
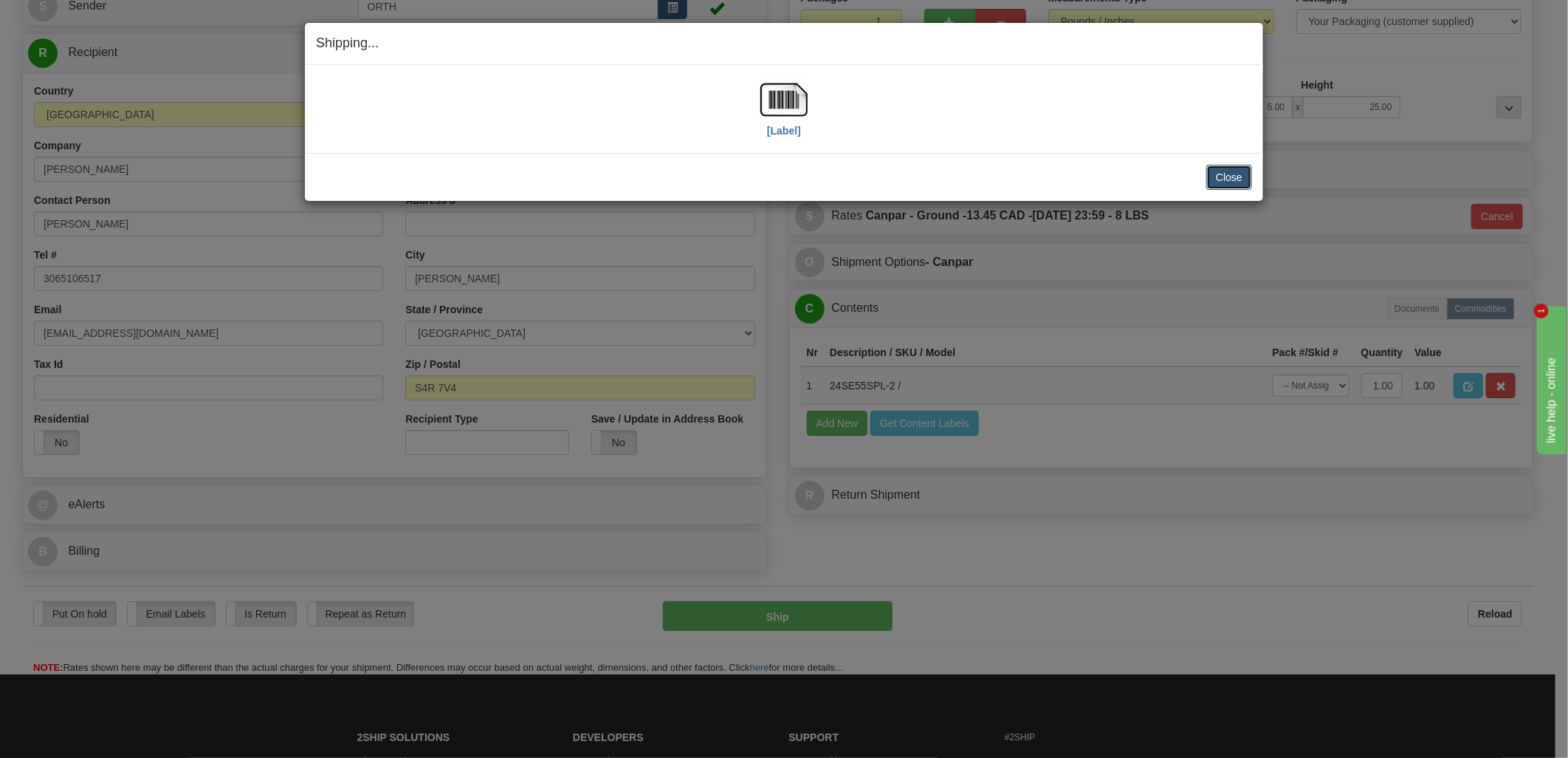
click at [1222, 181] on button "Close" at bounding box center [1229, 177] width 45 height 25
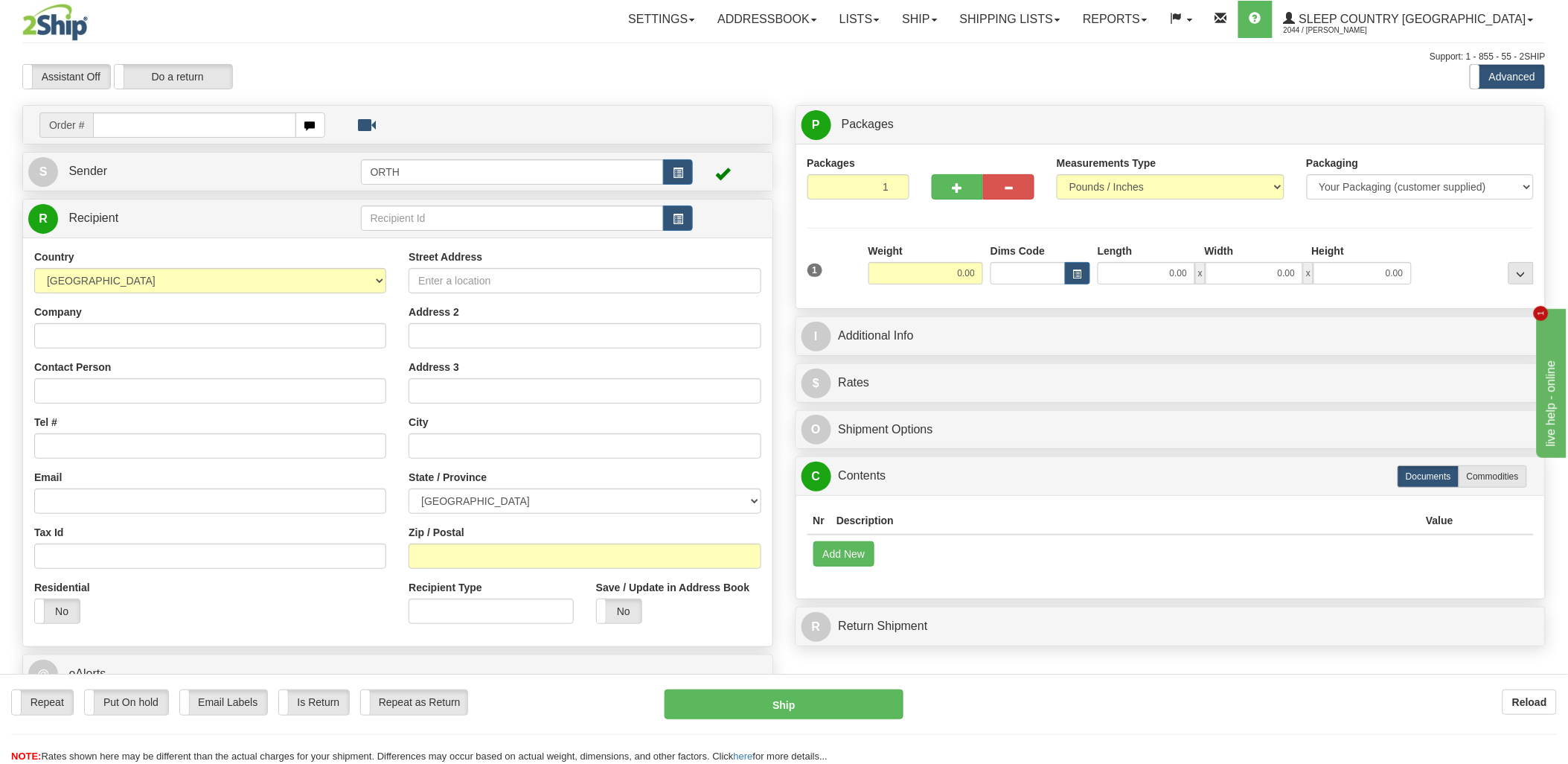
click at [202, 117] on input "text" at bounding box center [194, 125] width 202 height 26
click at [202, 131] on input "text" at bounding box center [194, 125] width 202 height 26
type input "9000i"
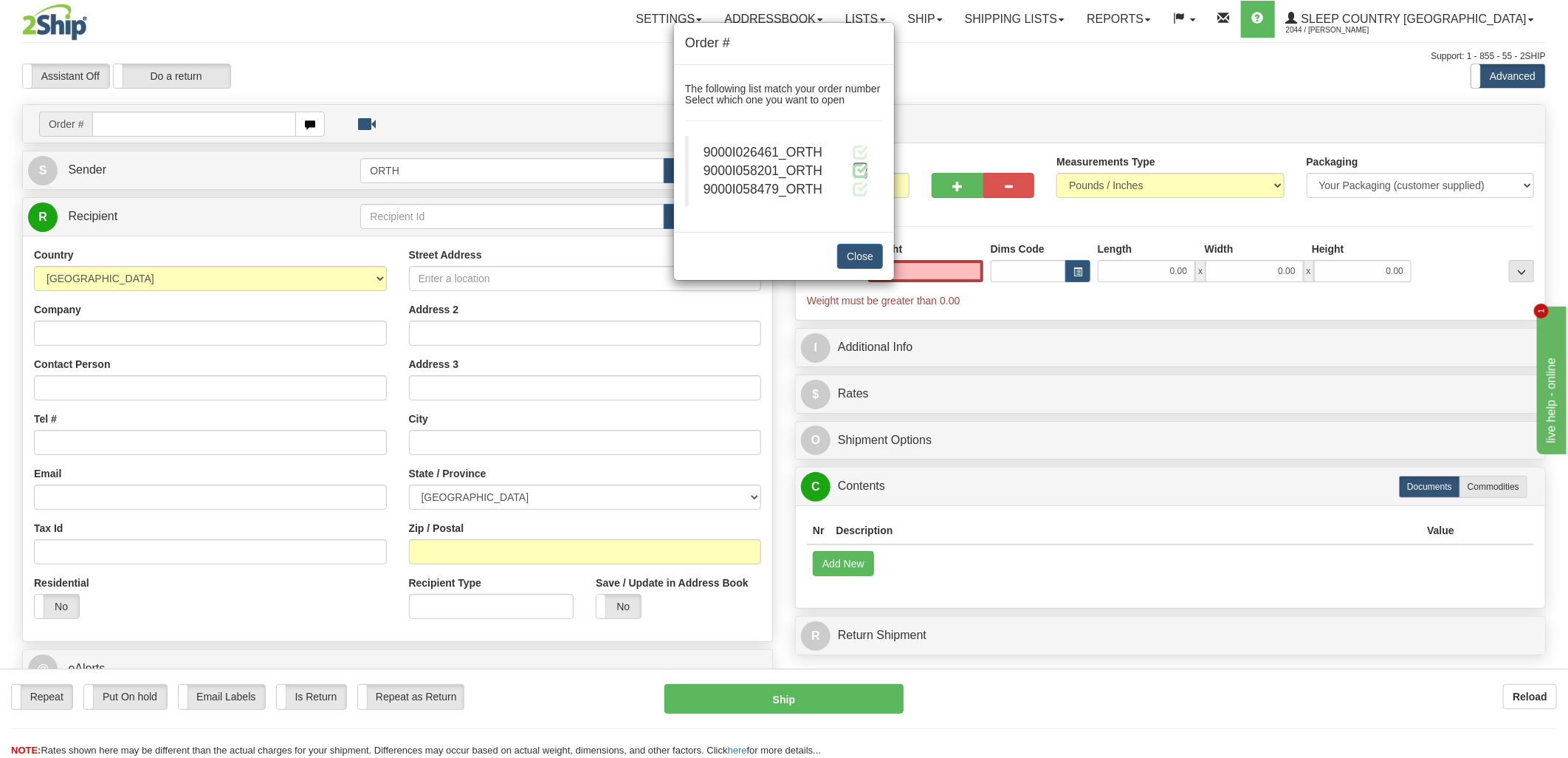
type input "0.00"
click at [863, 167] on span at bounding box center [860, 170] width 15 height 15
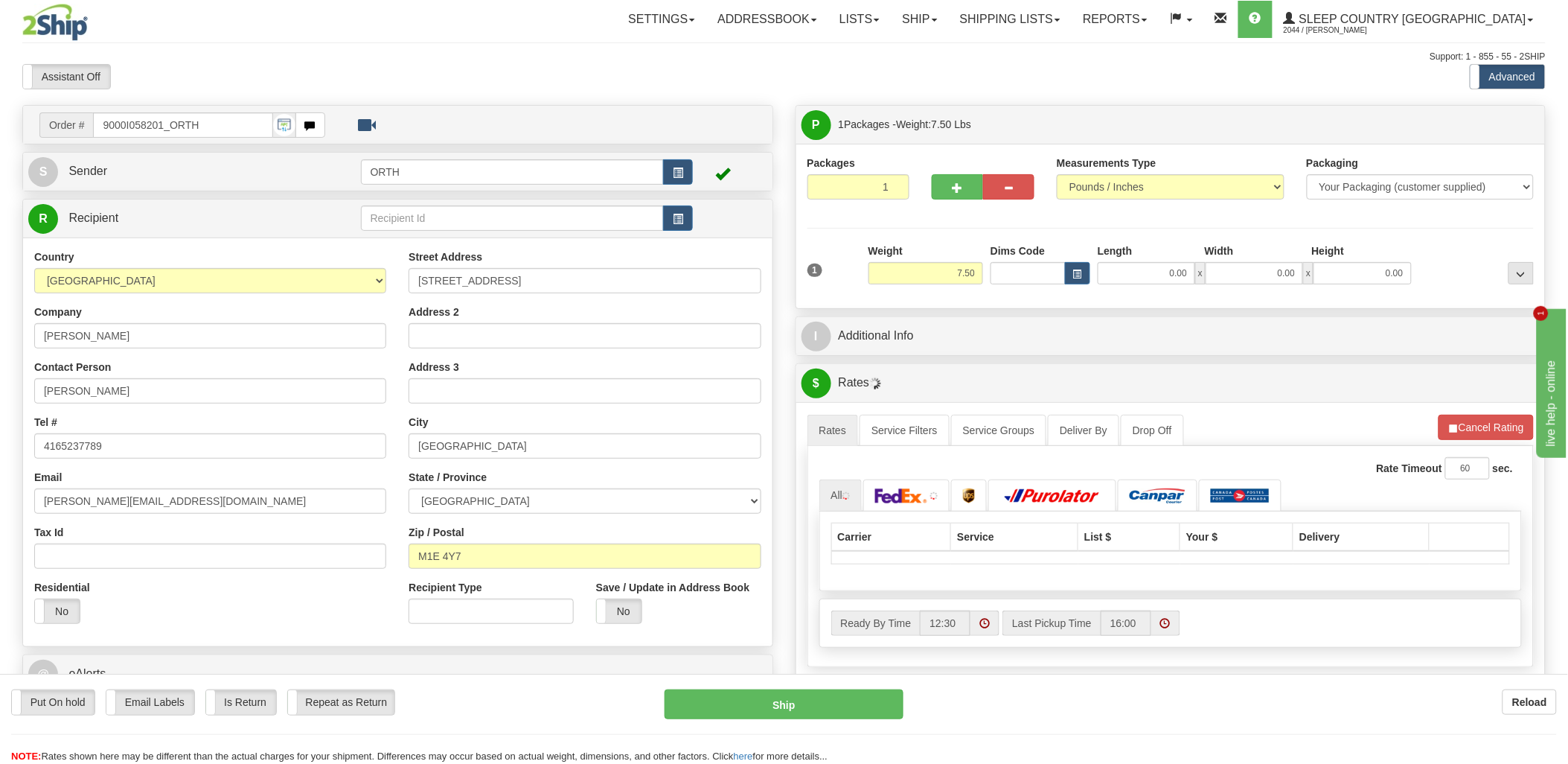
click at [1021, 268] on div "Toggle navigation Settings Shipping Preferences Fields Preferences New" at bounding box center [784, 525] width 1568 height 1051
click at [1020, 269] on input "Dims Code" at bounding box center [1028, 273] width 75 height 23
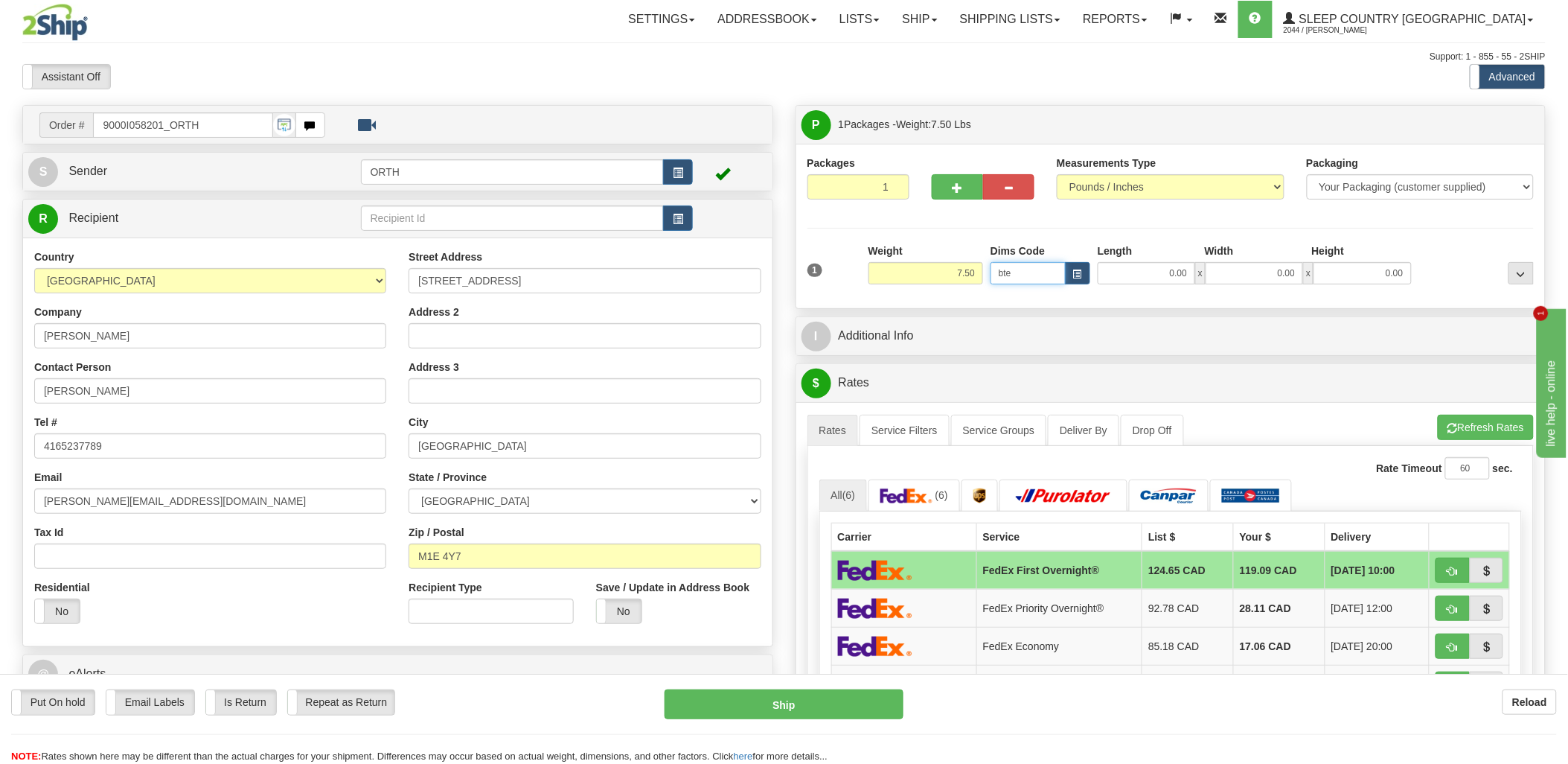
type input "bte"
click button "Delete" at bounding box center [0, 0] width 0 height 0
type input "15.00"
type input "5.00"
type input "25.00"
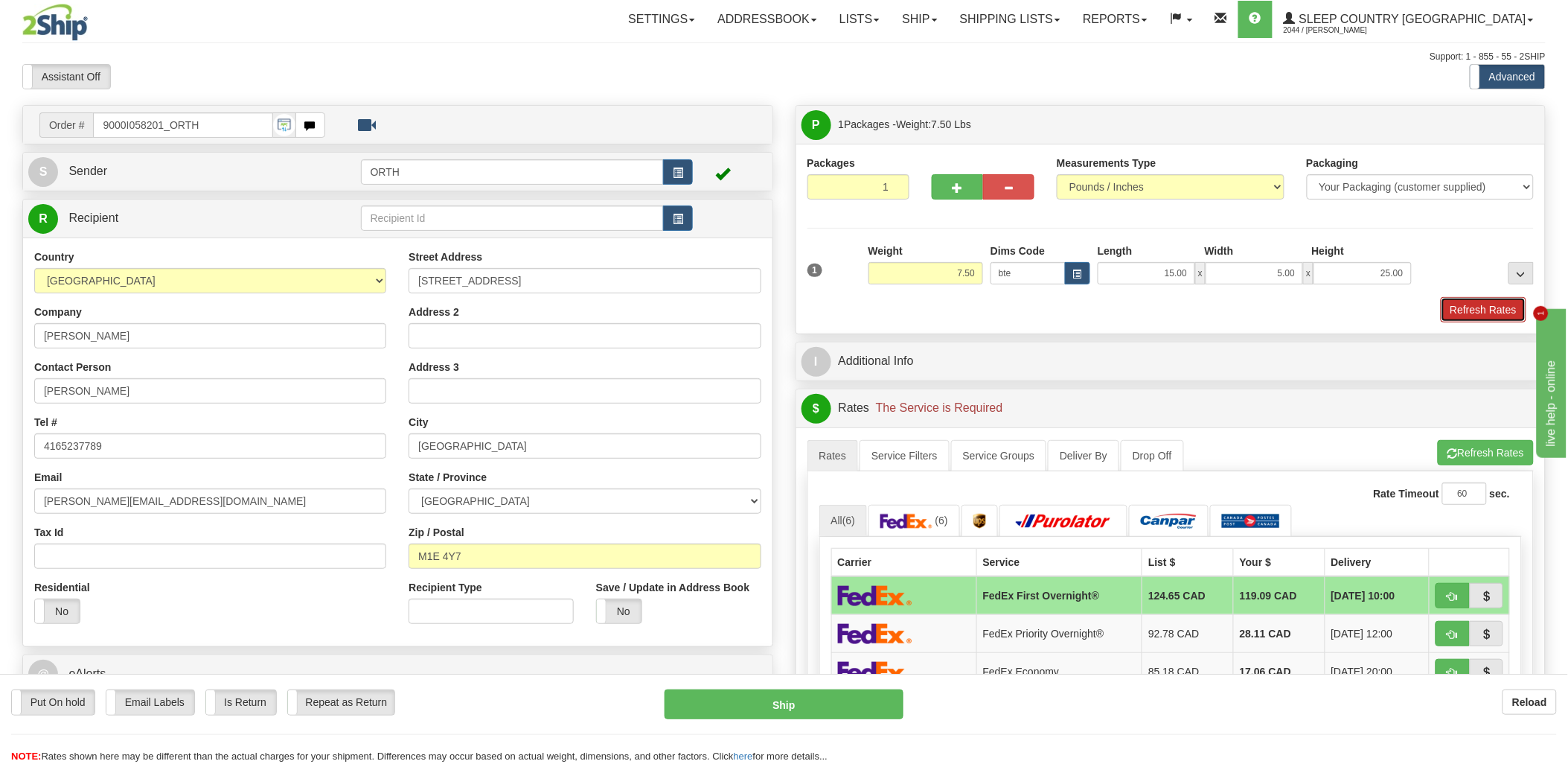
click at [1511, 306] on button "Refresh Rates" at bounding box center [1483, 309] width 85 height 26
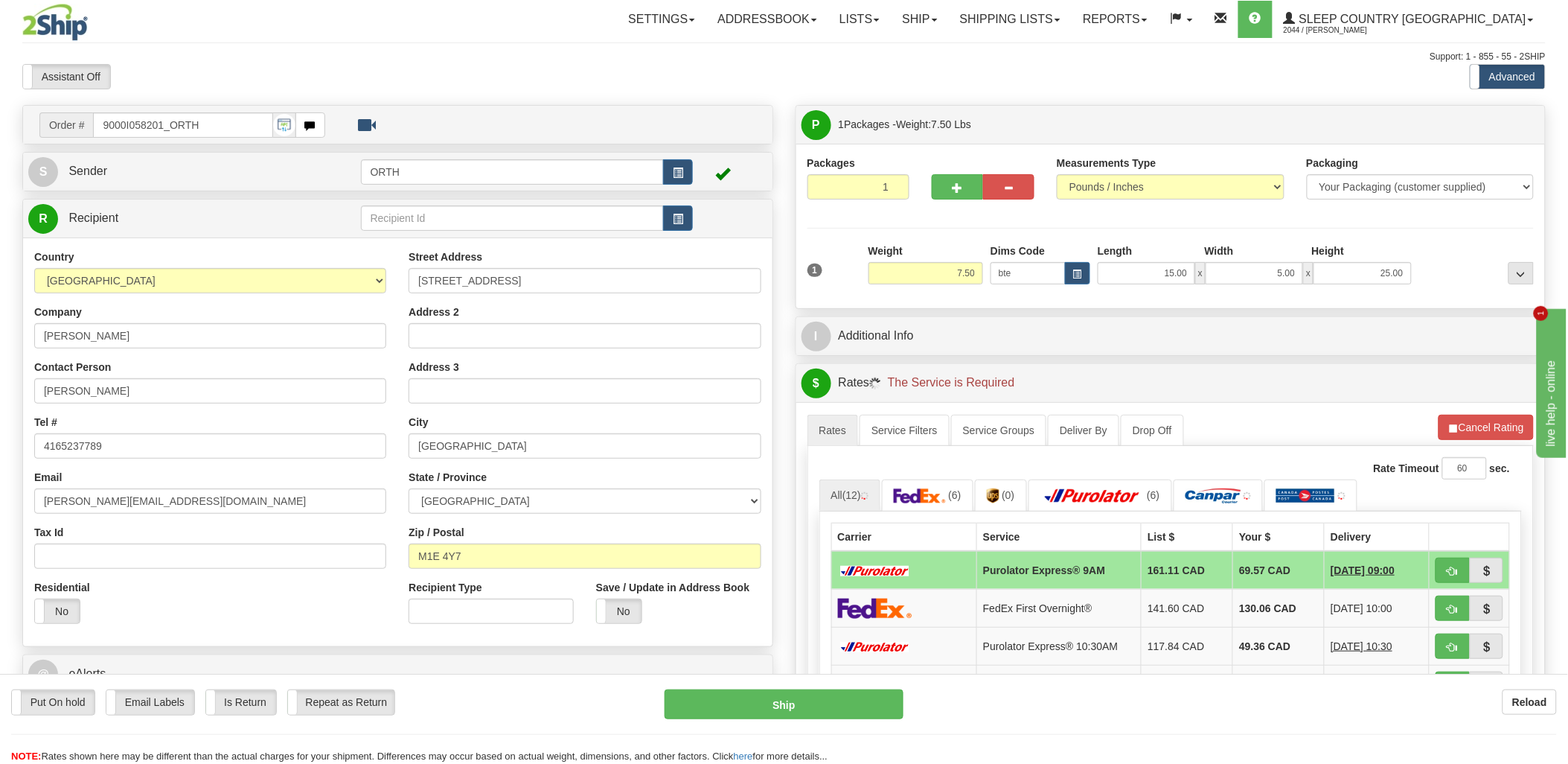
scroll to position [166, 0]
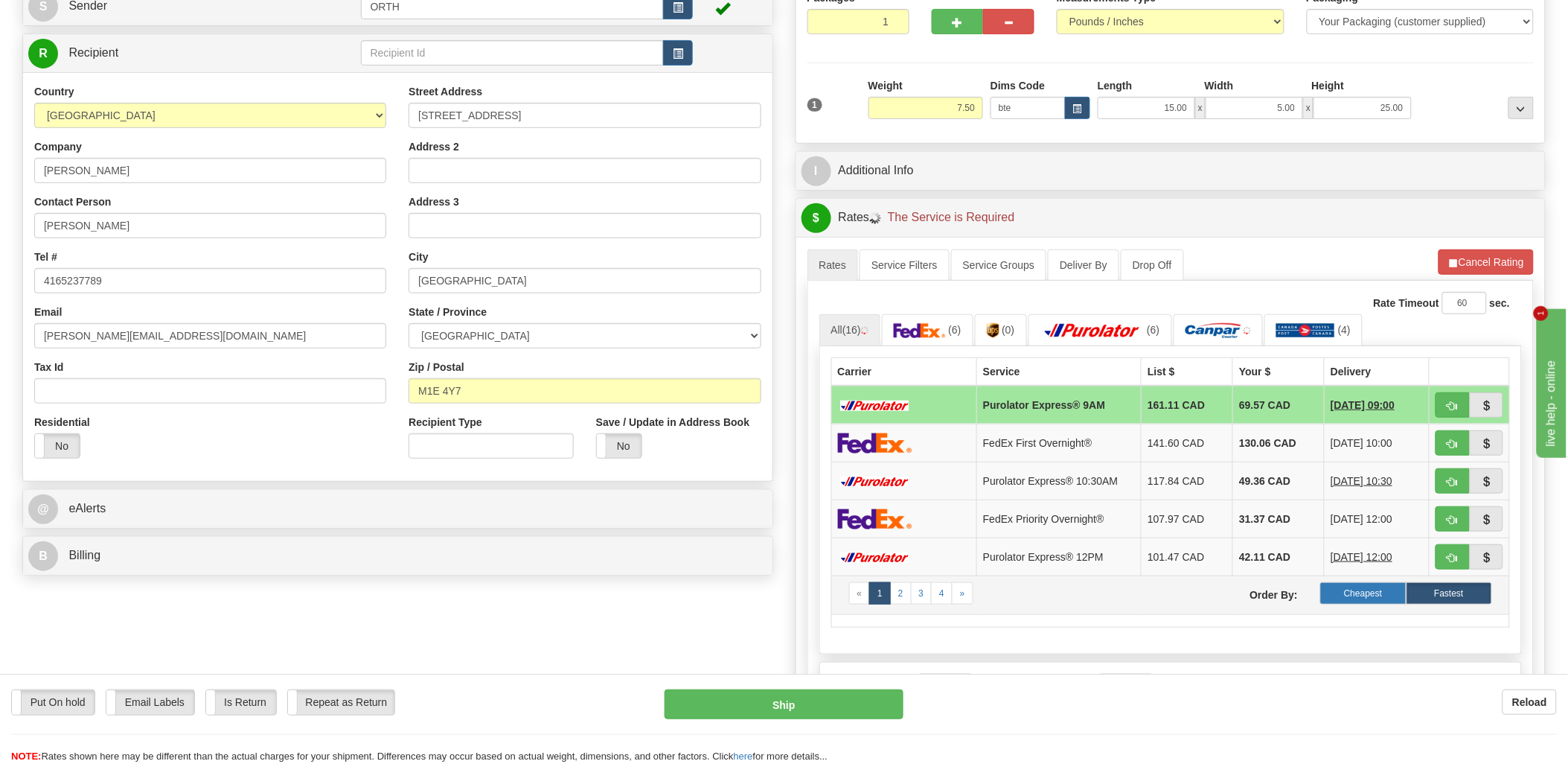
click at [1380, 591] on label "Cheapest" at bounding box center [1363, 593] width 85 height 23
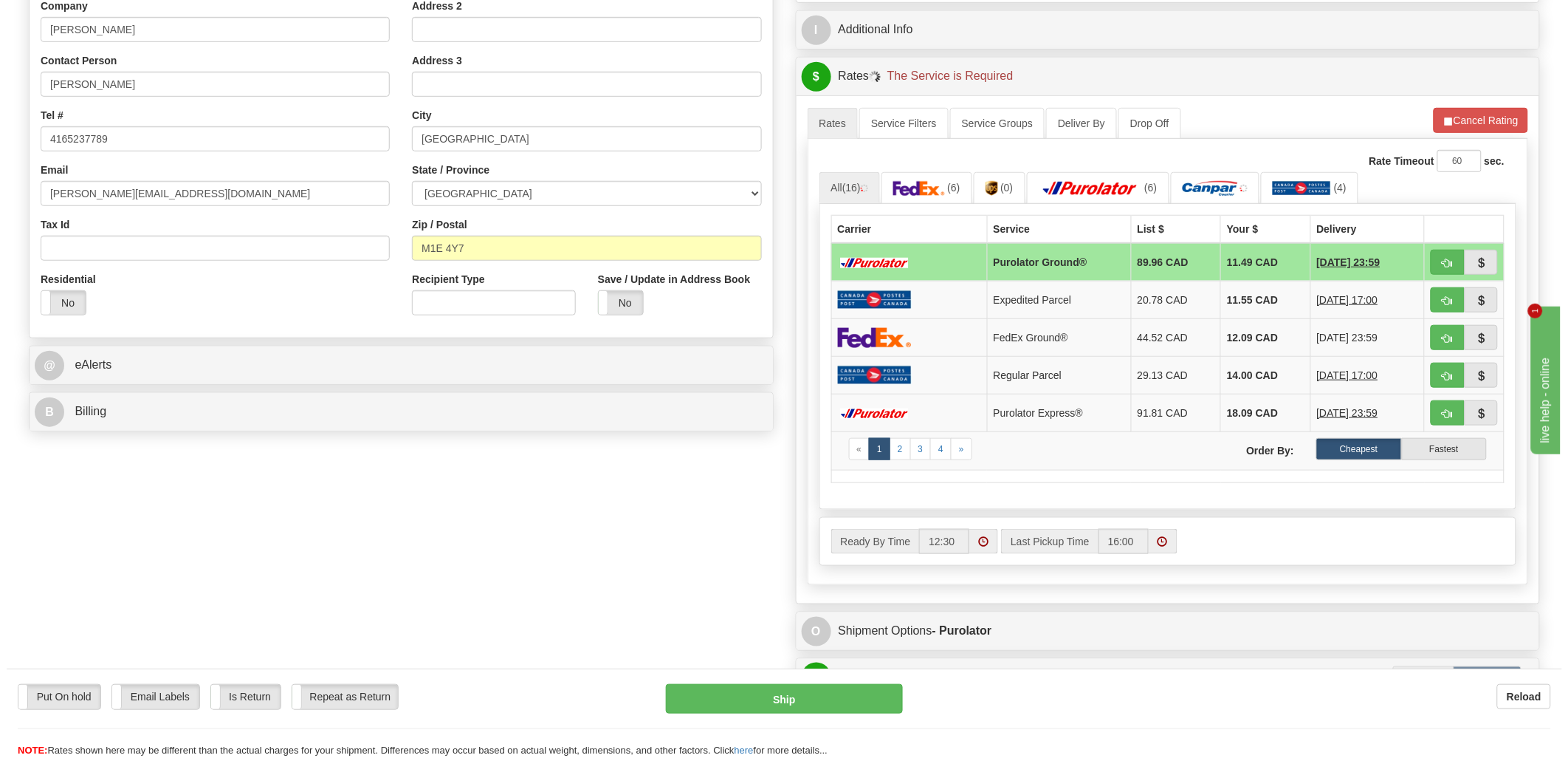
scroll to position [328, 0]
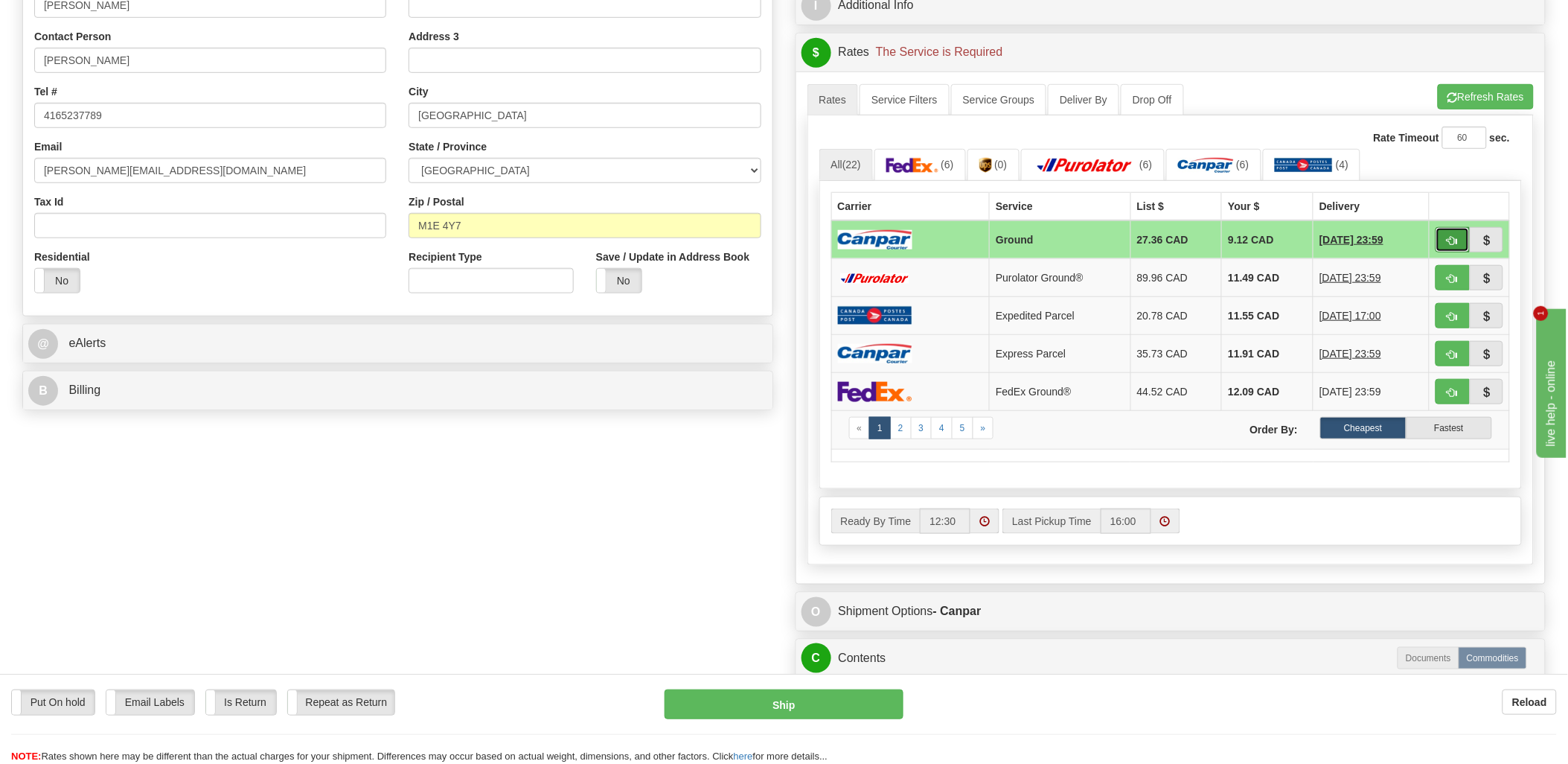
click at [1451, 239] on span "button" at bounding box center [1452, 241] width 10 height 9
type input "1"
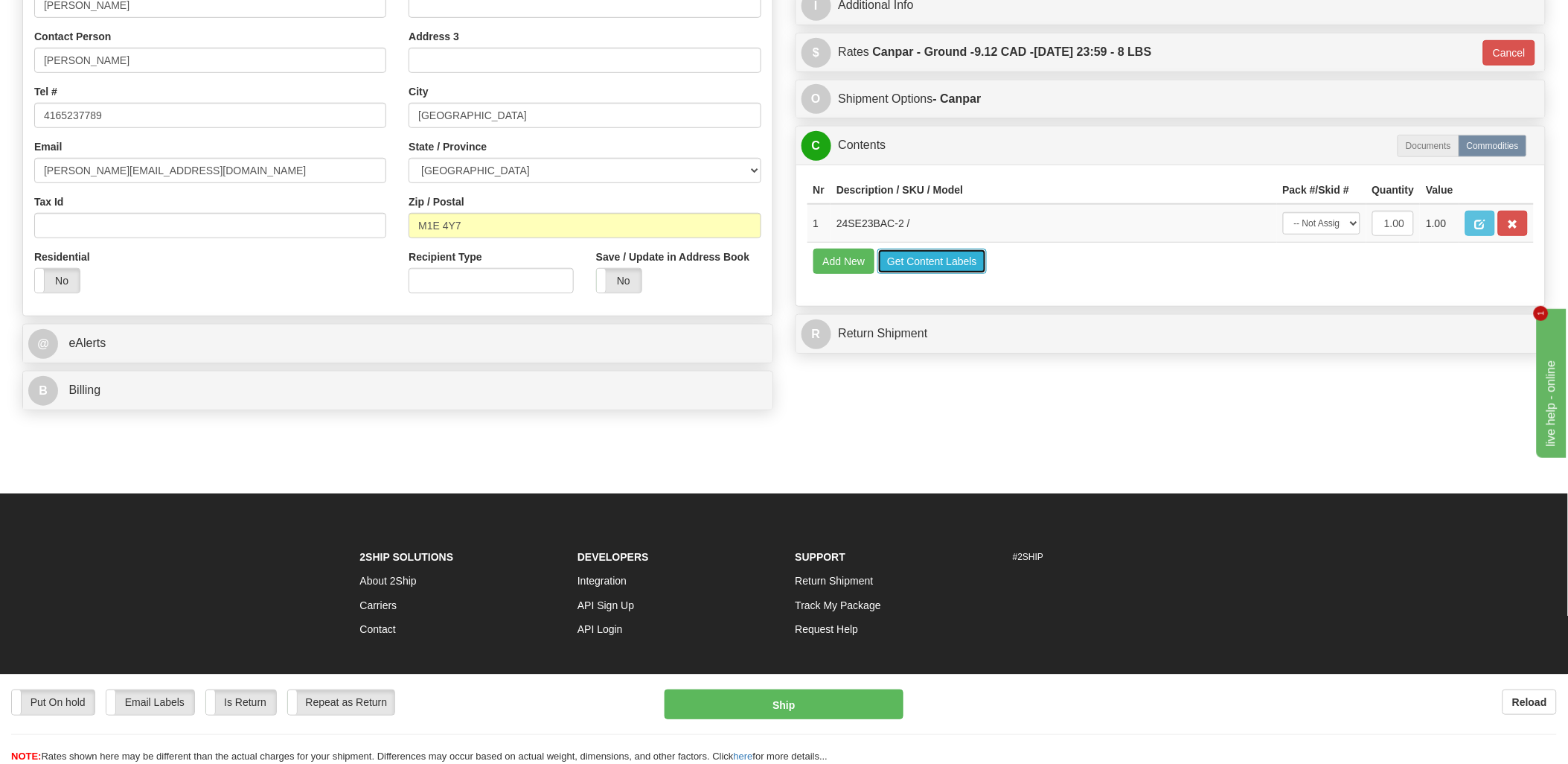
click at [905, 274] on button "Get Content Labels" at bounding box center [932, 261] width 110 height 26
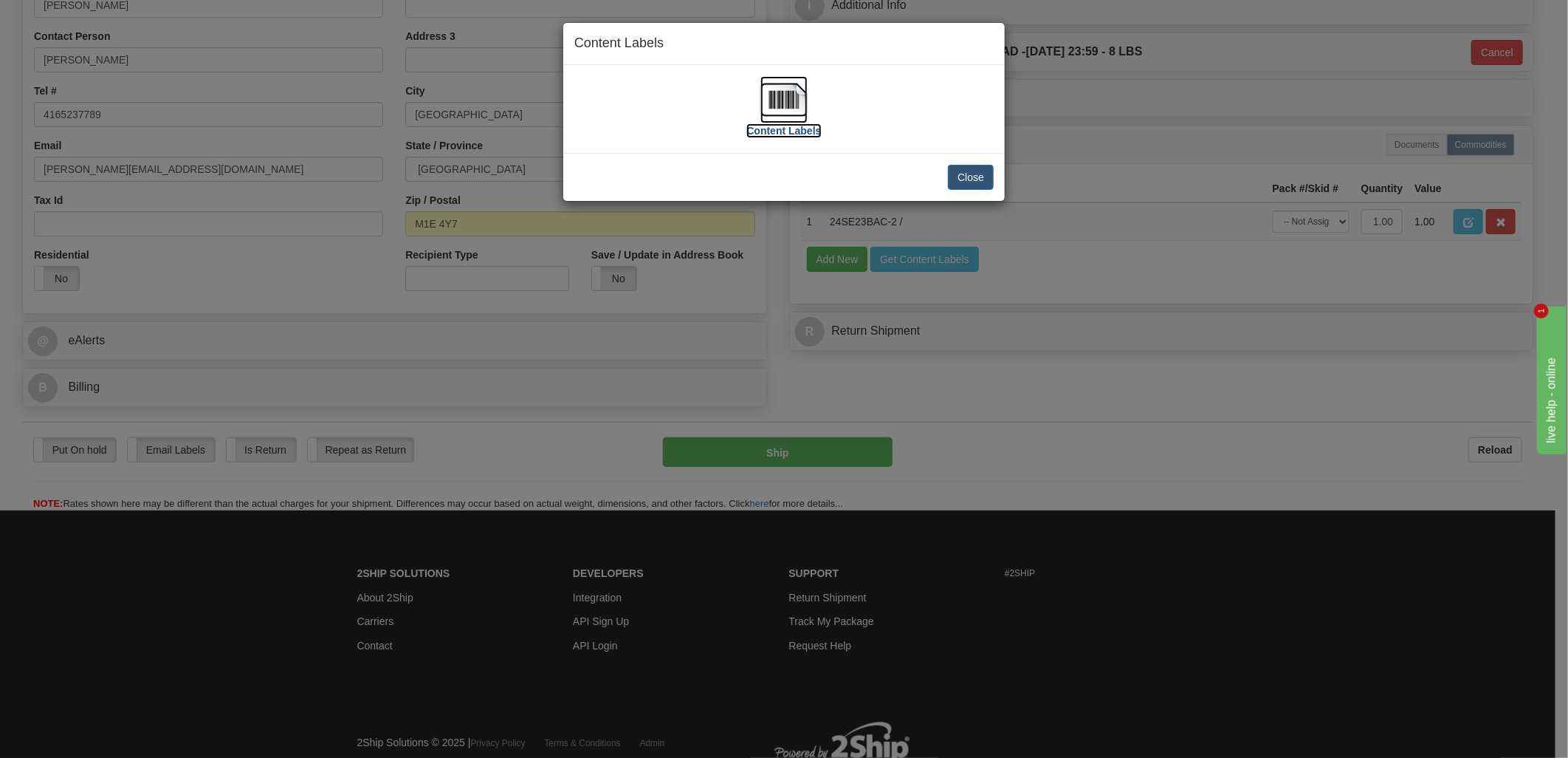
click at [797, 104] on img at bounding box center [783, 99] width 47 height 47
click at [978, 180] on button "Close" at bounding box center [971, 177] width 45 height 25
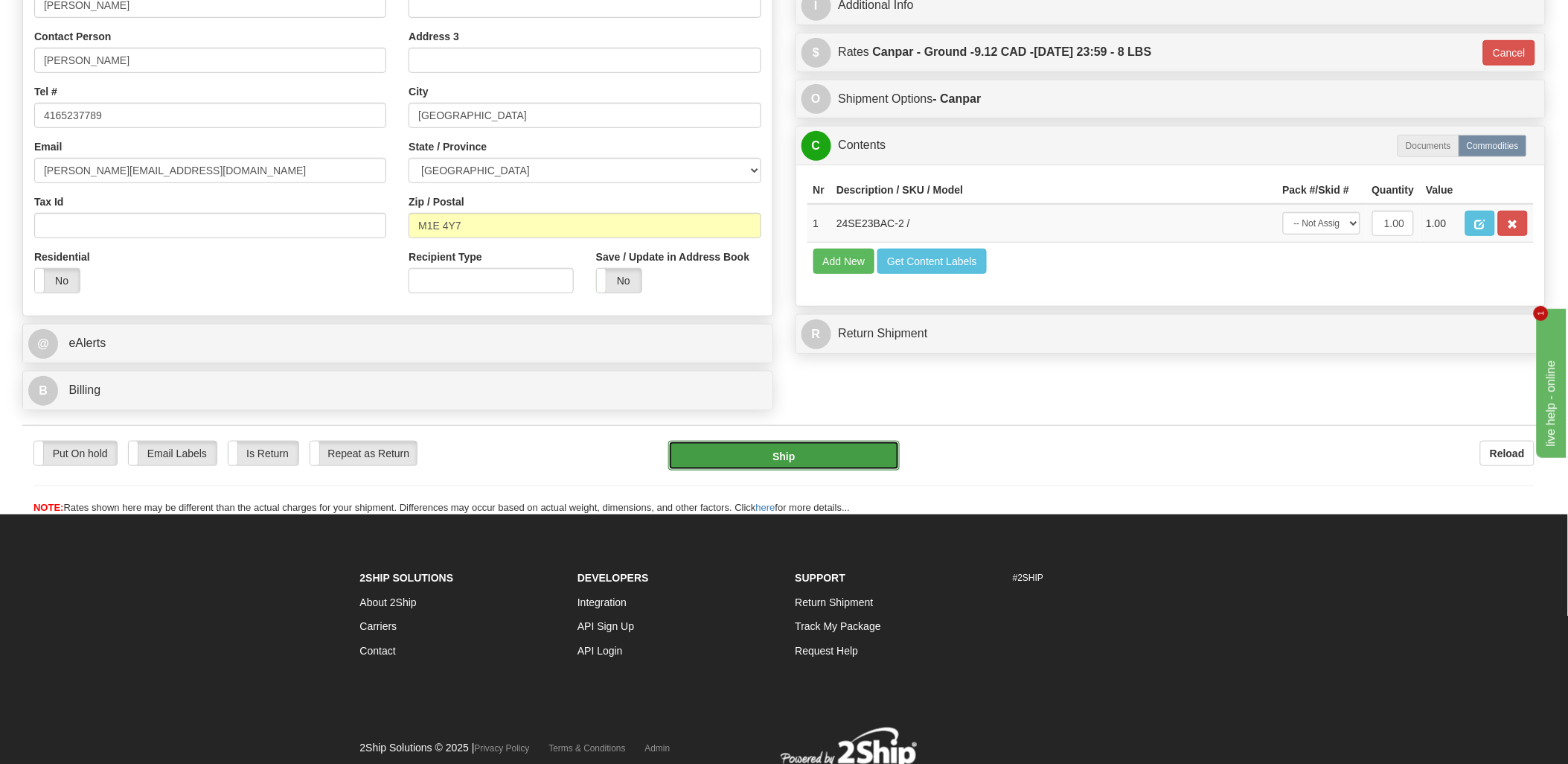
click at [782, 450] on button "Ship" at bounding box center [784, 455] width 232 height 30
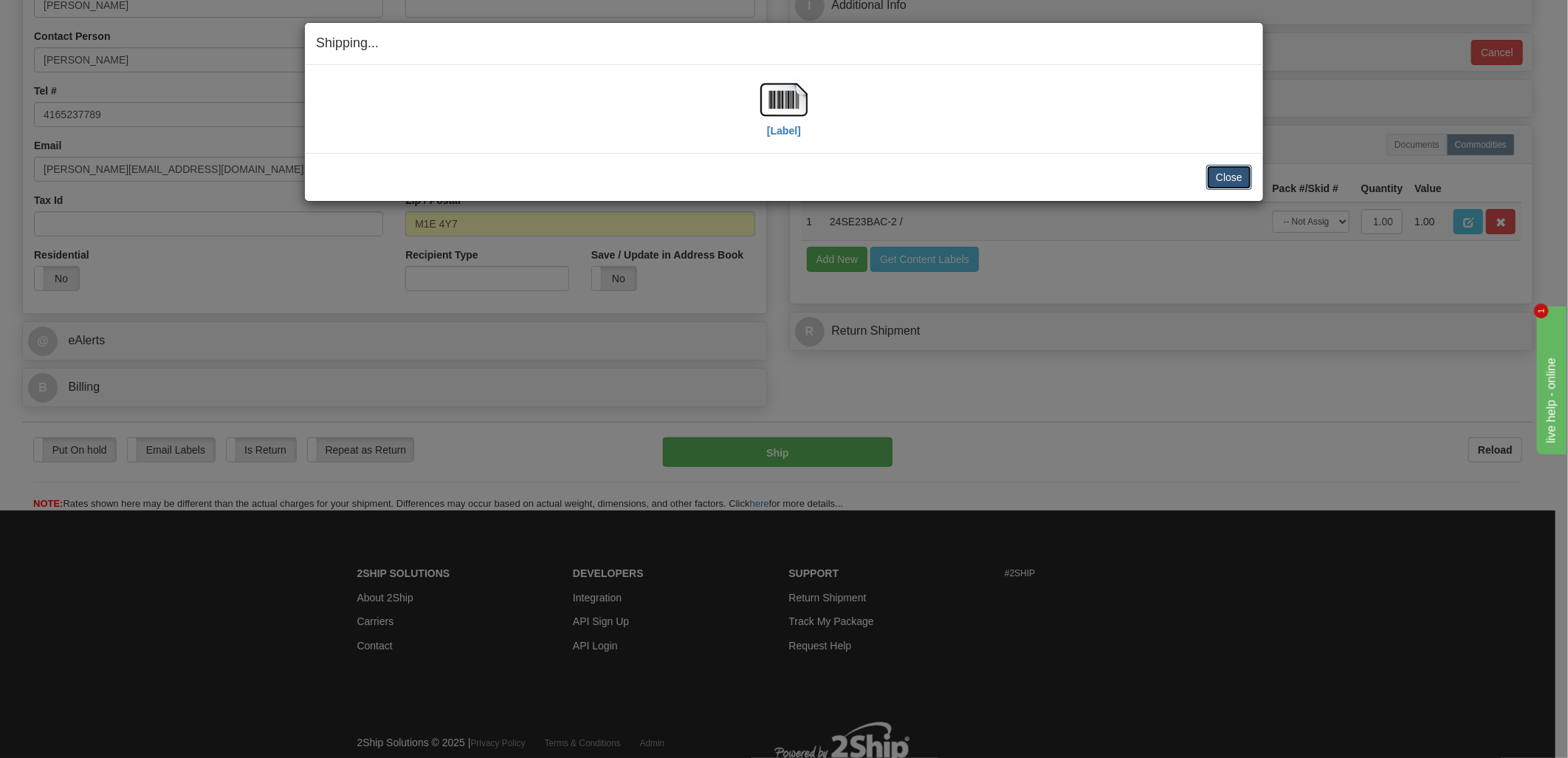
click at [1239, 173] on button "Close" at bounding box center [1229, 177] width 45 height 25
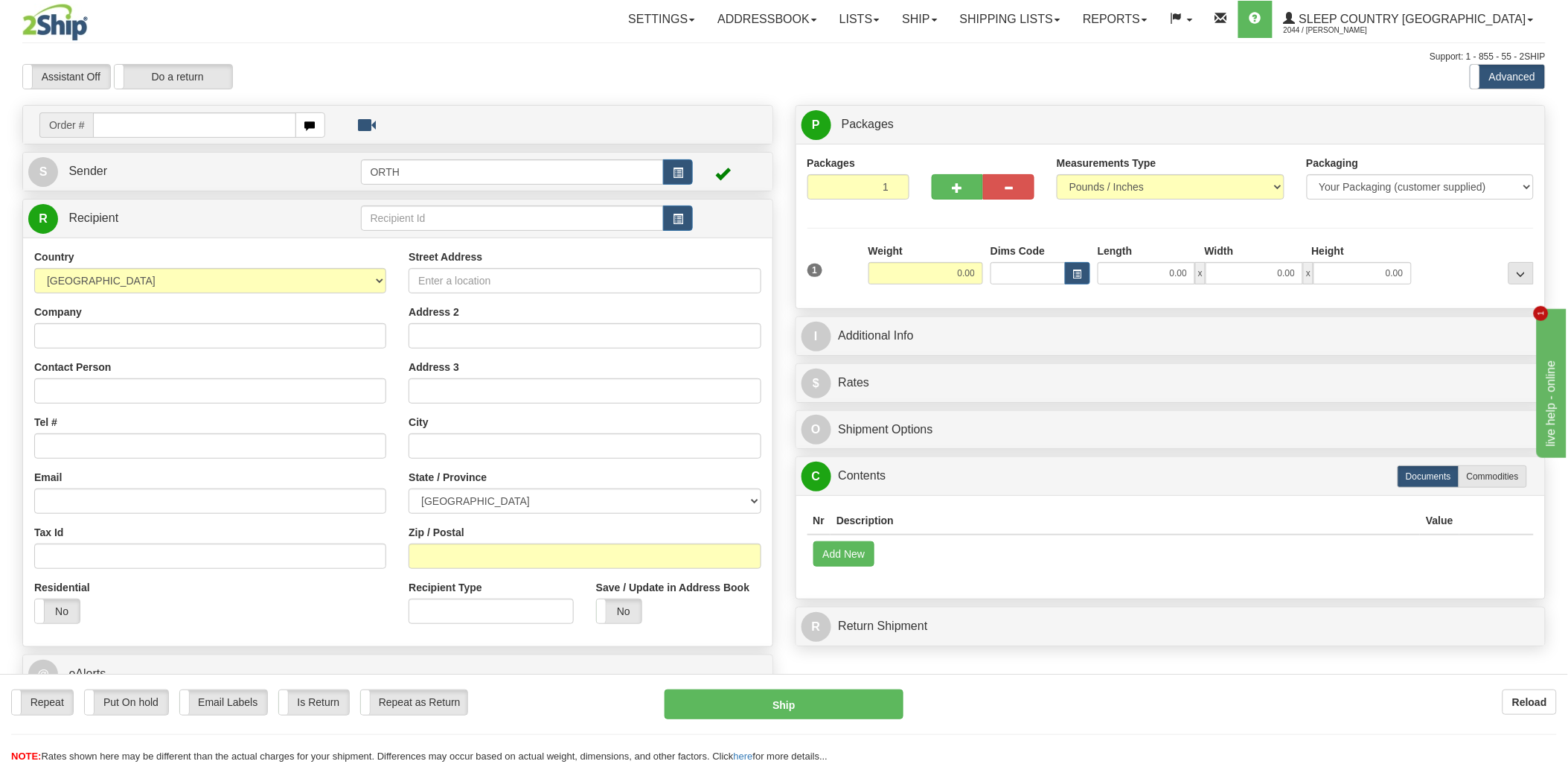
click at [169, 120] on div "Toggle navigation Settings Shipping Preferences Fields Preferences New" at bounding box center [784, 412] width 1568 height 824
click at [169, 122] on input "text" at bounding box center [194, 125] width 202 height 26
type input "9002"
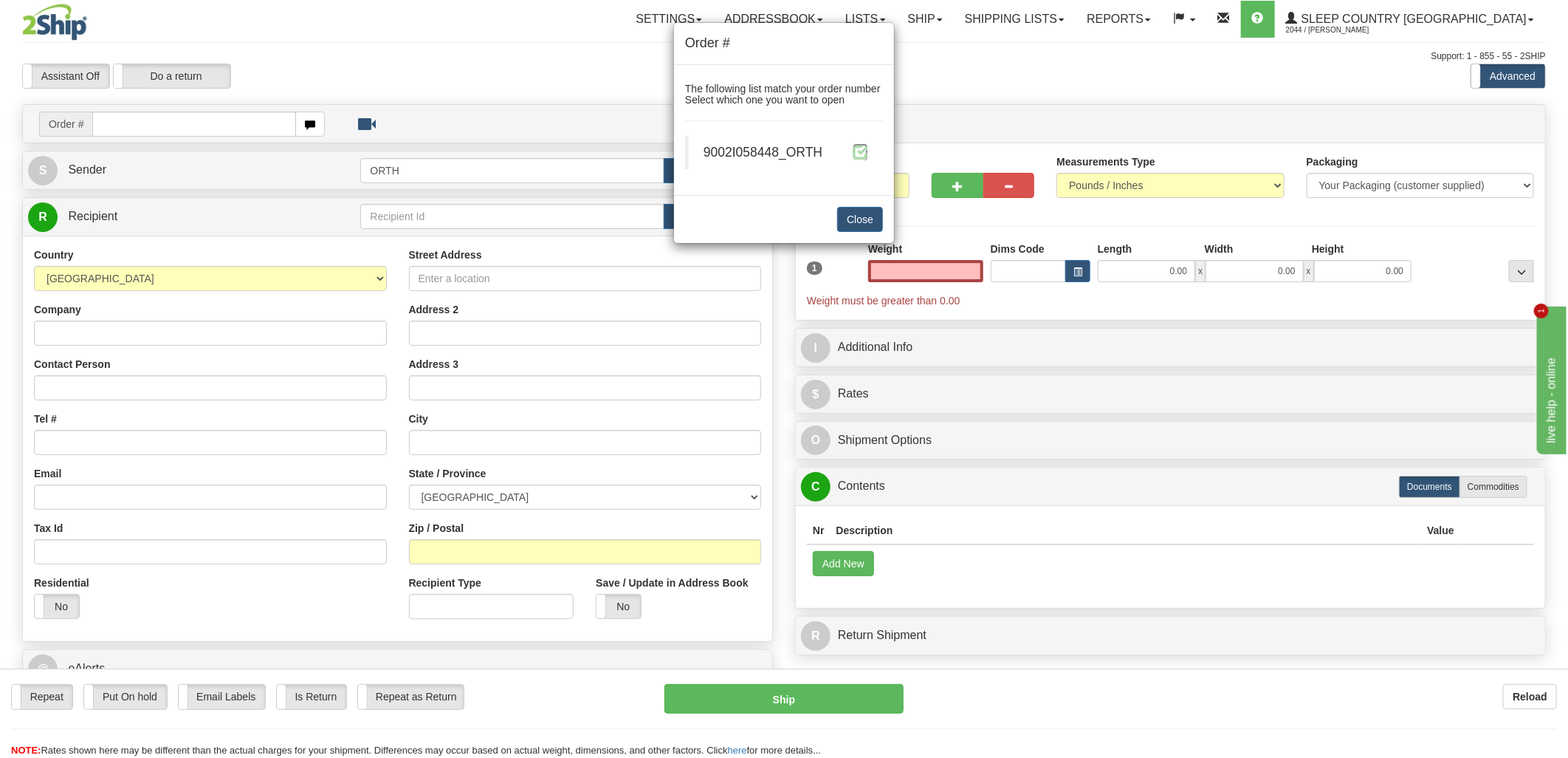
type input "0.00"
click at [863, 149] on span at bounding box center [860, 152] width 15 height 15
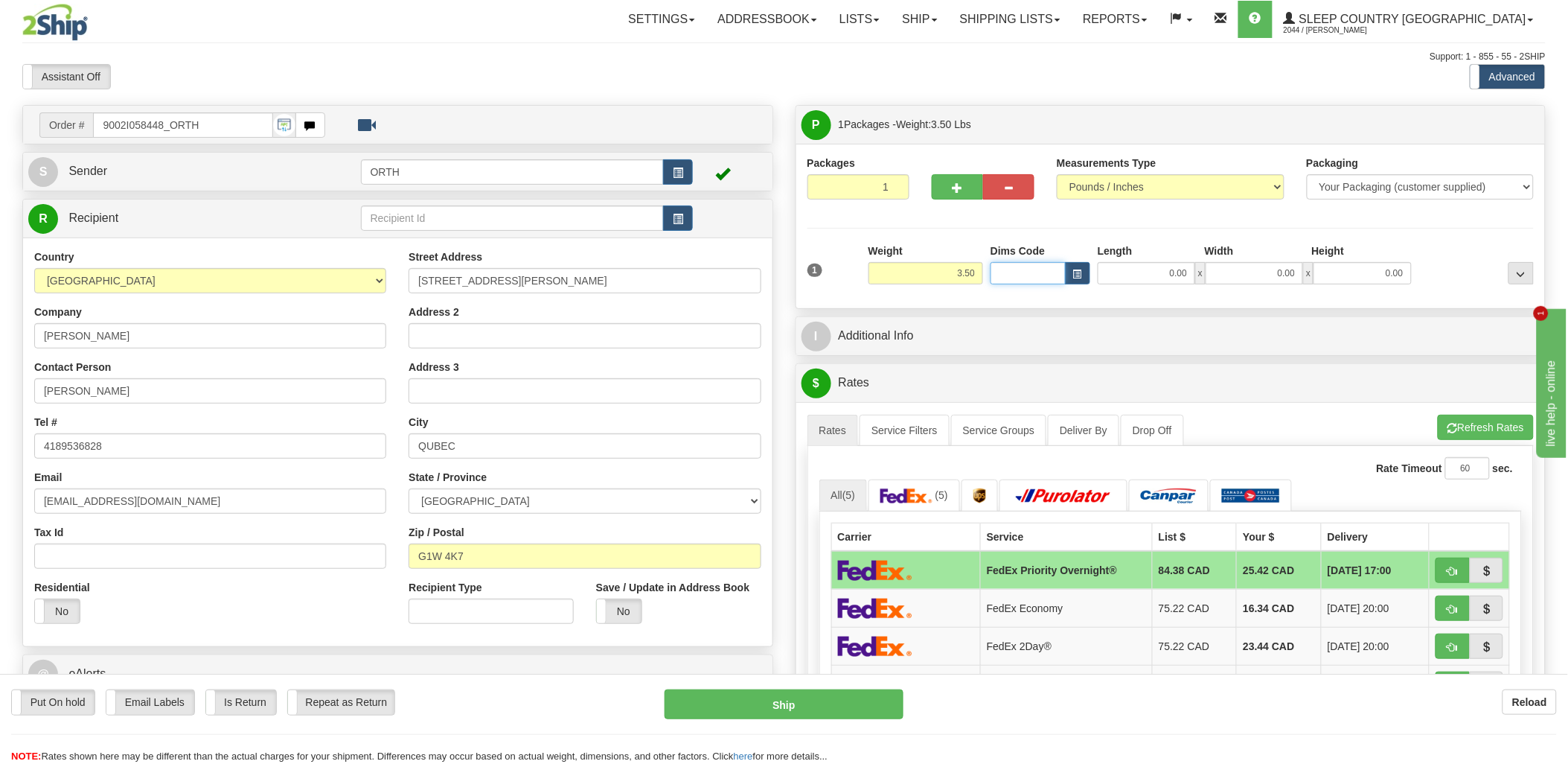
click at [1029, 272] on input "Dims Code" at bounding box center [1028, 273] width 75 height 23
type input "bte"
click button "Delete" at bounding box center [0, 0] width 0 height 0
type input "15.00"
type input "5.00"
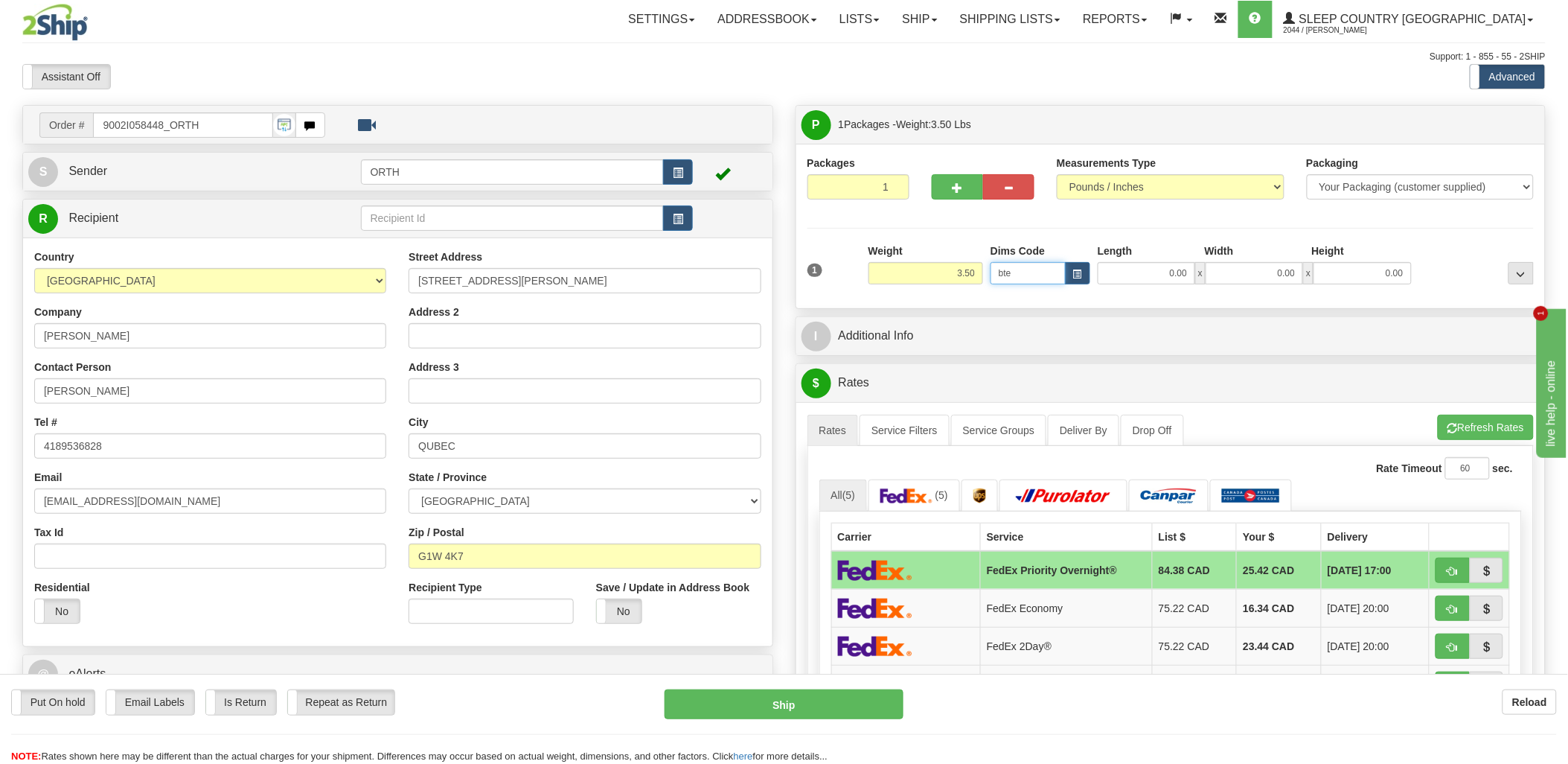
type input "25.00"
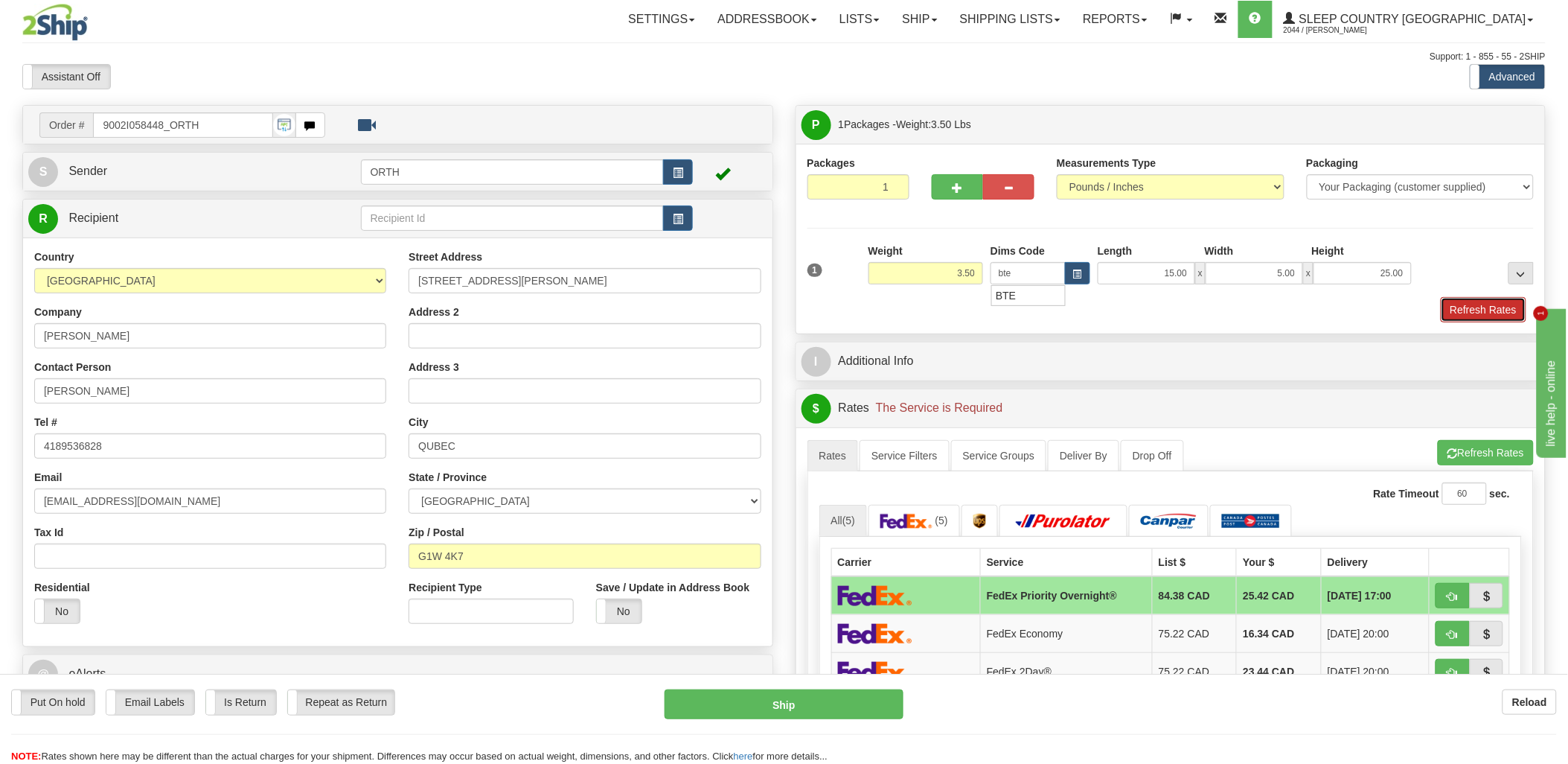
click at [1469, 312] on button "Refresh Rates" at bounding box center [1483, 309] width 85 height 26
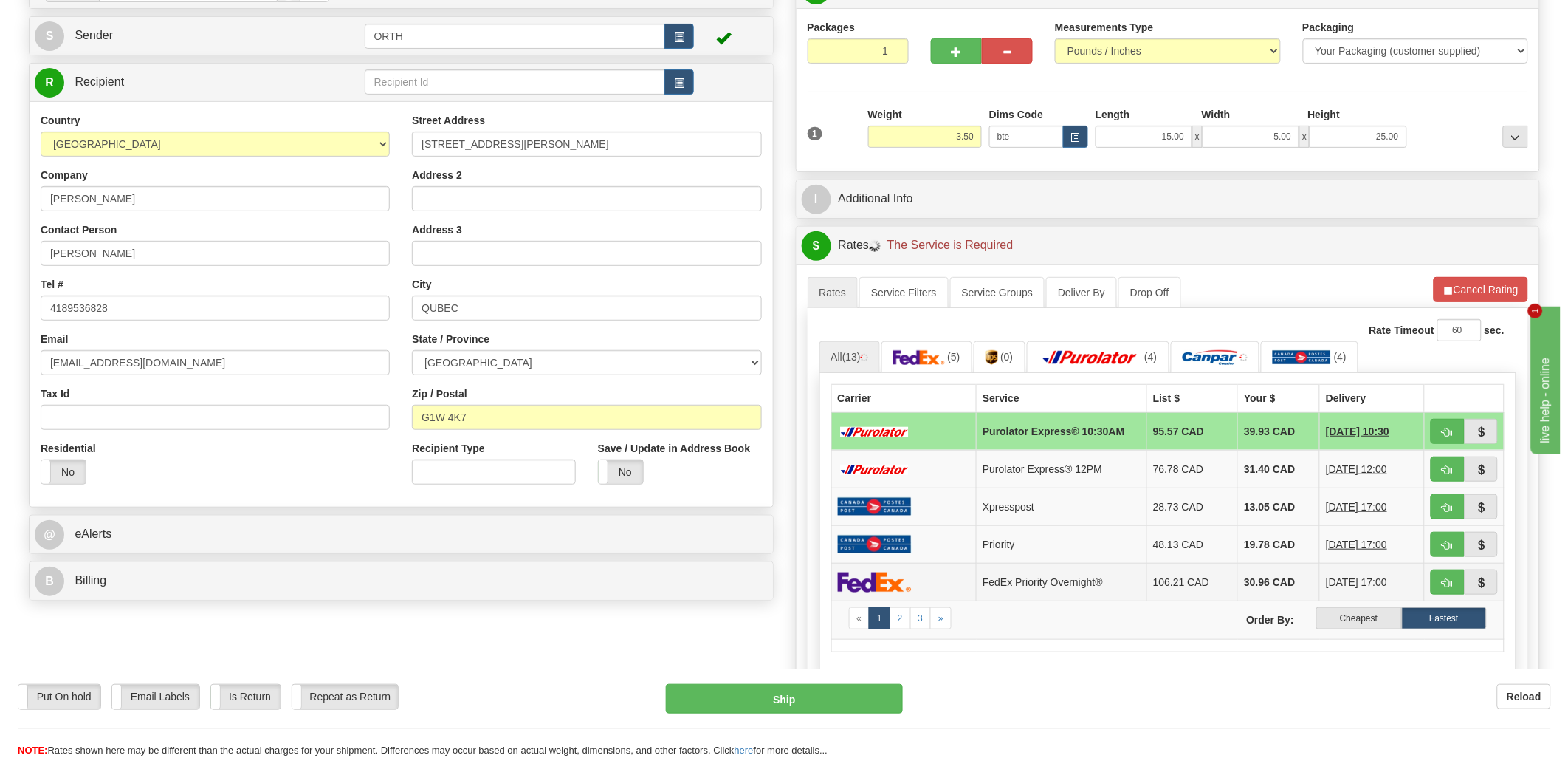
scroll to position [164, 0]
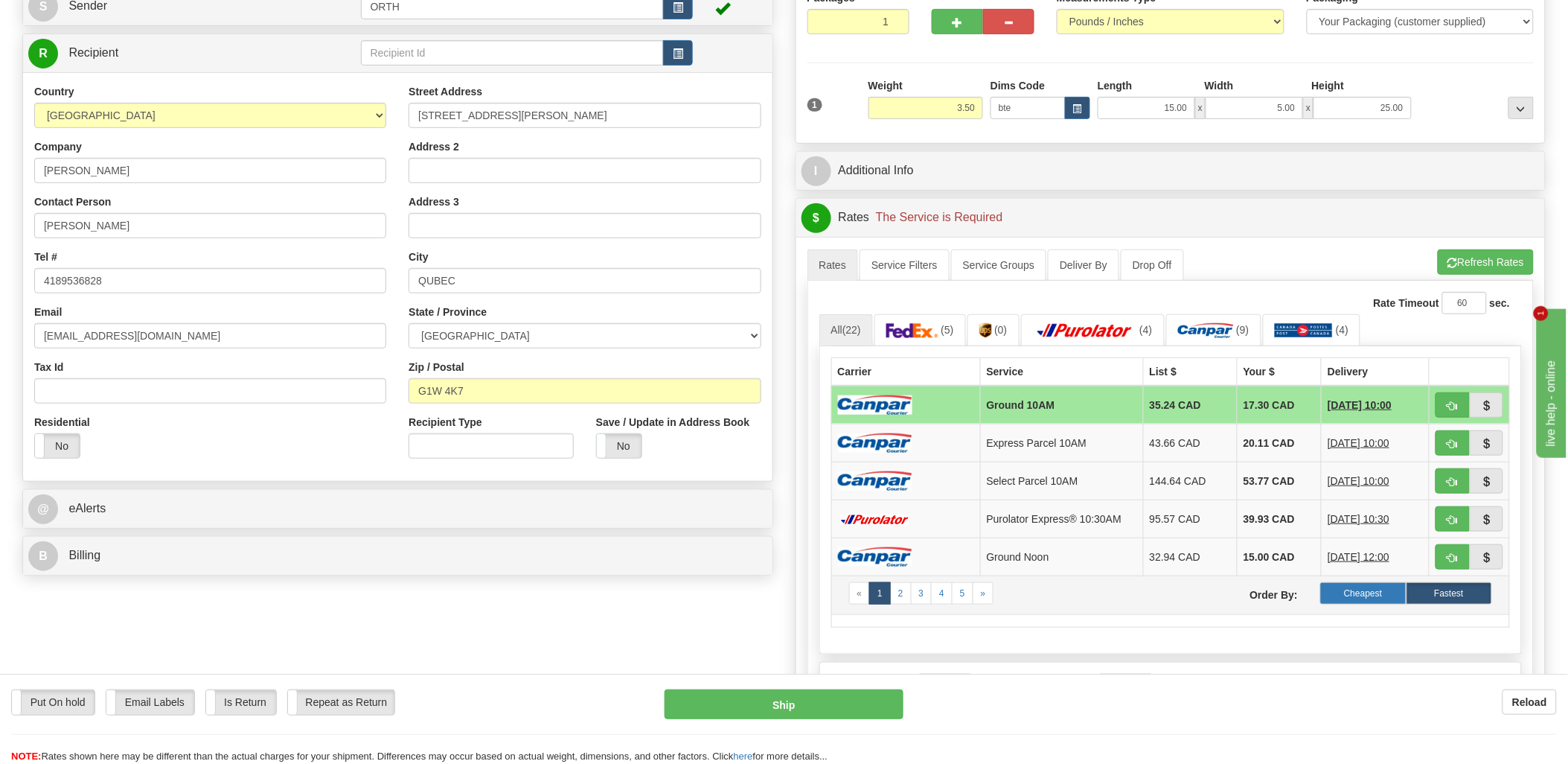
click at [1363, 596] on label "Cheapest" at bounding box center [1363, 593] width 85 height 23
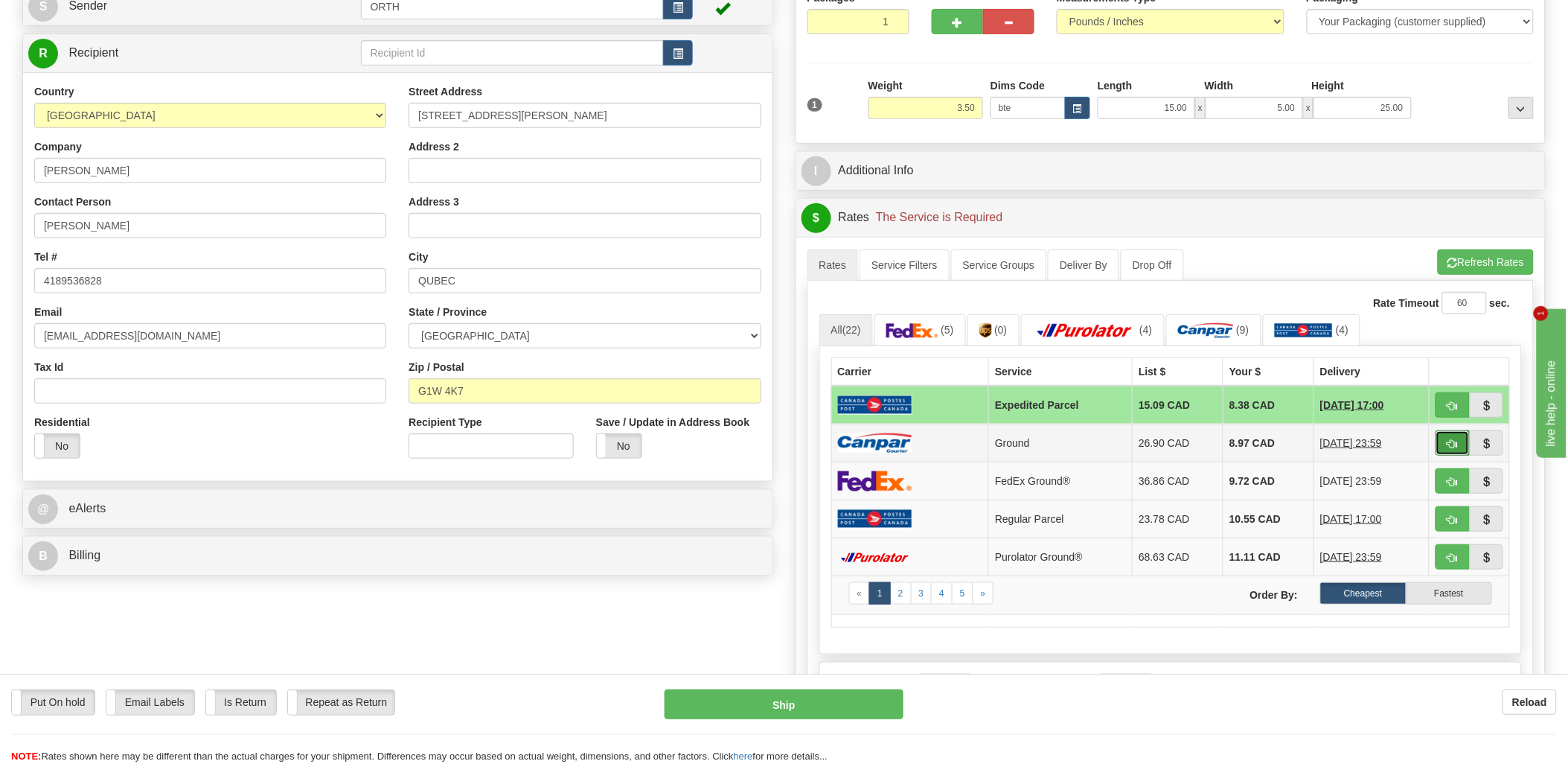
click at [1449, 439] on span "button" at bounding box center [1452, 444] width 10 height 9
type input "1"
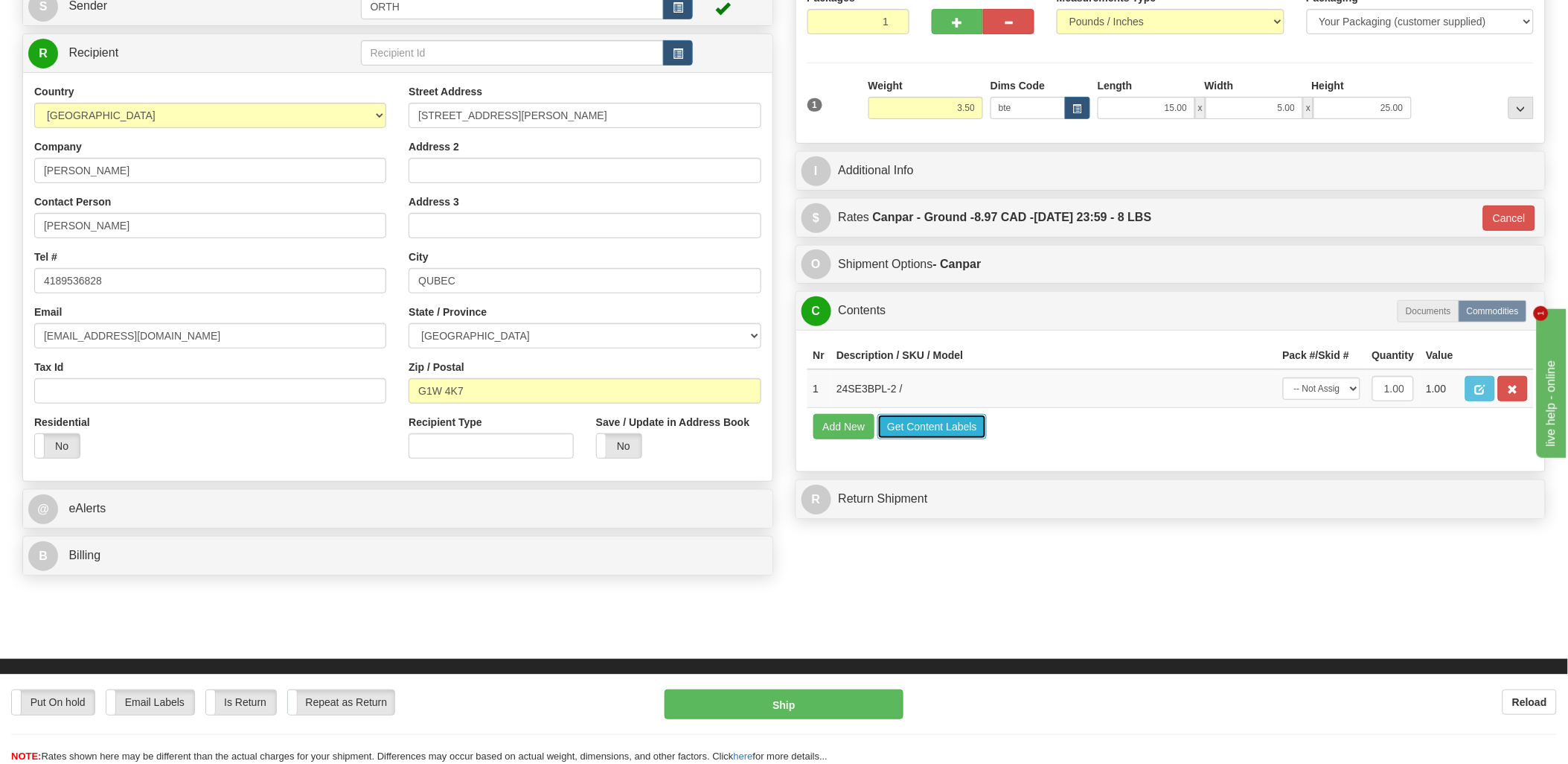
click at [915, 439] on button "Get Content Labels" at bounding box center [932, 426] width 110 height 26
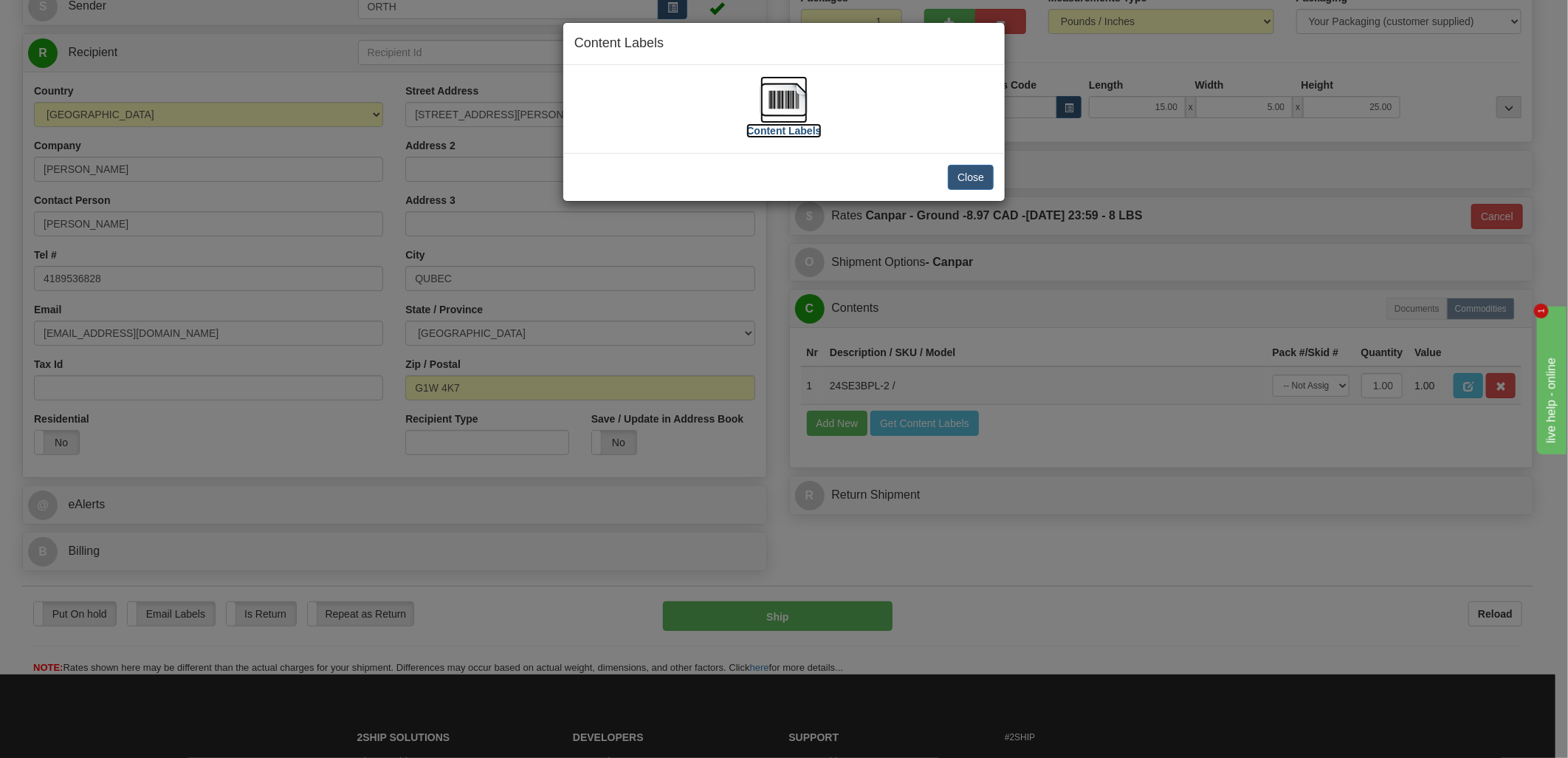
click at [783, 83] on img at bounding box center [783, 99] width 47 height 47
click at [956, 181] on button "Close" at bounding box center [971, 177] width 45 height 25
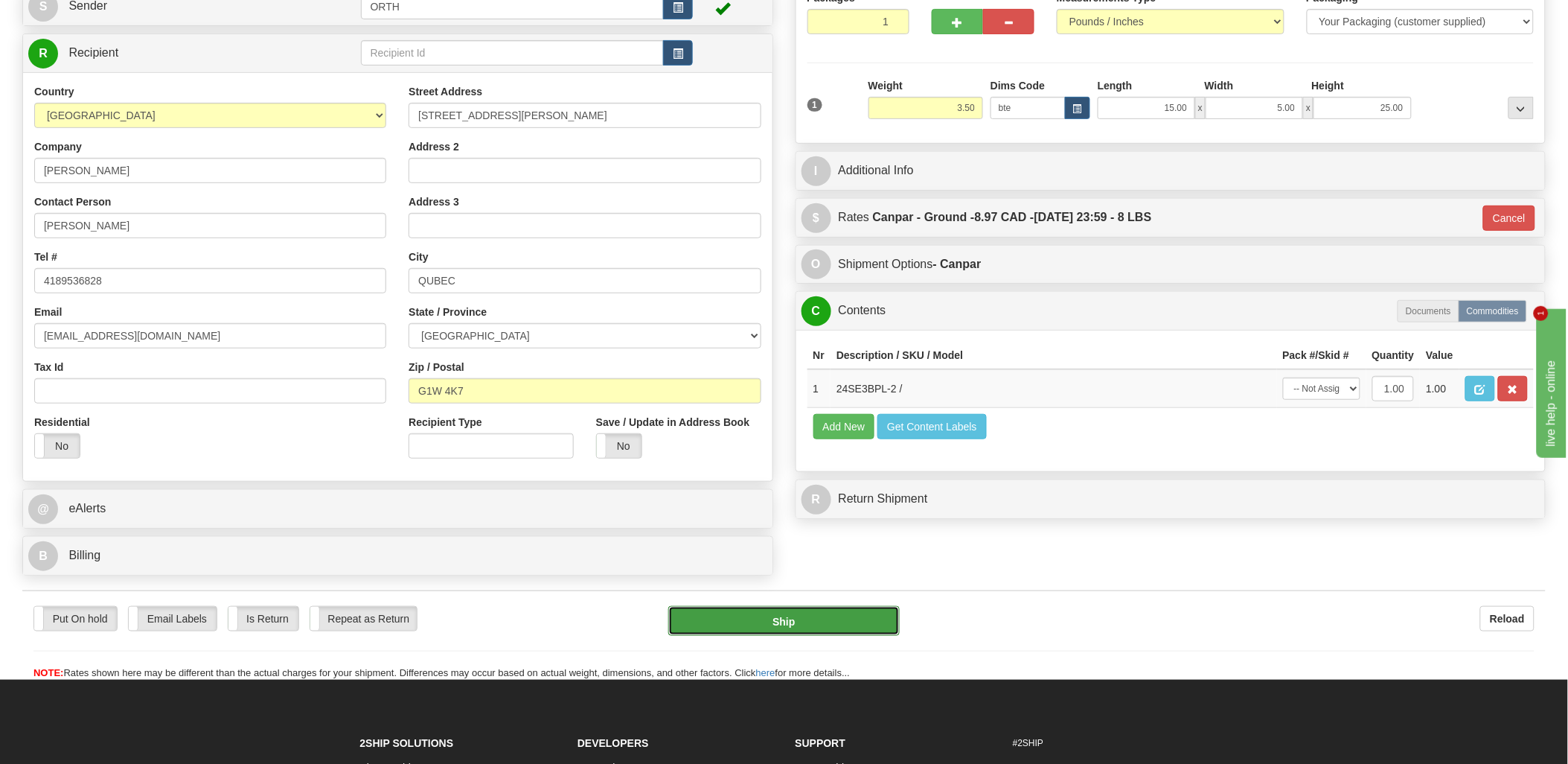
click at [783, 611] on button "Ship" at bounding box center [784, 621] width 232 height 30
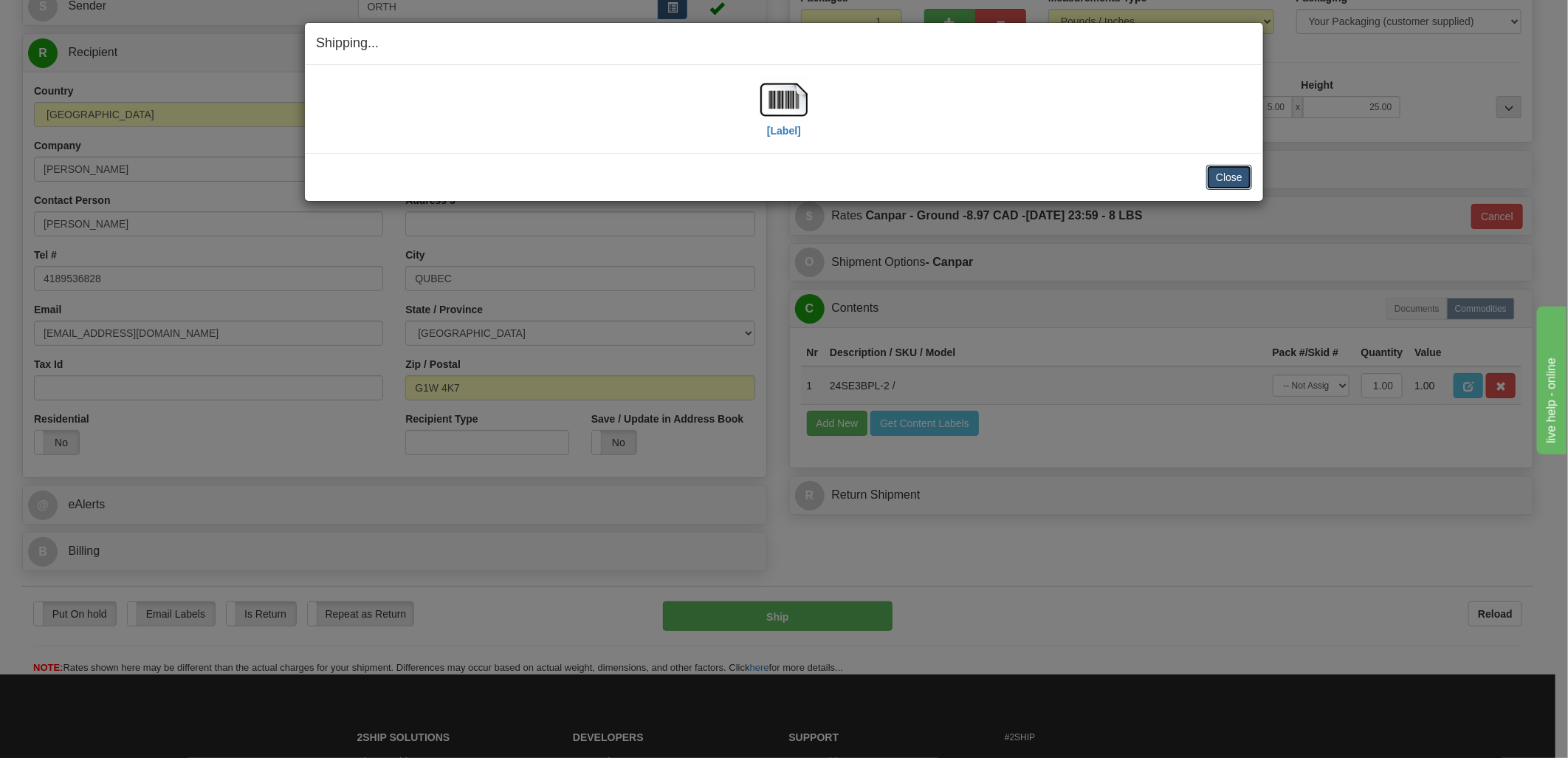
click at [1209, 165] on button "Close" at bounding box center [1229, 177] width 45 height 25
click at [783, 113] on img at bounding box center [783, 99] width 47 height 47
click at [1041, 98] on div "[Label]" at bounding box center [784, 109] width 936 height 66
click at [1230, 170] on button "Close" at bounding box center [1229, 177] width 45 height 25
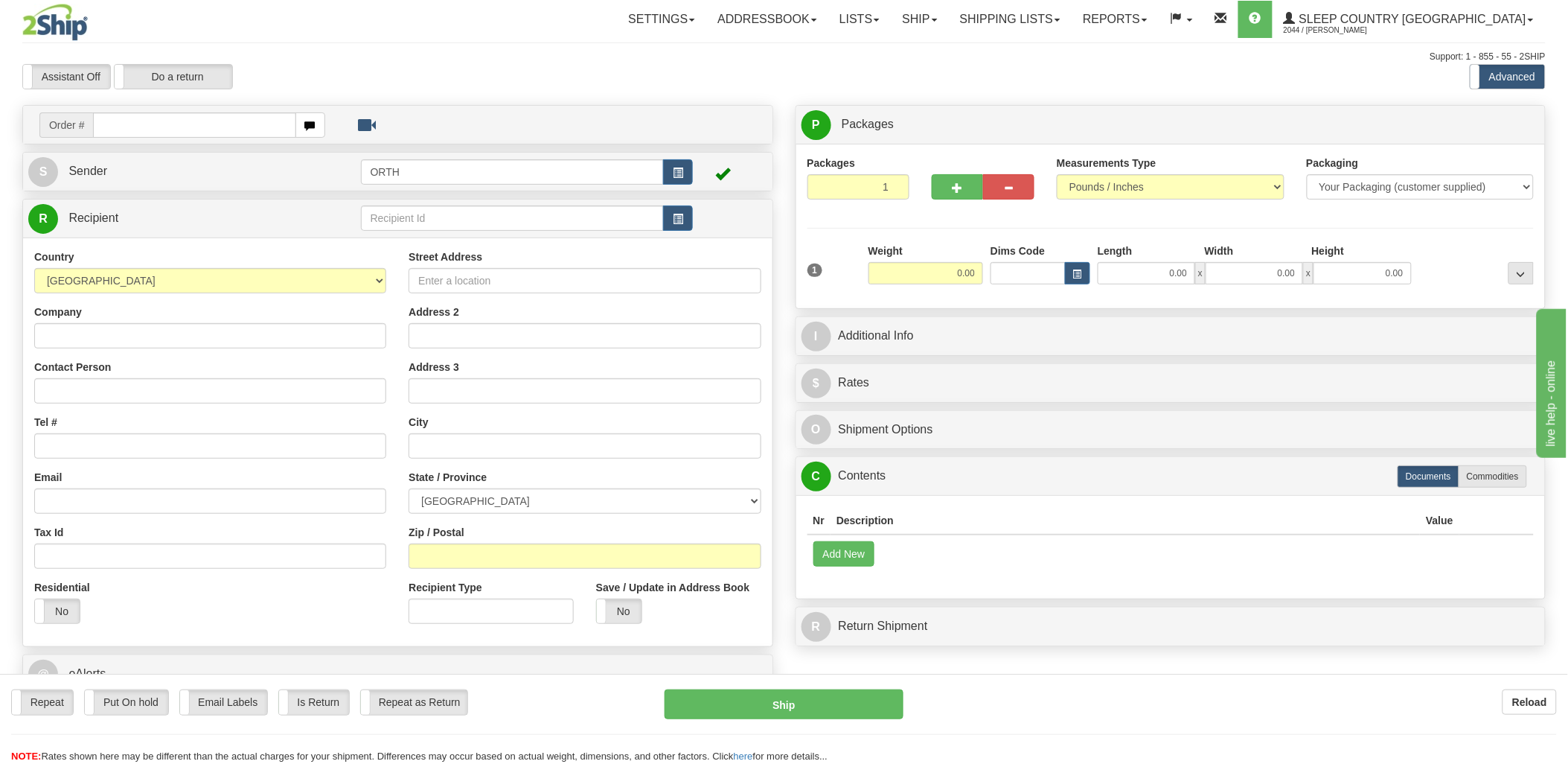
click at [184, 124] on div at bounding box center [784, 382] width 1568 height 764
click at [184, 124] on input "text" at bounding box center [194, 125] width 202 height 26
type input "9000i"
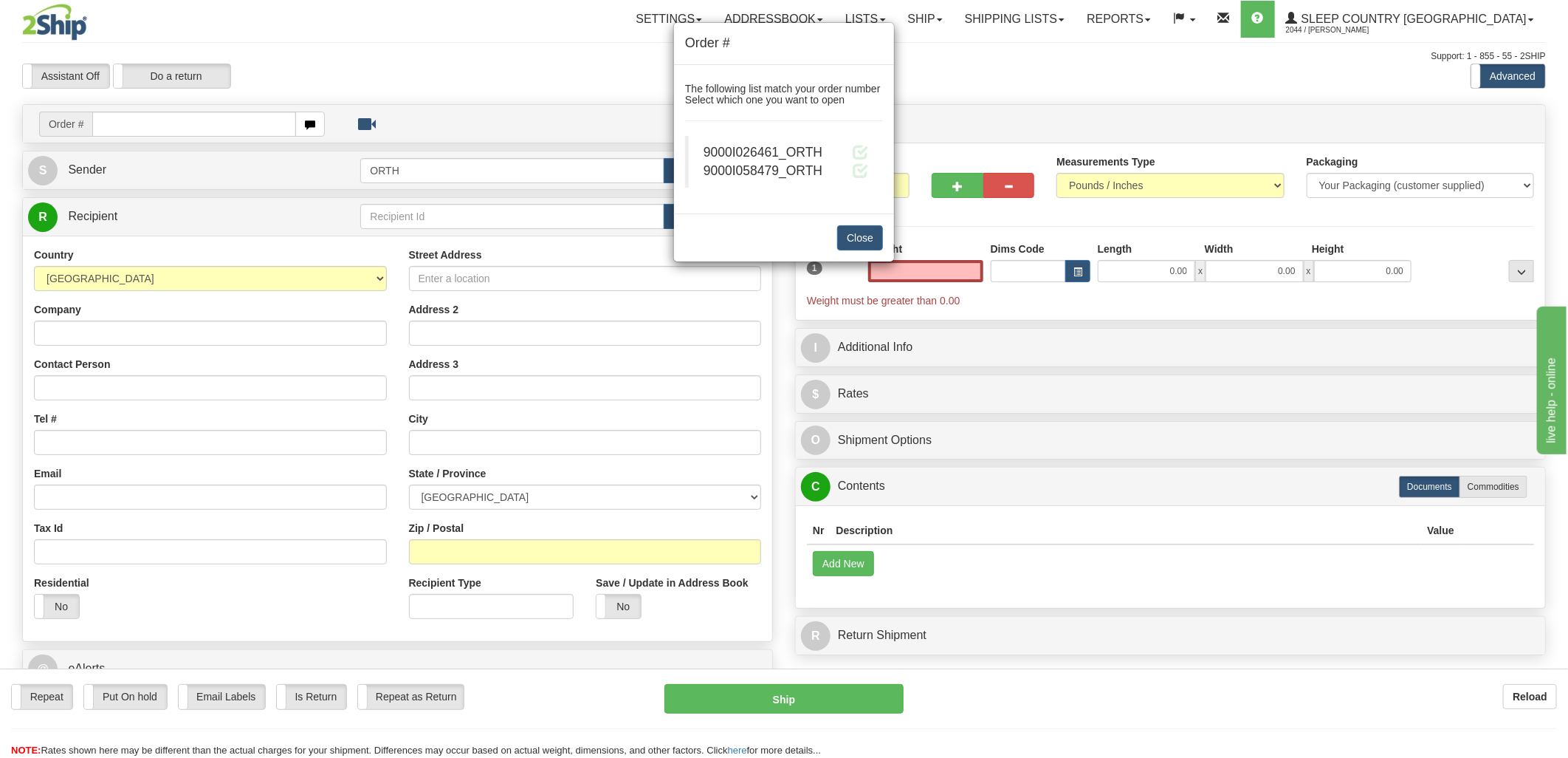
type input "0.00"
click at [850, 148] on div "9000I026461_ORTH" at bounding box center [786, 153] width 165 height 19
click at [859, 149] on span at bounding box center [860, 152] width 15 height 15
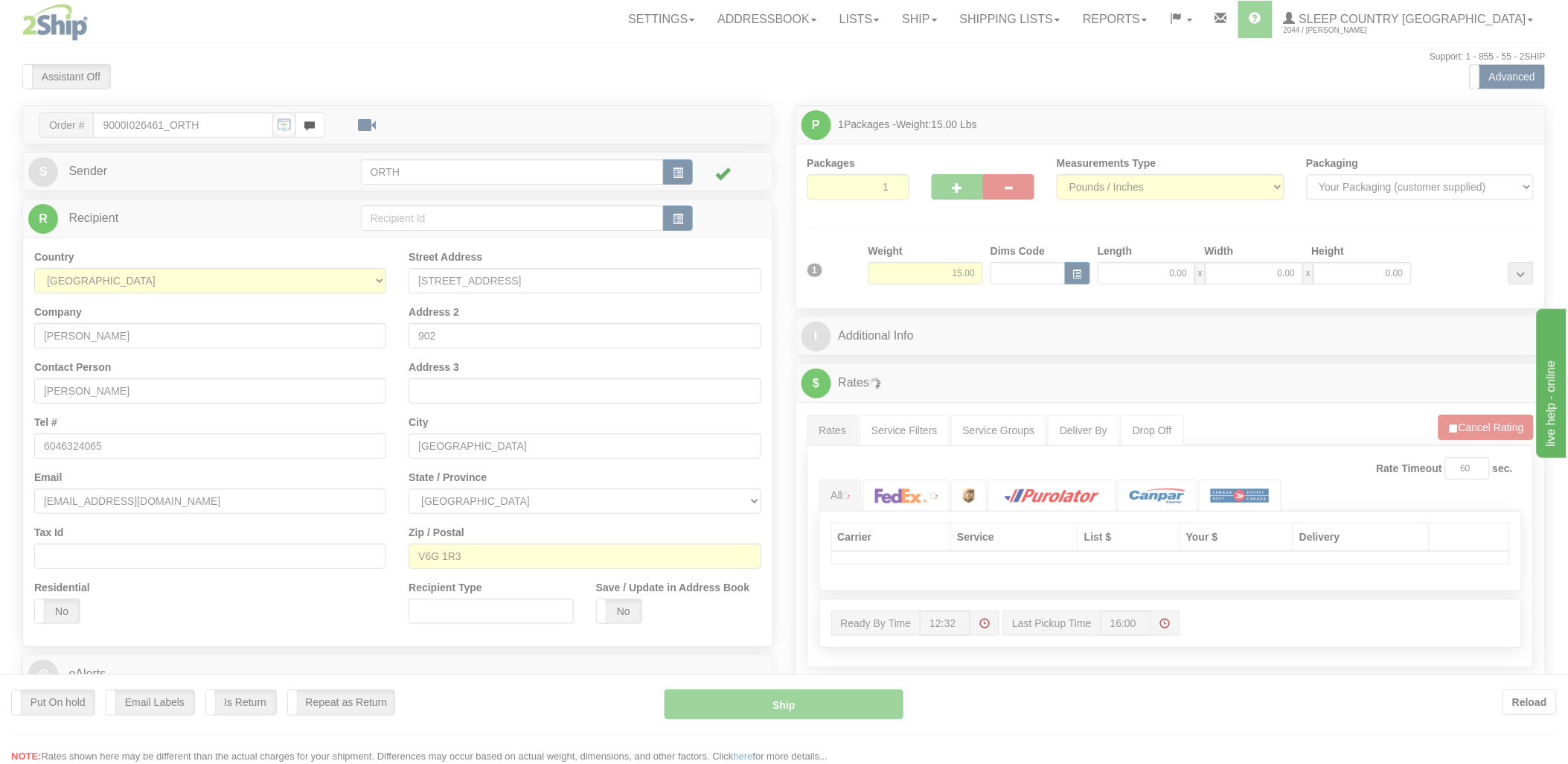
click at [1030, 277] on div at bounding box center [784, 382] width 1568 height 764
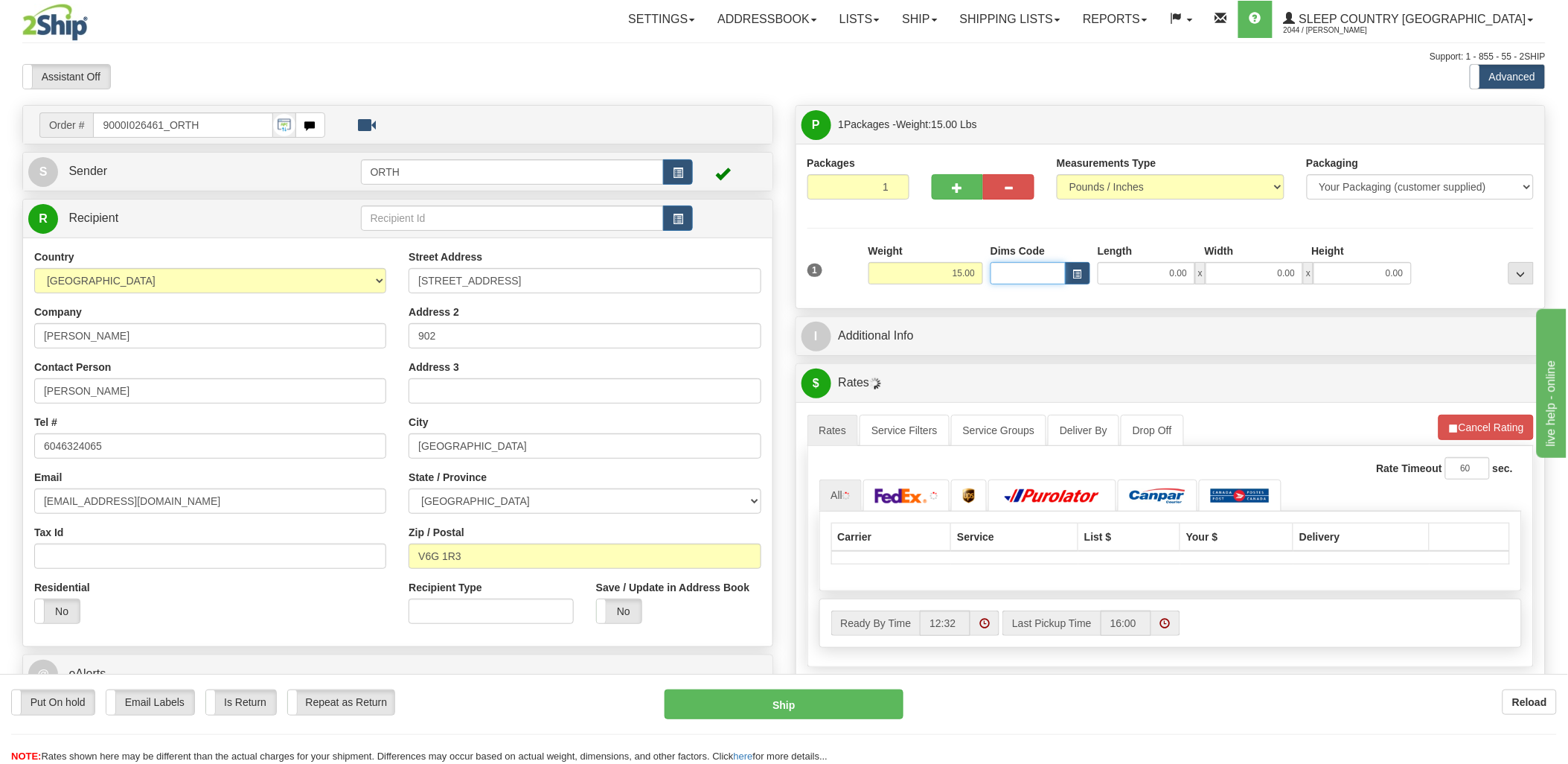
click at [1028, 277] on input "Dims Code" at bounding box center [1028, 273] width 75 height 23
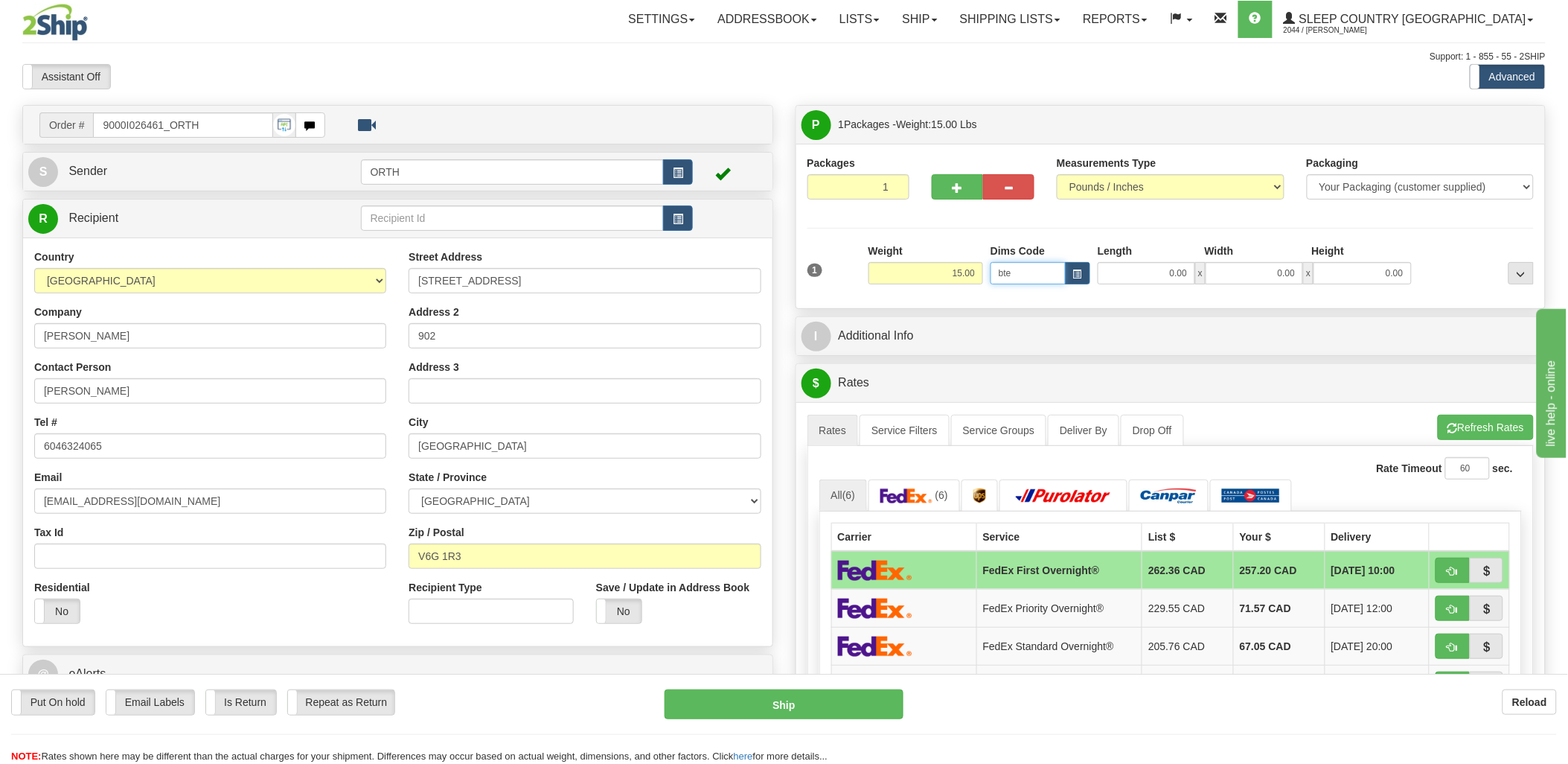
type input "bte"
click button "Delete" at bounding box center [0, 0] width 0 height 0
type input "15.00"
type input "5.00"
type input "25.00"
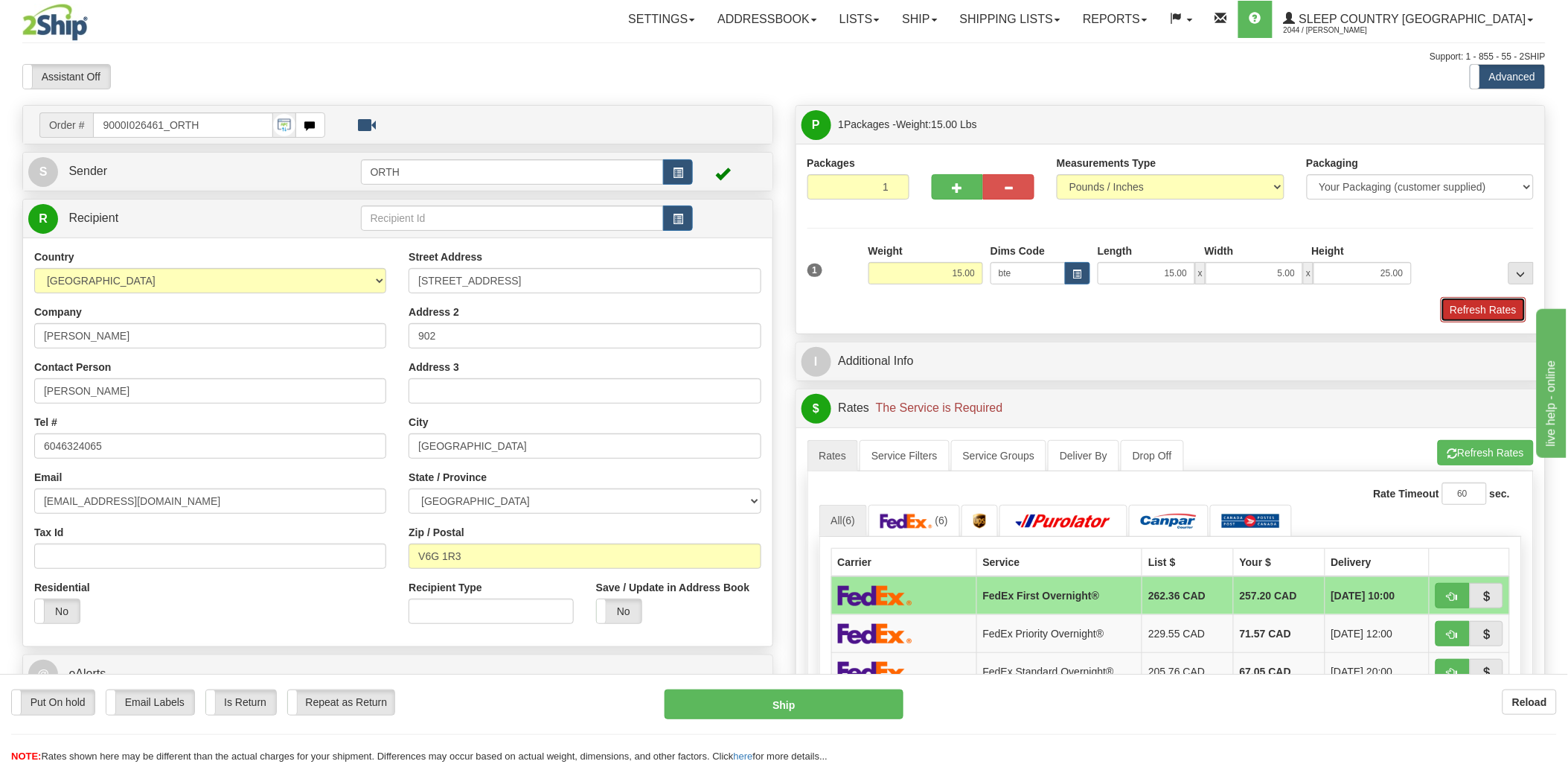
click at [1515, 309] on button "Refresh Rates" at bounding box center [1483, 309] width 85 height 26
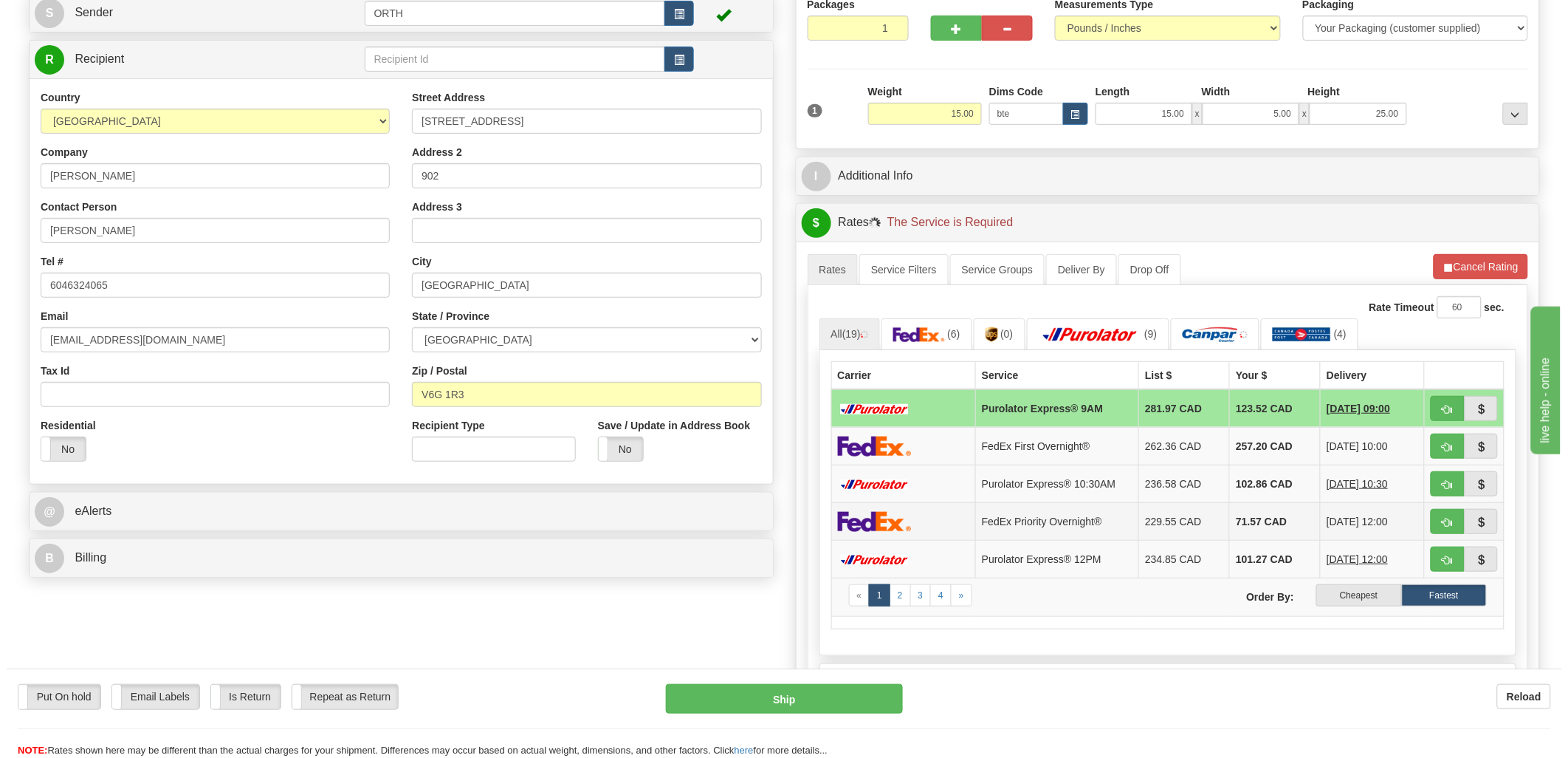
scroll to position [164, 0]
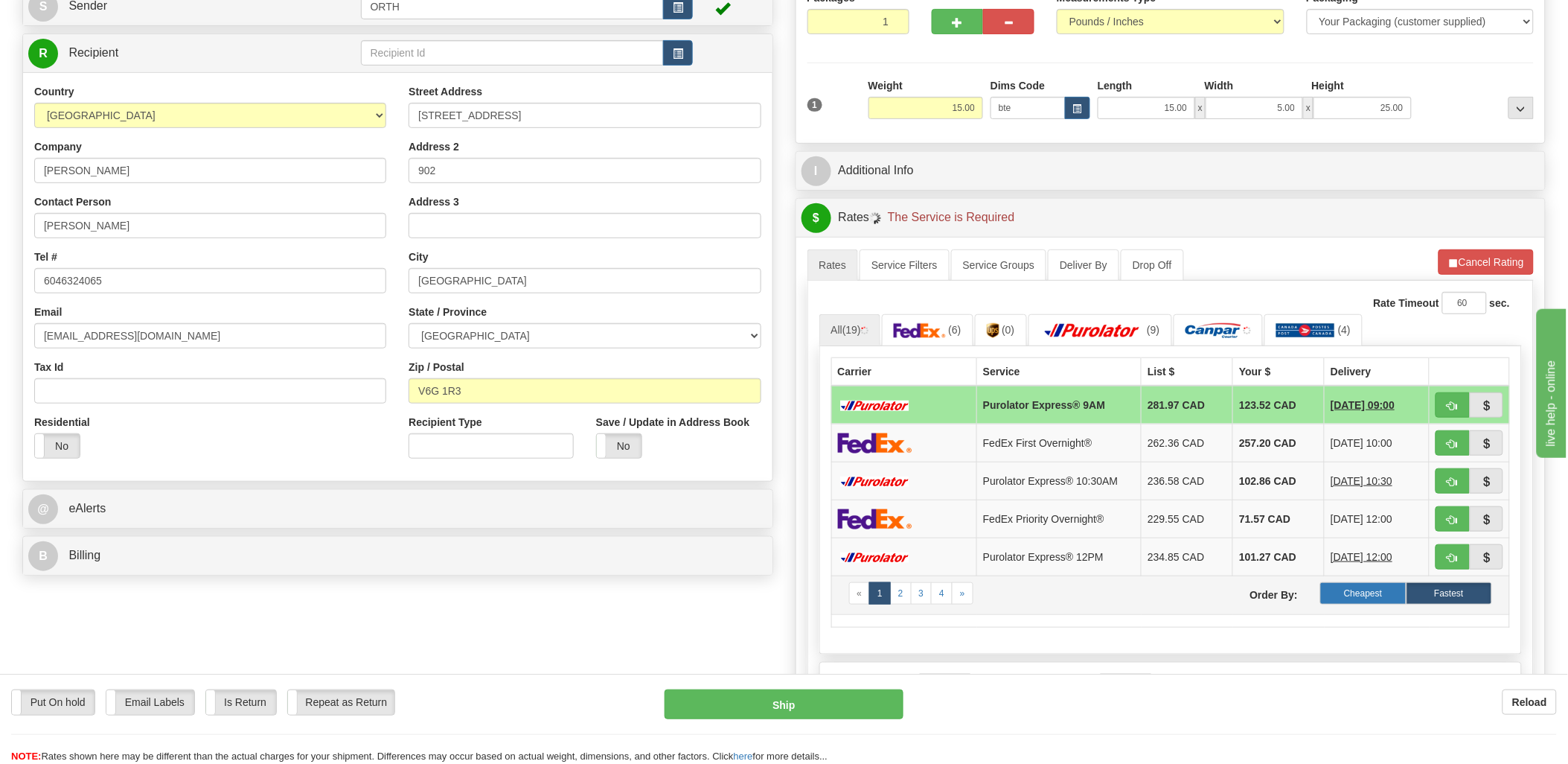
click at [1375, 589] on label "Cheapest" at bounding box center [1363, 593] width 85 height 23
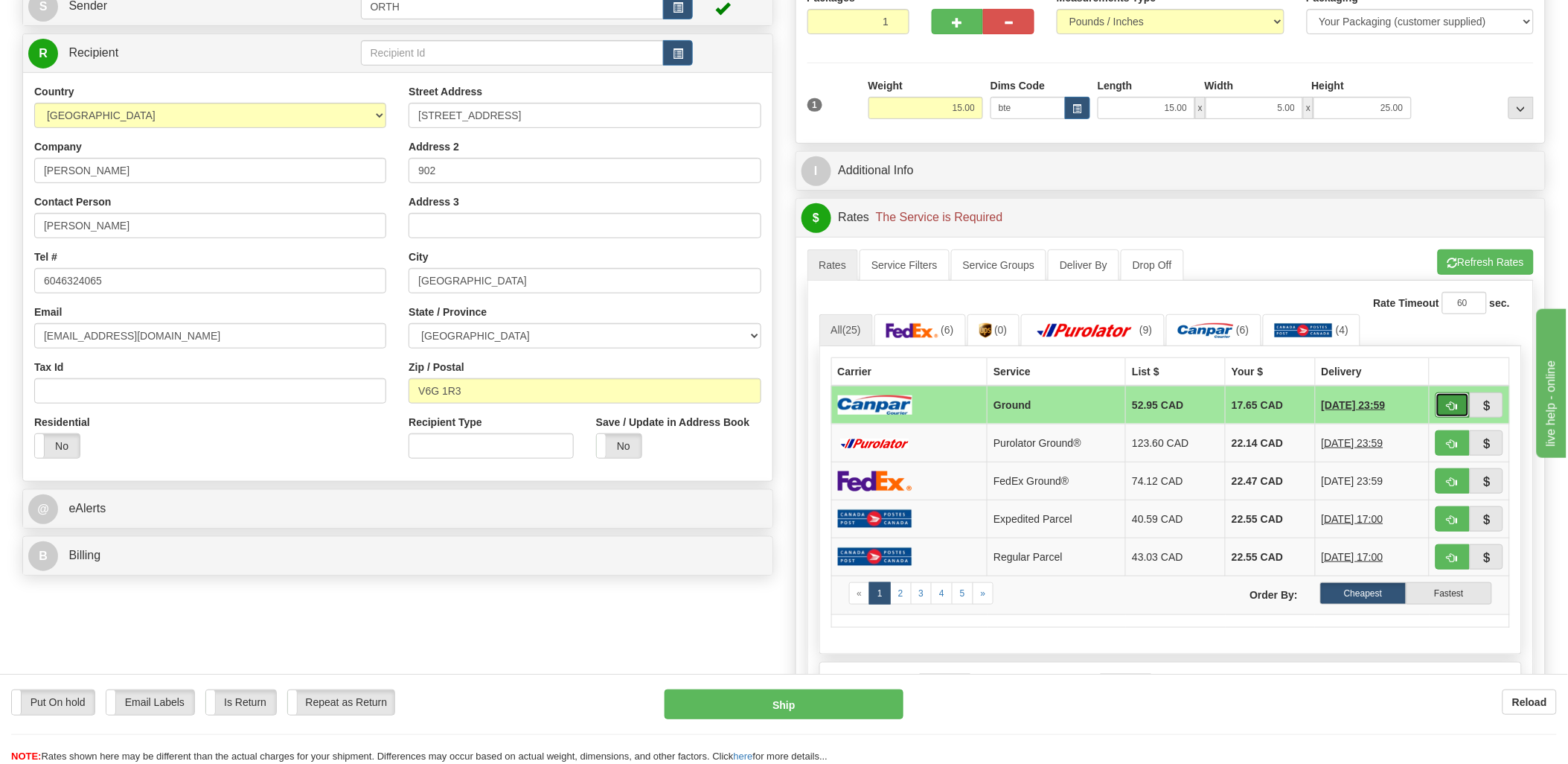
click at [1450, 403] on span "button" at bounding box center [1452, 406] width 10 height 9
type input "1"
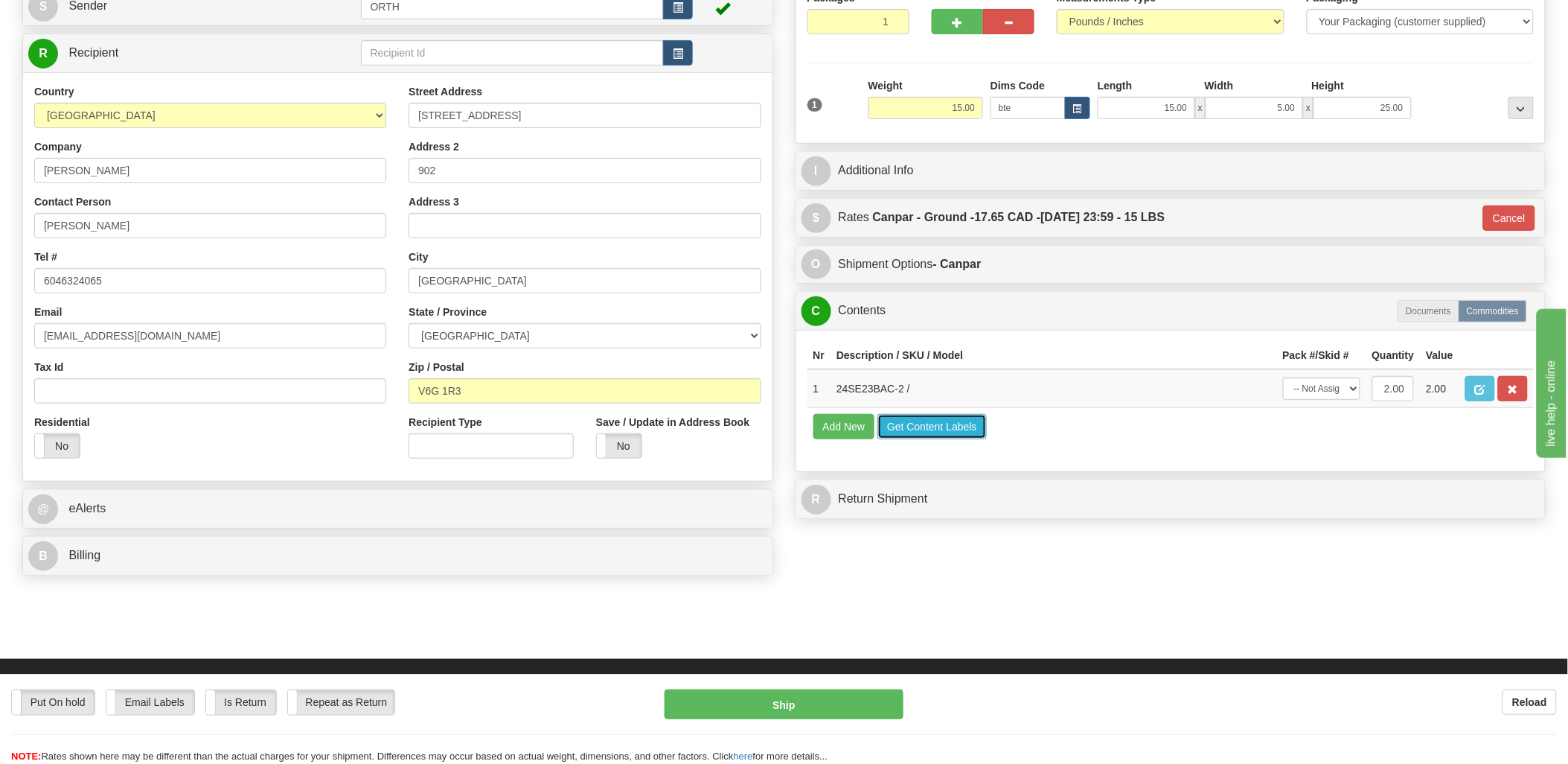
click at [905, 439] on button "Get Content Labels" at bounding box center [932, 426] width 110 height 26
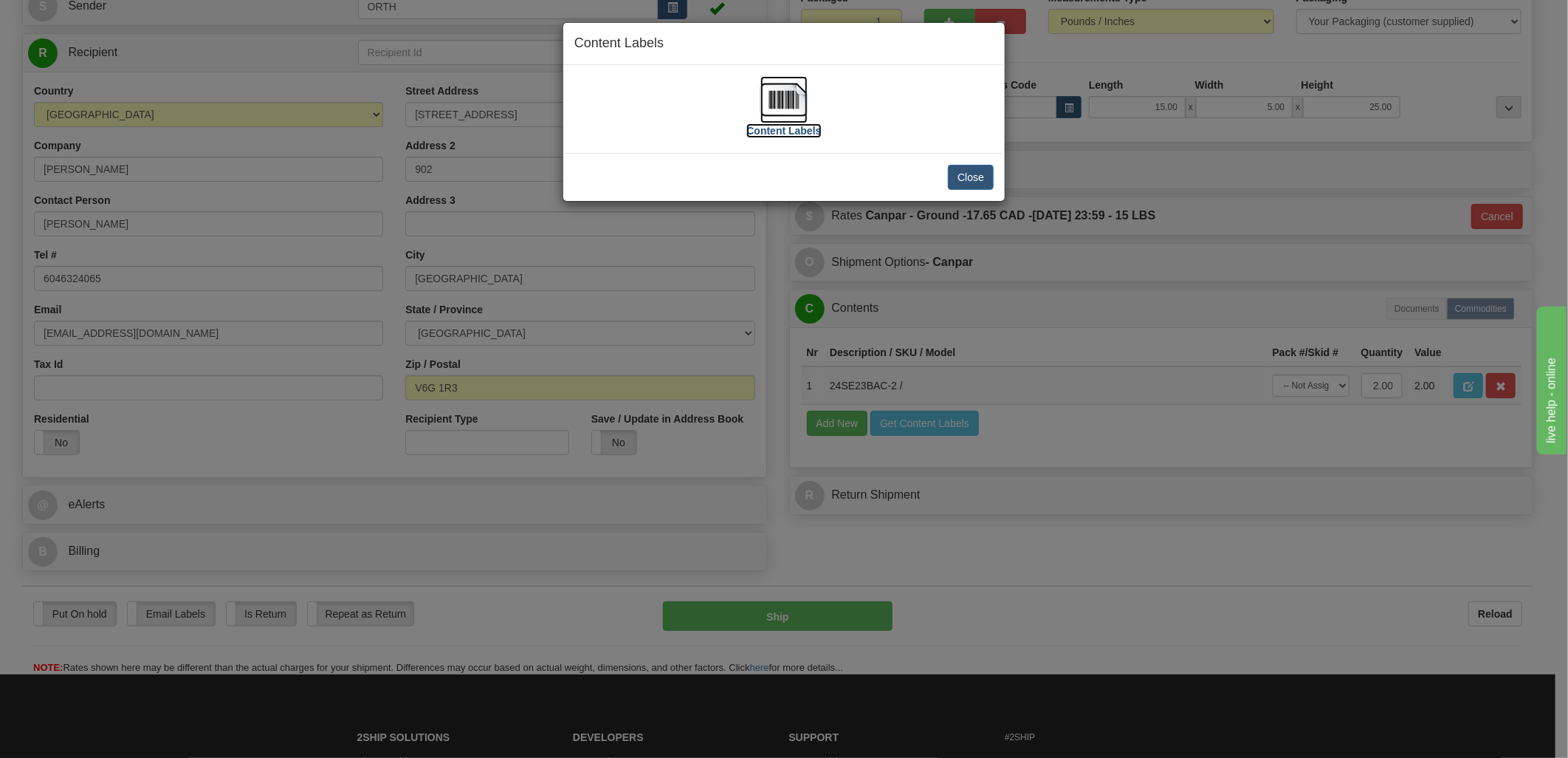
click at [803, 106] on img at bounding box center [783, 99] width 47 height 47
click at [982, 181] on button "Close" at bounding box center [971, 177] width 45 height 25
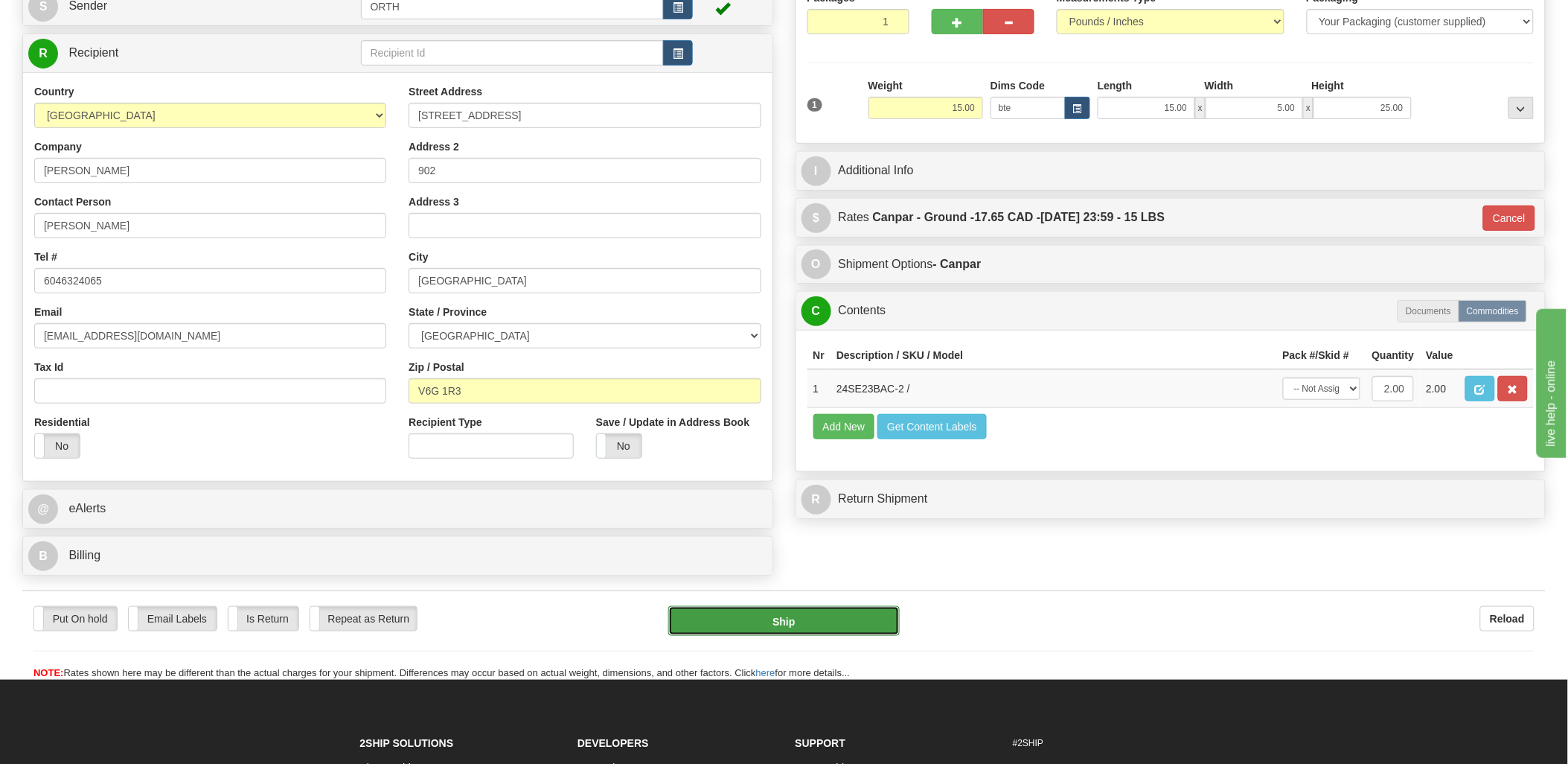
click at [782, 619] on button "Ship" at bounding box center [784, 621] width 232 height 30
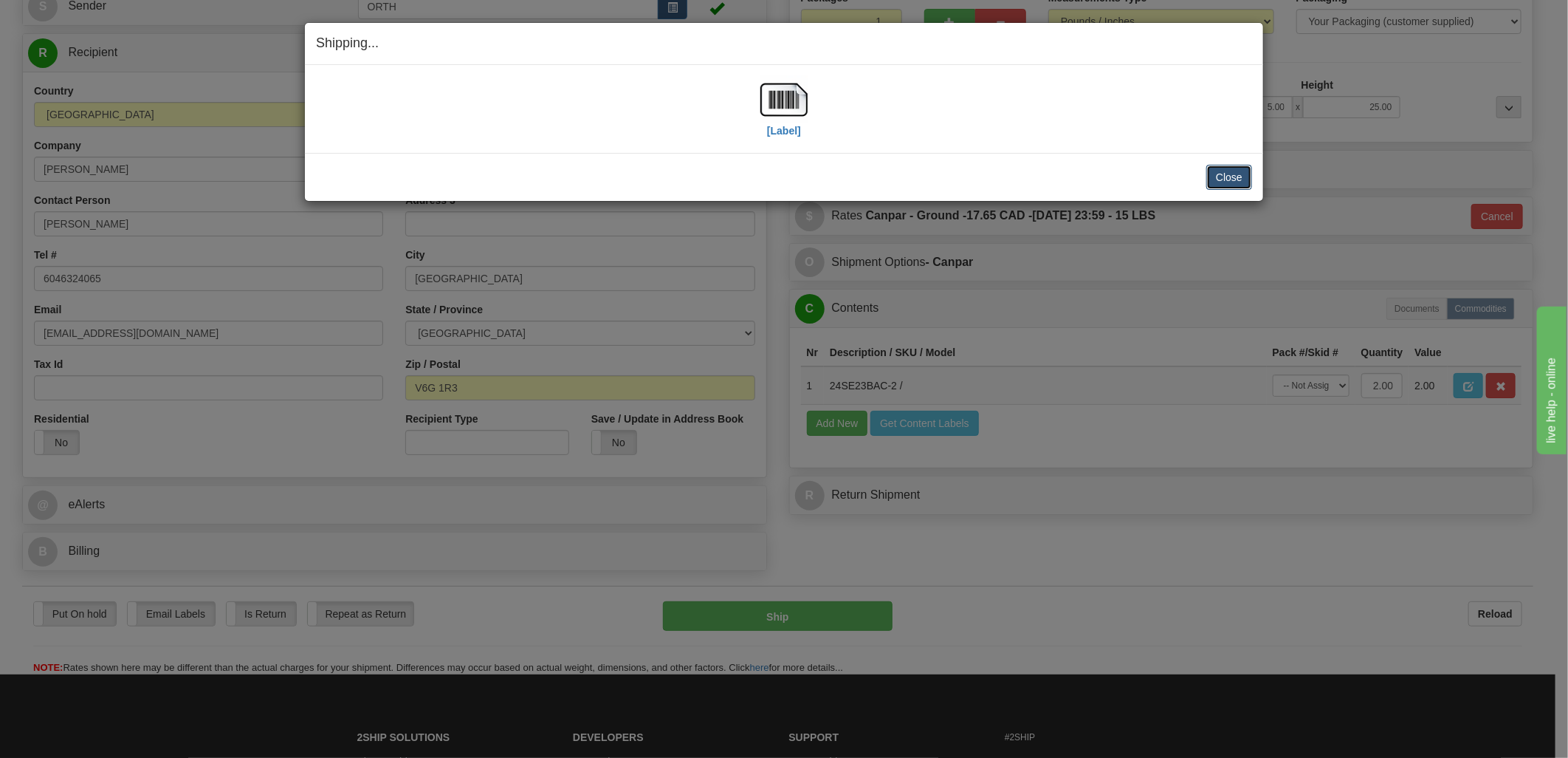
click at [1211, 181] on button "Close" at bounding box center [1229, 177] width 45 height 25
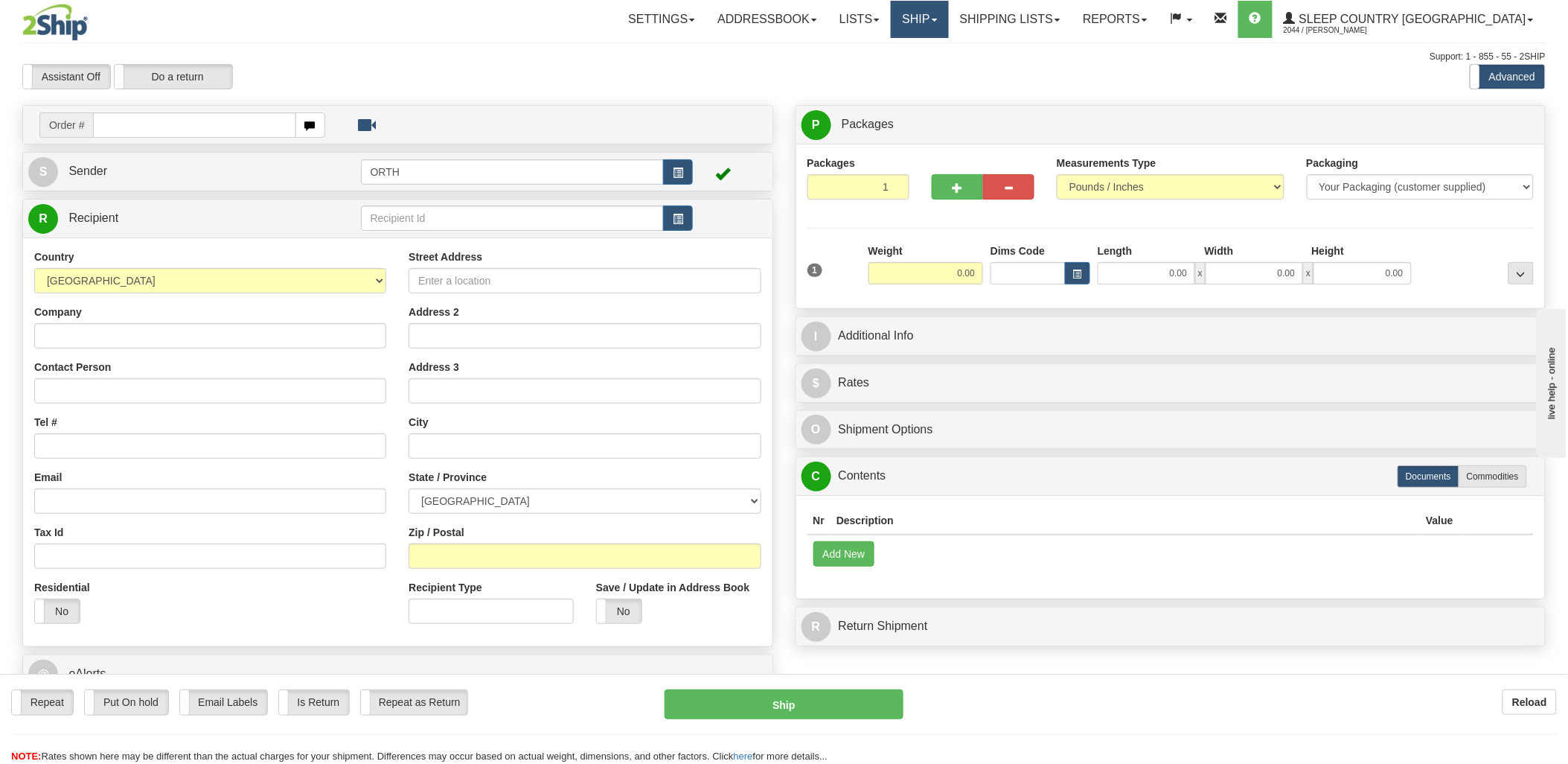
click at [948, 12] on link "Ship" at bounding box center [919, 19] width 57 height 37
click at [1061, 20] on link "Shipping lists" at bounding box center [1010, 19] width 123 height 37
click at [1224, 70] on div "Assistant On Assistant Off Do a return Do a return Previous Next Standard Advan…" at bounding box center [783, 76] width 1545 height 26
click at [1046, 9] on link "Shipping lists" at bounding box center [1010, 19] width 123 height 37
click at [948, 9] on link "Ship" at bounding box center [919, 19] width 57 height 37
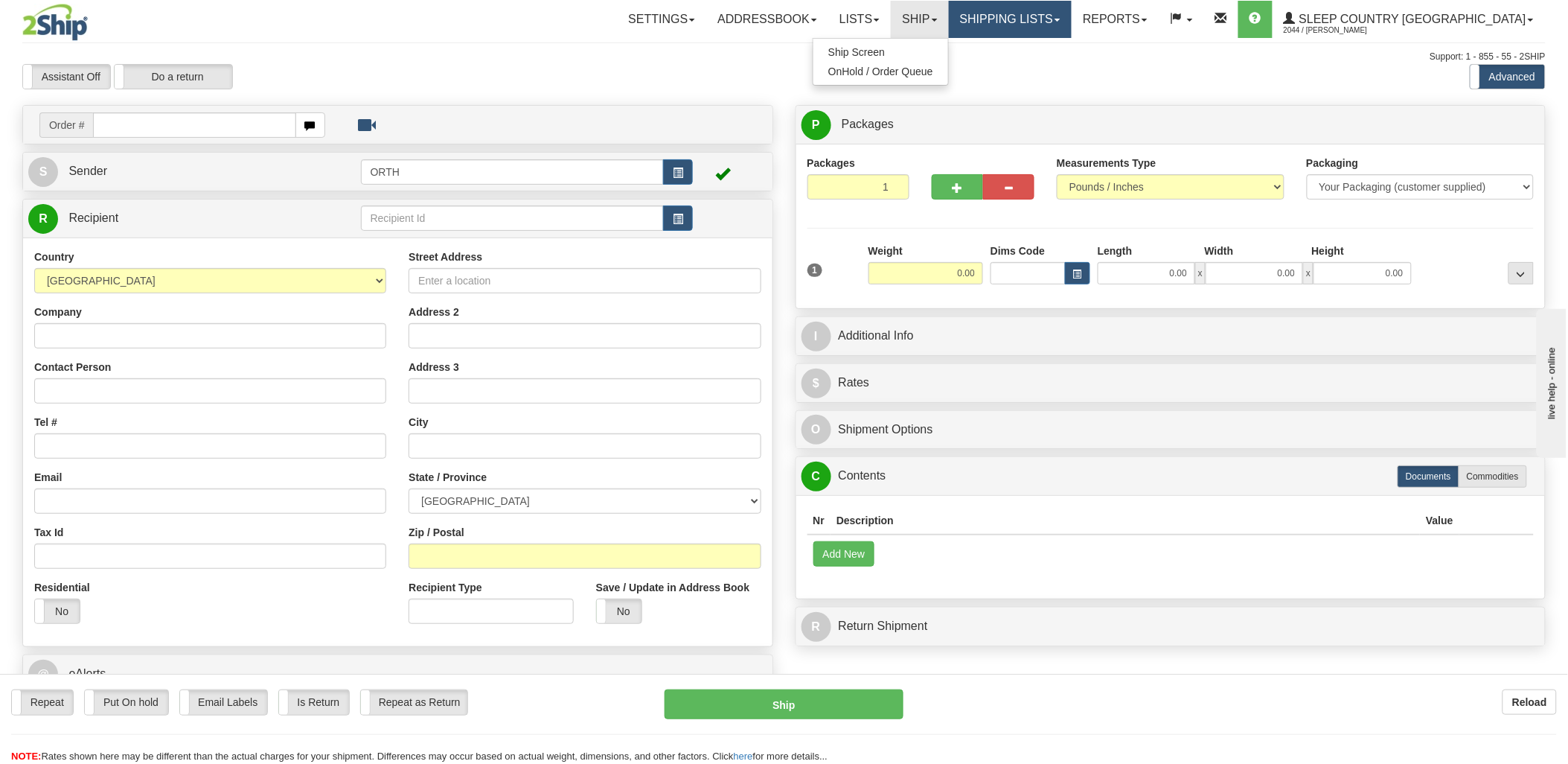
click at [1071, 11] on link "Shipping lists" at bounding box center [1010, 19] width 123 height 37
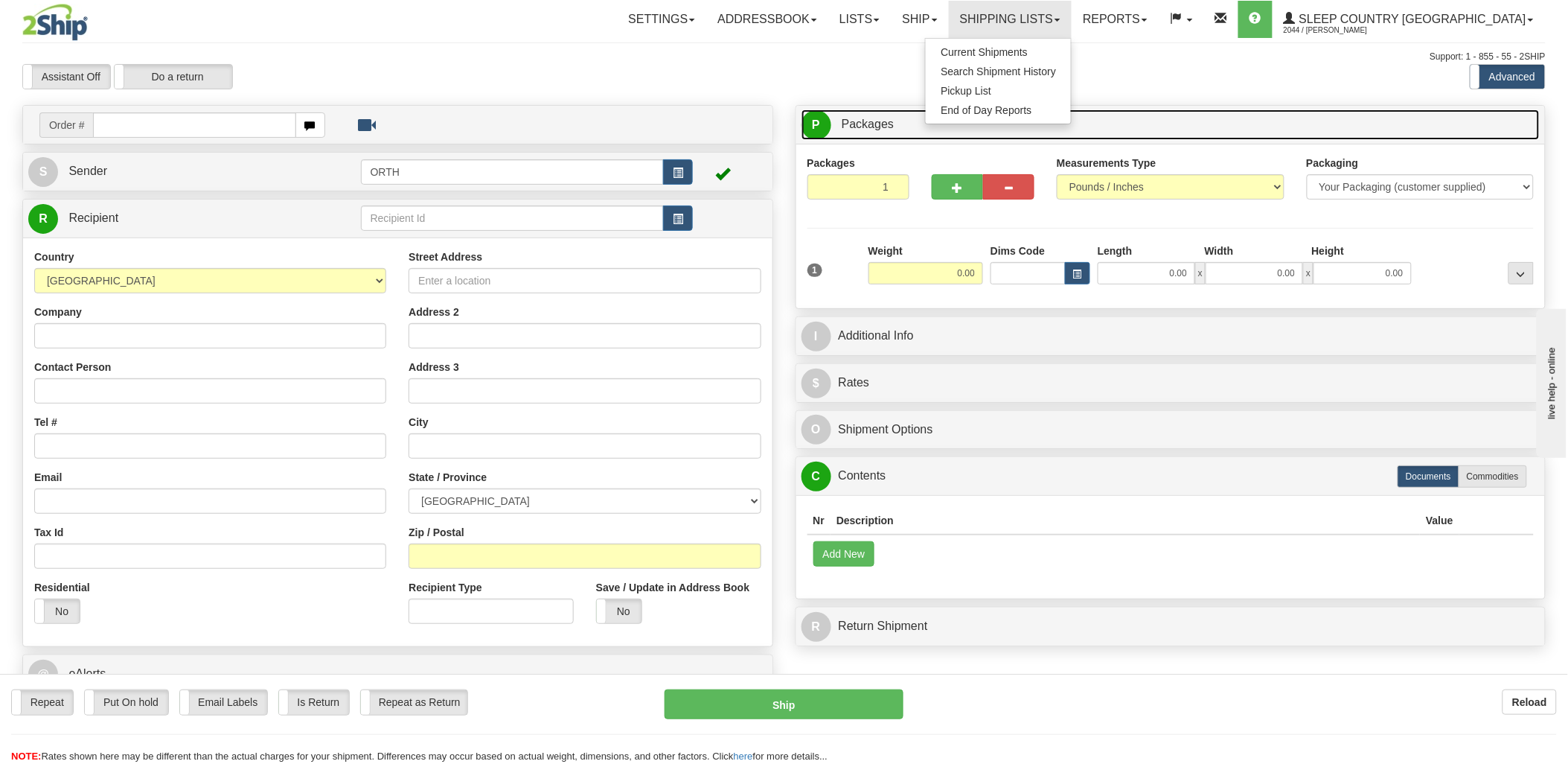
drag, startPoint x: 1155, startPoint y: 107, endPoint x: 1118, endPoint y: 92, distance: 39.9
click at [1155, 106] on div "P Packages 1 Packages - Weight: 0.00 Lbs Shipment Level Shipm. Package Level Pa…" at bounding box center [1171, 124] width 749 height 38
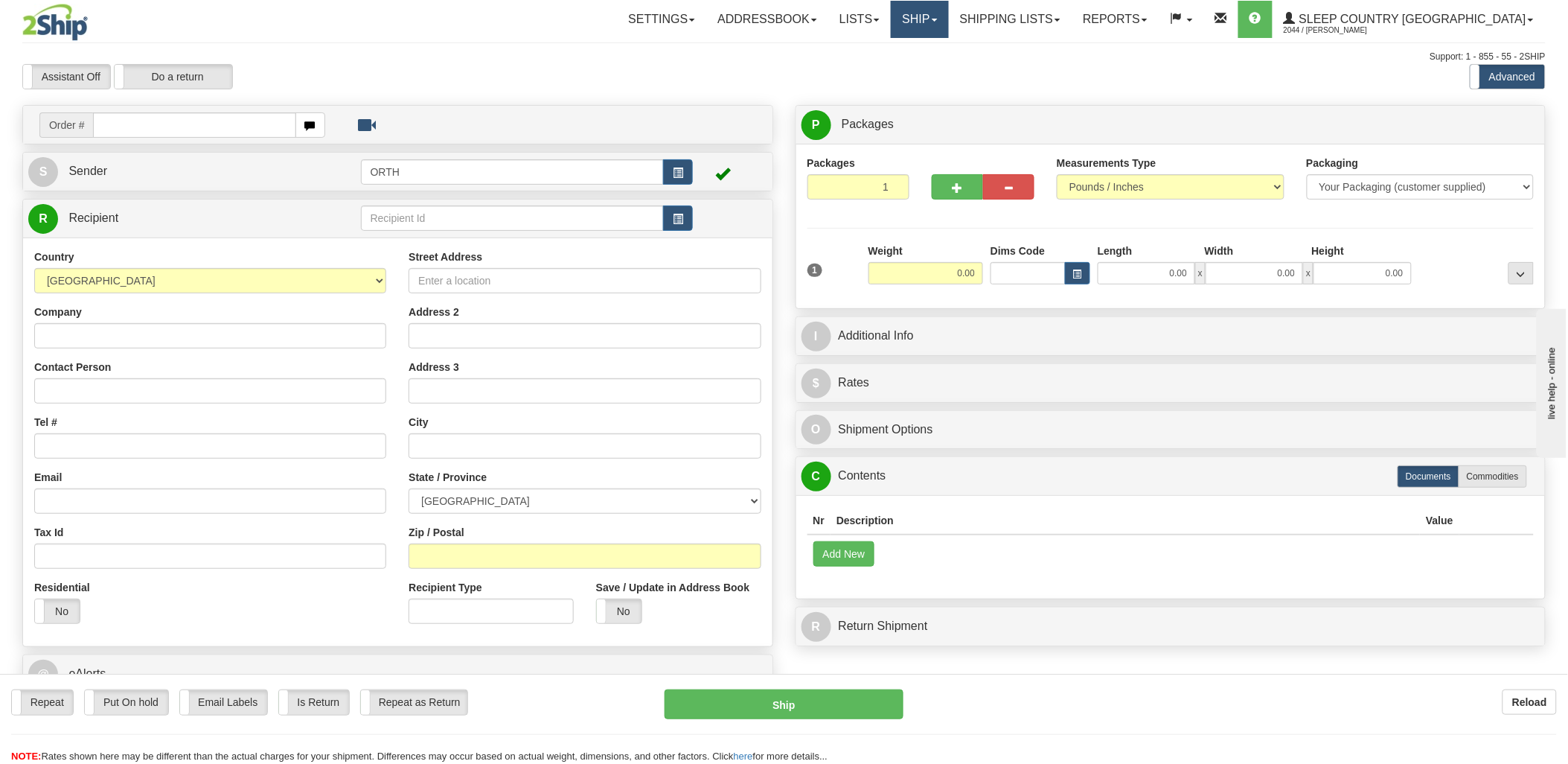
click at [948, 2] on link "Ship" at bounding box center [919, 19] width 57 height 37
click at [1071, 24] on link "Shipping lists" at bounding box center [1010, 19] width 123 height 37
click at [887, 68] on div "Assistant On Assistant Off Do a return Do a return Previous Next Standard Advan…" at bounding box center [783, 76] width 1545 height 26
click at [1044, 9] on link "Shipping lists" at bounding box center [1010, 19] width 123 height 37
click at [1071, 9] on link "Shipping lists" at bounding box center [1010, 19] width 123 height 37
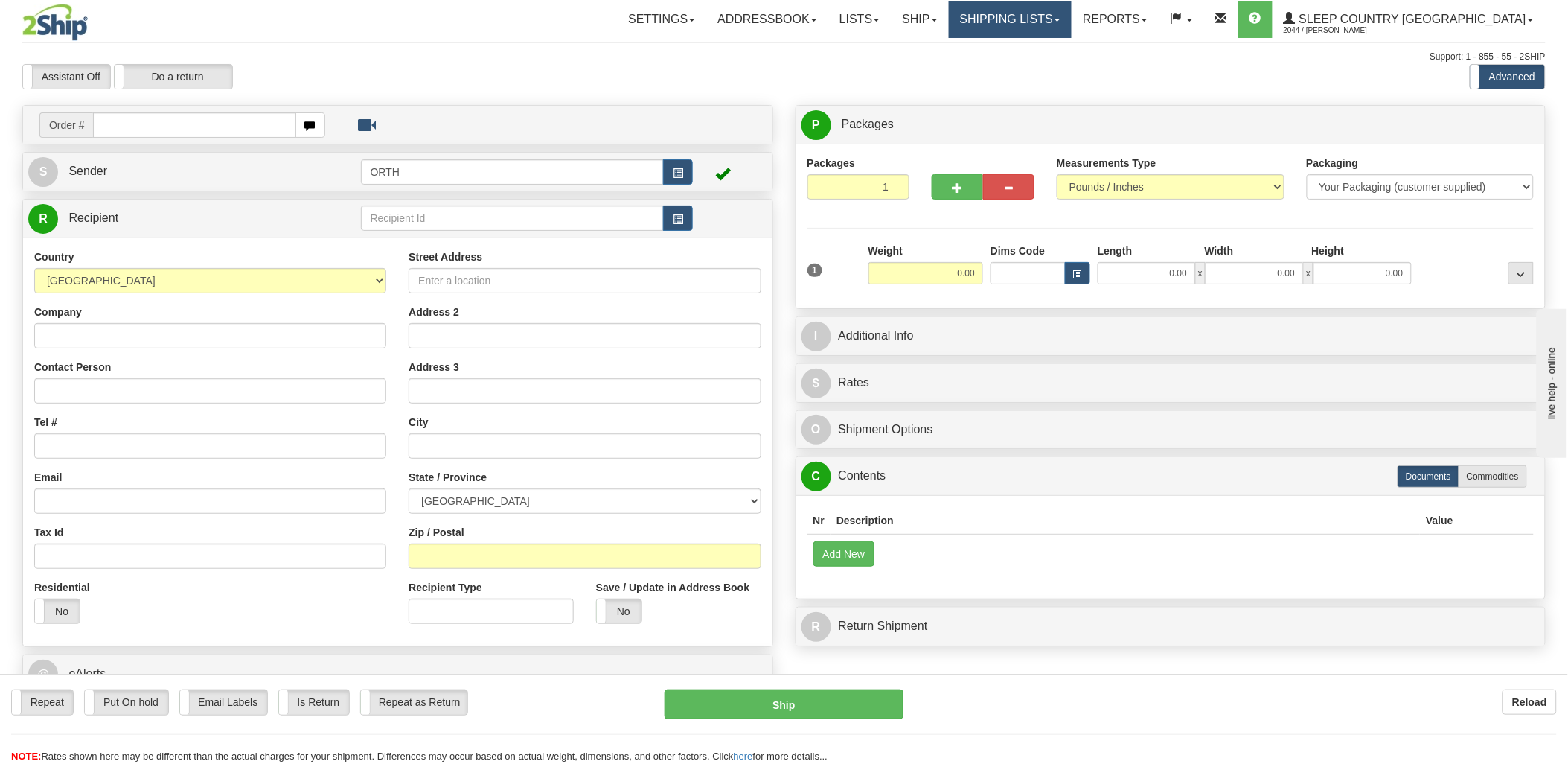
click at [1061, 28] on link "Shipping lists" at bounding box center [1010, 19] width 123 height 37
click at [1028, 53] on span "Current Shipments" at bounding box center [984, 51] width 87 height 12
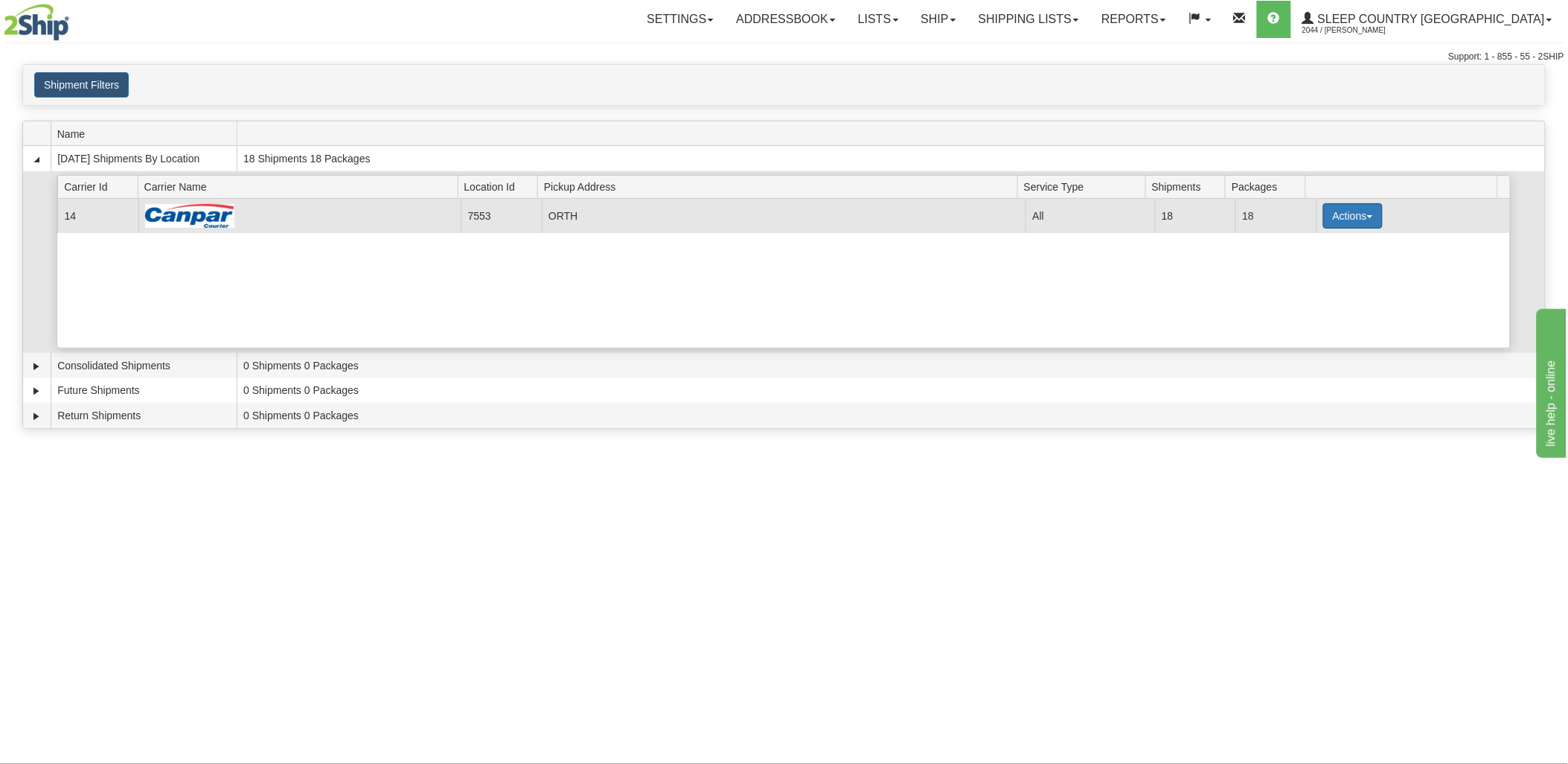
click at [1362, 207] on button "Actions" at bounding box center [1353, 215] width 60 height 26
click at [1307, 321] on span "Print" at bounding box center [1292, 320] width 30 height 10
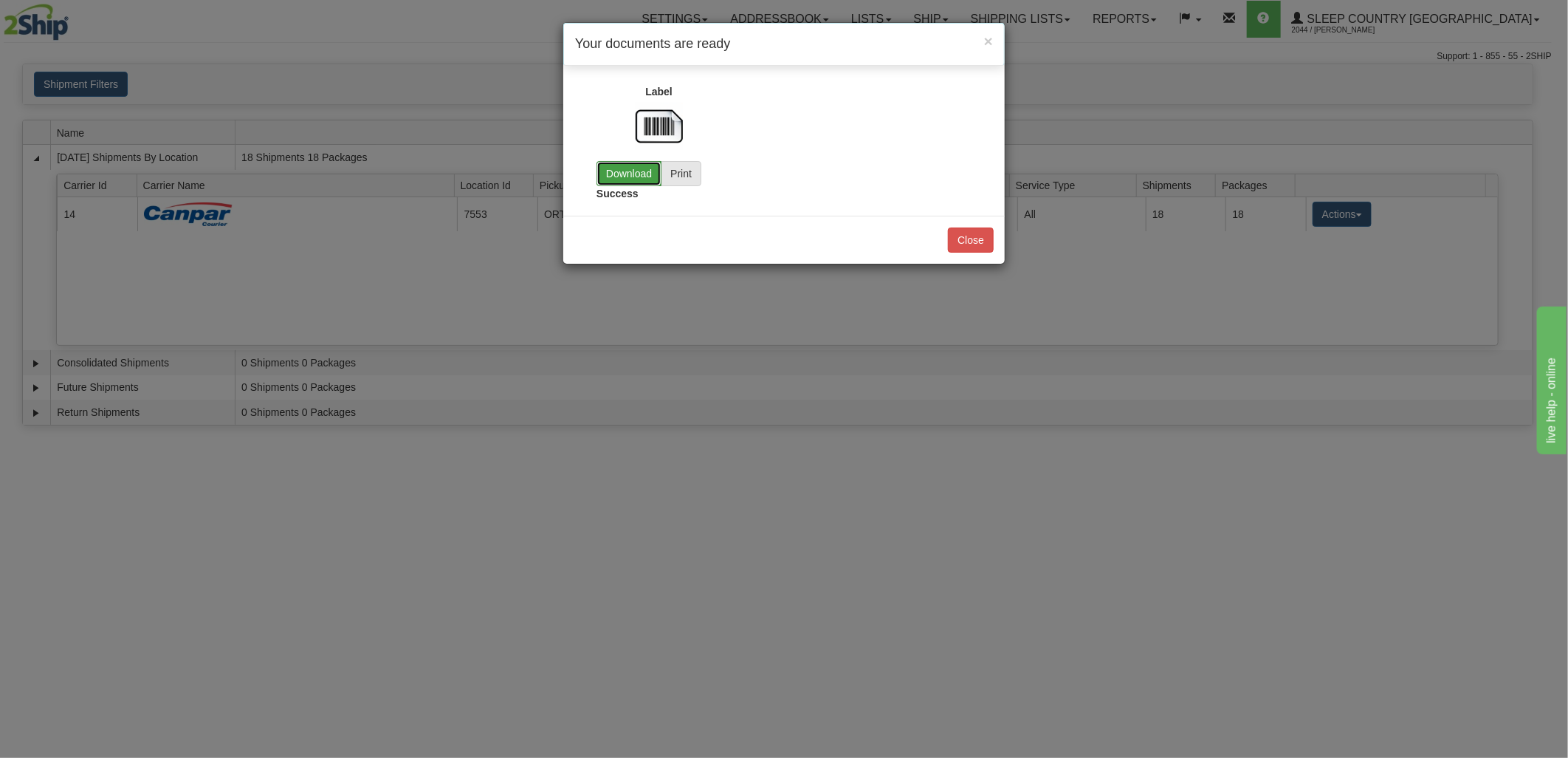
click at [623, 184] on link "Download" at bounding box center [629, 173] width 65 height 25
click at [952, 237] on button "Close" at bounding box center [971, 240] width 45 height 25
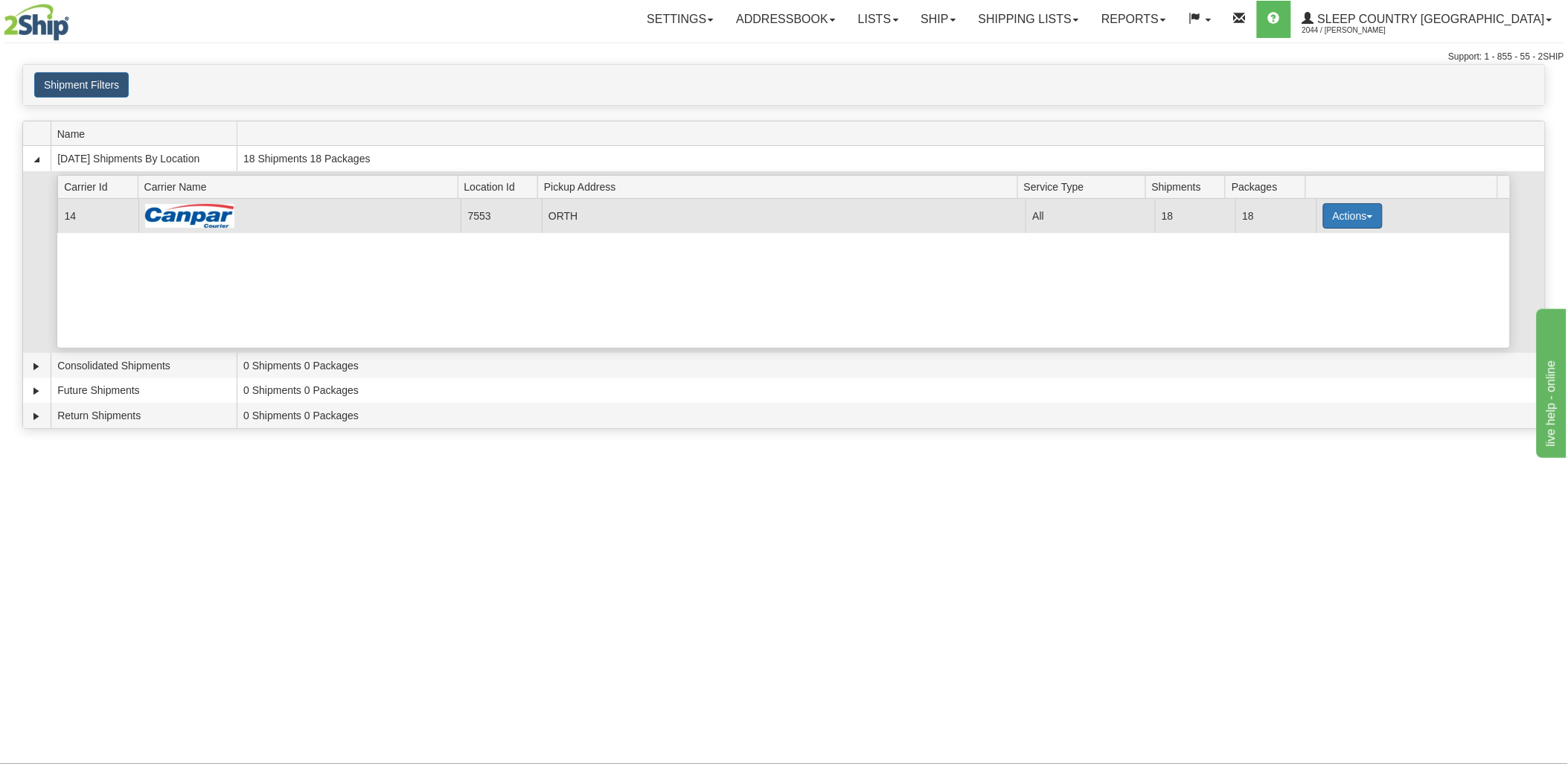
click at [1329, 223] on button "Actions" at bounding box center [1353, 215] width 60 height 26
click at [1312, 249] on link "Details" at bounding box center [1322, 244] width 119 height 19
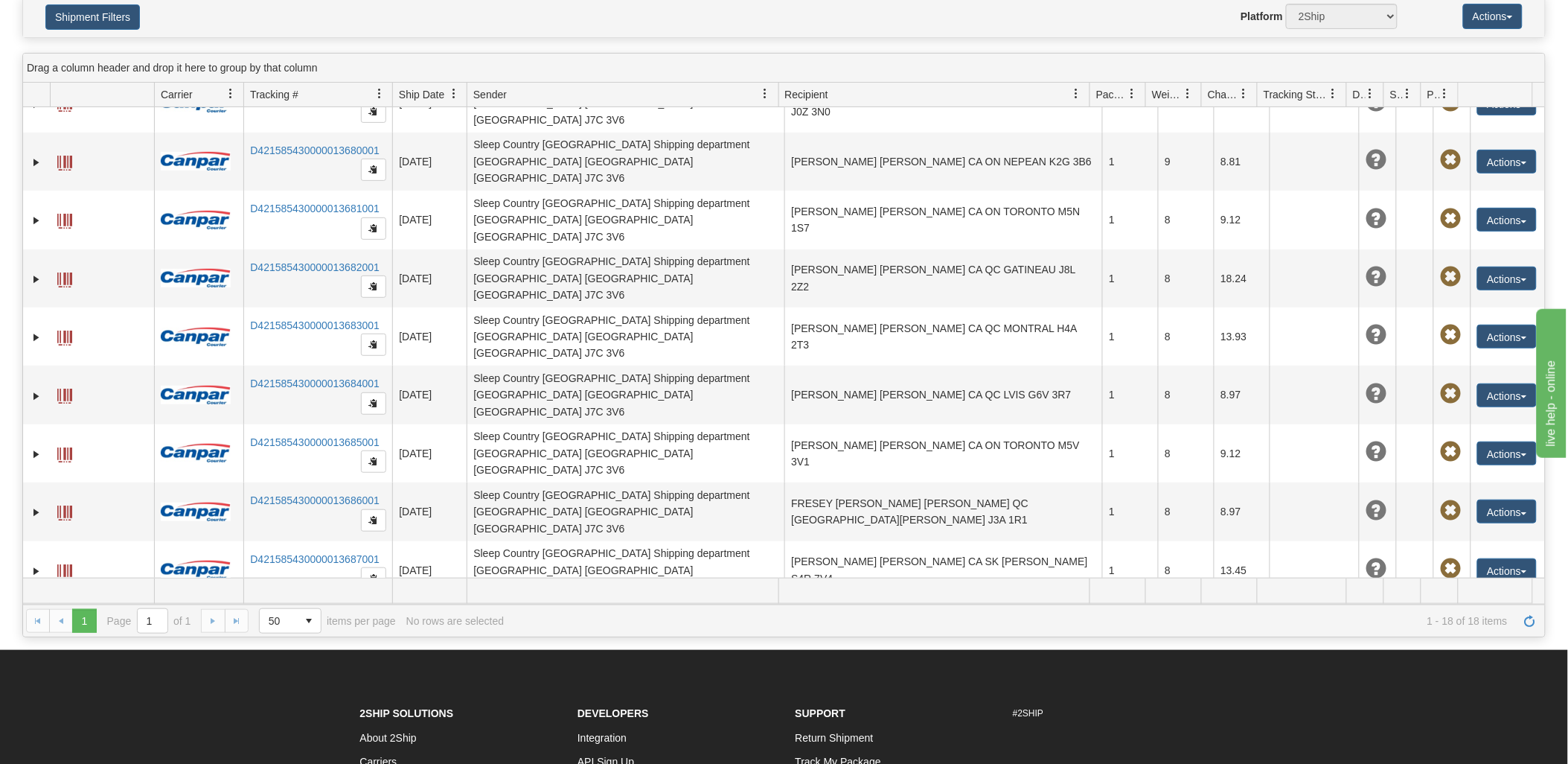
scroll to position [143, 0]
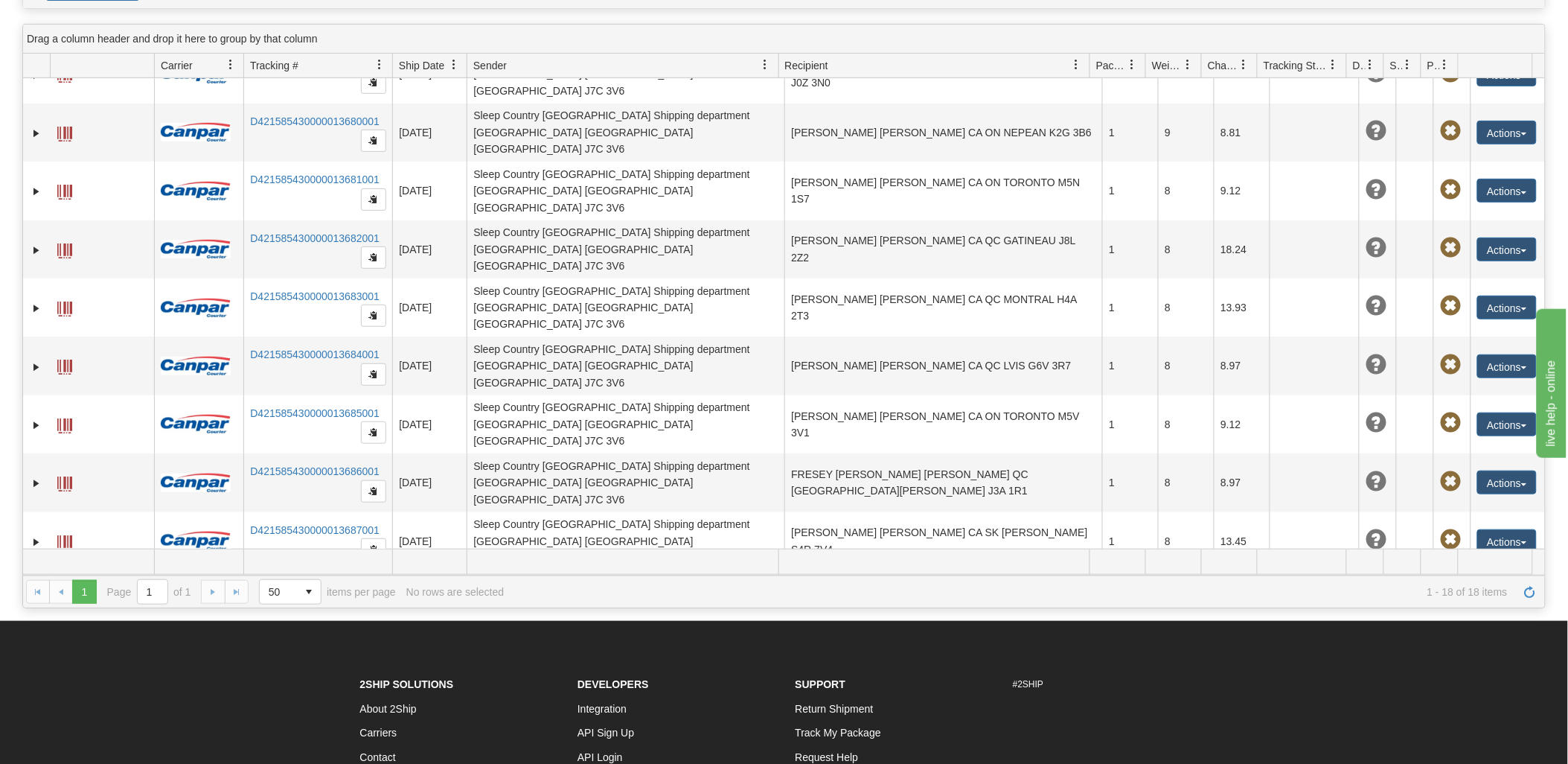
click at [287, 699] on link "D421585430000013690001" at bounding box center [315, 704] width 130 height 12
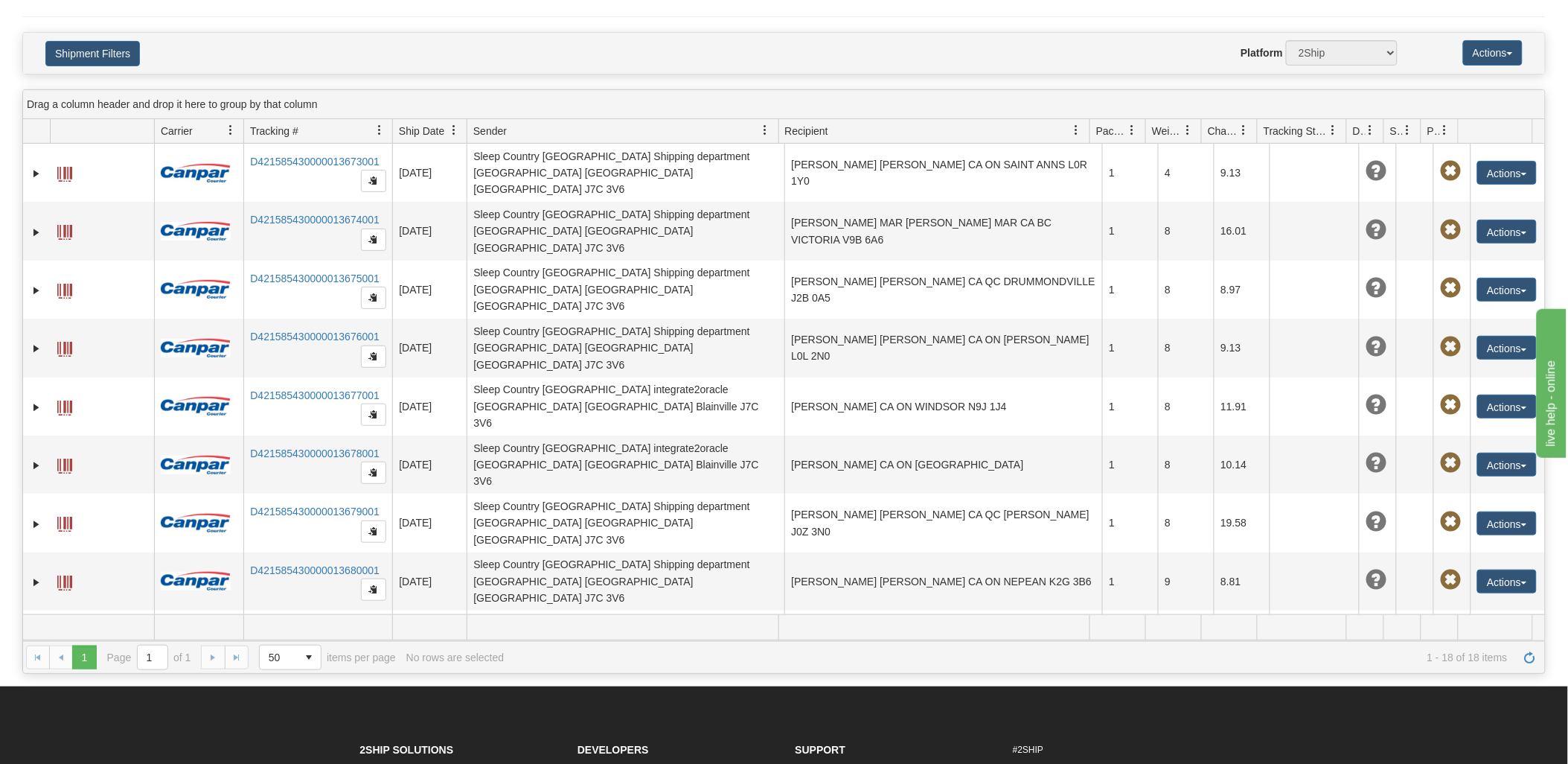
scroll to position [0, 0]
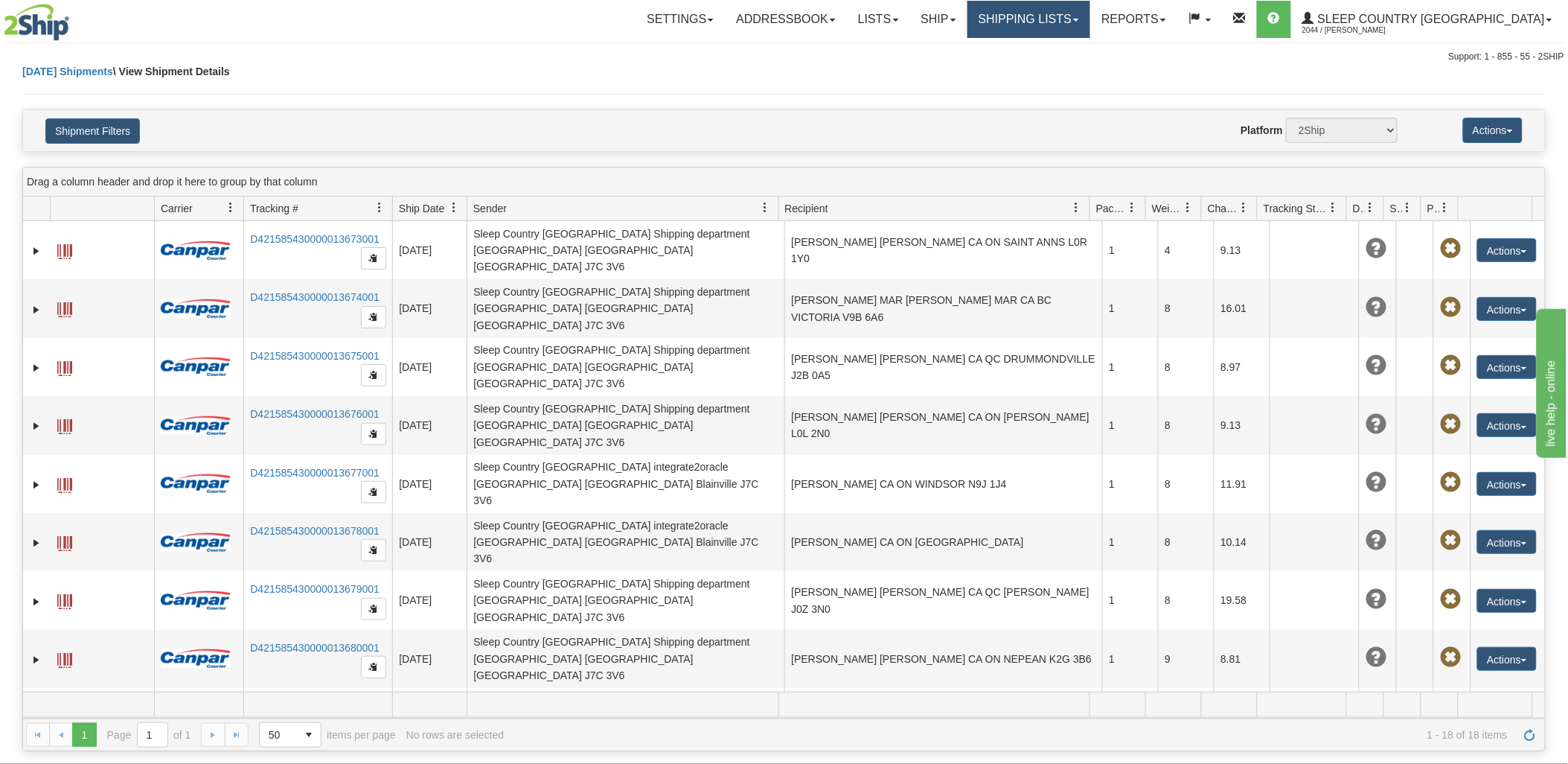
click at [1090, 5] on link "Shipping lists" at bounding box center [1029, 19] width 123 height 37
click at [1046, 46] on span "Current Shipments" at bounding box center [1002, 51] width 87 height 12
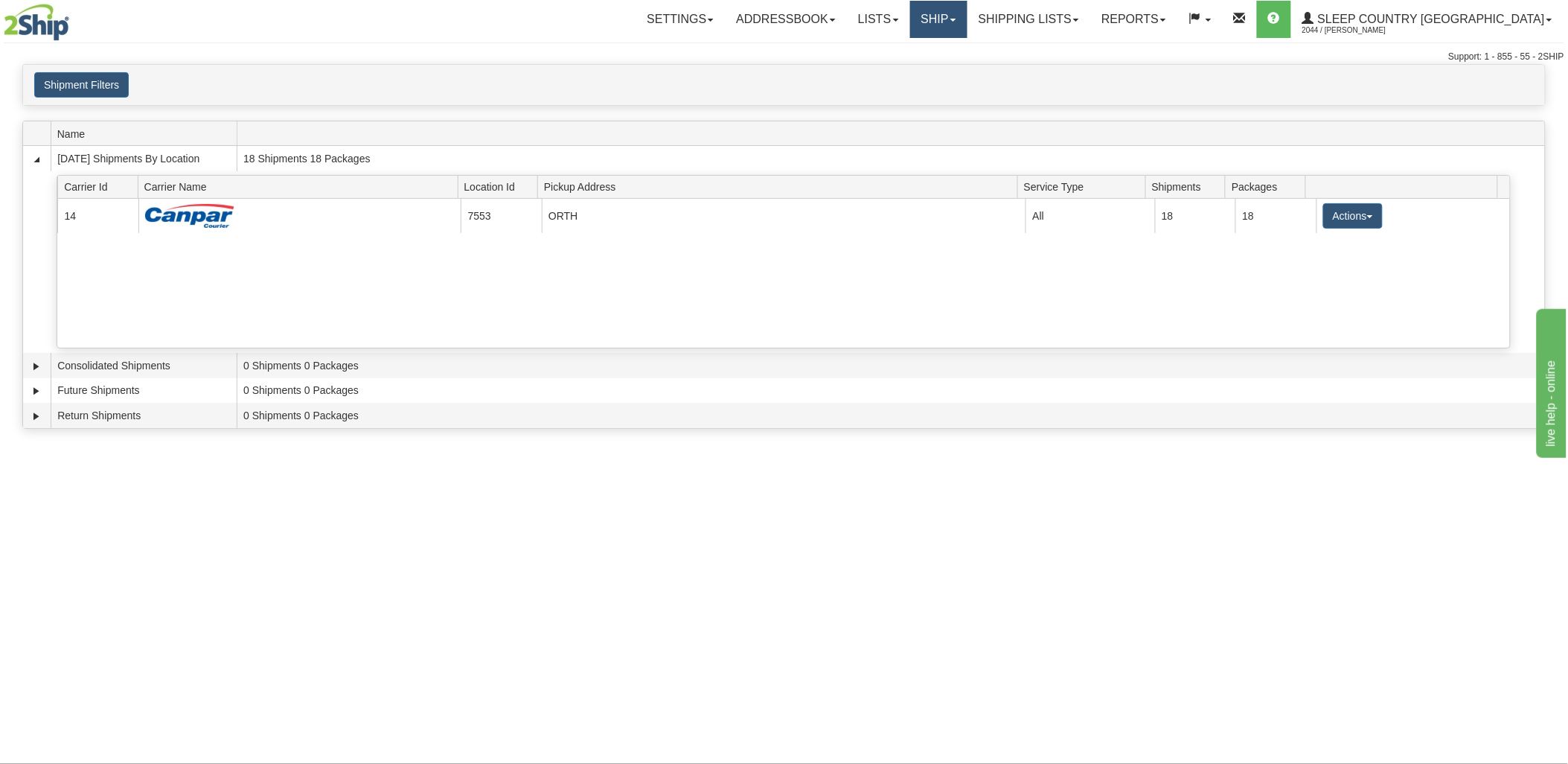
click at [967, 12] on link "Ship" at bounding box center [939, 19] width 57 height 37
click at [967, 46] on link "Ship Screen" at bounding box center [899, 52] width 134 height 19
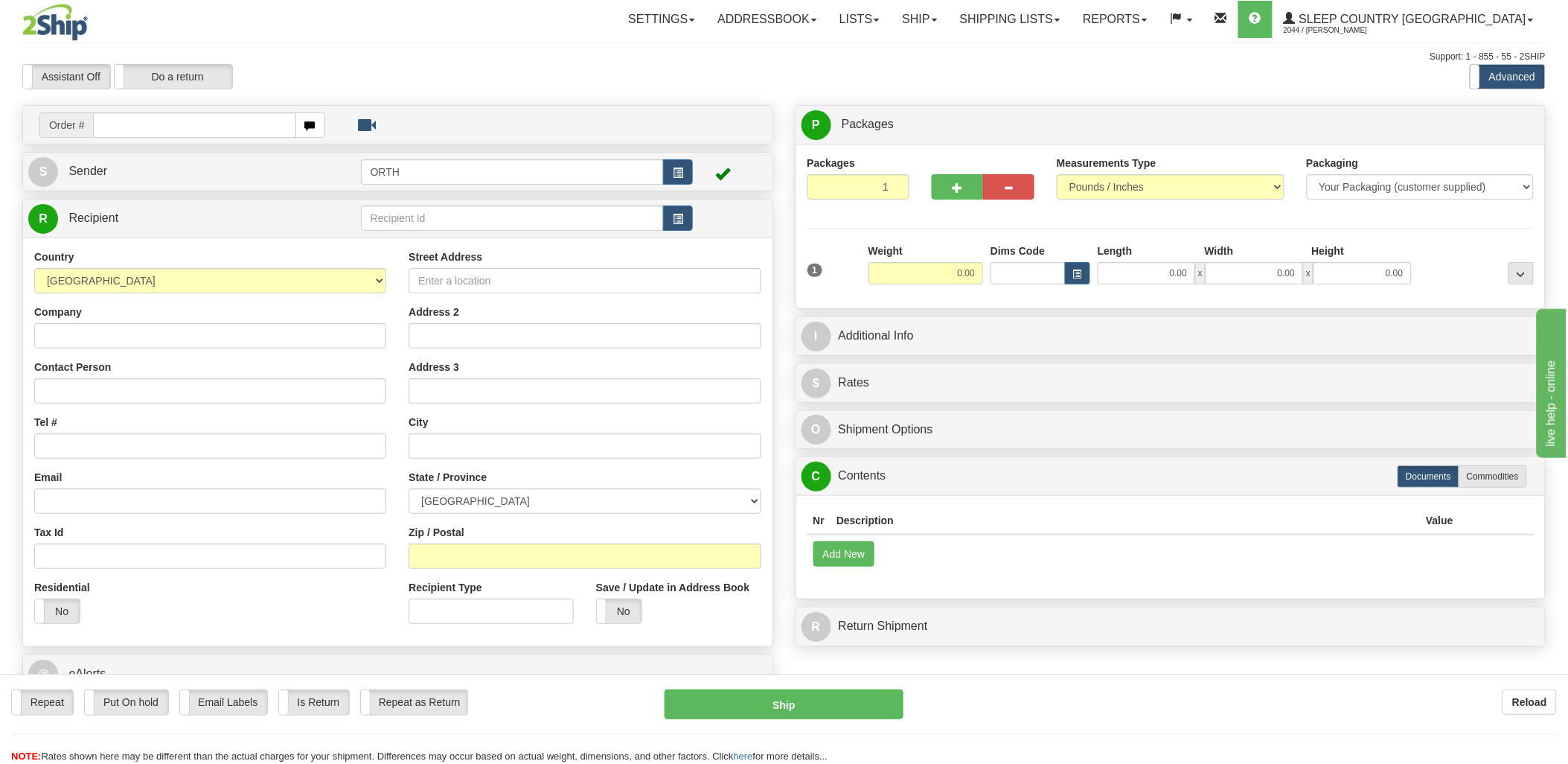
click at [193, 128] on input "text" at bounding box center [194, 125] width 202 height 26
type input "9"
type input "1"
type input "=9000i"
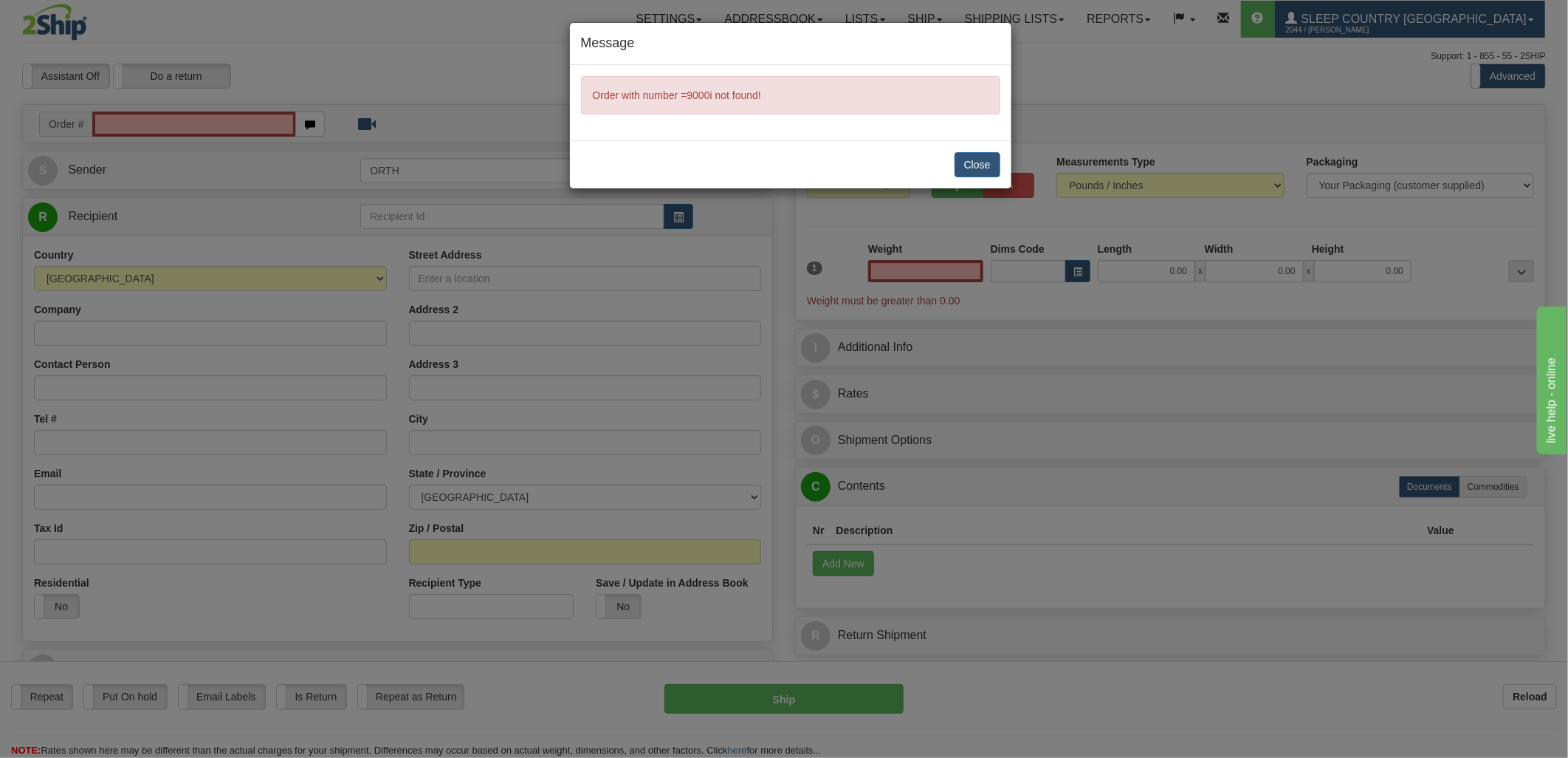
type input "0.00"
click at [991, 159] on button "Close" at bounding box center [977, 164] width 45 height 25
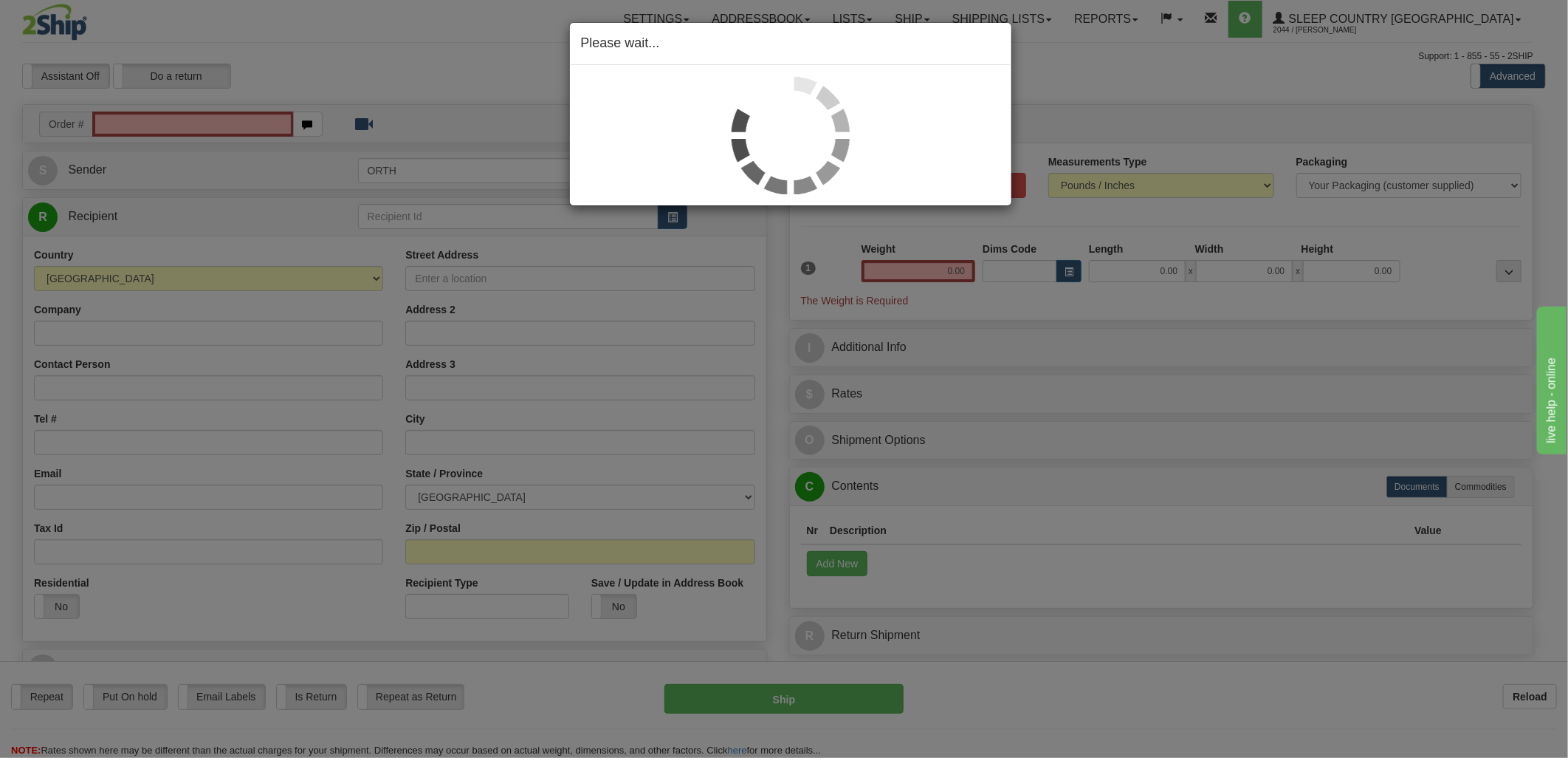
click at [144, 123] on div "Please wait..." at bounding box center [784, 379] width 1568 height 758
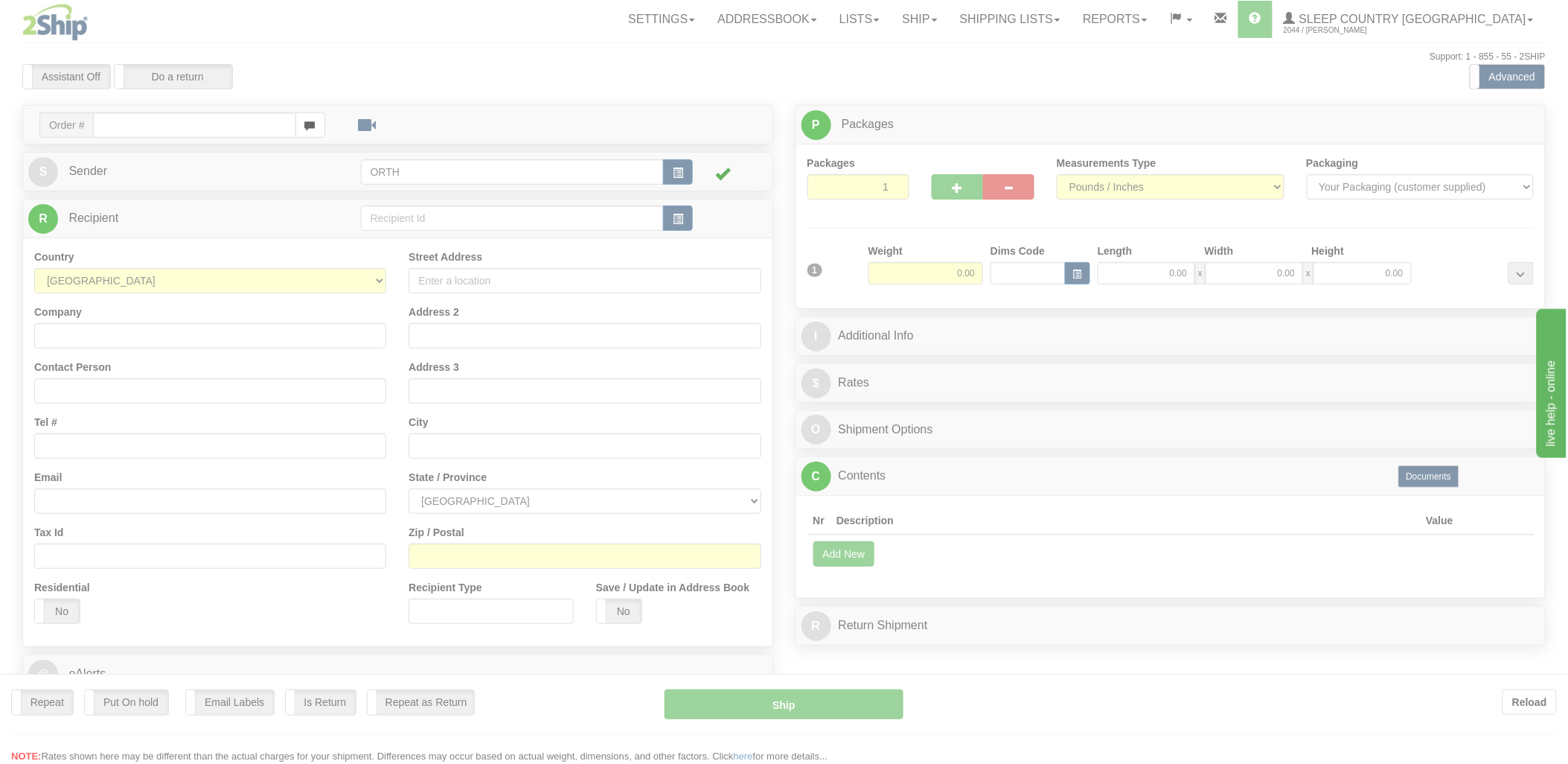
click at [154, 120] on div at bounding box center [784, 382] width 1568 height 764
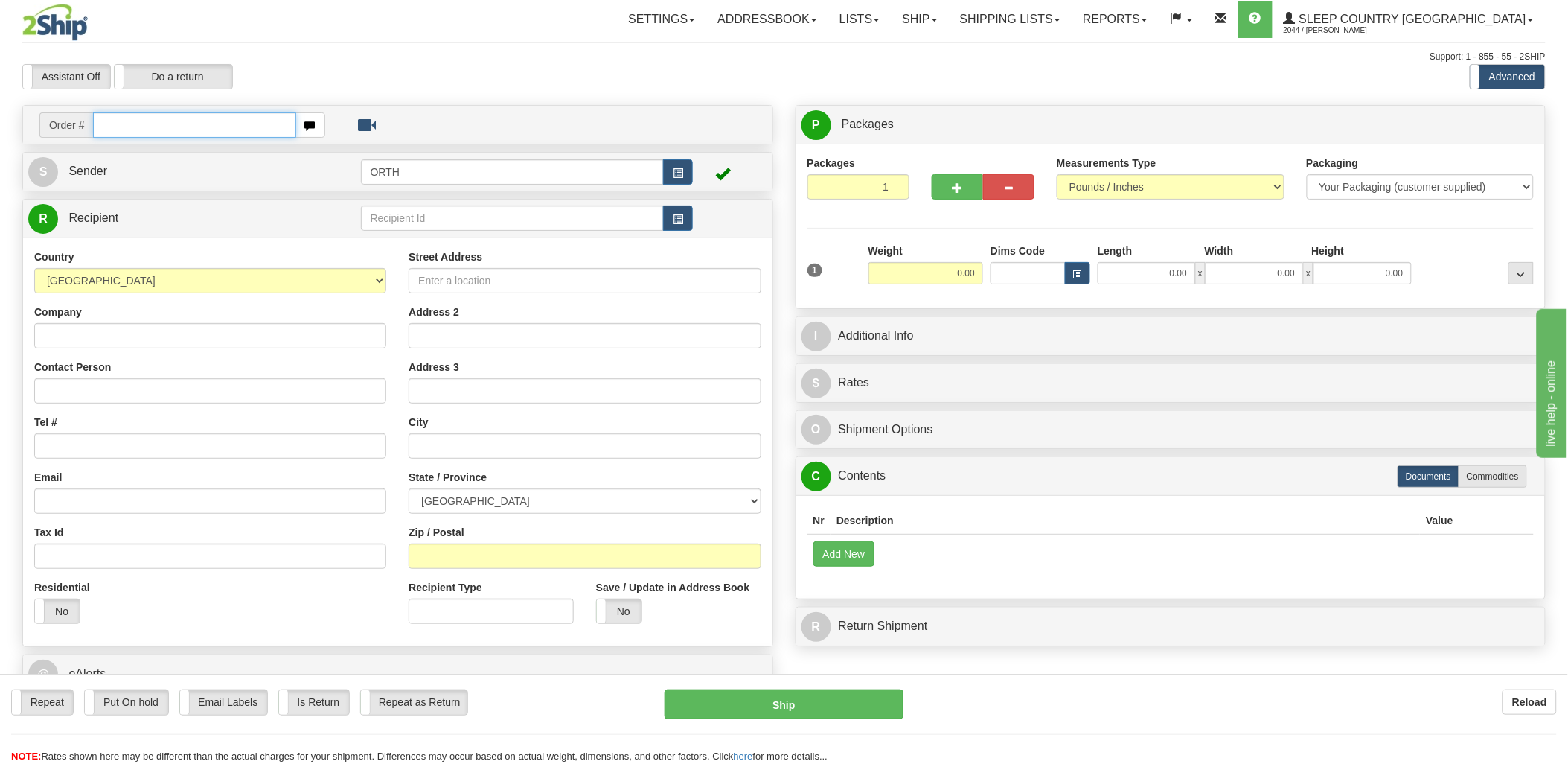
click at [204, 116] on input "text" at bounding box center [194, 125] width 202 height 26
type input "9000i"
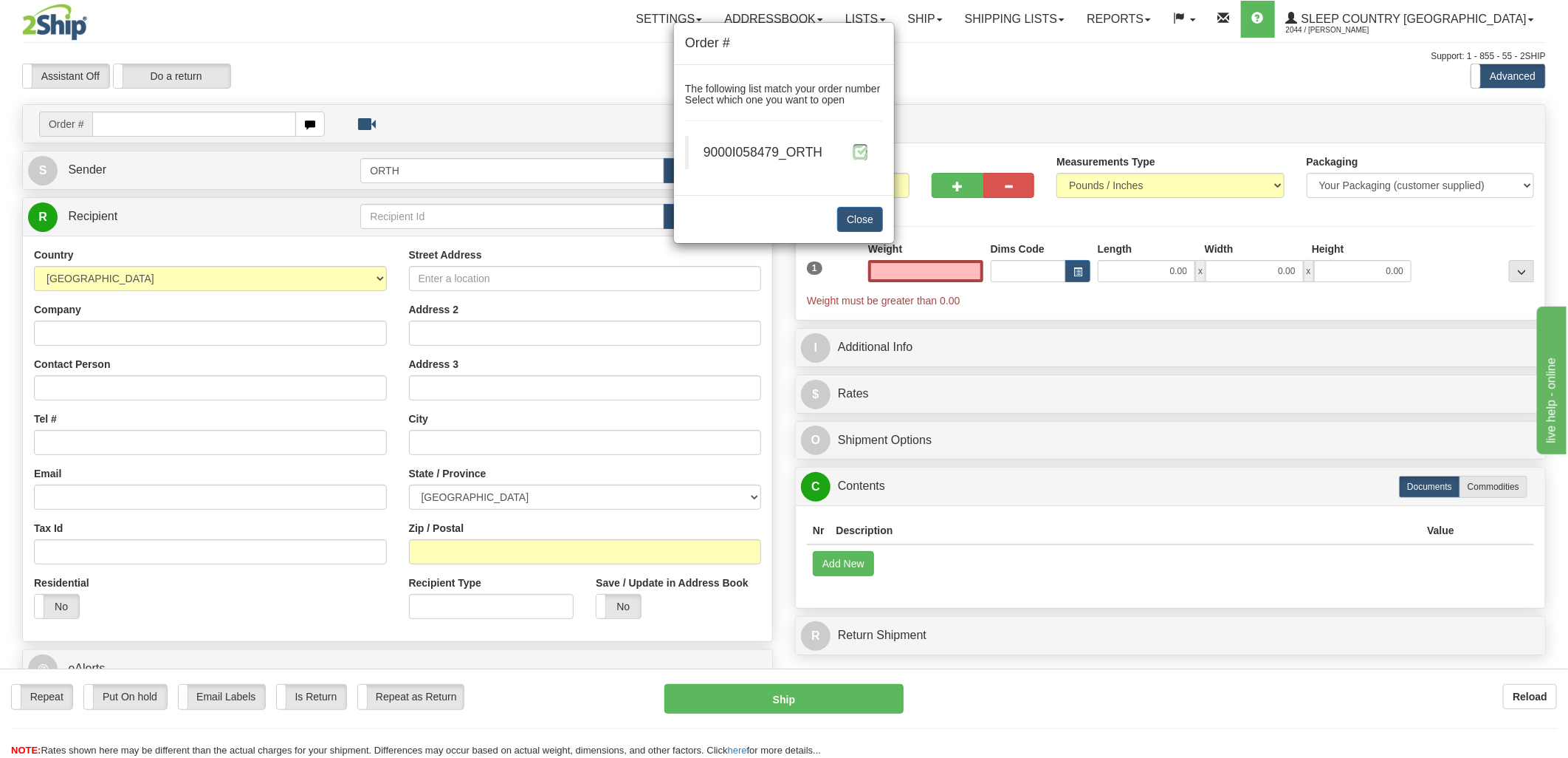
type input "0.00"
click at [864, 148] on span at bounding box center [860, 152] width 15 height 15
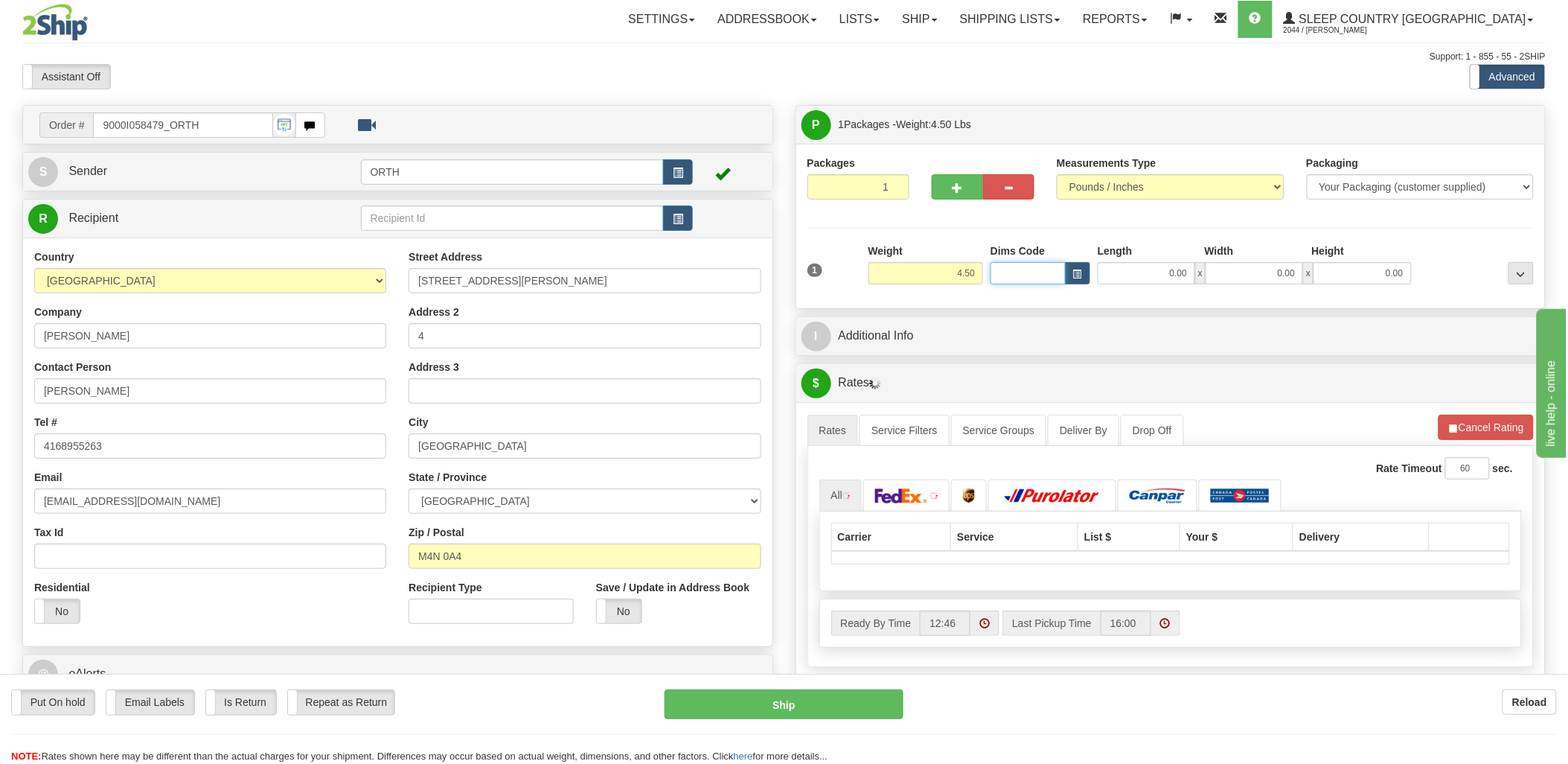
click at [1009, 273] on input "Dims Code" at bounding box center [1028, 273] width 75 height 23
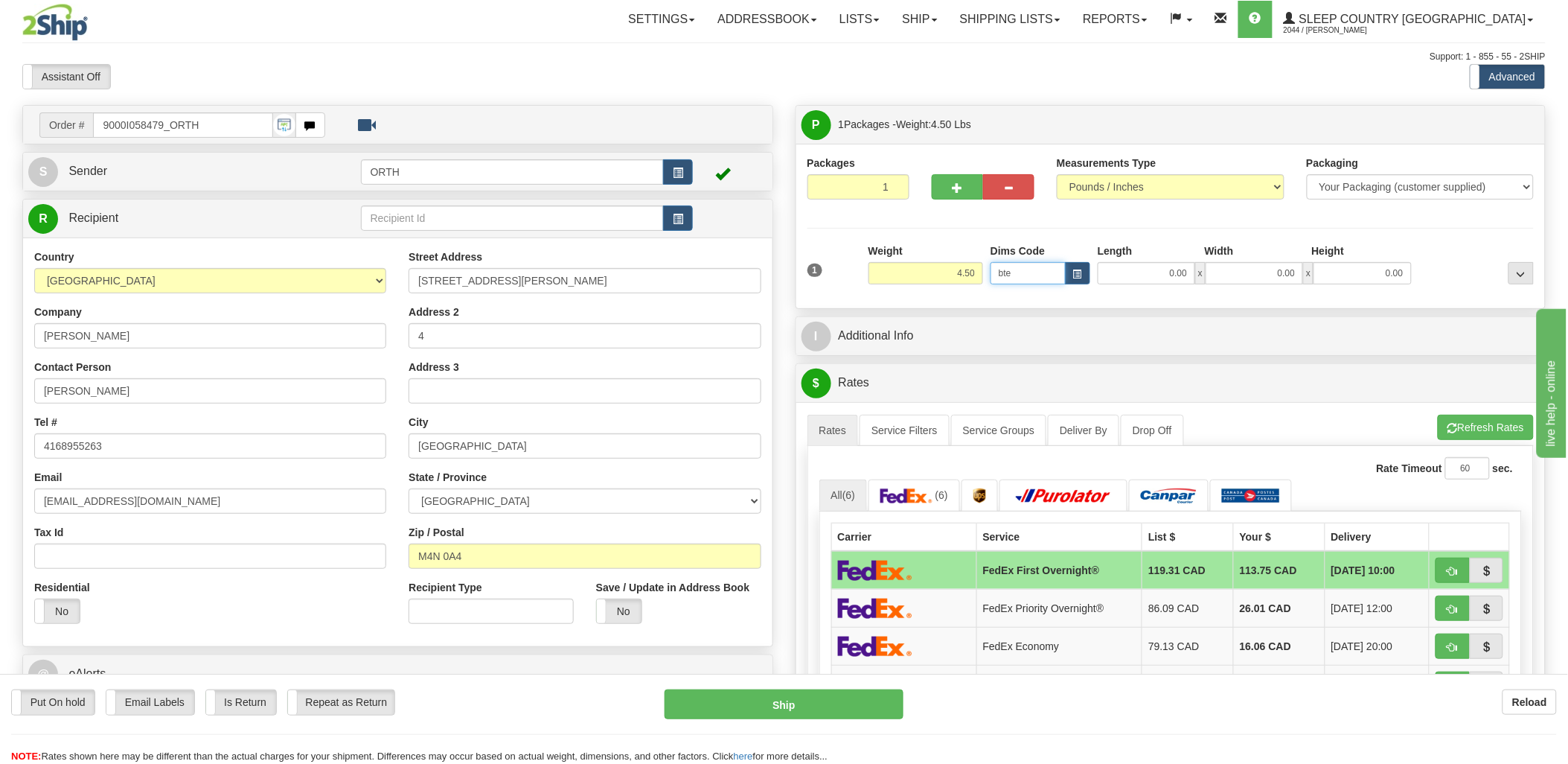
type input "bte"
click button "Delete" at bounding box center [0, 0] width 0 height 0
type input "15.00"
type input "5.00"
type input "25.00"
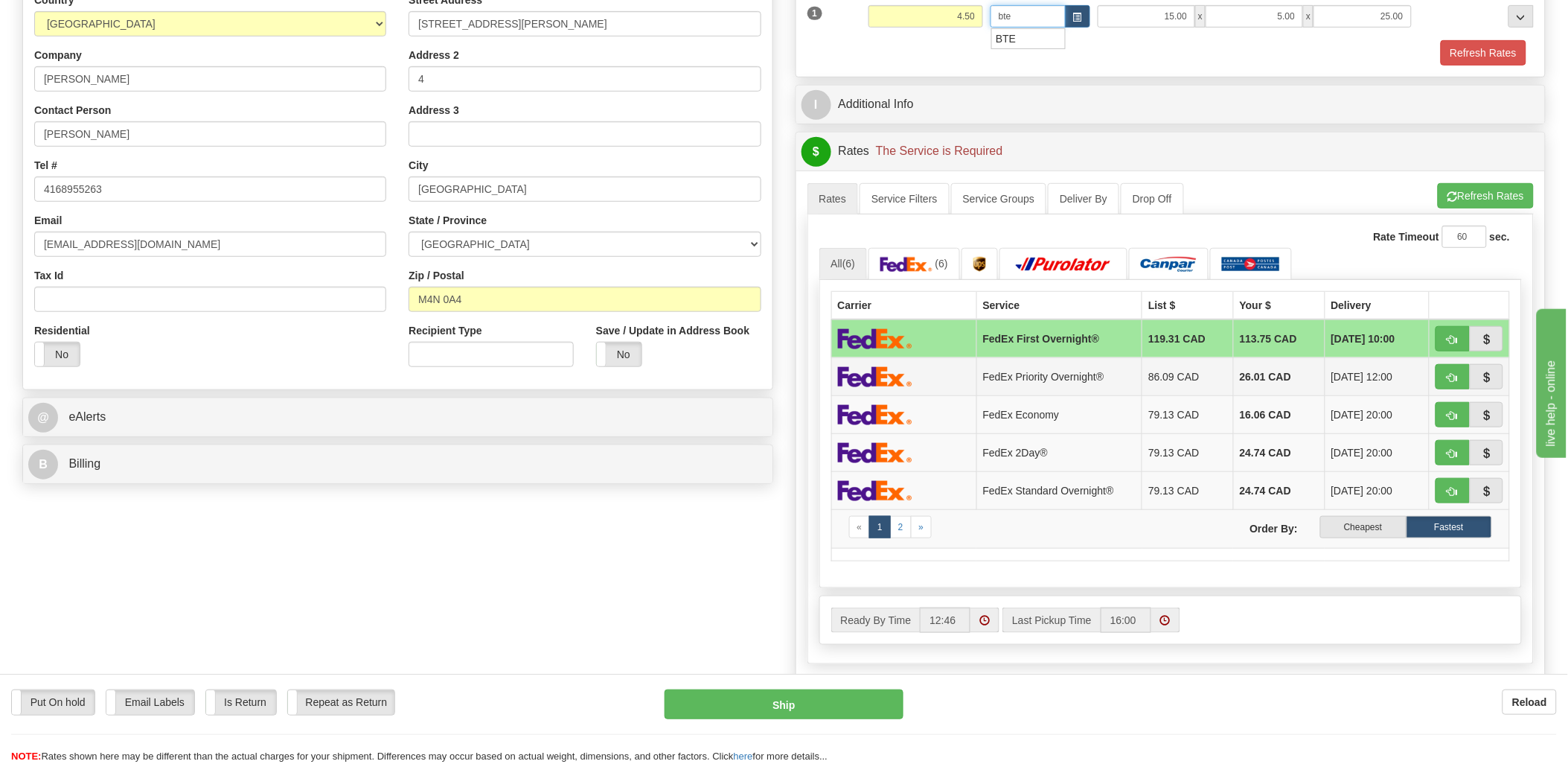
scroll to position [330, 0]
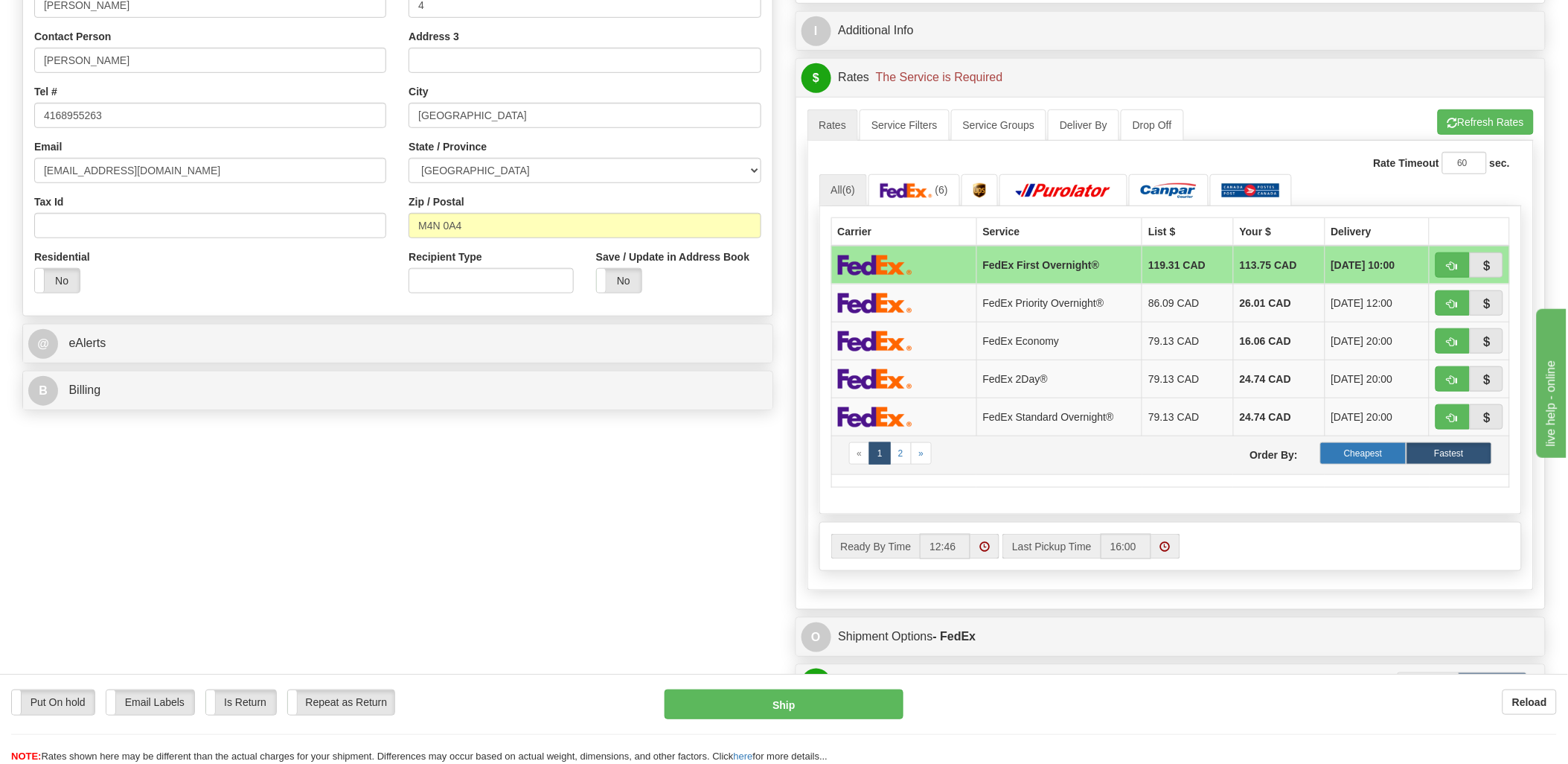
click at [1340, 455] on label "Cheapest" at bounding box center [1363, 453] width 85 height 23
click at [1374, 454] on label "Cheapest" at bounding box center [1363, 453] width 85 height 23
click at [1384, 454] on label "Cheapest" at bounding box center [1363, 453] width 85 height 23
click at [1481, 110] on div "A change has been made which could impact your rate estimate. To ensure the est…" at bounding box center [1171, 109] width 727 height 1
click at [1482, 114] on button "Refresh Rates" at bounding box center [1486, 122] width 96 height 26
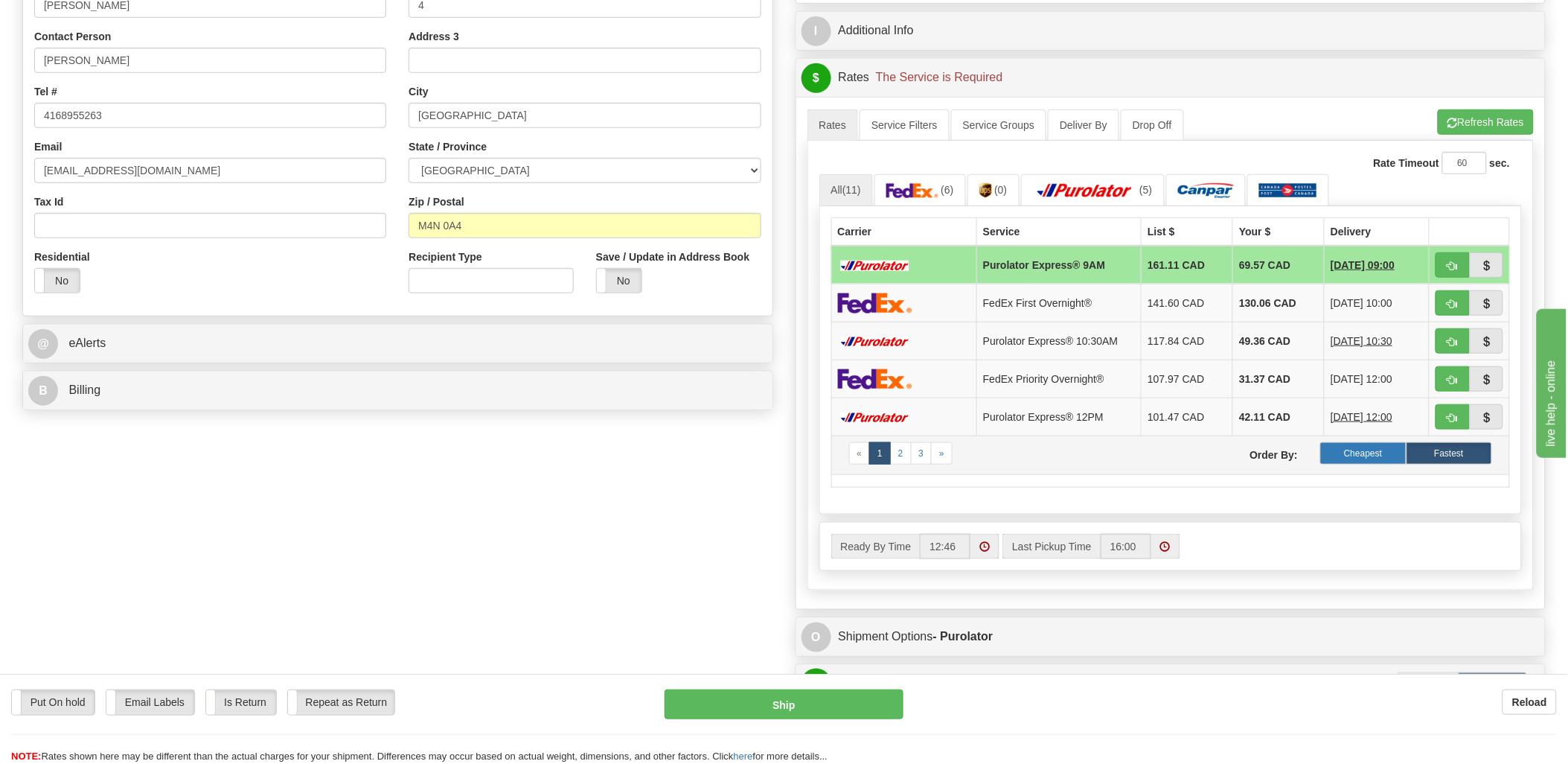
click at [1371, 455] on label "Cheapest" at bounding box center [1363, 453] width 85 height 23
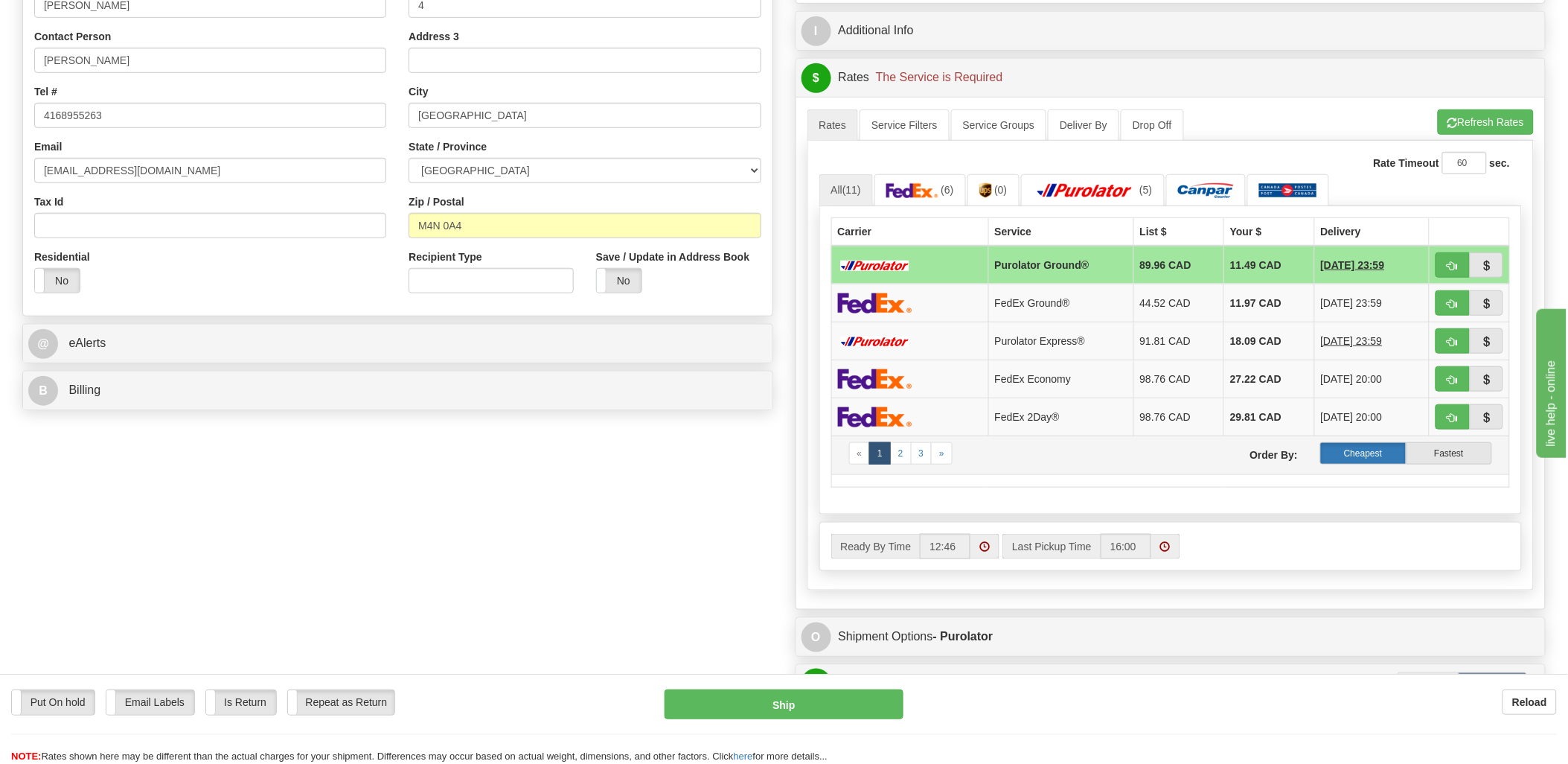
click at [1350, 452] on label "Cheapest" at bounding box center [1363, 453] width 85 height 23
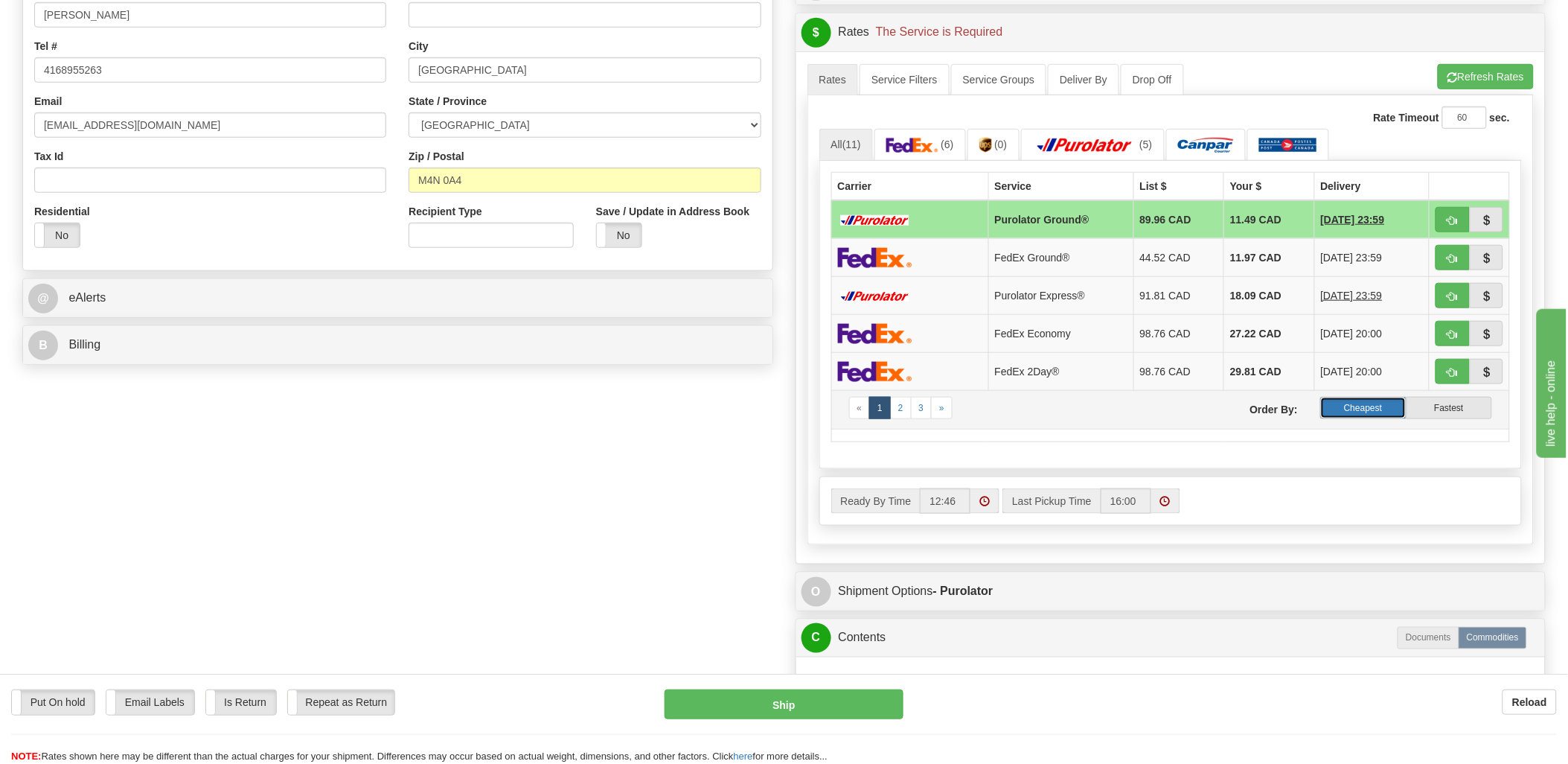
scroll to position [413, 0]
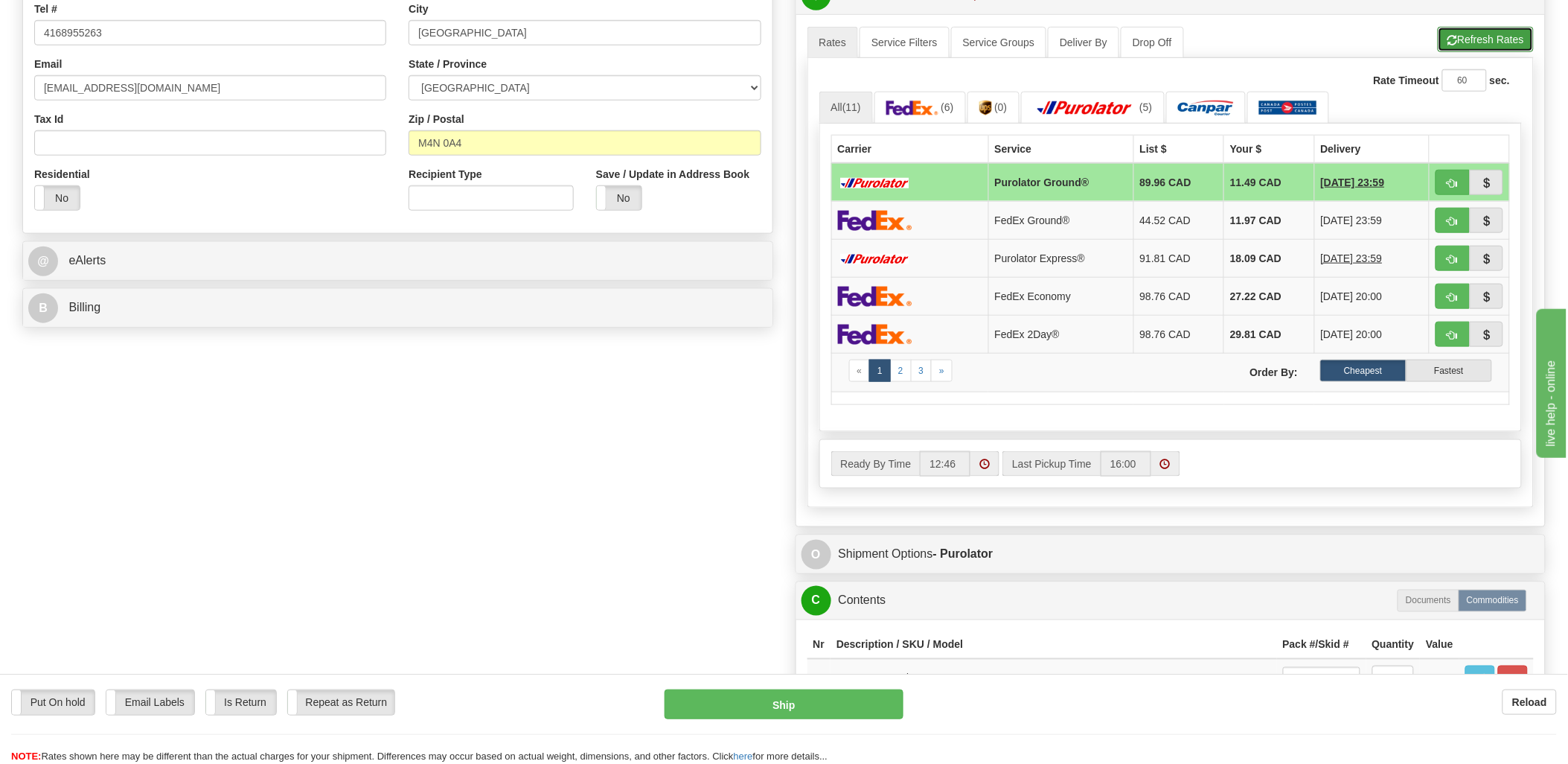
click at [1459, 33] on button "Refresh Rates" at bounding box center [1486, 39] width 96 height 26
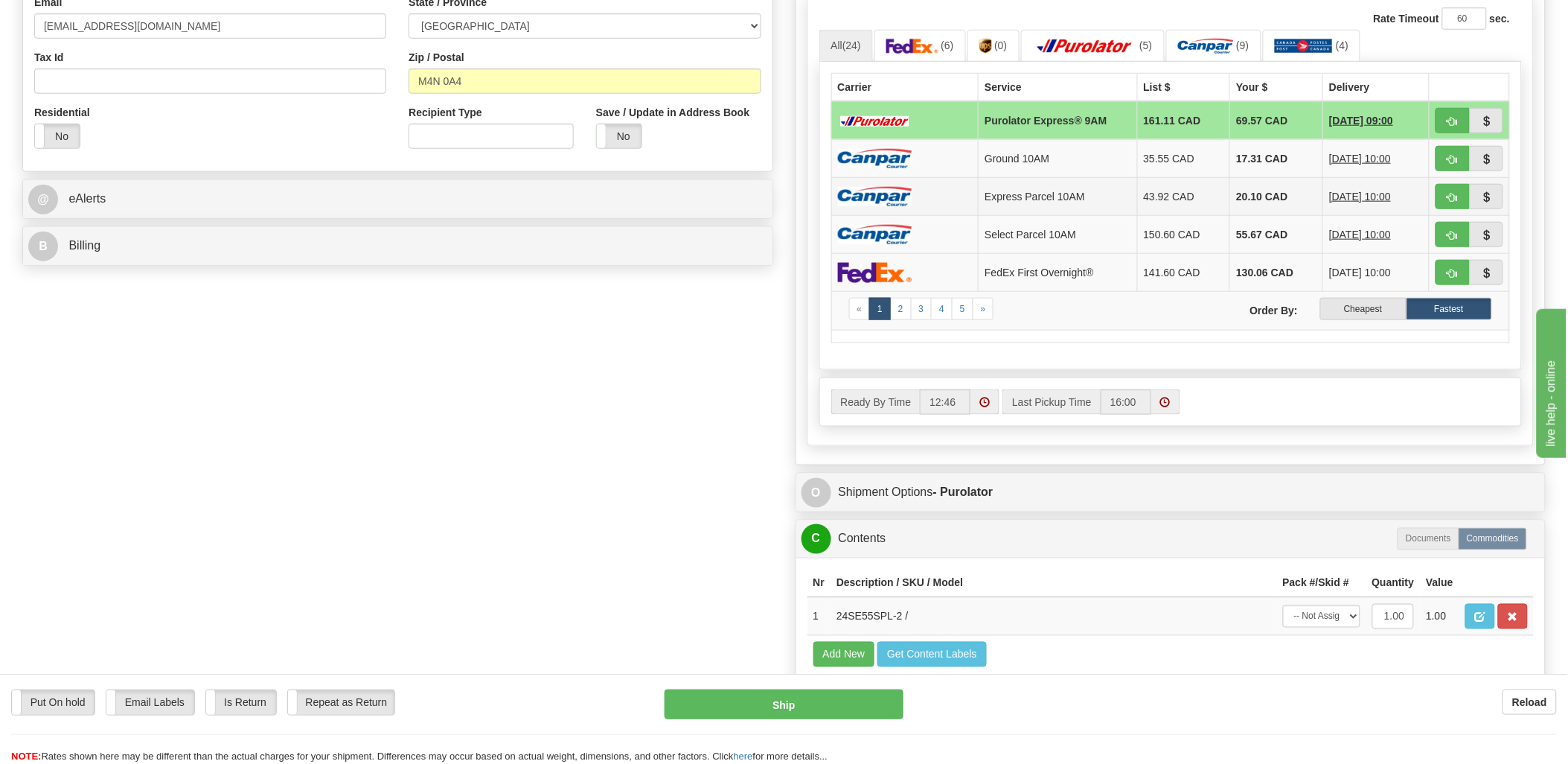
scroll to position [496, 0]
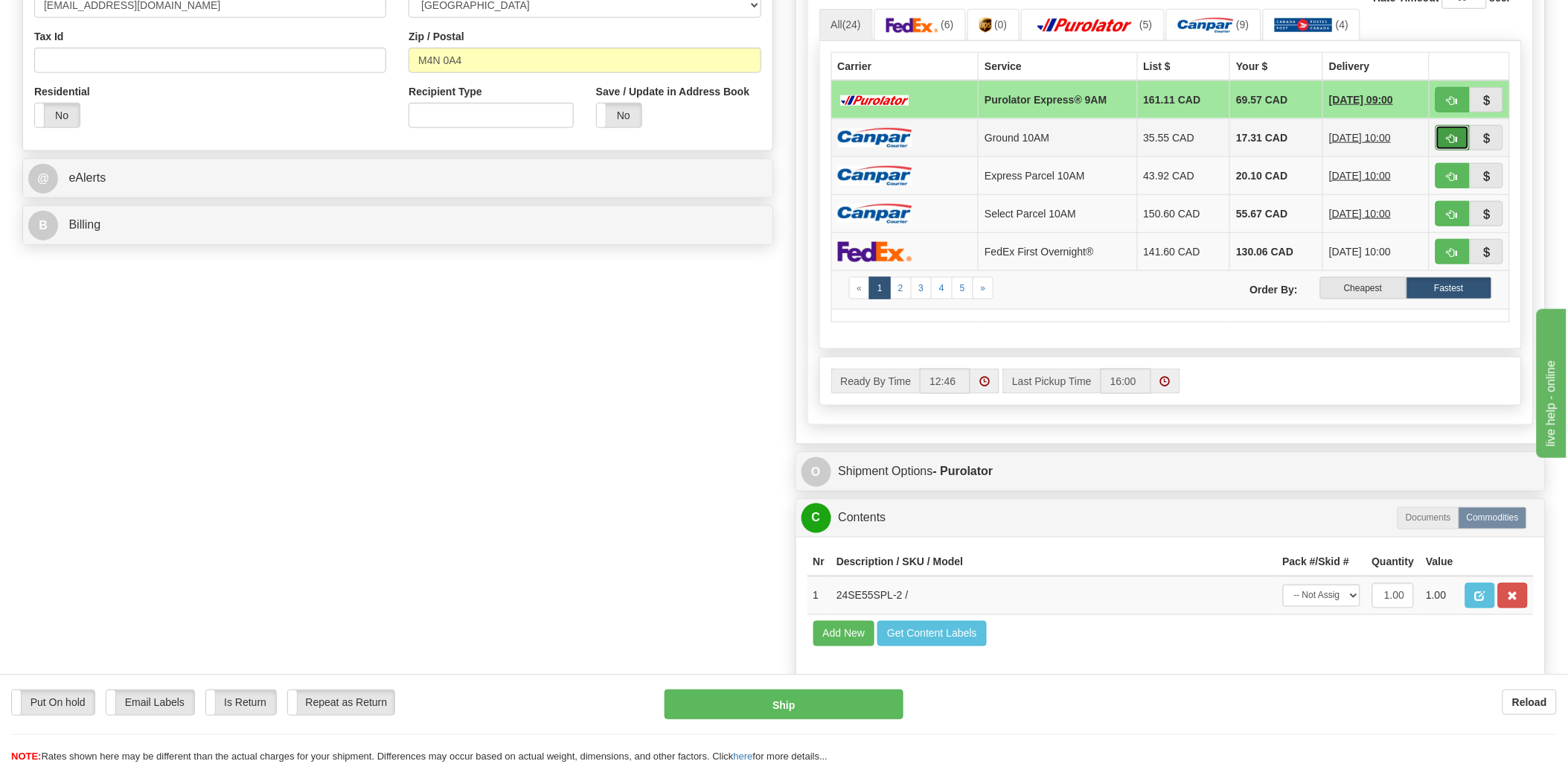
click at [1445, 137] on button "button" at bounding box center [1452, 138] width 34 height 26
type input "10"
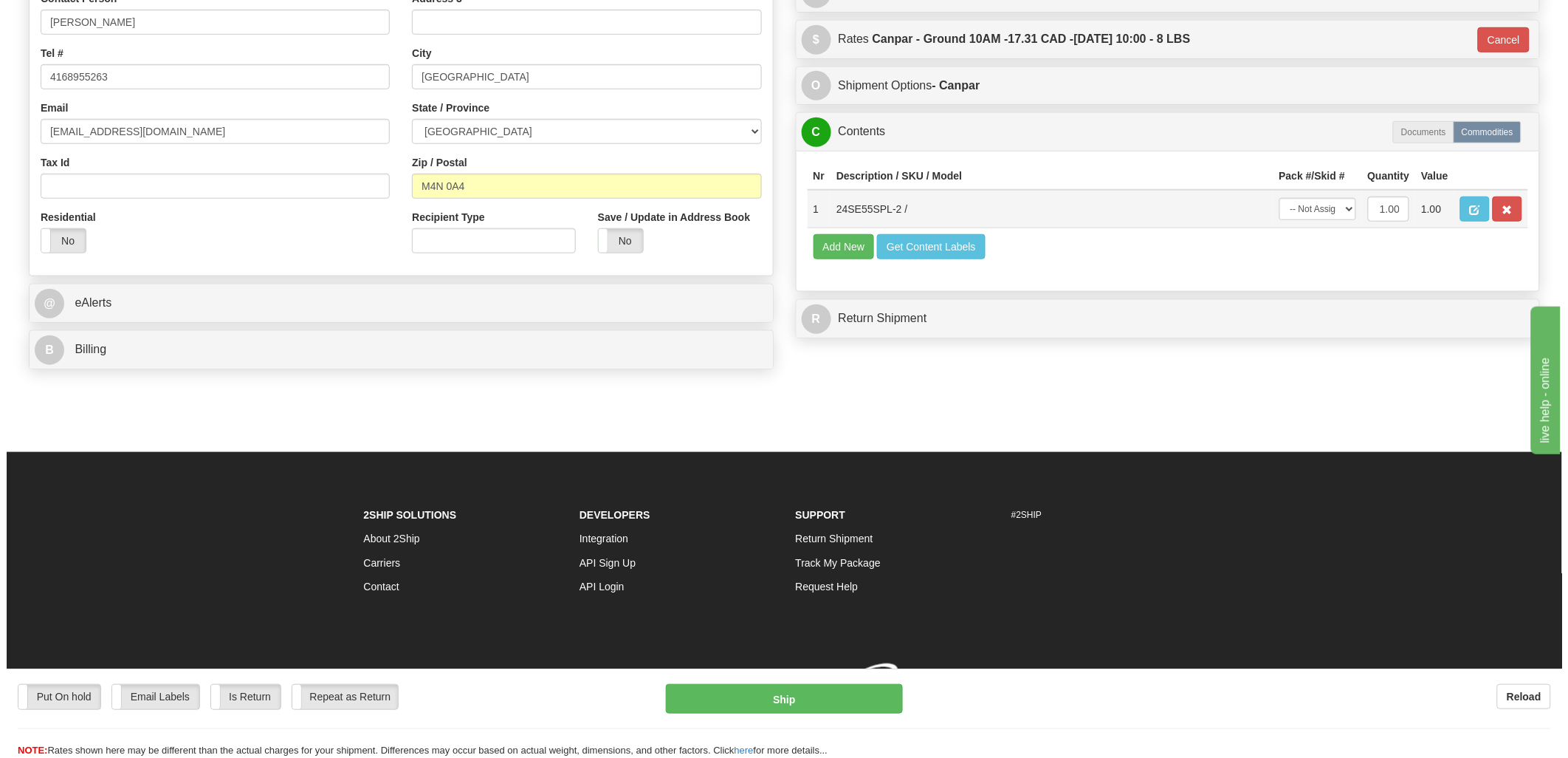
scroll to position [389, 0]
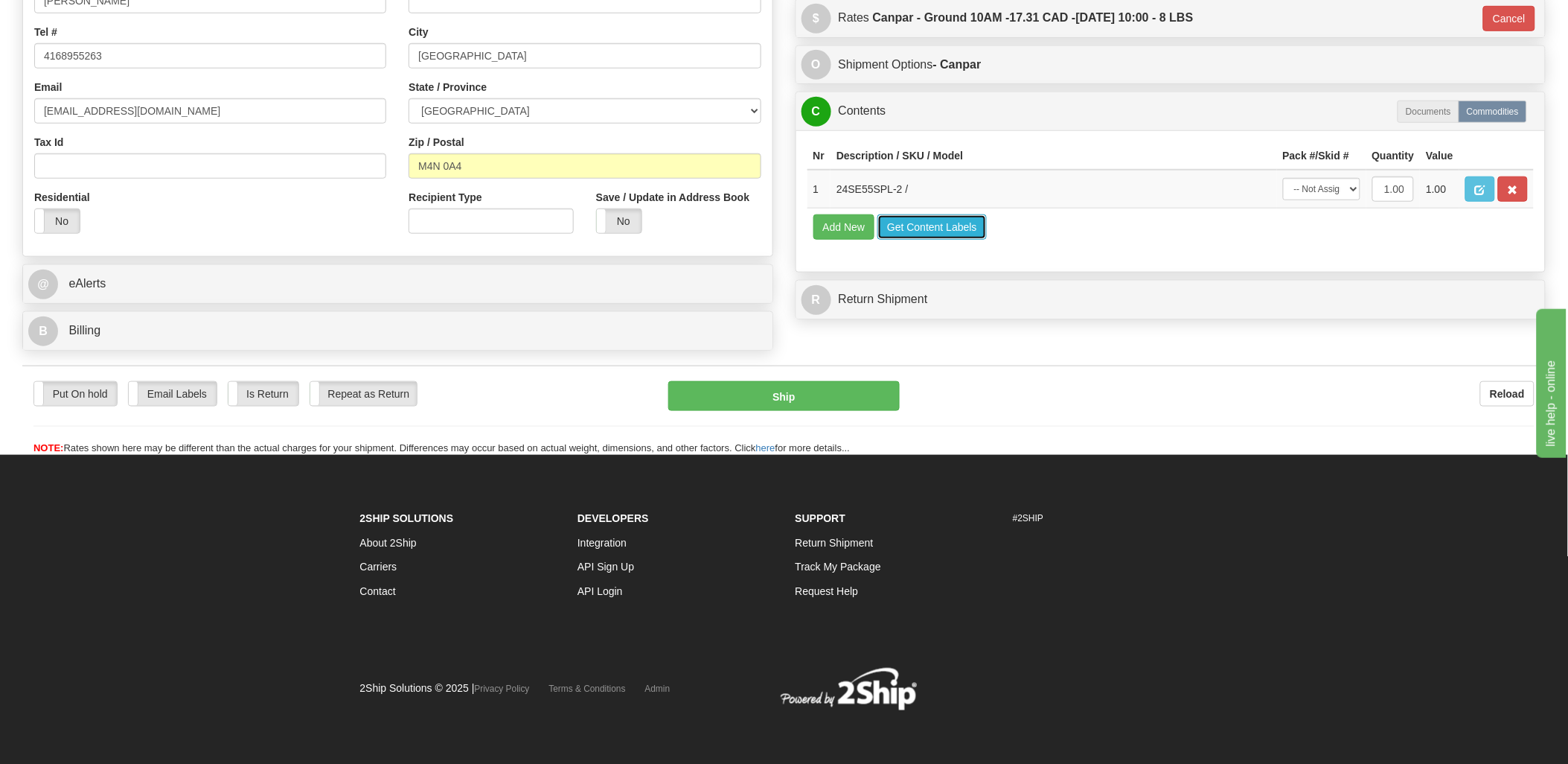
click at [906, 239] on button "Get Content Labels" at bounding box center [932, 227] width 110 height 26
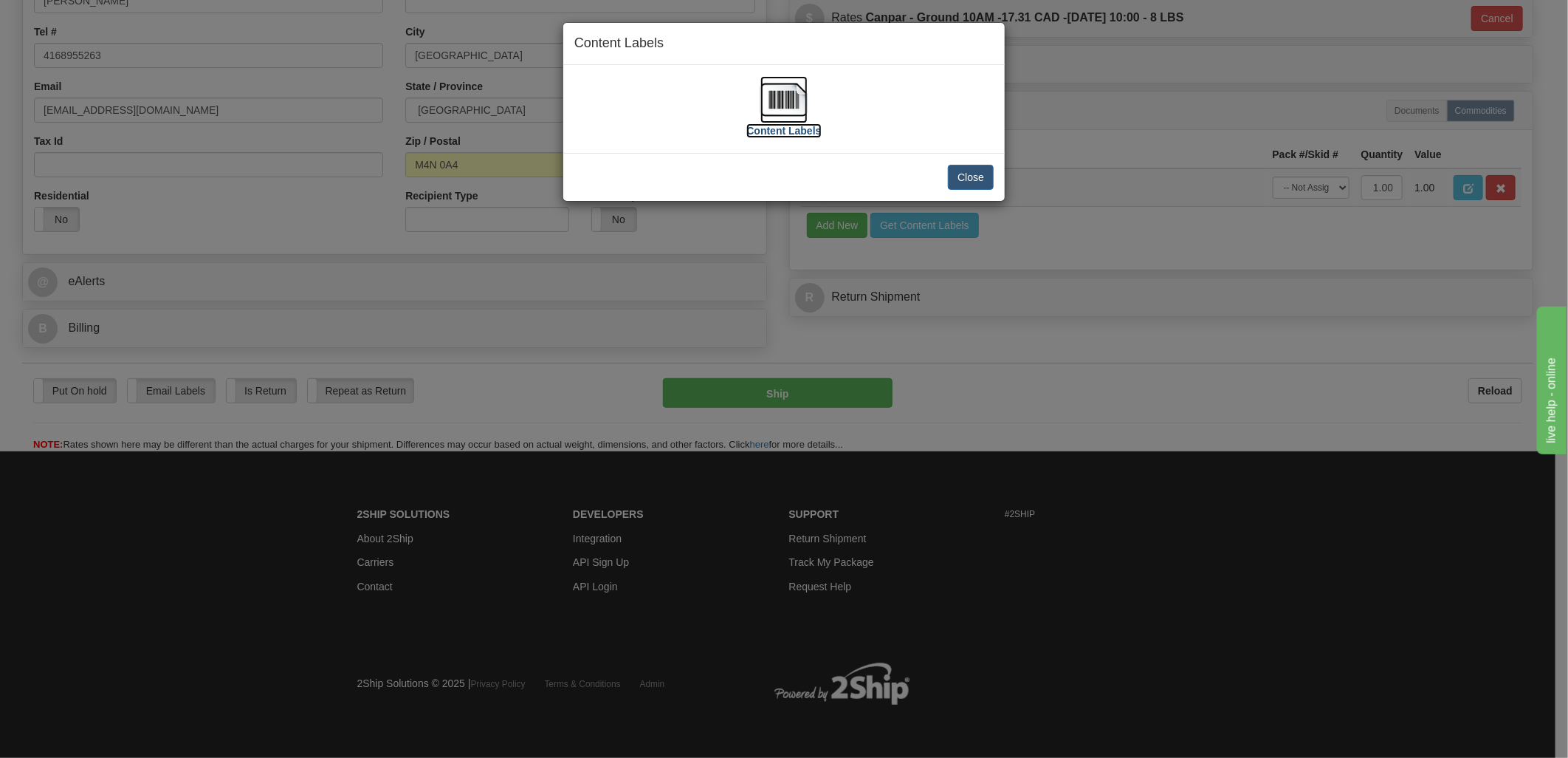
click at [786, 94] on img at bounding box center [783, 99] width 47 height 47
click at [980, 172] on button "Close" at bounding box center [971, 177] width 45 height 25
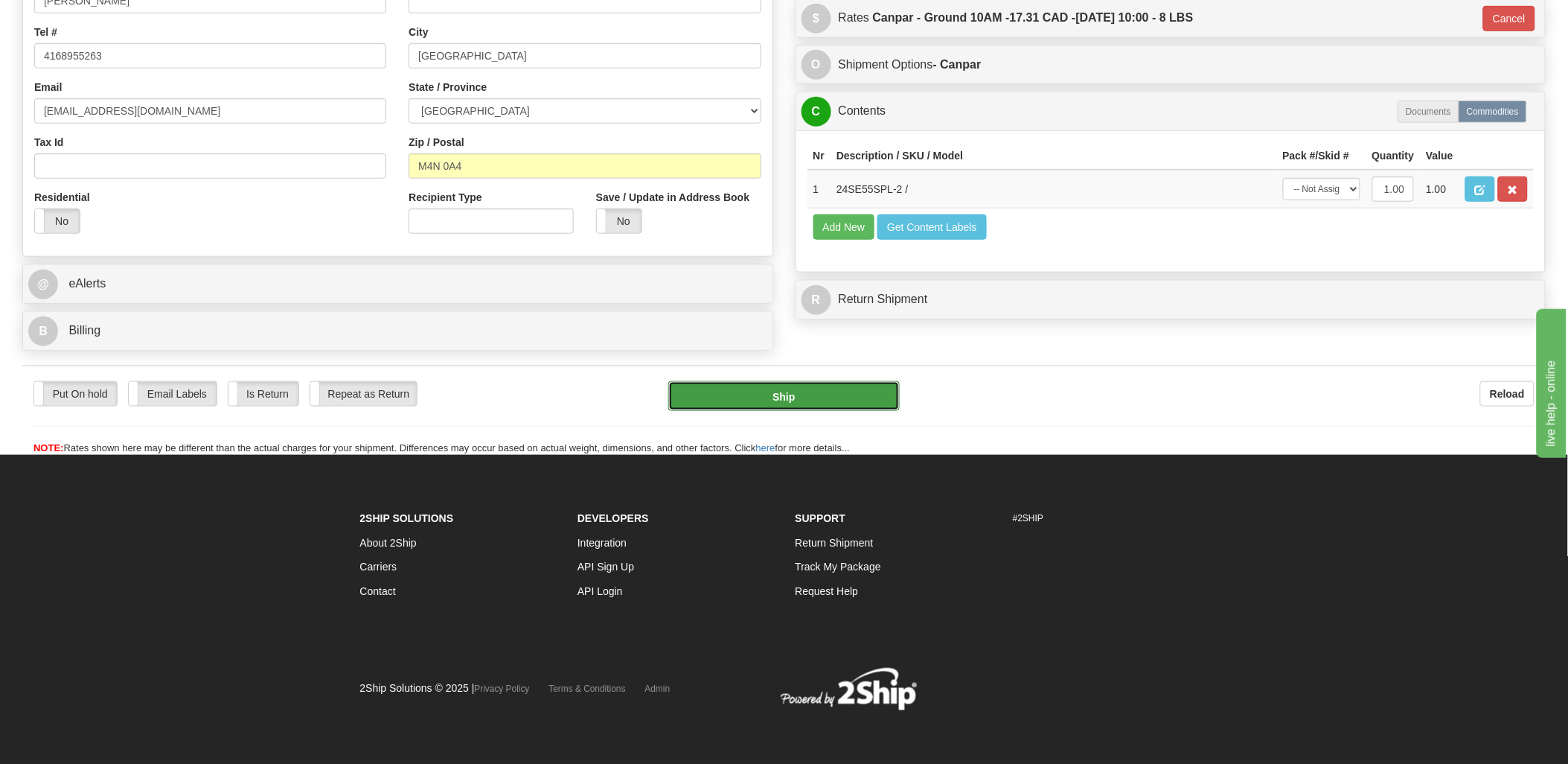
click at [822, 397] on button "Ship" at bounding box center [784, 396] width 232 height 30
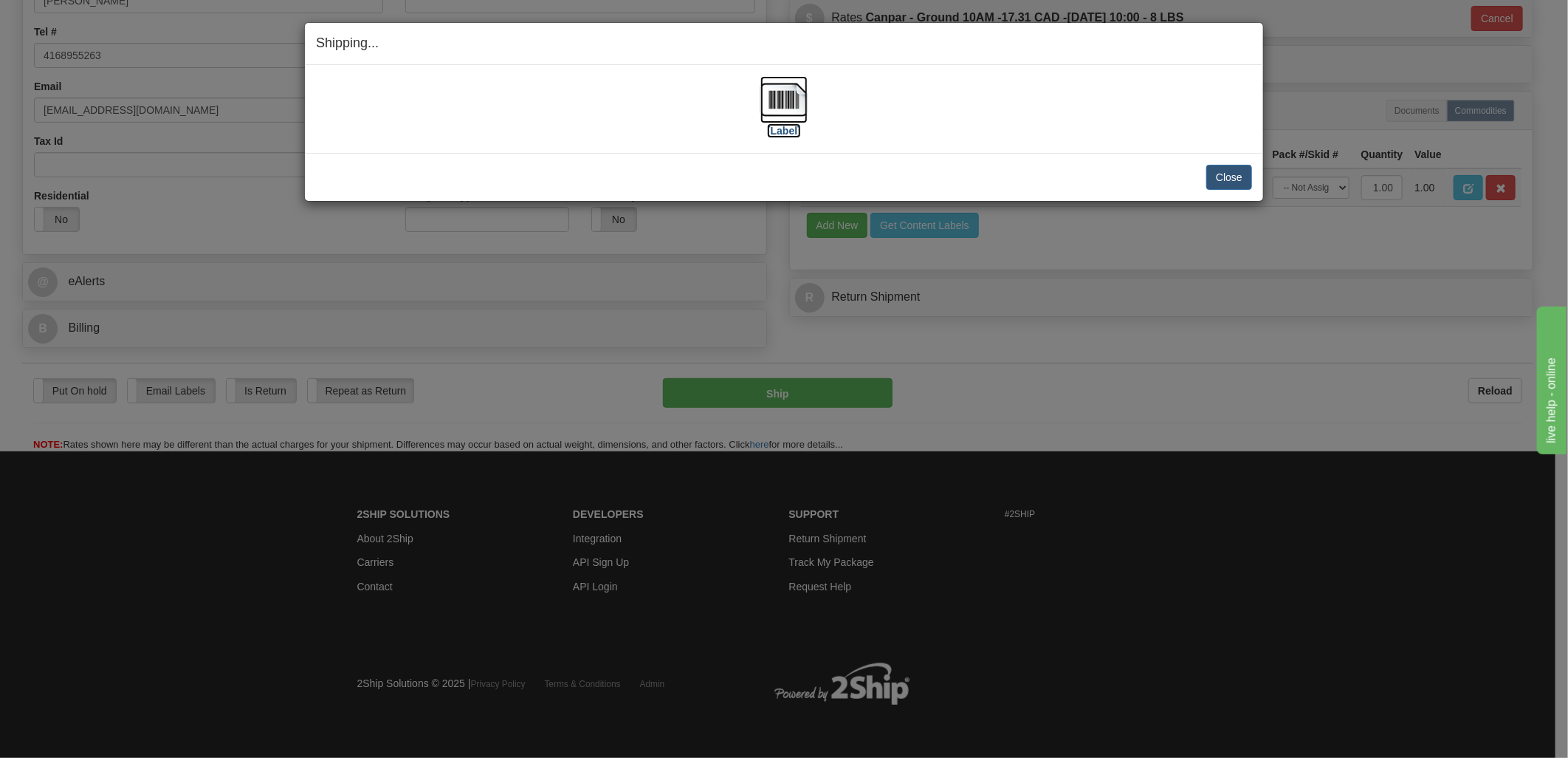
click at [776, 89] on img at bounding box center [783, 99] width 47 height 47
click at [1200, 188] on div "Close Cancel" at bounding box center [784, 177] width 936 height 25
click at [1237, 180] on button "Close" at bounding box center [1229, 177] width 45 height 25
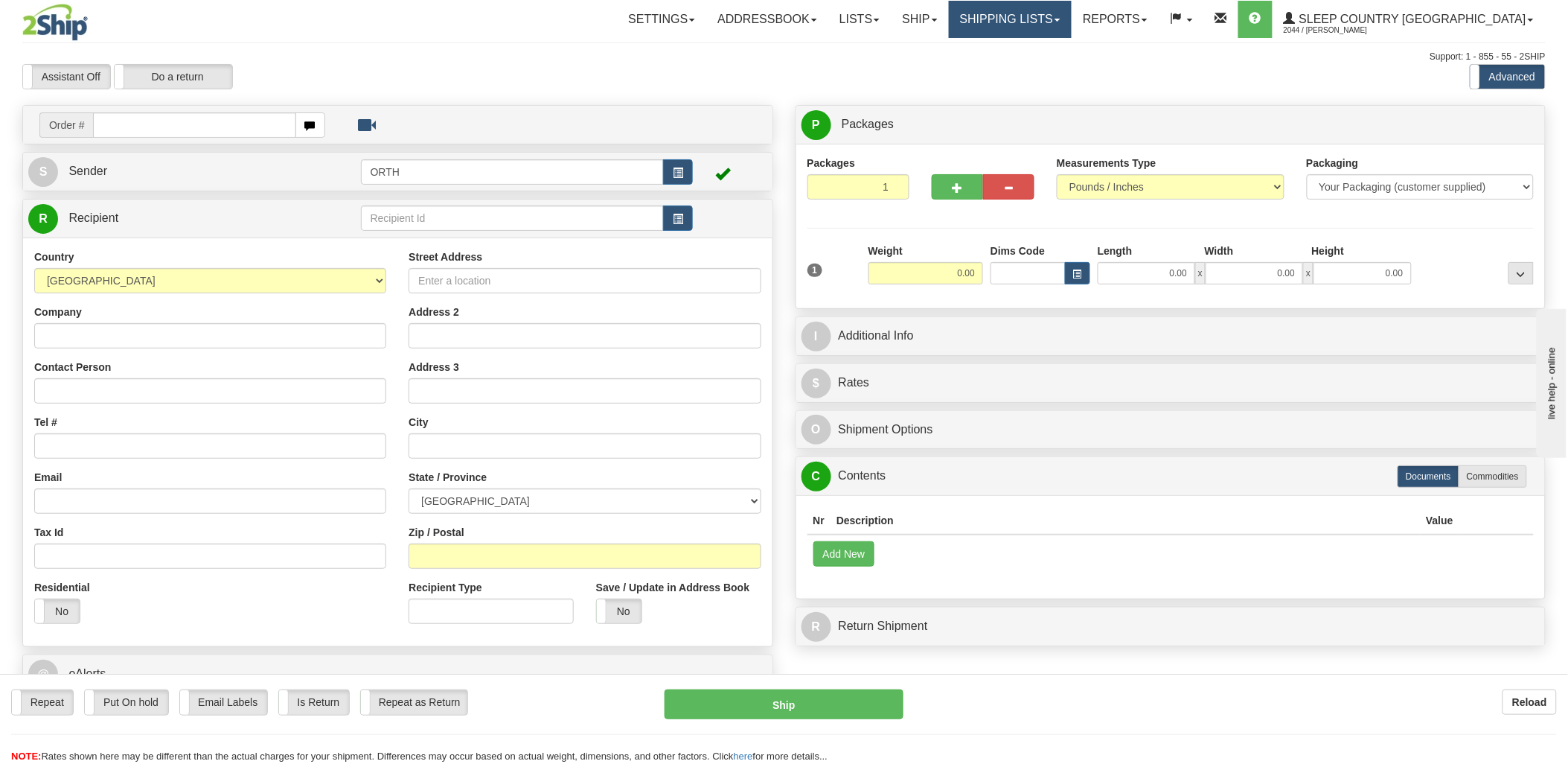
click at [1047, 13] on link "Shipping lists" at bounding box center [1010, 19] width 123 height 37
click at [1028, 52] on span "Current Shipments" at bounding box center [984, 51] width 87 height 12
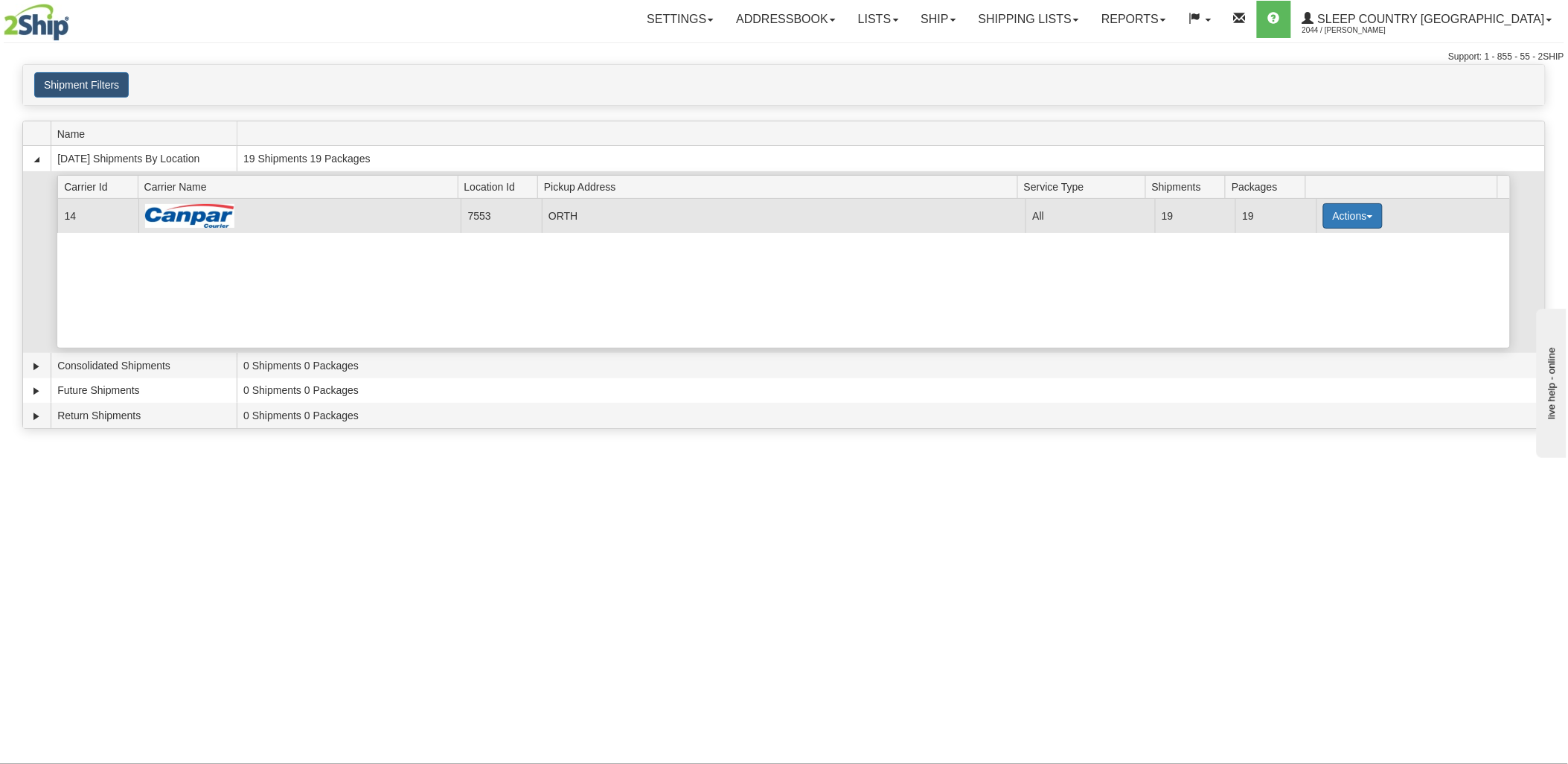
click at [1335, 209] on button "Actions" at bounding box center [1353, 215] width 60 height 26
click at [1318, 246] on span "Details" at bounding box center [1298, 242] width 40 height 10
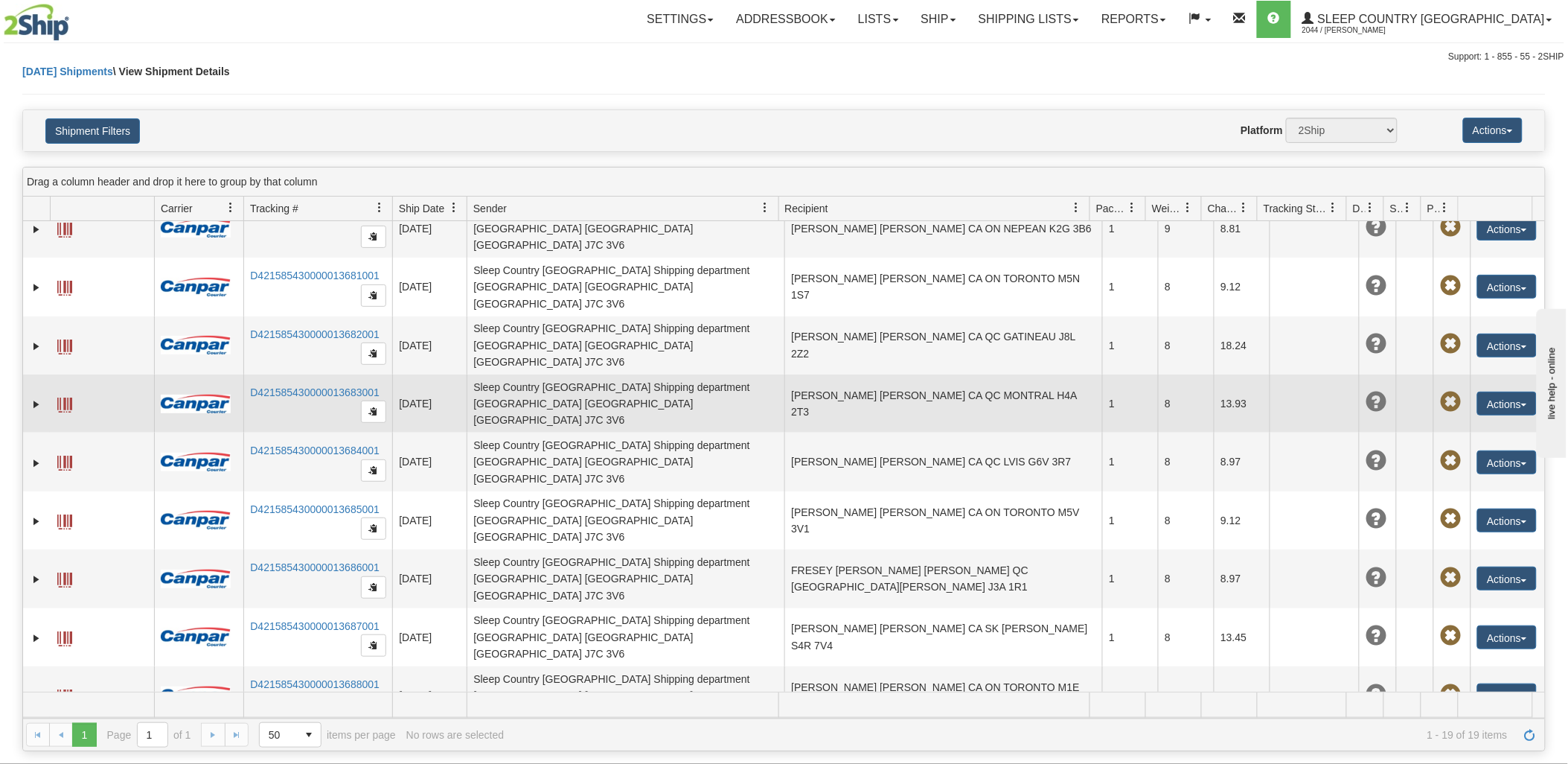
scroll to position [431, 0]
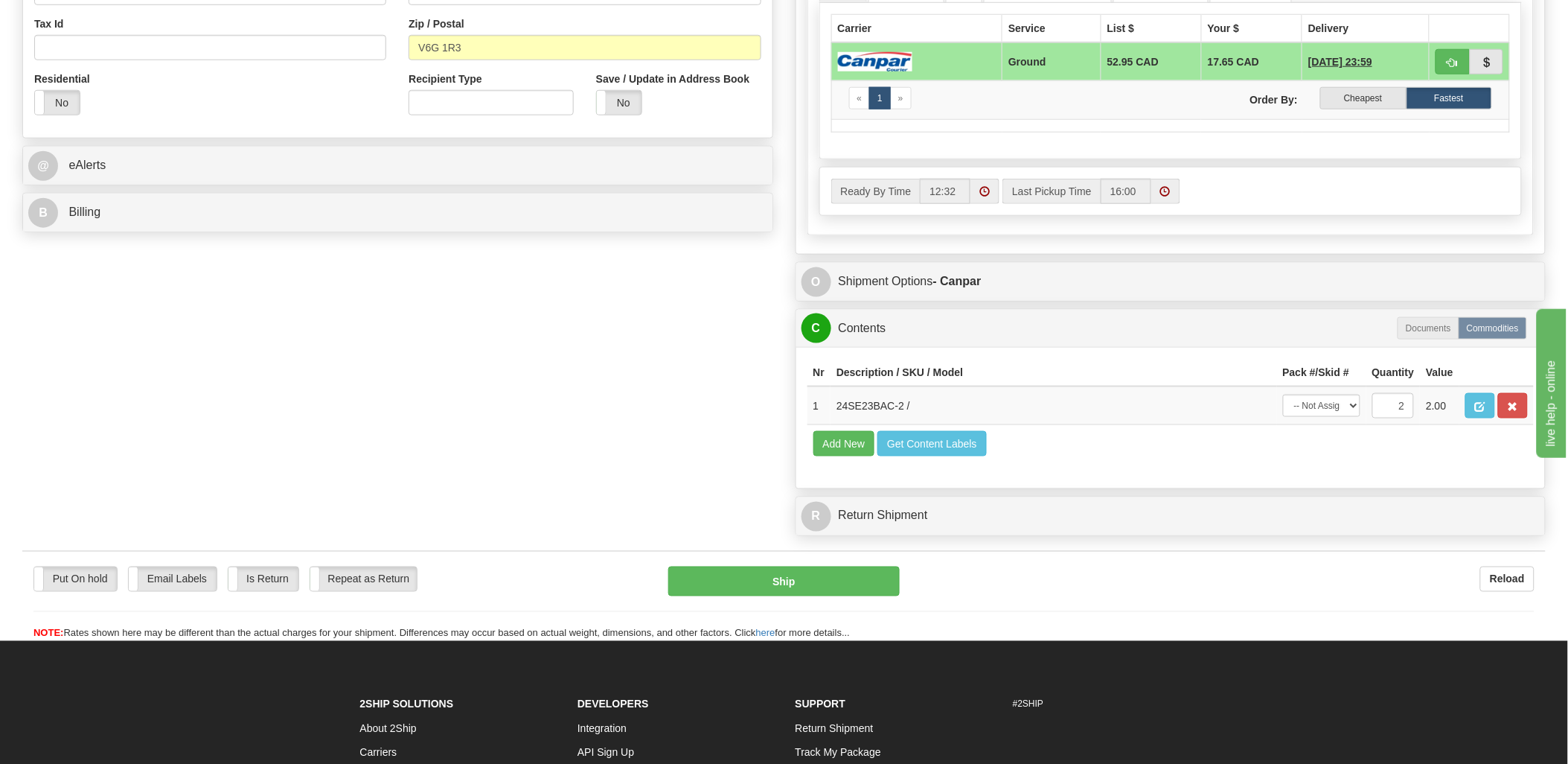
scroll to position [578, 0]
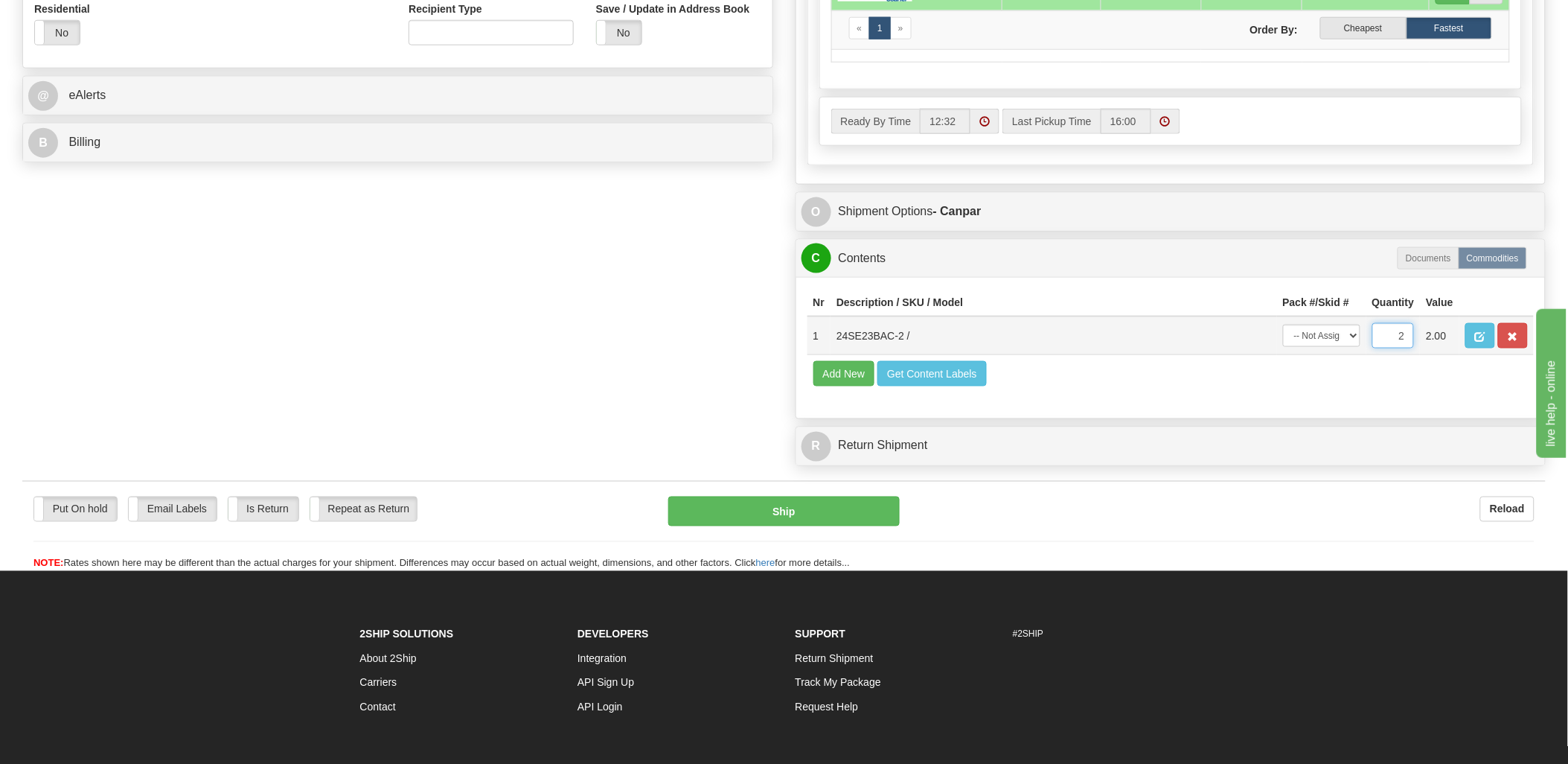
click at [1380, 344] on input "2" at bounding box center [1393, 336] width 43 height 26
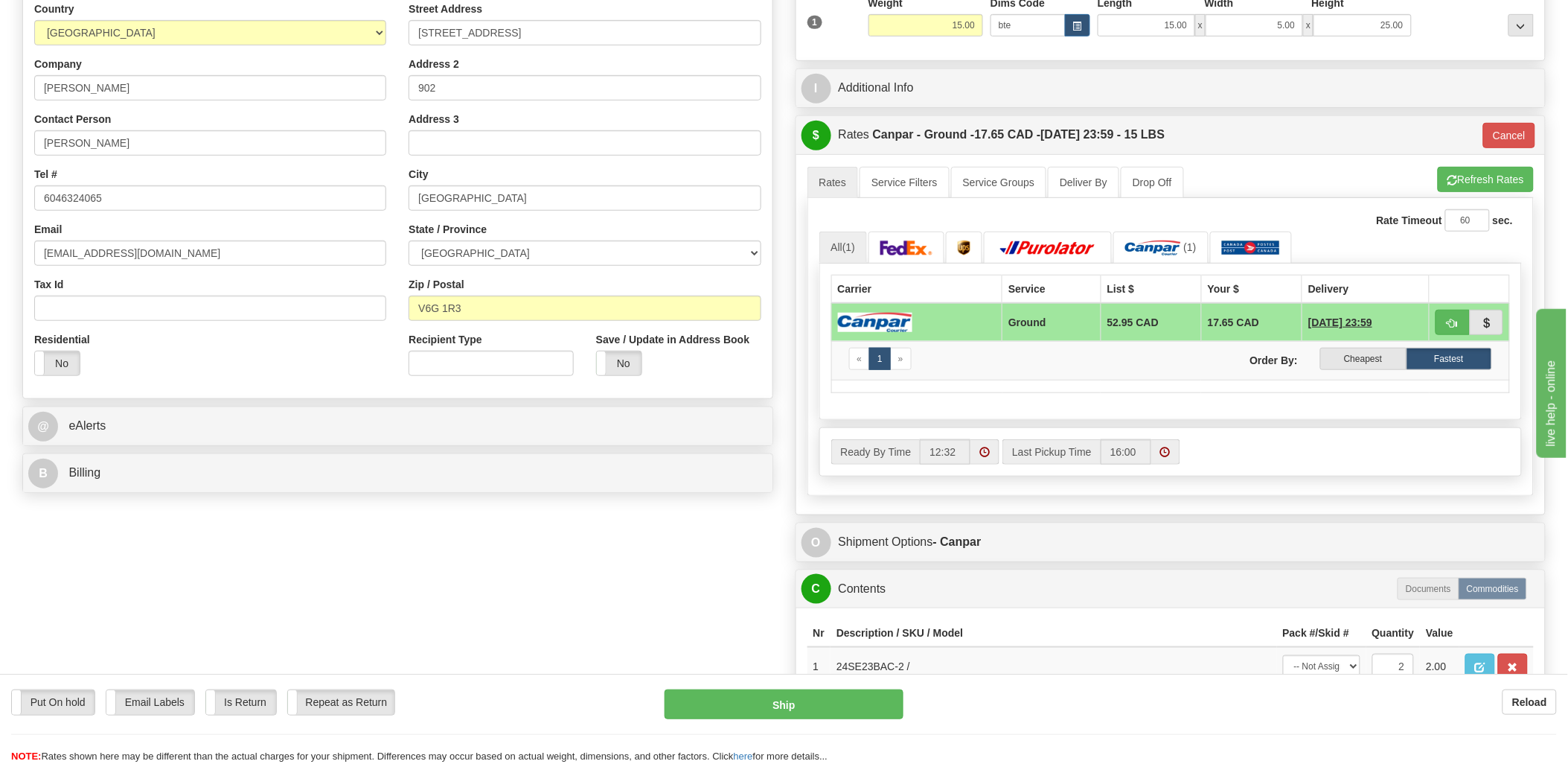
scroll to position [0, 0]
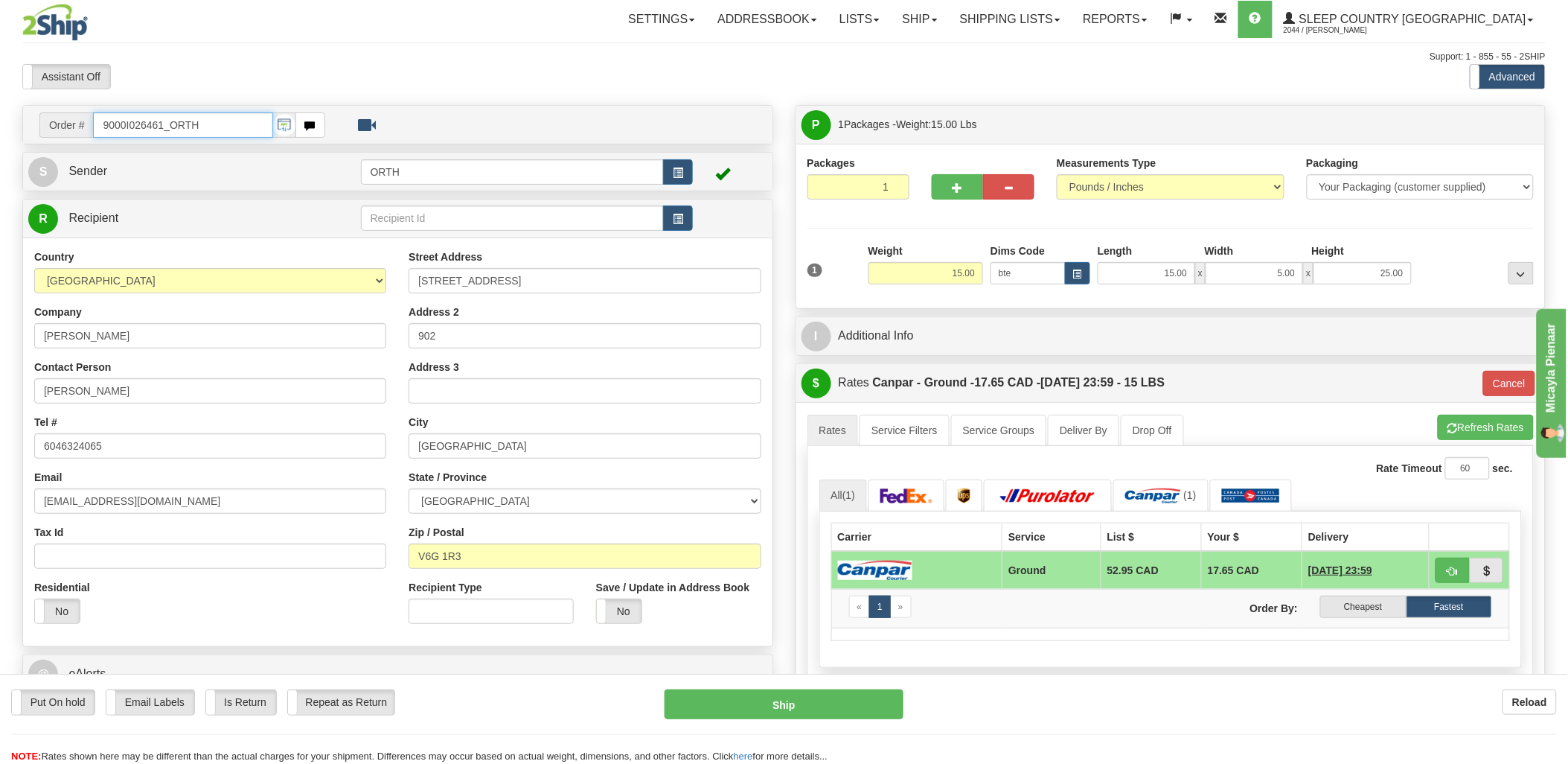
drag, startPoint x: 214, startPoint y: 124, endPoint x: 30, endPoint y: 124, distance: 184.0
click at [30, 124] on div "Order # 9000I026461_ORTH" at bounding box center [182, 125] width 308 height 26
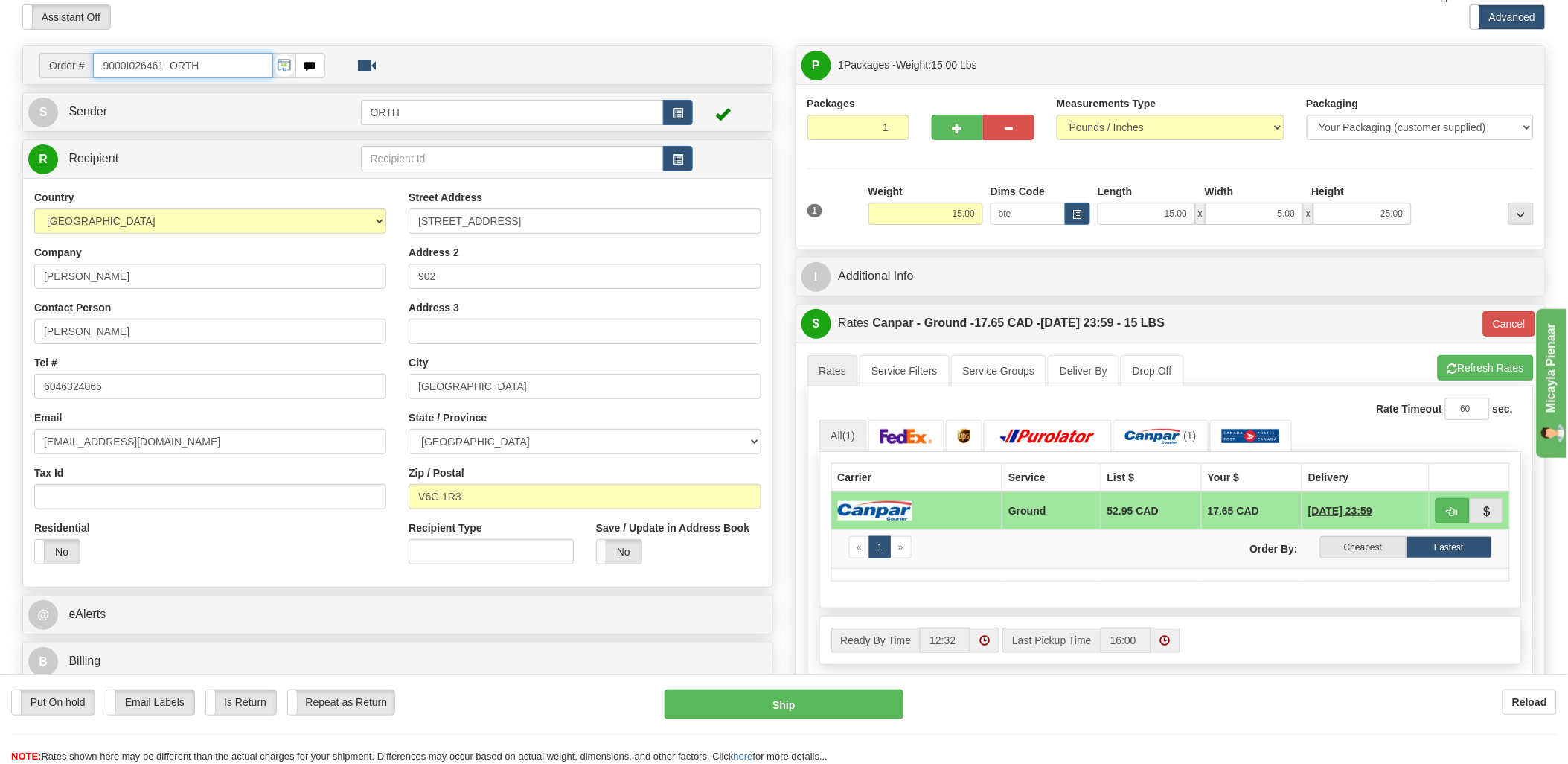
scroll to position [166, 0]
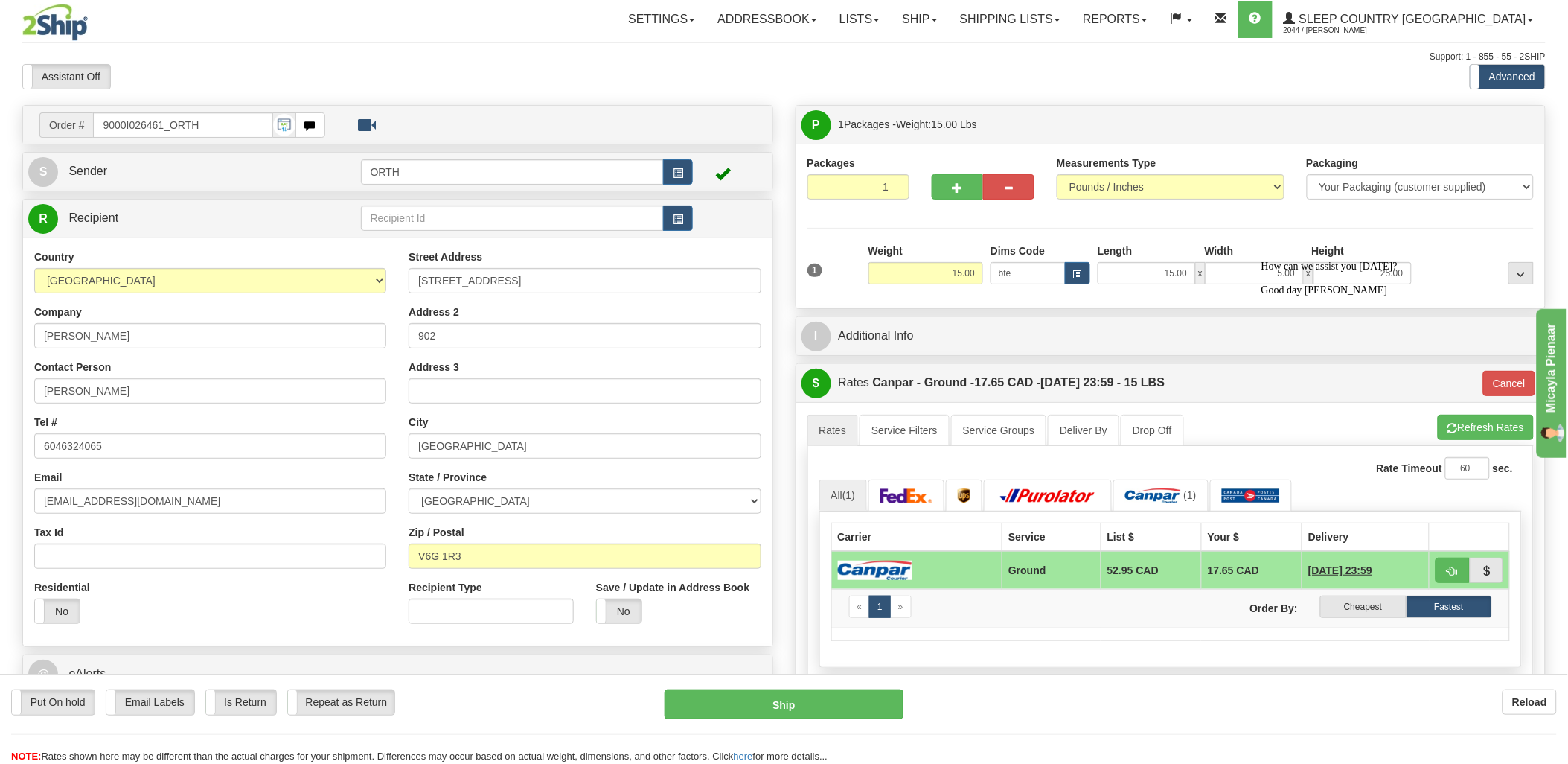
scroll to position [668, 0]
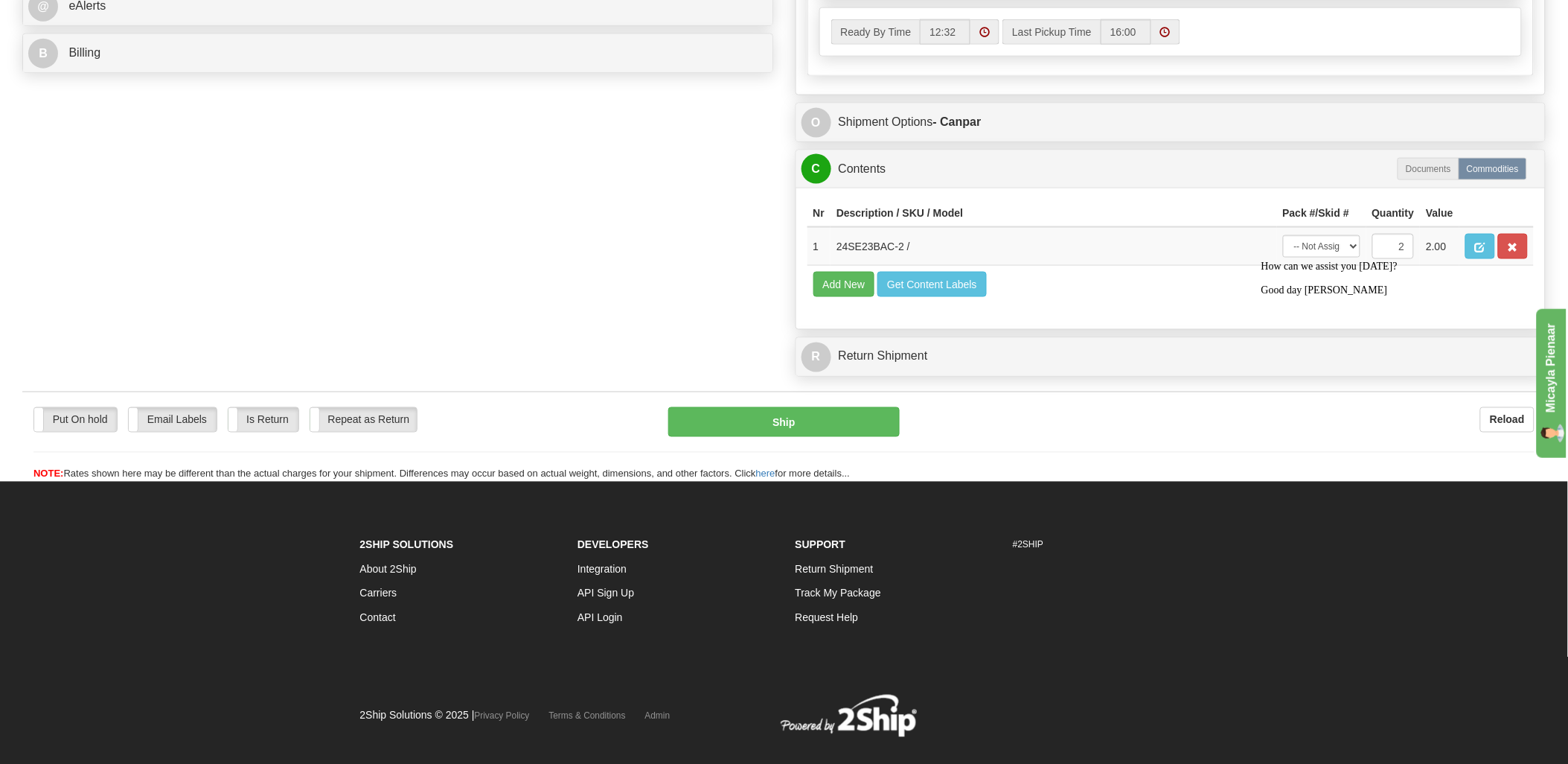
click at [1445, 173] on label "Documents" at bounding box center [1427, 169] width 61 height 23
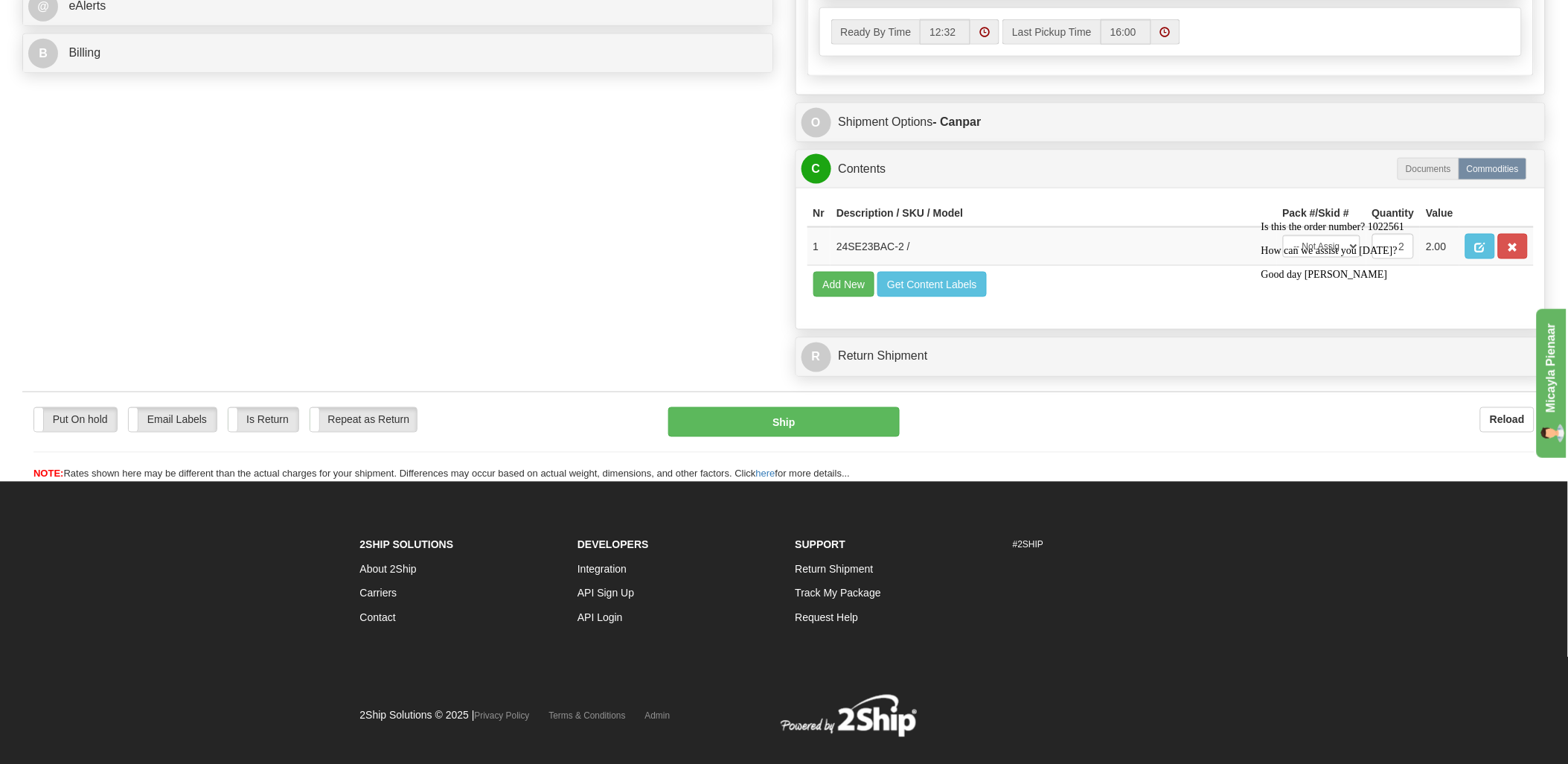
click at [1461, 221] on div at bounding box center [1394, 221] width 268 height 0
click at [889, 263] on td "24SE23BAC-2 /" at bounding box center [1054, 246] width 447 height 39
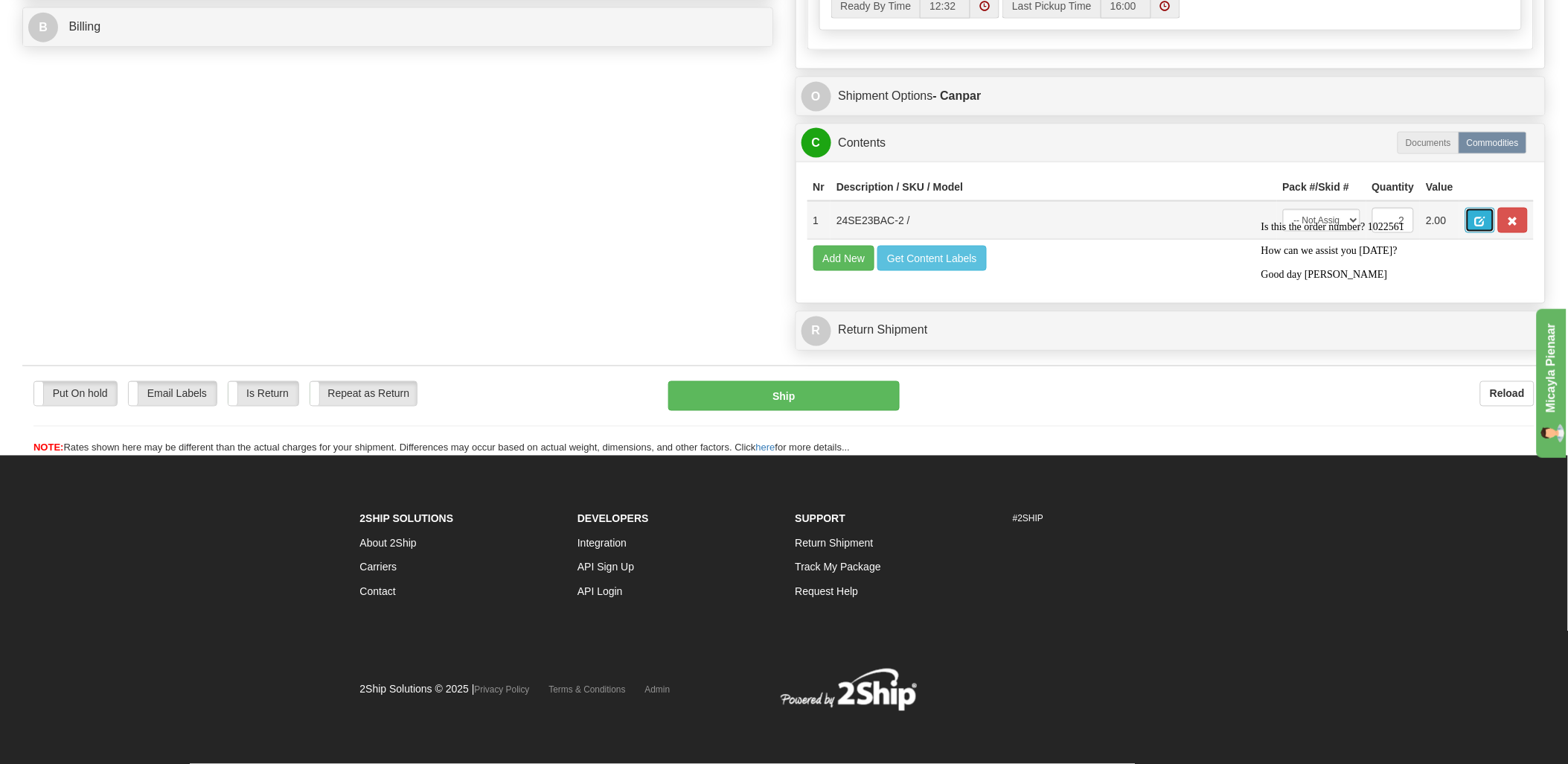
click at [1495, 208] on button "button" at bounding box center [1480, 220] width 30 height 26
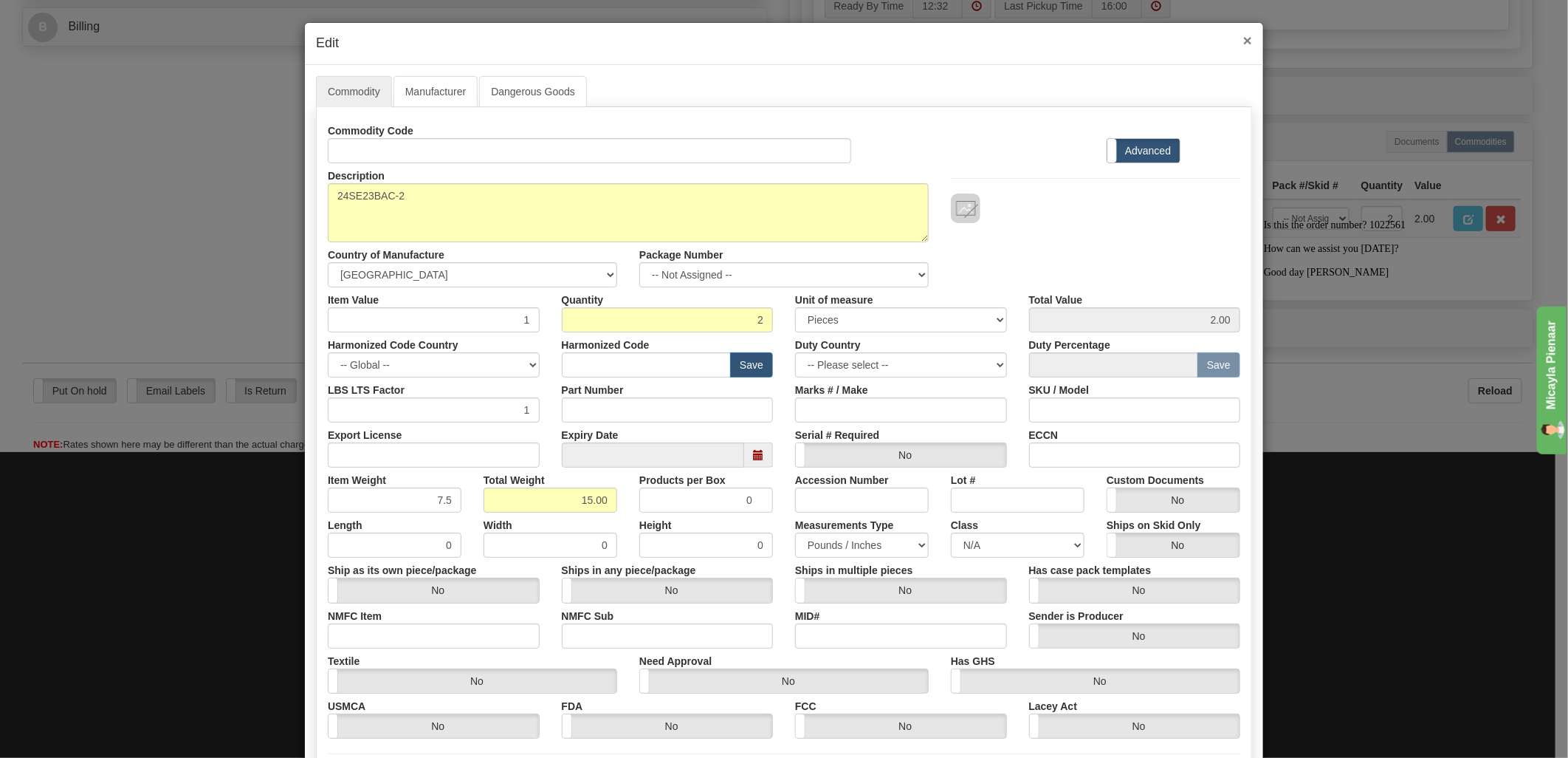
click at [1243, 40] on span "×" at bounding box center [1247, 40] width 8 height 17
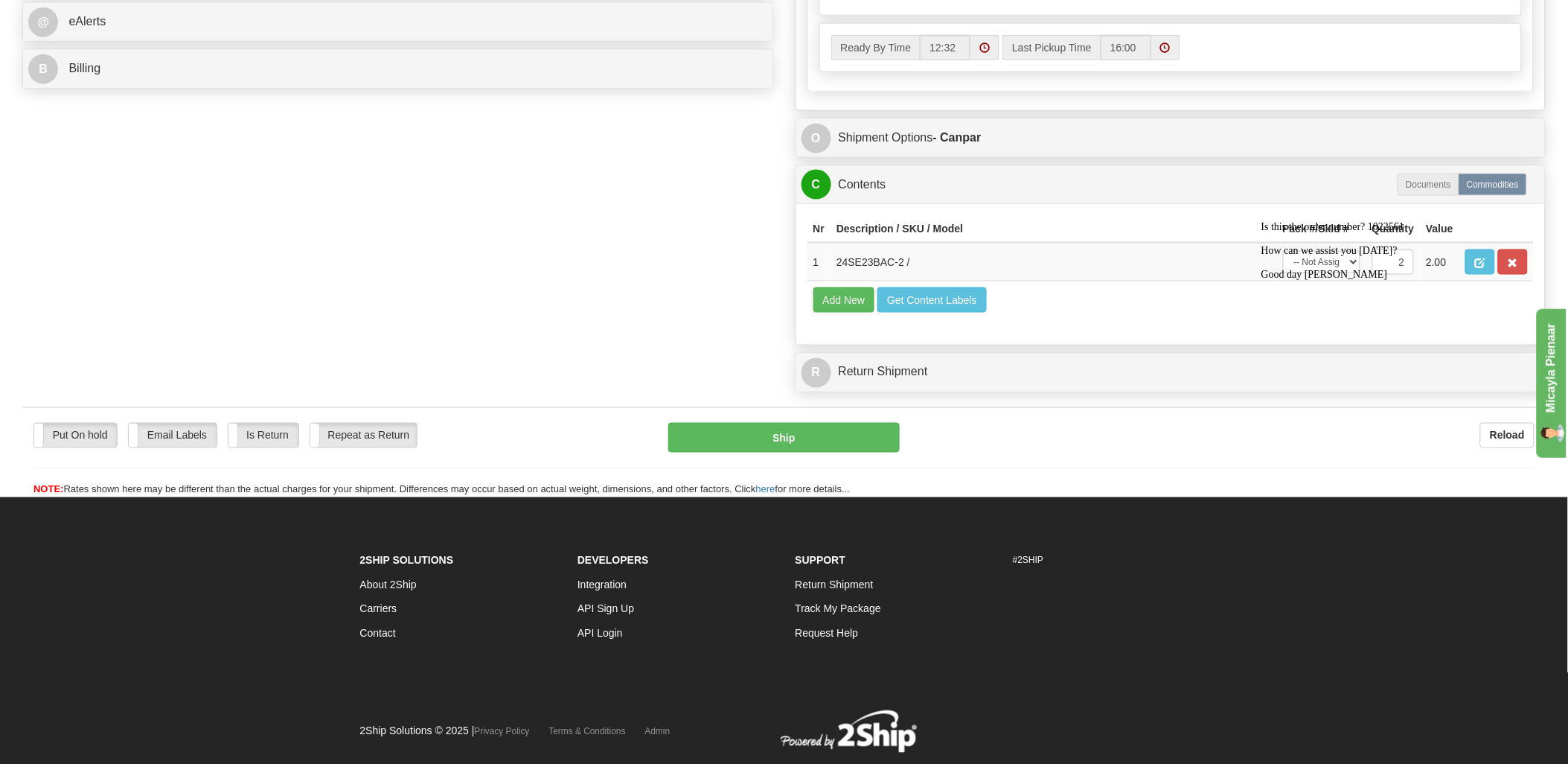
scroll to position [558, 0]
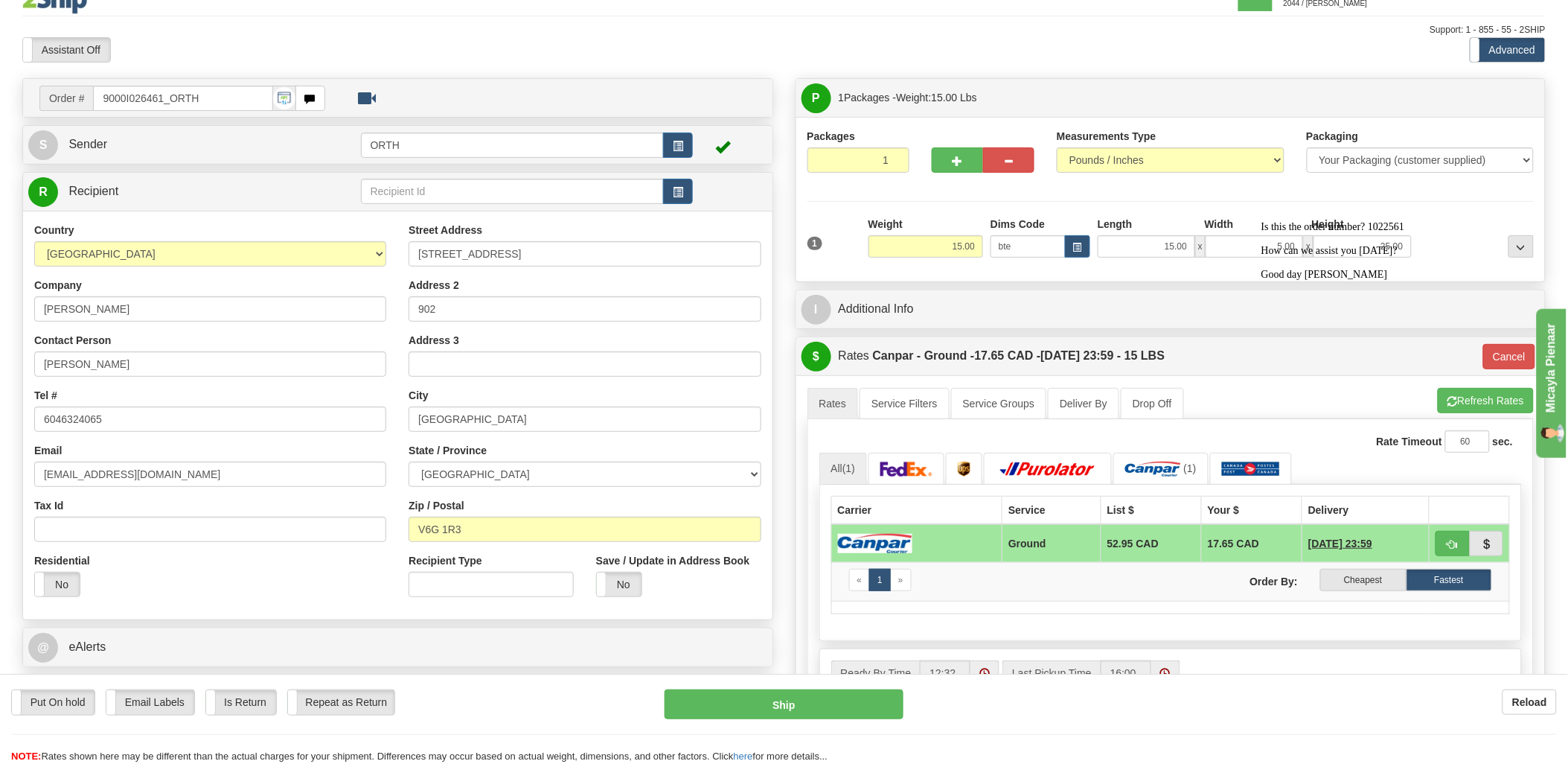
scroll to position [0, 0]
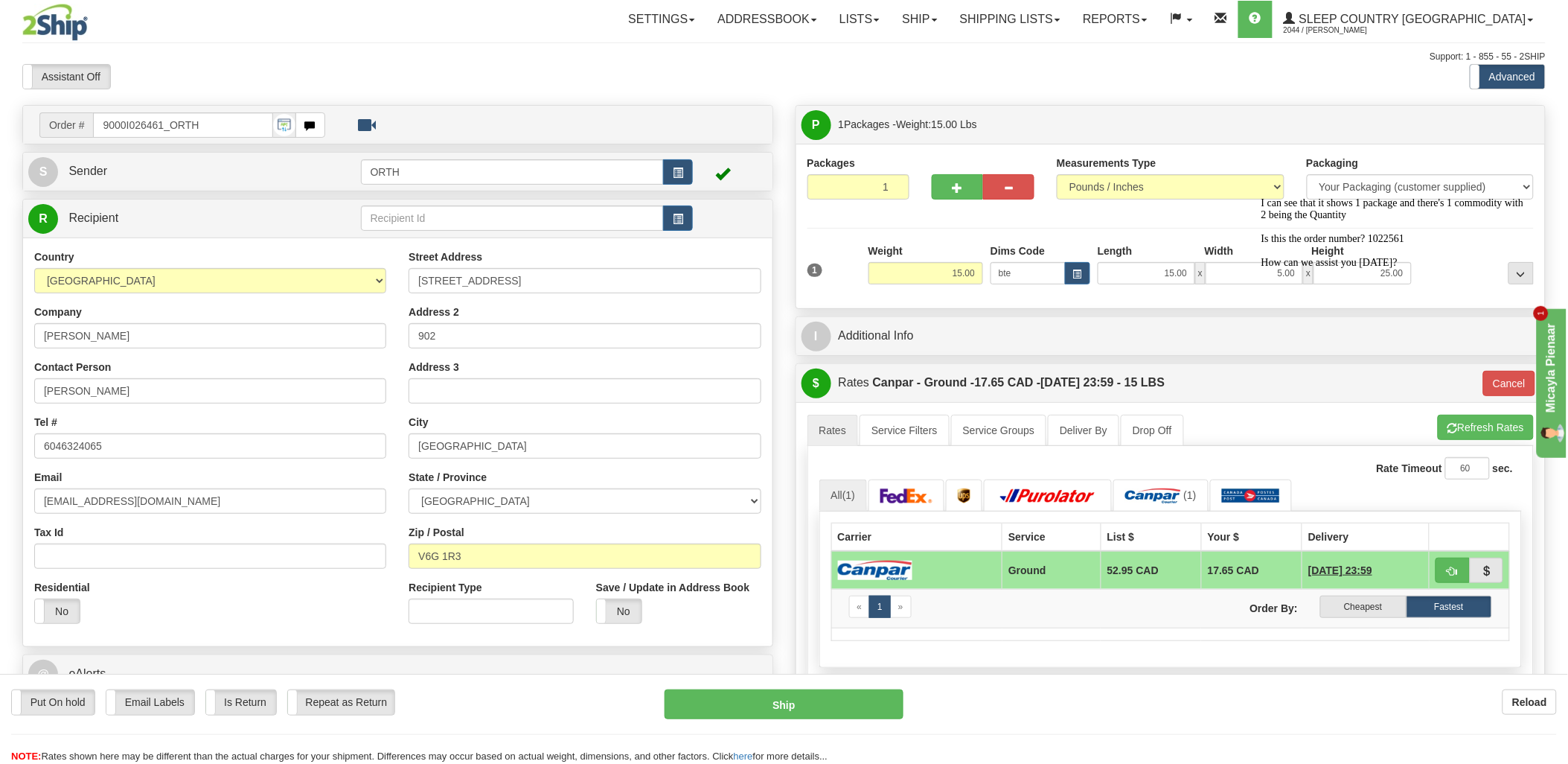
click at [1257, 672] on div "Rate Timeout 60 sec. 1 All (1)" at bounding box center [1171, 595] width 727 height 298
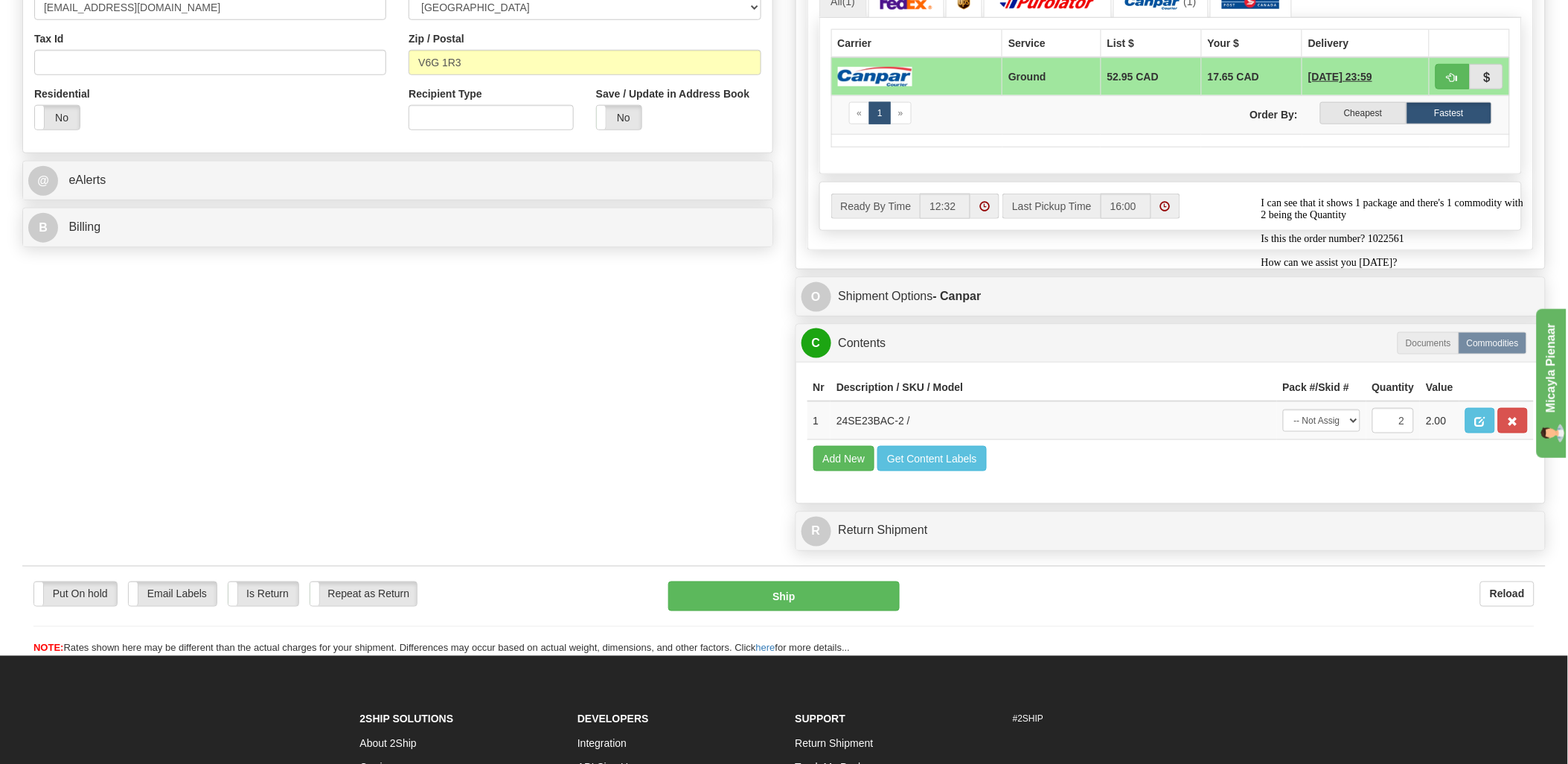
scroll to position [496, 0]
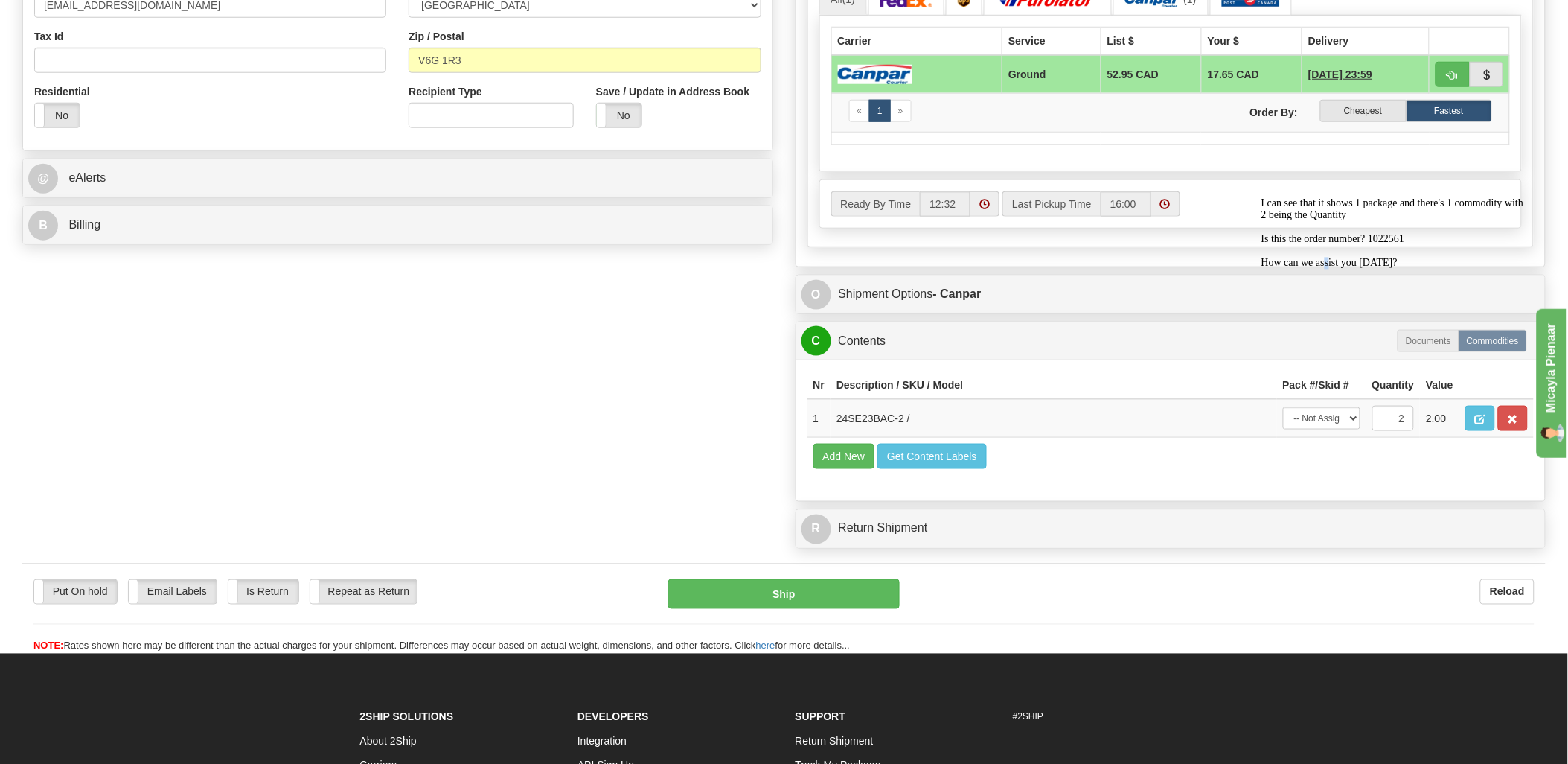
click at [1390, 269] on div "I can see that it shows 1 package and there's 1 commodity with 2 being the Quan…" at bounding box center [1394, 233] width 268 height 72
click at [1394, 269] on div "I can see that it shows 1 package and there's 1 commodity with 2 being the Quan…" at bounding box center [1394, 233] width 268 height 72
click at [1392, 269] on div "I can see that it shows 1 package and there's 1 commodity with 2 being the Quan…" at bounding box center [1394, 233] width 268 height 72
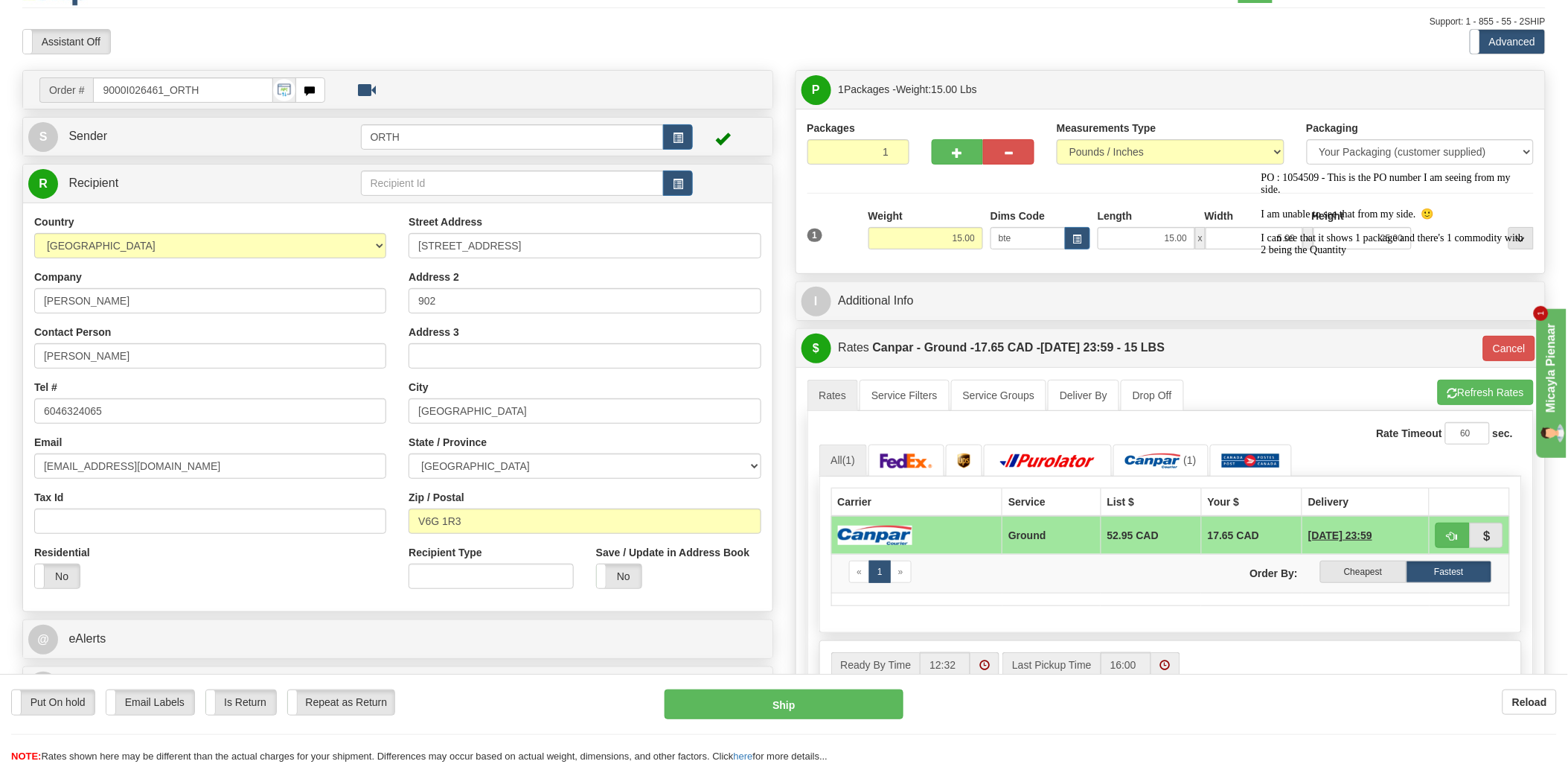
scroll to position [0, 0]
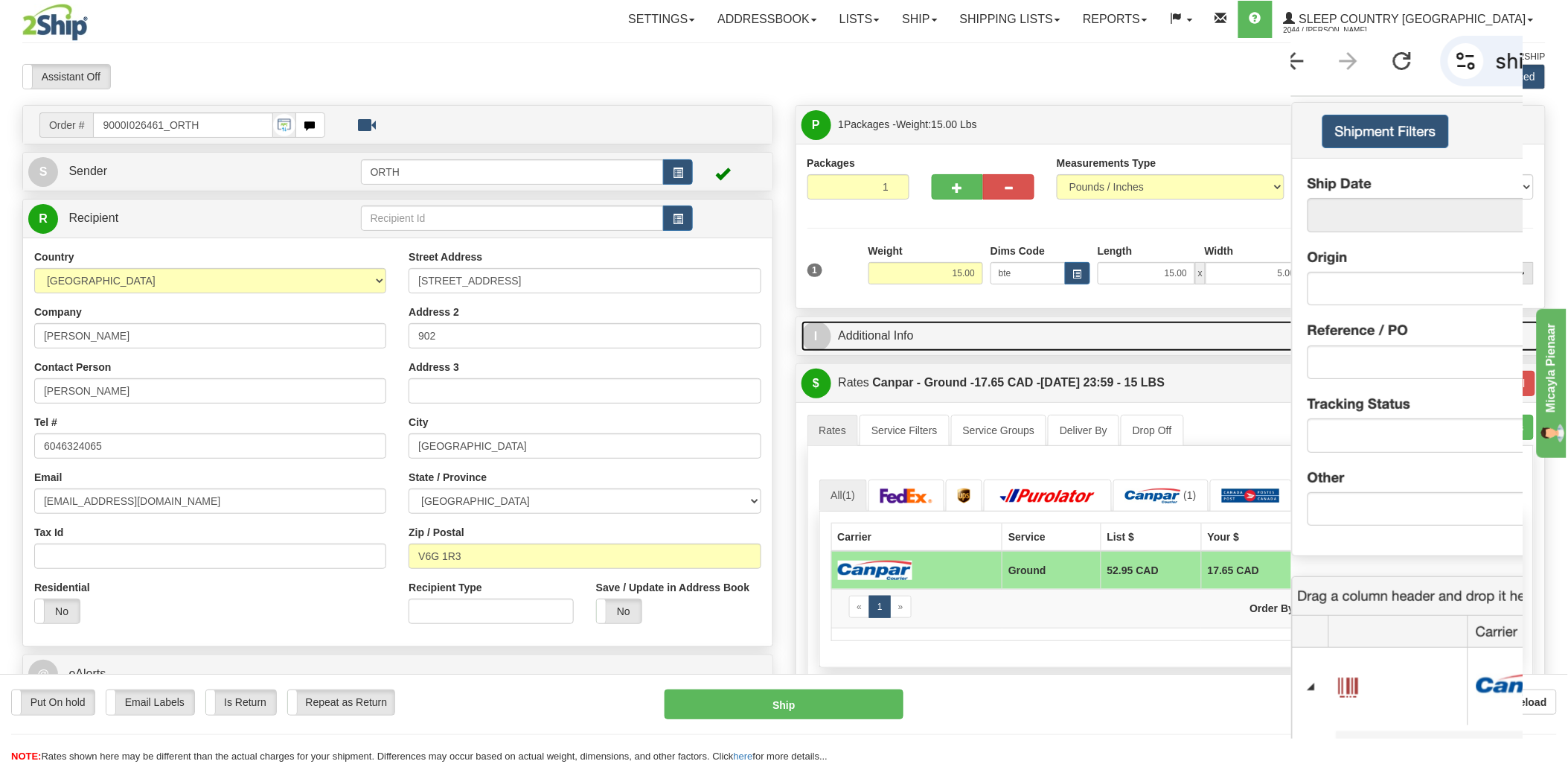
click at [1529, 343] on link "I Additional Info" at bounding box center [1170, 336] width 739 height 30
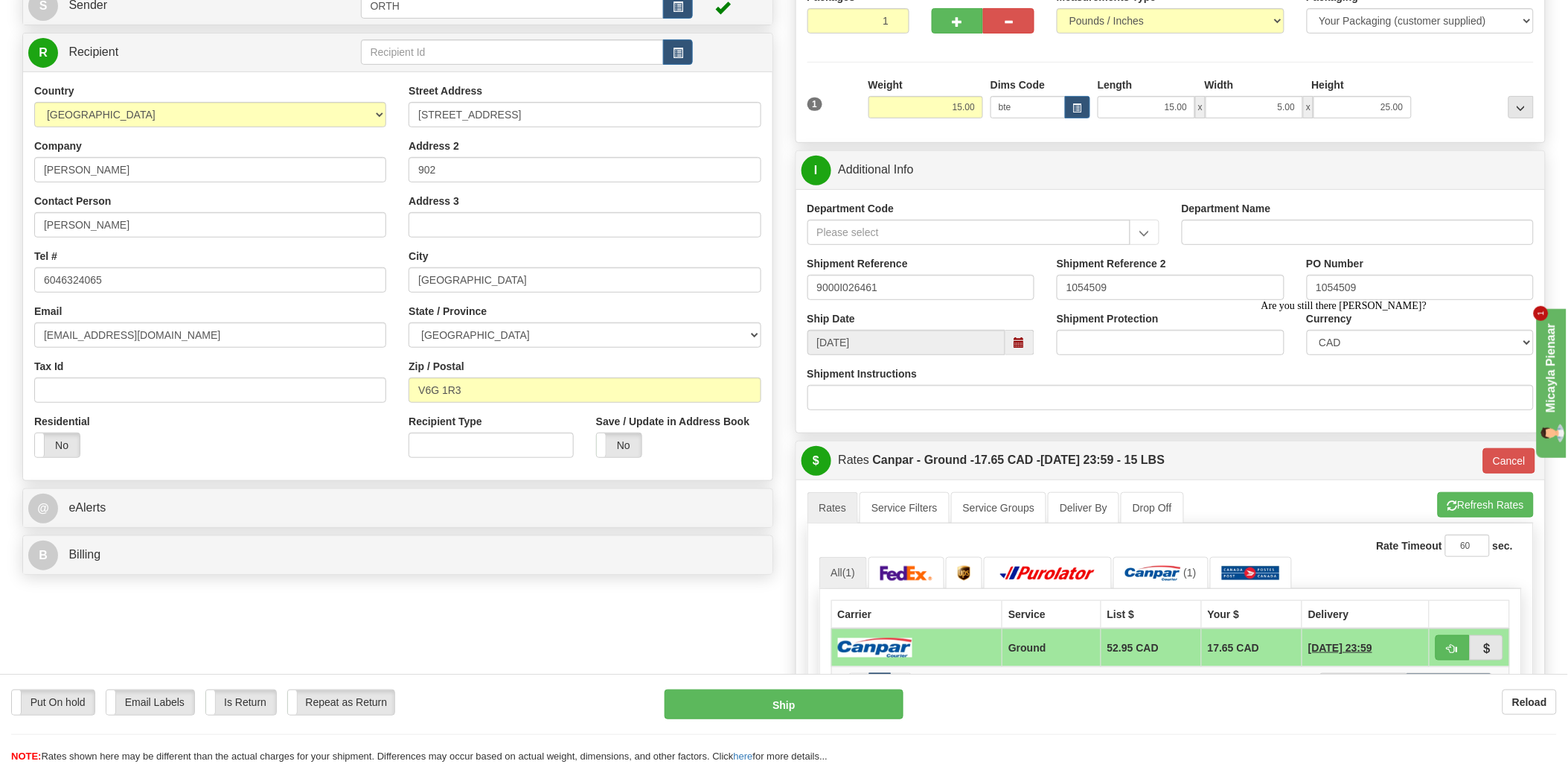
scroll to position [166, 0]
